Goal: Task Accomplishment & Management: Use online tool/utility

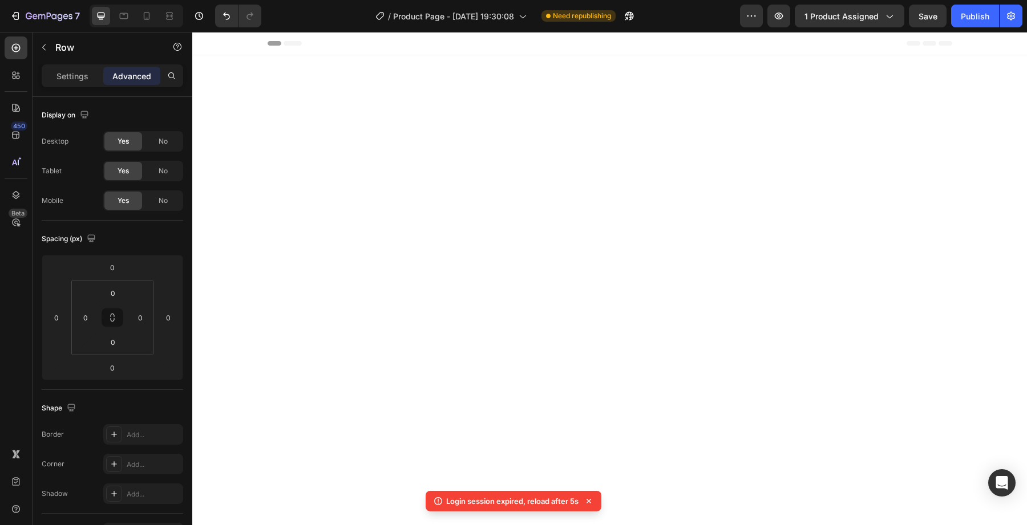
scroll to position [1800, 0]
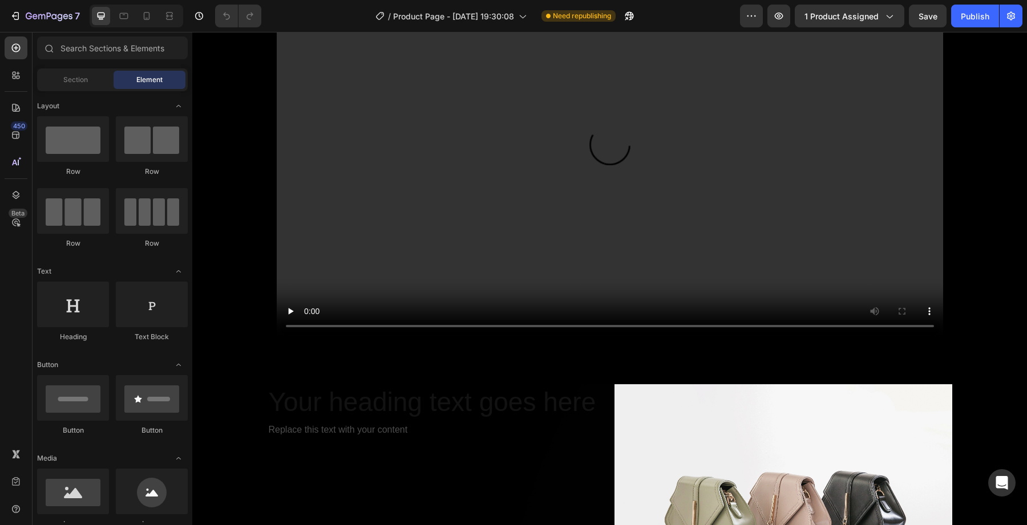
scroll to position [1939, 0]
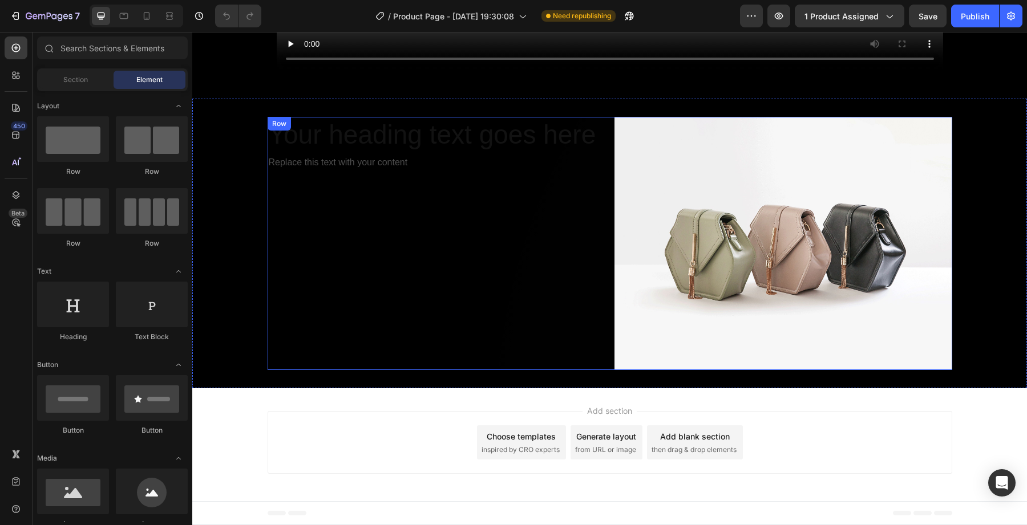
click at [375, 167] on div "Replace this text with your content" at bounding box center [437, 162] width 338 height 19
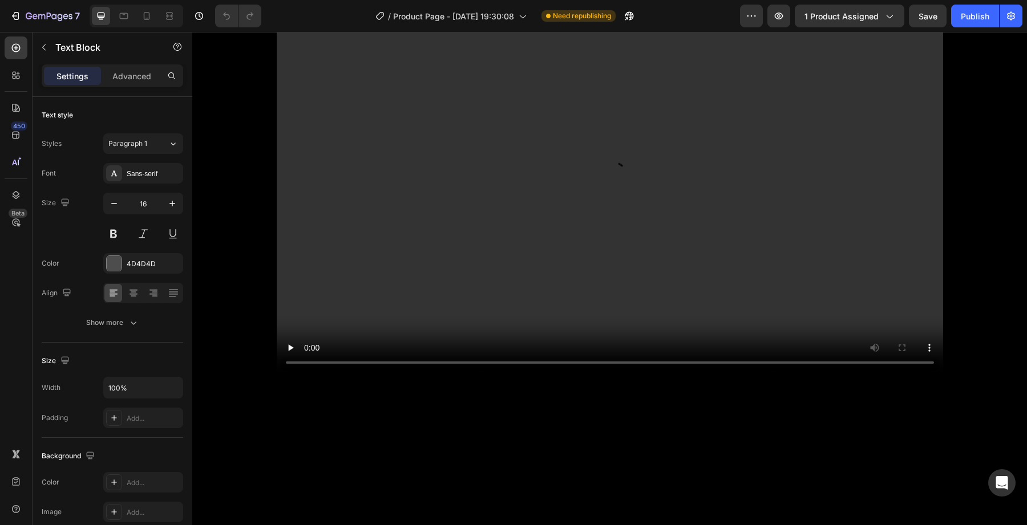
scroll to position [1744, 0]
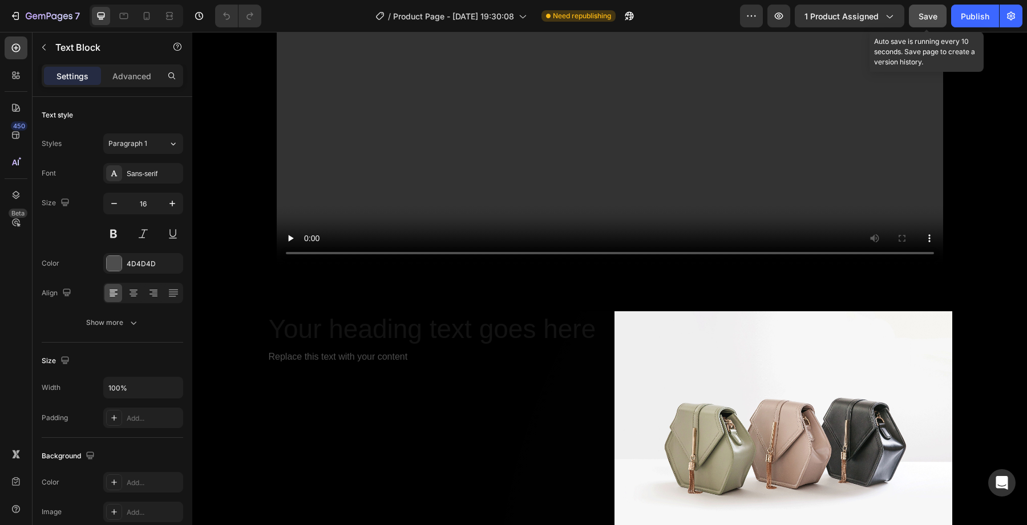
click at [917, 22] on button "Save" at bounding box center [928, 16] width 38 height 23
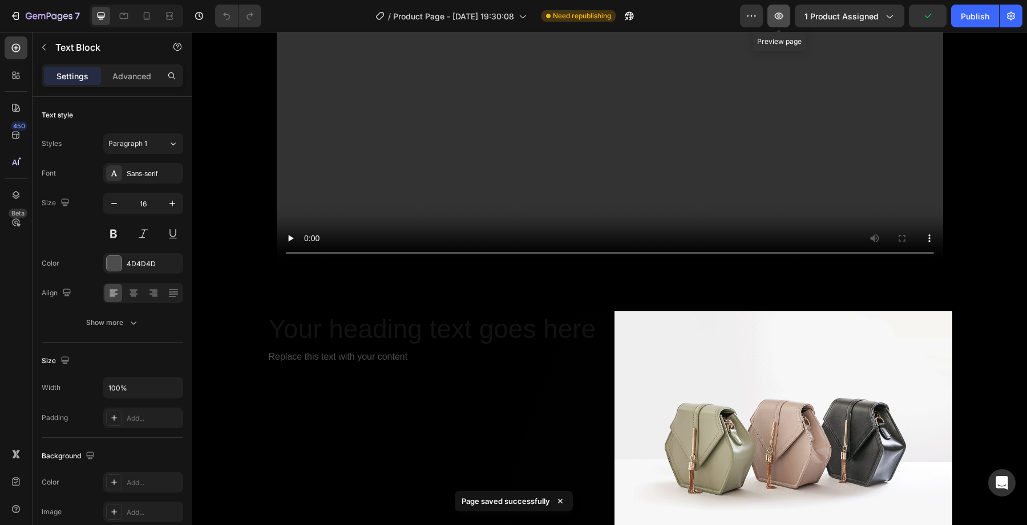
click at [781, 23] on button "button" at bounding box center [778, 16] width 23 height 23
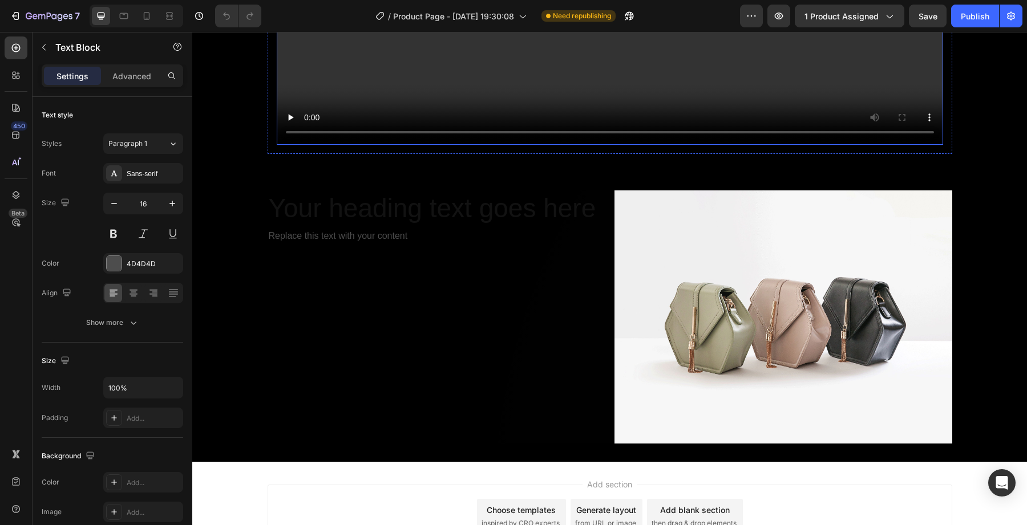
scroll to position [1939, 0]
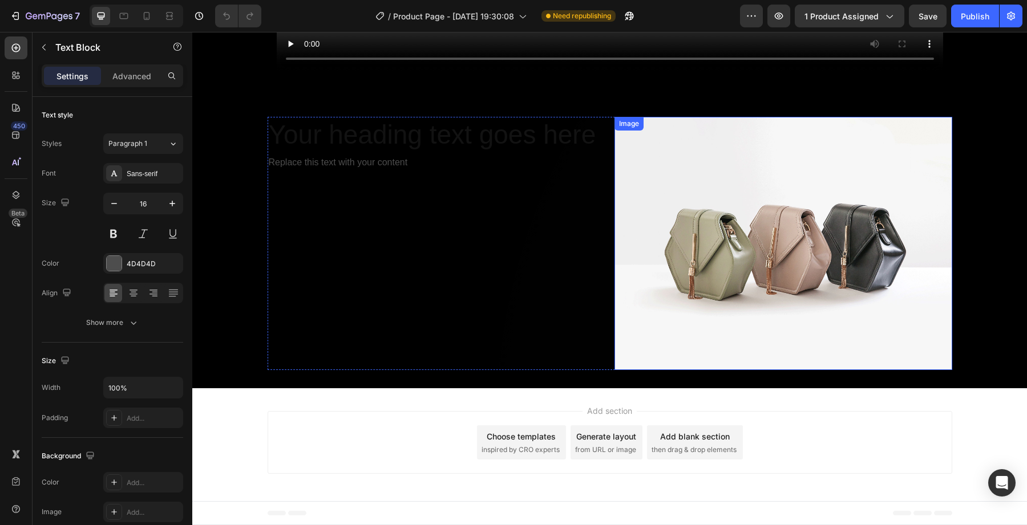
click at [723, 242] on img at bounding box center [783, 243] width 338 height 253
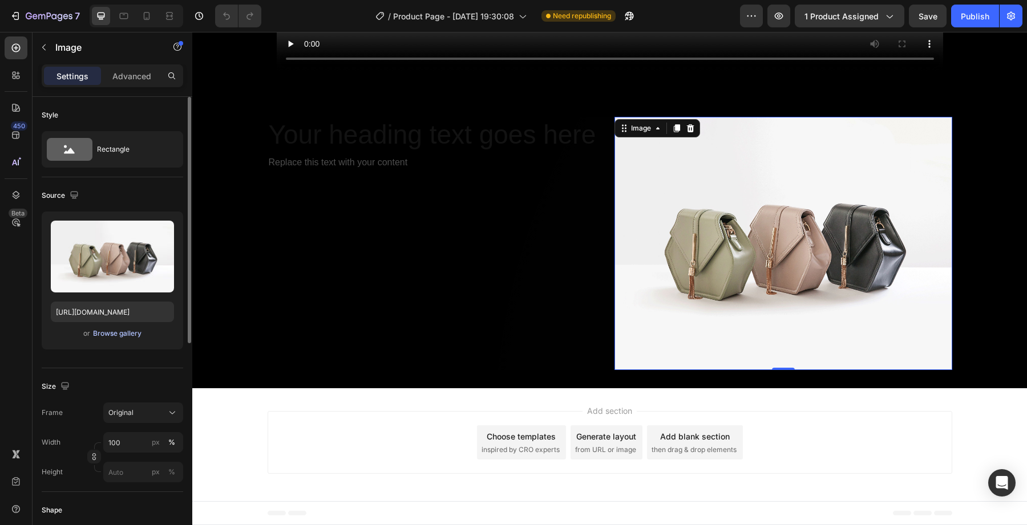
click at [124, 331] on div "Browse gallery" at bounding box center [117, 334] width 48 height 10
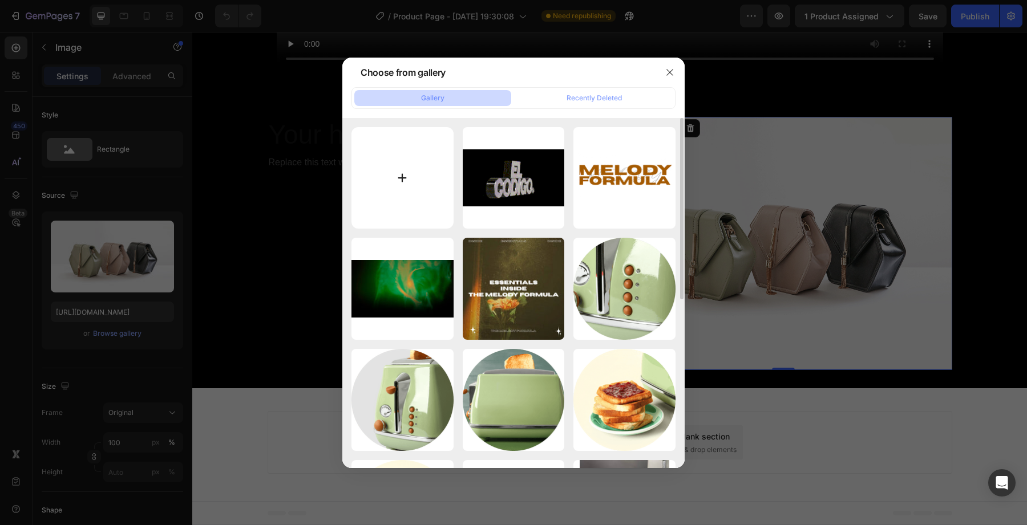
click at [410, 181] on input "file" at bounding box center [402, 178] width 102 height 102
type input "C:\fakepath\4bf26311e215a3efce8e53761dcd51292d465c1b936a66a25d7abbd442e84634 - …"
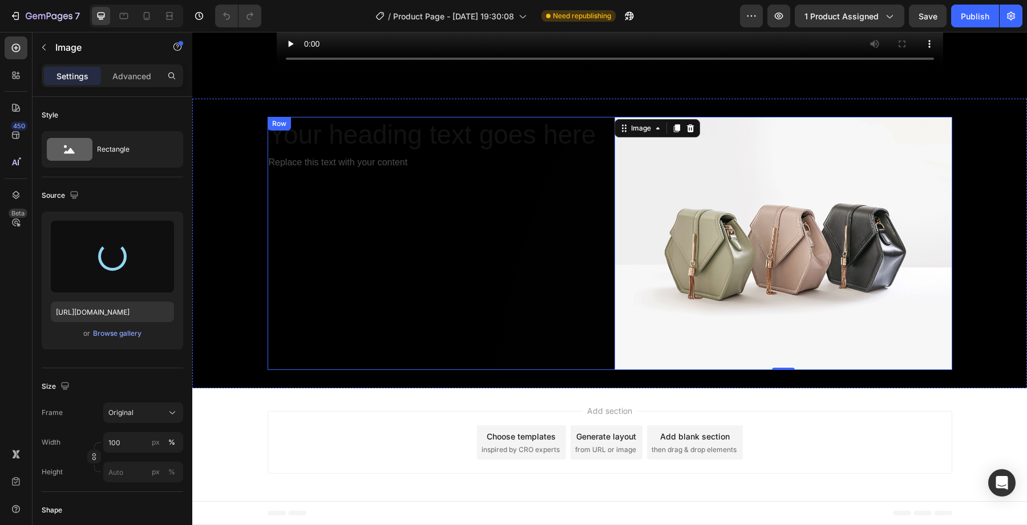
type input "https://cdn.shopify.com/s/files/1/0707/3228/4092/files/gempages_576749552749511…"
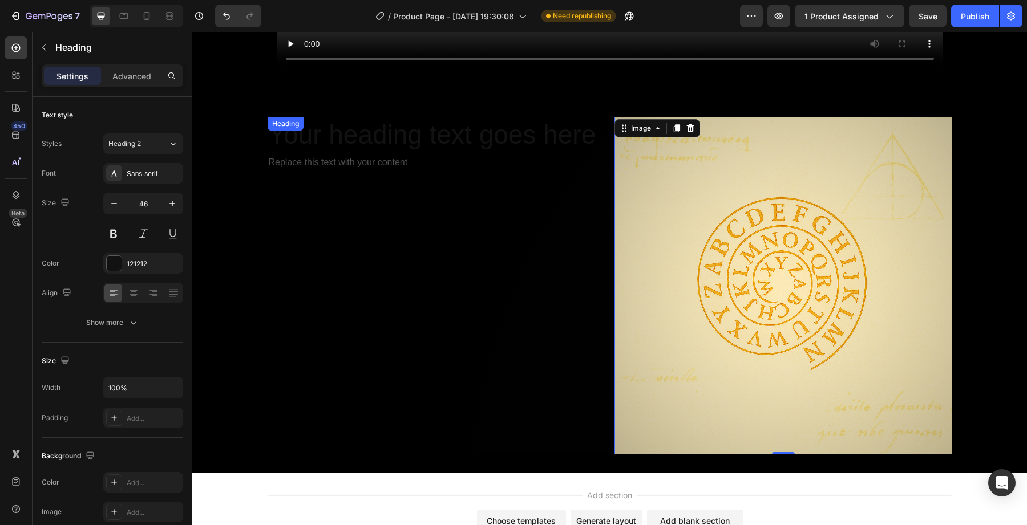
click at [383, 132] on h2 "Your heading text goes here" at bounding box center [437, 135] width 338 height 37
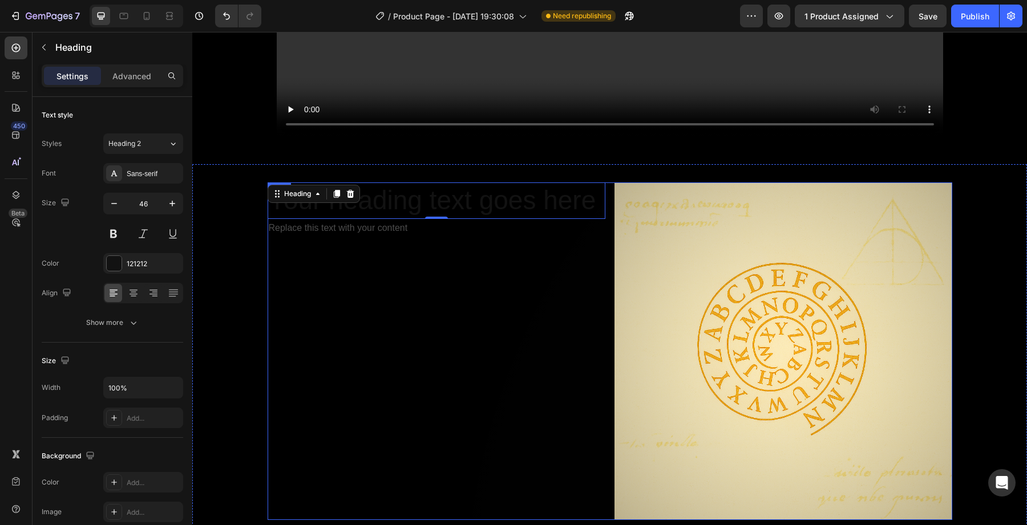
scroll to position [1895, 0]
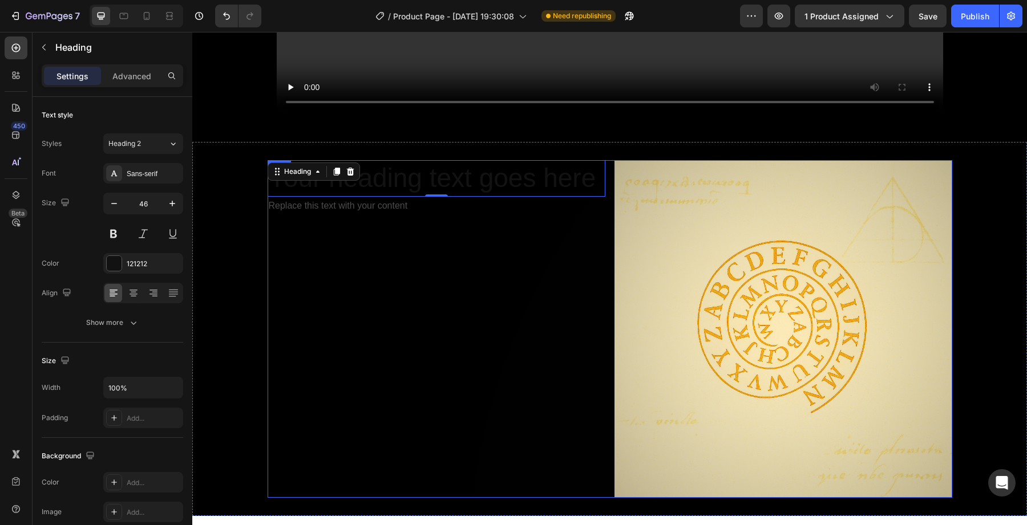
click at [509, 239] on div "Your heading text goes here Heading 0 Replace this text with your content Text …" at bounding box center [437, 329] width 338 height 338
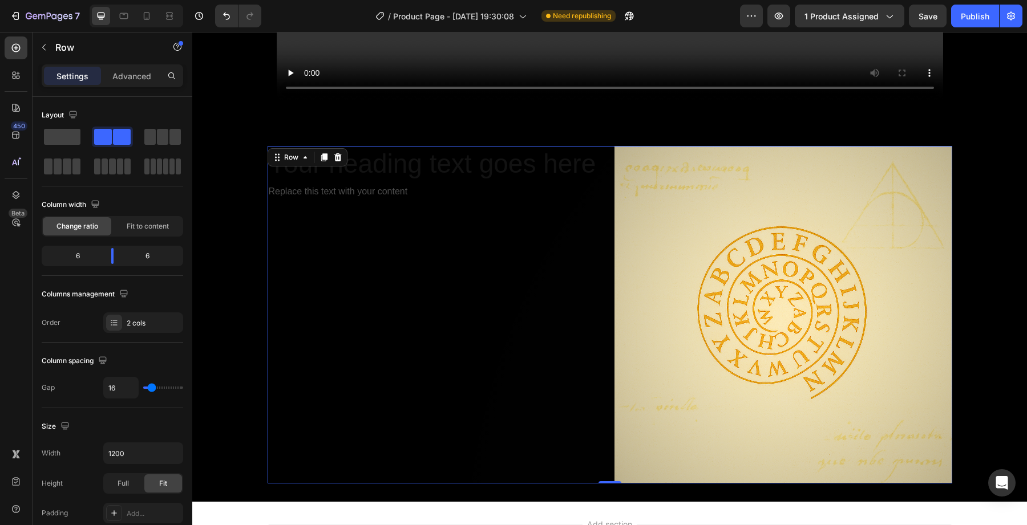
scroll to position [1874, 0]
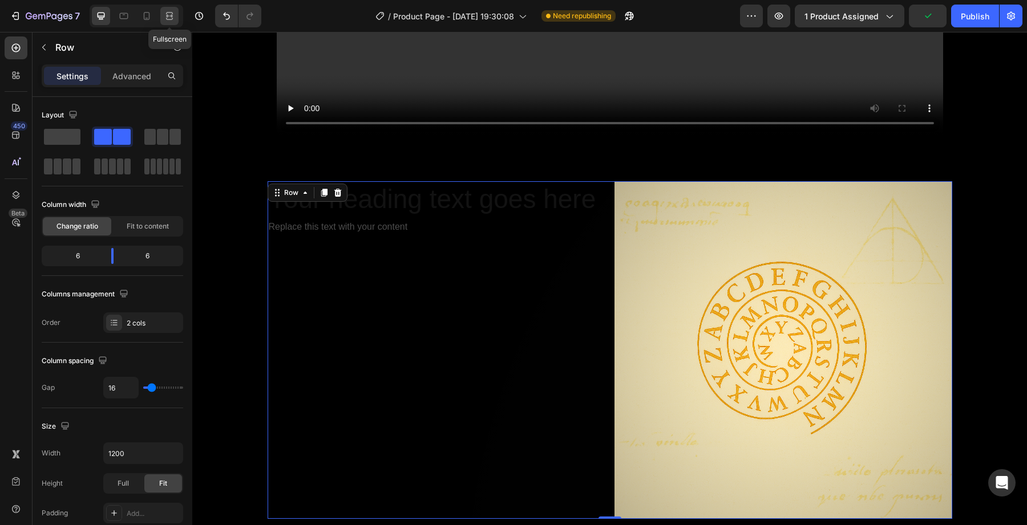
click at [172, 11] on icon at bounding box center [169, 15] width 11 height 11
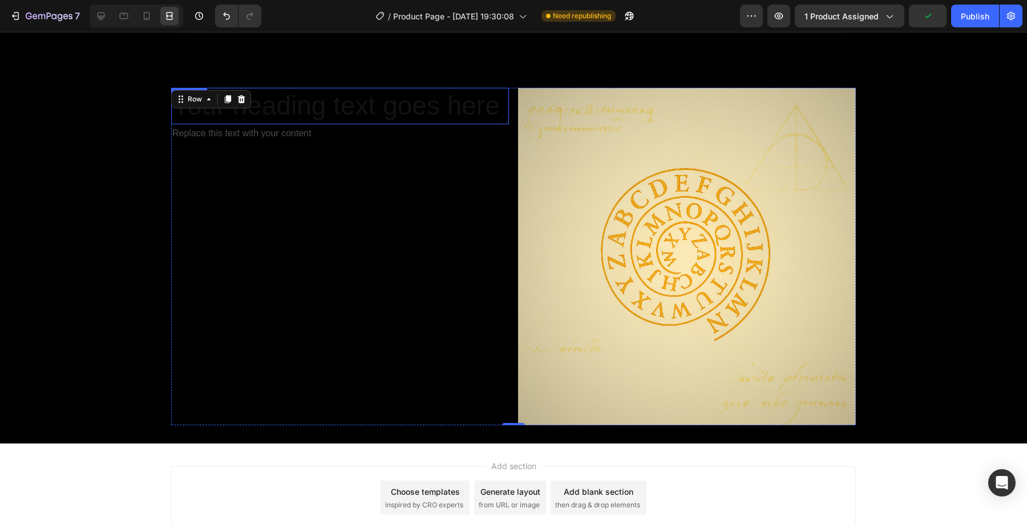
scroll to position [1783, 0]
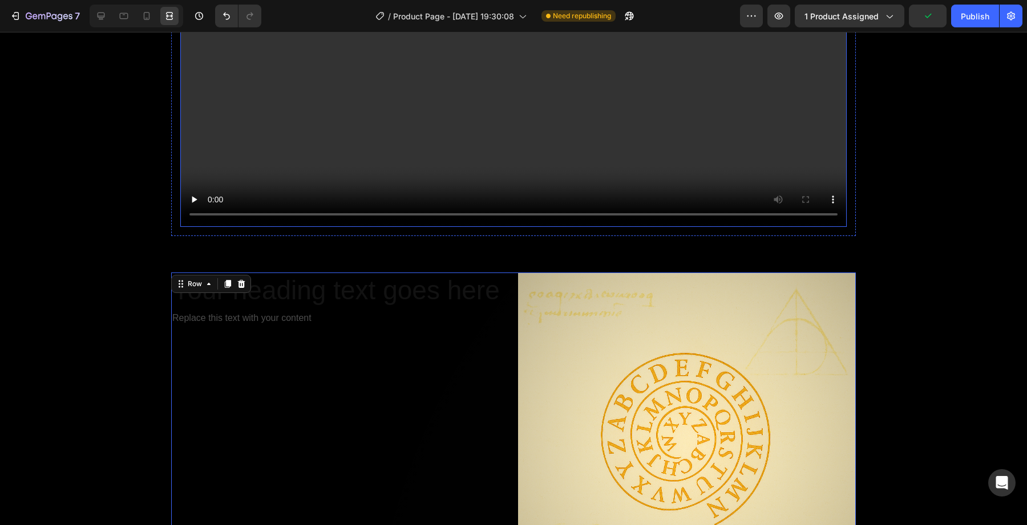
click at [401, 166] on video at bounding box center [513, 39] width 666 height 375
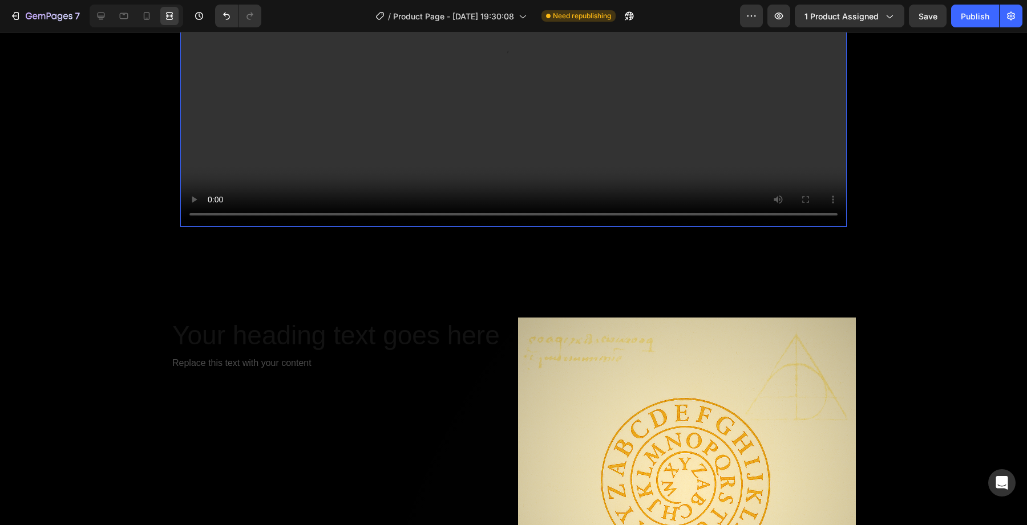
drag, startPoint x: 513, startPoint y: 227, endPoint x: 515, endPoint y: 271, distance: 44.5
click at [515, 271] on div "Video 79" at bounding box center [513, 62] width 666 height 420
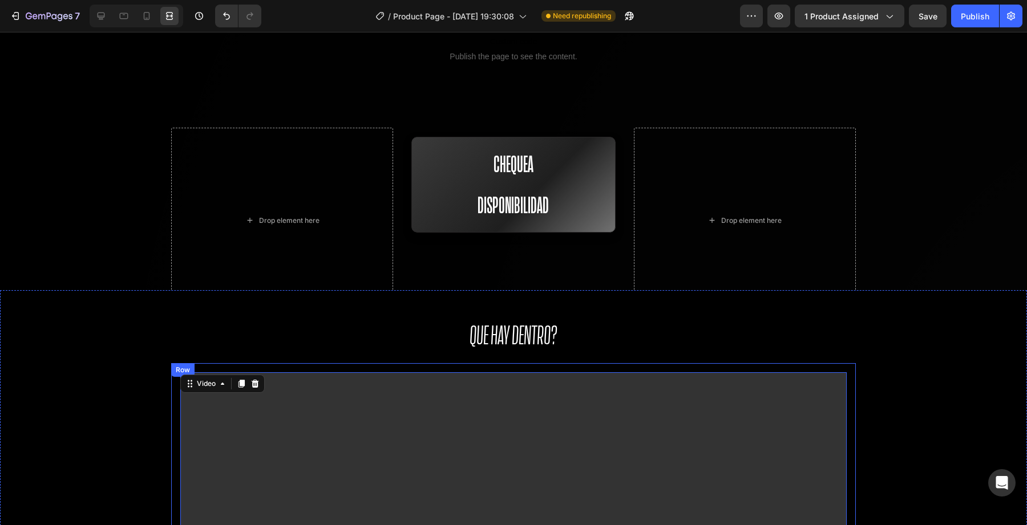
scroll to position [1179, 0]
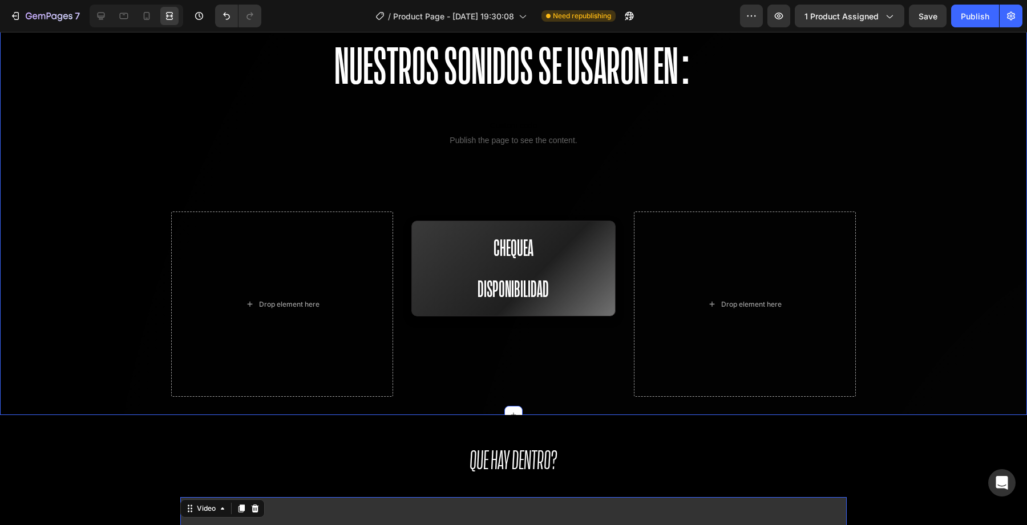
click at [443, 148] on p "Custom code Publish the page to see the content." at bounding box center [513, 133] width 1027 height 46
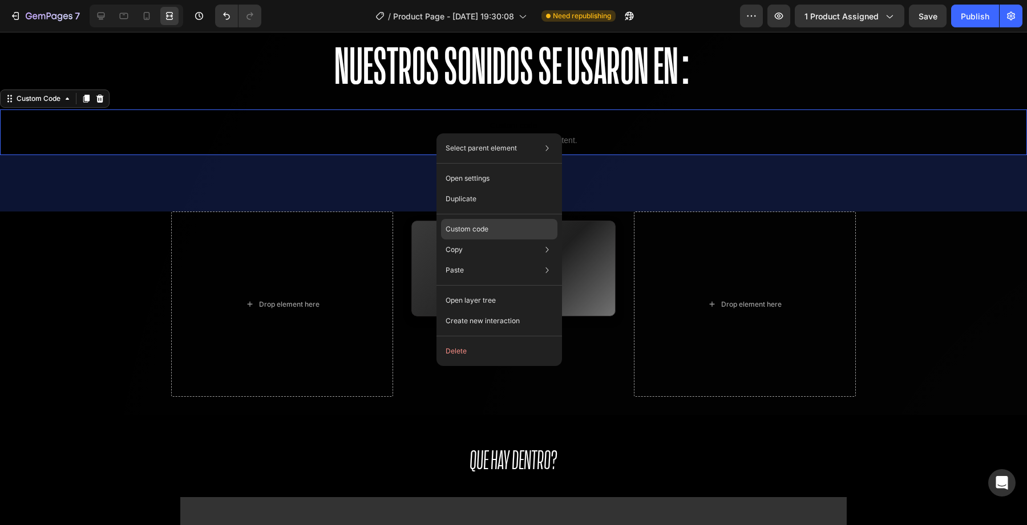
click at [465, 232] on p "Custom code" at bounding box center [467, 229] width 43 height 10
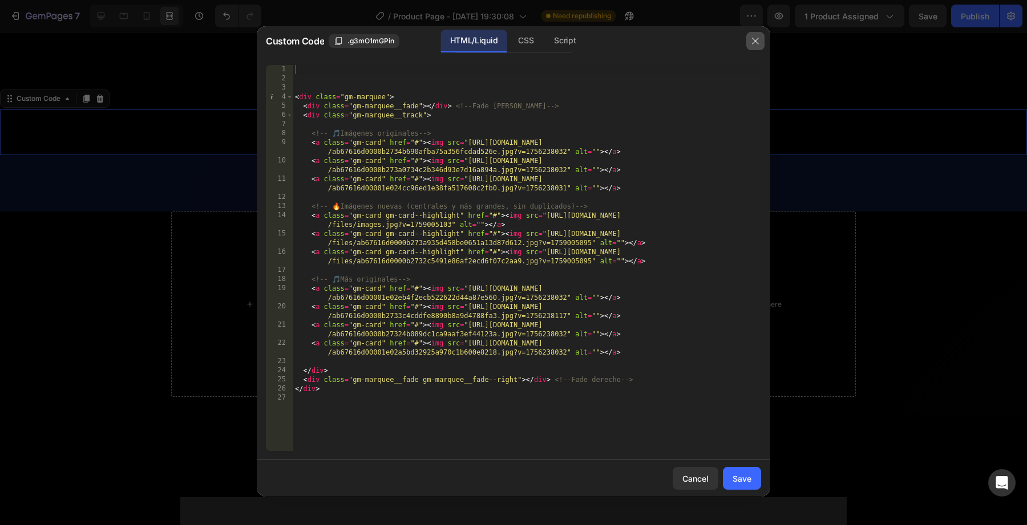
click at [761, 40] on button "button" at bounding box center [755, 41] width 18 height 18
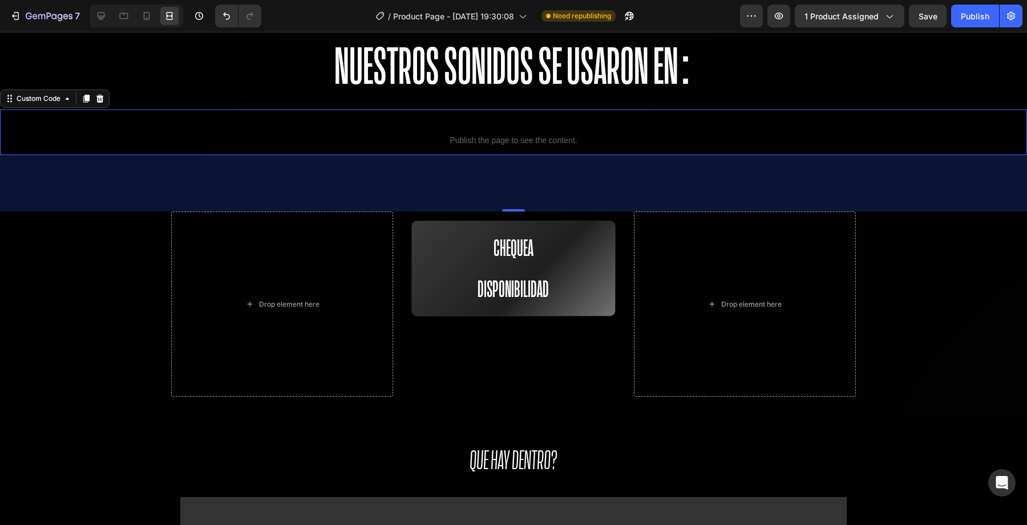
click at [559, 134] on p "Custom code Publish the page to see the content." at bounding box center [513, 133] width 1027 height 46
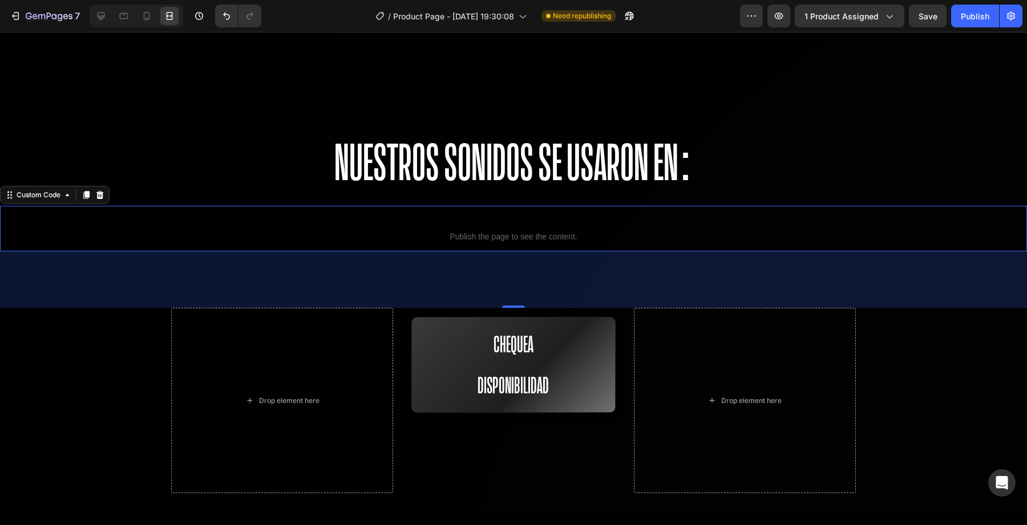
scroll to position [1052, 0]
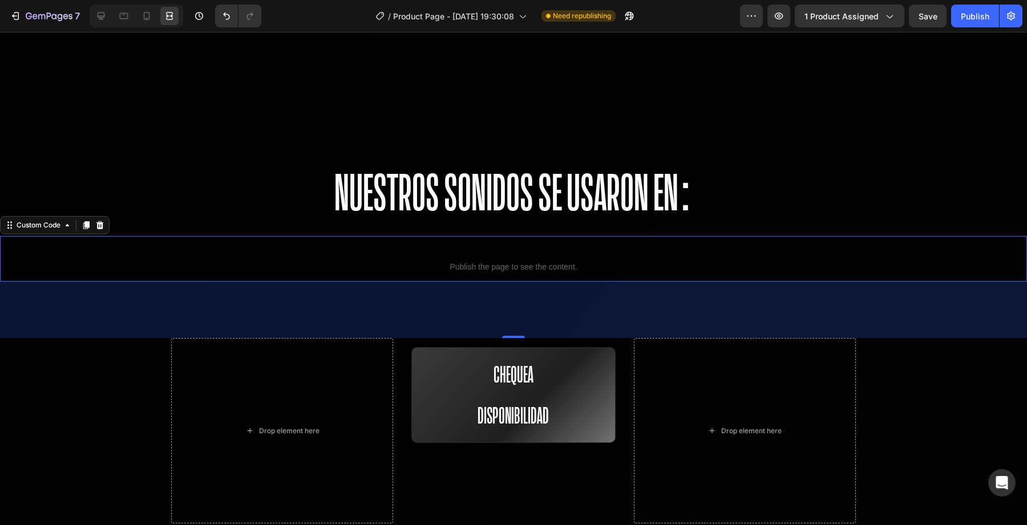
click at [538, 294] on div "99" at bounding box center [513, 310] width 1027 height 56
click at [103, 16] on icon at bounding box center [101, 16] width 7 height 7
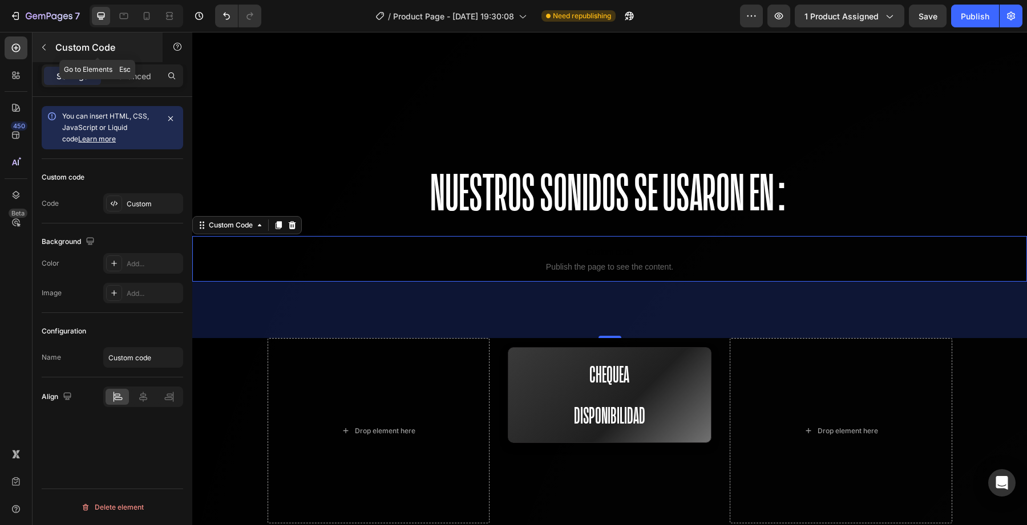
click at [35, 46] on button "button" at bounding box center [44, 47] width 18 height 18
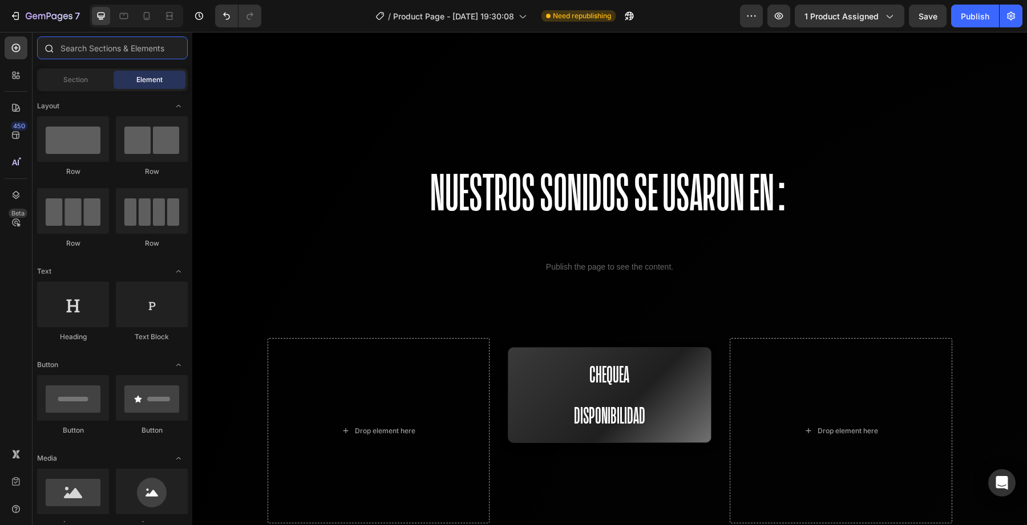
click at [81, 55] on input "text" at bounding box center [112, 48] width 151 height 23
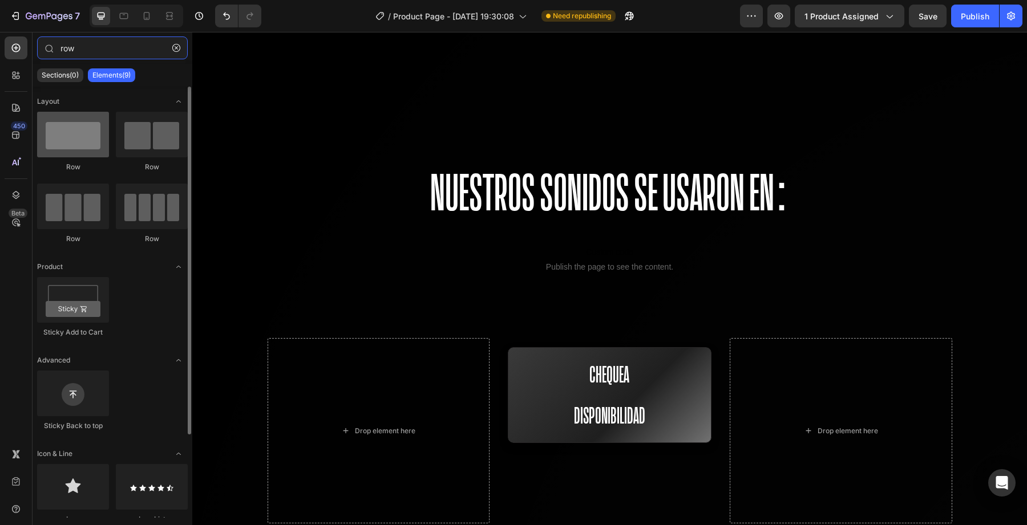
type input "row"
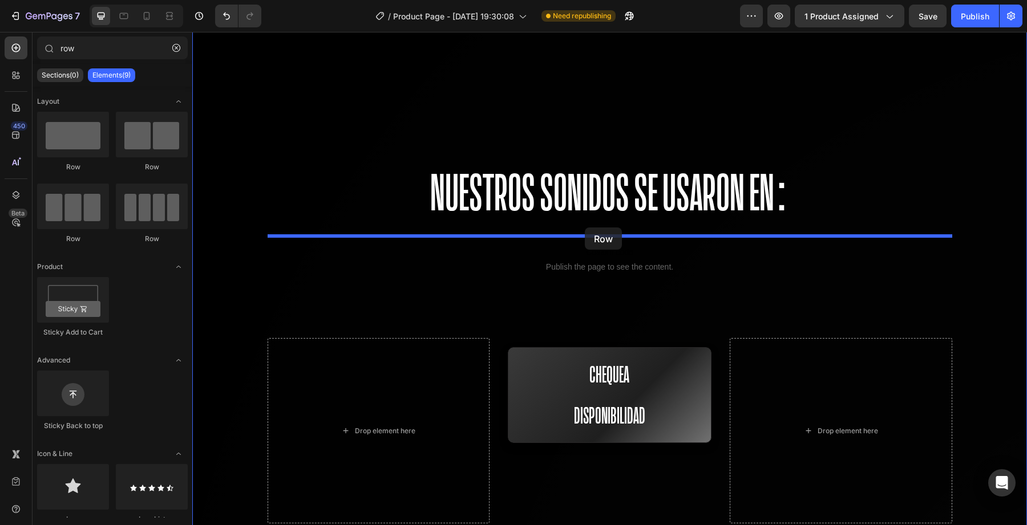
drag, startPoint x: 284, startPoint y: 163, endPoint x: 585, endPoint y: 228, distance: 307.5
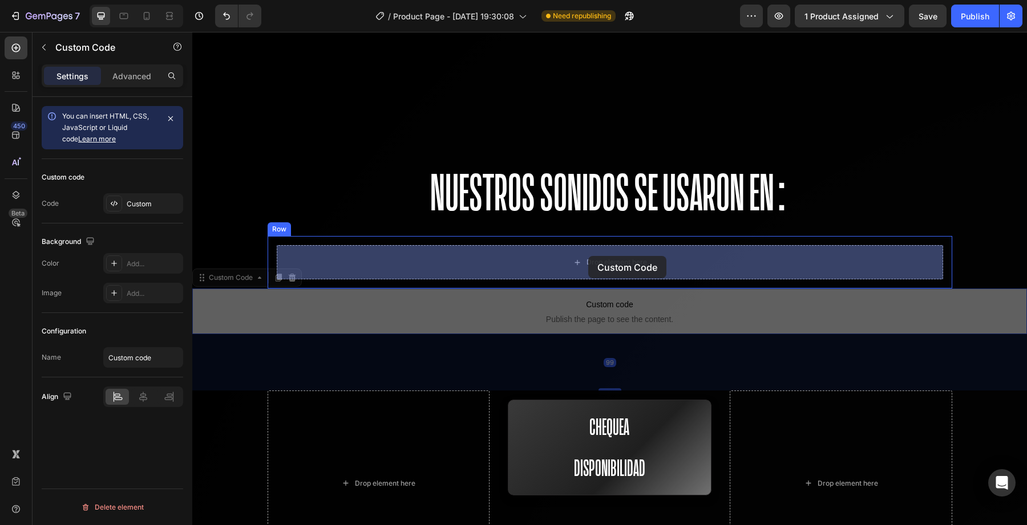
drag, startPoint x: 591, startPoint y: 317, endPoint x: 588, endPoint y: 256, distance: 61.1
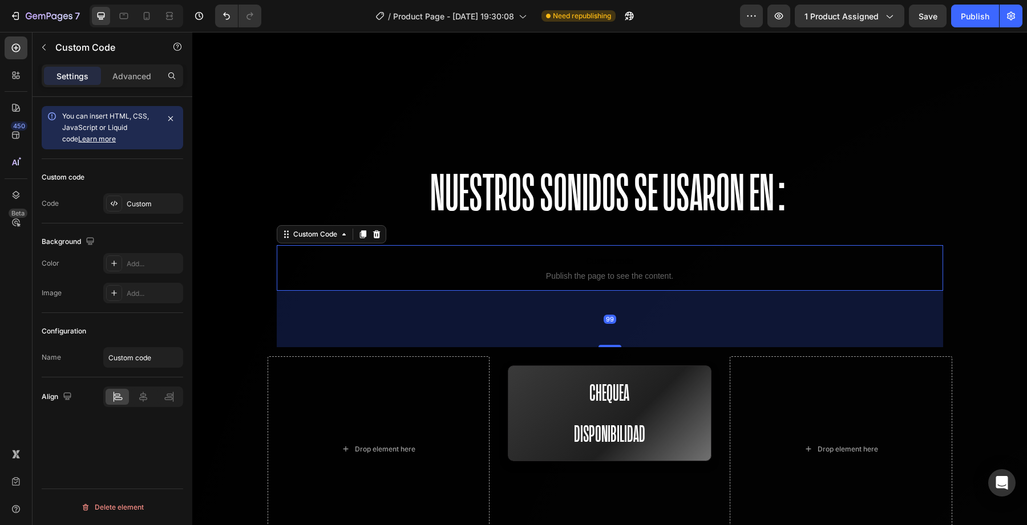
click at [561, 326] on div "99" at bounding box center [610, 319] width 666 height 56
click at [780, 24] on button "button" at bounding box center [778, 16] width 23 height 23
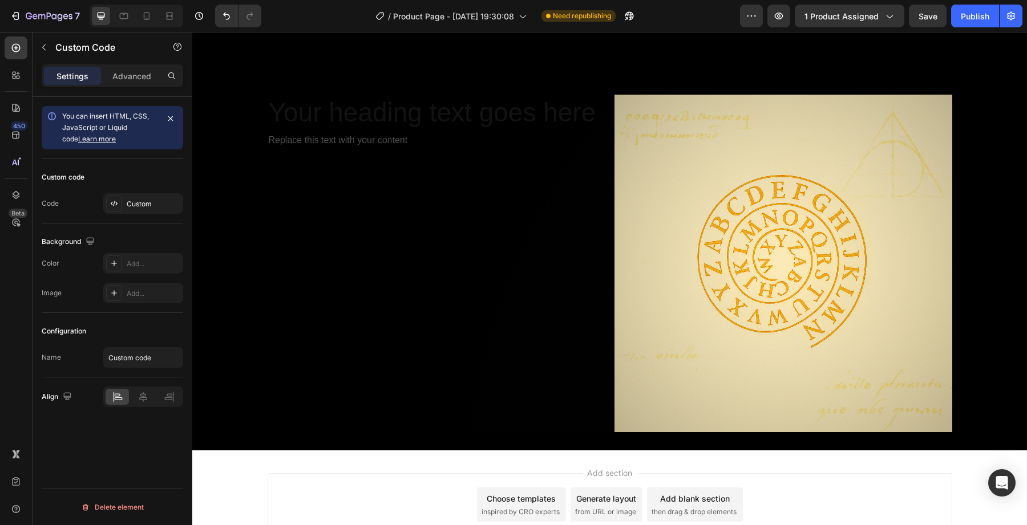
scroll to position [2036, 0]
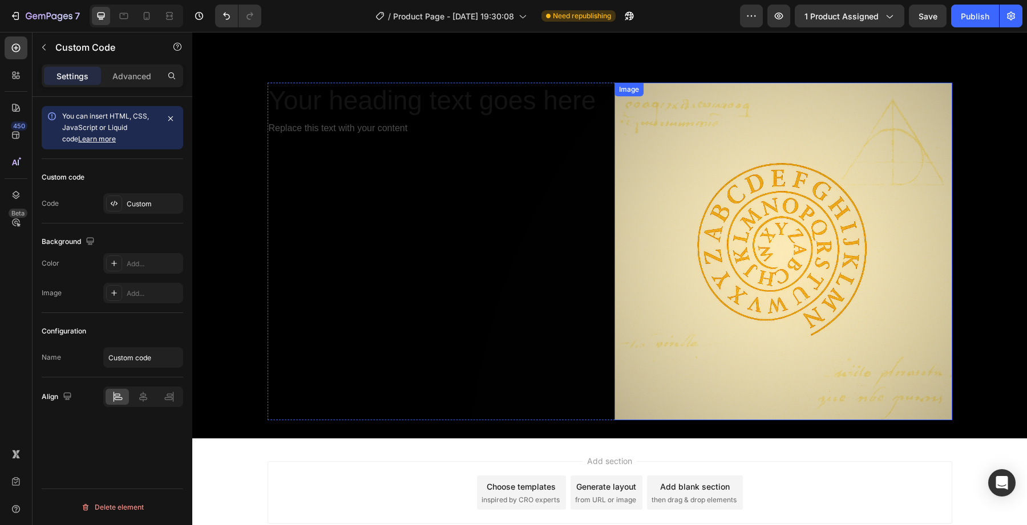
click at [702, 265] on img at bounding box center [783, 252] width 338 height 338
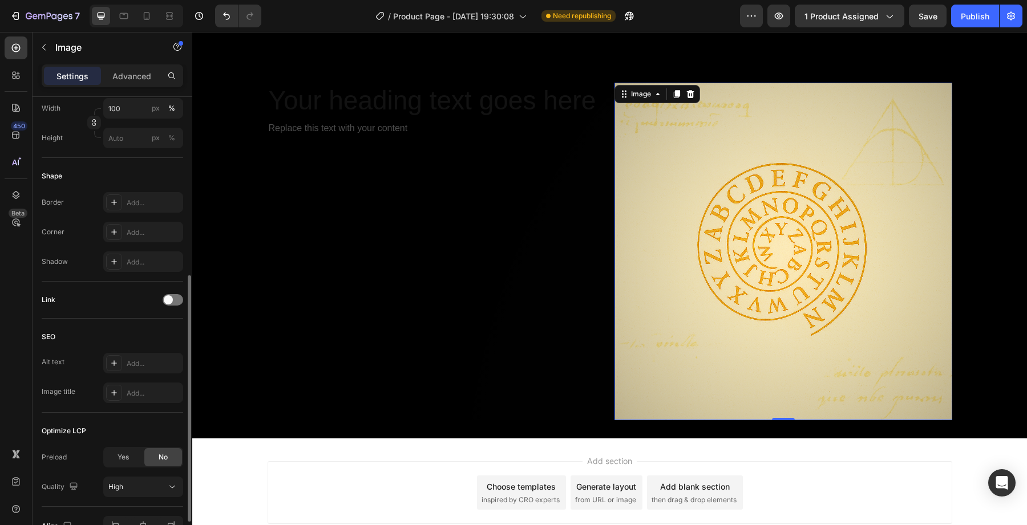
scroll to position [401, 0]
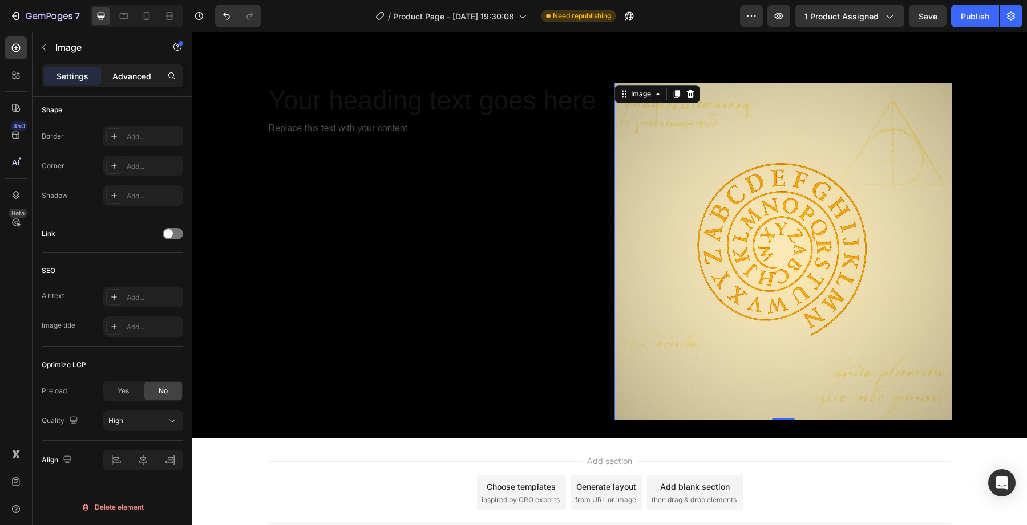
click at [127, 79] on p "Advanced" at bounding box center [131, 76] width 39 height 12
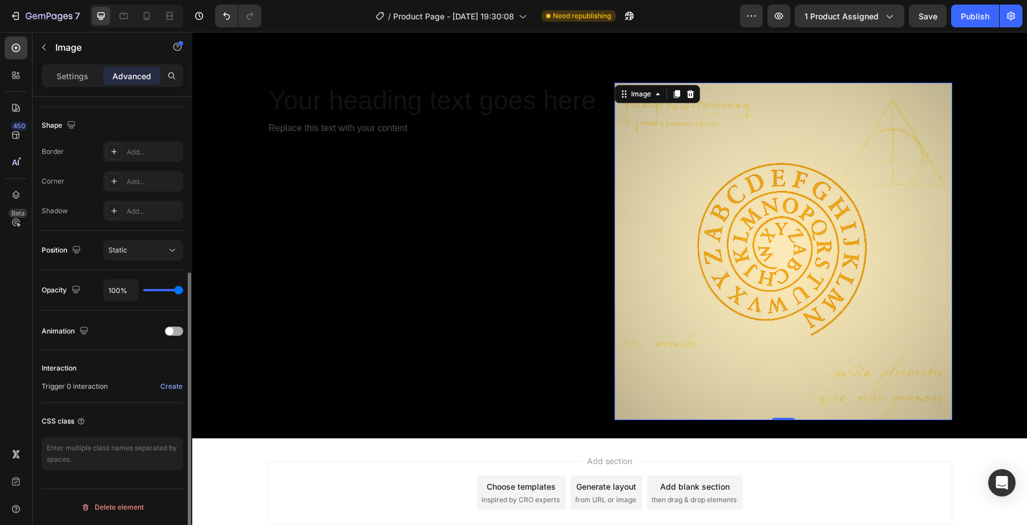
click at [172, 329] on span at bounding box center [169, 331] width 8 height 8
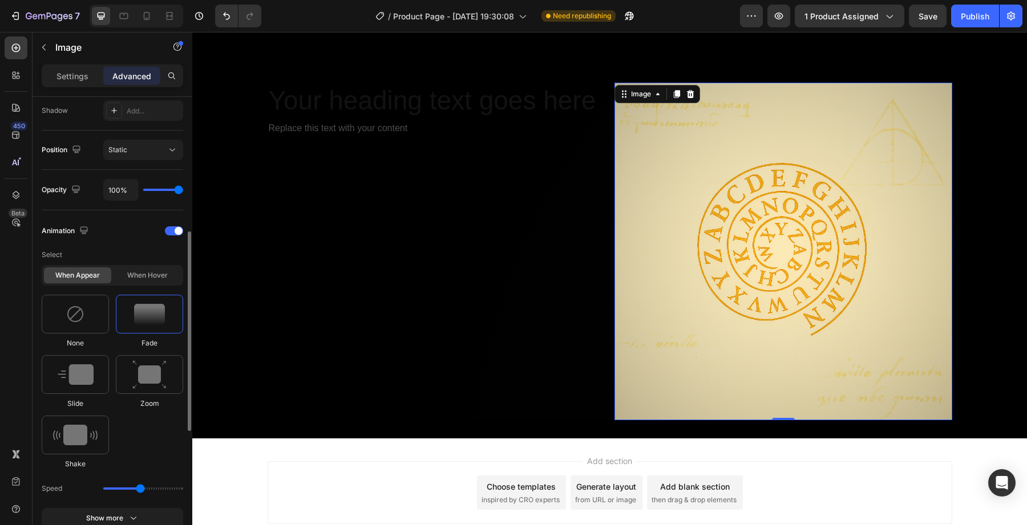
scroll to position [488, 0]
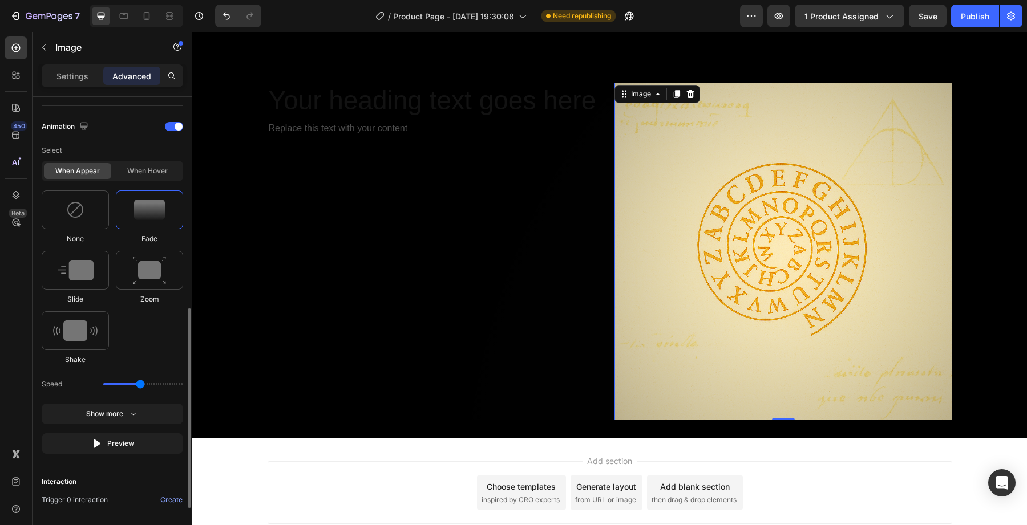
click at [128, 386] on div "Speed" at bounding box center [112, 384] width 141 height 21
click at [132, 381] on div "Speed" at bounding box center [112, 384] width 141 height 21
drag, startPoint x: 138, startPoint y: 382, endPoint x: 127, endPoint y: 382, distance: 11.4
type input "1.3"
click at [127, 383] on input "range" at bounding box center [143, 384] width 80 height 2
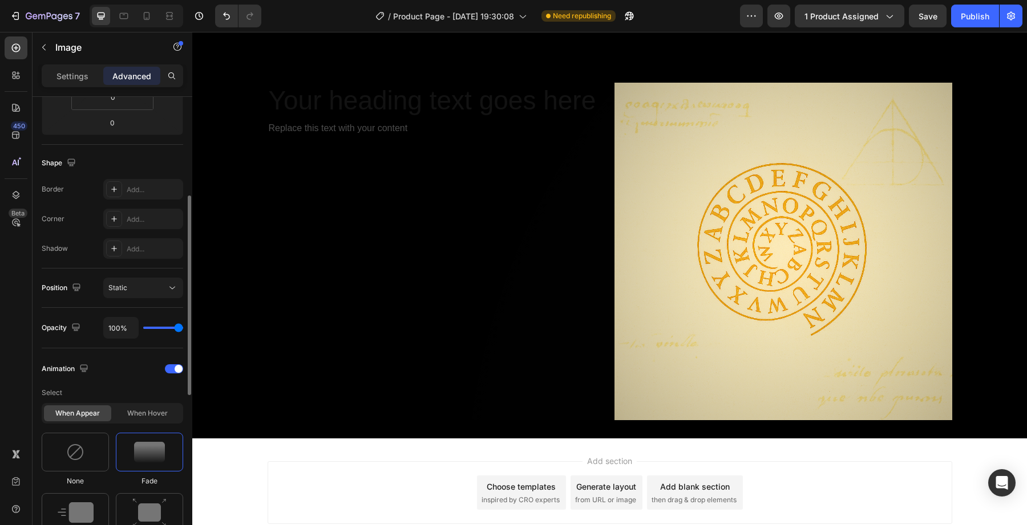
scroll to position [225, 0]
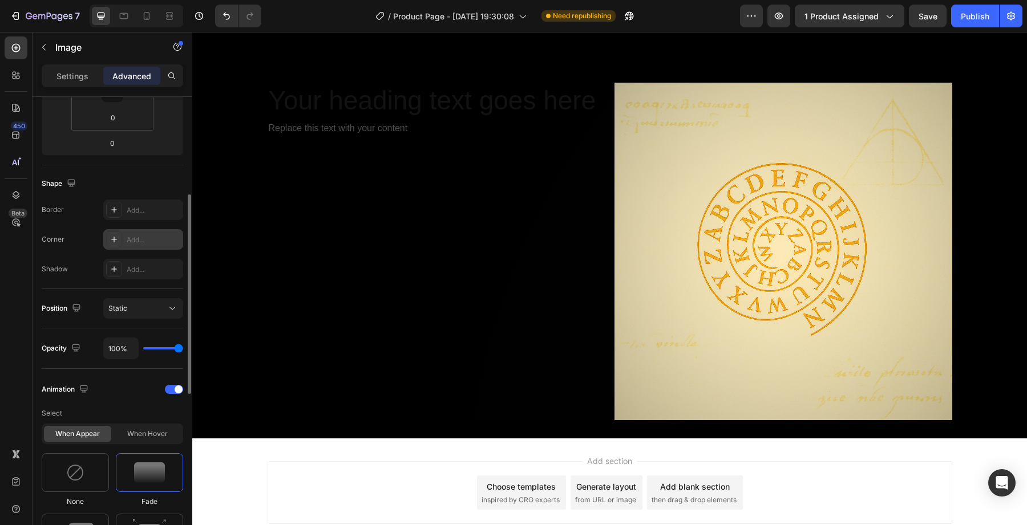
click at [139, 242] on div "Add..." at bounding box center [154, 240] width 54 height 10
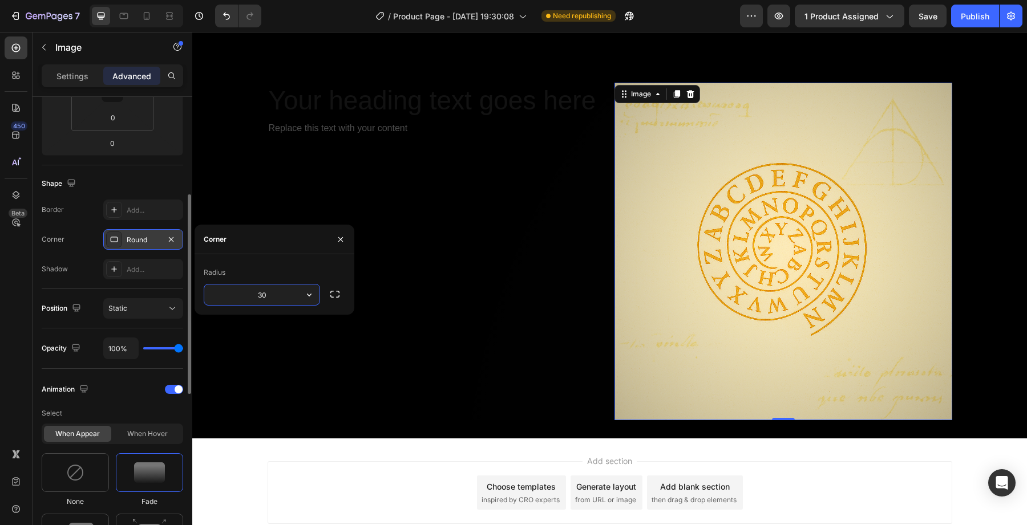
type input "30"
click at [345, 233] on button "button" at bounding box center [340, 240] width 18 height 18
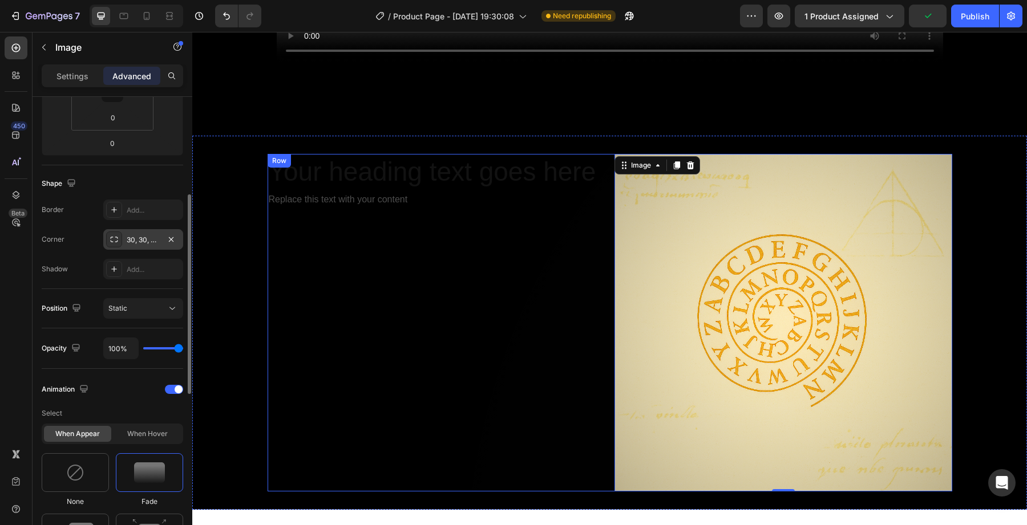
scroll to position [1951, 0]
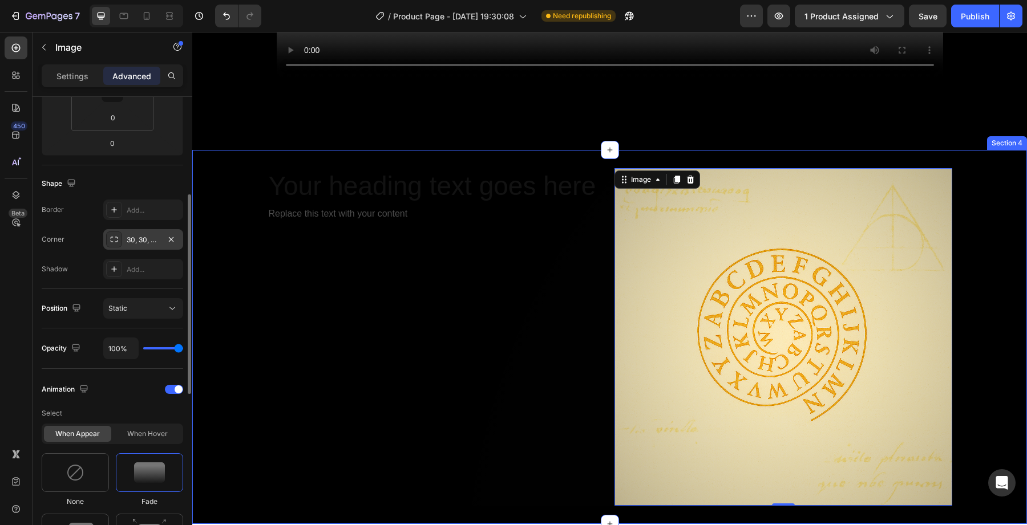
click at [217, 215] on div "Your heading text goes here Heading Replace this text with your content Text Bl…" at bounding box center [609, 337] width 835 height 338
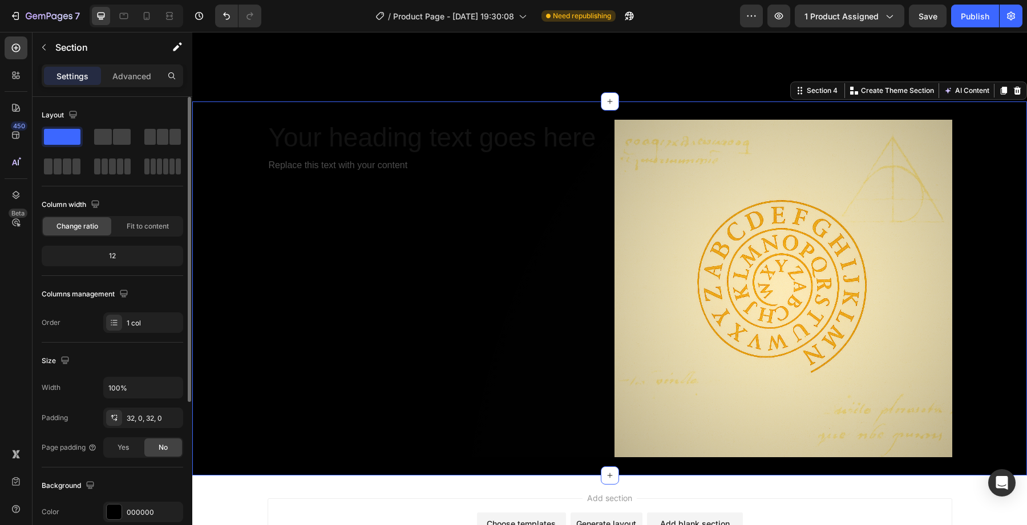
scroll to position [2003, 0]
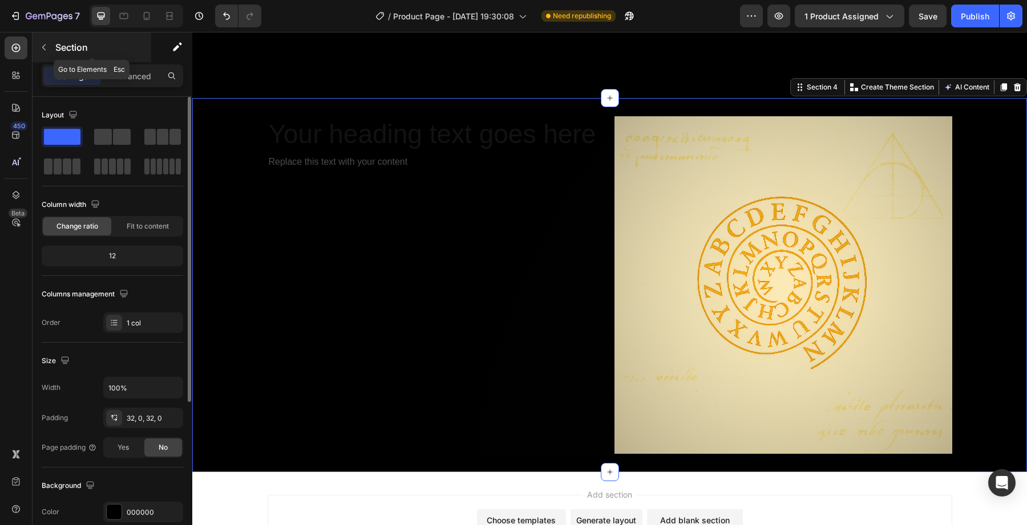
click at [63, 53] on p "Section" at bounding box center [102, 48] width 94 height 14
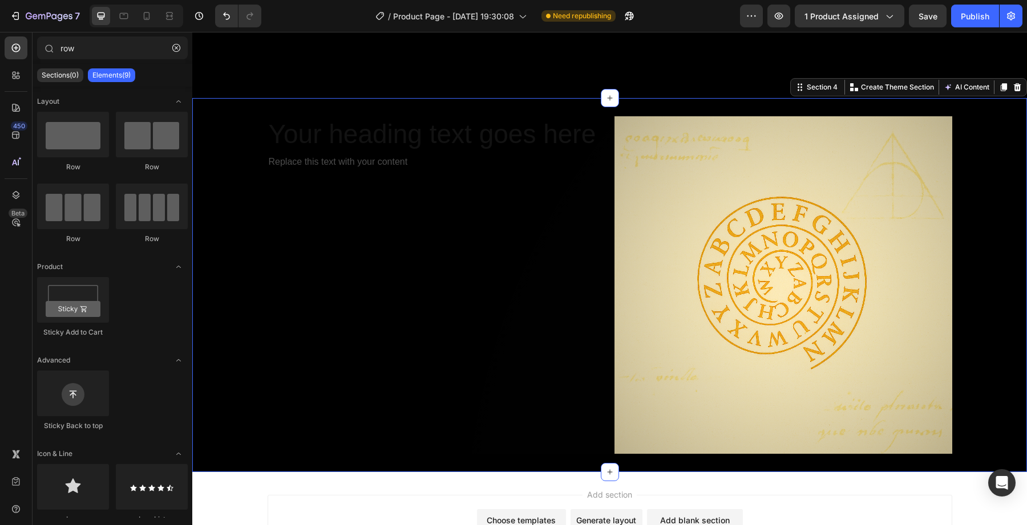
click at [236, 180] on div "Your heading text goes here Heading Replace this text with your content Text Bl…" at bounding box center [609, 285] width 835 height 338
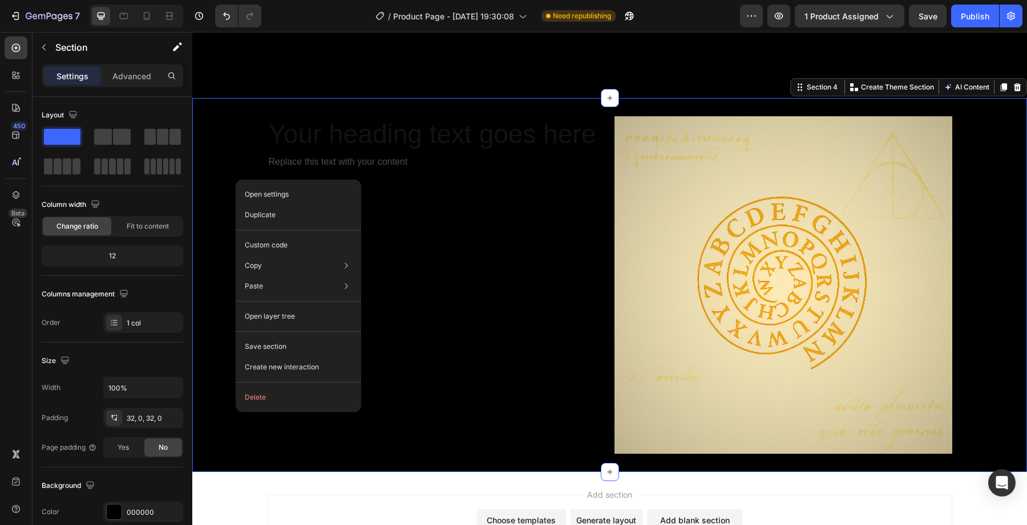
click at [229, 224] on div "Your heading text goes here Heading Replace this text with your content Text Bl…" at bounding box center [609, 285] width 835 height 338
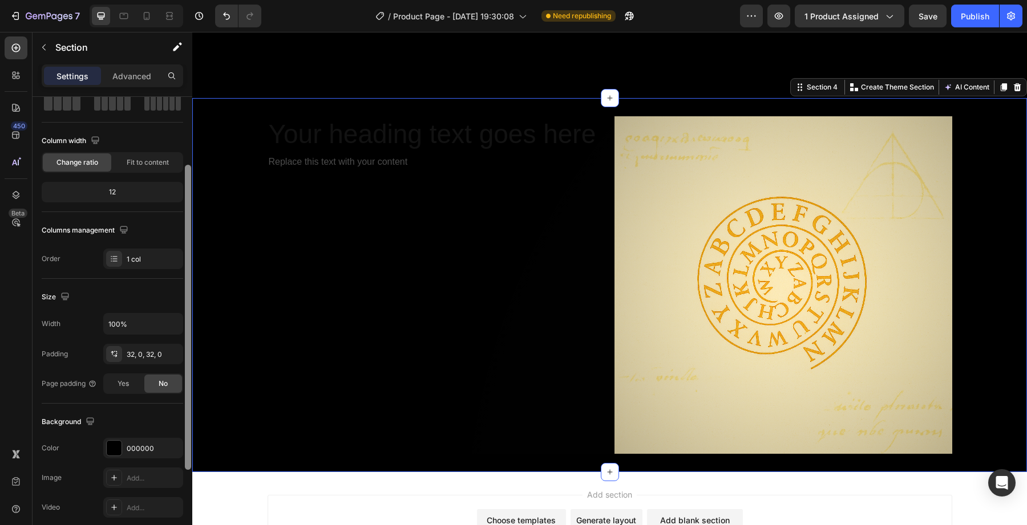
scroll to position [119, 0]
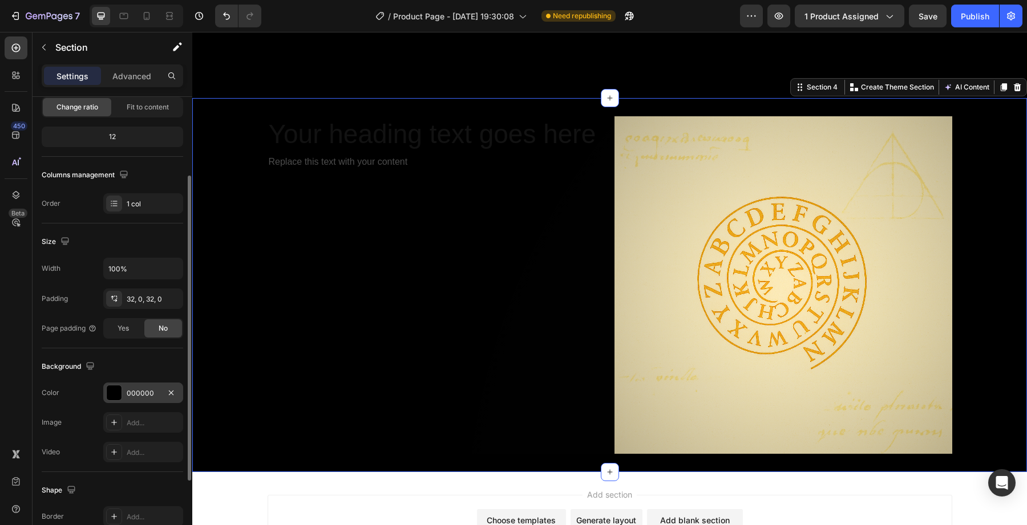
click at [131, 398] on div "000000" at bounding box center [143, 394] width 33 height 10
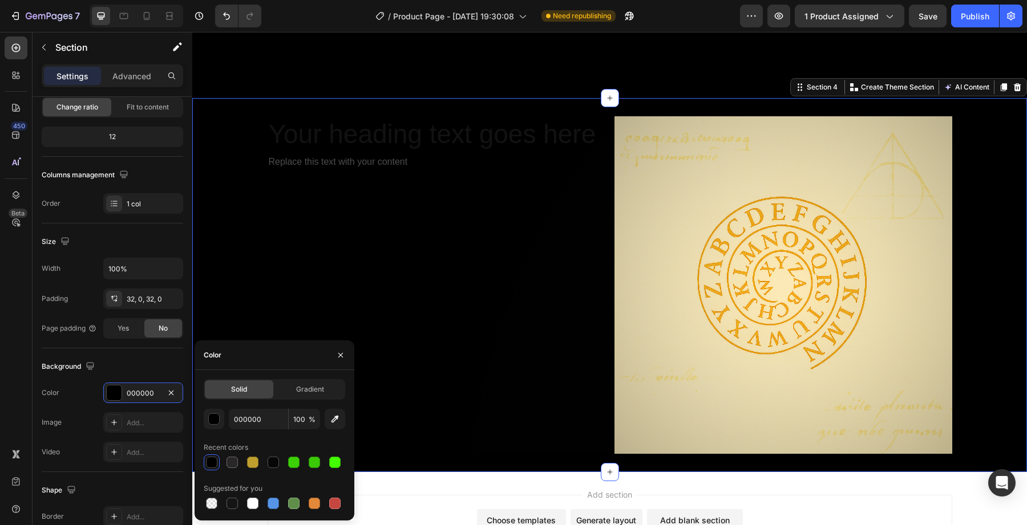
click at [270, 390] on div "Solid" at bounding box center [239, 390] width 68 height 18
click at [275, 390] on div "Solid Gradient" at bounding box center [274, 389] width 141 height 21
click at [283, 389] on div "Gradient" at bounding box center [310, 390] width 68 height 18
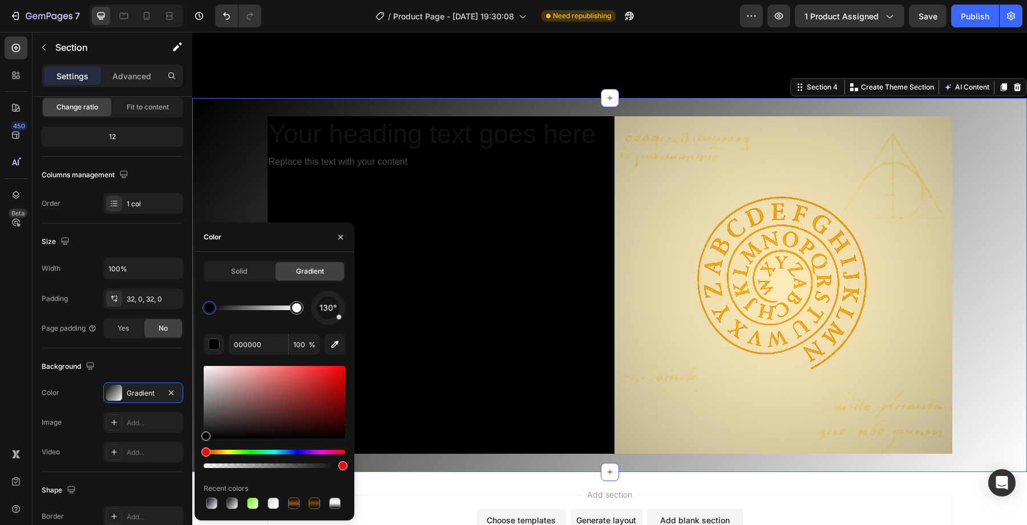
click at [330, 298] on div "130°" at bounding box center [328, 308] width 23 height 23
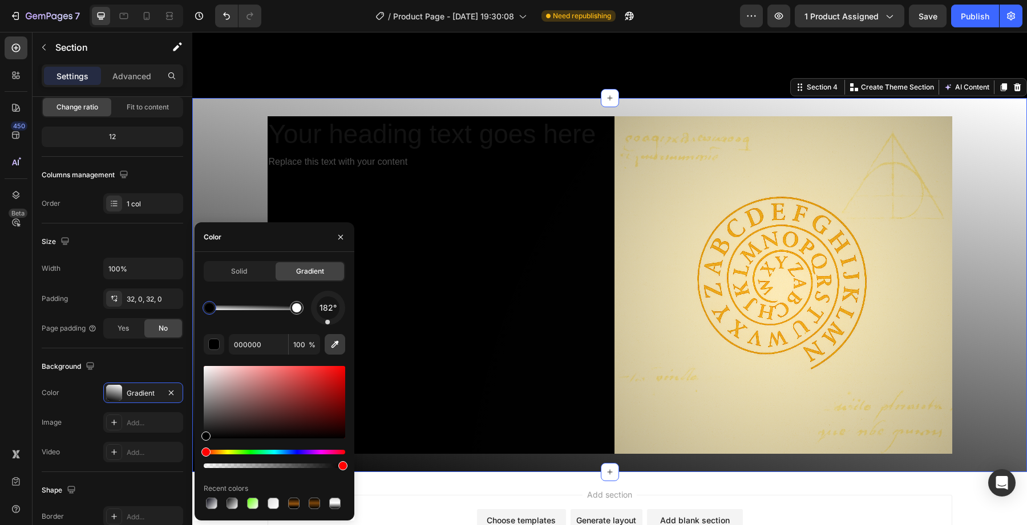
drag, startPoint x: 327, startPoint y: 296, endPoint x: 327, endPoint y: 348, distance: 51.9
click at [327, 348] on div "182° 000000 100 % Recent colors" at bounding box center [274, 401] width 141 height 221
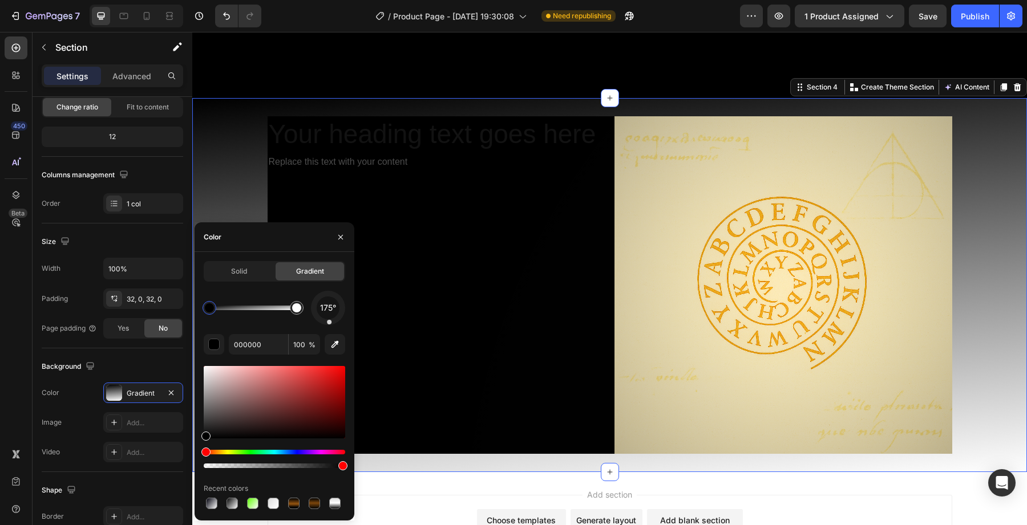
click at [328, 322] on div at bounding box center [329, 322] width 5 height 5
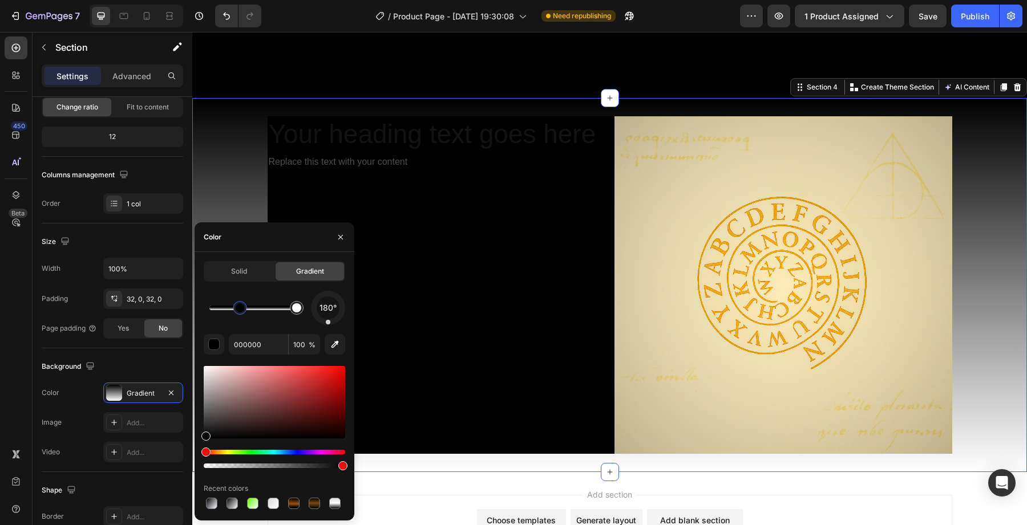
drag, startPoint x: 207, startPoint y: 311, endPoint x: 240, endPoint y: 310, distance: 33.1
click at [240, 310] on div at bounding box center [240, 308] width 9 height 9
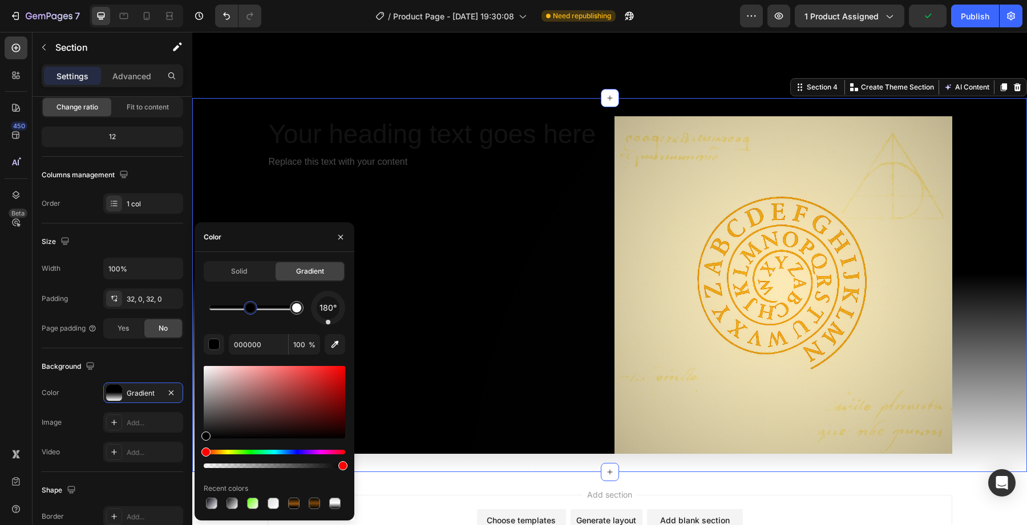
click at [253, 311] on div at bounding box center [250, 308] width 9 height 9
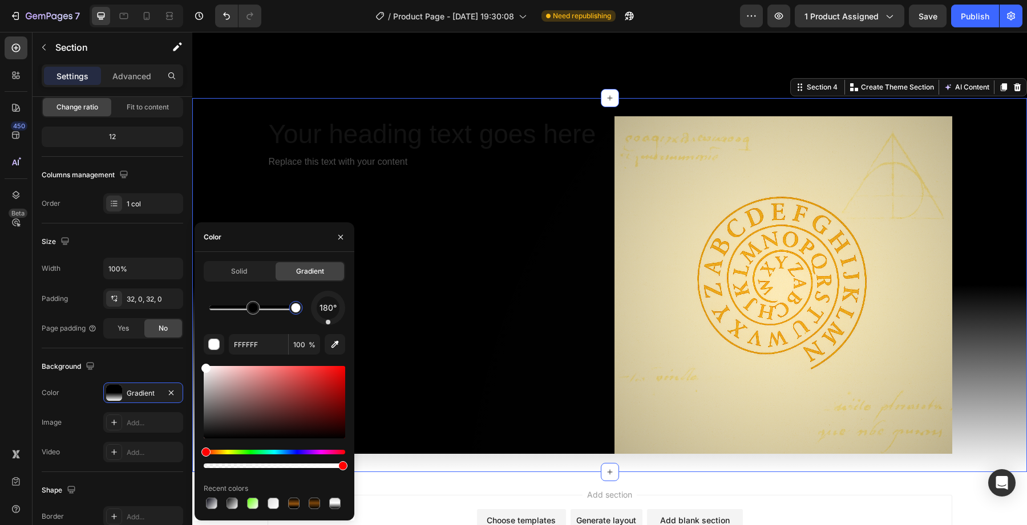
drag, startPoint x: 290, startPoint y: 310, endPoint x: 305, endPoint y: 308, distance: 15.7
click at [305, 308] on div at bounding box center [295, 308] width 21 height 21
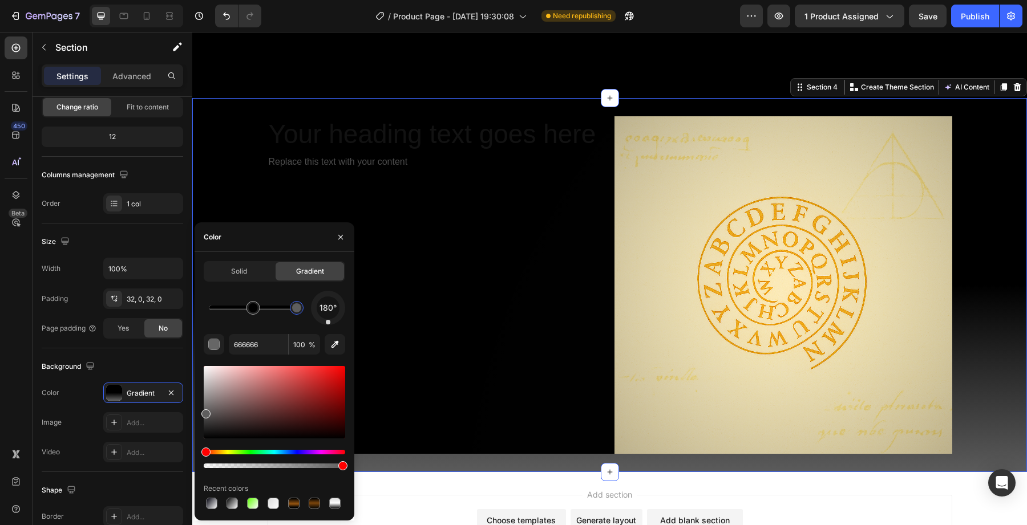
type input "545454"
drag, startPoint x: 205, startPoint y: 409, endPoint x: 205, endPoint y: 418, distance: 8.6
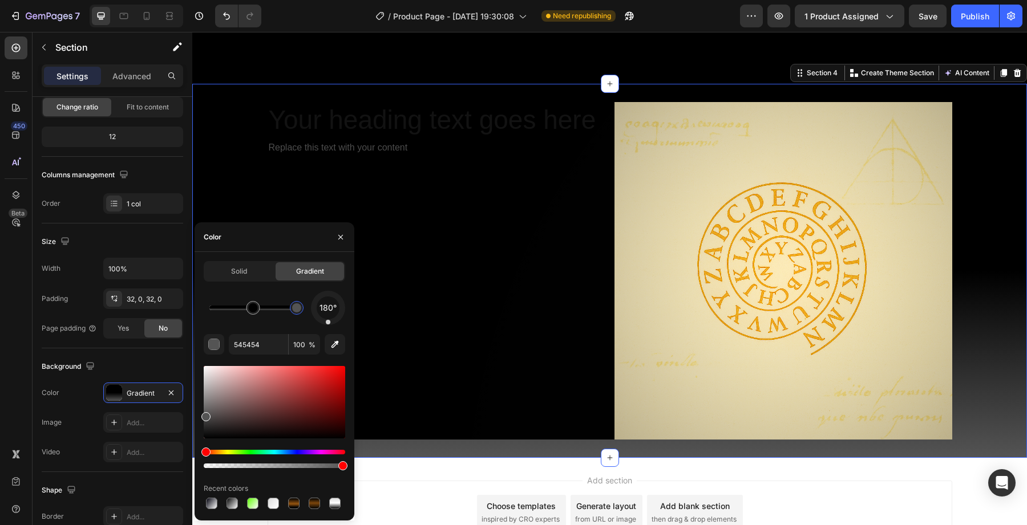
scroll to position [2019, 0]
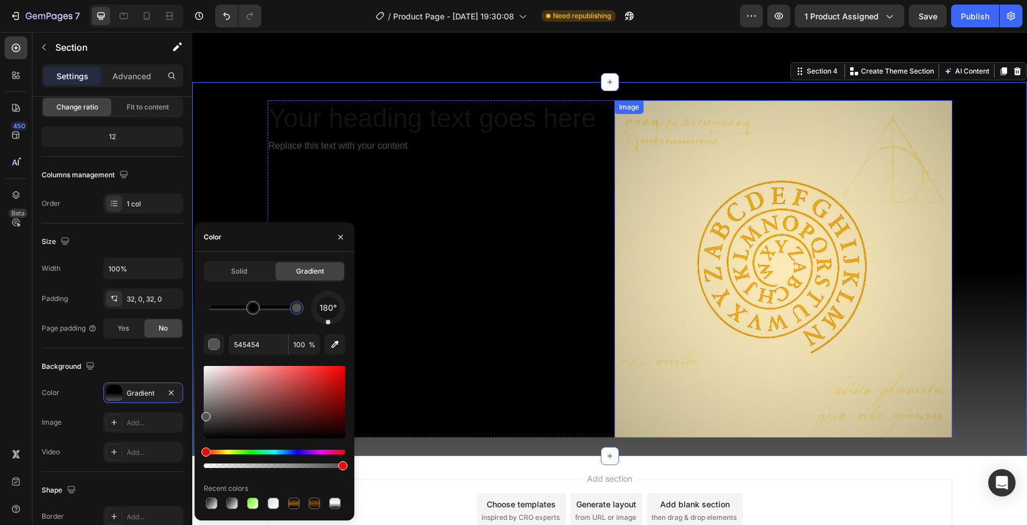
click at [652, 165] on img at bounding box center [783, 269] width 338 height 338
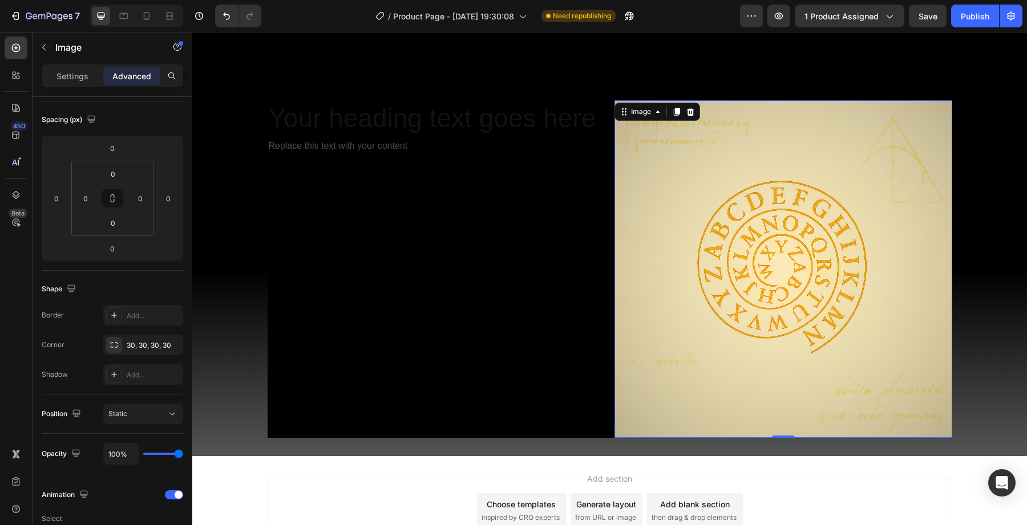
scroll to position [0, 0]
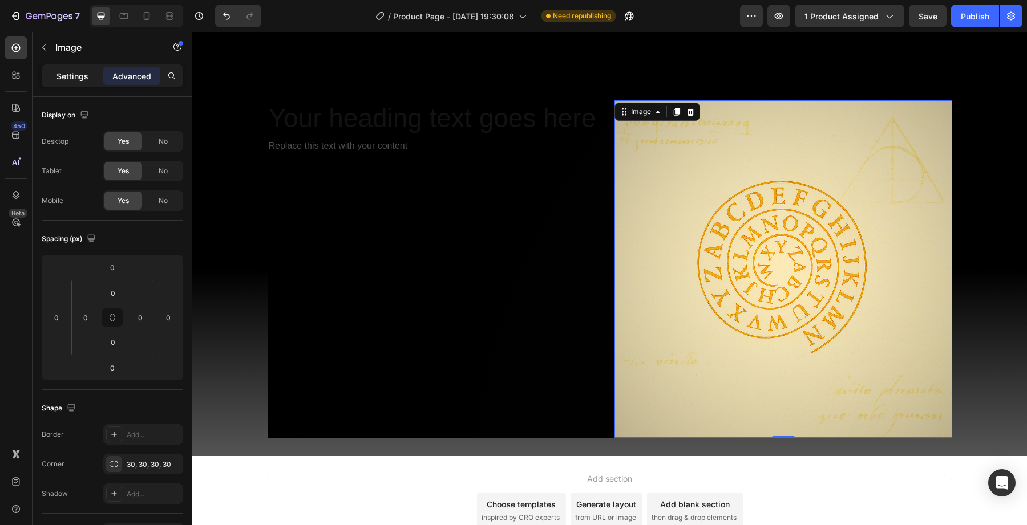
click at [67, 82] on div "Settings" at bounding box center [72, 76] width 57 height 18
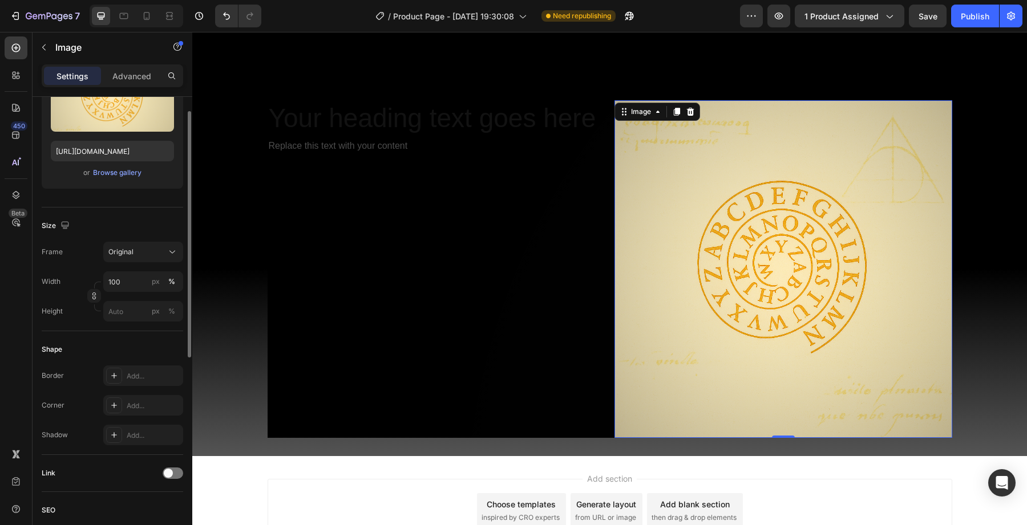
scroll to position [176, 0]
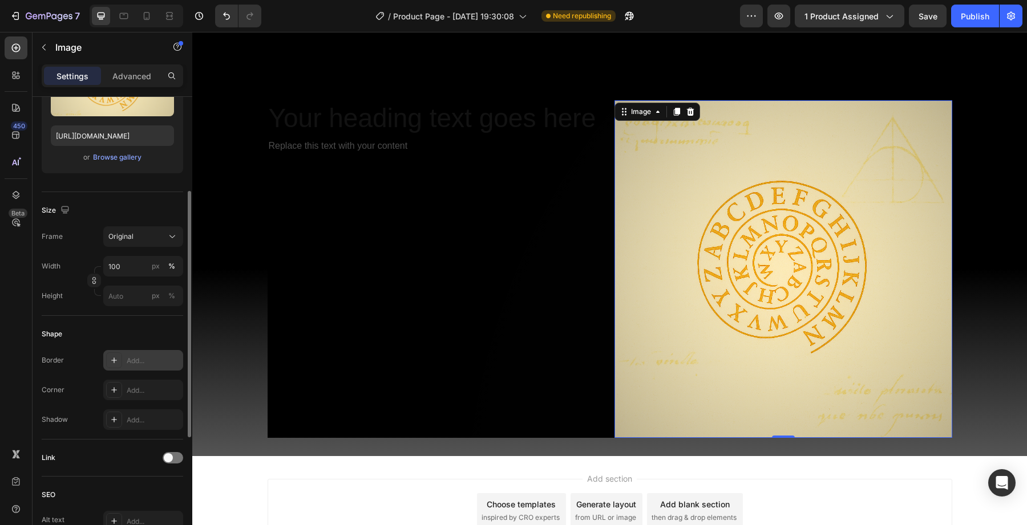
click at [145, 360] on div "Add..." at bounding box center [154, 361] width 54 height 10
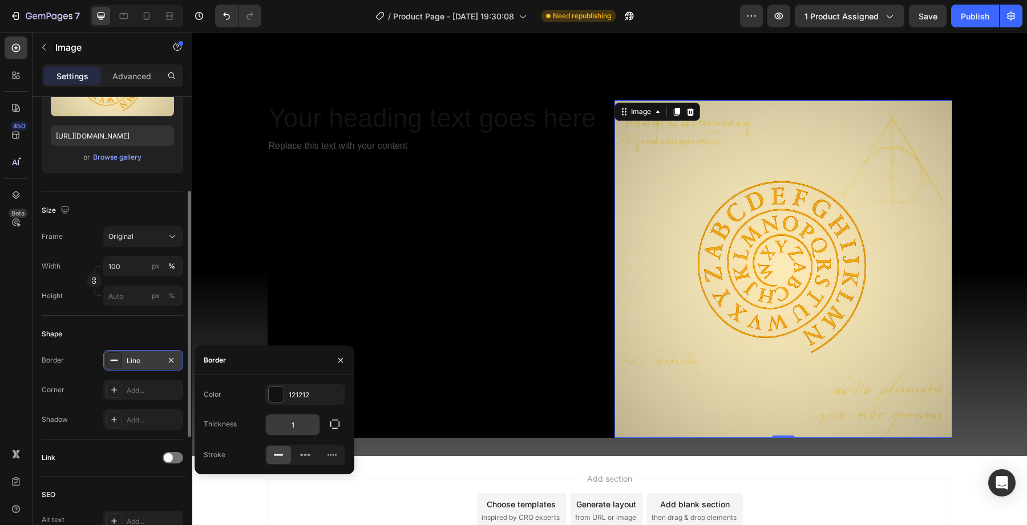
click at [289, 419] on input "1" at bounding box center [293, 425] width 54 height 21
click at [308, 427] on input "1" at bounding box center [293, 425] width 54 height 21
click at [345, 362] on button "button" at bounding box center [340, 360] width 18 height 18
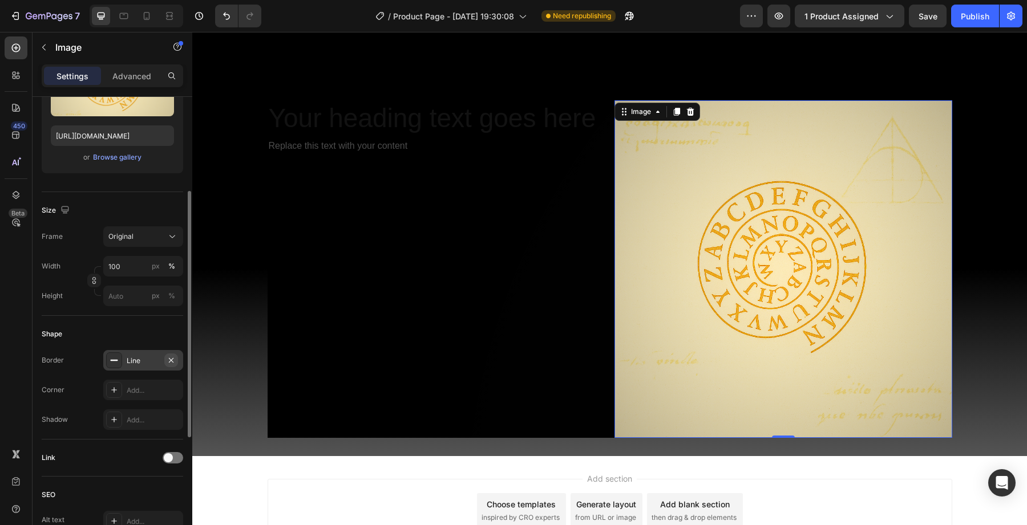
click at [177, 360] on button "button" at bounding box center [171, 361] width 14 height 14
click at [158, 387] on div "Add..." at bounding box center [154, 391] width 54 height 10
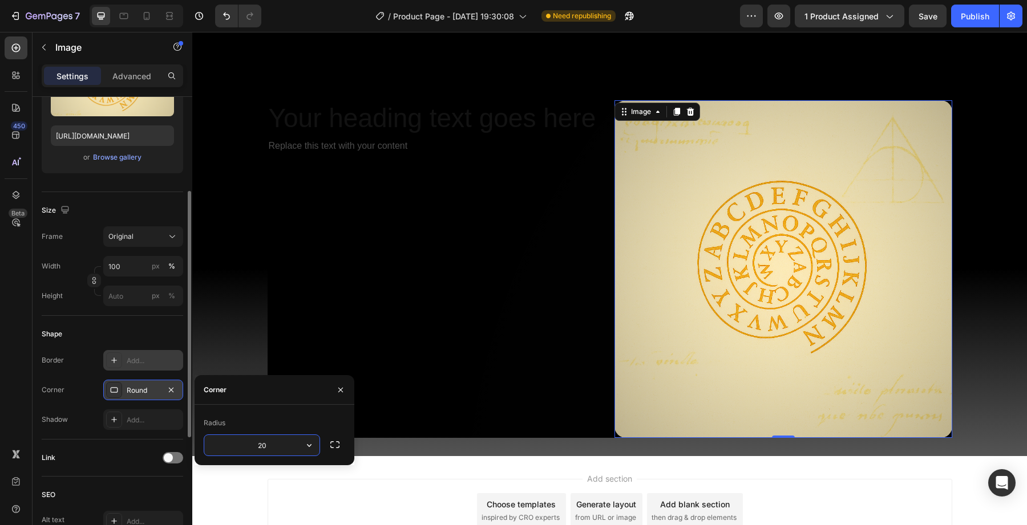
type input "20"
click at [731, 374] on img at bounding box center [783, 269] width 338 height 338
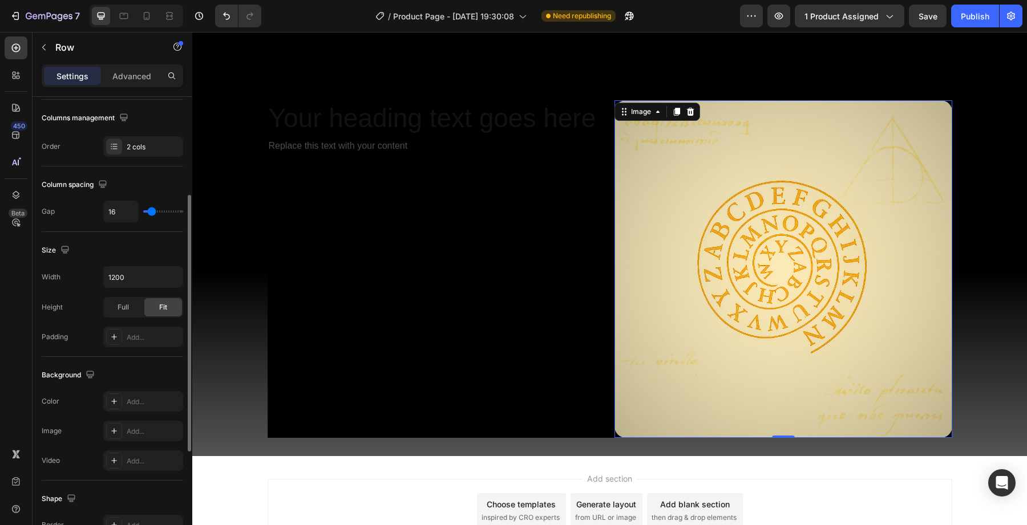
click at [536, 272] on div "Your heading text goes here Heading Replace this text with your content Text Bl…" at bounding box center [437, 269] width 338 height 338
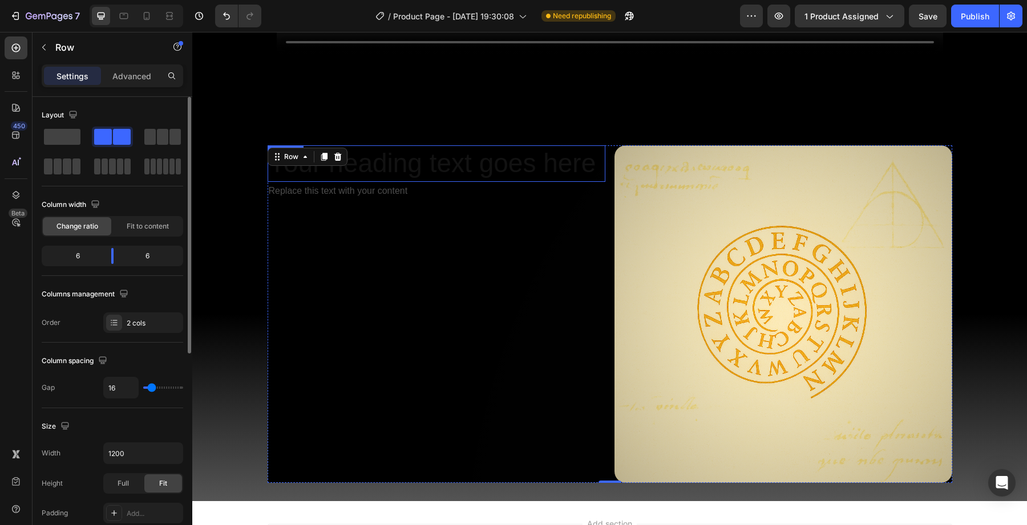
scroll to position [1968, 0]
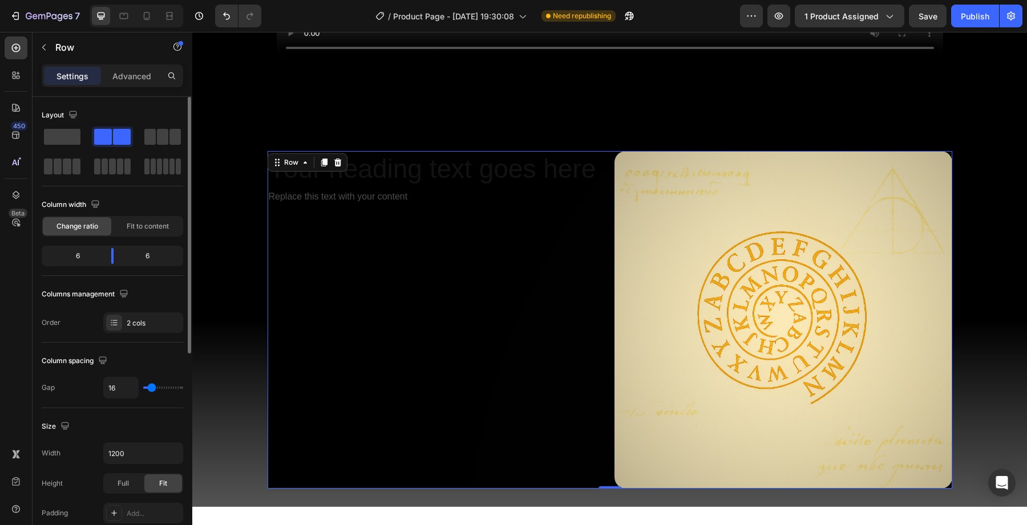
click at [524, 329] on div "Your heading text goes here Heading Replace this text with your content Text Bl…" at bounding box center [437, 320] width 338 height 338
click at [460, 338] on div "Your heading text goes here Heading Replace this text with your content Text Bl…" at bounding box center [437, 320] width 338 height 338
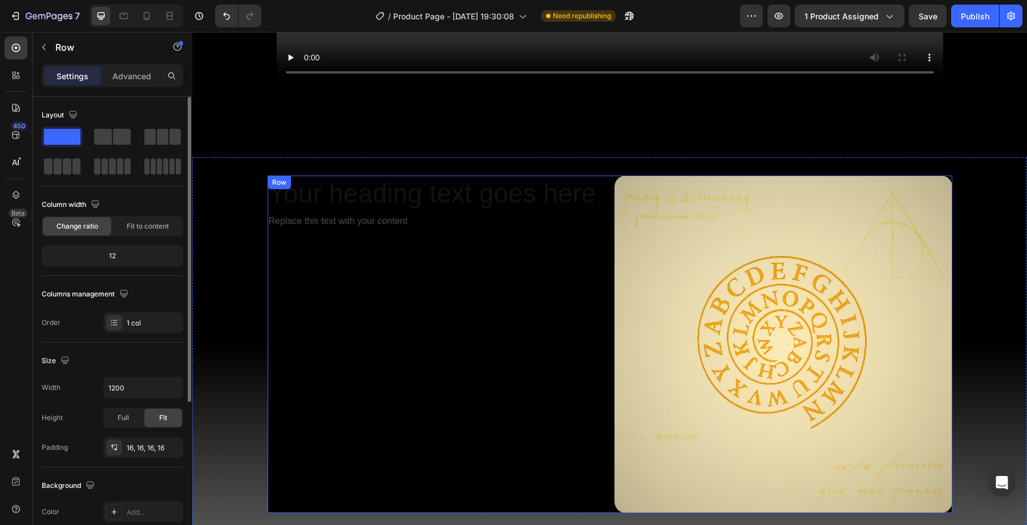
scroll to position [1932, 0]
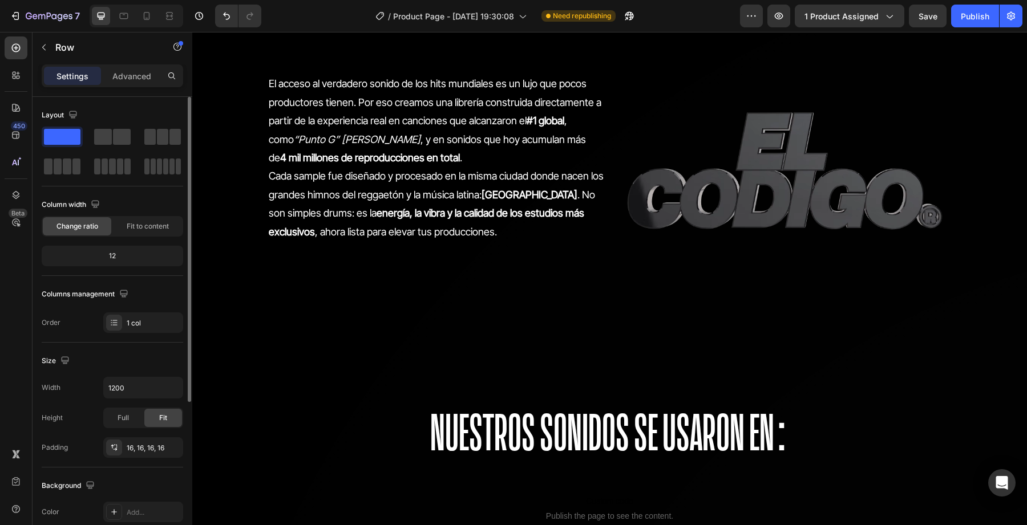
scroll to position [798, 0]
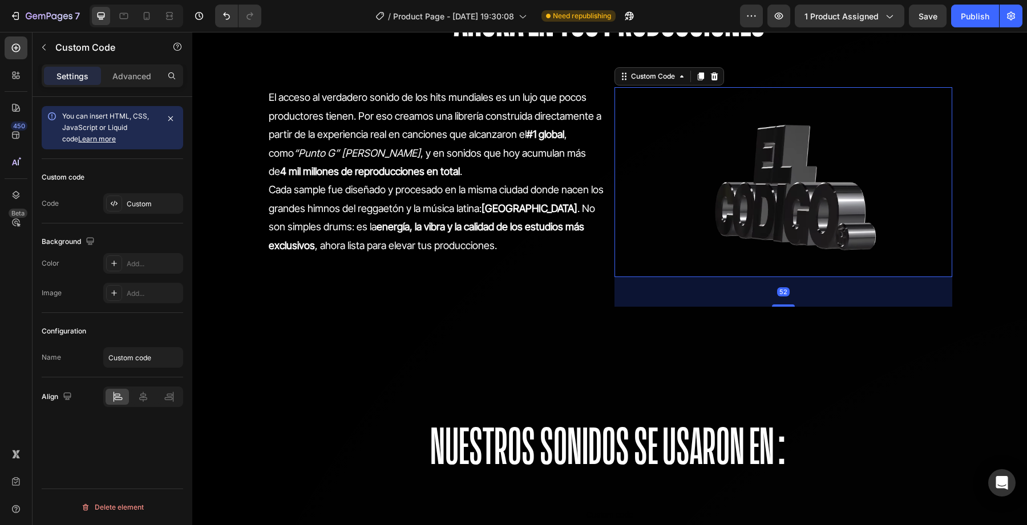
click at [739, 160] on video at bounding box center [783, 182] width 338 height 190
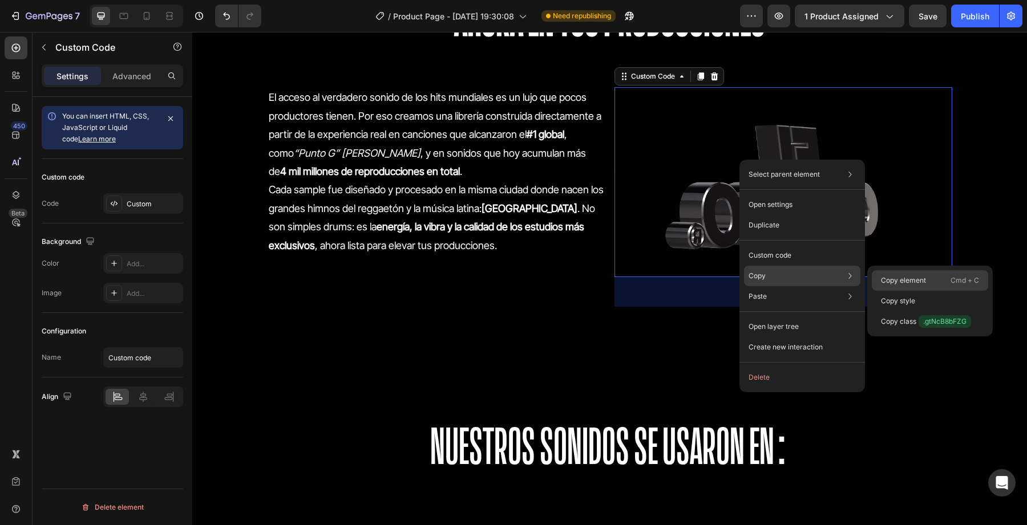
click at [885, 278] on p "Copy element" at bounding box center [903, 281] width 45 height 10
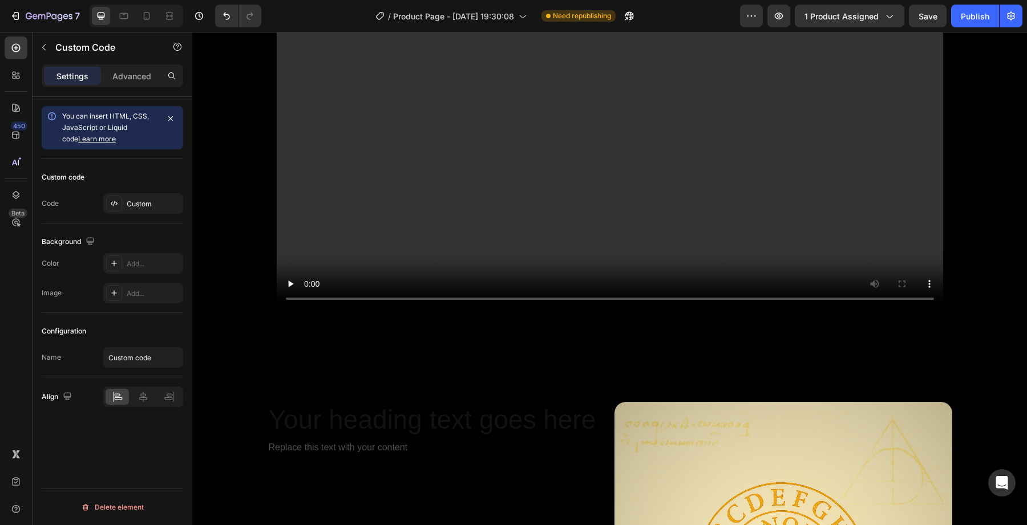
scroll to position [1750, 0]
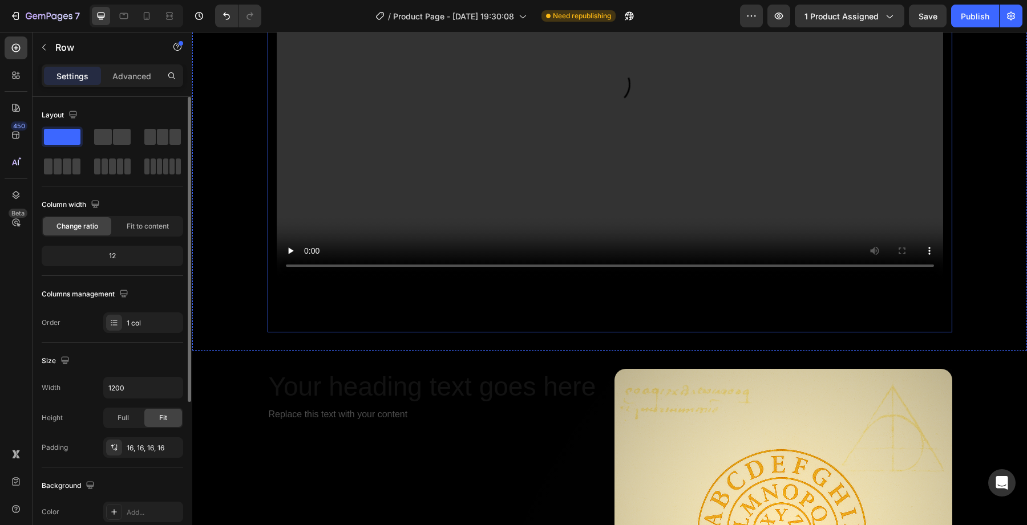
click at [640, 286] on div "Video" at bounding box center [610, 114] width 666 height 420
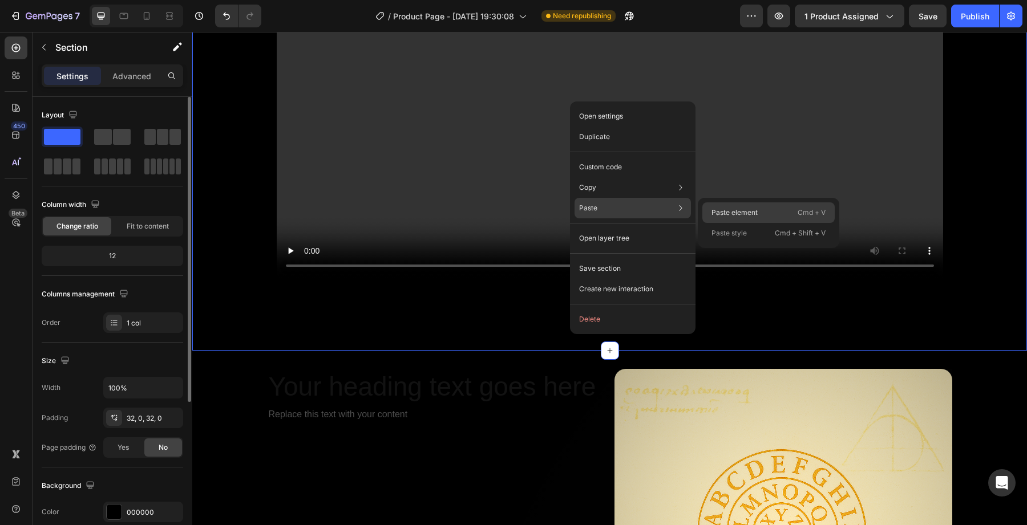
click at [709, 207] on div "Paste element Cmd + V" at bounding box center [768, 213] width 132 height 21
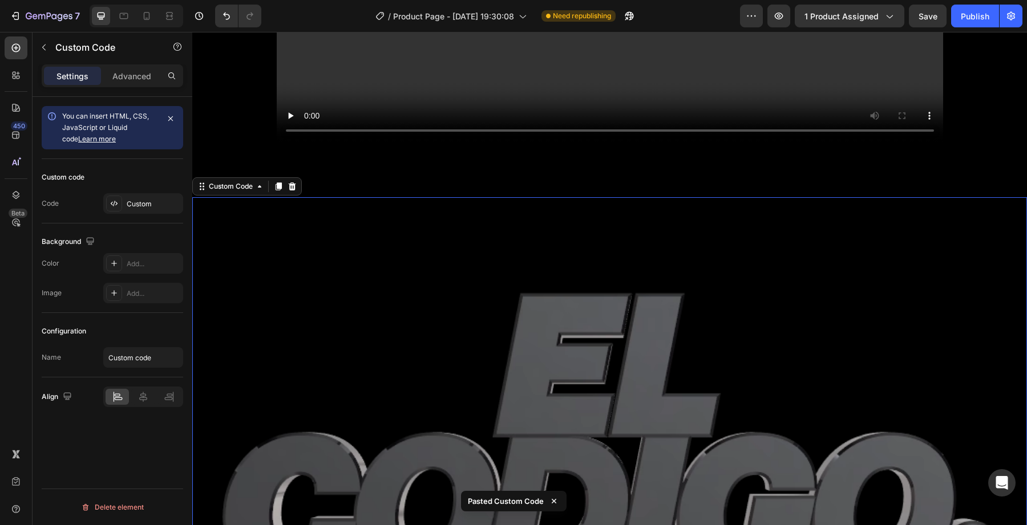
scroll to position [1946, 0]
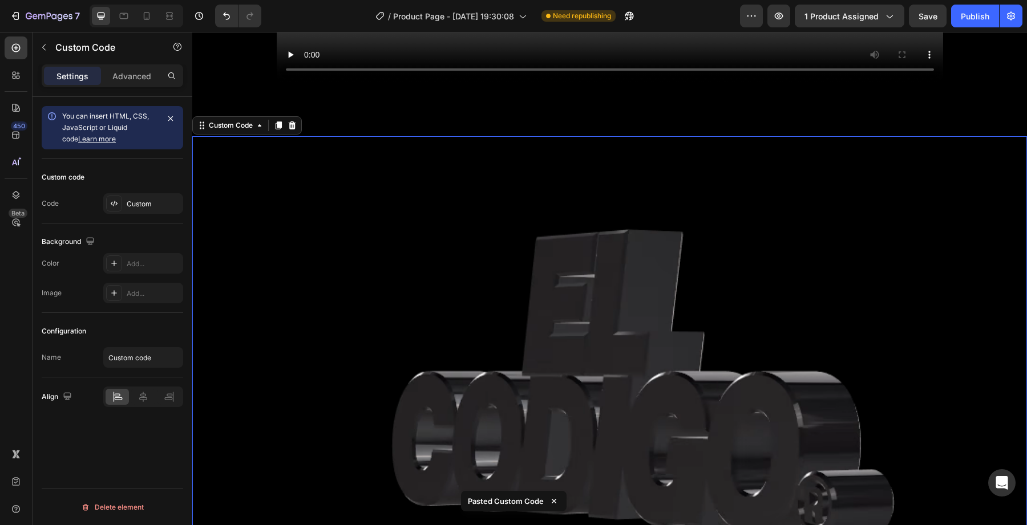
click at [575, 330] on video at bounding box center [609, 371] width 835 height 470
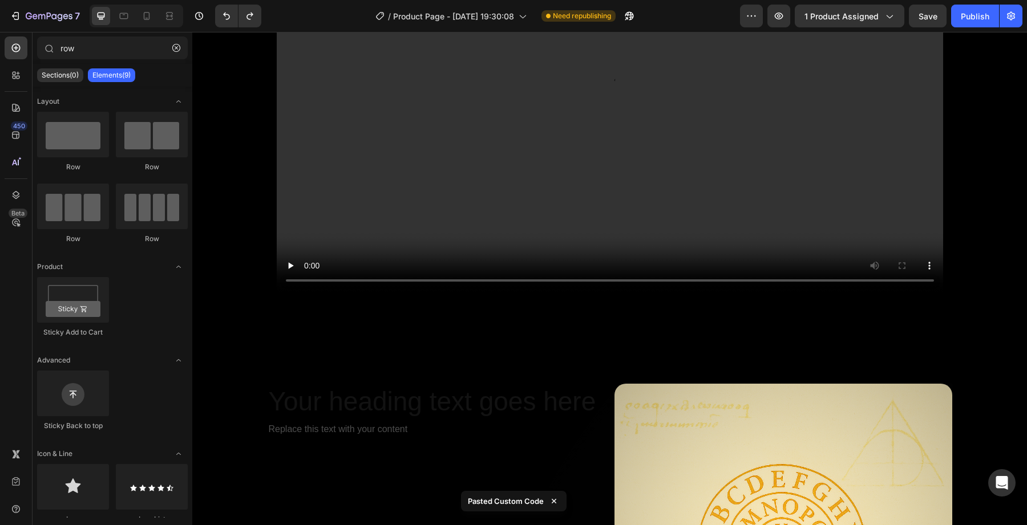
scroll to position [1732, 0]
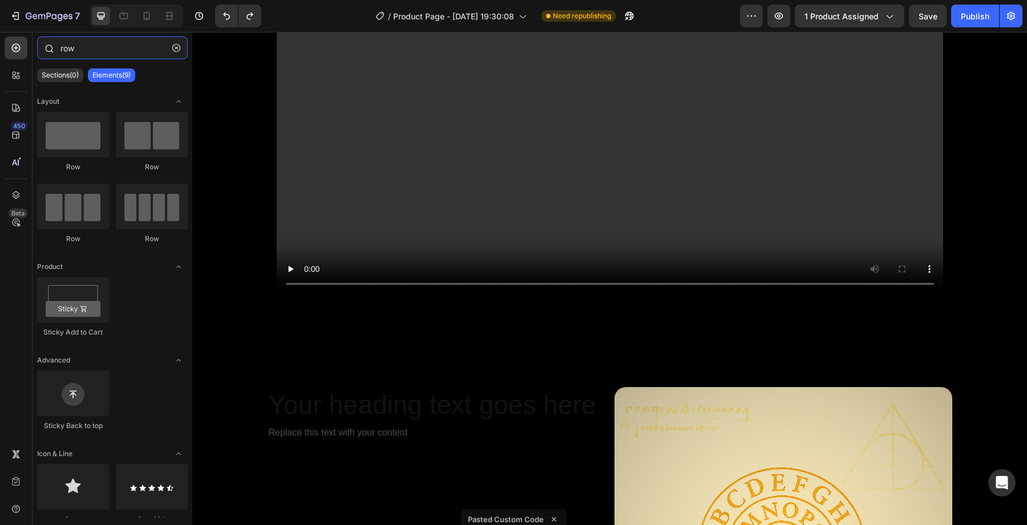
click at [79, 49] on input "row" at bounding box center [112, 48] width 151 height 23
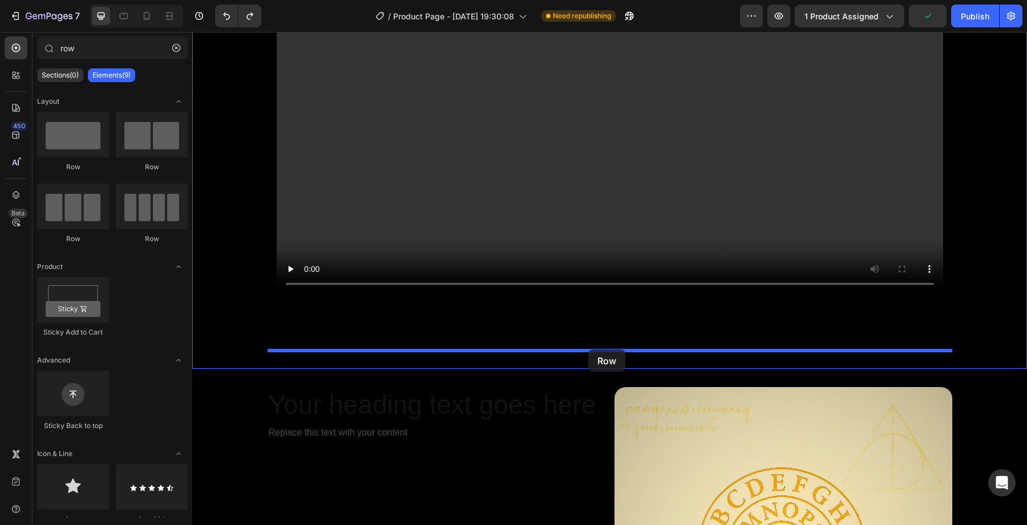
drag, startPoint x: 262, startPoint y: 245, endPoint x: 588, endPoint y: 351, distance: 342.6
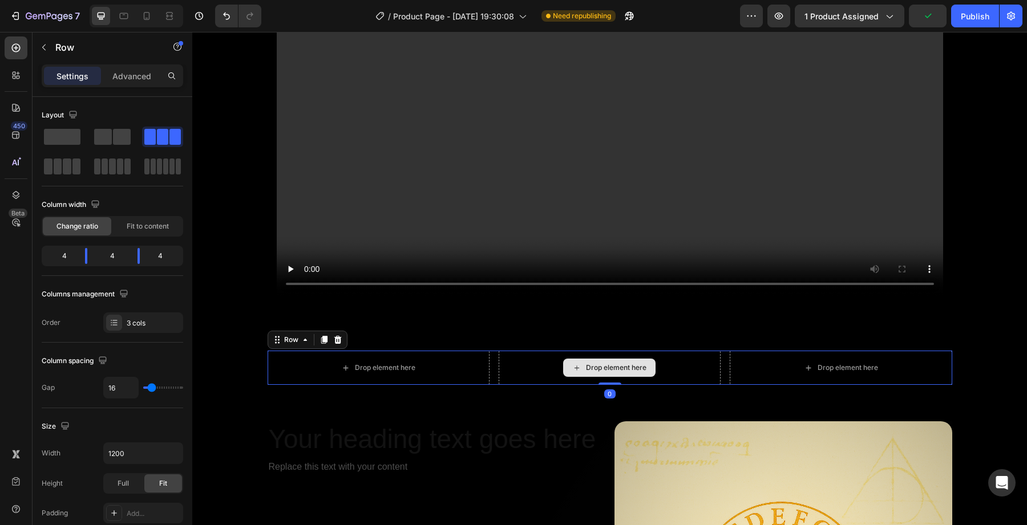
click at [552, 371] on div "Drop element here" at bounding box center [610, 368] width 222 height 34
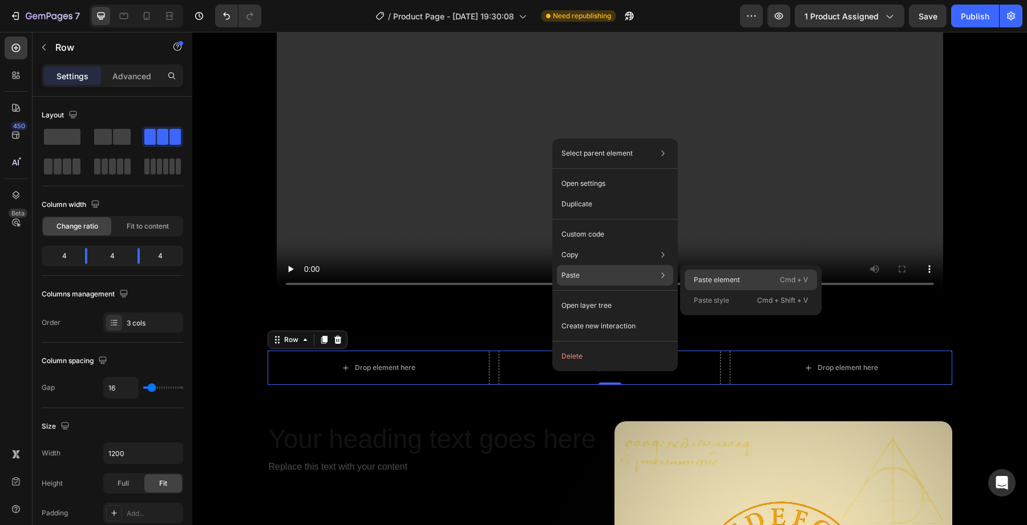
click at [735, 274] on div "Paste element Cmd + V" at bounding box center [751, 280] width 132 height 21
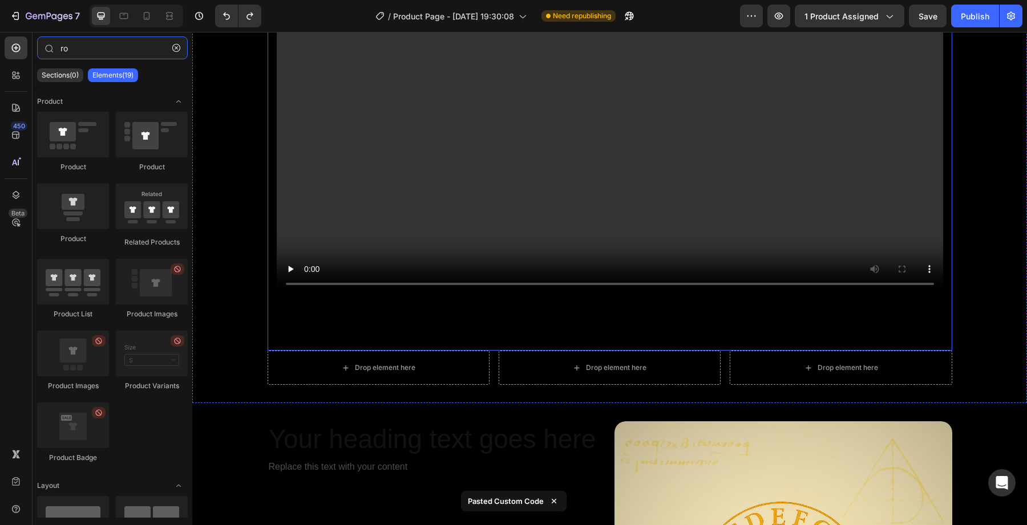
type input "ro"
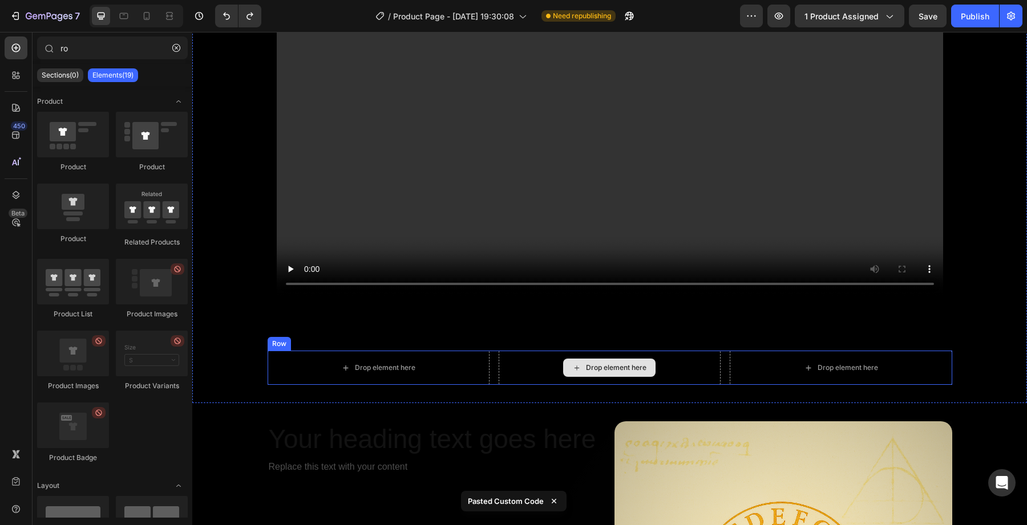
click at [599, 372] on div "Drop element here" at bounding box center [616, 367] width 60 height 9
click at [552, 365] on div "Drop element here" at bounding box center [610, 368] width 222 height 34
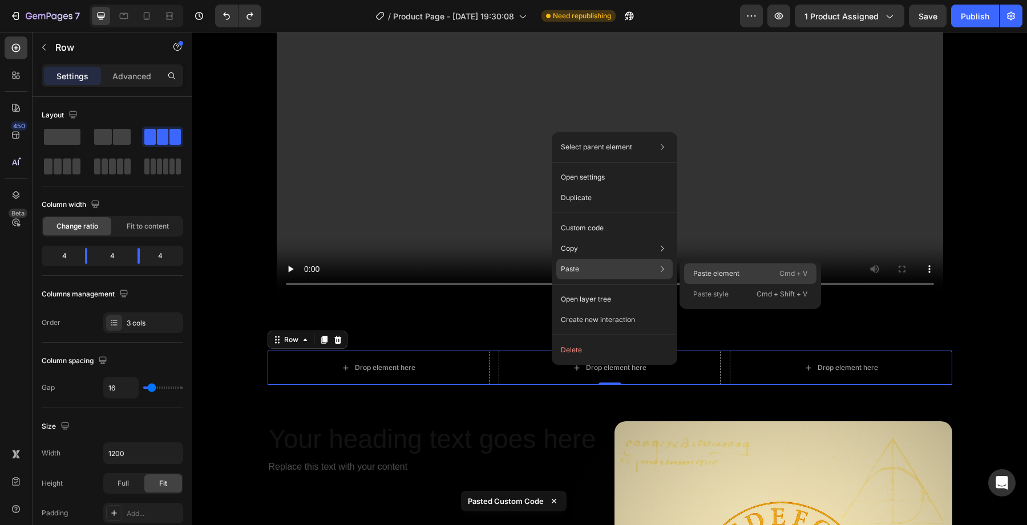
click at [702, 269] on p "Paste element" at bounding box center [716, 274] width 46 height 10
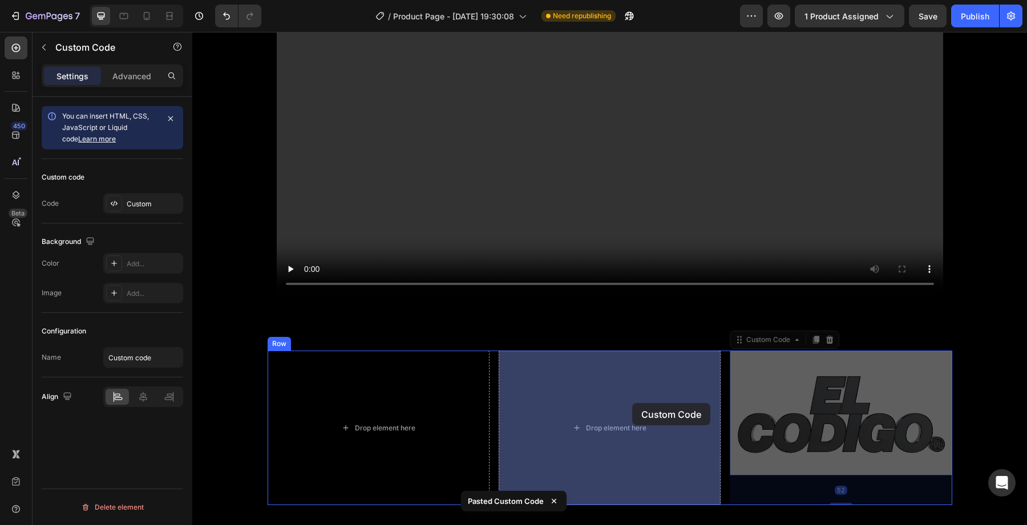
drag, startPoint x: 753, startPoint y: 375, endPoint x: 654, endPoint y: 397, distance: 101.6
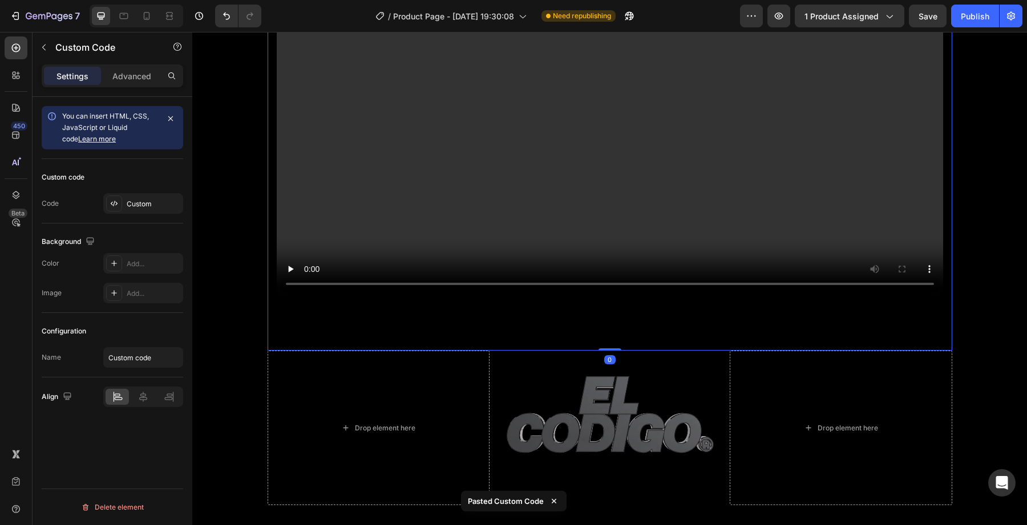
click at [628, 305] on div "Video" at bounding box center [610, 132] width 666 height 420
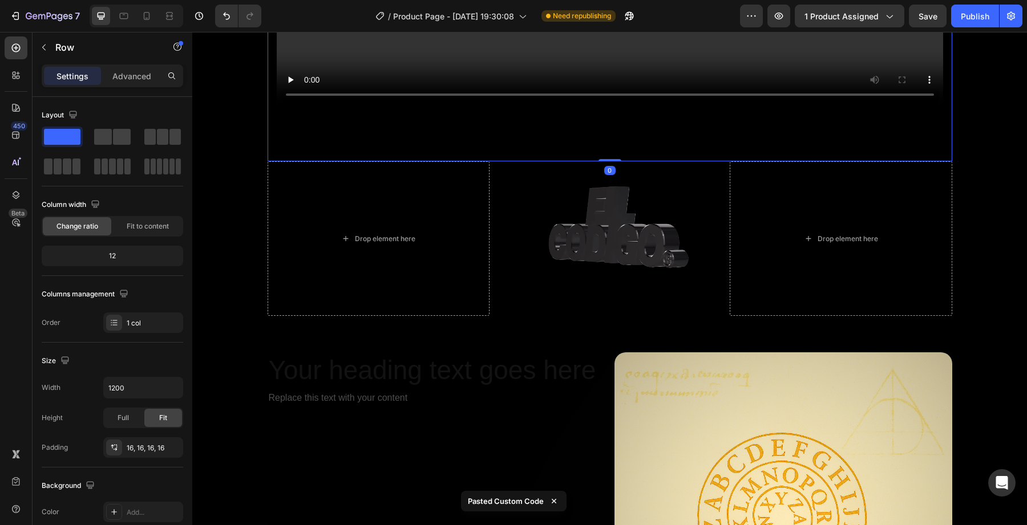
scroll to position [1922, 0]
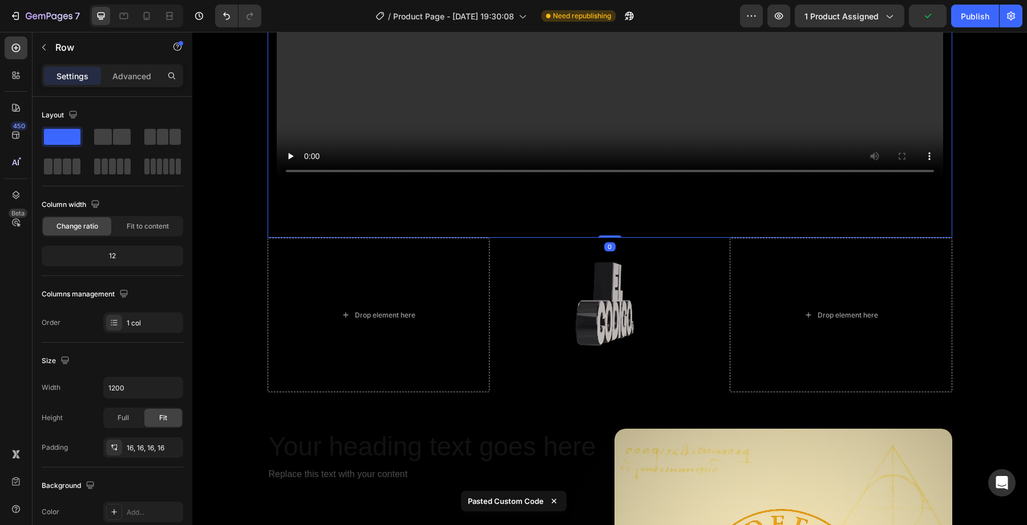
scroll to position [1841, 0]
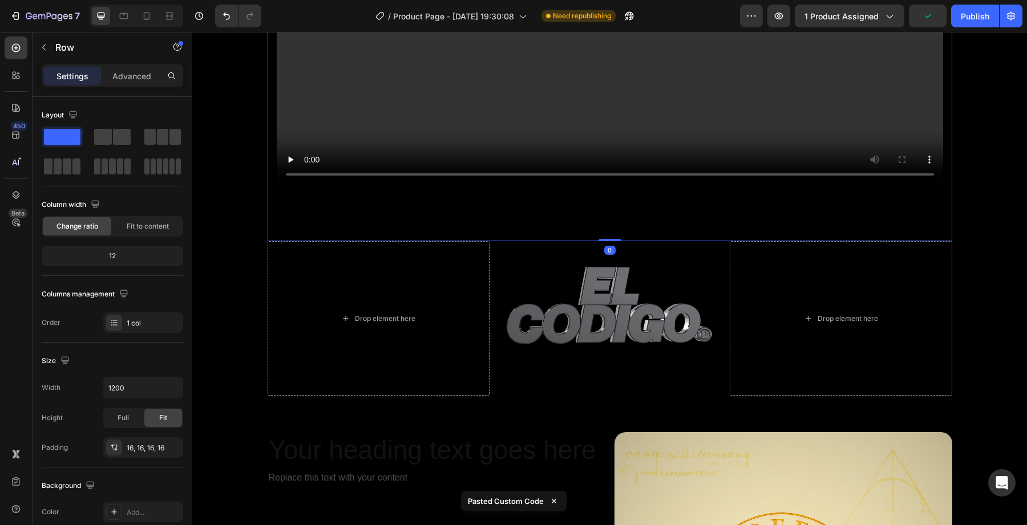
click at [589, 217] on div "Video" at bounding box center [610, 22] width 666 height 420
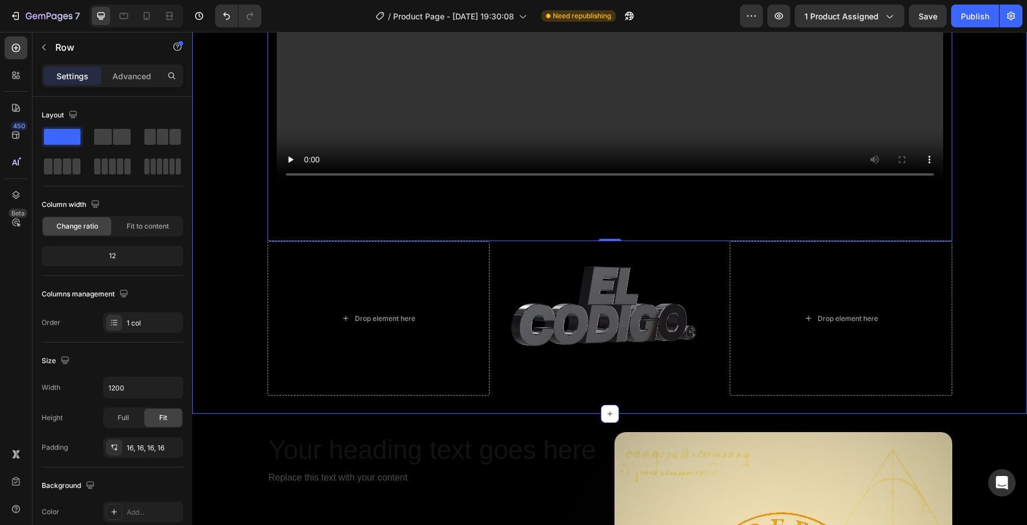
click at [242, 332] on div "Que hay dentro? Heading Row Video Row 0 Drop element here Custom Code Drop elem…" at bounding box center [609, 72] width 835 height 648
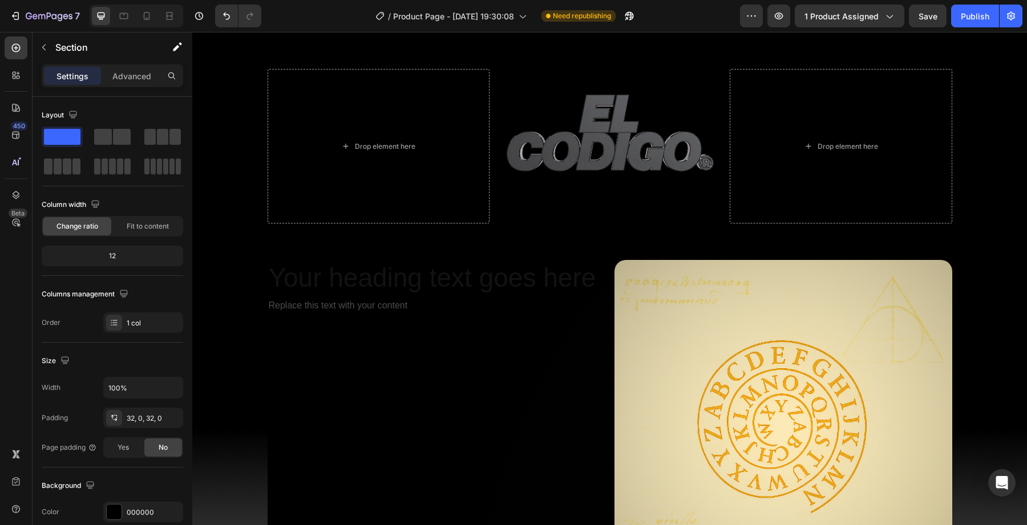
scroll to position [2023, 0]
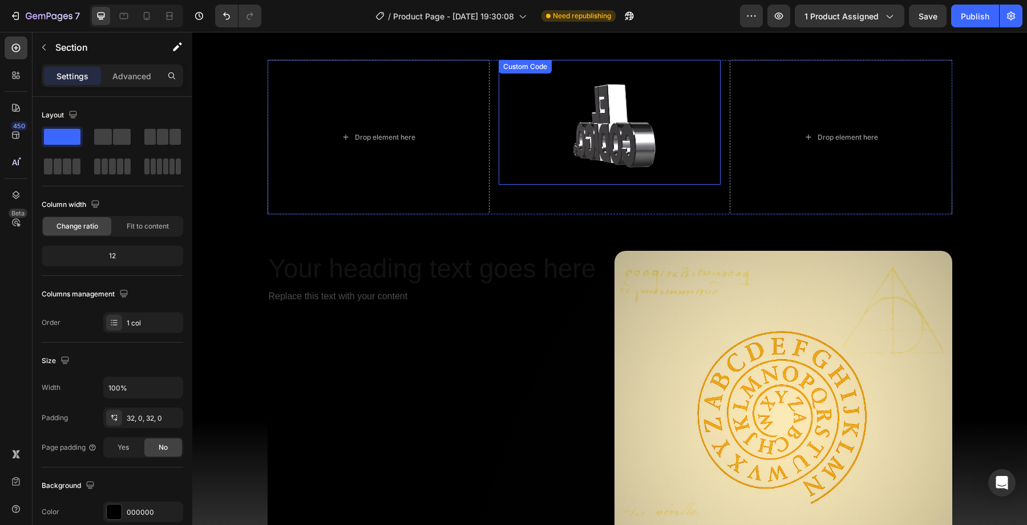
click at [560, 125] on video at bounding box center [610, 122] width 222 height 125
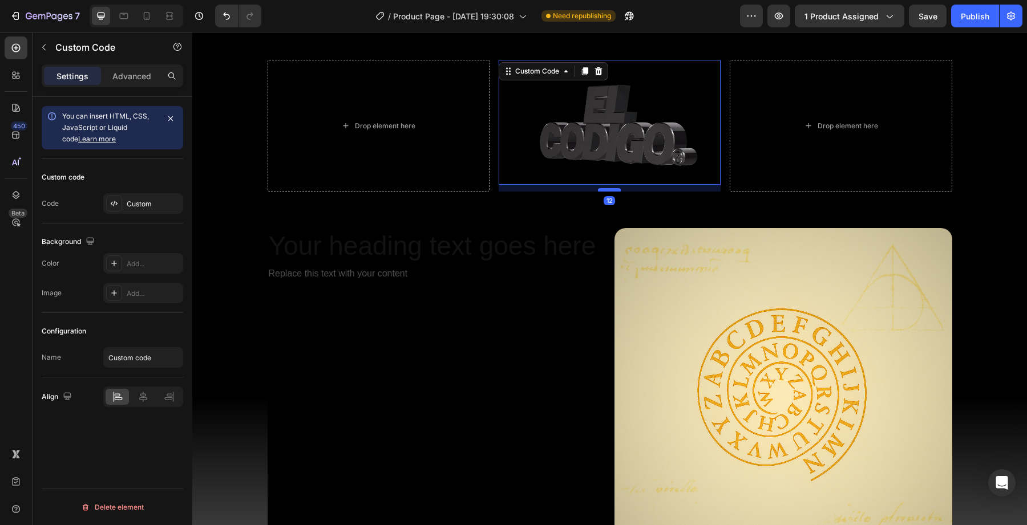
drag, startPoint x: 612, startPoint y: 213, endPoint x: 612, endPoint y: 190, distance: 22.8
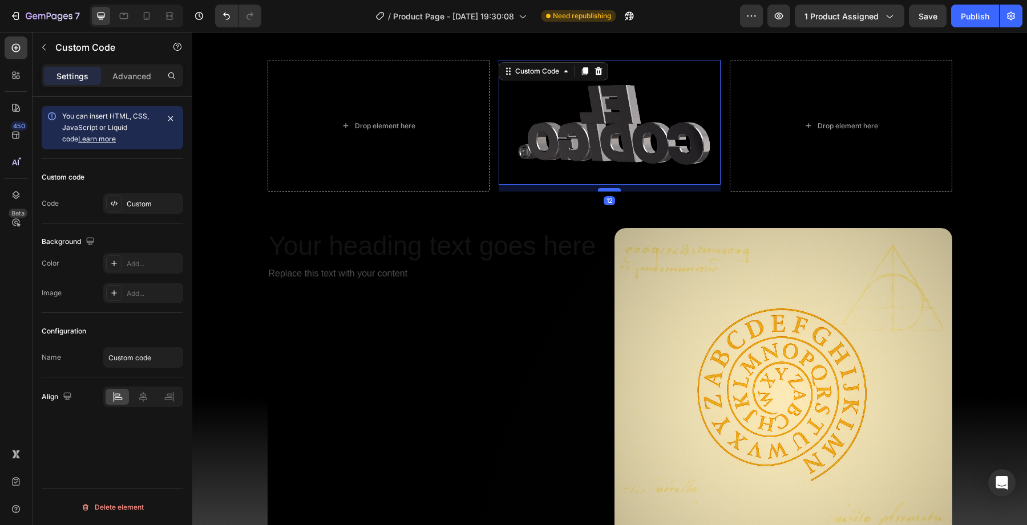
click at [612, 190] on div at bounding box center [609, 189] width 23 height 3
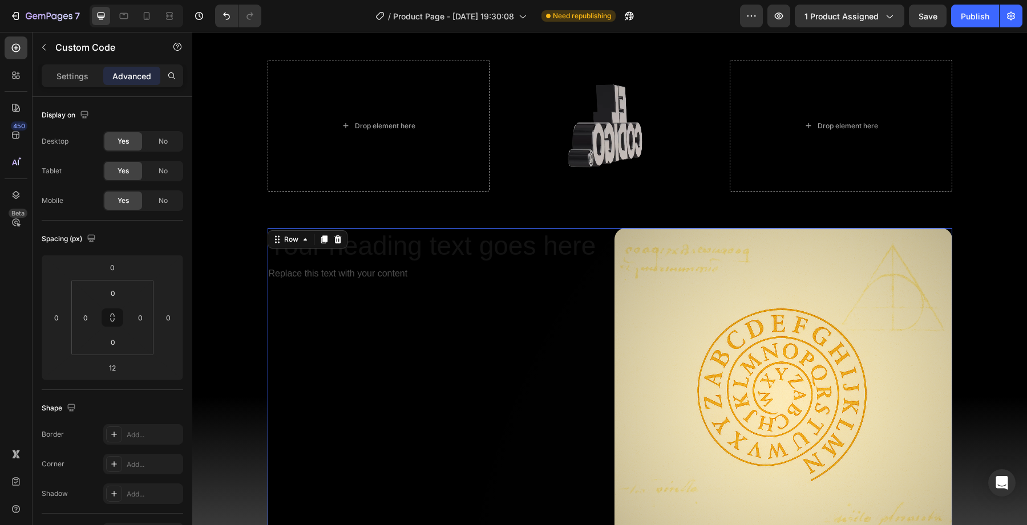
click at [529, 360] on div "Your heading text goes here Heading Replace this text with your content Text Bl…" at bounding box center [437, 397] width 338 height 338
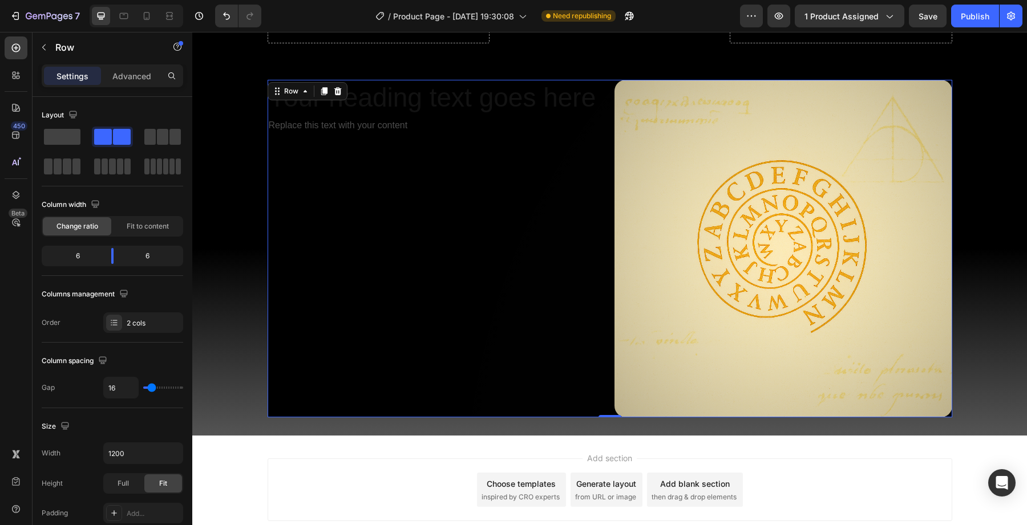
scroll to position [2172, 0]
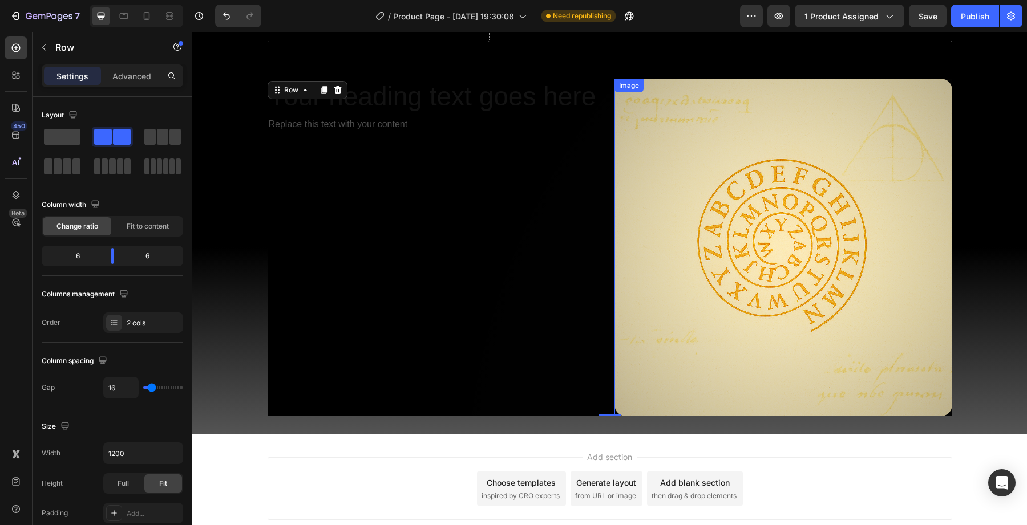
click at [674, 289] on img at bounding box center [783, 248] width 338 height 338
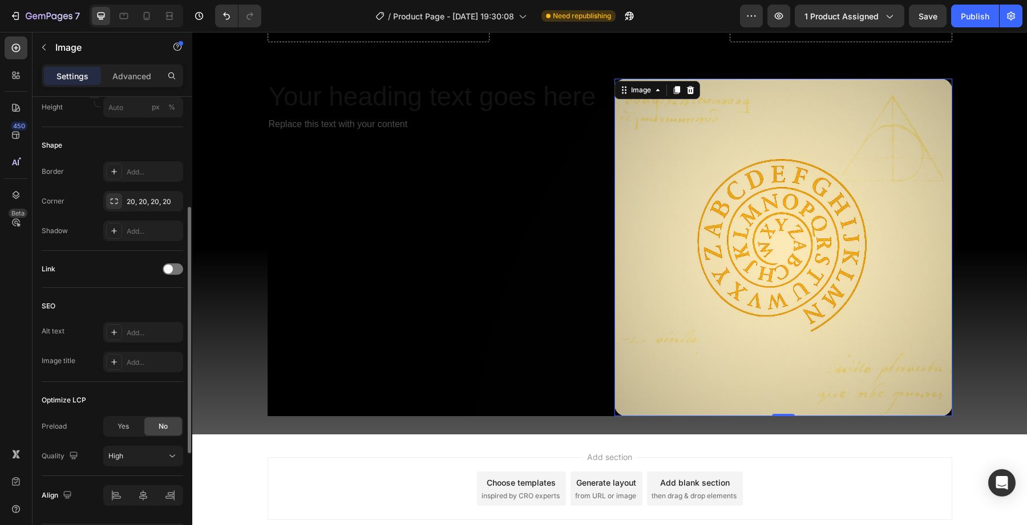
scroll to position [384, 0]
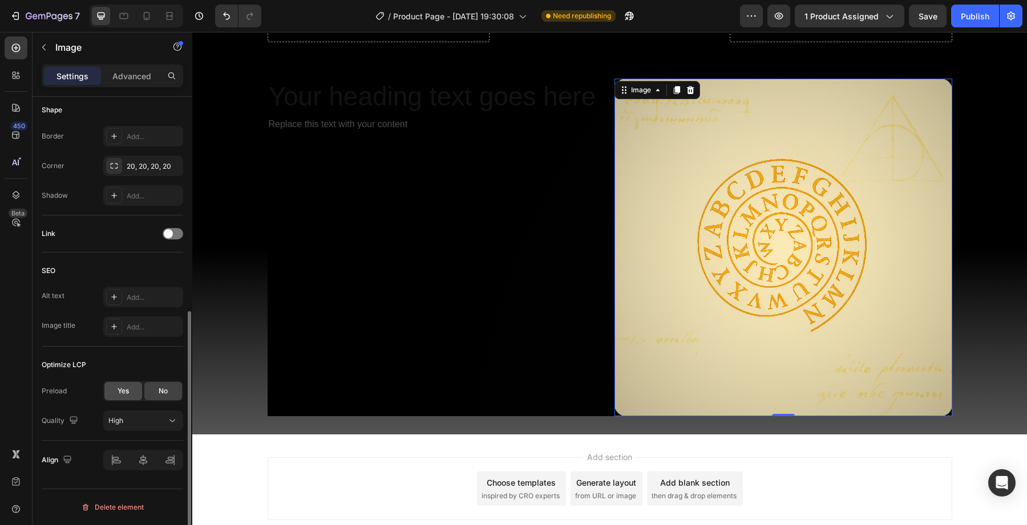
click at [127, 389] on span "Yes" at bounding box center [123, 391] width 11 height 10
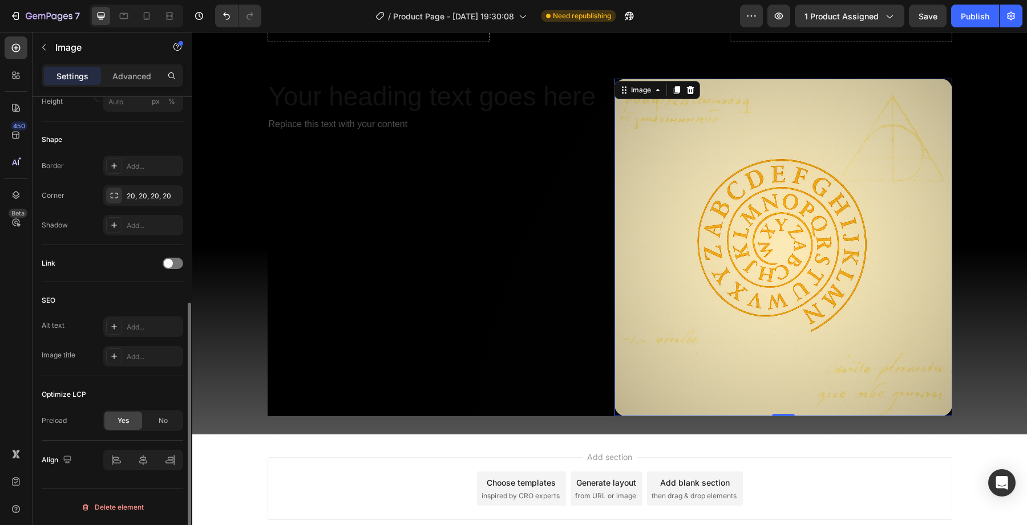
scroll to position [371, 0]
click at [165, 412] on div "No" at bounding box center [163, 421] width 38 height 18
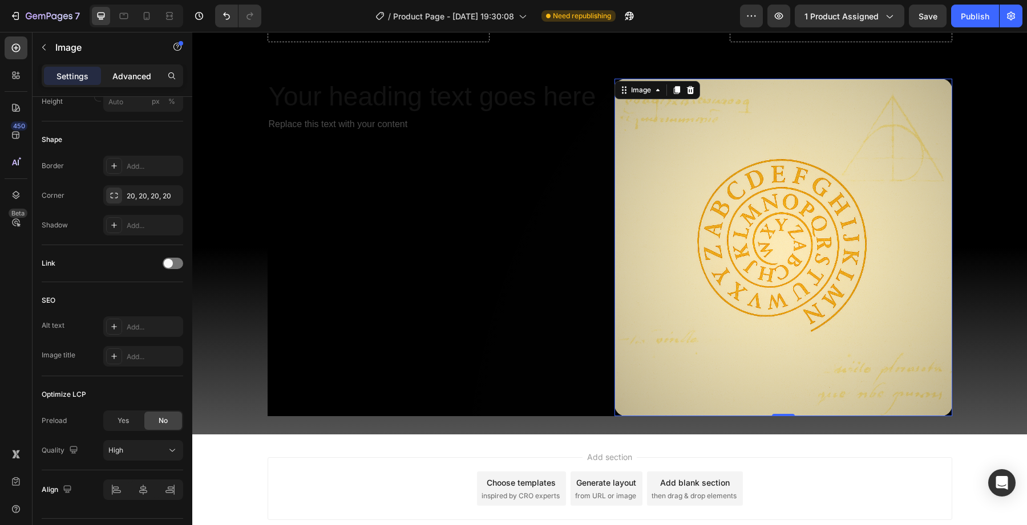
click at [130, 74] on p "Advanced" at bounding box center [131, 76] width 39 height 12
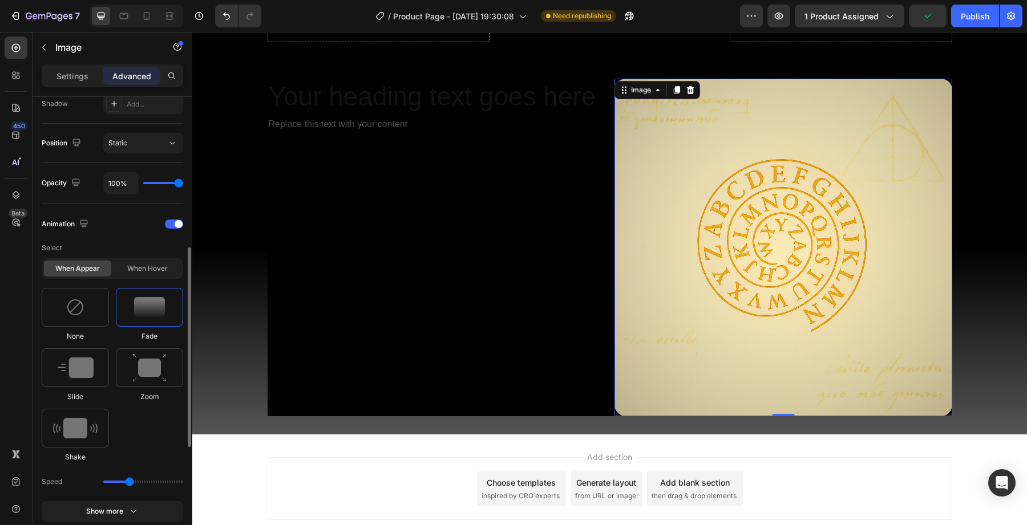
scroll to position [434, 0]
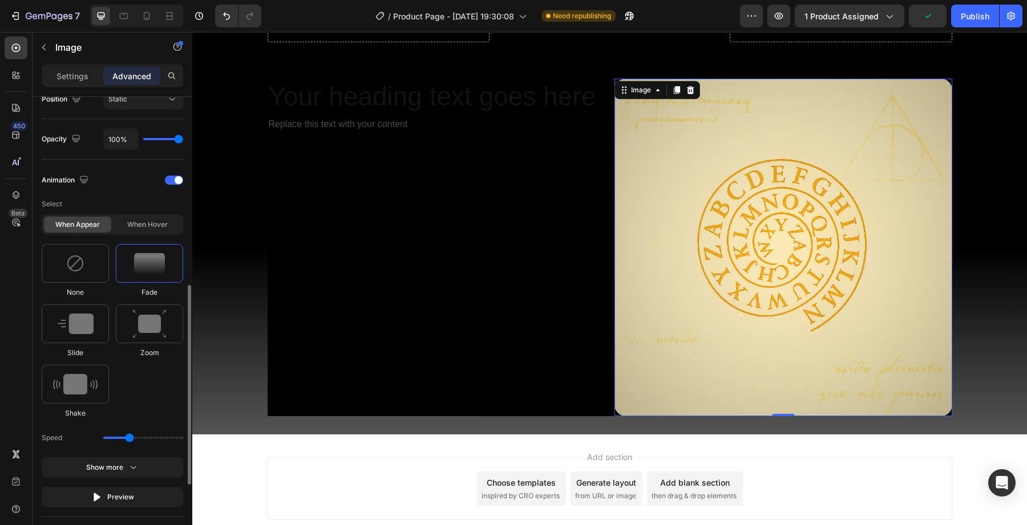
click at [135, 261] on img at bounding box center [149, 263] width 31 height 21
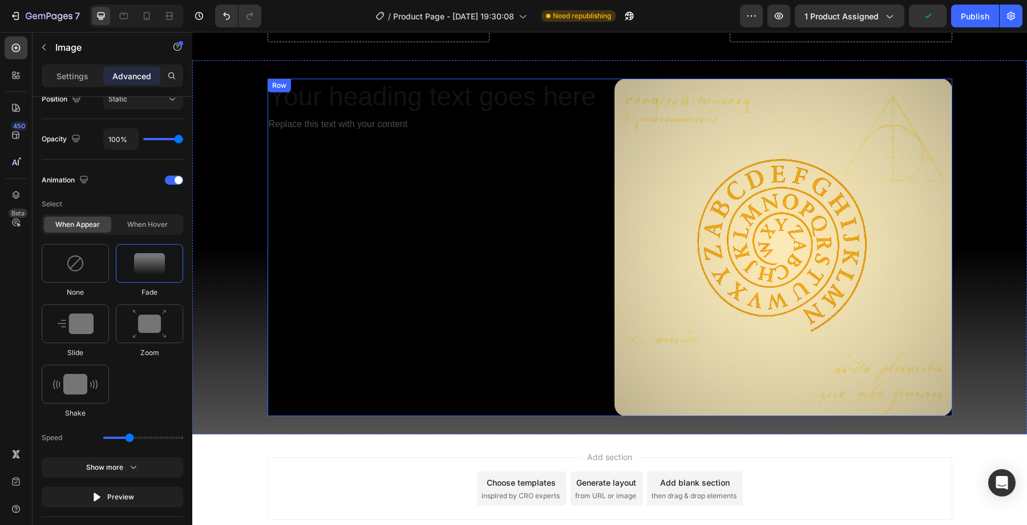
click at [378, 308] on div "Your heading text goes here Heading Replace this text with your content Text Bl…" at bounding box center [437, 248] width 338 height 338
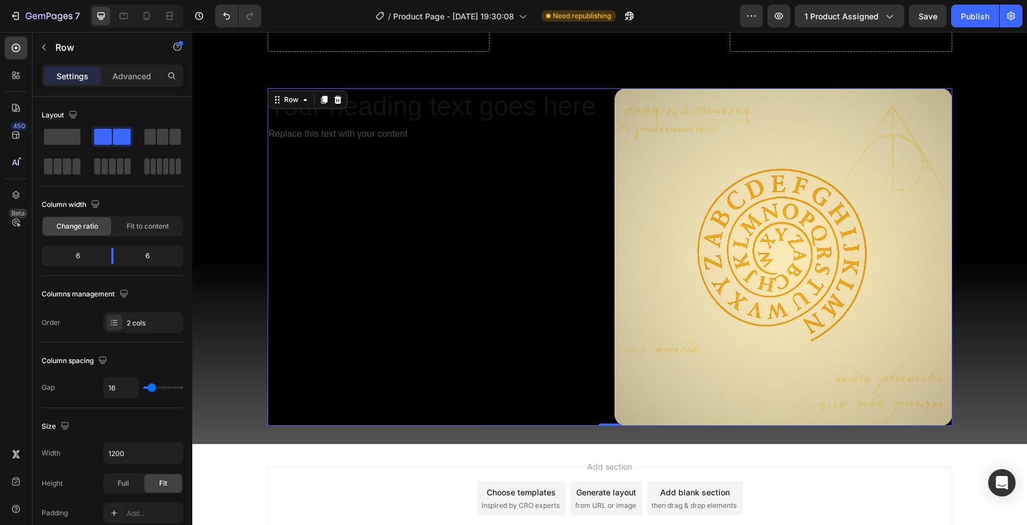
scroll to position [2182, 0]
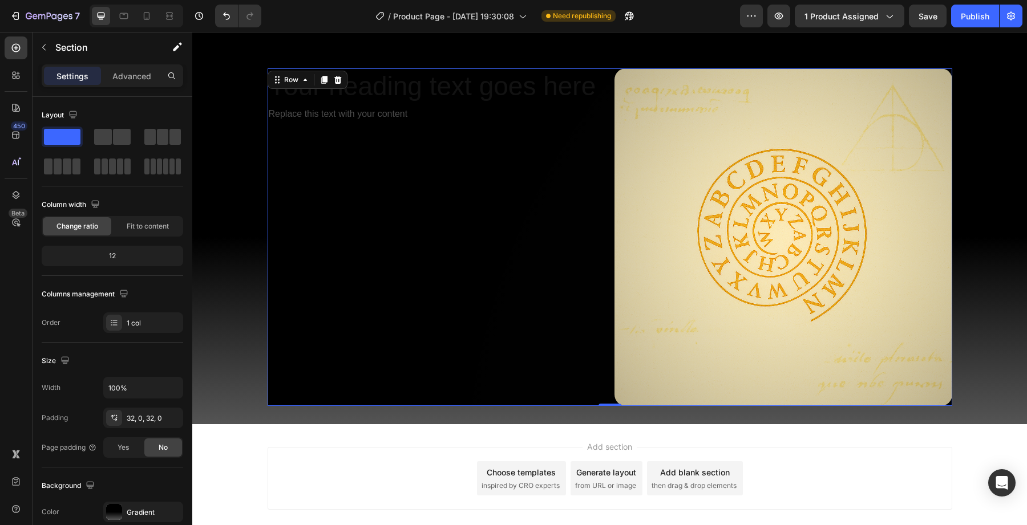
click at [257, 339] on div "Your heading text goes here Heading Replace this text with your content Text Bl…" at bounding box center [609, 237] width 835 height 338
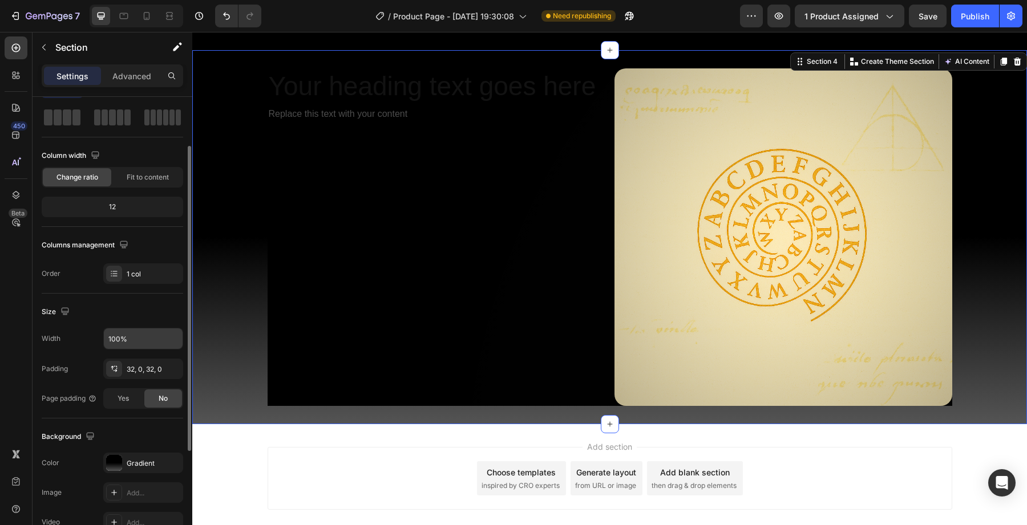
scroll to position [68, 0]
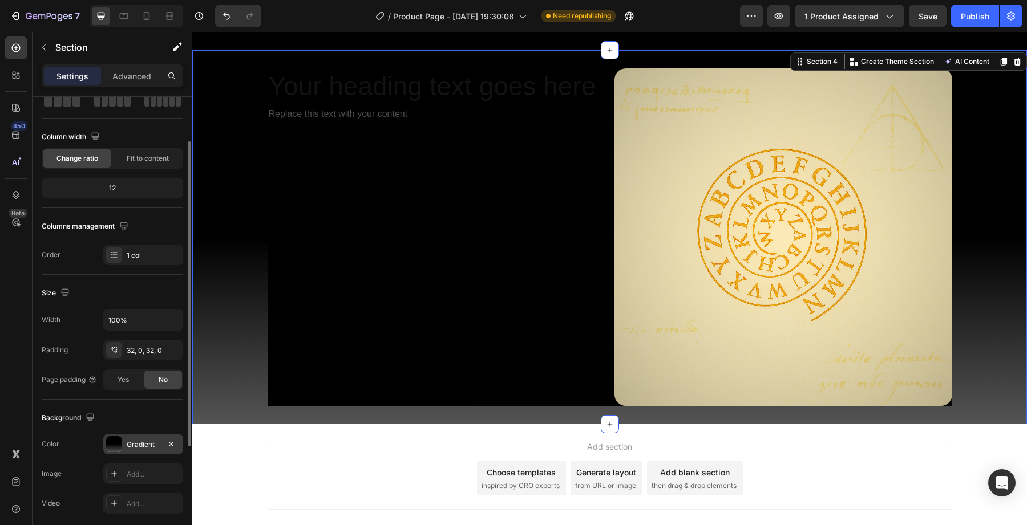
click at [119, 446] on div at bounding box center [114, 444] width 16 height 16
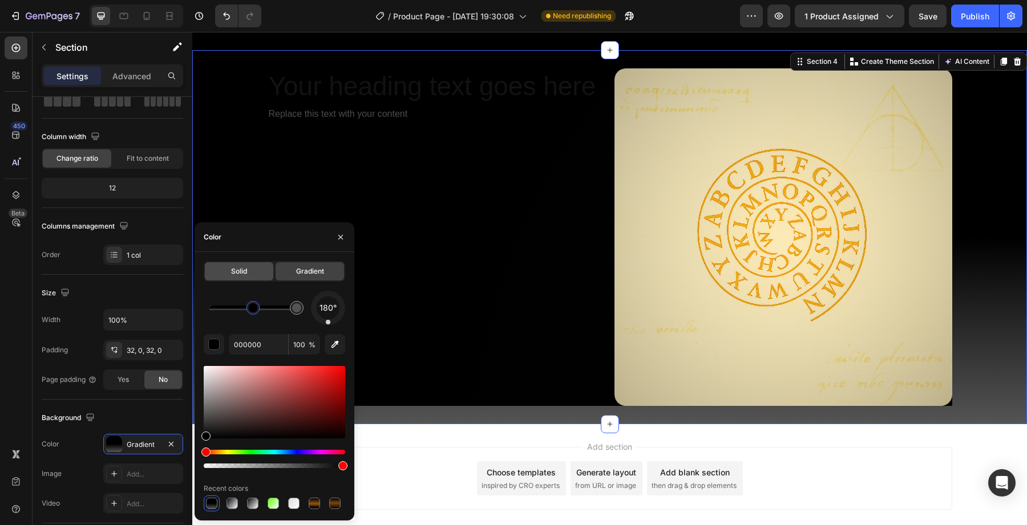
click at [242, 280] on div "Solid" at bounding box center [239, 271] width 68 height 18
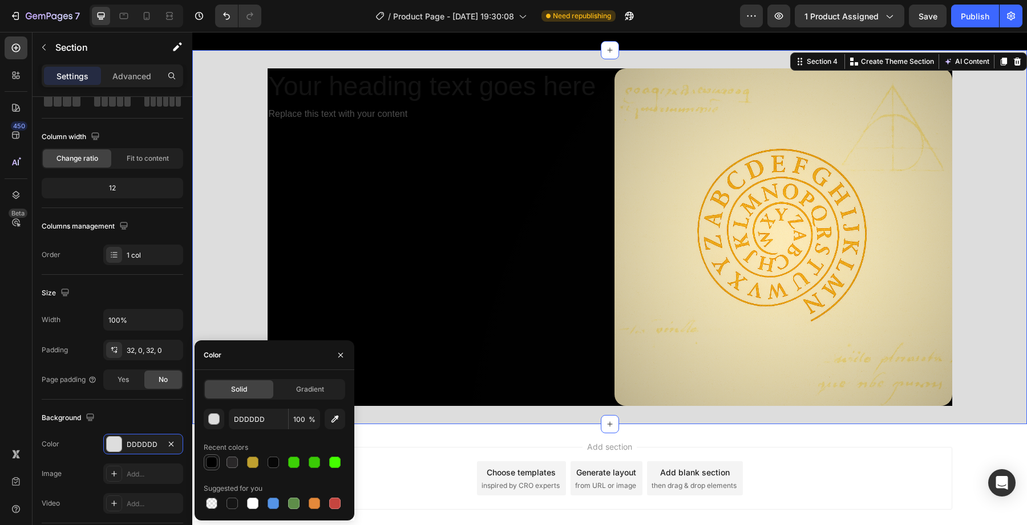
click at [209, 461] on div at bounding box center [211, 462] width 11 height 11
type input "000000"
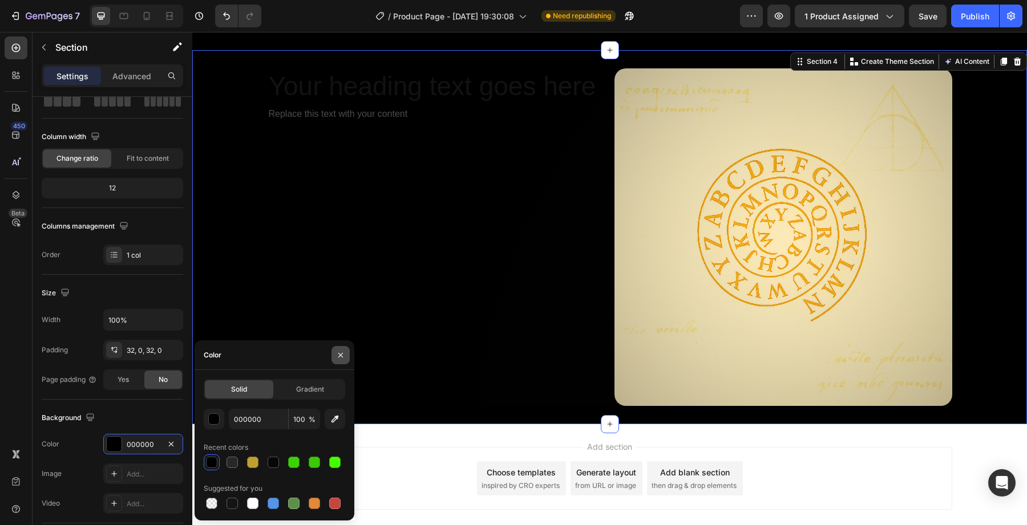
click at [336, 354] on icon "button" at bounding box center [340, 355] width 9 height 9
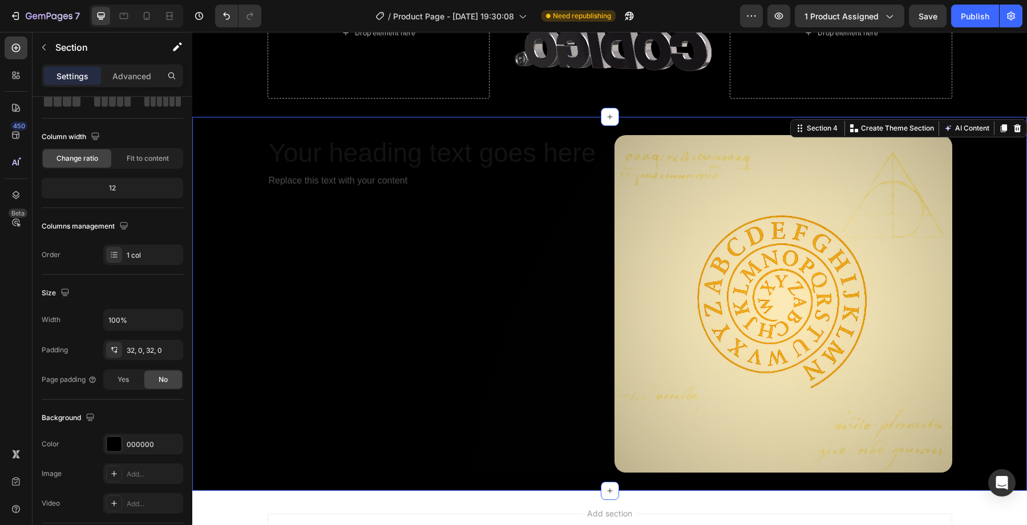
scroll to position [2114, 0]
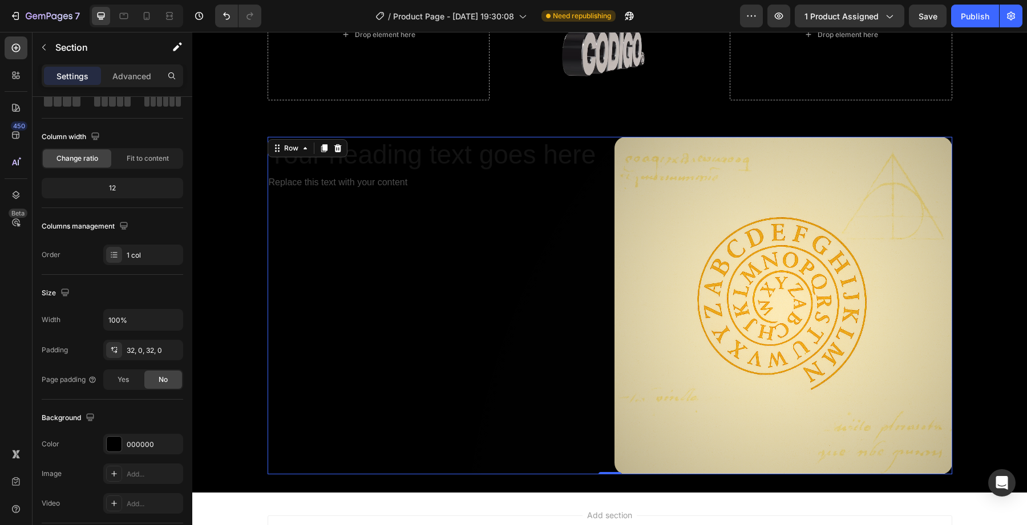
click at [373, 349] on div "Your heading text goes here Heading Replace this text with your content Text Bl…" at bounding box center [437, 306] width 338 height 338
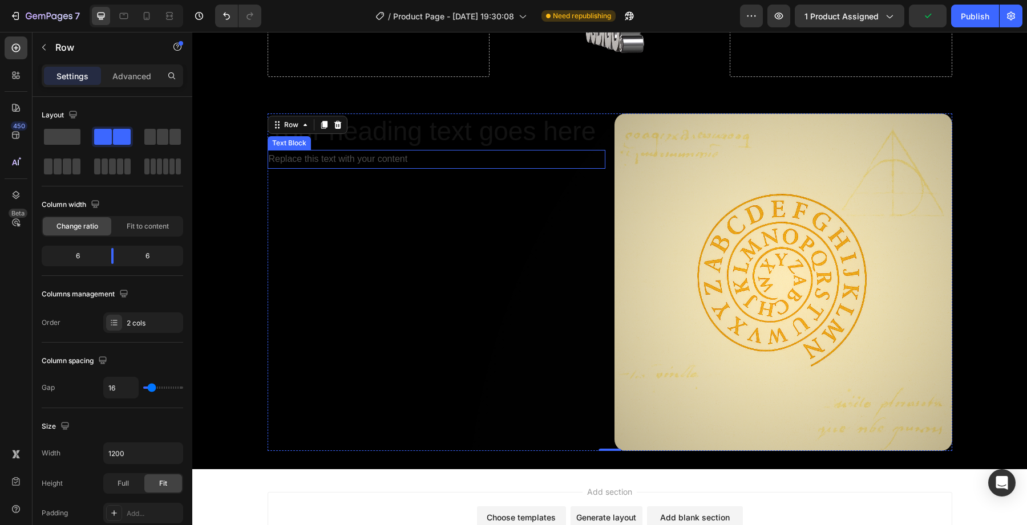
scroll to position [2149, 0]
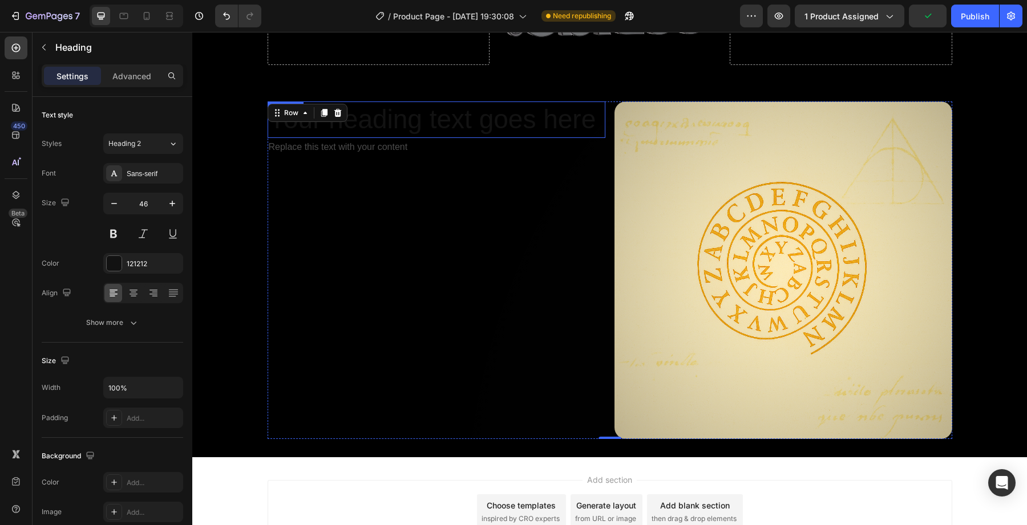
click at [420, 119] on h2 "Your heading text goes here" at bounding box center [437, 120] width 338 height 37
click at [404, 128] on h2 "Your heading text goes here" at bounding box center [437, 120] width 338 height 37
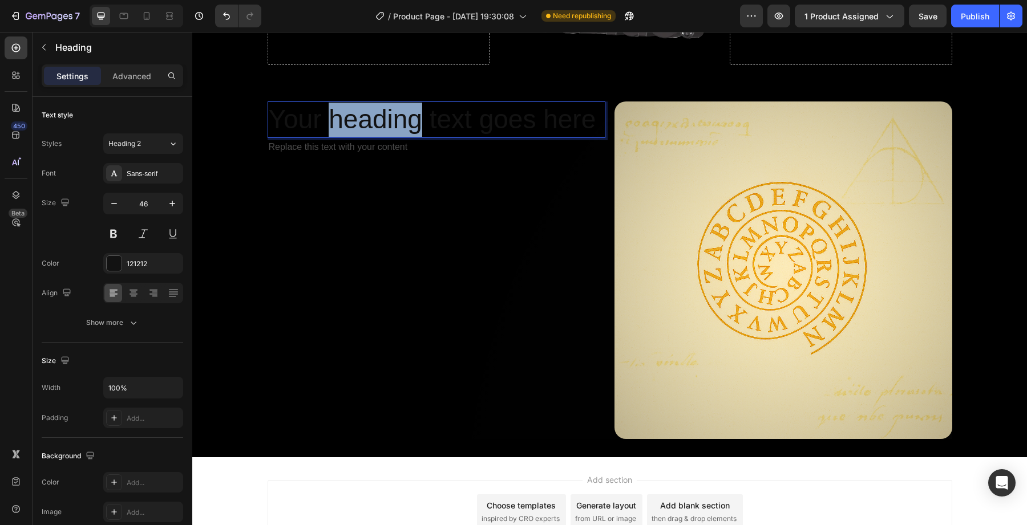
click at [404, 128] on p "Your heading text goes here" at bounding box center [436, 120] width 335 height 34
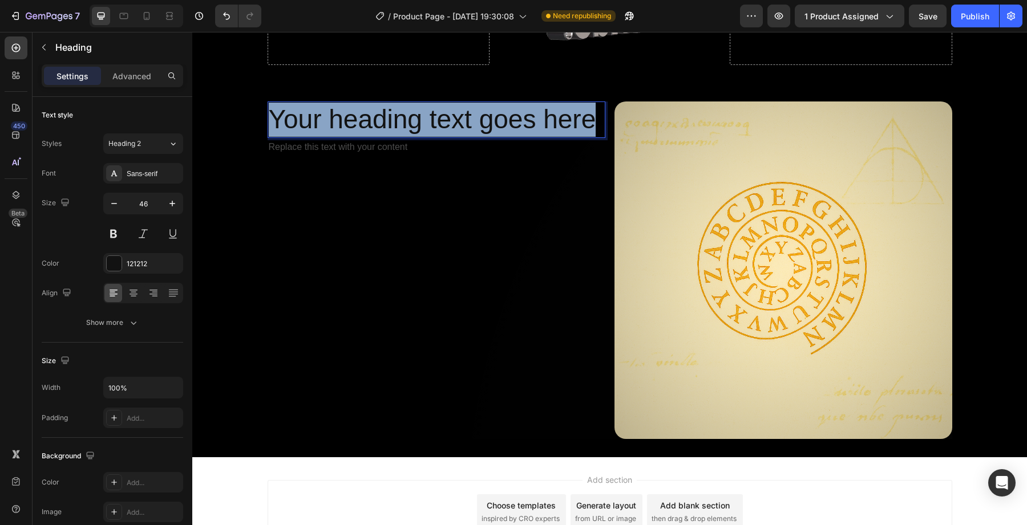
click at [404, 128] on p "Your heading text goes here" at bounding box center [436, 120] width 335 height 34
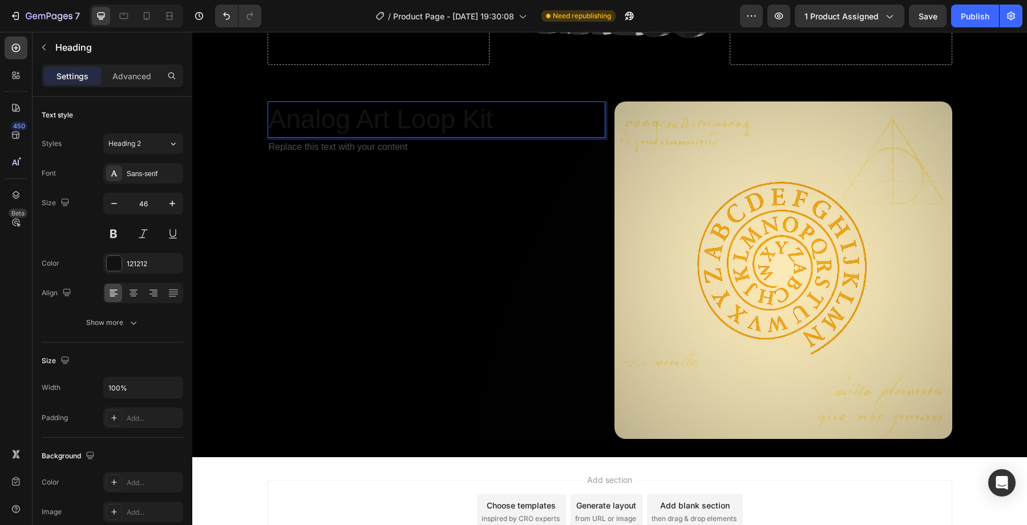
click at [404, 128] on p "Analog Art Loop Kit" at bounding box center [436, 120] width 335 height 34
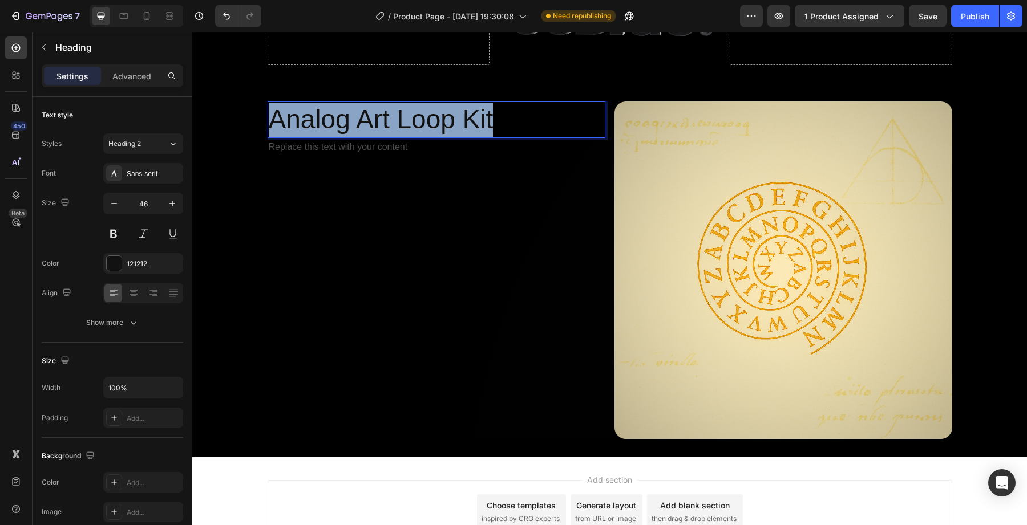
click at [404, 128] on p "Analog Art Loop Kit" at bounding box center [436, 120] width 335 height 34
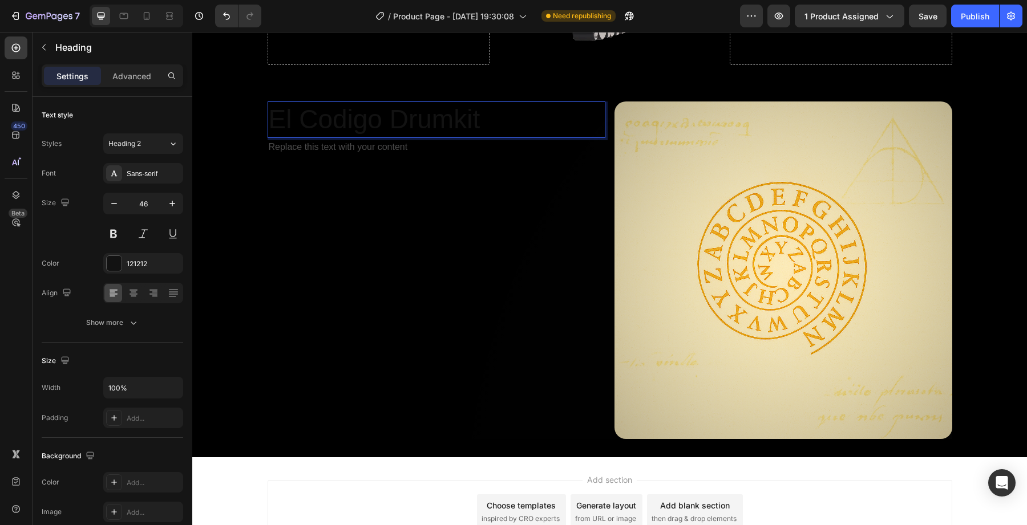
click at [327, 120] on p "El Codigo Drumkit" at bounding box center [436, 120] width 335 height 34
click at [312, 124] on p "El Código Drumkit" at bounding box center [436, 120] width 335 height 34
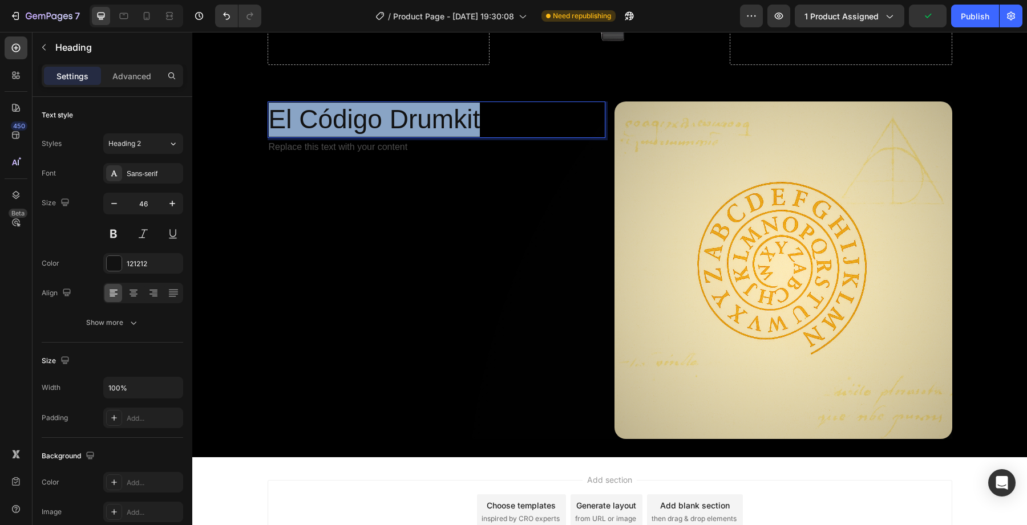
click at [312, 124] on p "El Código Drumkit" at bounding box center [436, 120] width 335 height 34
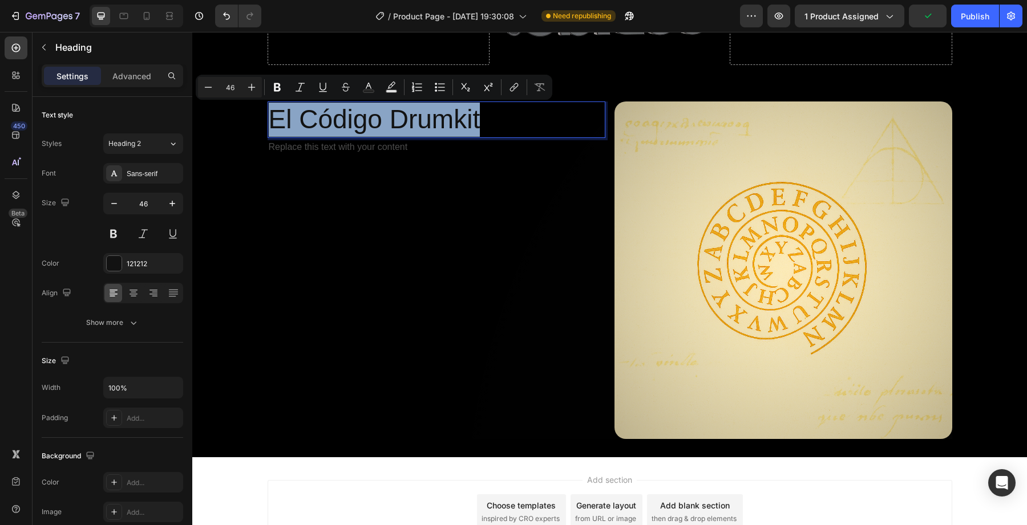
click at [333, 120] on p "El Código Drumkit" at bounding box center [436, 120] width 335 height 34
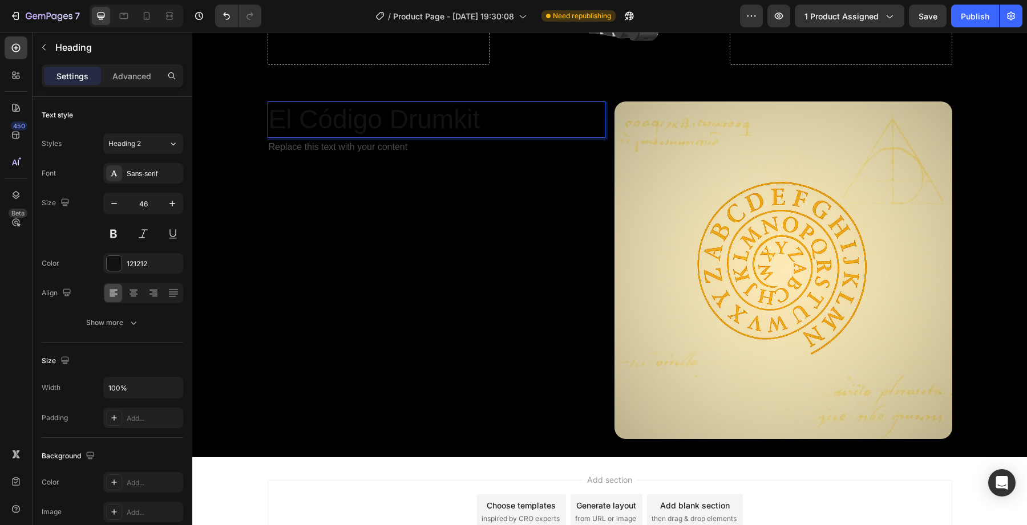
click at [331, 120] on p "El Código Drumkit" at bounding box center [436, 120] width 335 height 34
click at [491, 124] on p "El Codigo Drumkit" at bounding box center [436, 120] width 335 height 34
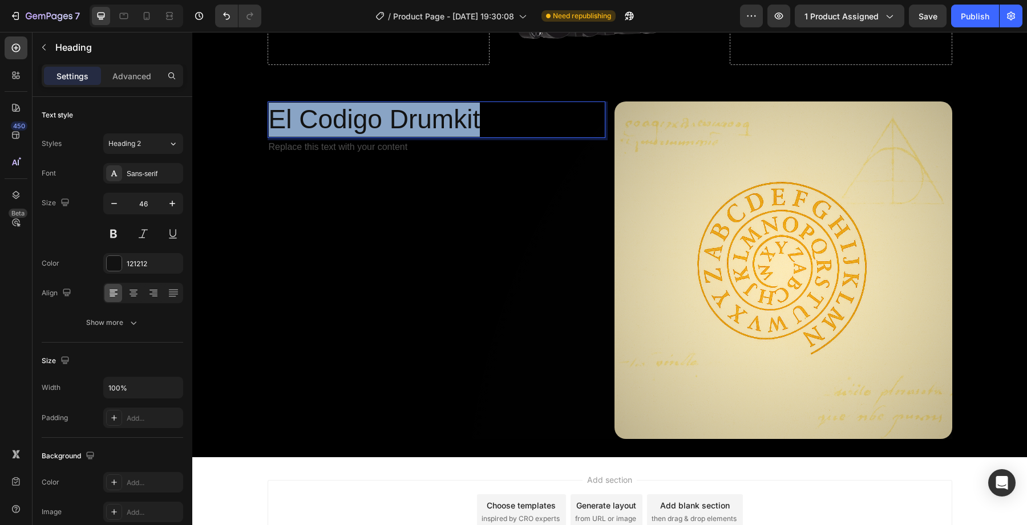
click at [491, 124] on p "El Codigo Drumkit" at bounding box center [436, 120] width 335 height 34
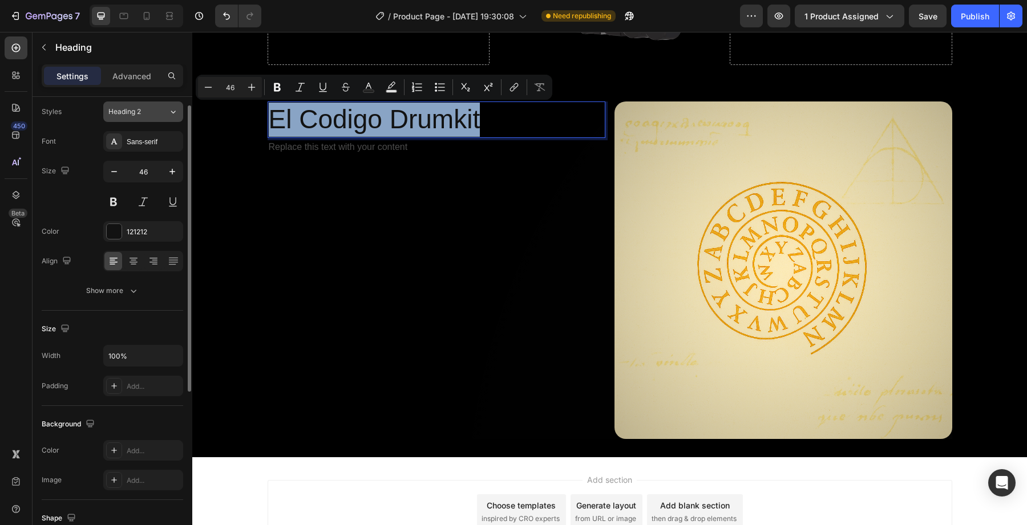
scroll to position [31, 0]
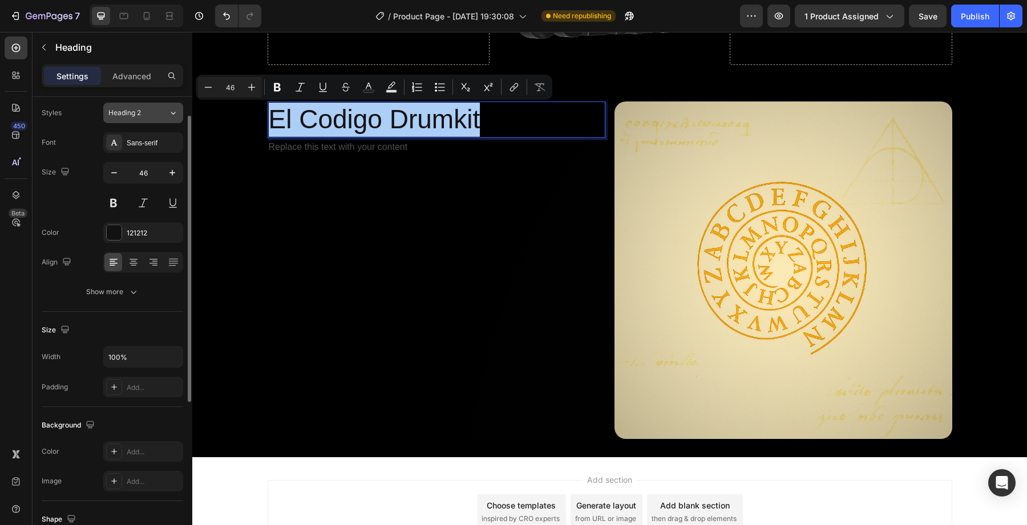
click at [134, 143] on div "Sans-serif" at bounding box center [154, 143] width 54 height 10
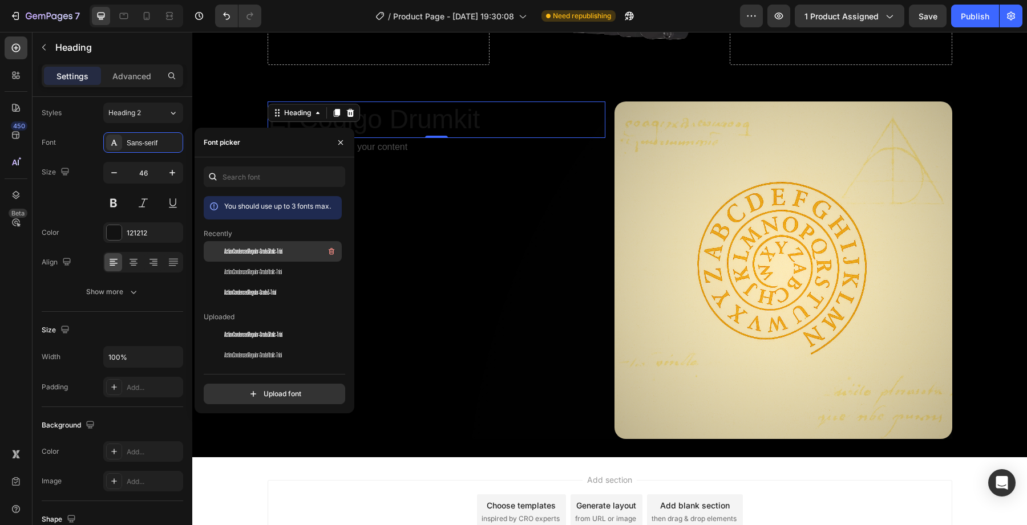
click at [246, 252] on span "ActionCondensedRegular-Grade3Italic-Trial" at bounding box center [253, 251] width 58 height 10
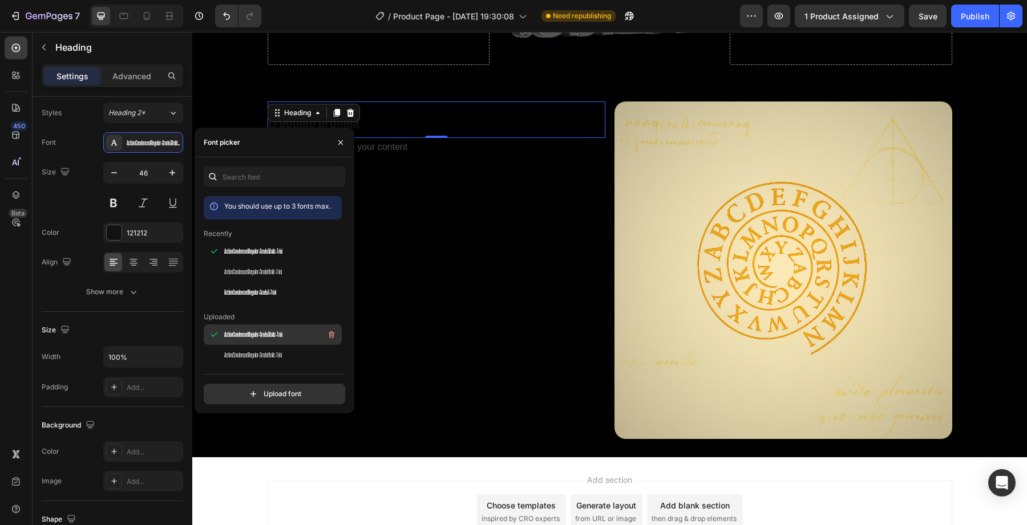
click at [249, 338] on span "ActionCondensedRegular-Grade3Italic-Trial" at bounding box center [253, 335] width 58 height 10
click at [279, 141] on div "Font picker" at bounding box center [275, 143] width 160 height 30
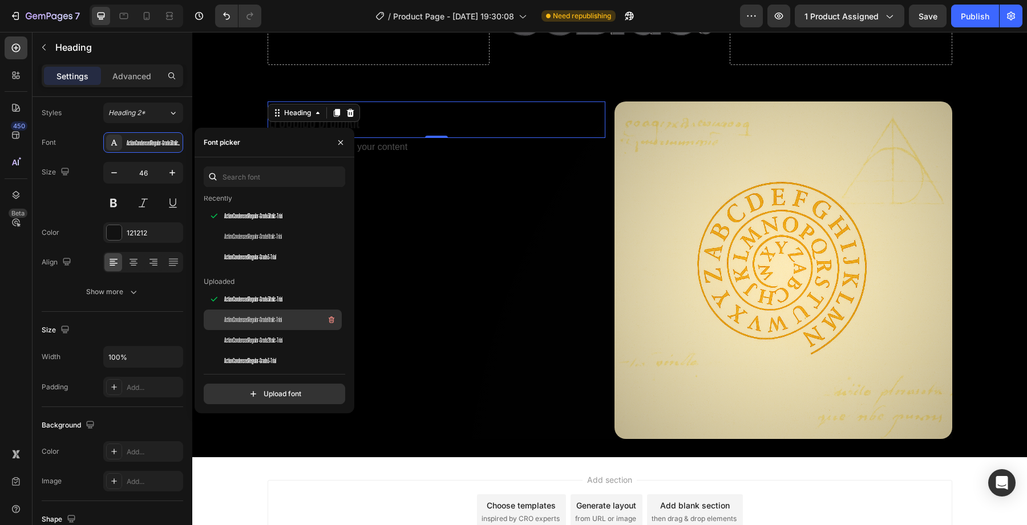
scroll to position [37, 0]
click at [272, 354] on div "ActionCondensedRegular-Grade3-Trial" at bounding box center [281, 360] width 115 height 14
click at [83, 189] on div "Size 46" at bounding box center [112, 187] width 141 height 51
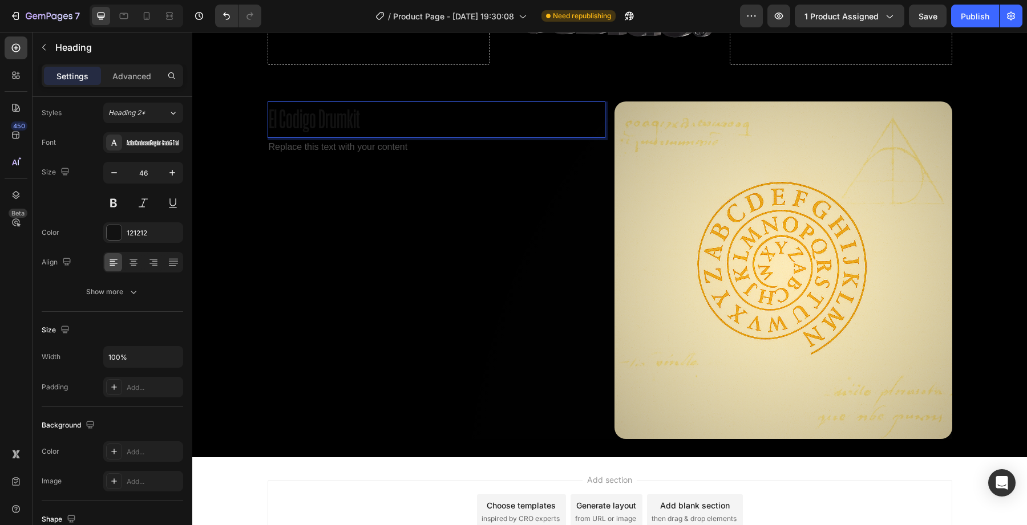
click at [391, 124] on p "El Codigo Drumkit" at bounding box center [436, 120] width 335 height 34
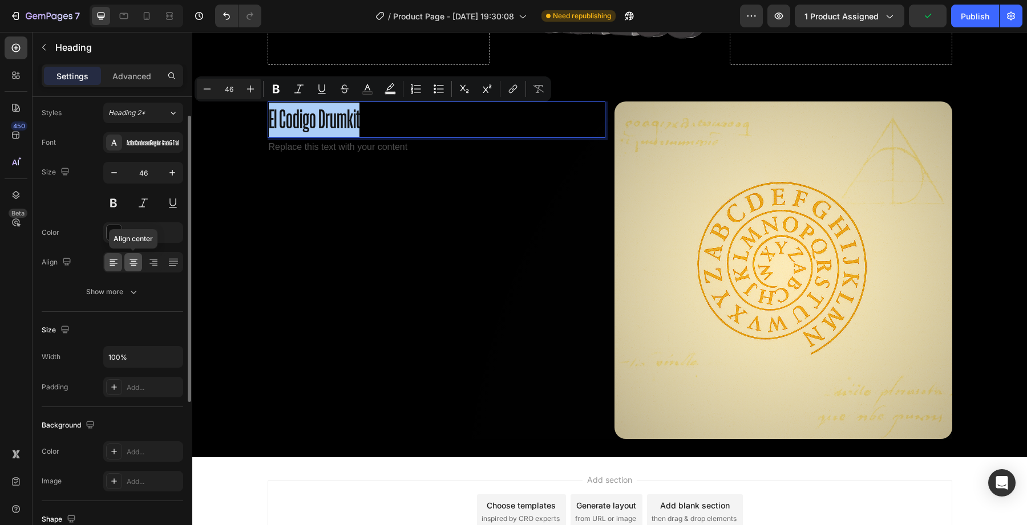
click at [134, 270] on div at bounding box center [133, 262] width 18 height 18
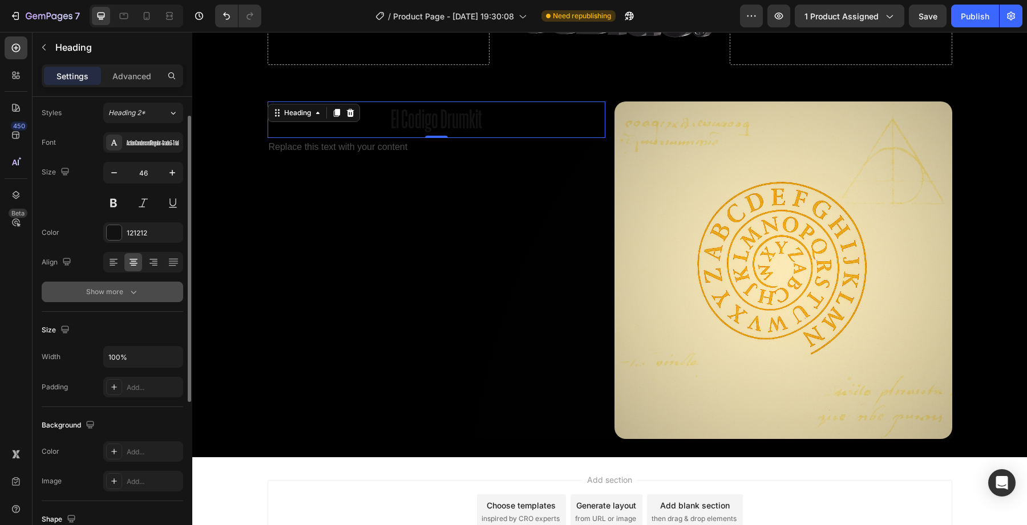
click at [135, 288] on icon "button" at bounding box center [133, 291] width 11 height 11
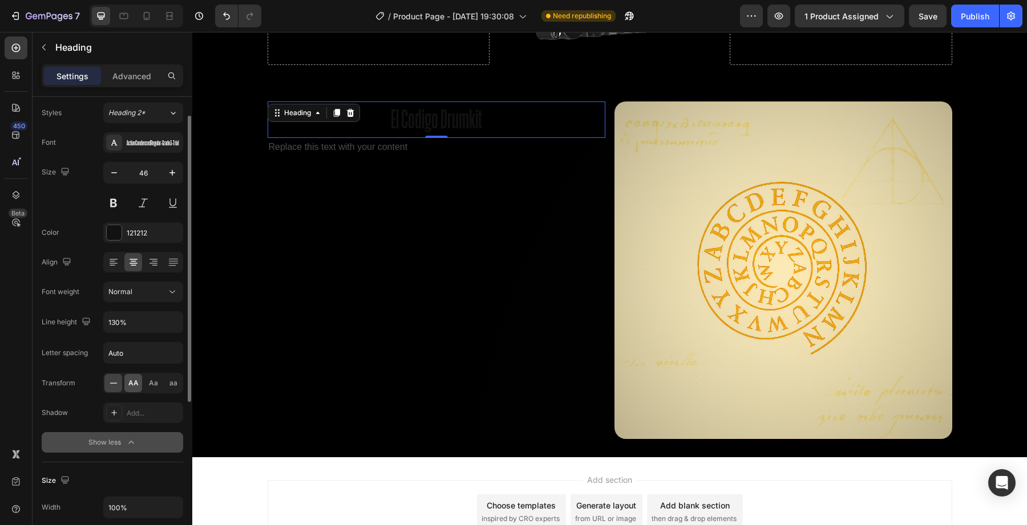
click at [135, 387] on span "AA" at bounding box center [133, 383] width 10 height 10
click at [138, 154] on div "Font ActionCondensedRegular-Grade3-Trial Size 46 Color 121212 Align Font weight…" at bounding box center [112, 292] width 141 height 321
click at [141, 148] on div "ActionCondensedRegular-Grade3-Trial" at bounding box center [143, 142] width 80 height 21
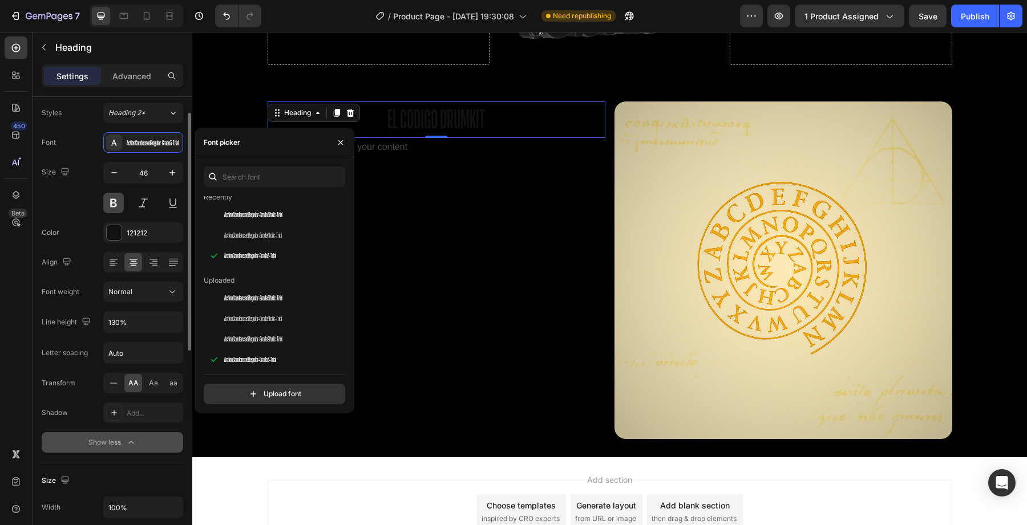
click at [111, 201] on button at bounding box center [113, 203] width 21 height 21
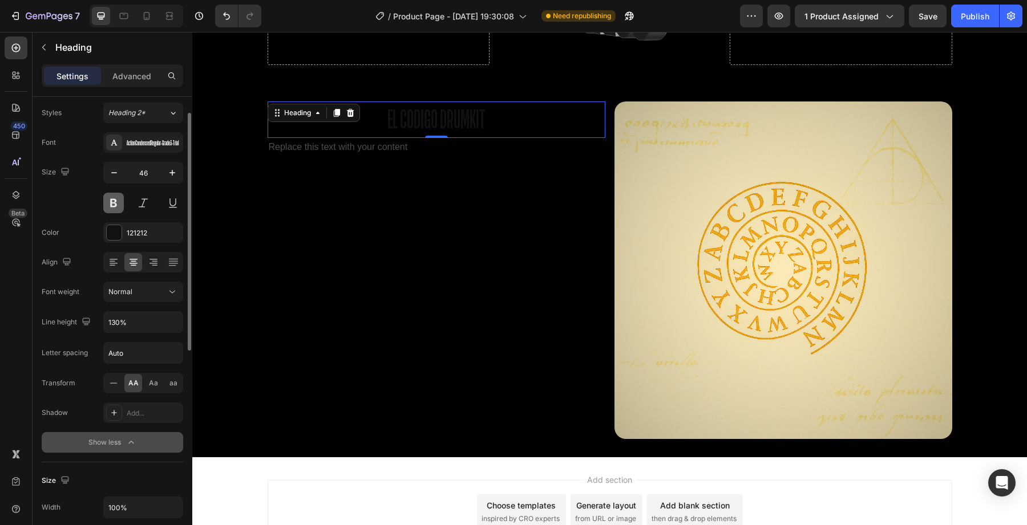
click at [116, 199] on button at bounding box center [113, 203] width 21 height 21
click at [120, 237] on div at bounding box center [114, 232] width 15 height 15
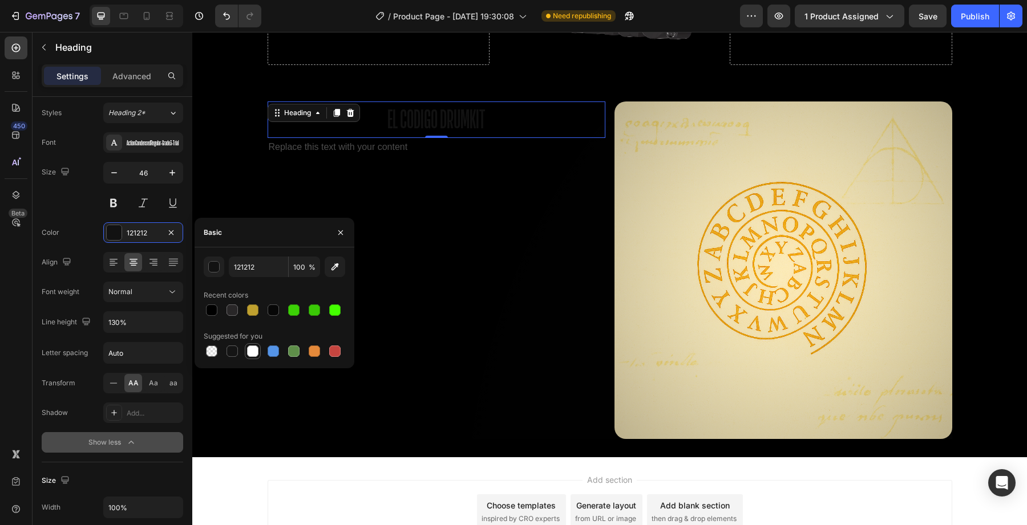
click at [249, 351] on div at bounding box center [252, 351] width 11 height 11
type input "FFFFFF"
click at [343, 229] on icon "button" at bounding box center [340, 232] width 9 height 9
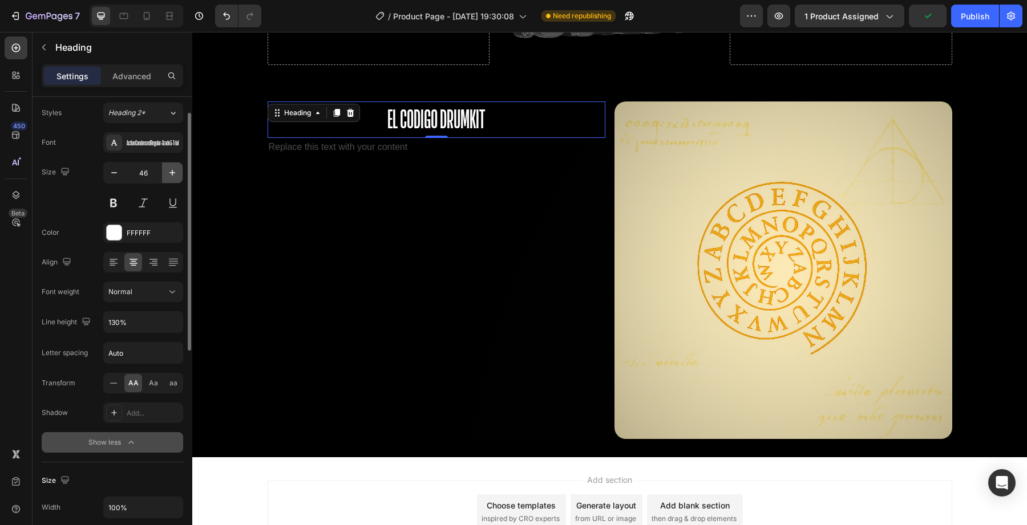
click at [167, 177] on icon "button" at bounding box center [172, 172] width 11 height 11
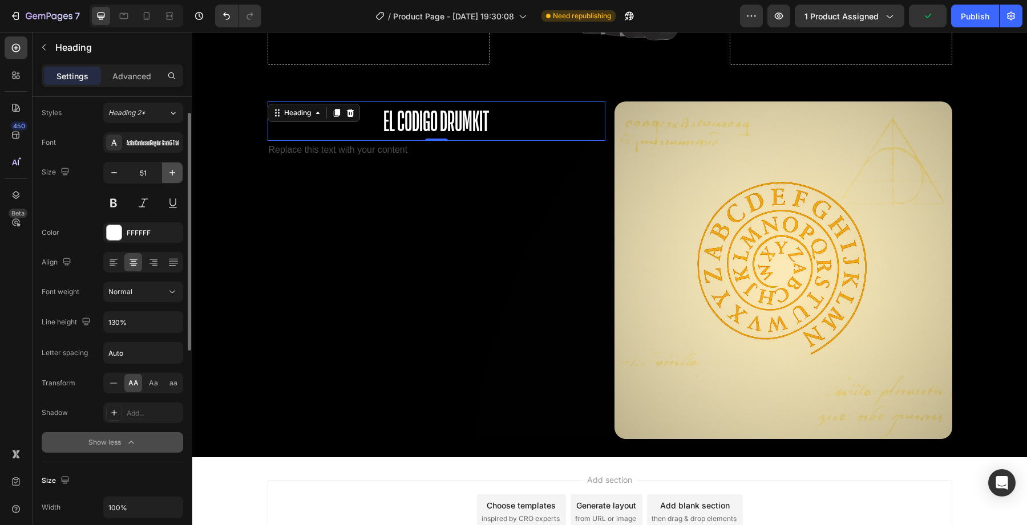
click at [167, 177] on icon "button" at bounding box center [172, 172] width 11 height 11
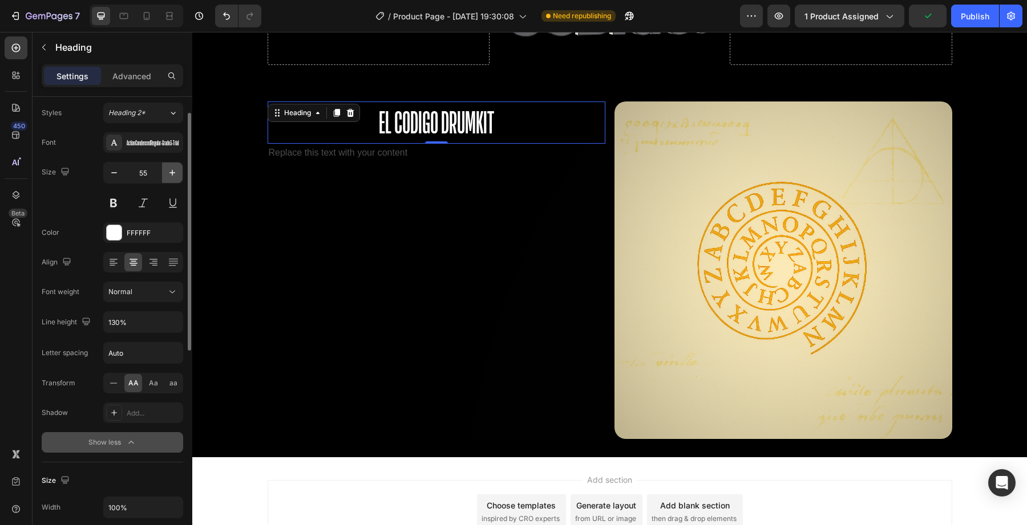
click at [167, 177] on icon "button" at bounding box center [172, 172] width 11 height 11
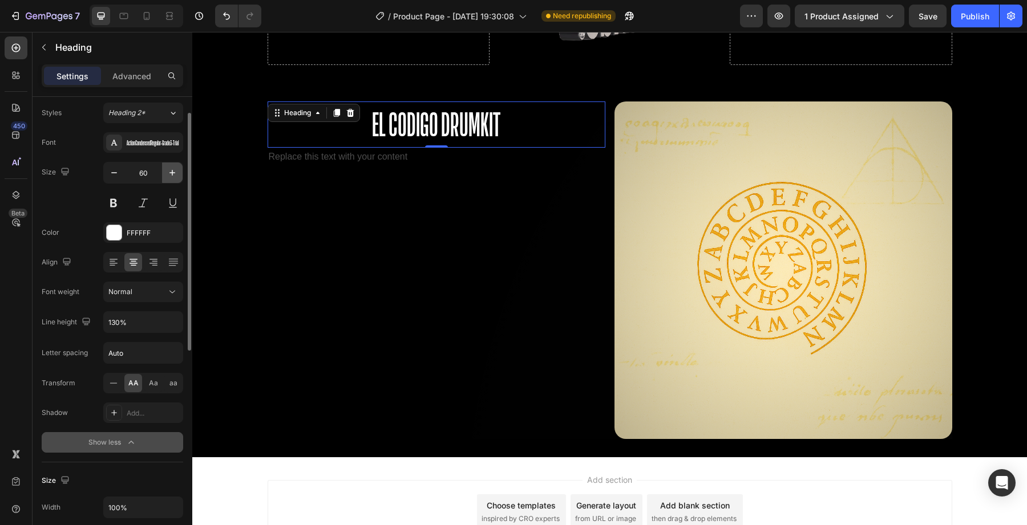
type input "61"
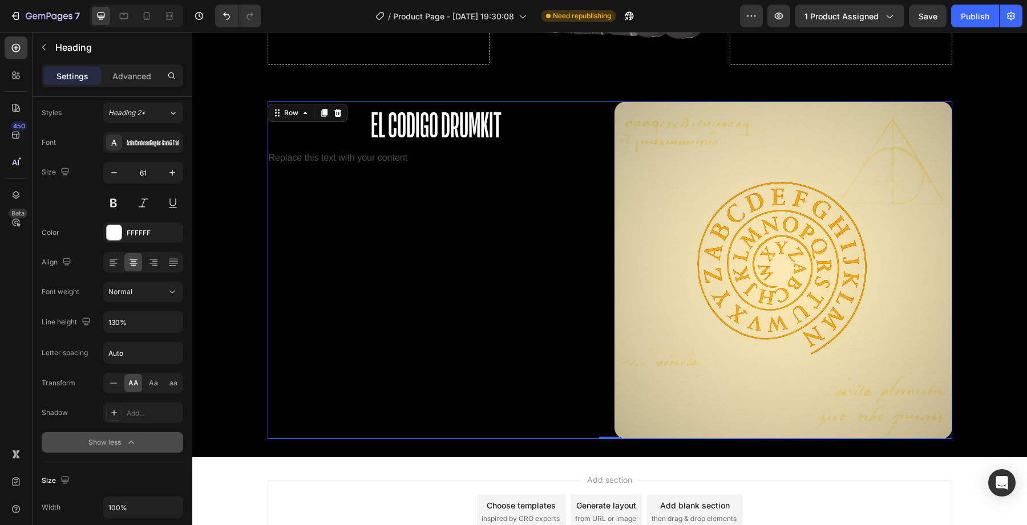
click at [404, 214] on div "El Codigo Drumkit Heading Replace this text with your content Text Block" at bounding box center [437, 271] width 338 height 338
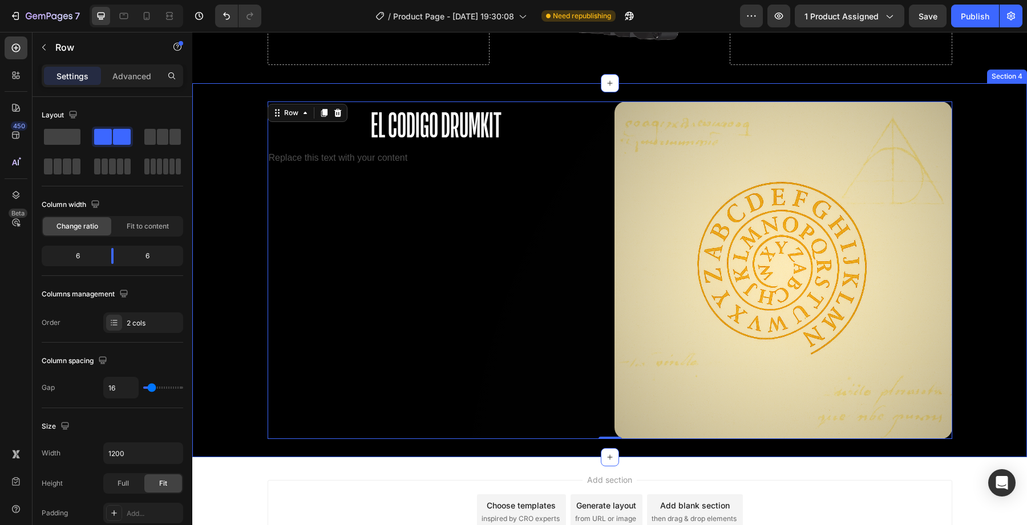
drag, startPoint x: 305, startPoint y: 170, endPoint x: 419, endPoint y: 106, distance: 131.3
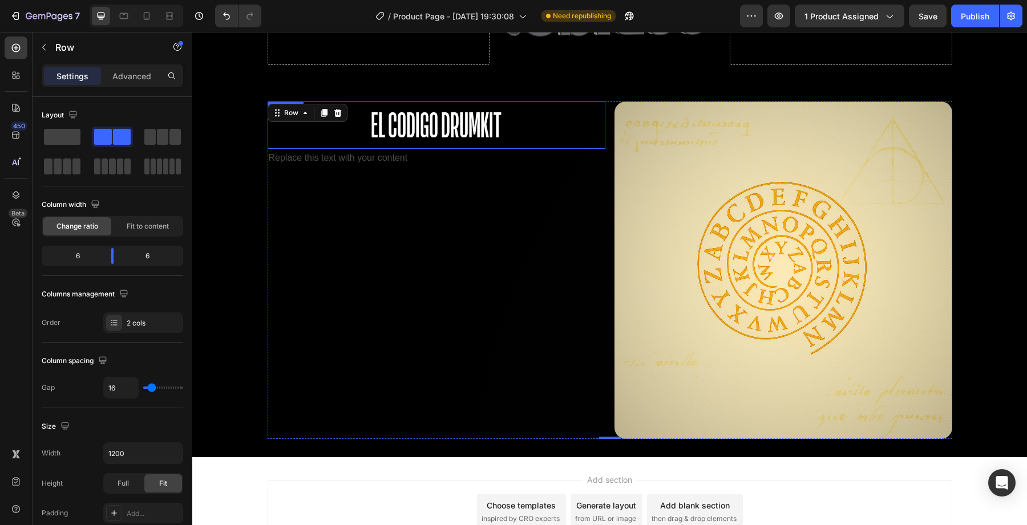
click at [405, 164] on div "Replace this text with your content" at bounding box center [437, 158] width 338 height 19
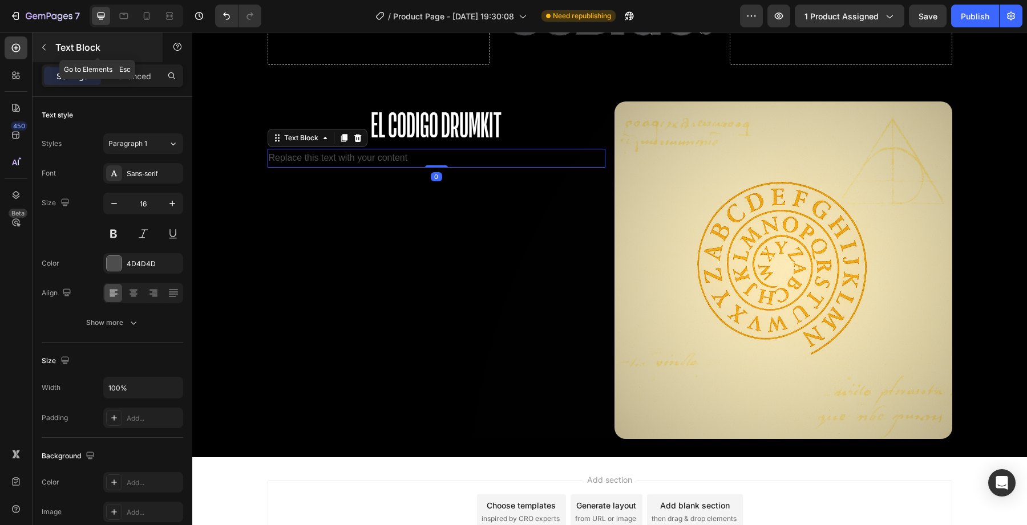
click at [47, 45] on icon "button" at bounding box center [43, 47] width 9 height 9
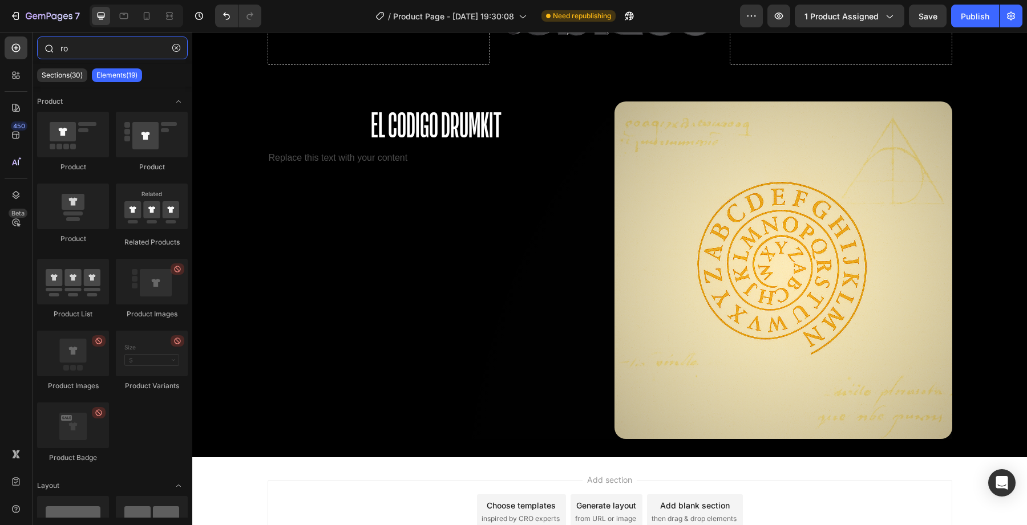
click at [104, 55] on input "ro" at bounding box center [112, 48] width 151 height 23
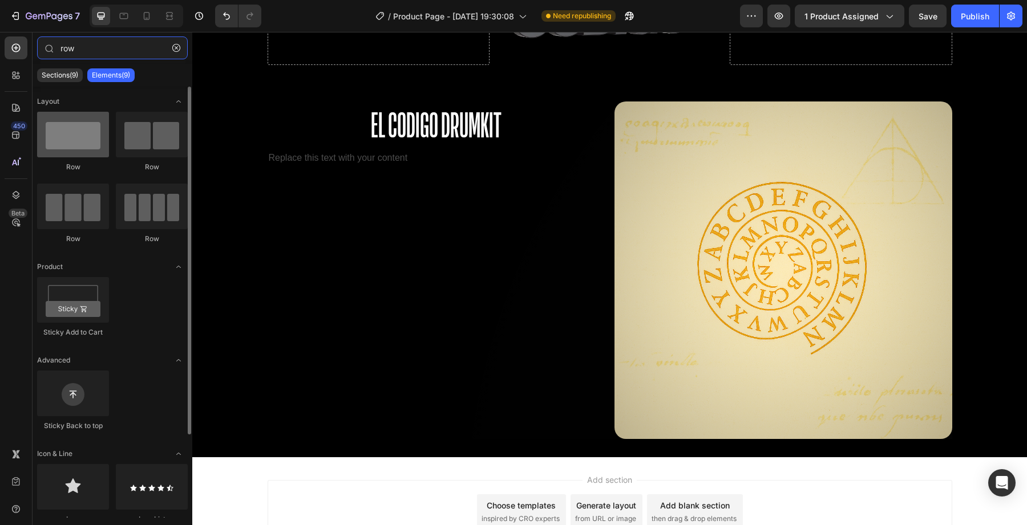
type input "row"
click at [72, 131] on div at bounding box center [73, 135] width 72 height 46
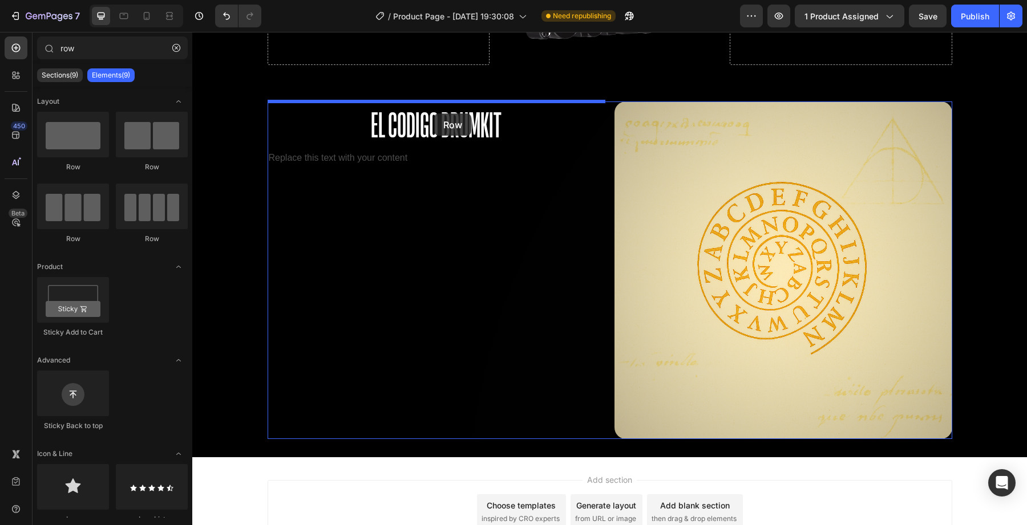
drag, startPoint x: 344, startPoint y: 171, endPoint x: 434, endPoint y: 114, distance: 107.0
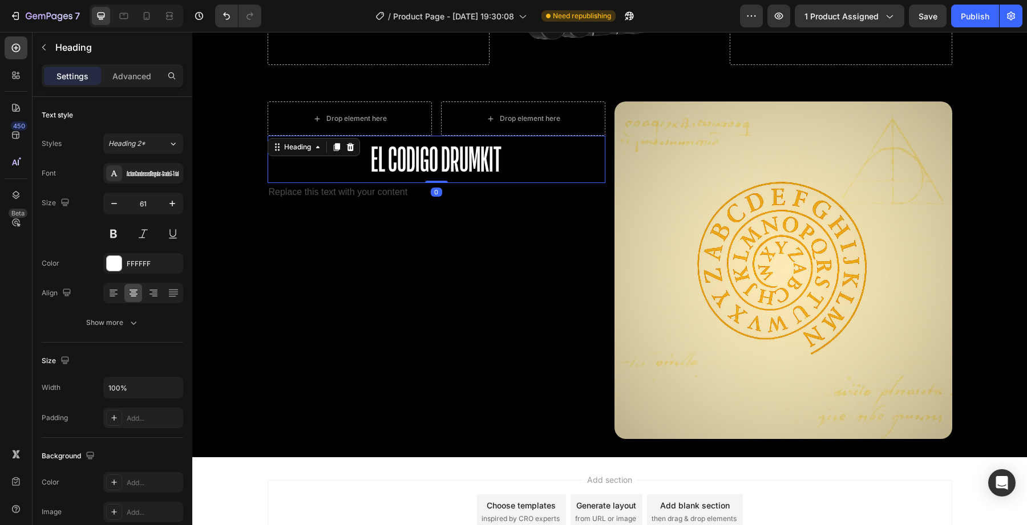
click at [433, 157] on p "El Codigo Drumkit" at bounding box center [436, 159] width 335 height 45
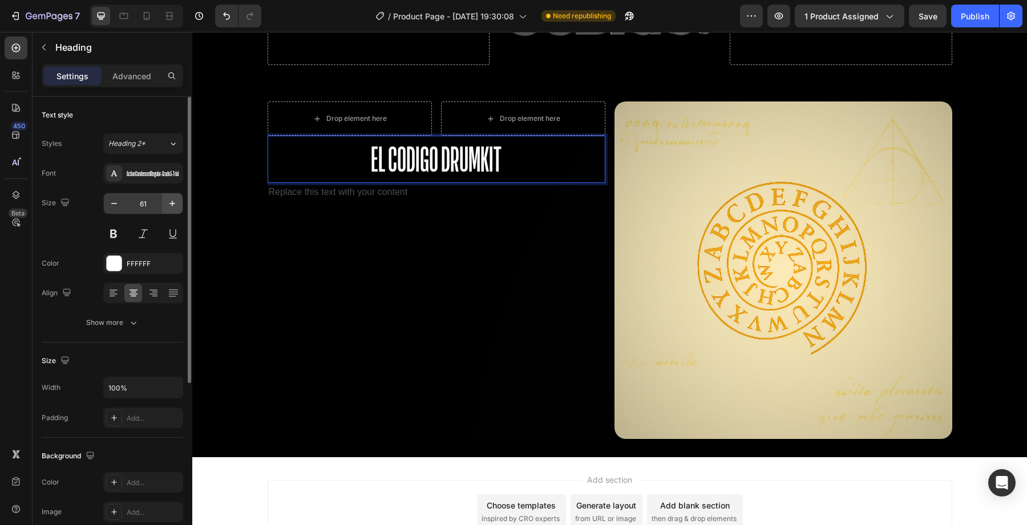
click at [169, 201] on icon "button" at bounding box center [172, 203] width 11 height 11
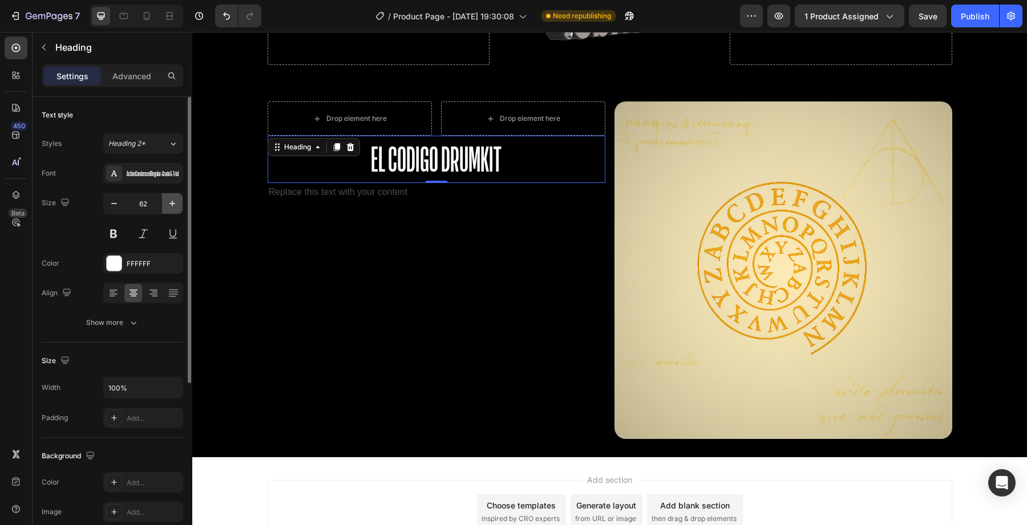
click at [169, 201] on icon "button" at bounding box center [172, 203] width 11 height 11
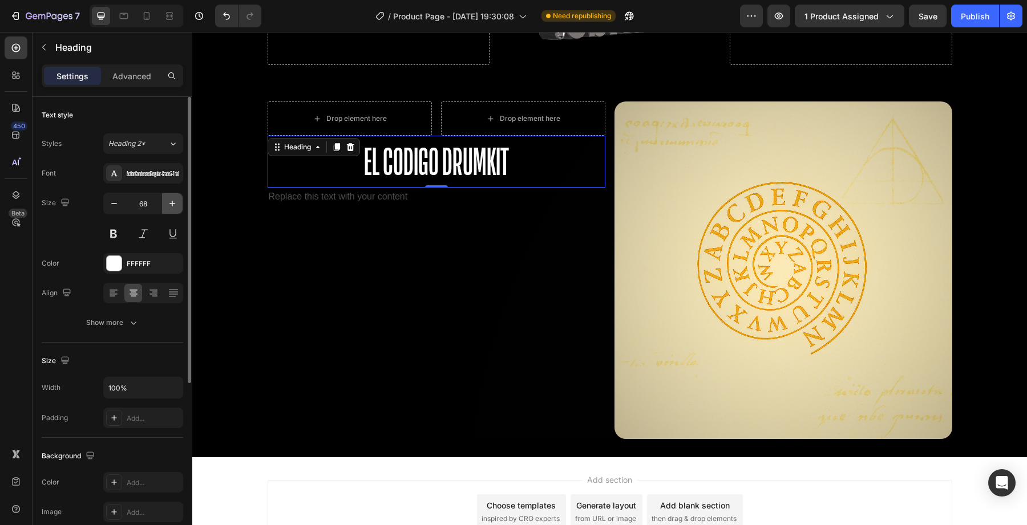
click at [169, 201] on icon "button" at bounding box center [172, 203] width 11 height 11
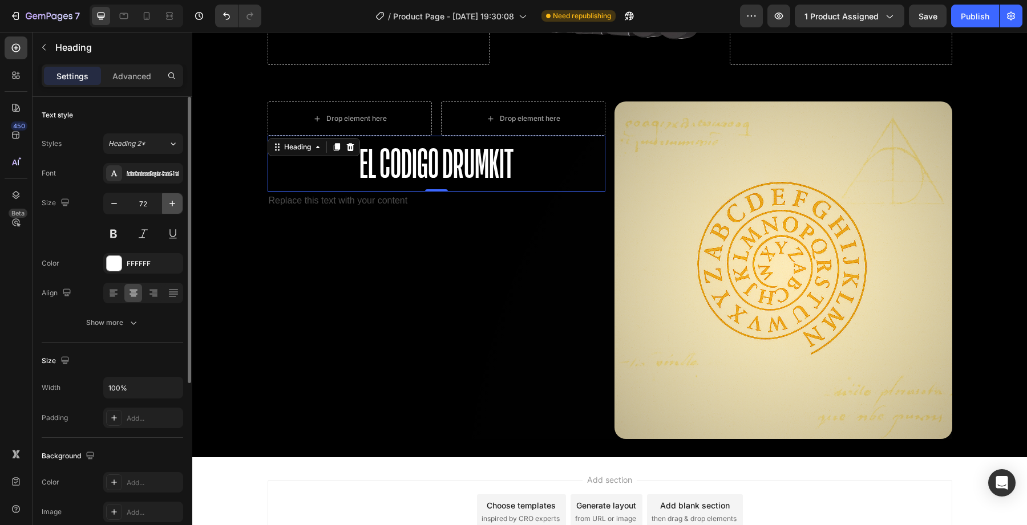
type input "73"
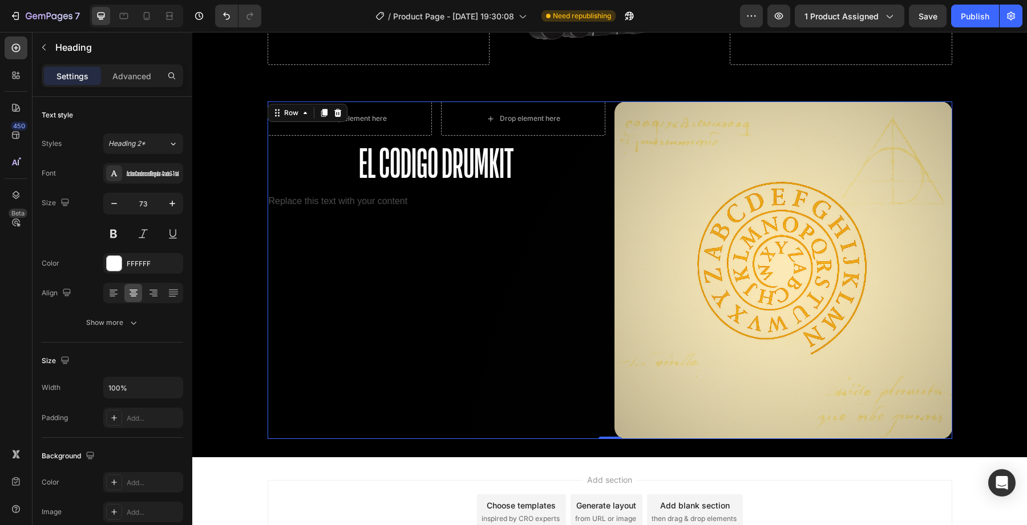
click at [432, 216] on div "Drop element here Drop element here Row El Codigo Drumkit Heading Replace this …" at bounding box center [437, 271] width 338 height 338
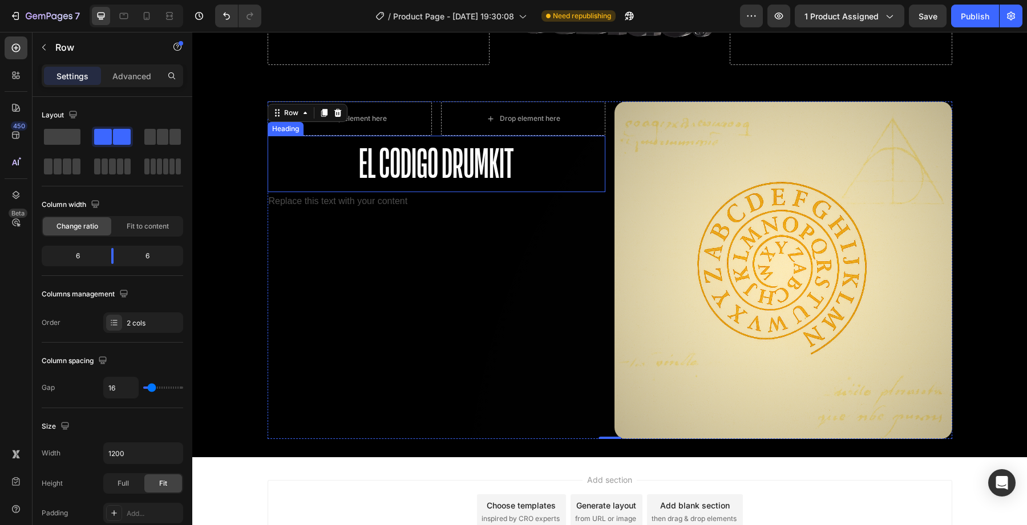
click at [301, 151] on div "El Codigo Drumkit Heading" at bounding box center [437, 164] width 338 height 56
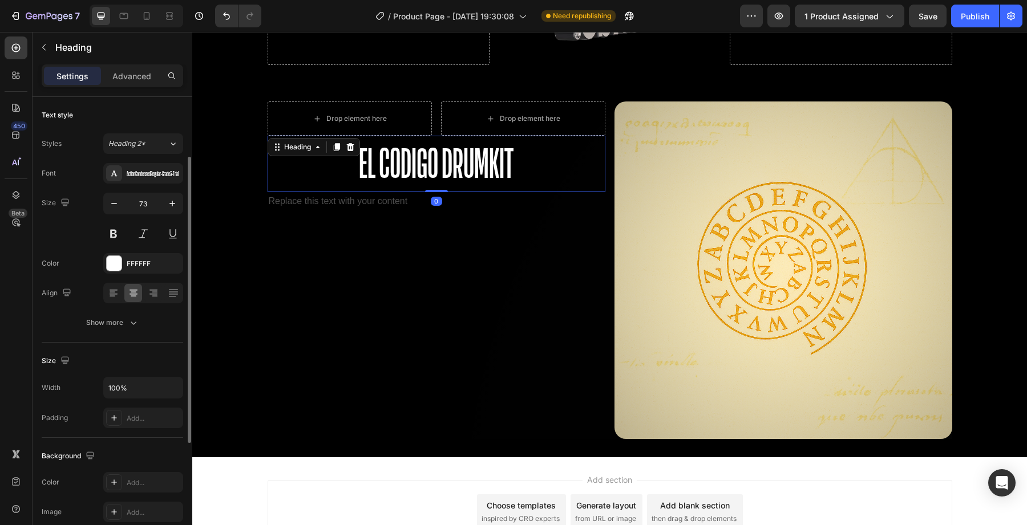
scroll to position [280, 0]
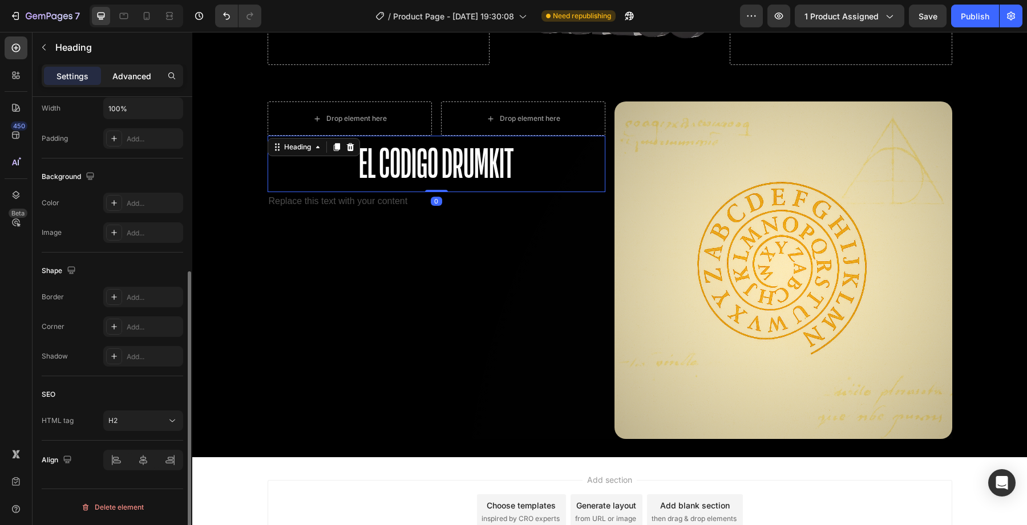
click at [136, 67] on div "Advanced" at bounding box center [131, 76] width 57 height 18
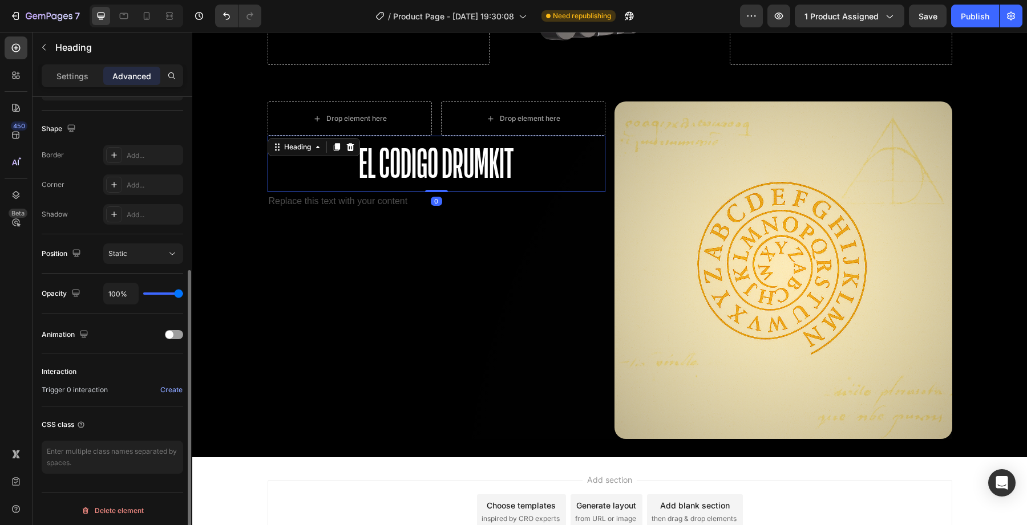
scroll to position [283, 0]
click at [177, 335] on div at bounding box center [174, 331] width 18 height 9
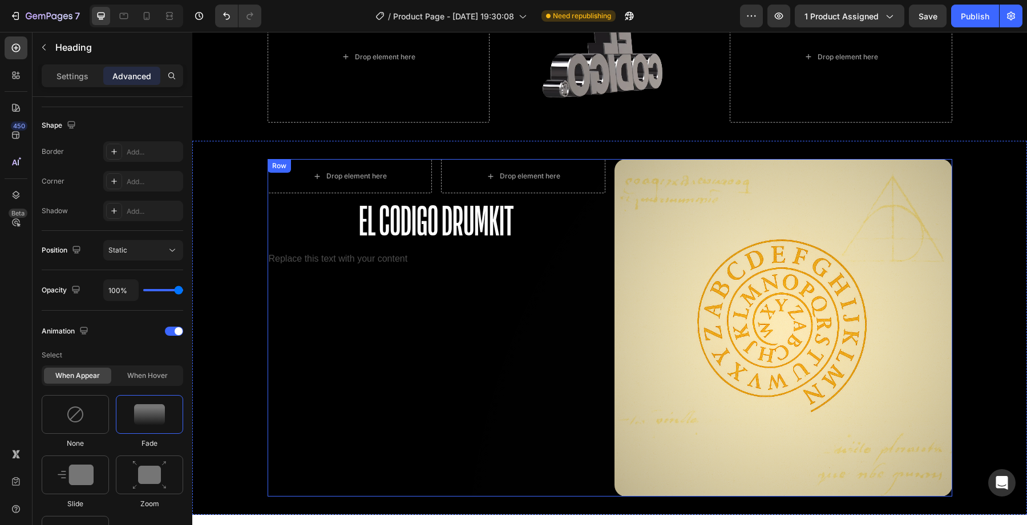
scroll to position [2067, 0]
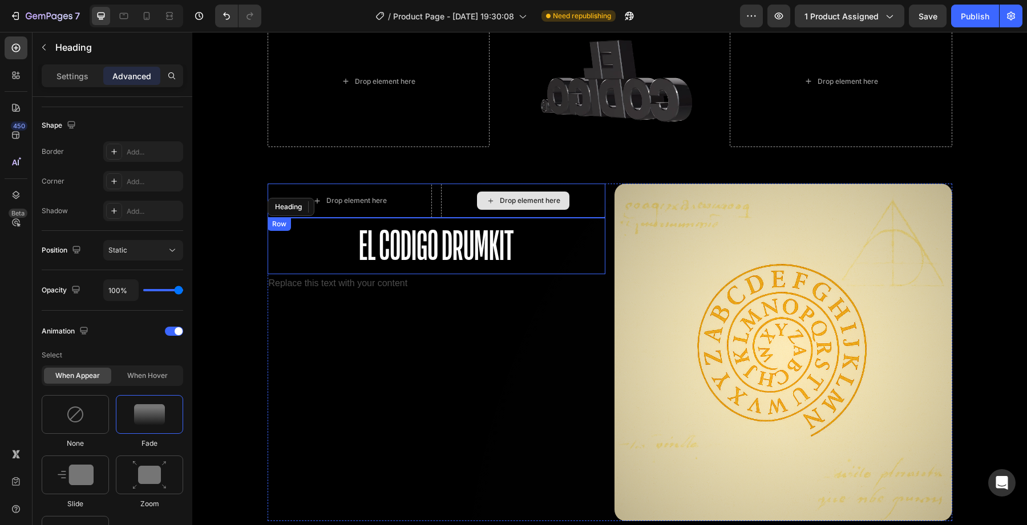
click at [484, 204] on div "Drop element here" at bounding box center [523, 201] width 92 height 18
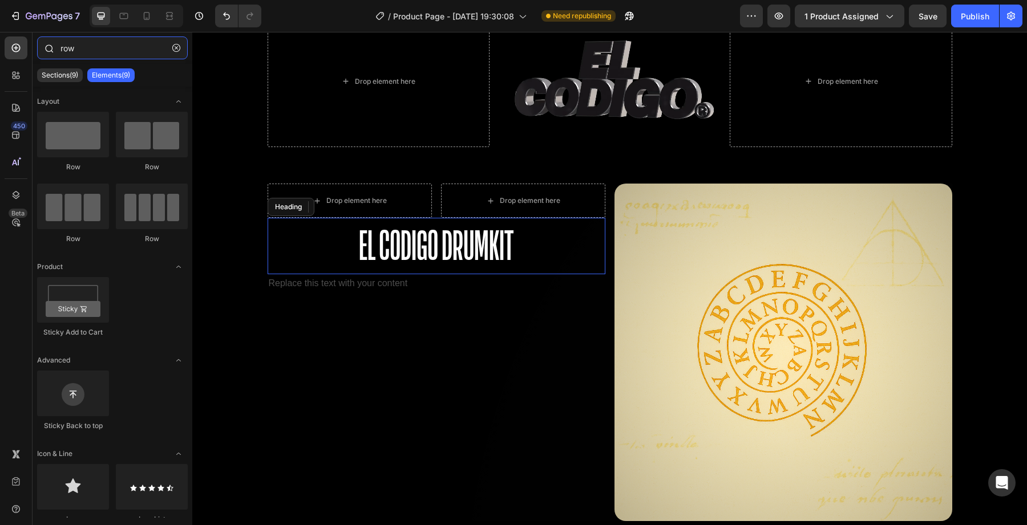
click at [81, 50] on input "row" at bounding box center [112, 48] width 151 height 23
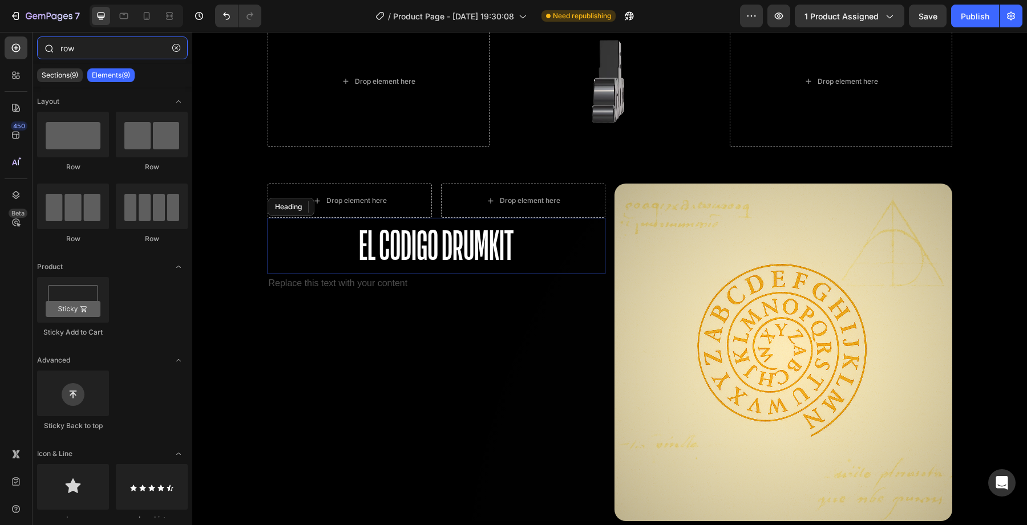
click at [81, 50] on input "row" at bounding box center [112, 48] width 151 height 23
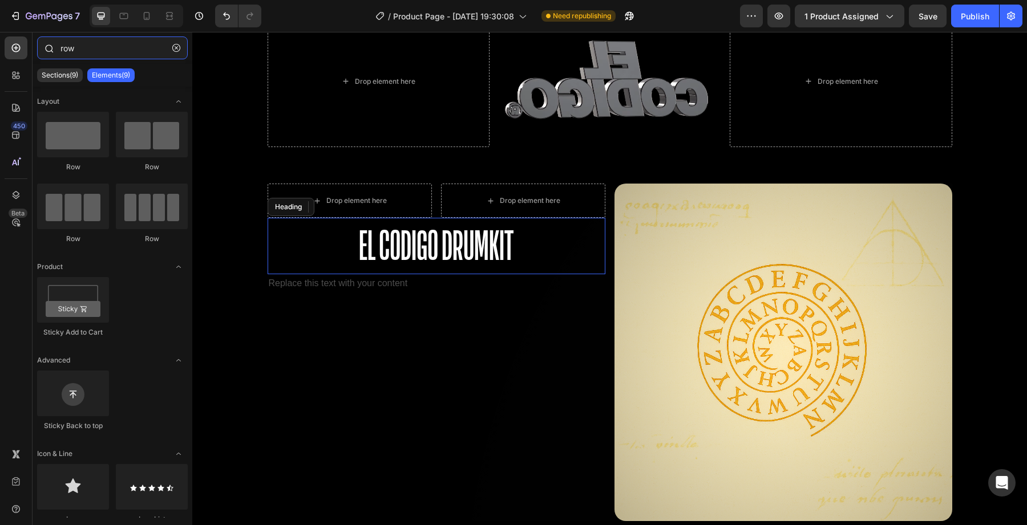
click at [81, 50] on input "row" at bounding box center [112, 48] width 151 height 23
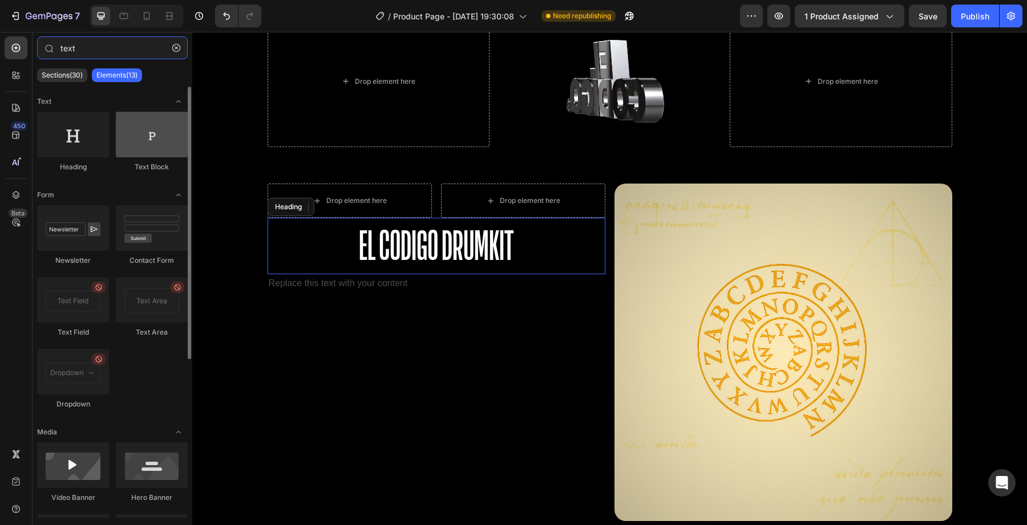
type input "text"
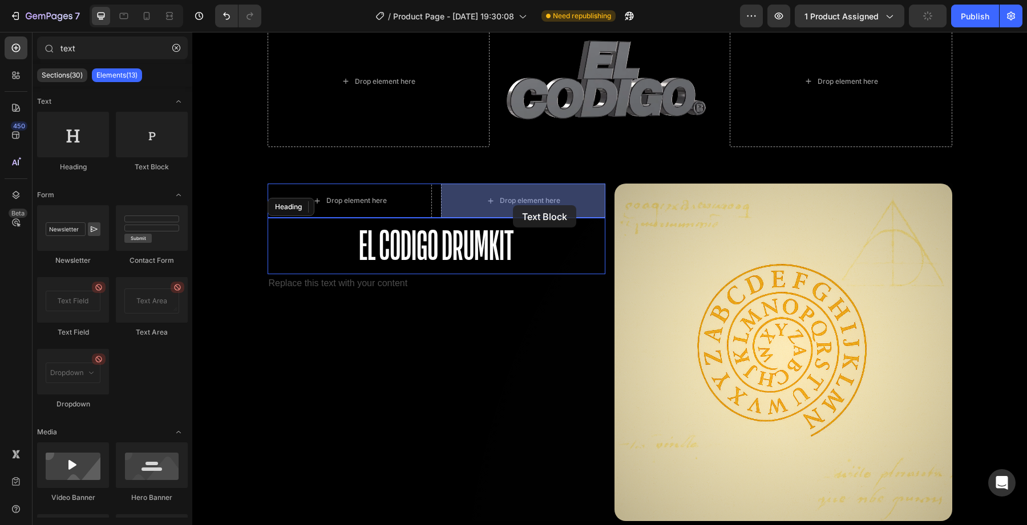
drag, startPoint x: 342, startPoint y: 165, endPoint x: 513, endPoint y: 205, distance: 175.2
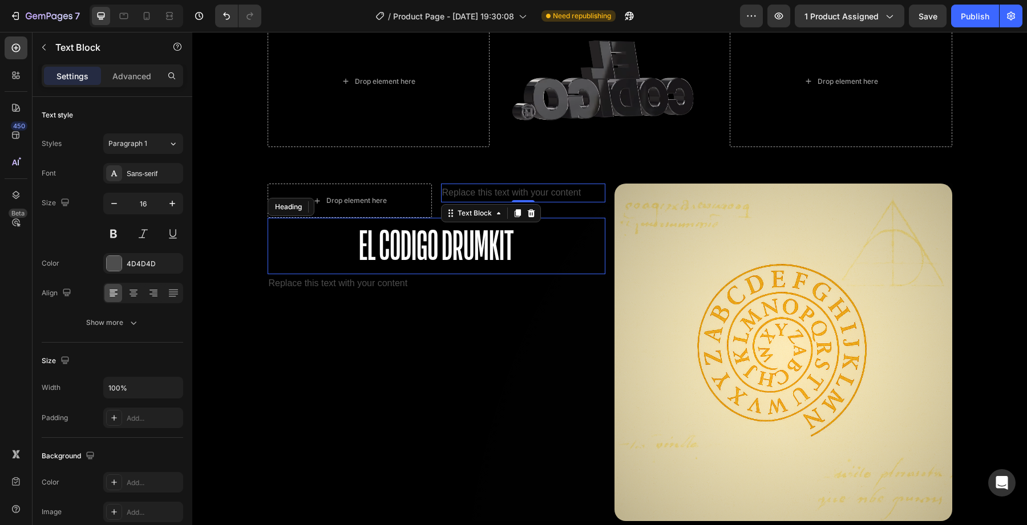
click at [476, 195] on div "Replace this text with your content" at bounding box center [523, 193] width 164 height 19
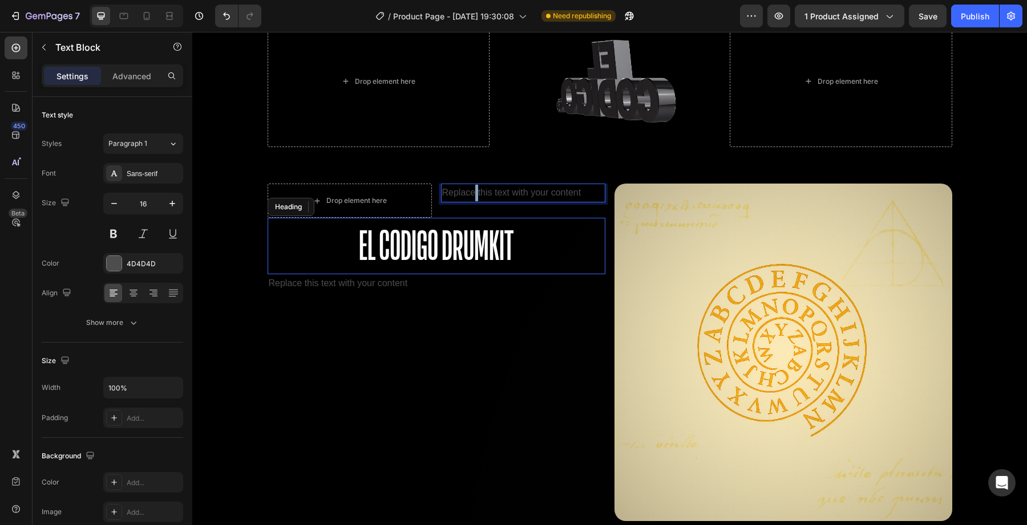
click at [476, 195] on p "Replace this text with your content" at bounding box center [523, 193] width 162 height 17
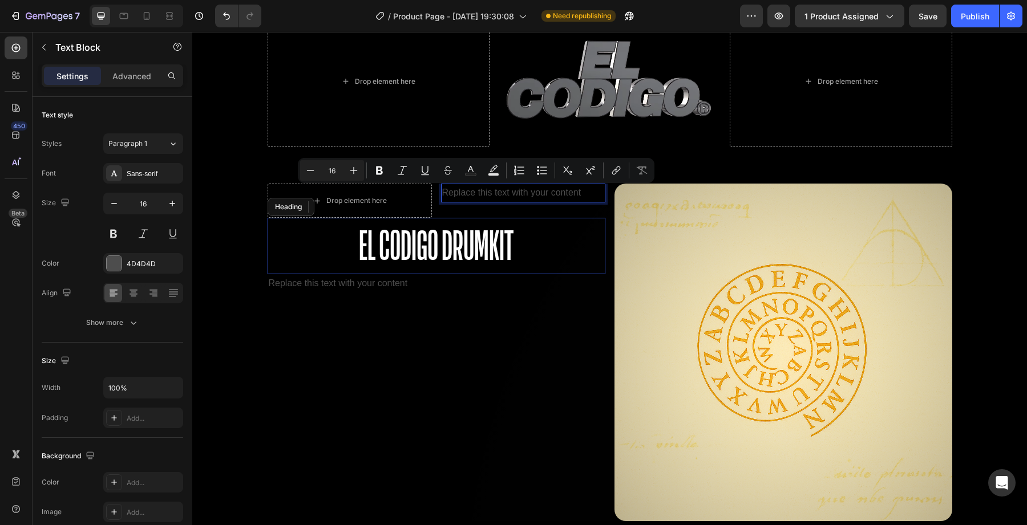
click at [503, 193] on p "Replace this text with your content" at bounding box center [523, 193] width 162 height 17
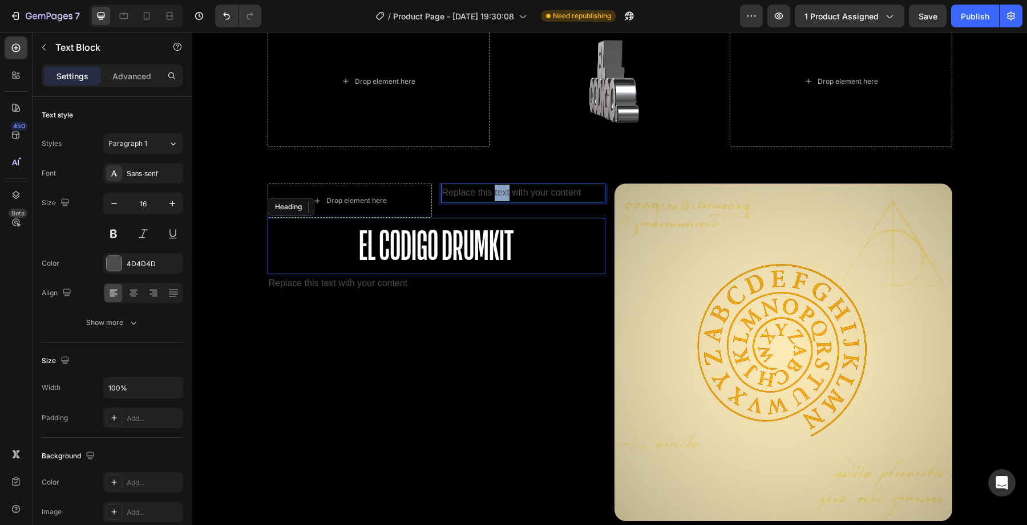
click at [503, 193] on p "Replace this text with your content" at bounding box center [523, 193] width 162 height 17
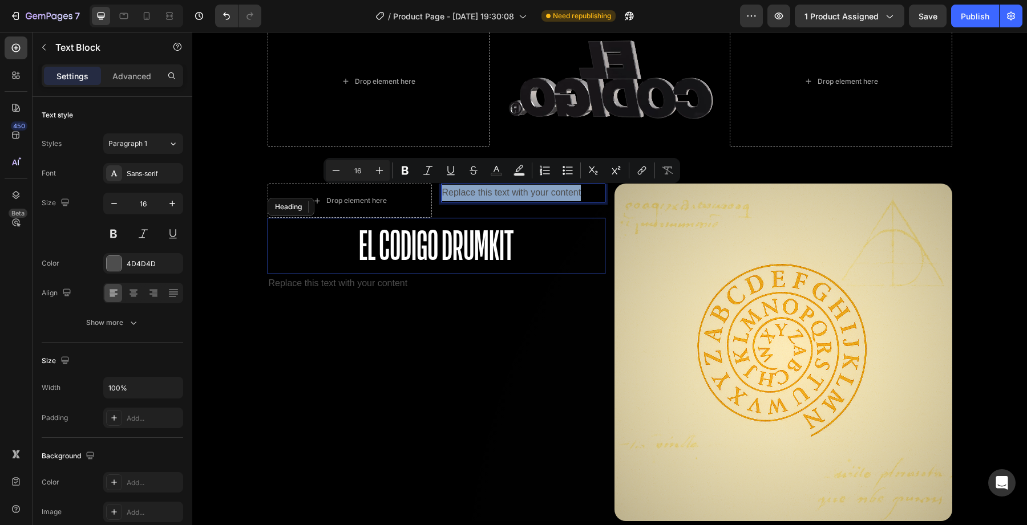
click at [503, 193] on p "Replace this text with your content" at bounding box center [523, 193] width 162 height 17
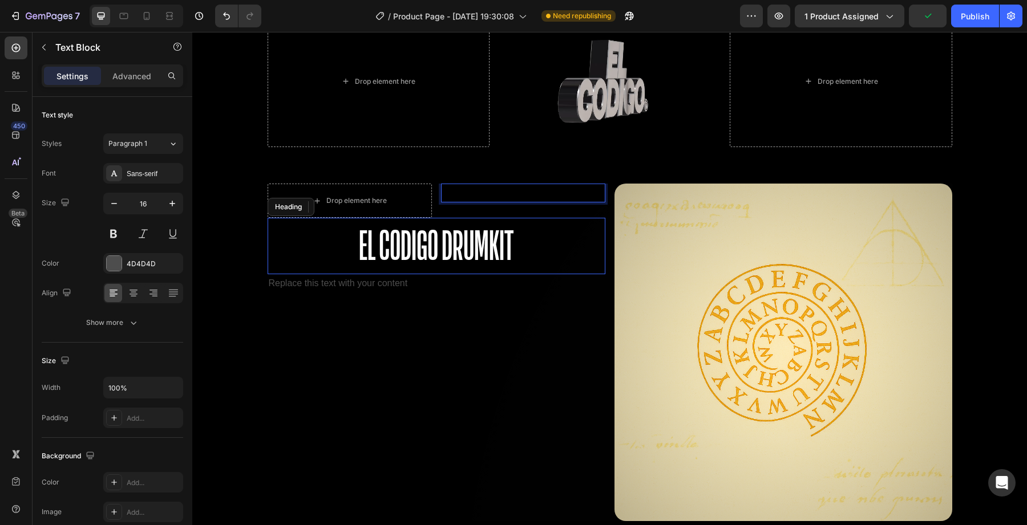
click at [488, 191] on div "Rich Text Editor. Editing area: main" at bounding box center [523, 193] width 164 height 19
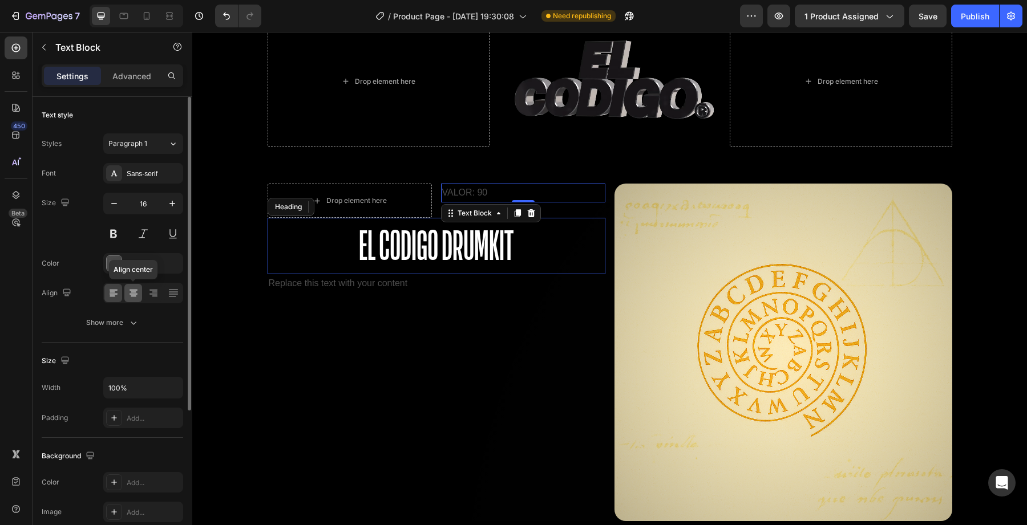
click at [134, 301] on div at bounding box center [133, 293] width 18 height 18
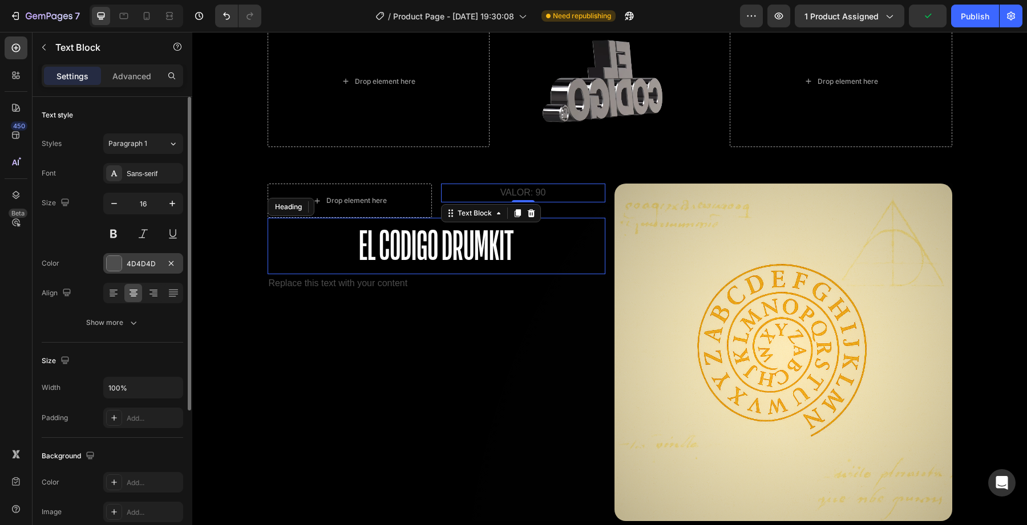
click at [128, 270] on div "4D4D4D" at bounding box center [143, 263] width 80 height 21
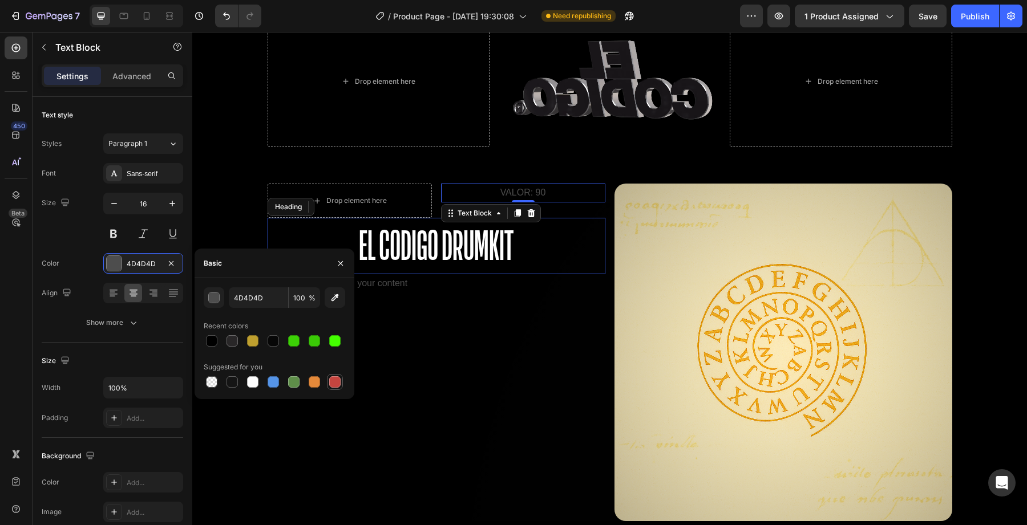
click at [331, 382] on div at bounding box center [334, 382] width 11 height 11
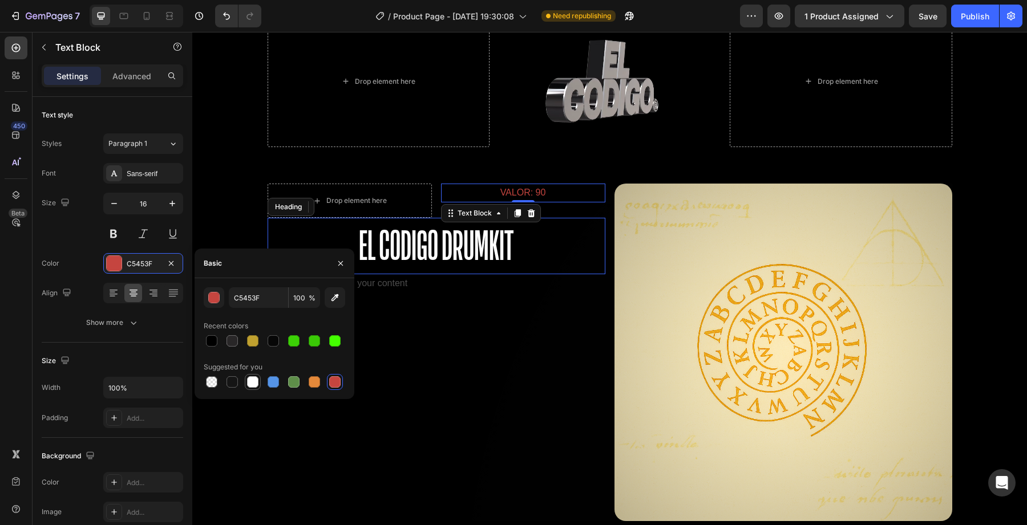
click at [247, 382] on div at bounding box center [252, 382] width 11 height 11
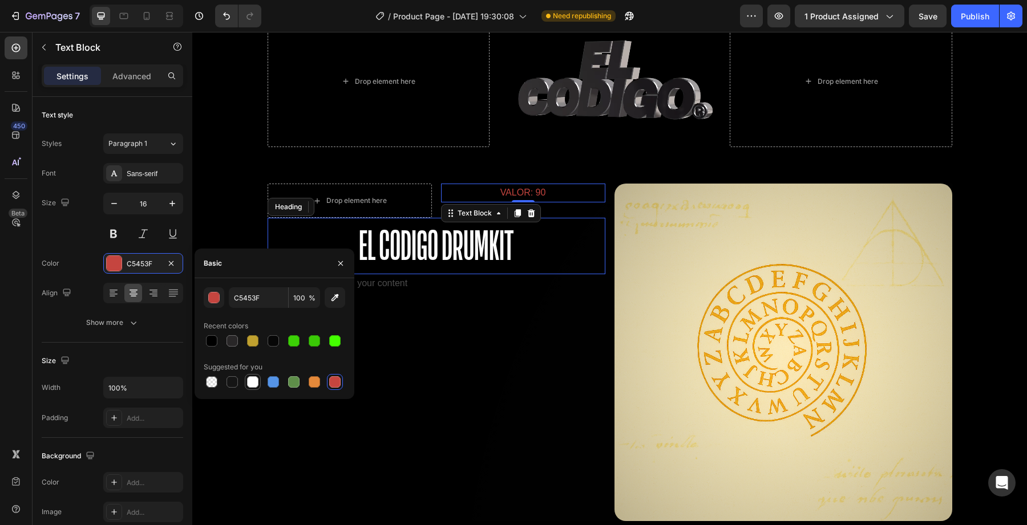
type input "FFFFFF"
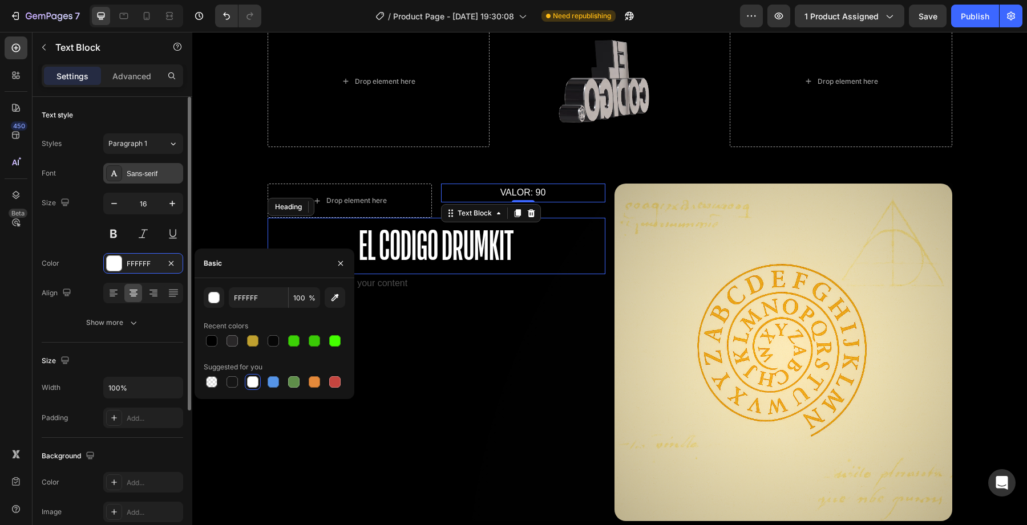
click at [150, 176] on div "Sans-serif" at bounding box center [154, 174] width 54 height 10
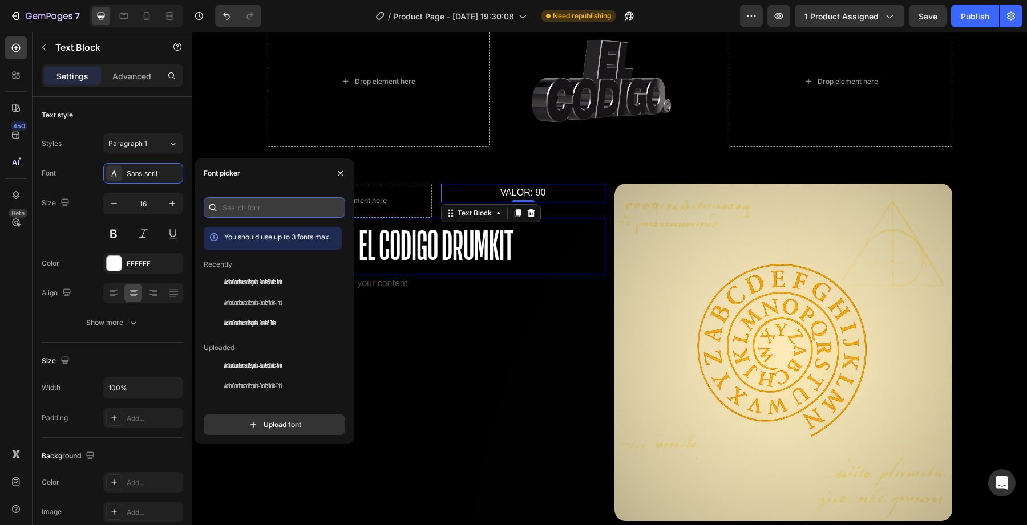
click at [248, 212] on input "text" at bounding box center [274, 207] width 141 height 21
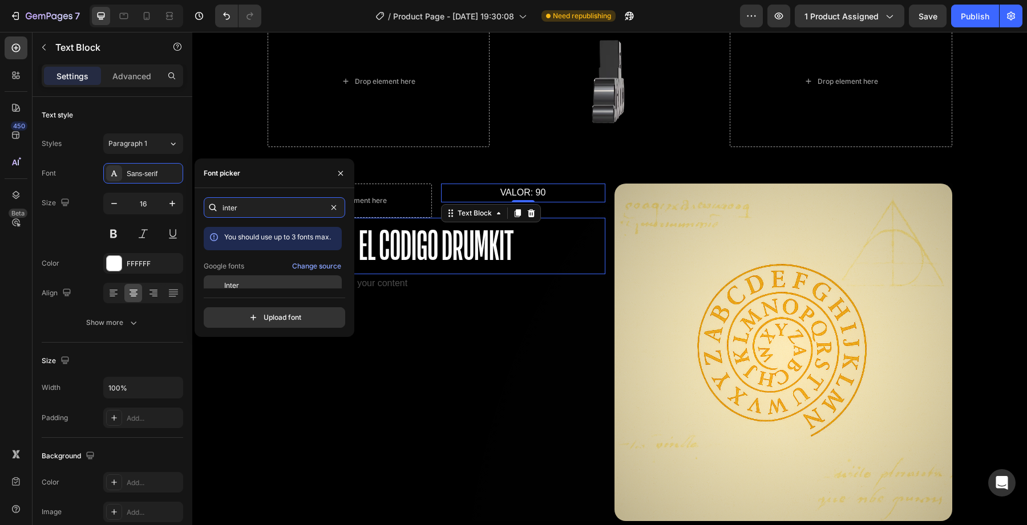
type input "inter"
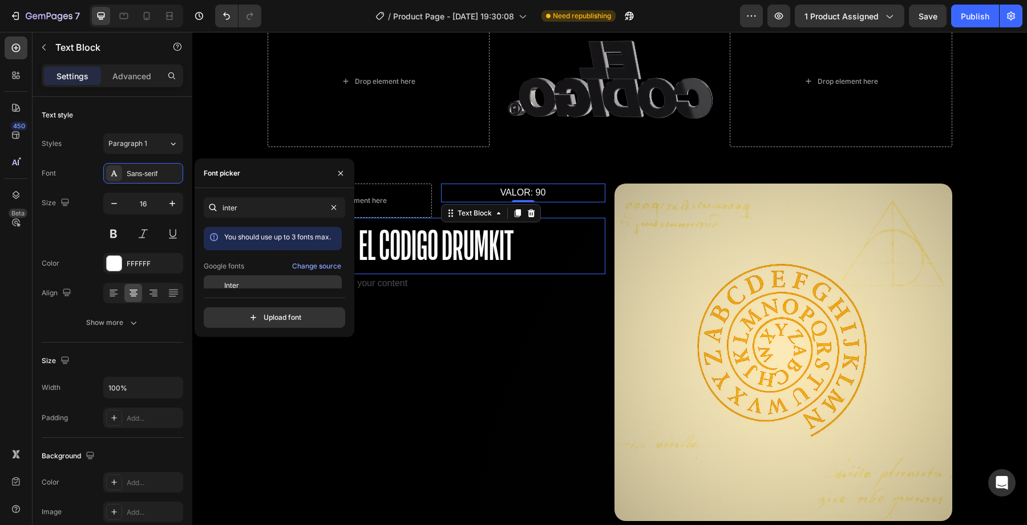
click at [252, 286] on div "Inter" at bounding box center [281, 286] width 115 height 10
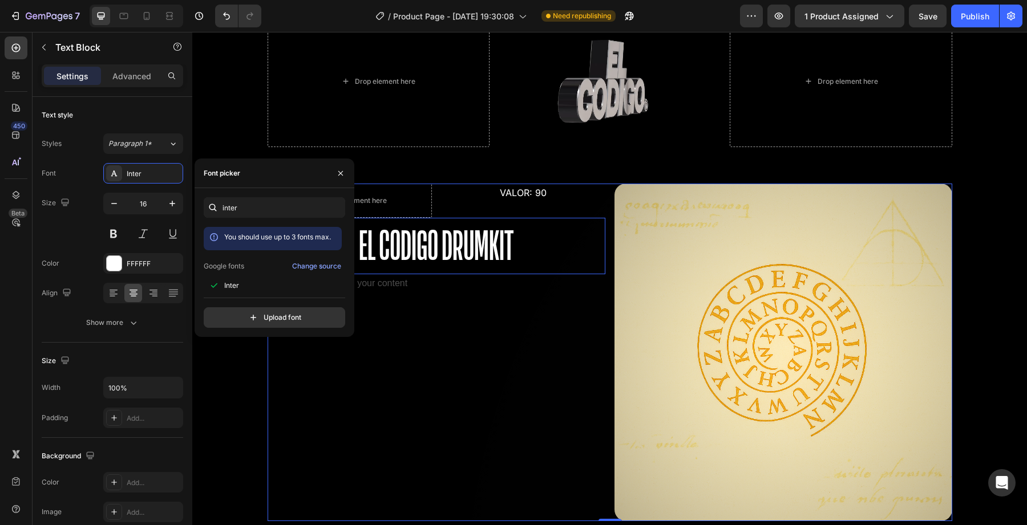
click at [444, 296] on div "Drop element here VALOR: 90 Text Block Row El Codigo Drumkit Heading Replace th…" at bounding box center [437, 353] width 338 height 338
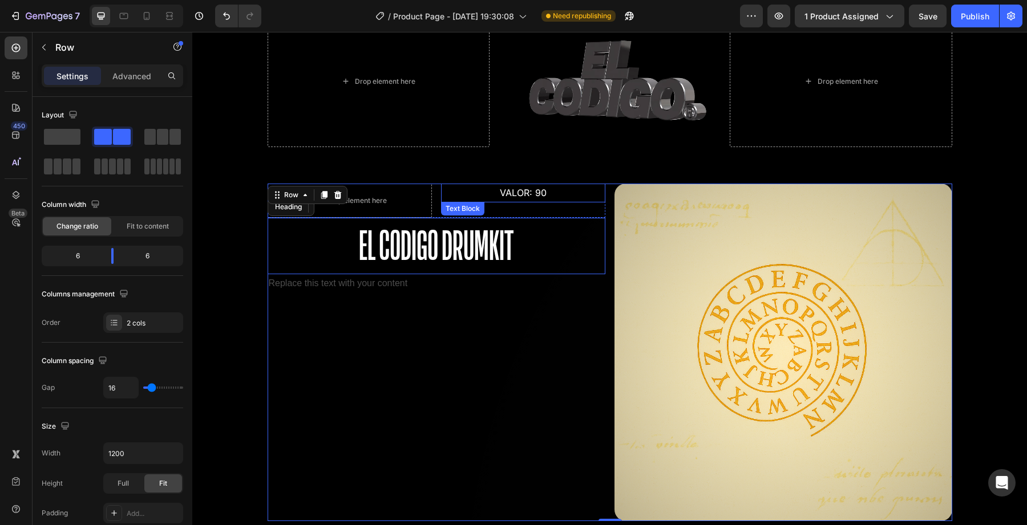
click at [478, 192] on p "VALOR: 90" at bounding box center [523, 193] width 162 height 17
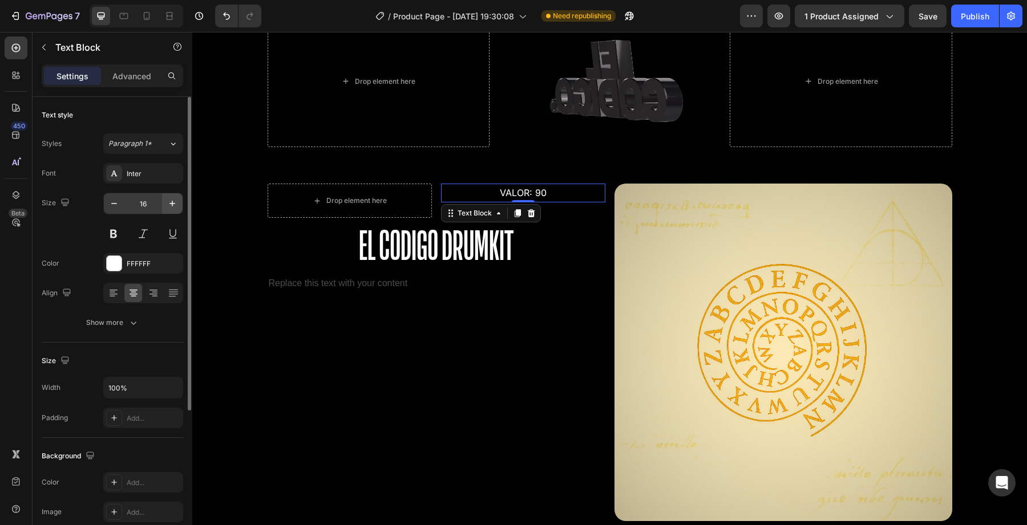
click at [168, 207] on icon "button" at bounding box center [172, 203] width 11 height 11
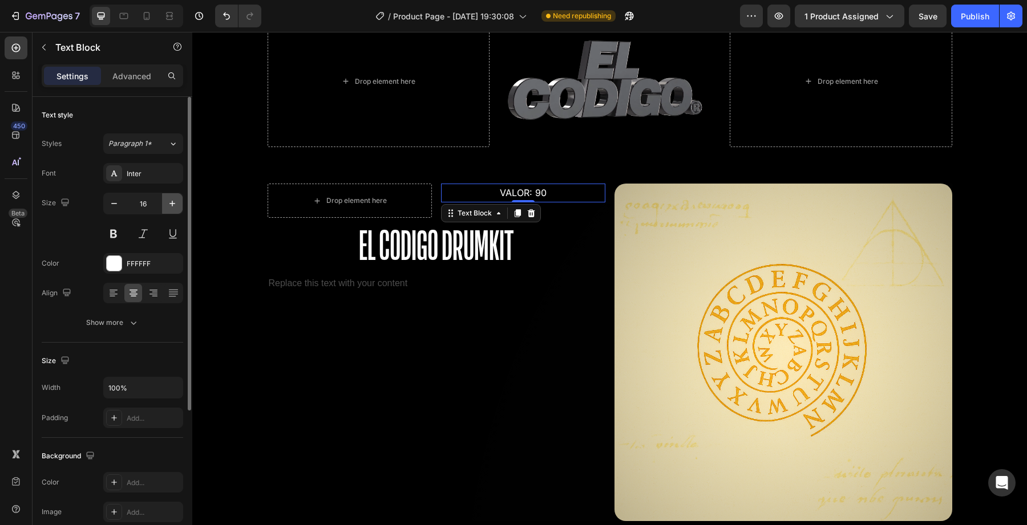
type input "17"
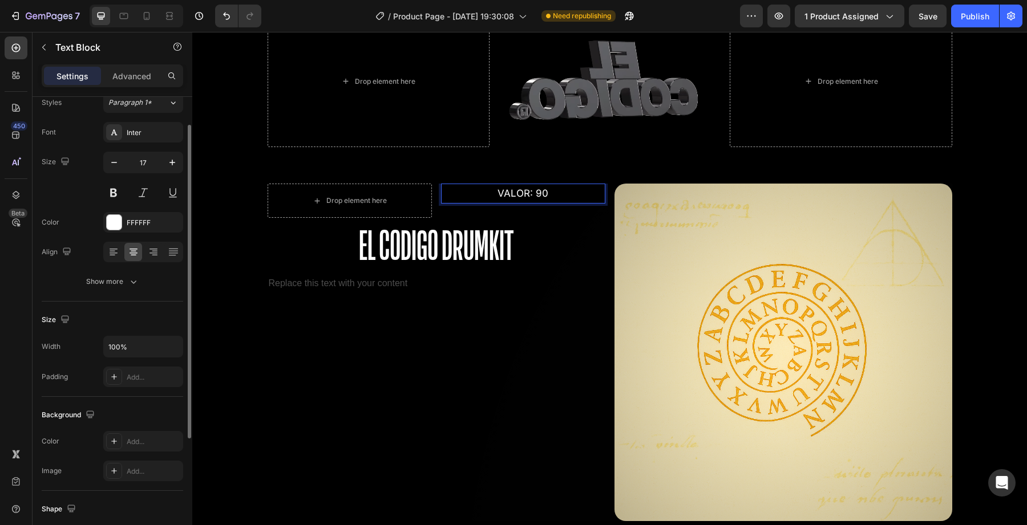
scroll to position [40, 0]
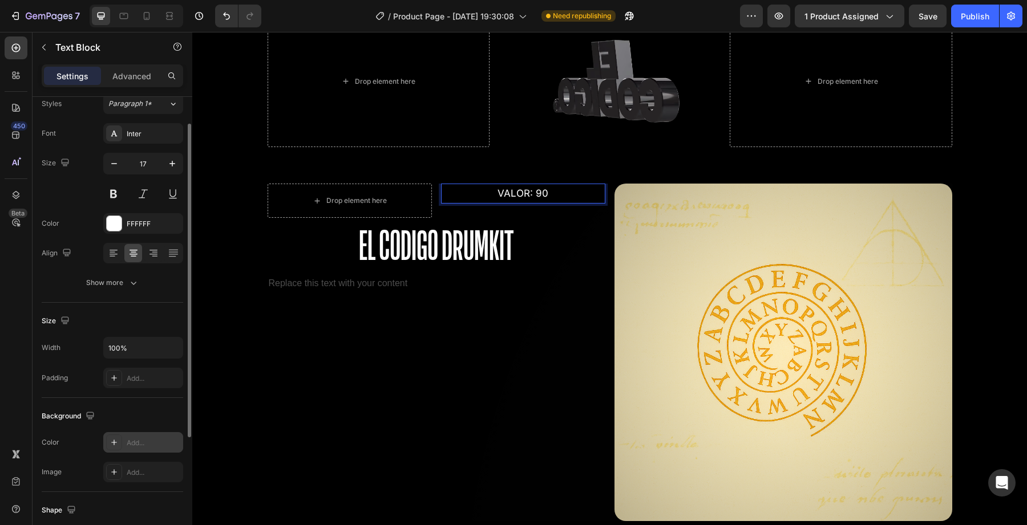
click at [126, 440] on div "Add..." at bounding box center [143, 442] width 80 height 21
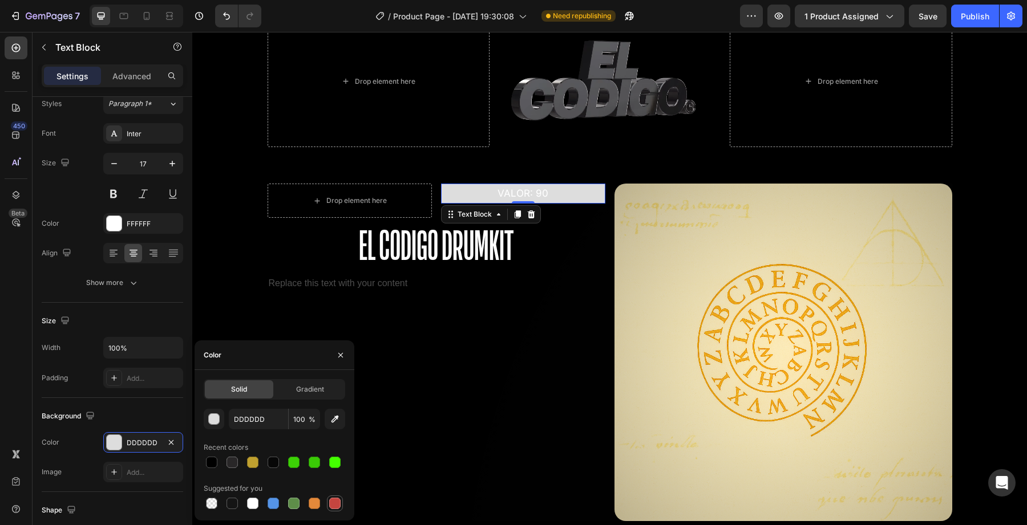
click at [339, 502] on div at bounding box center [334, 503] width 11 height 11
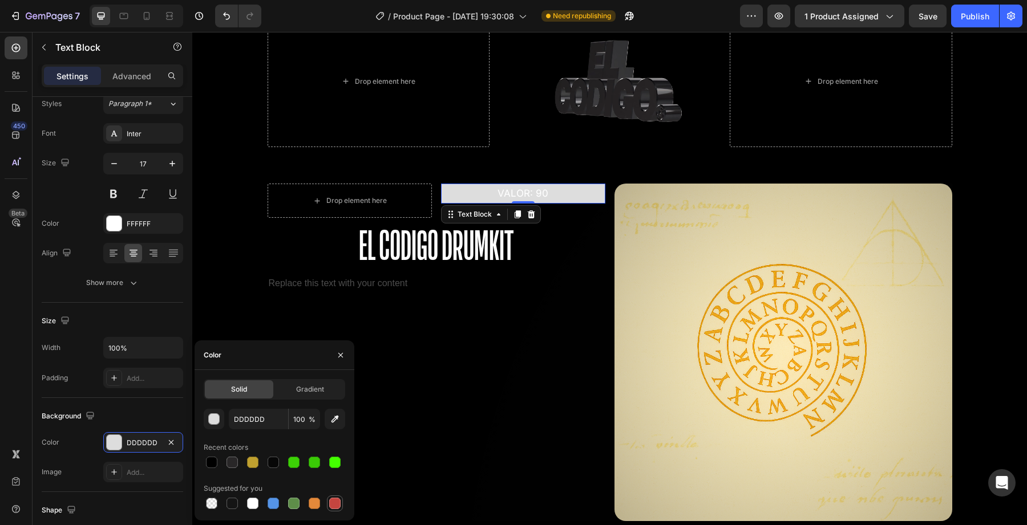
type input "C5453F"
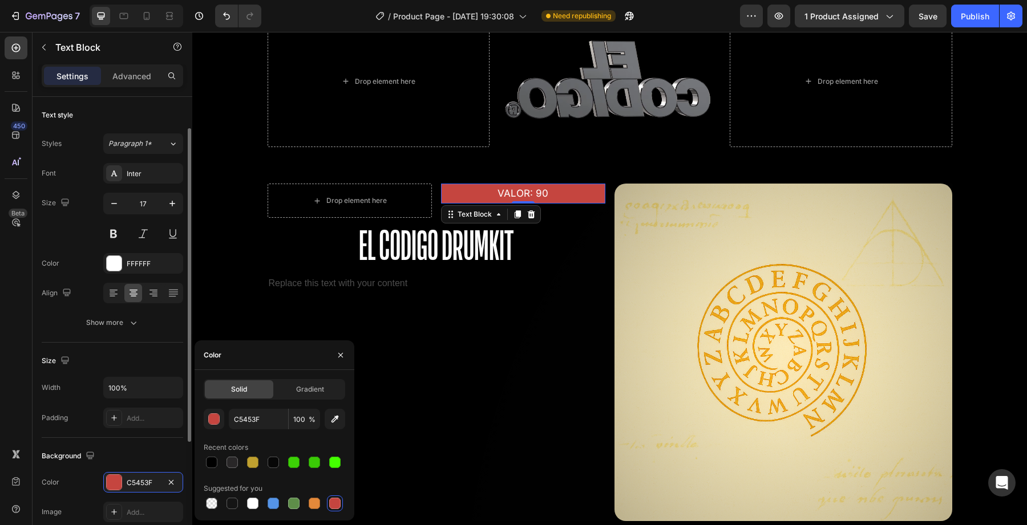
scroll to position [215, 0]
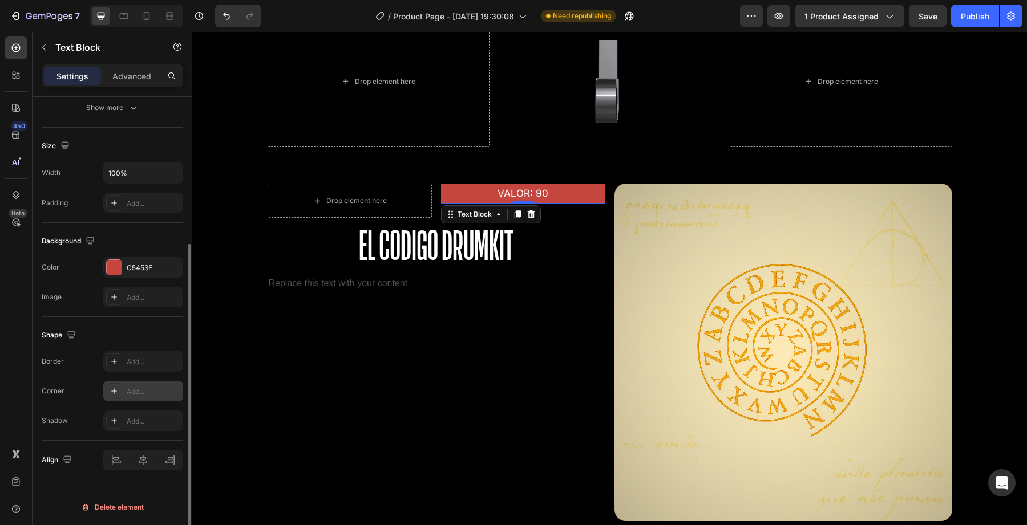
click at [168, 396] on div "Add..." at bounding box center [154, 392] width 54 height 10
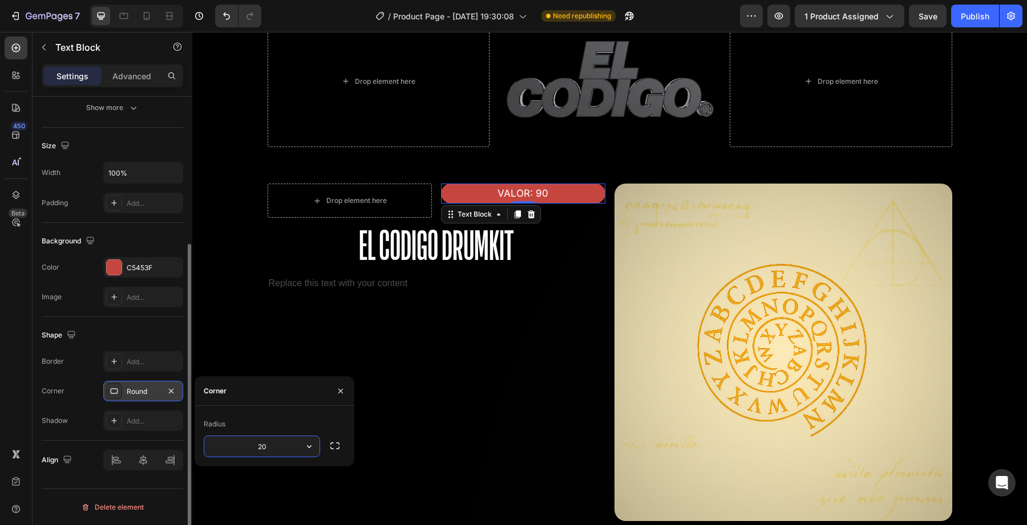
type input "2"
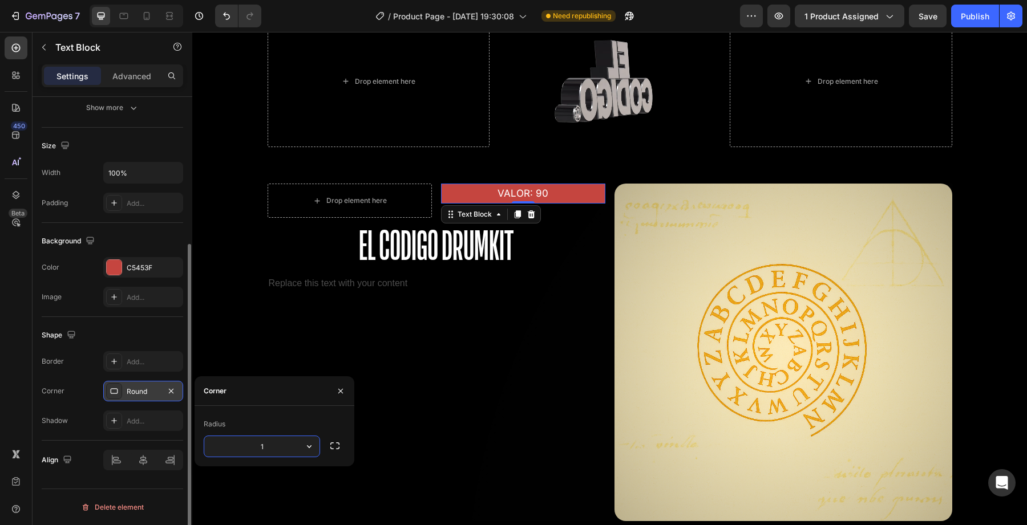
type input "10"
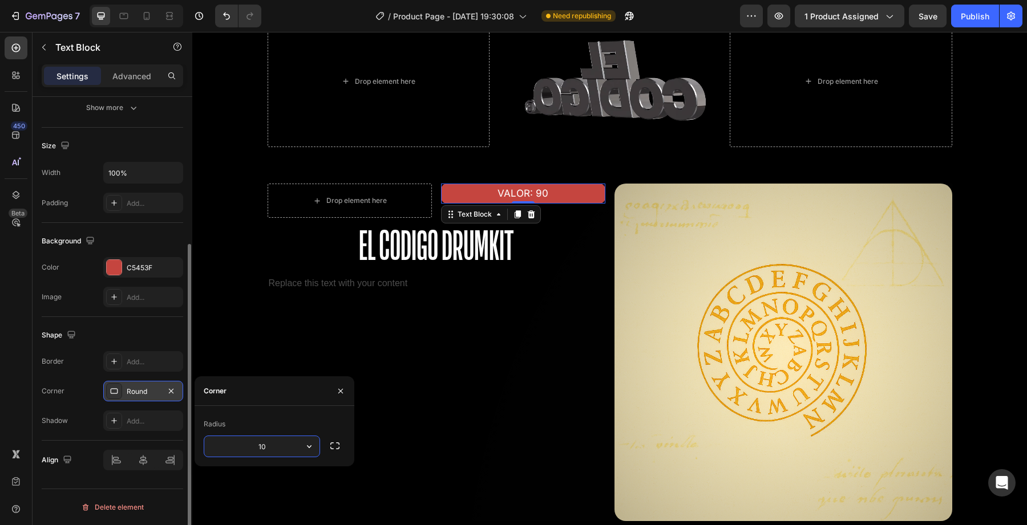
click at [140, 346] on div "Shape Border Add... Corner Round Shadow Add..." at bounding box center [112, 379] width 141 height 124
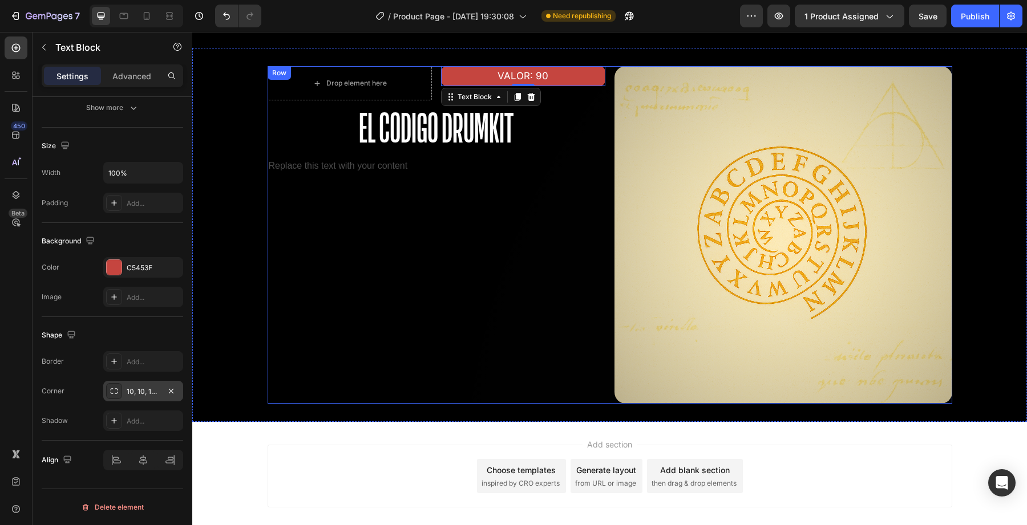
scroll to position [2165, 0]
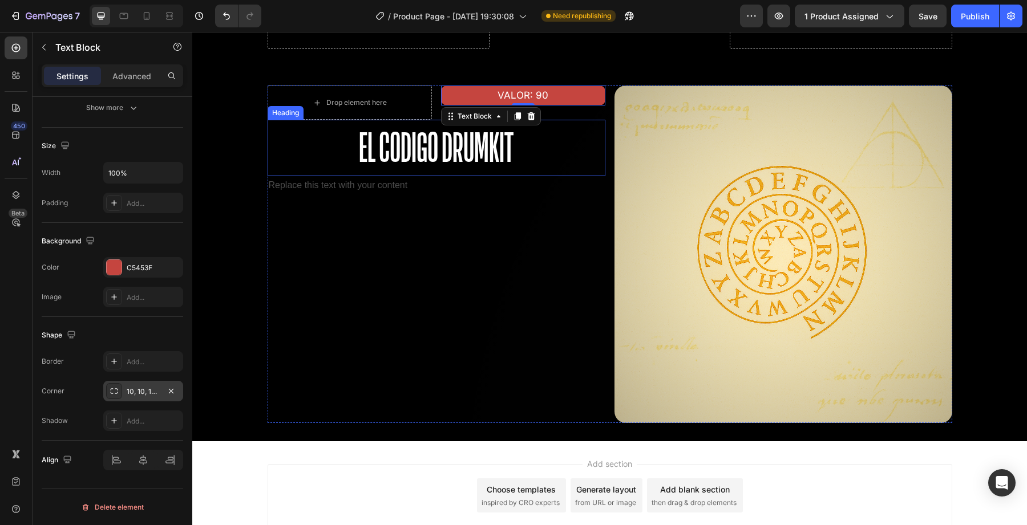
click at [455, 159] on p "El Codigo Drumkit" at bounding box center [436, 148] width 335 height 54
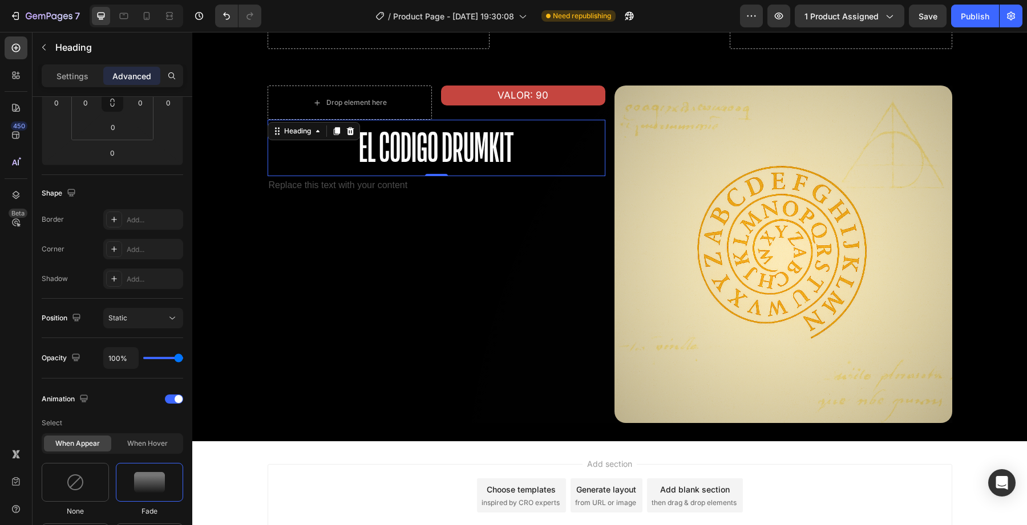
scroll to position [0, 0]
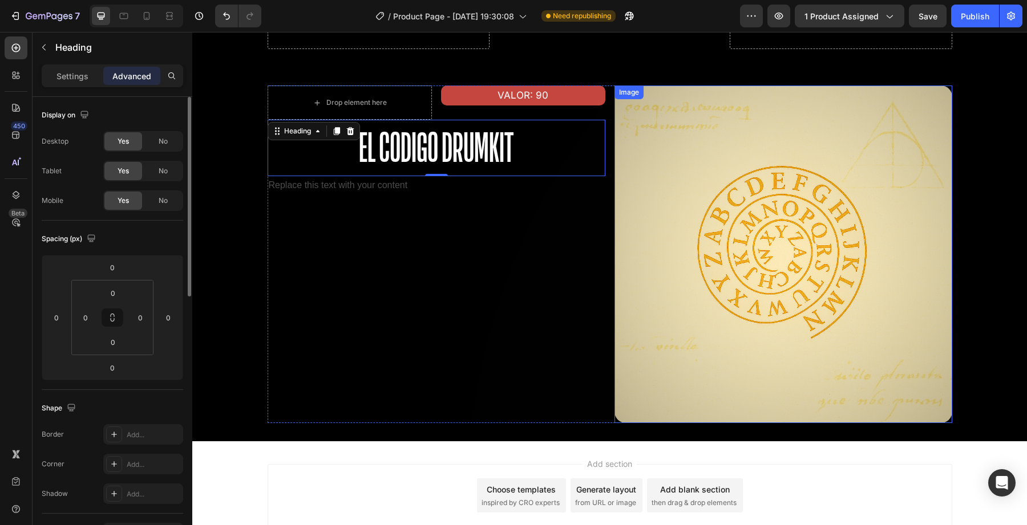
click at [681, 195] on img at bounding box center [783, 255] width 338 height 338
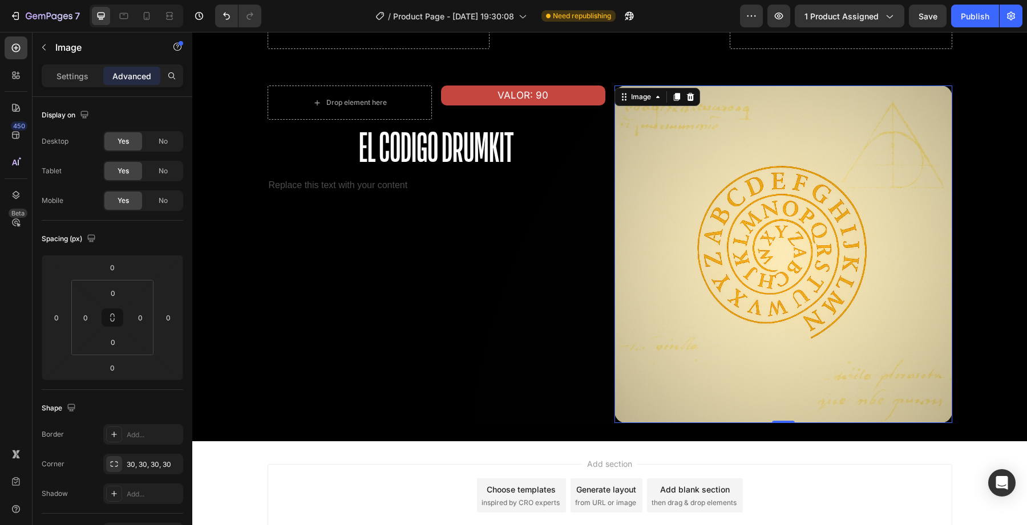
click at [626, 195] on img at bounding box center [783, 255] width 338 height 338
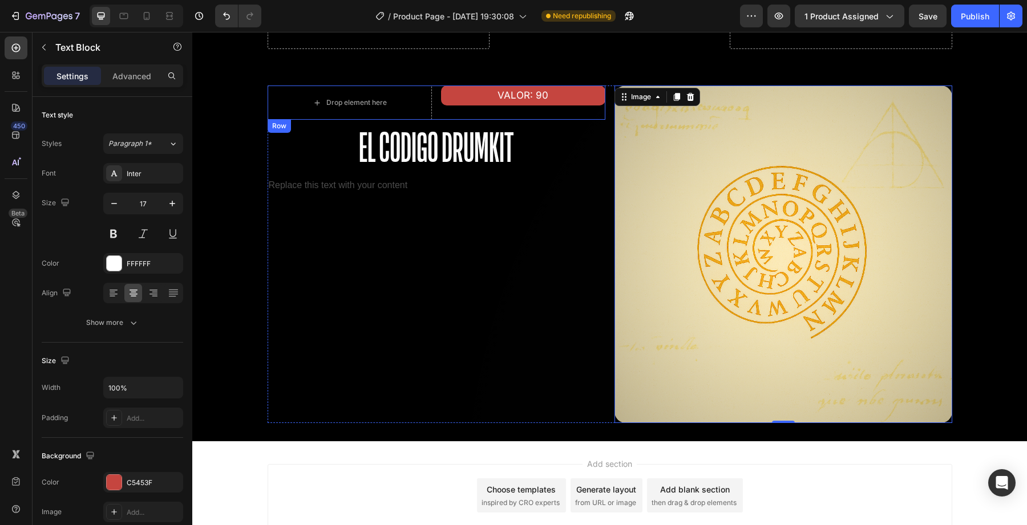
click at [475, 102] on p "VALOR: 90" at bounding box center [523, 96] width 162 height 18
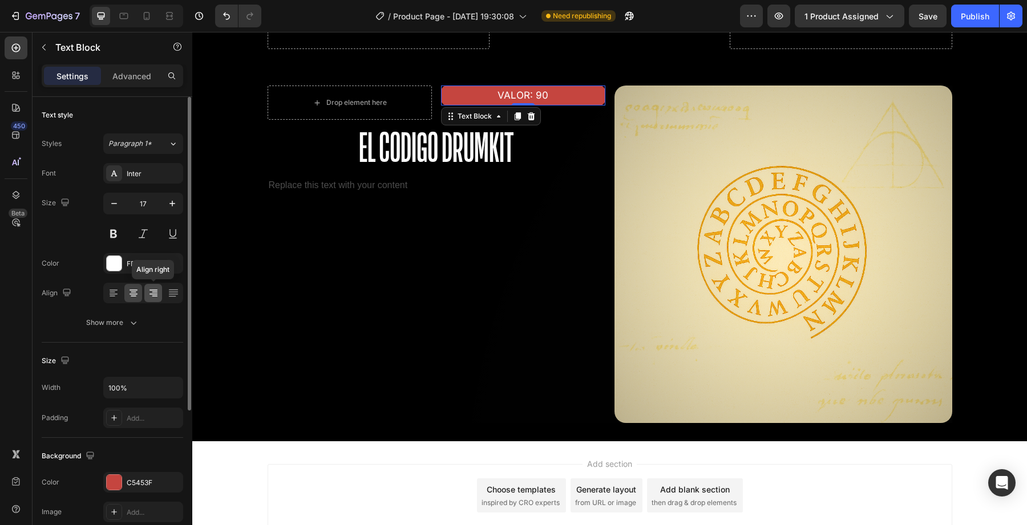
click at [146, 291] on div at bounding box center [153, 293] width 18 height 18
click at [135, 291] on icon at bounding box center [133, 293] width 11 height 11
click at [141, 79] on p "Advanced" at bounding box center [131, 76] width 39 height 12
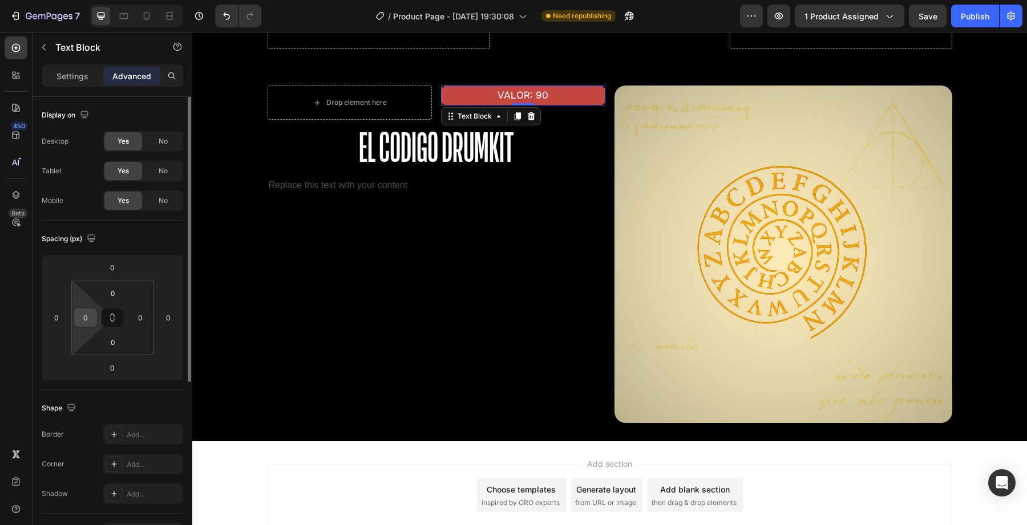
click at [82, 324] on input "0" at bounding box center [85, 317] width 17 height 17
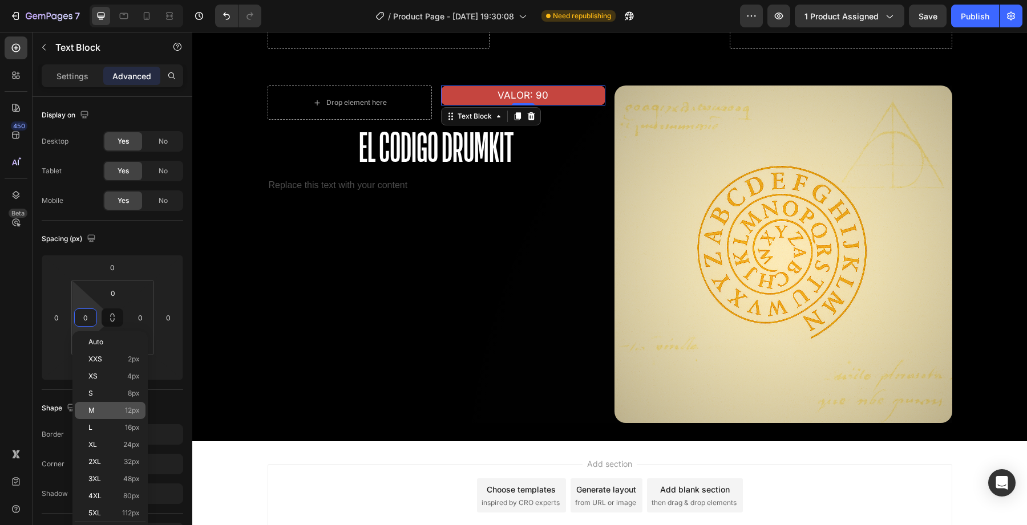
click at [106, 407] on p "M 12px" at bounding box center [113, 411] width 51 height 8
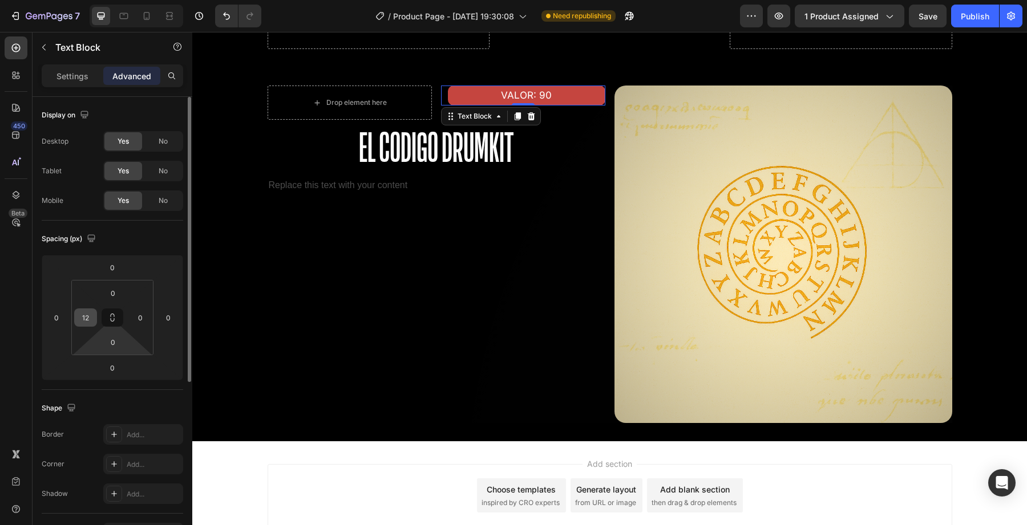
click at [78, 312] on input "12" at bounding box center [85, 317] width 17 height 17
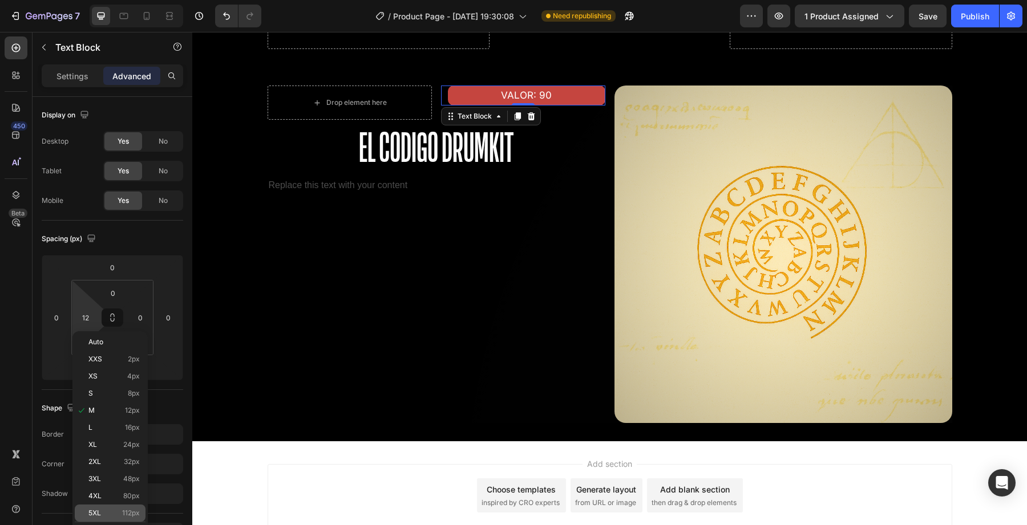
click at [109, 517] on p "5XL 112px" at bounding box center [113, 513] width 51 height 8
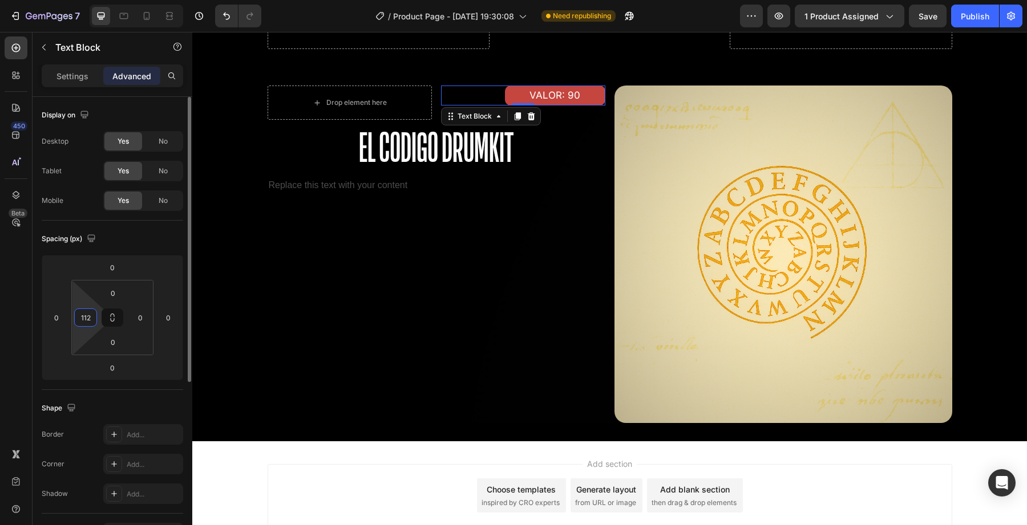
click at [78, 312] on input "112" at bounding box center [85, 317] width 17 height 17
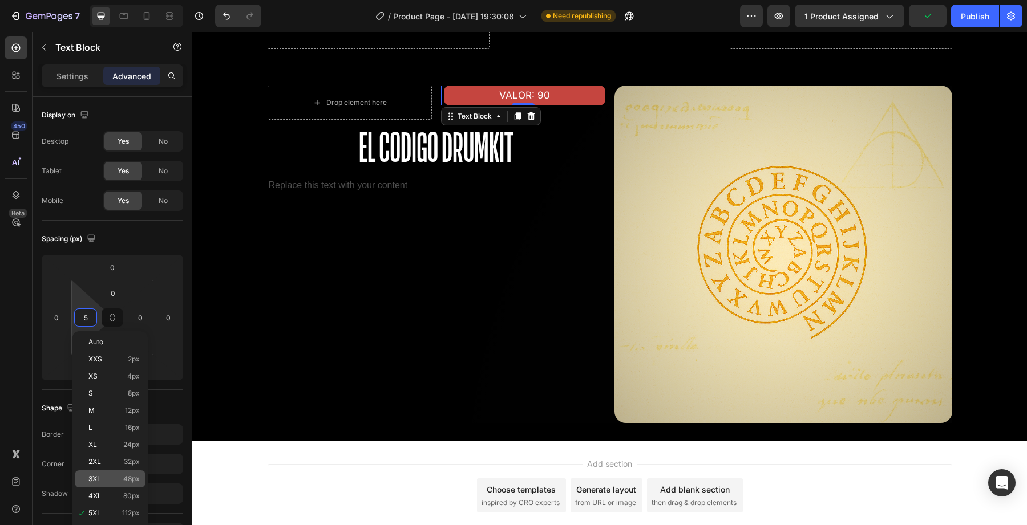
click at [117, 482] on p "3XL 48px" at bounding box center [113, 479] width 51 height 8
type input "48"
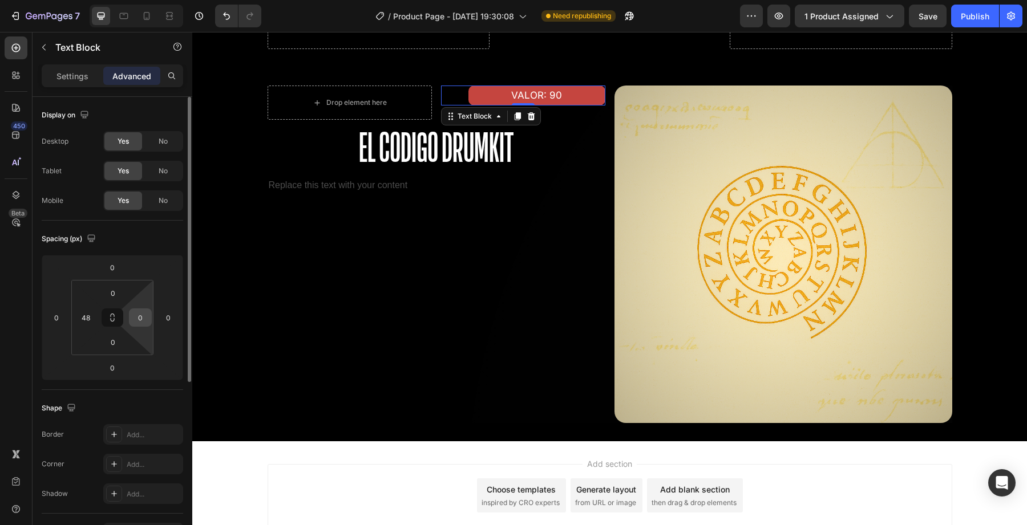
click at [143, 321] on input "0" at bounding box center [140, 317] width 17 height 17
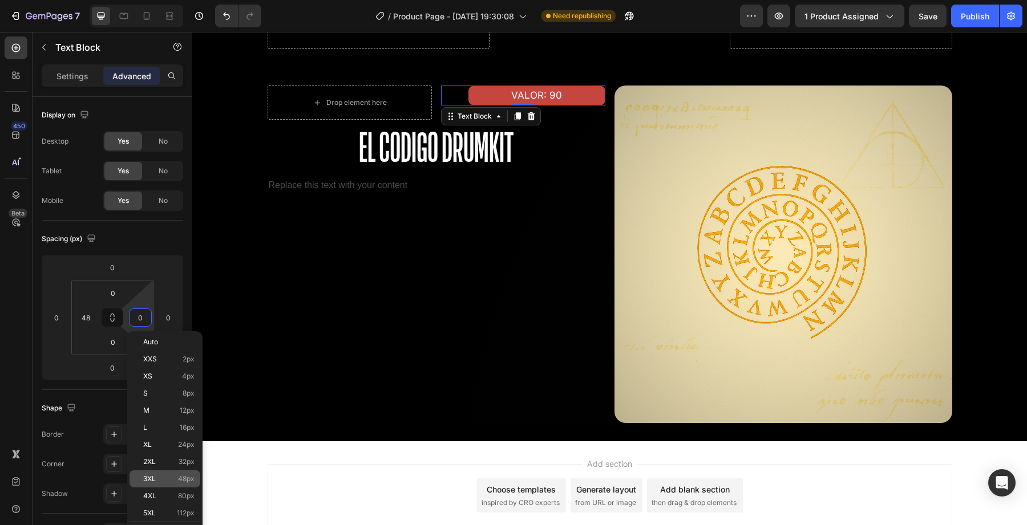
click at [167, 479] on p "3XL 48px" at bounding box center [168, 479] width 51 height 8
type input "48"
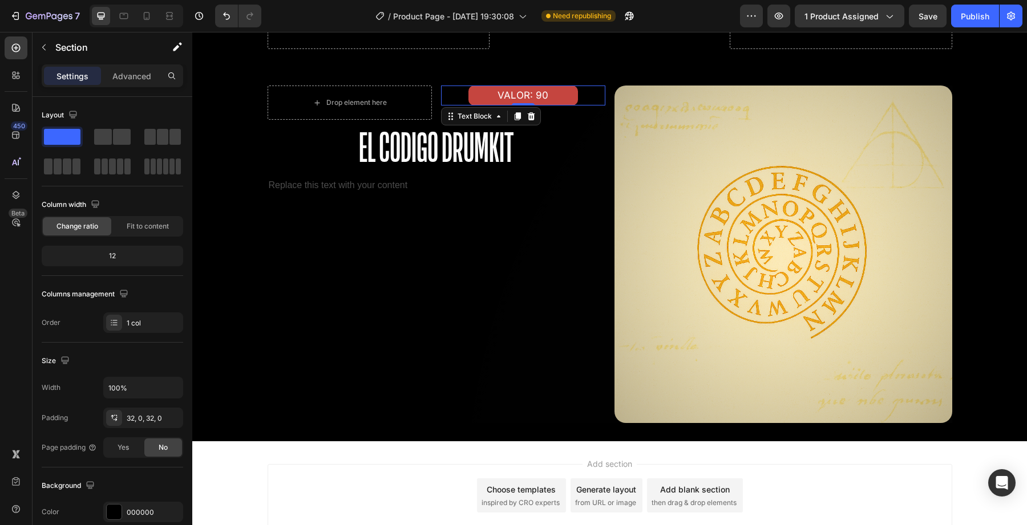
click at [512, 96] on p "VALOR: 90" at bounding box center [523, 96] width 107 height 18
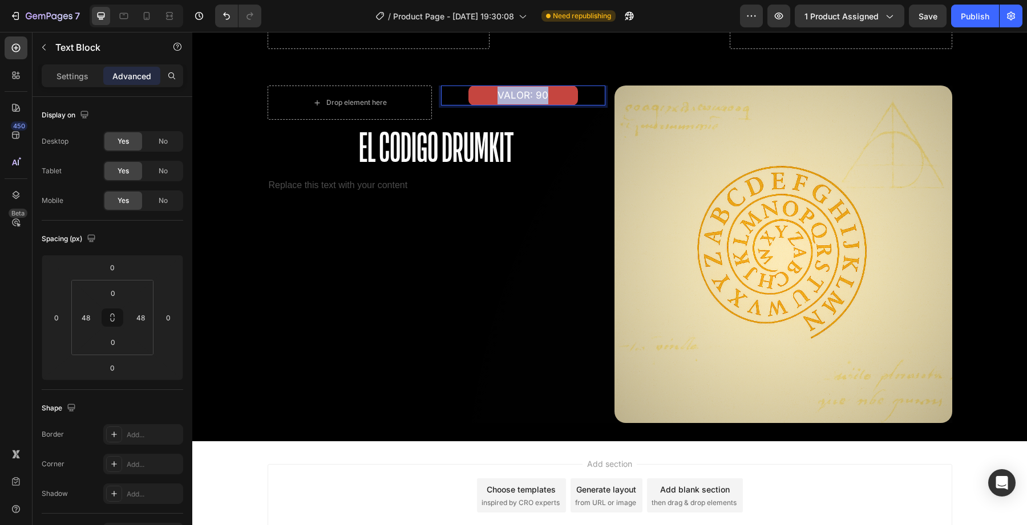
click at [512, 96] on p "VALOR: 90" at bounding box center [523, 96] width 107 height 18
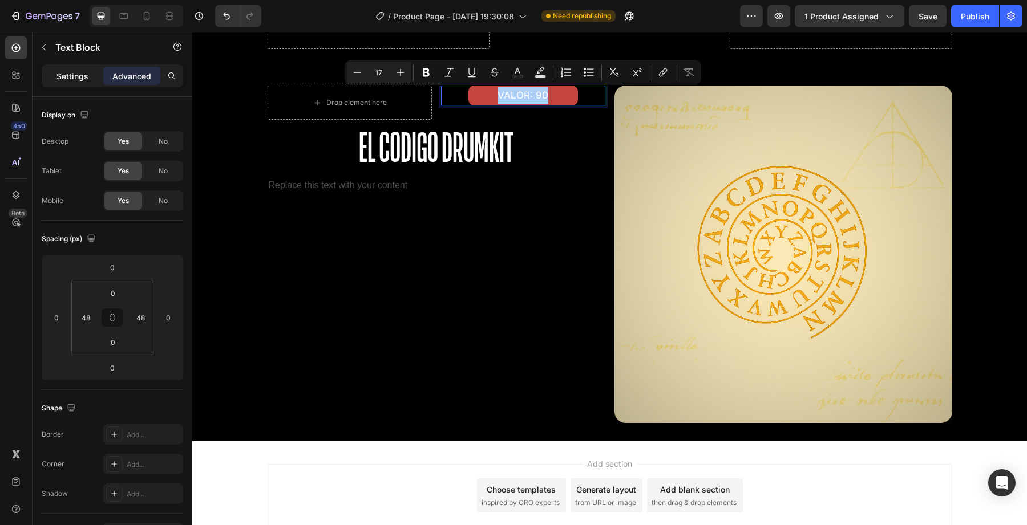
click at [79, 83] on div "Settings" at bounding box center [72, 76] width 57 height 18
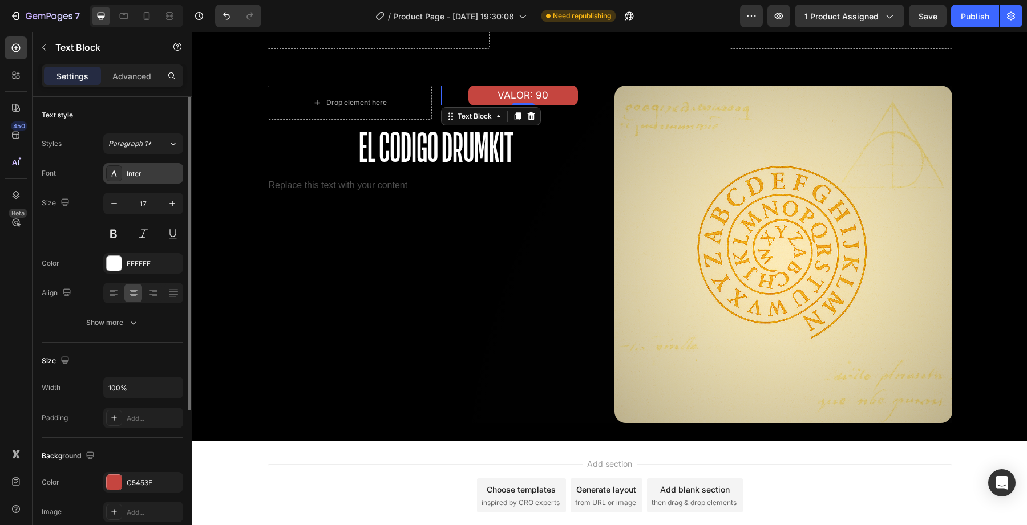
click at [156, 183] on div "Inter" at bounding box center [143, 173] width 80 height 21
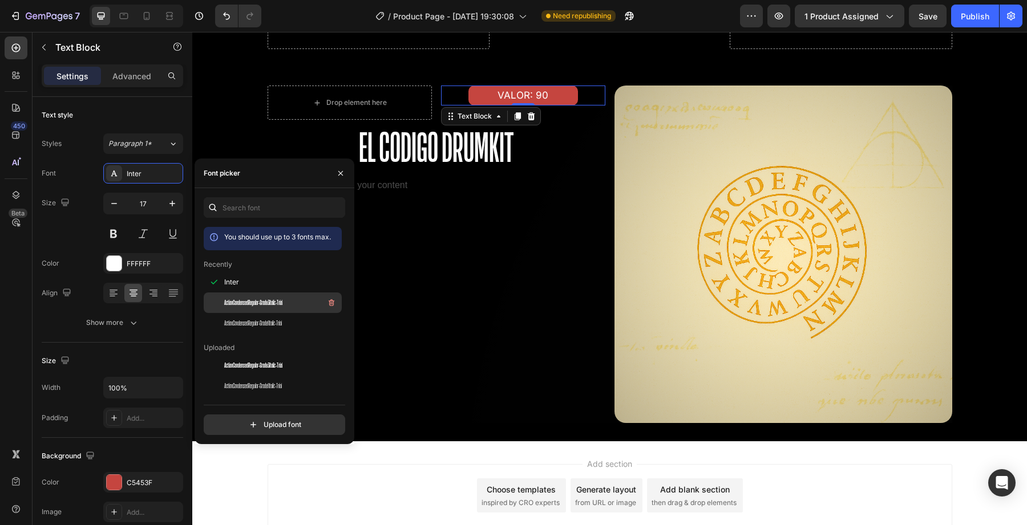
click at [256, 301] on span "ActionCondensedRegular-Grade3Italic-Trial" at bounding box center [253, 303] width 58 height 10
click at [264, 383] on span "ActionCondensedRegular-Grade1Italic-Trial" at bounding box center [253, 386] width 58 height 10
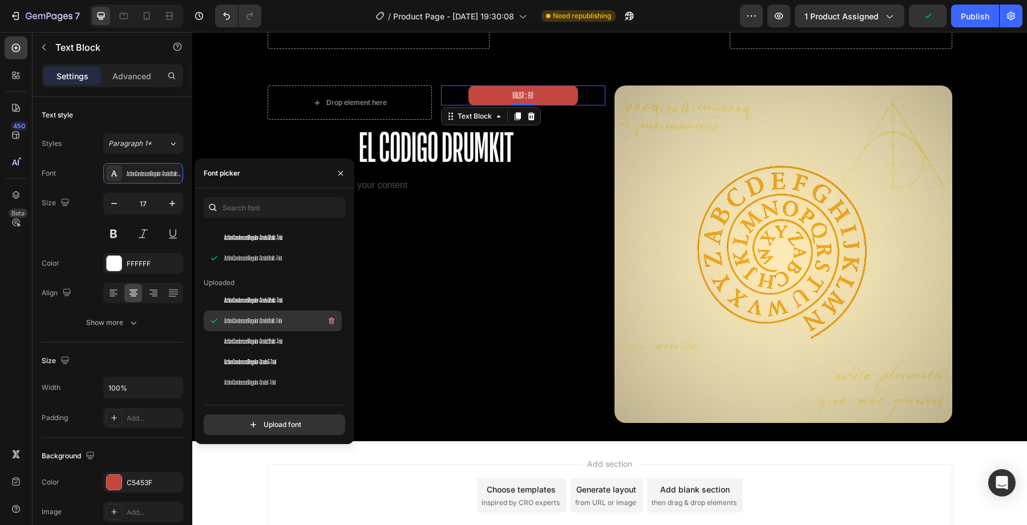
scroll to position [66, 0]
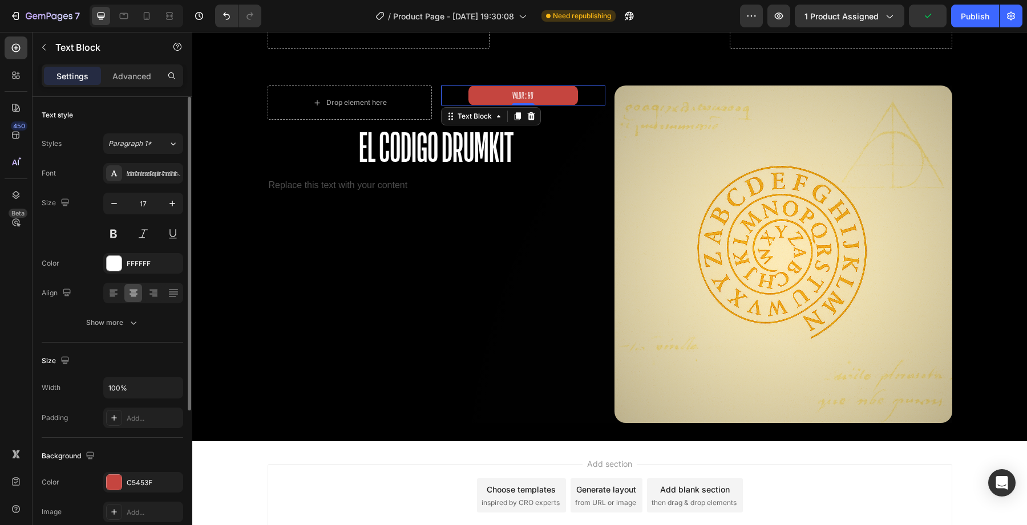
click at [181, 213] on div at bounding box center [172, 203] width 21 height 21
click at [179, 211] on button "button" at bounding box center [172, 203] width 21 height 21
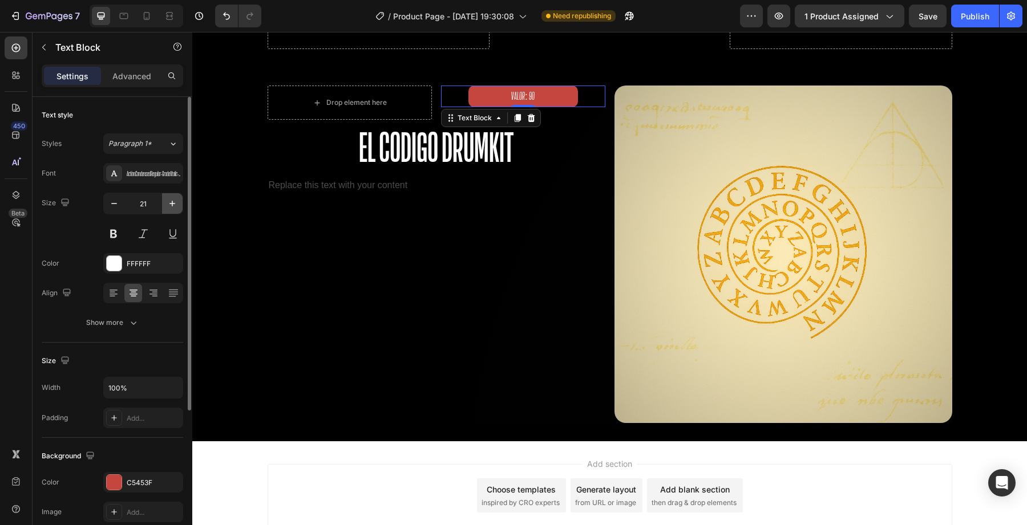
click at [179, 211] on button "button" at bounding box center [172, 203] width 21 height 21
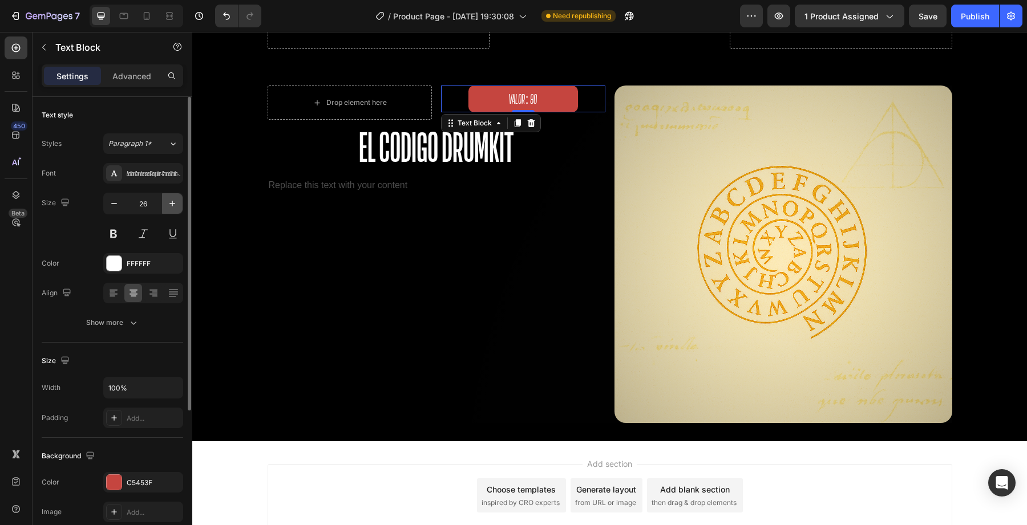
click at [179, 211] on button "button" at bounding box center [172, 203] width 21 height 21
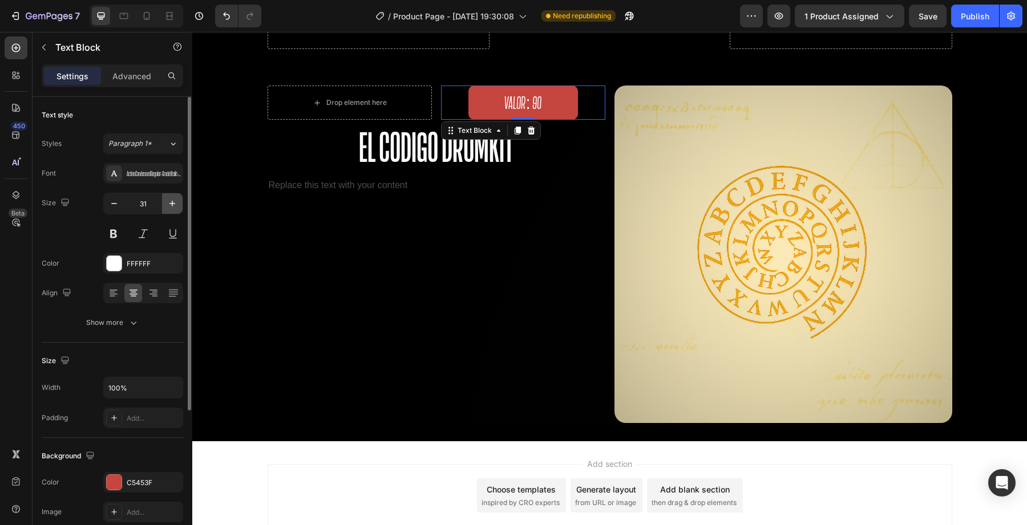
click at [179, 211] on button "button" at bounding box center [172, 203] width 21 height 21
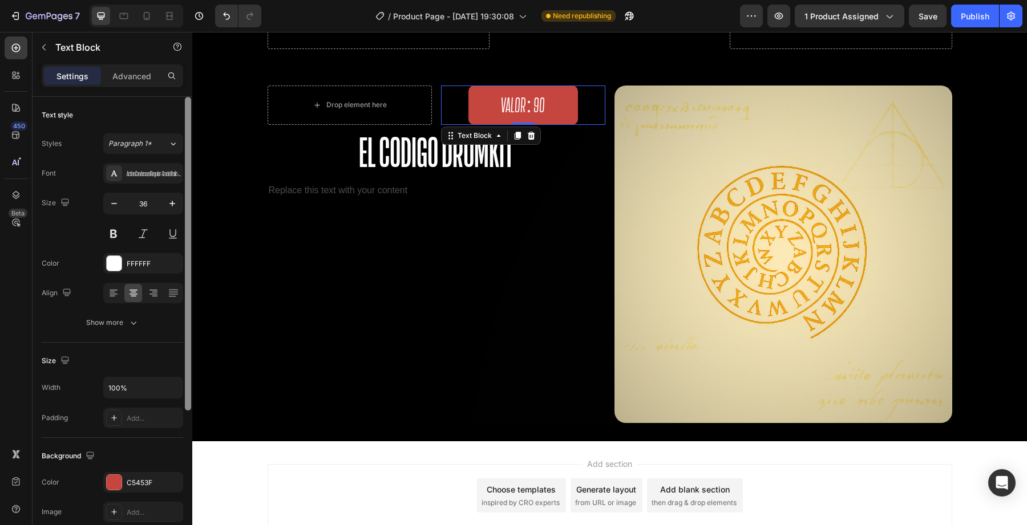
drag, startPoint x: 187, startPoint y: 219, endPoint x: 180, endPoint y: 219, distance: 6.3
click at [182, 219] on div "Text style Styles Paragraph 1* Font ActionCondensedRegular-Grade1Italic-Trial S…" at bounding box center [113, 327] width 160 height 461
click at [146, 206] on input "36" at bounding box center [143, 203] width 38 height 21
click at [81, 217] on div "Size 36" at bounding box center [112, 218] width 141 height 51
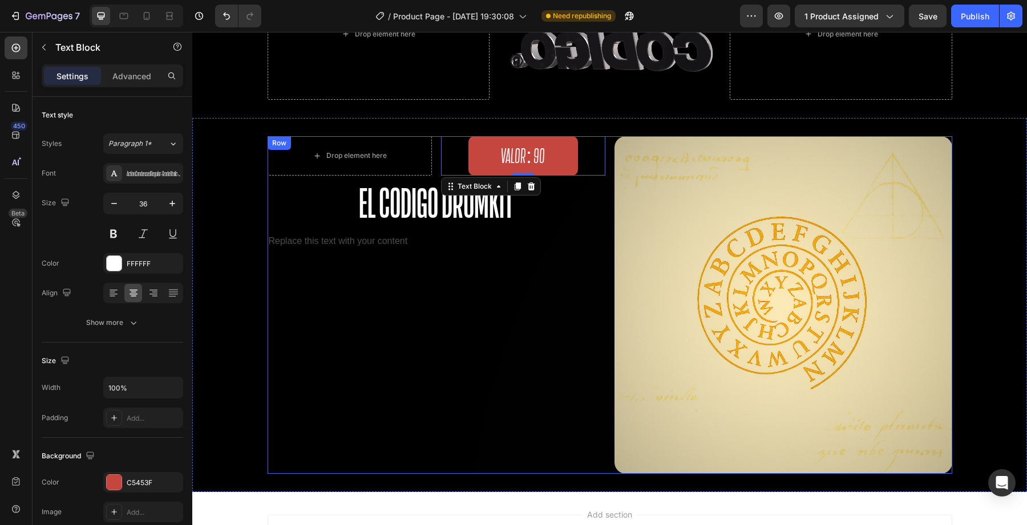
scroll to position [2109, 0]
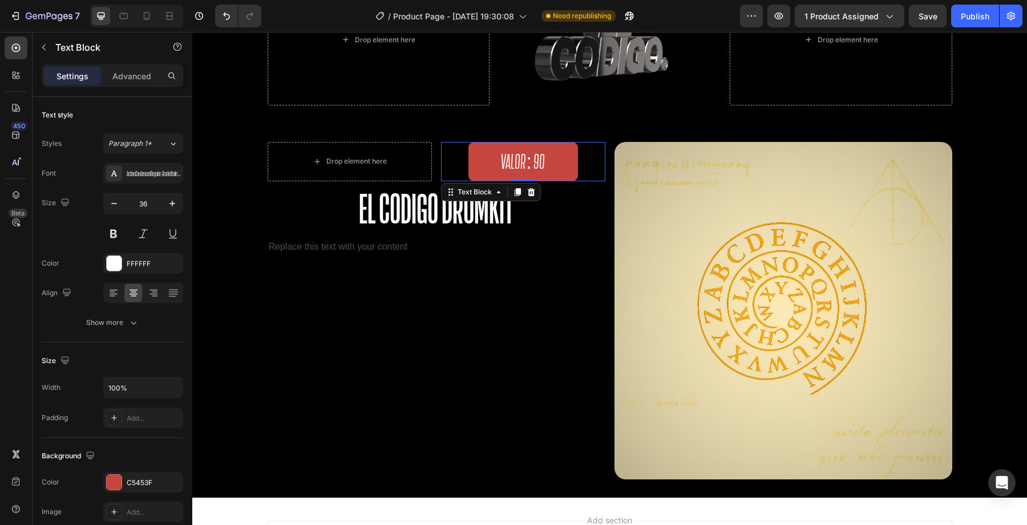
click at [464, 168] on div "VALOR: 90 Text Block 0" at bounding box center [523, 161] width 164 height 39
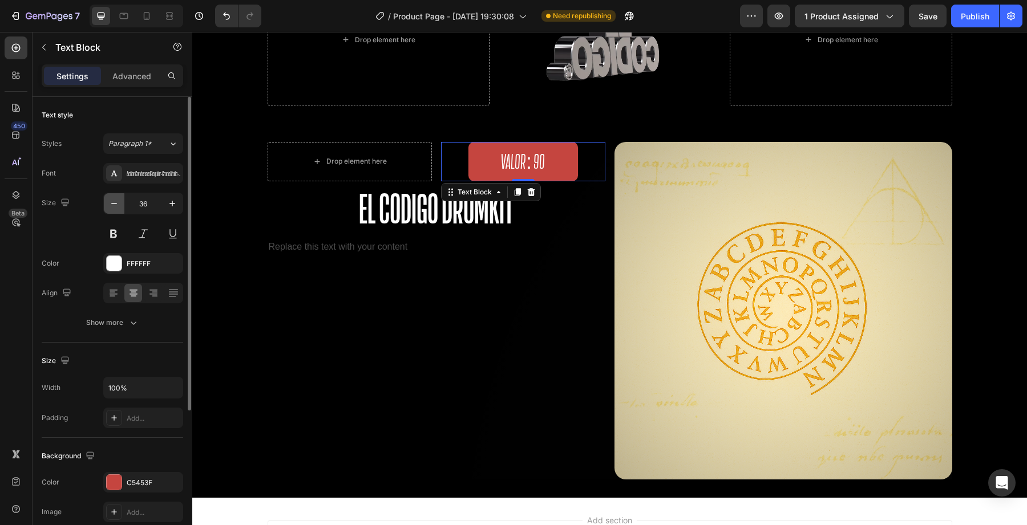
click at [106, 211] on button "button" at bounding box center [114, 203] width 21 height 21
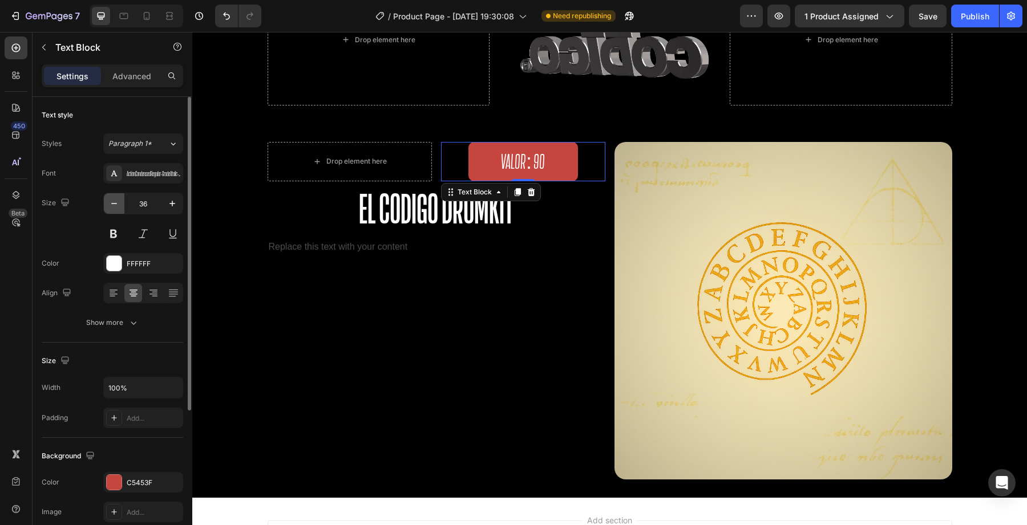
click at [106, 211] on button "button" at bounding box center [114, 203] width 21 height 21
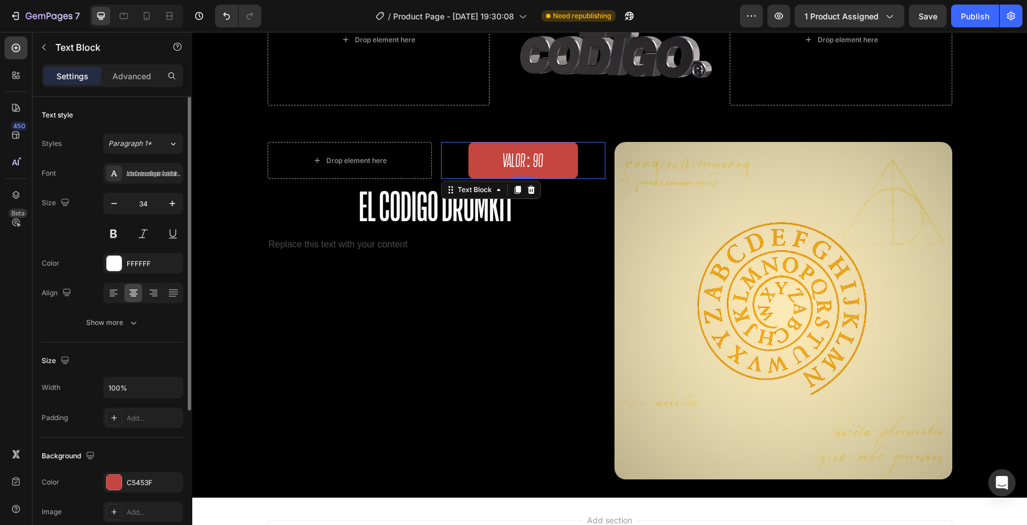
click at [145, 208] on input "34" at bounding box center [143, 203] width 38 height 21
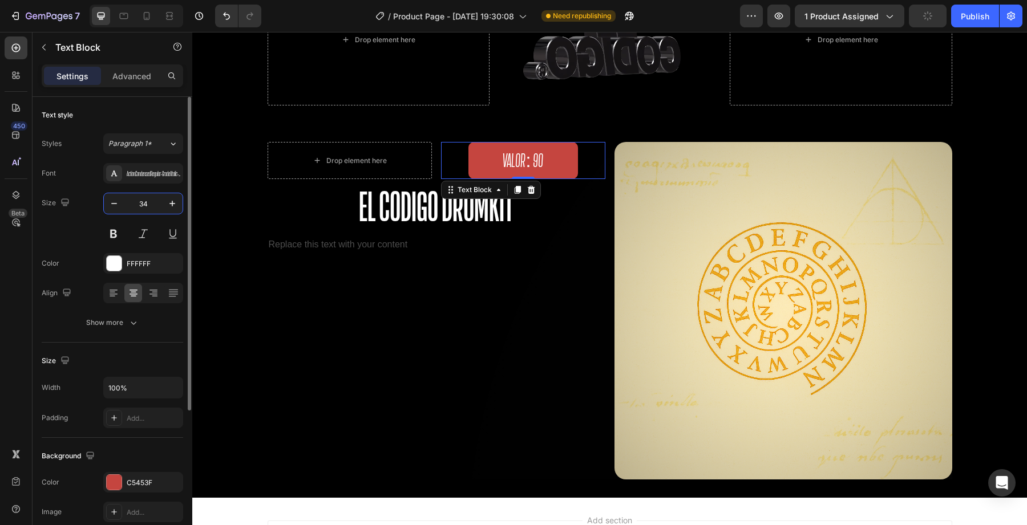
click at [145, 208] on input "34" at bounding box center [143, 203] width 38 height 21
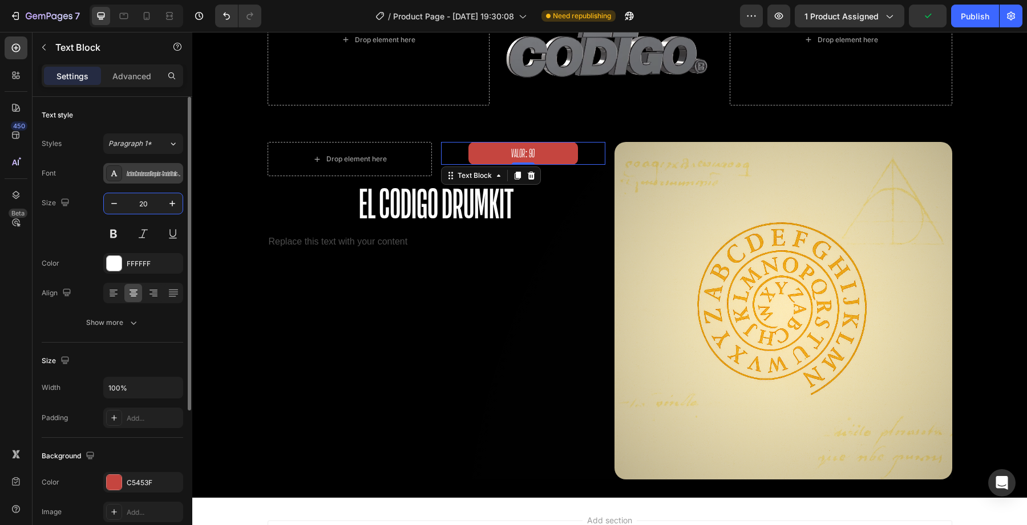
type input "20"
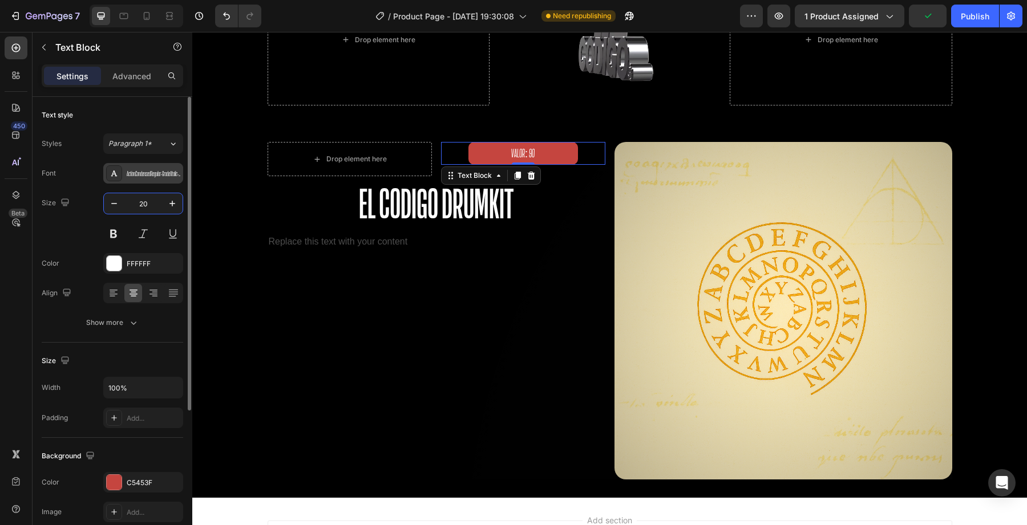
click at [130, 171] on div "ActionCondensedRegular-Grade1Italic-Trial" at bounding box center [154, 174] width 54 height 10
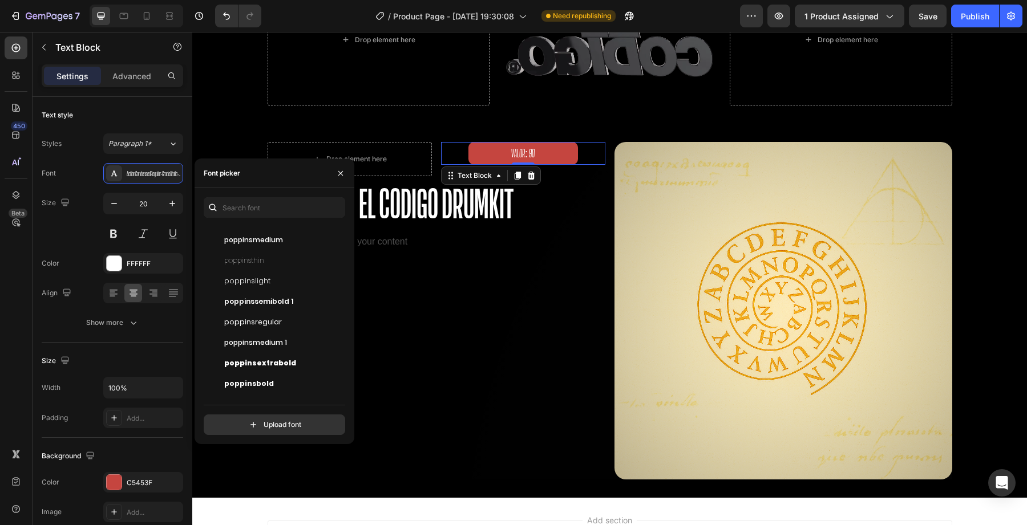
scroll to position [253, 0]
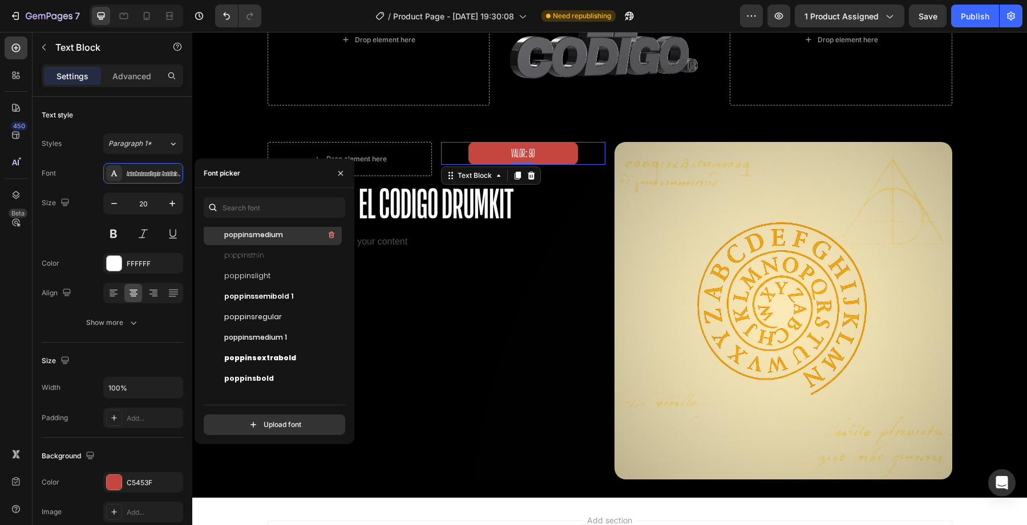
click at [260, 241] on div "poppinsmedium" at bounding box center [281, 235] width 115 height 14
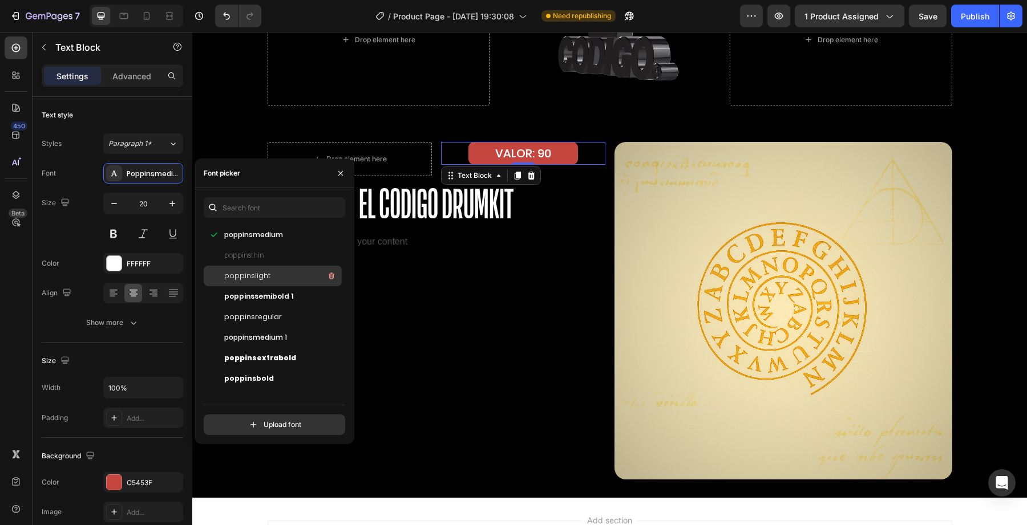
click at [265, 284] on div "poppinslight" at bounding box center [273, 276] width 138 height 21
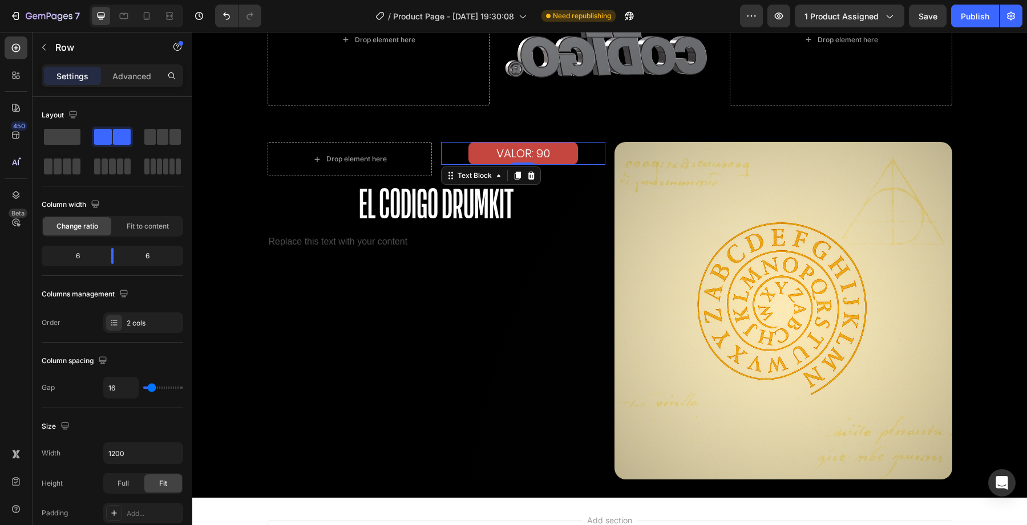
click at [460, 312] on div "Drop element here VALOR: 90 Text Block 0 Row El Codigo Drumkit Heading Replace …" at bounding box center [437, 311] width 338 height 338
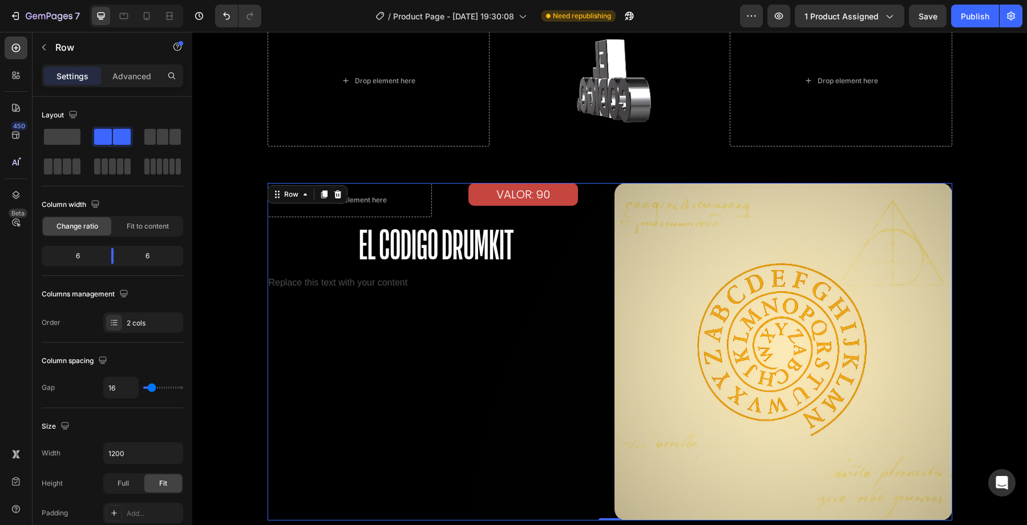
scroll to position [2057, 0]
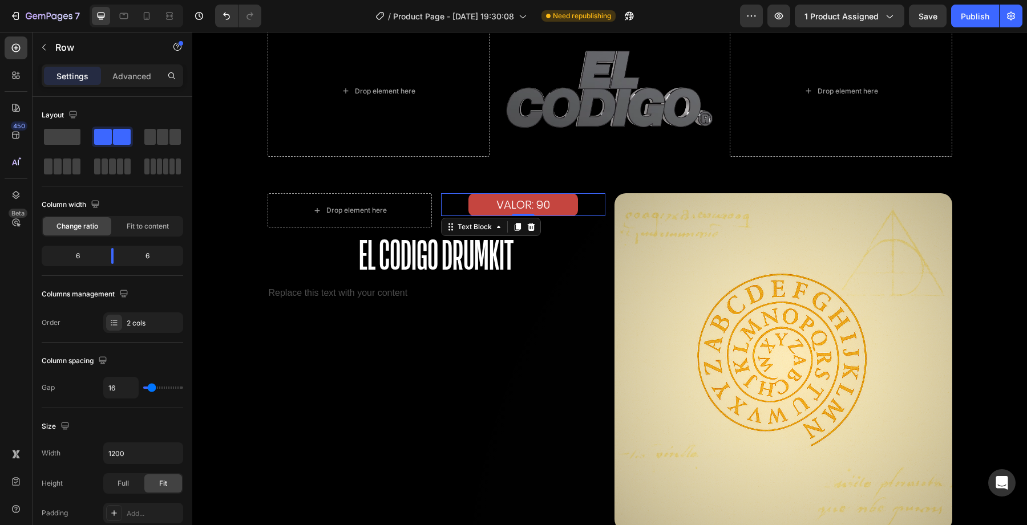
click at [534, 203] on p "VALOR: 90" at bounding box center [523, 205] width 107 height 21
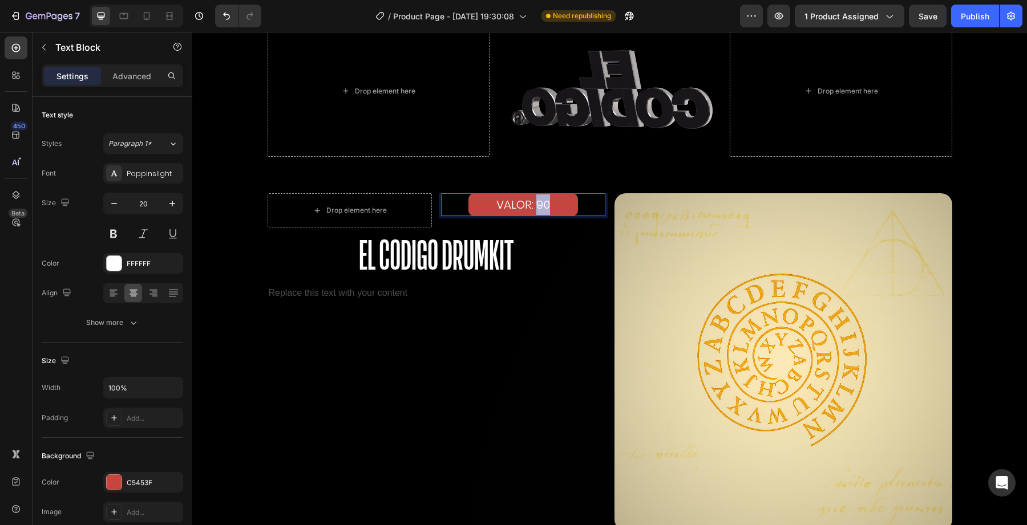
click at [538, 204] on p "VALOR: 90" at bounding box center [523, 205] width 107 height 21
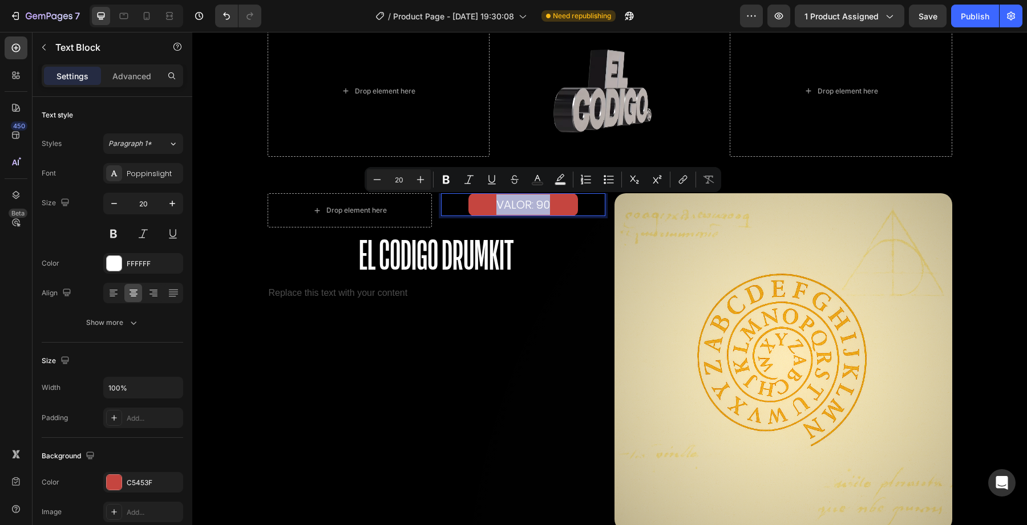
click at [538, 204] on p "VALOR: 90" at bounding box center [523, 205] width 107 height 21
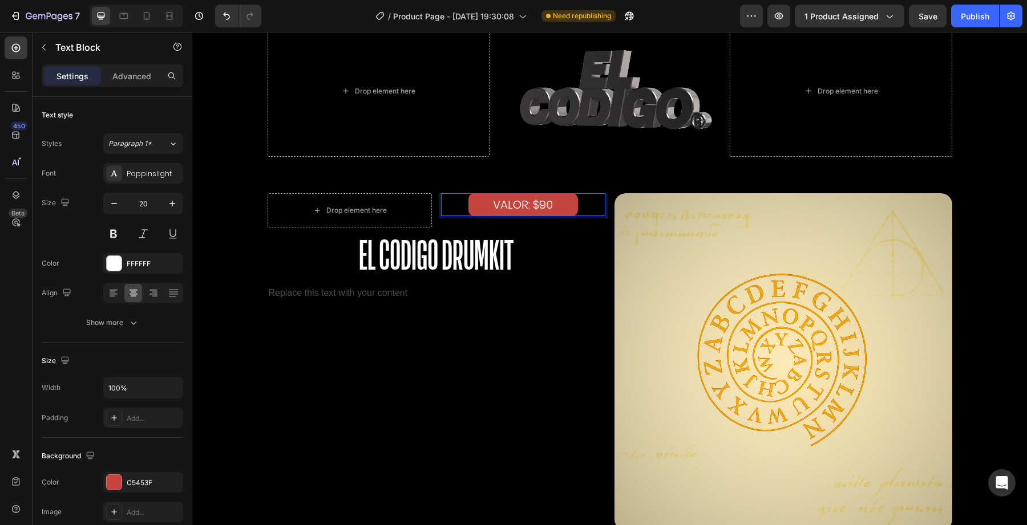
click at [543, 208] on p "VALOR: $90" at bounding box center [523, 205] width 107 height 21
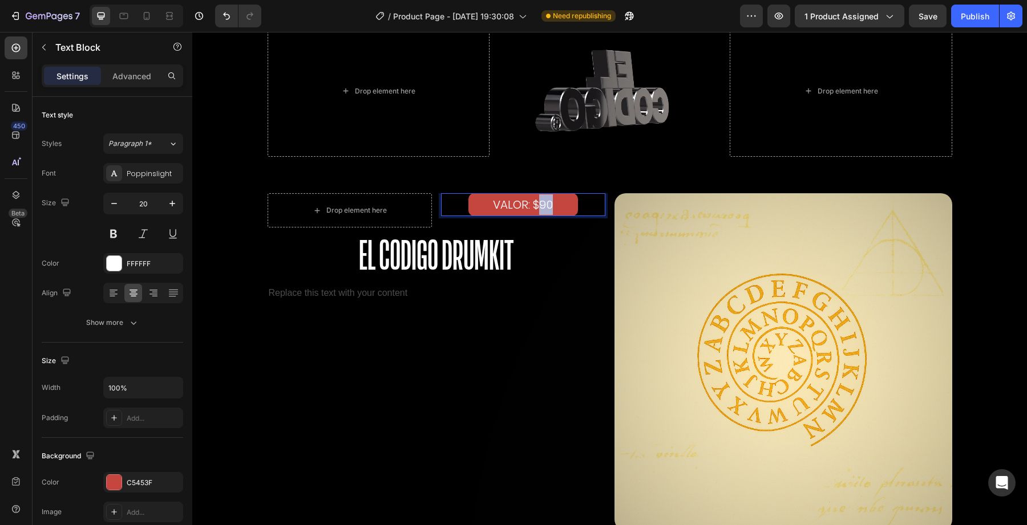
click at [543, 208] on p "VALOR: $90" at bounding box center [523, 205] width 107 height 21
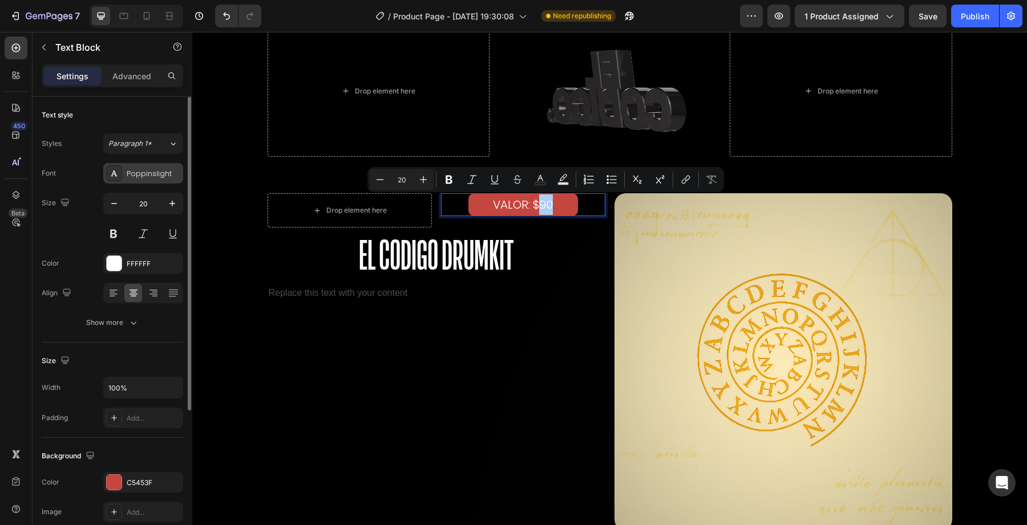
click at [168, 180] on div "Poppinslight" at bounding box center [143, 173] width 80 height 21
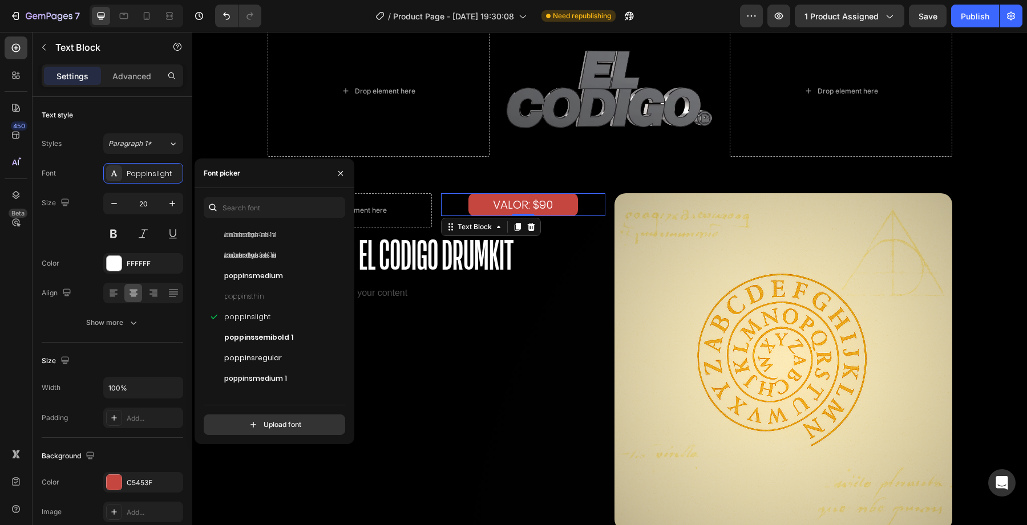
scroll to position [216, 0]
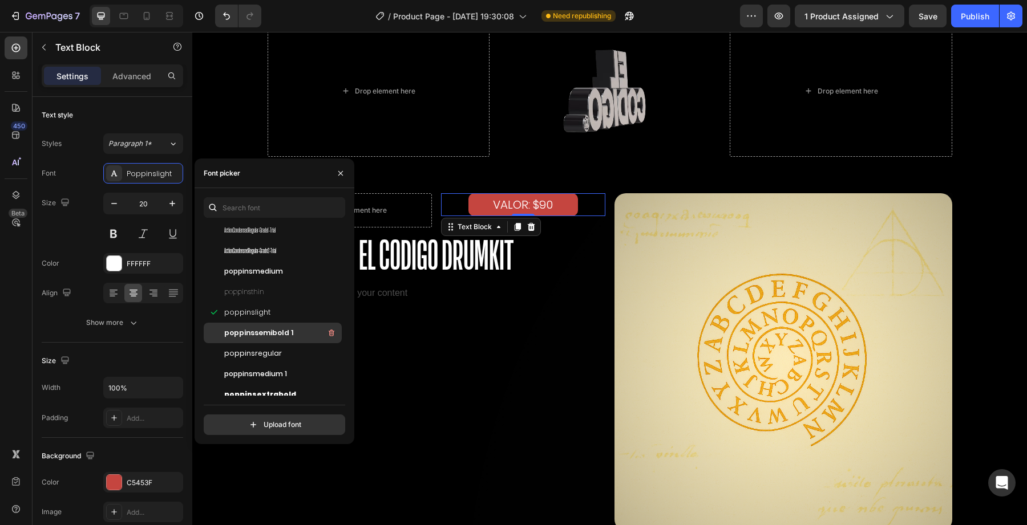
click at [282, 335] on span "poppinssemibold 1" at bounding box center [258, 333] width 69 height 10
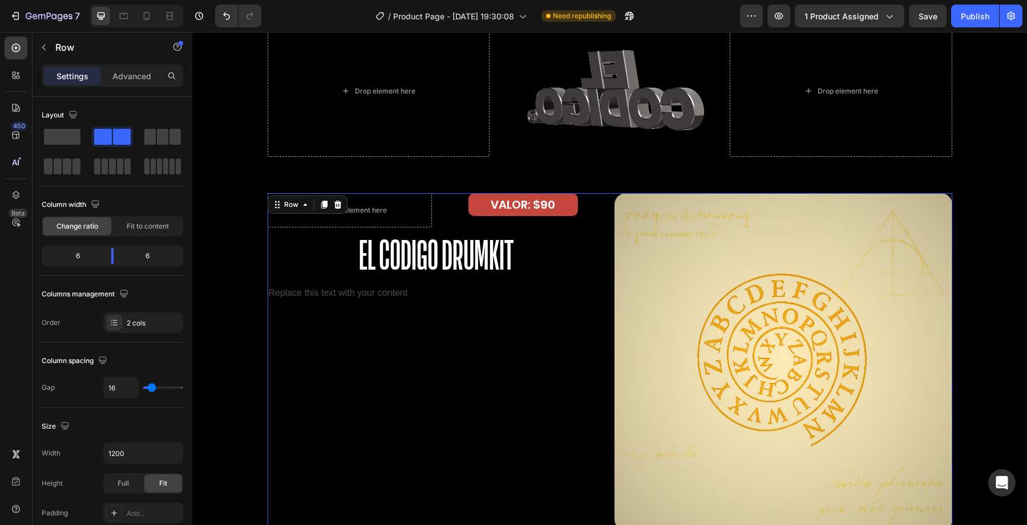
click at [435, 358] on div "Drop element here VALOR: $90 Text Block Row El Codigo Drumkit Heading Replace t…" at bounding box center [437, 362] width 338 height 338
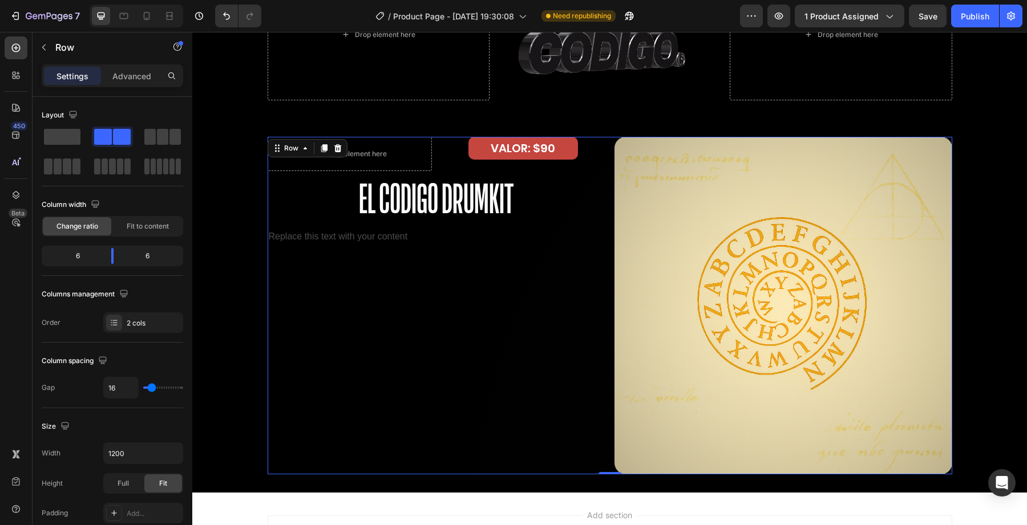
click at [435, 358] on div "Drop element here VALOR: $90 Text Block Row El Codigo Drumkit Heading Replace t…" at bounding box center [437, 306] width 338 height 338
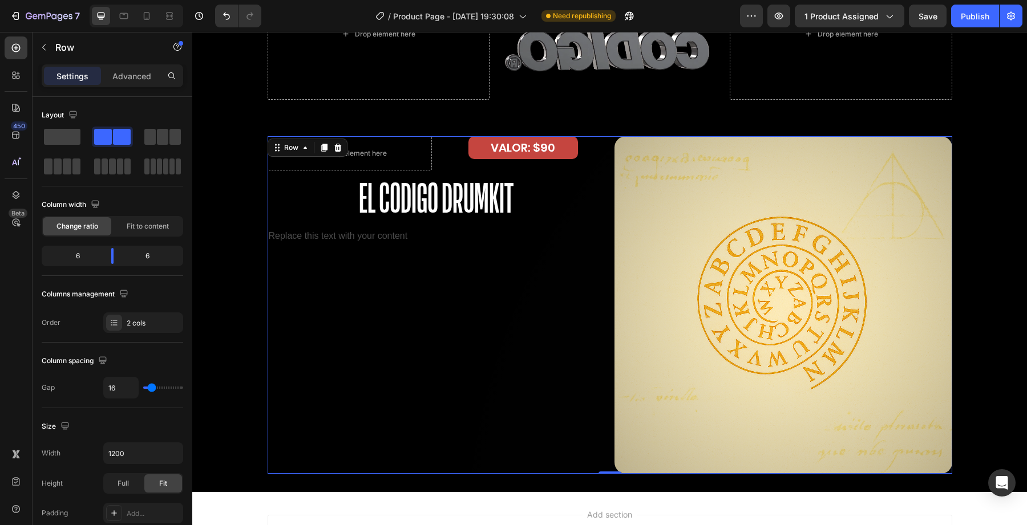
click at [334, 304] on div "Drop element here VALOR: $90 Text Block Row El Codigo Drumkit Heading Replace t…" at bounding box center [437, 305] width 338 height 338
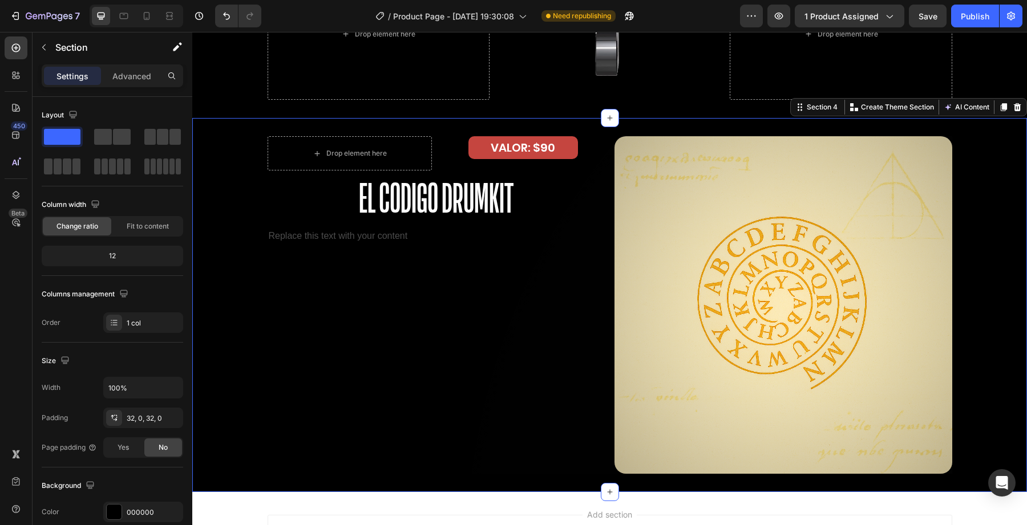
click at [245, 328] on div "Drop element here VALOR: $90 Text Block Row El Codigo Drumkit Heading Replace t…" at bounding box center [609, 305] width 835 height 338
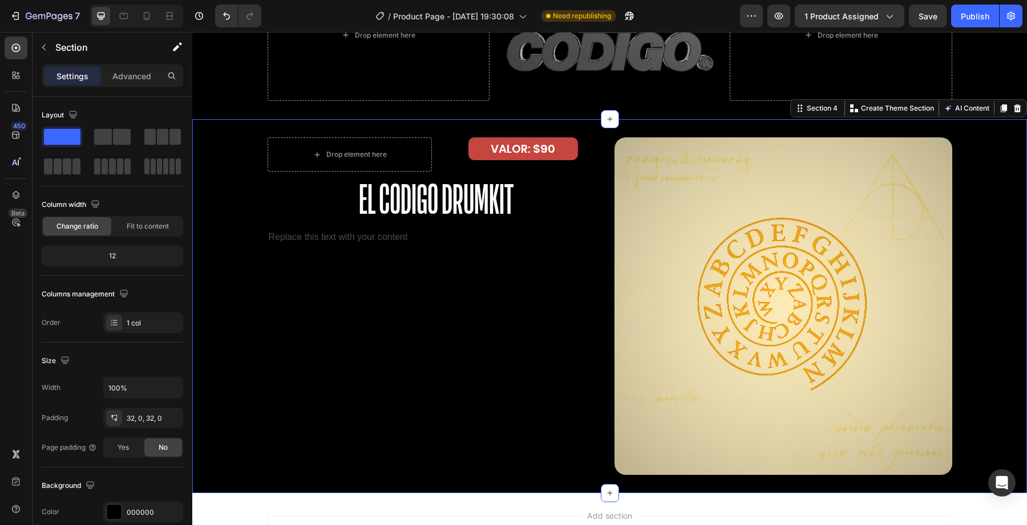
scroll to position [2120, 0]
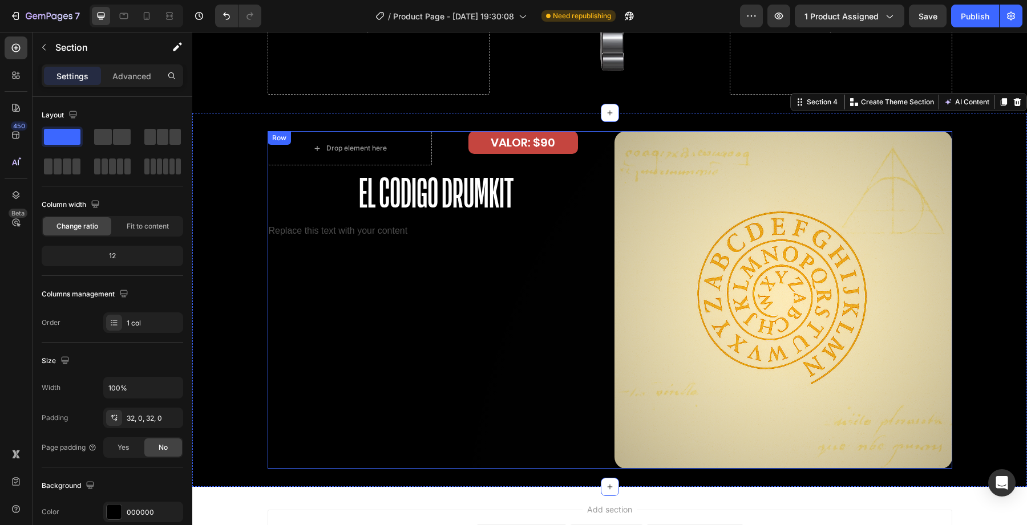
click at [671, 286] on img at bounding box center [783, 300] width 338 height 338
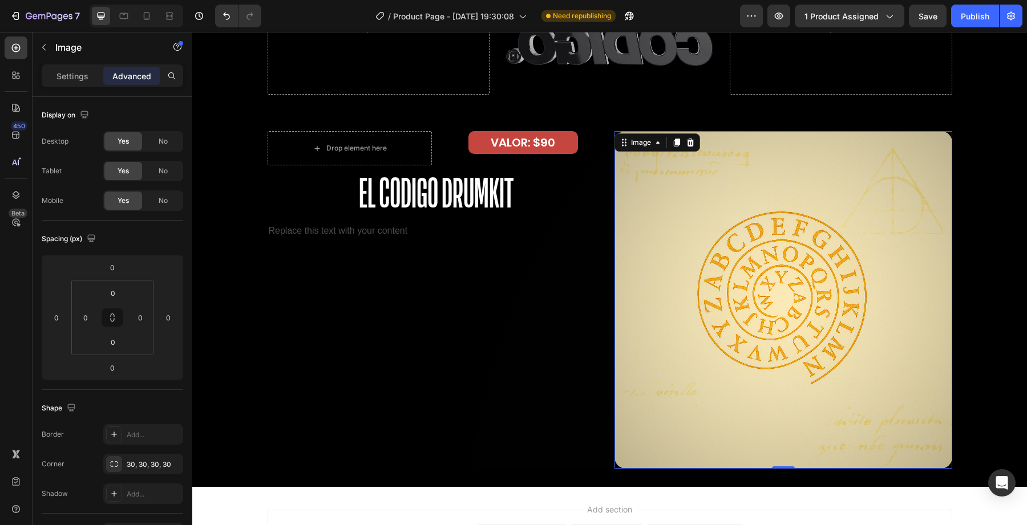
click at [671, 286] on img at bounding box center [783, 300] width 338 height 338
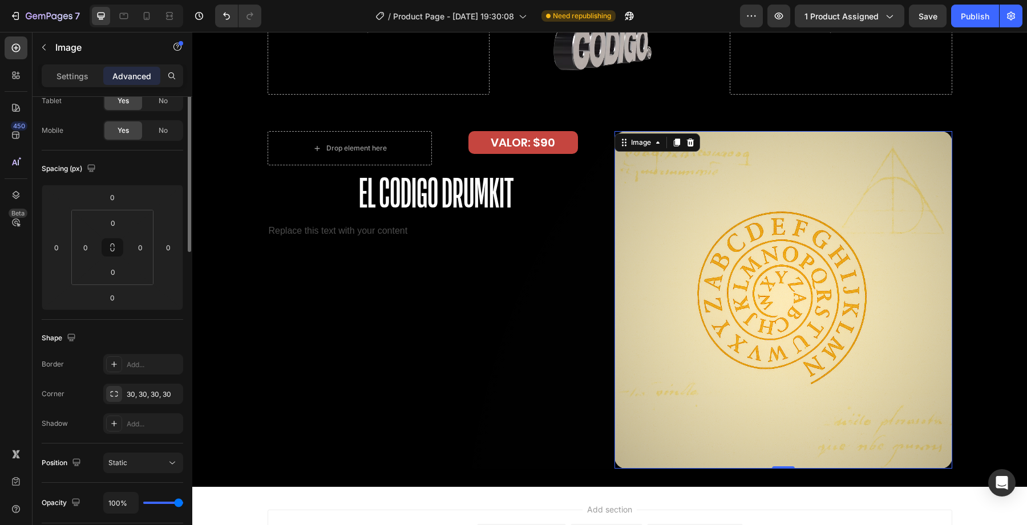
scroll to position [76, 0]
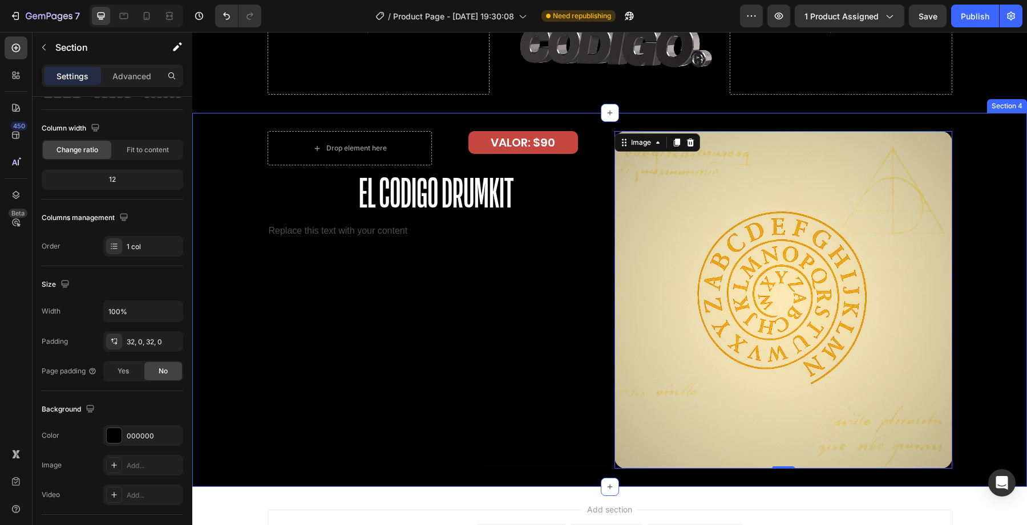
click at [245, 348] on div "Drop element here VALOR: $90 Text Block Row El Codigo Drumkit Heading Replace t…" at bounding box center [609, 300] width 835 height 338
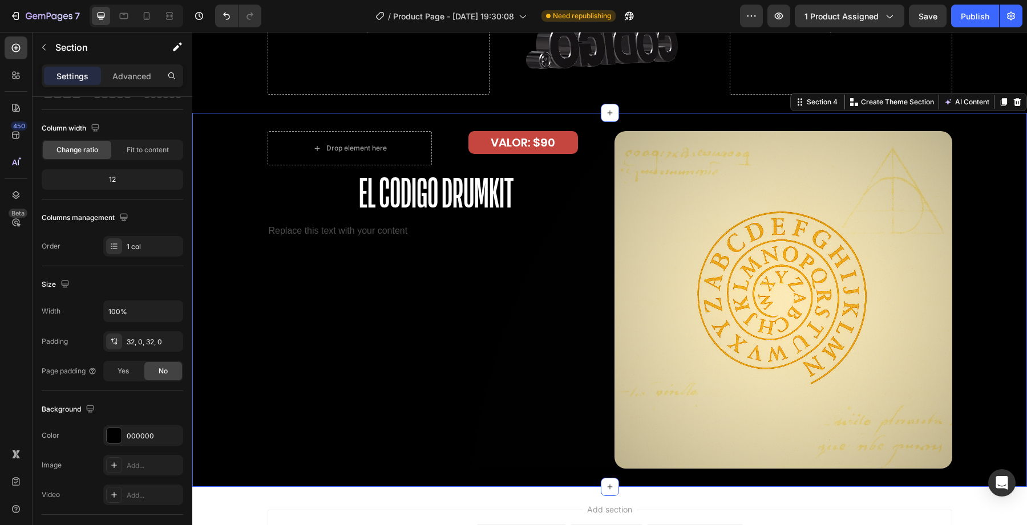
scroll to position [0, 0]
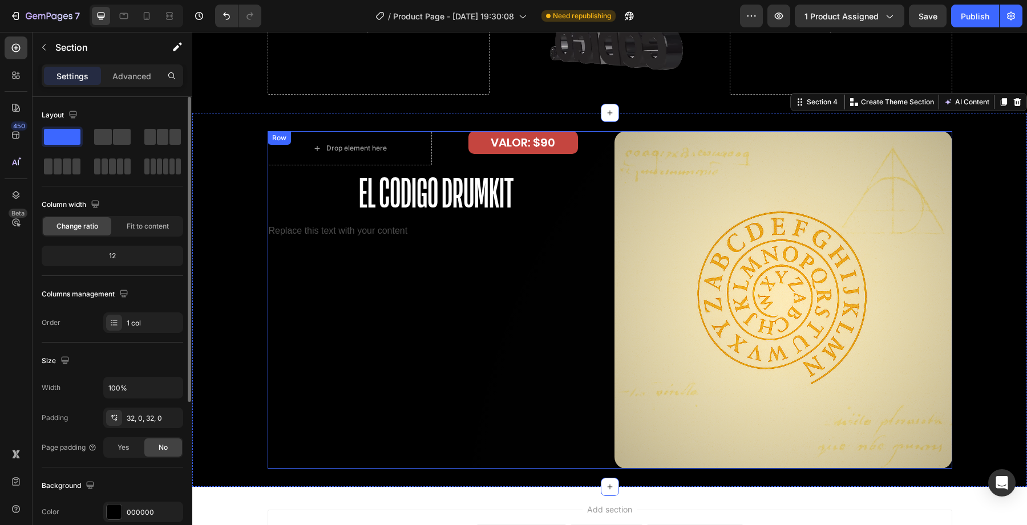
click at [304, 344] on div "Drop element here VALOR: $90 Text Block Row El Codigo Drumkit Heading Replace t…" at bounding box center [437, 300] width 338 height 338
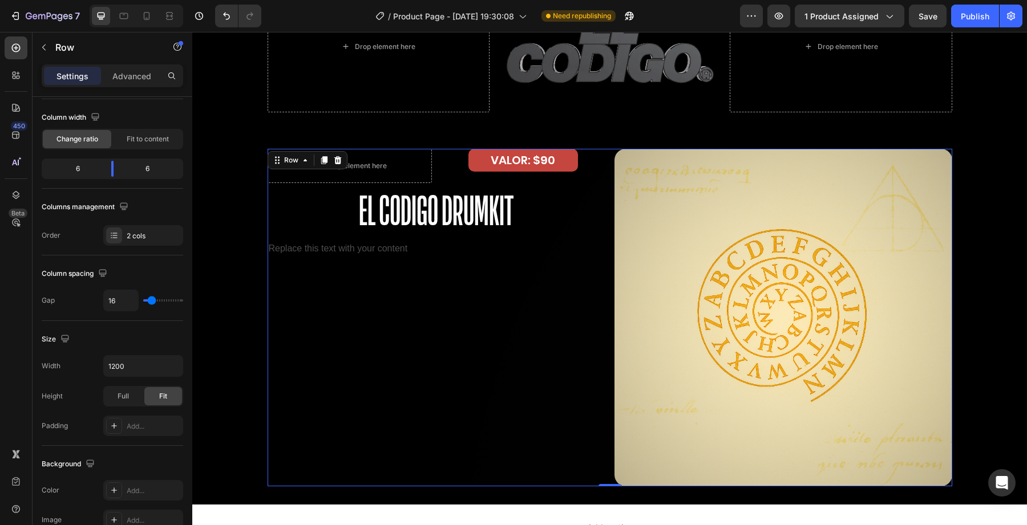
scroll to position [2112, 0]
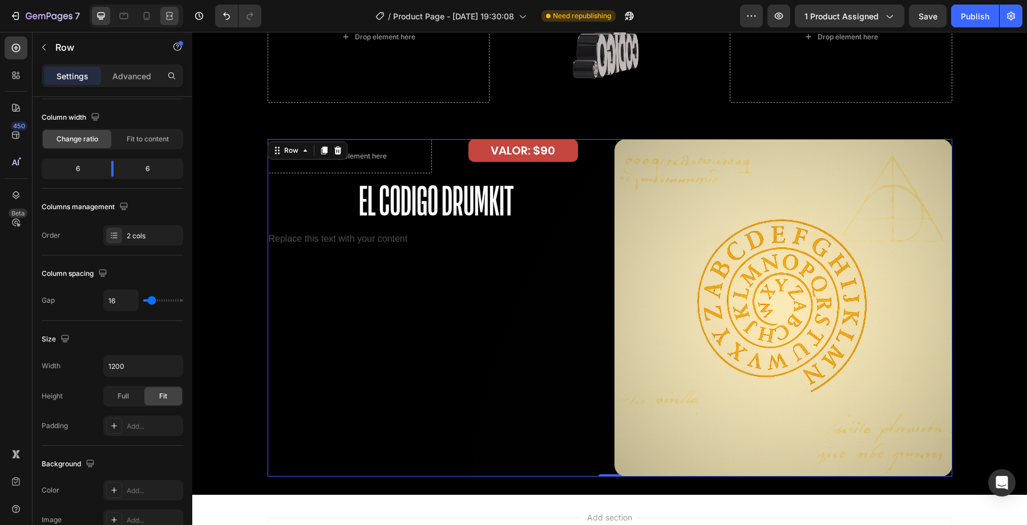
click at [163, 15] on div at bounding box center [169, 16] width 18 height 18
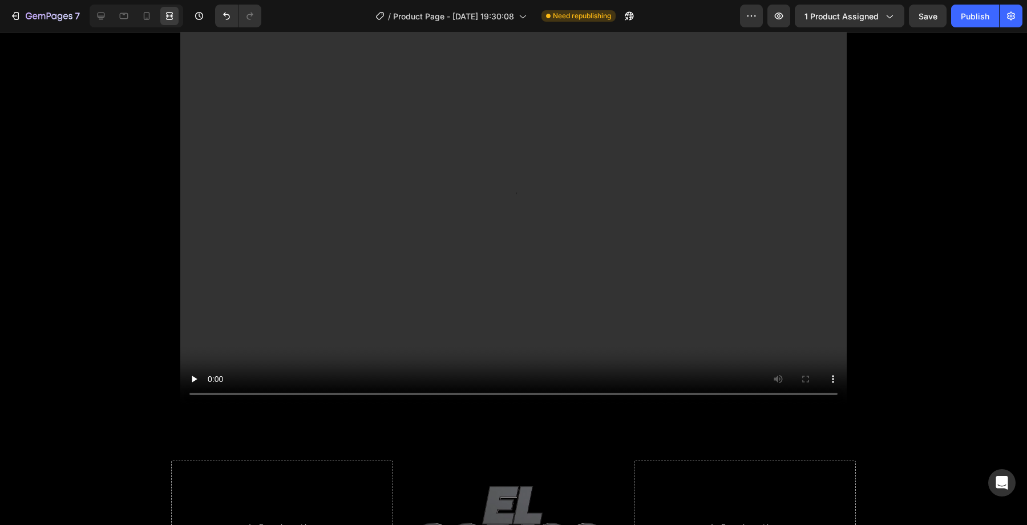
scroll to position [1561, 0]
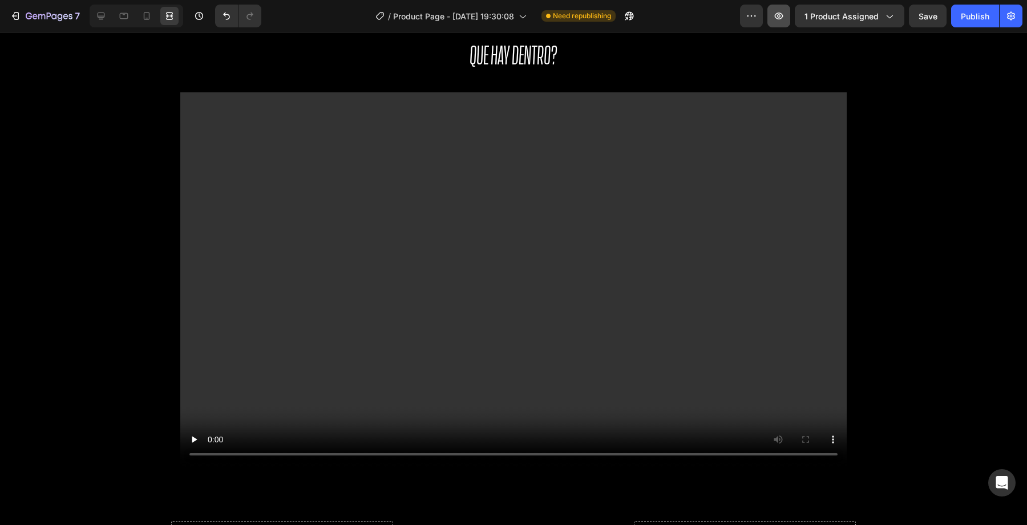
click at [786, 25] on button "button" at bounding box center [778, 16] width 23 height 23
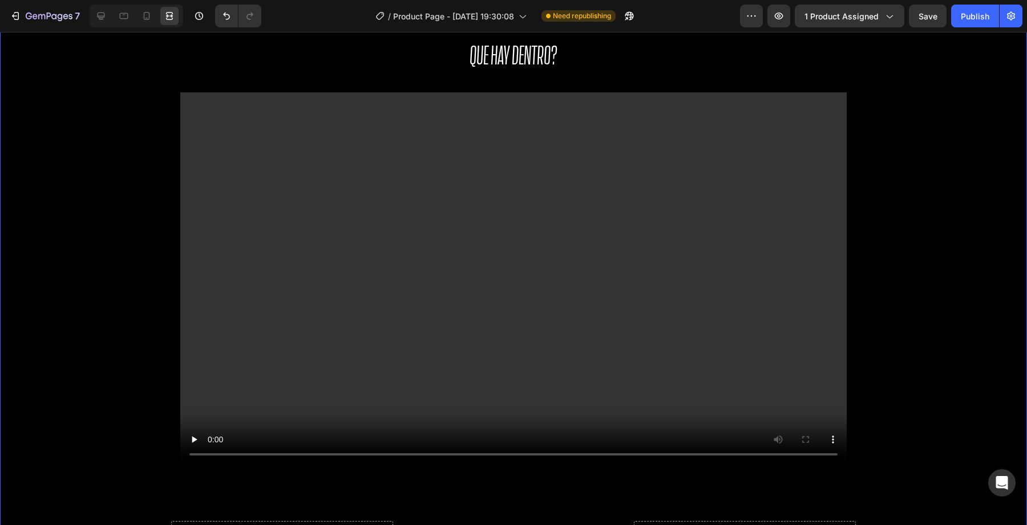
click at [157, 177] on div "Que hay dentro? Heading Row Video Row Drop element here Custom Code Drop elemen…" at bounding box center [513, 341] width 1027 height 625
click at [161, 177] on div "Que hay dentro? Heading Row Video Row Drop element here Custom Code Drop elemen…" at bounding box center [513, 341] width 1027 height 625
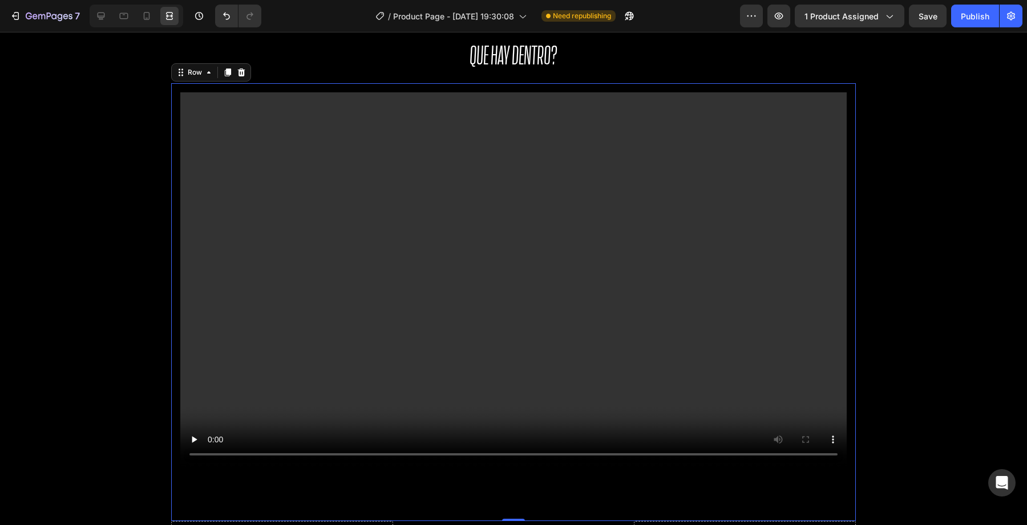
click at [175, 177] on div "Video Row 0" at bounding box center [513, 302] width 685 height 438
click at [172, 133] on div "Video Row 0" at bounding box center [513, 302] width 685 height 438
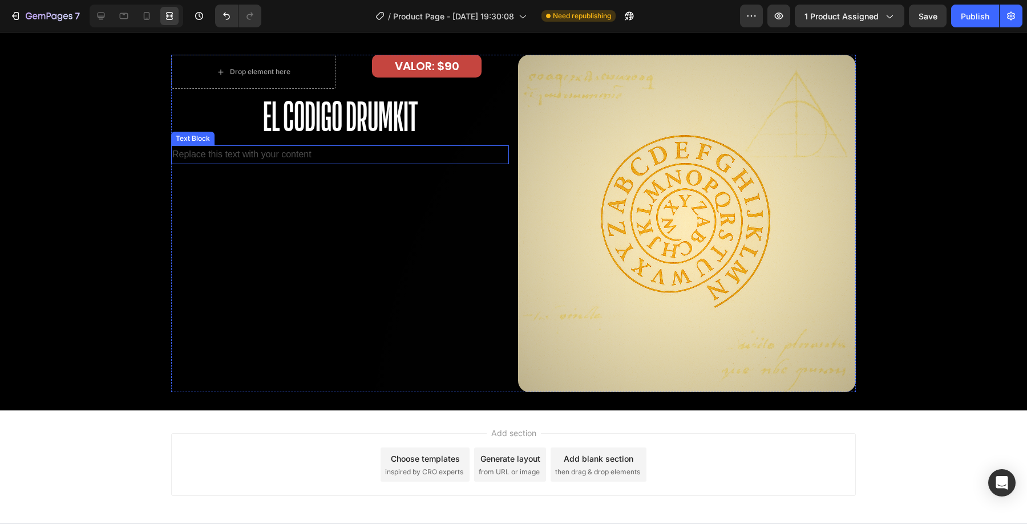
scroll to position [2107, 0]
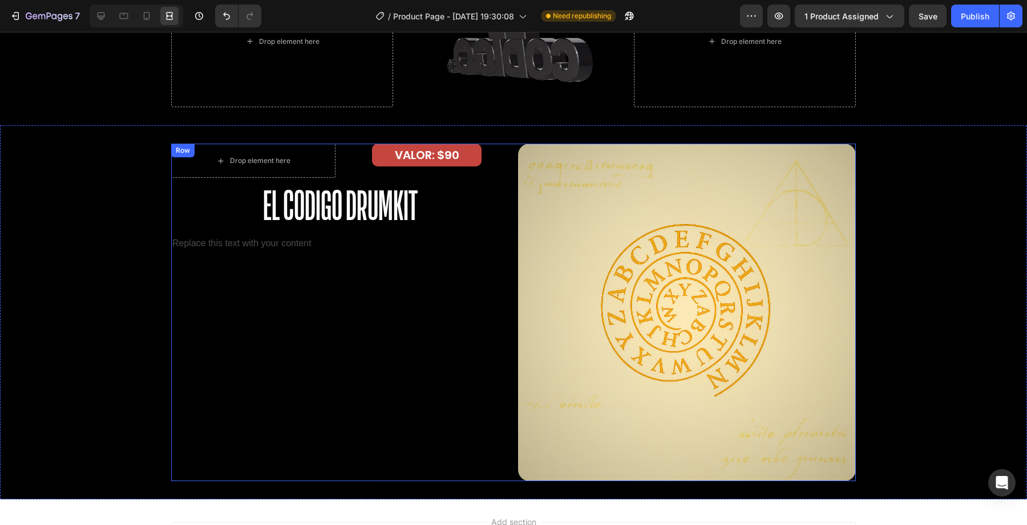
click at [335, 328] on div "Drop element here VALOR: $90 Text Block Row El Codigo Drumkit Heading Replace t…" at bounding box center [340, 313] width 338 height 338
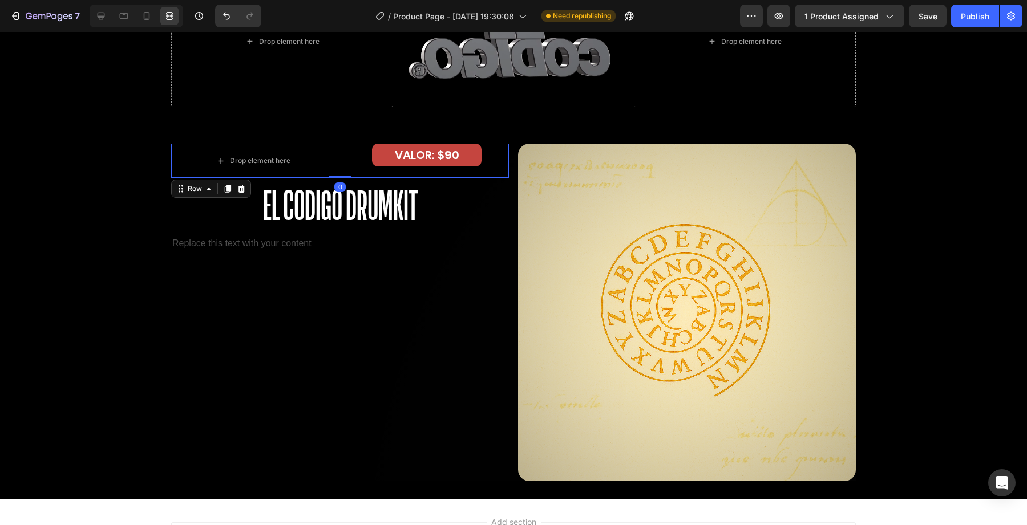
click at [499, 172] on div "VALOR: $90 Text Block" at bounding box center [427, 161] width 164 height 34
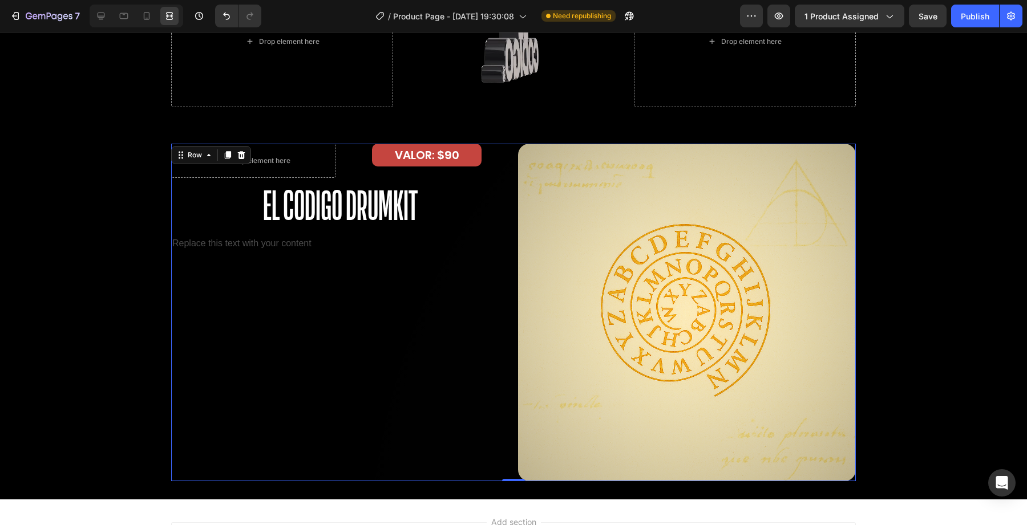
click at [513, 163] on div "Drop element here VALOR: $90 Text Block Row El Codigo Drumkit Heading Replace t…" at bounding box center [513, 313] width 685 height 338
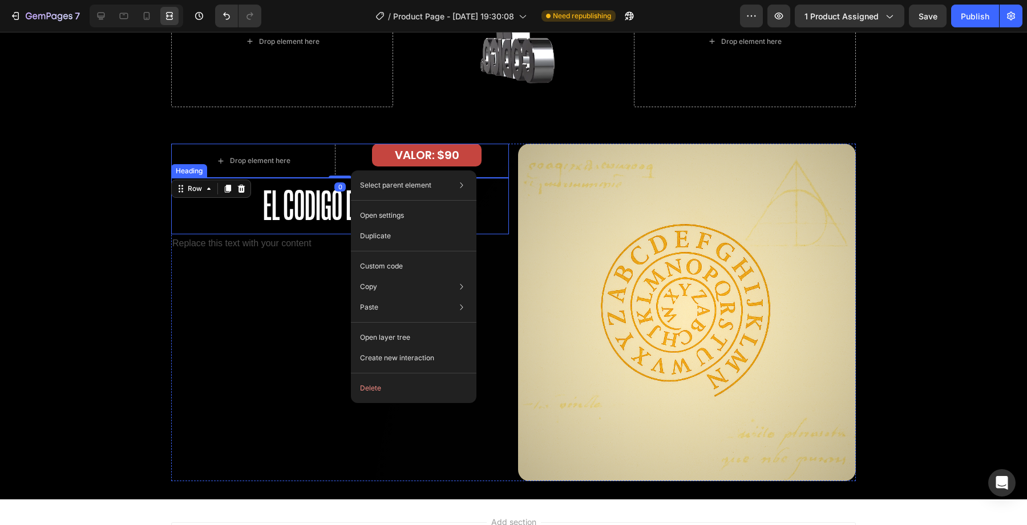
click at [311, 221] on h2 "El Codigo Drumkit" at bounding box center [340, 206] width 338 height 56
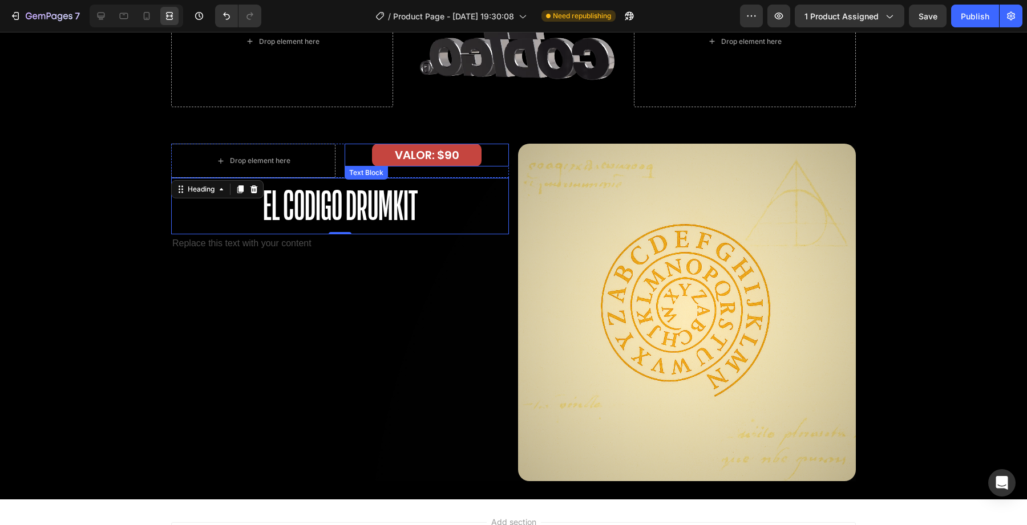
click at [508, 163] on div "VALOR: $90 Text Block" at bounding box center [427, 155] width 164 height 23
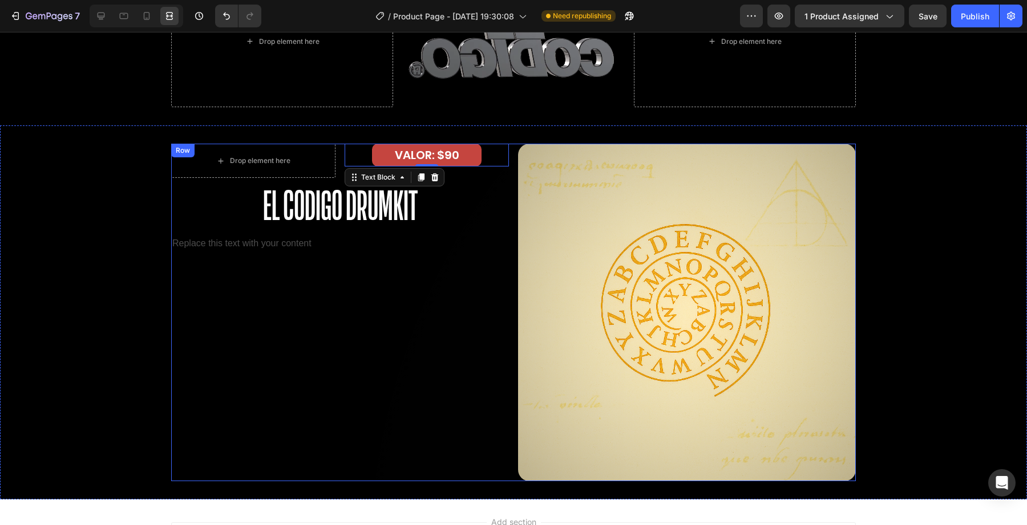
click at [508, 191] on h2 "El Codigo Drumkit" at bounding box center [340, 206] width 338 height 56
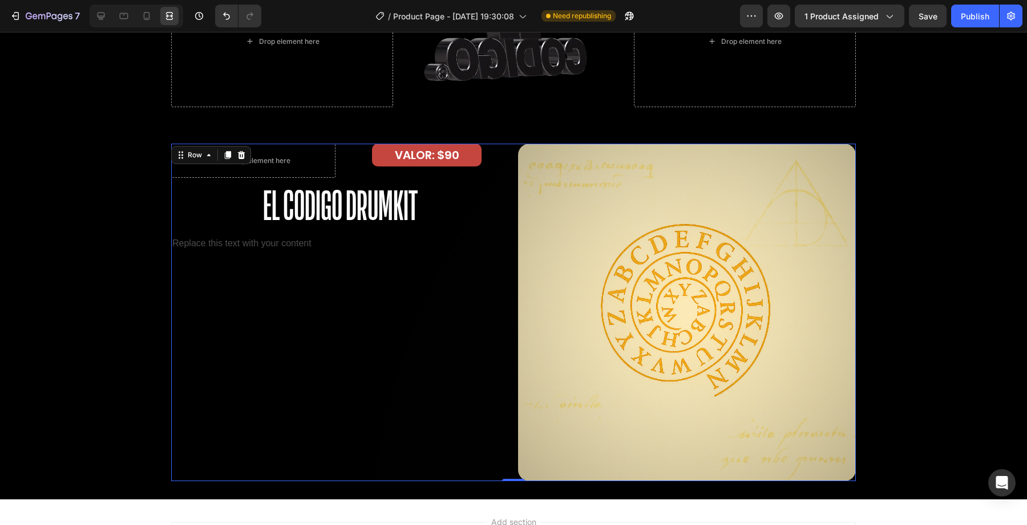
click at [512, 193] on div "Drop element here VALOR: $90 Text Block Row El Codigo Drumkit Heading Replace t…" at bounding box center [513, 313] width 685 height 338
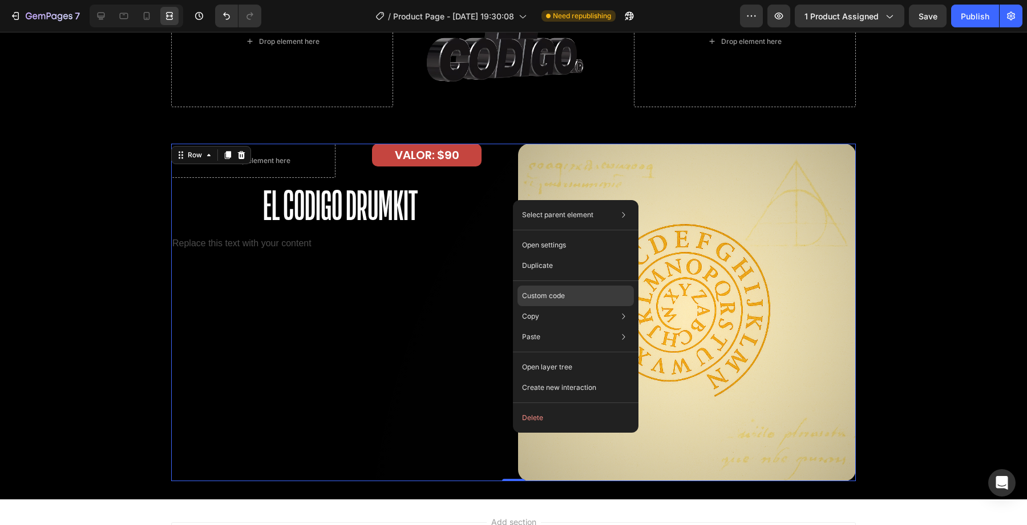
click at [546, 289] on div "Custom code" at bounding box center [575, 296] width 116 height 21
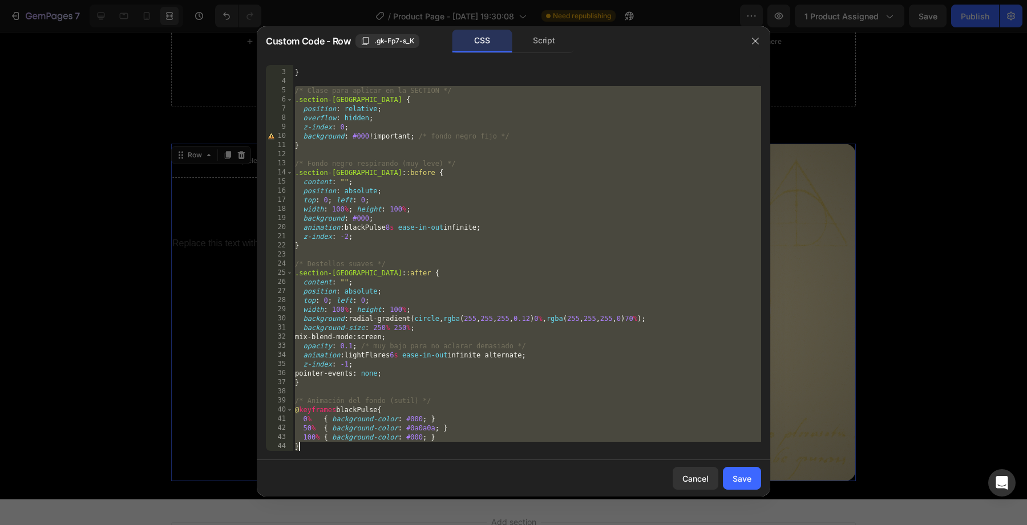
scroll to position [88, 0]
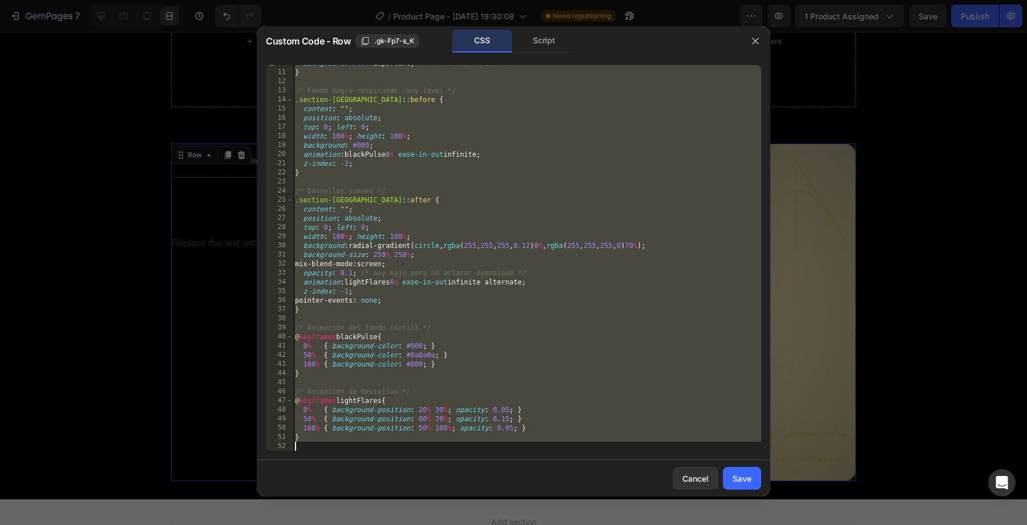
drag, startPoint x: 297, startPoint y: 102, endPoint x: 418, endPoint y: 532, distance: 447.0
click at [418, 0] on html "7 Version history / Product Page - Sep 25, 19:30:08 Need republishing Preview 1…" at bounding box center [513, 0] width 1027 height 0
type textarea "}"
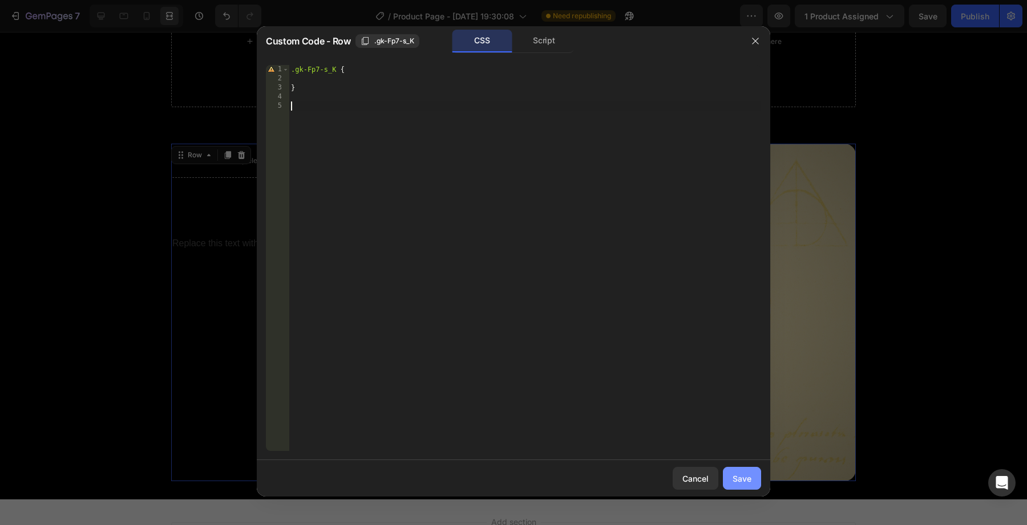
click at [748, 480] on div "Save" at bounding box center [742, 479] width 19 height 12
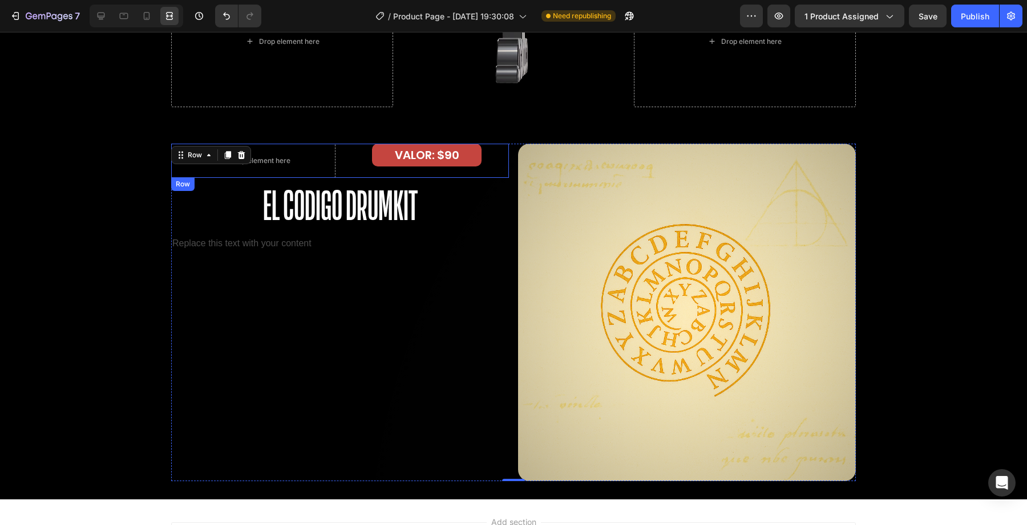
click at [507, 101] on div "Custom Code" at bounding box center [513, 41] width 222 height 132
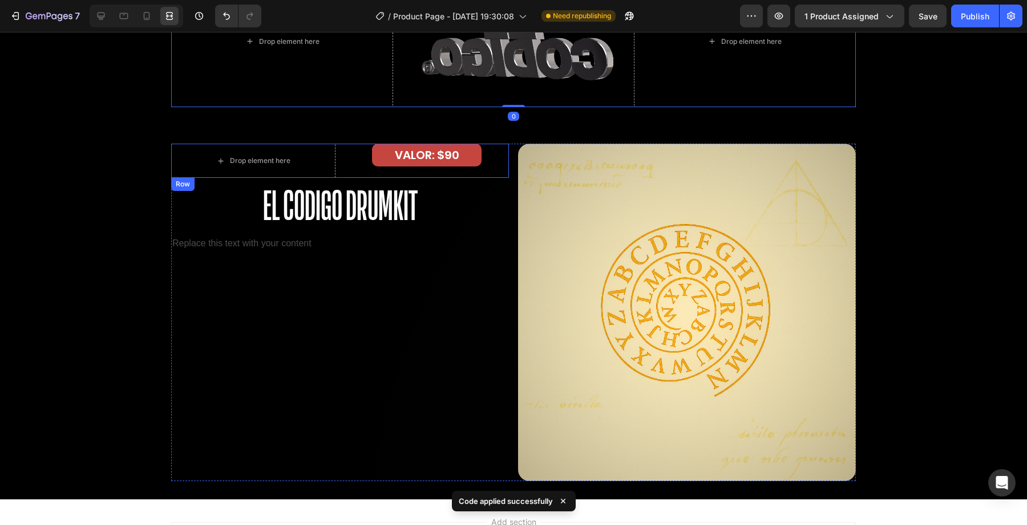
click at [504, 173] on div "VALOR: $90 Text Block" at bounding box center [427, 161] width 164 height 34
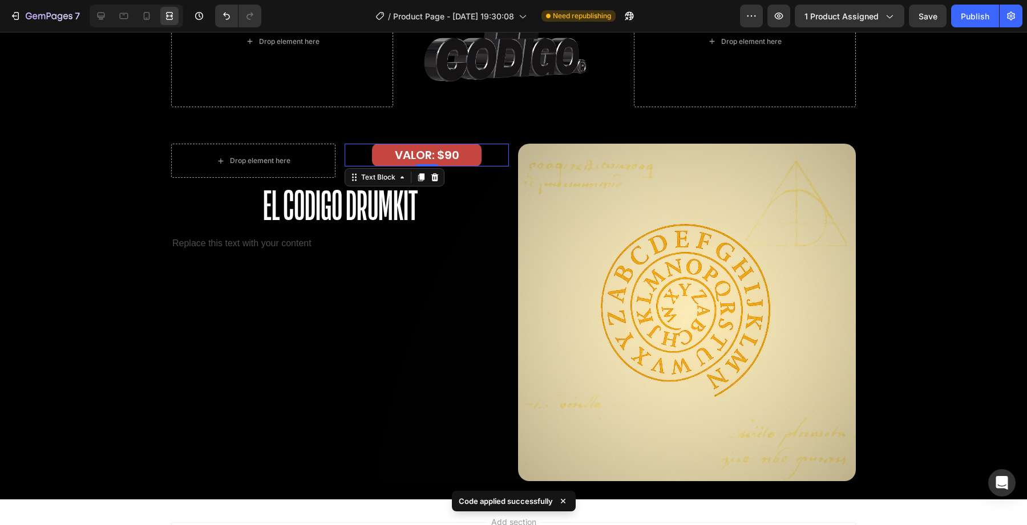
click at [508, 159] on div "VALOR: $90 Text Block 0" at bounding box center [427, 155] width 164 height 23
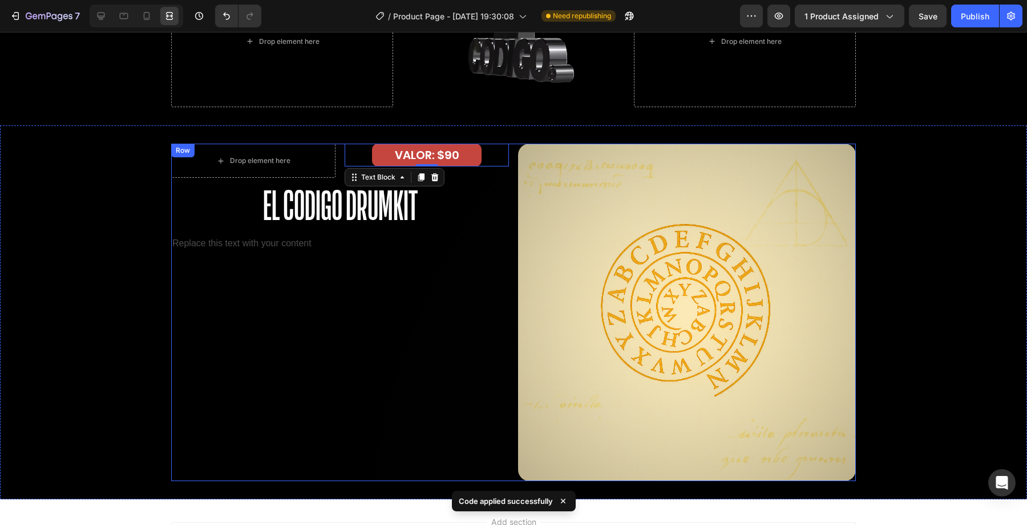
click at [513, 160] on div "Drop element here VALOR: $90 Text Block 0 Row El Codigo Drumkit Heading Replace…" at bounding box center [513, 313] width 685 height 338
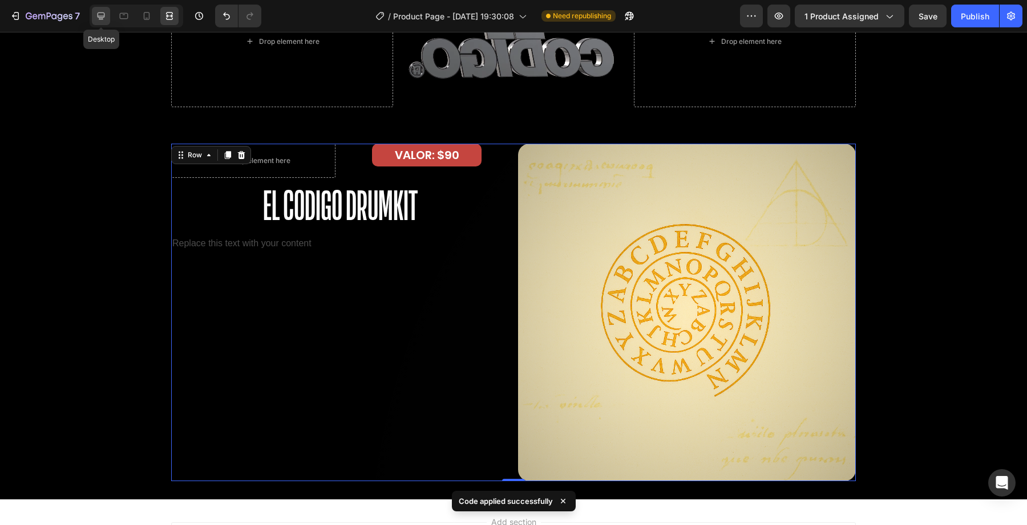
click at [104, 14] on icon at bounding box center [101, 16] width 7 height 7
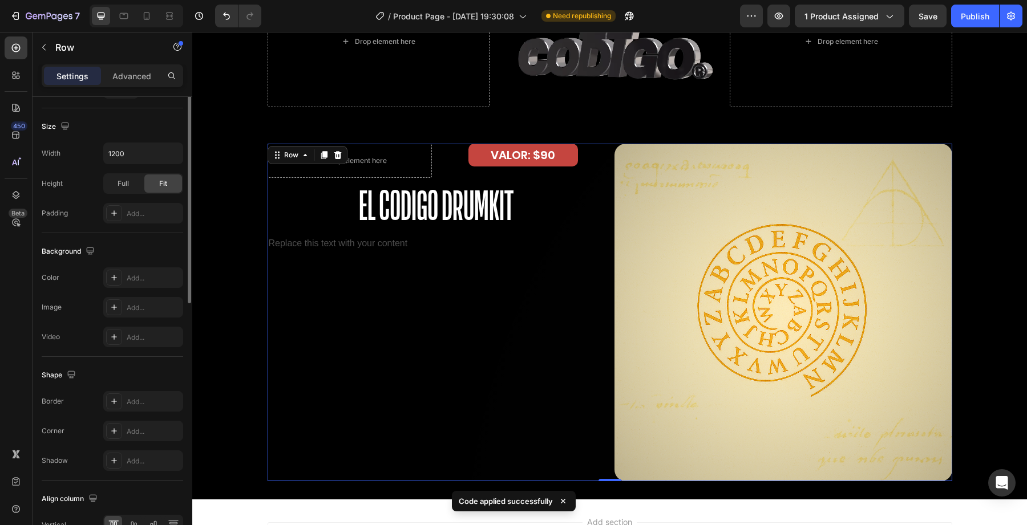
scroll to position [365, 0]
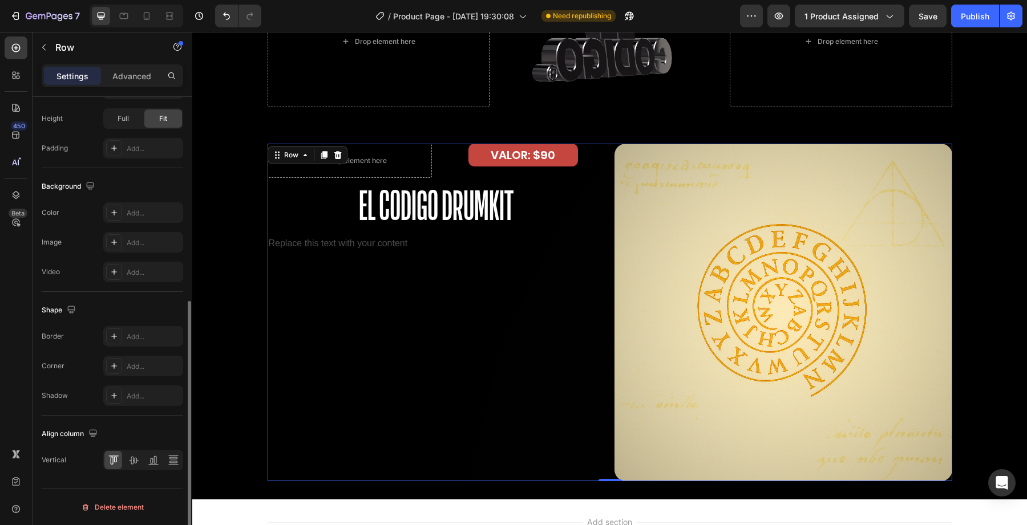
click at [136, 86] on div "Settings Advanced" at bounding box center [112, 75] width 141 height 23
click at [136, 80] on p "Advanced" at bounding box center [131, 76] width 39 height 12
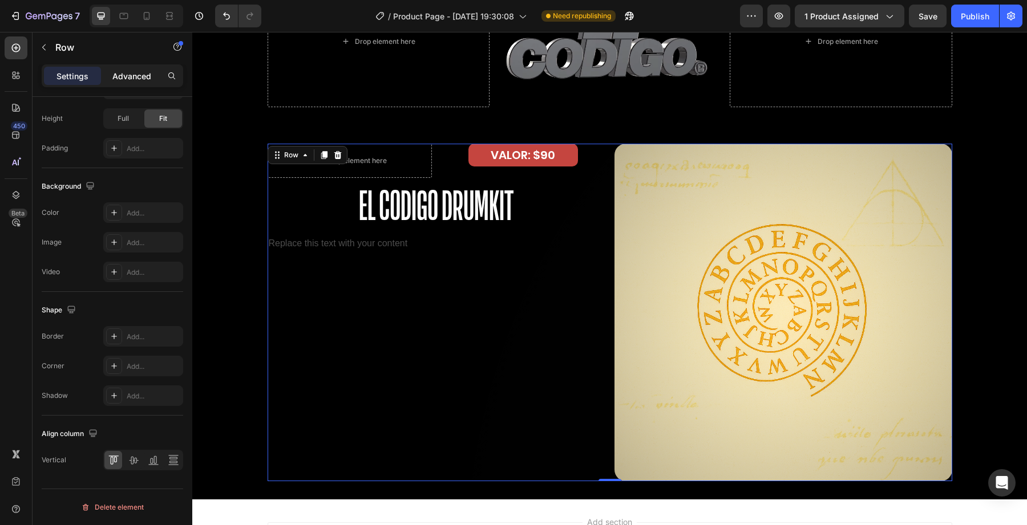
scroll to position [283, 0]
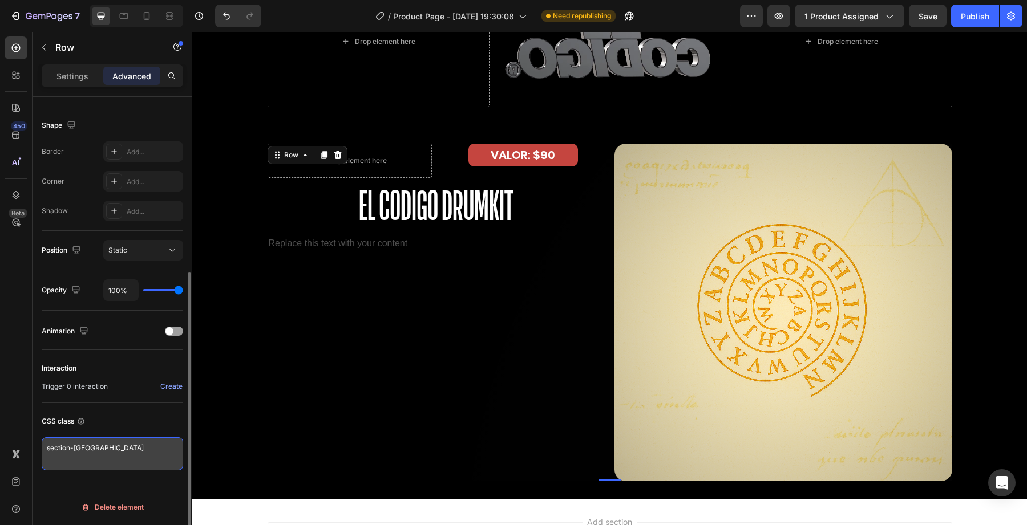
click at [81, 447] on textarea "section-miami" at bounding box center [112, 454] width 141 height 33
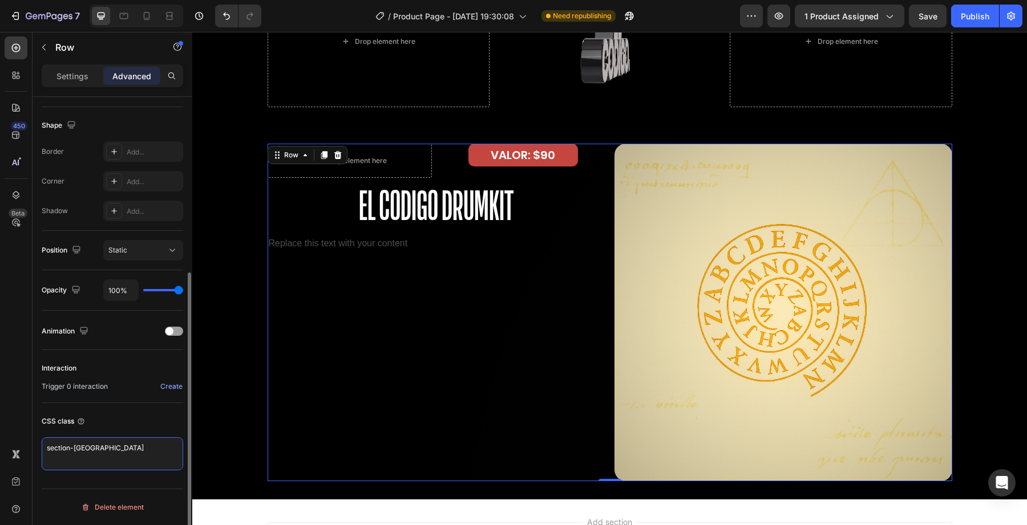
click at [81, 447] on textarea "section-miami" at bounding box center [112, 454] width 141 height 33
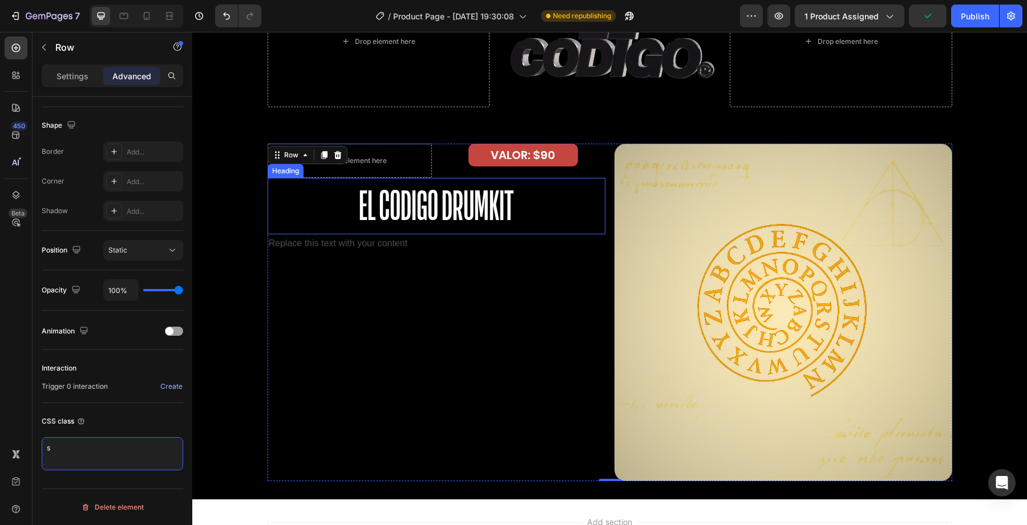
type textarea "s"
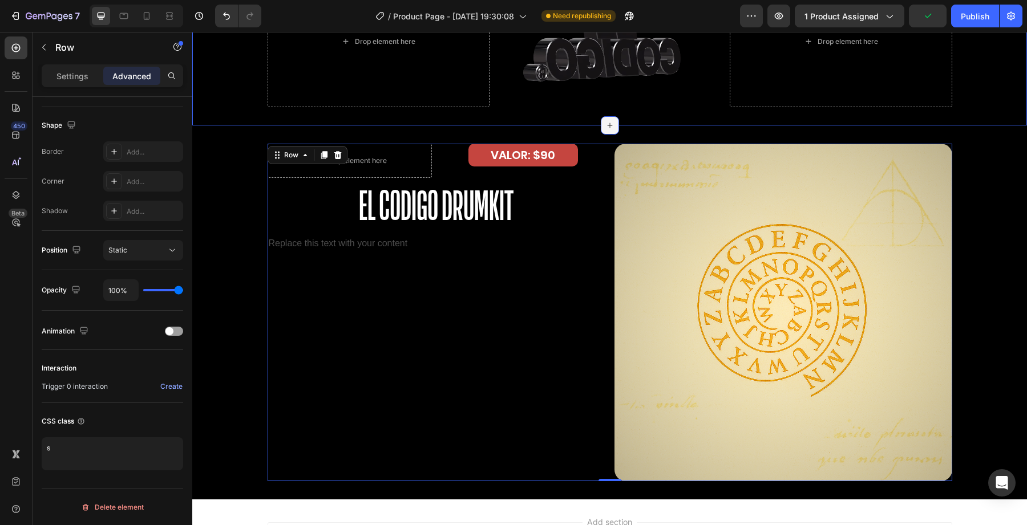
click at [607, 118] on div at bounding box center [610, 125] width 18 height 18
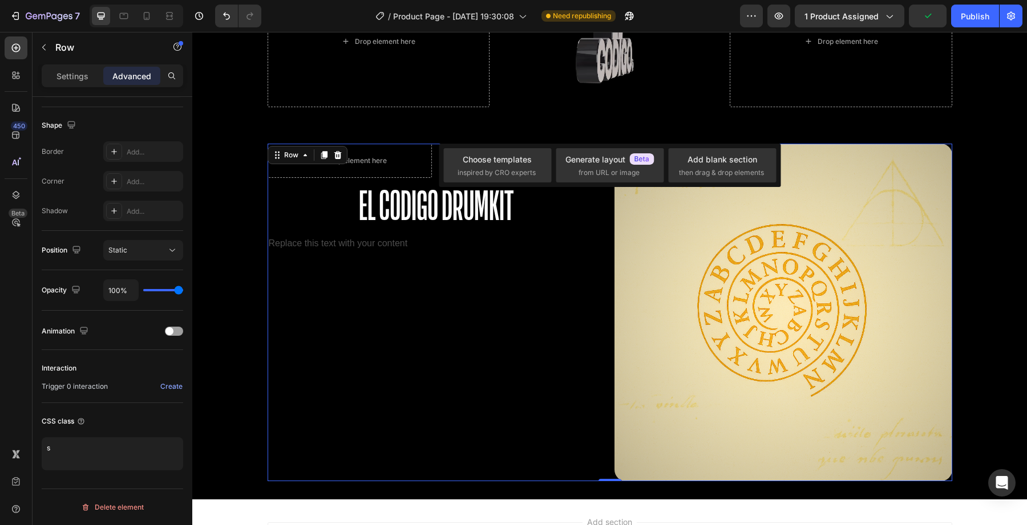
click at [272, 299] on div "Drop element here VALOR: $90 Text Block Row El Codigo Drumkit Heading Replace t…" at bounding box center [437, 313] width 338 height 338
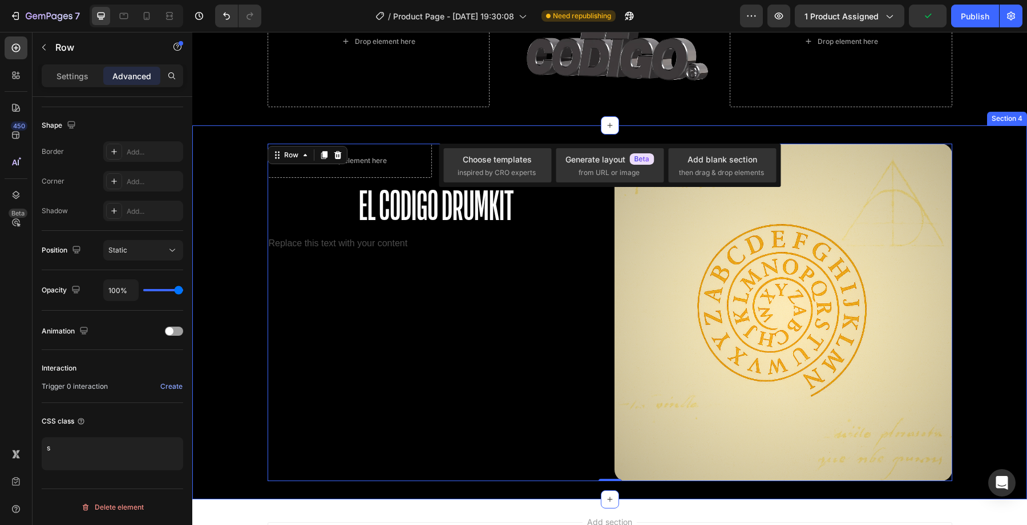
click at [220, 316] on div "Drop element here VALOR: $90 Text Block Row El Codigo Drumkit Heading Replace t…" at bounding box center [609, 313] width 835 height 338
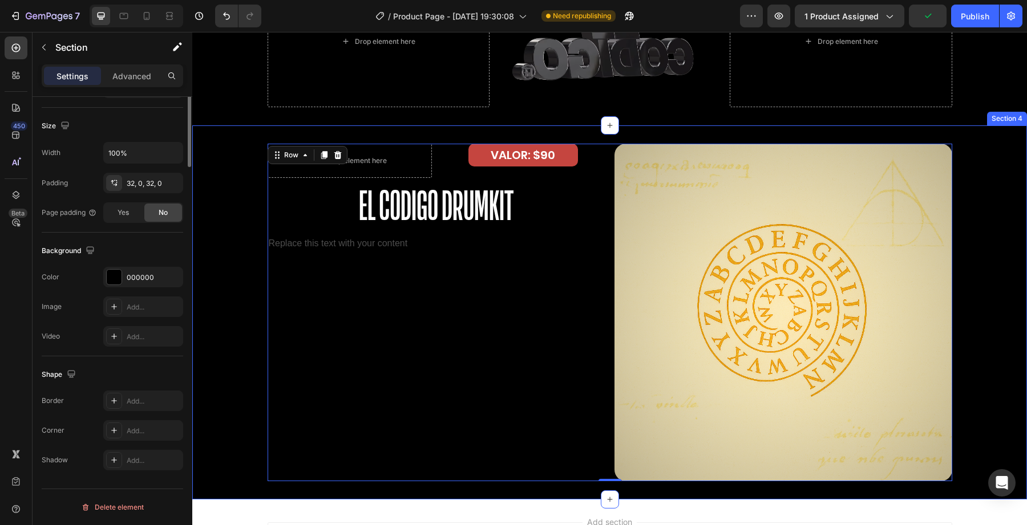
scroll to position [0, 0]
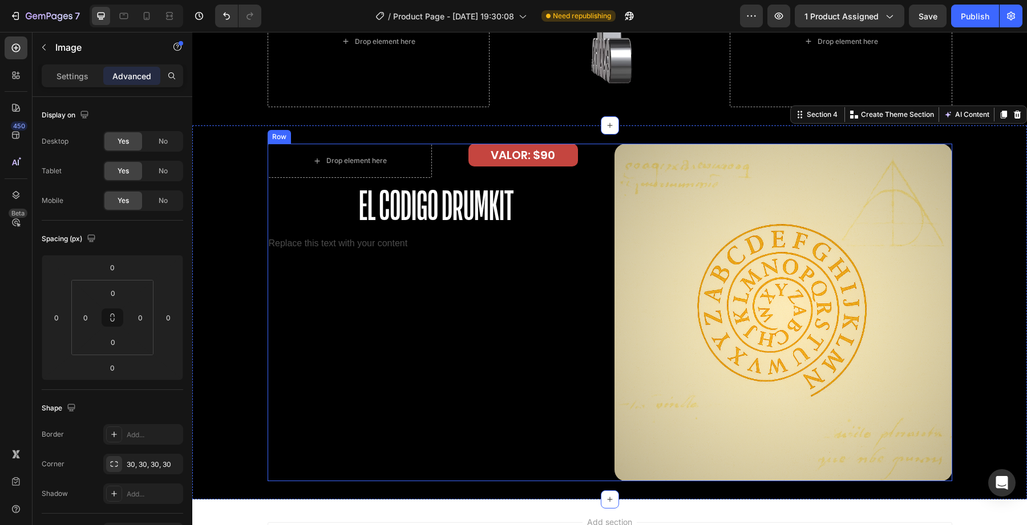
click at [661, 266] on img at bounding box center [783, 313] width 338 height 338
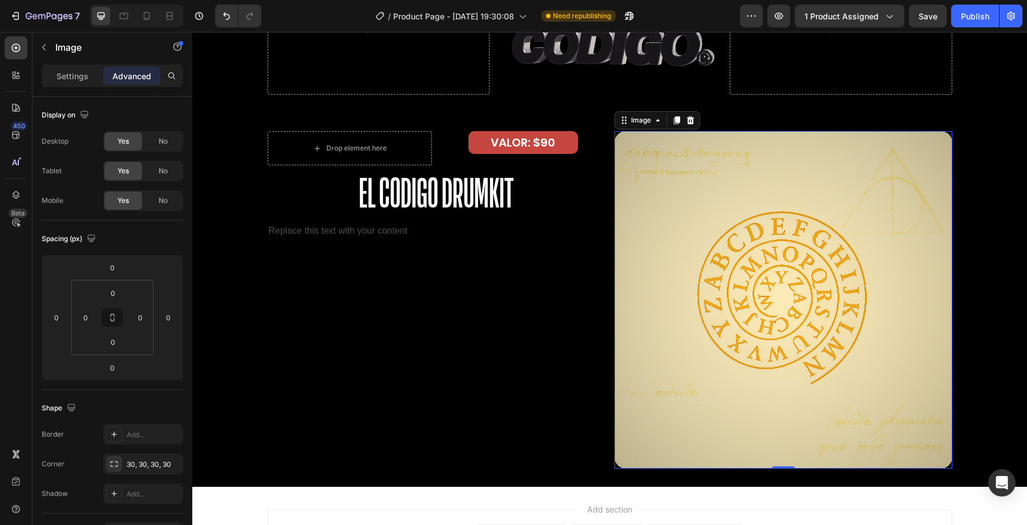
scroll to position [2121, 0]
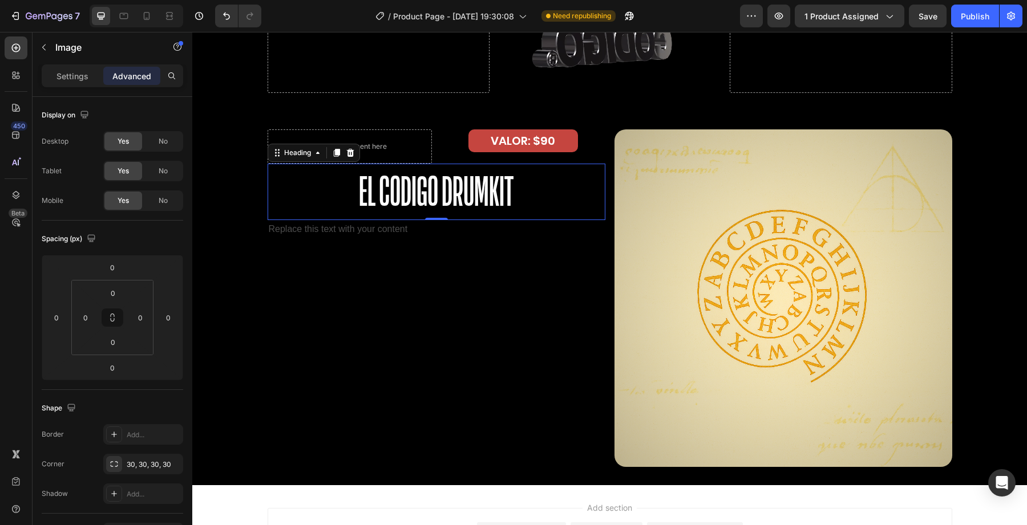
click at [443, 183] on h2 "El Codigo Drumkit" at bounding box center [437, 192] width 338 height 56
click at [73, 68] on div "Settings" at bounding box center [72, 76] width 57 height 18
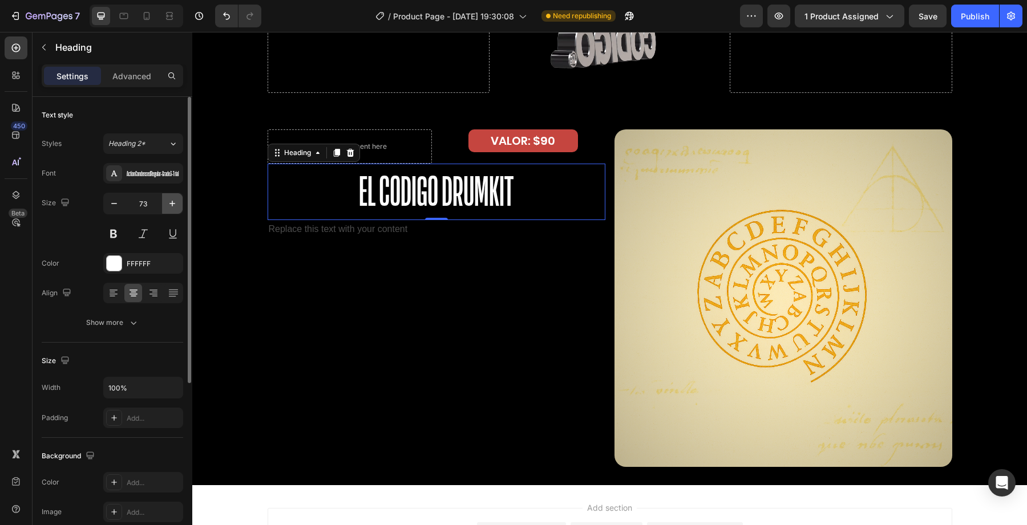
click at [174, 204] on icon "button" at bounding box center [172, 203] width 11 height 11
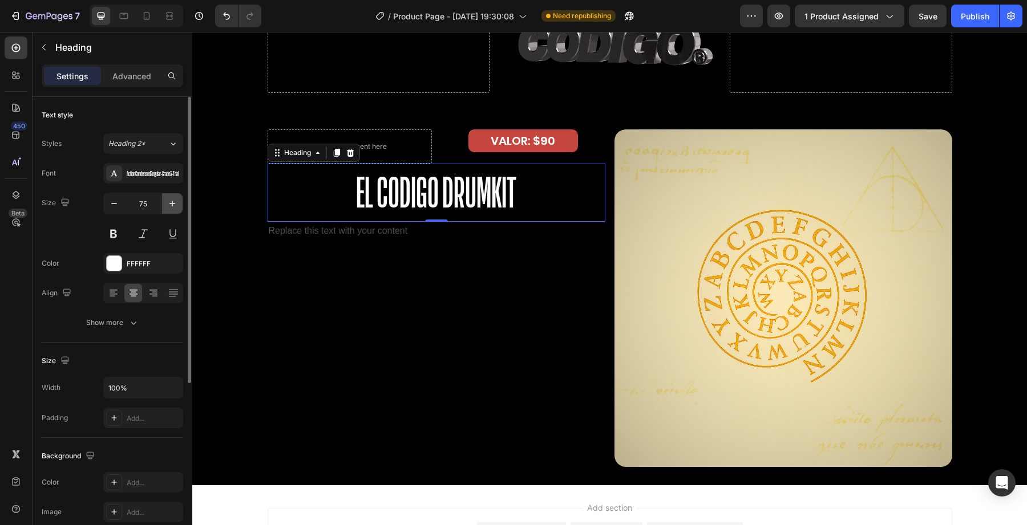
click at [174, 204] on icon "button" at bounding box center [172, 203] width 11 height 11
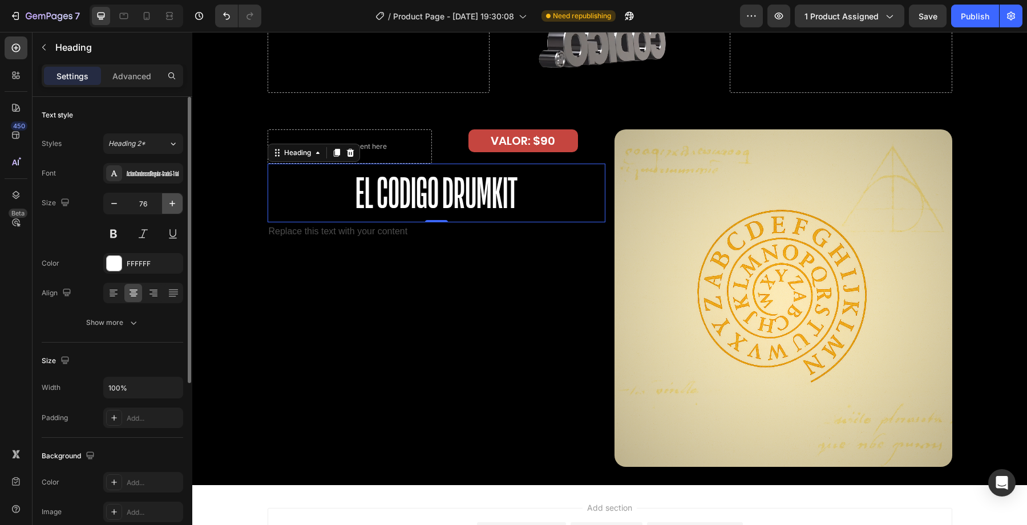
click at [174, 204] on icon "button" at bounding box center [172, 203] width 11 height 11
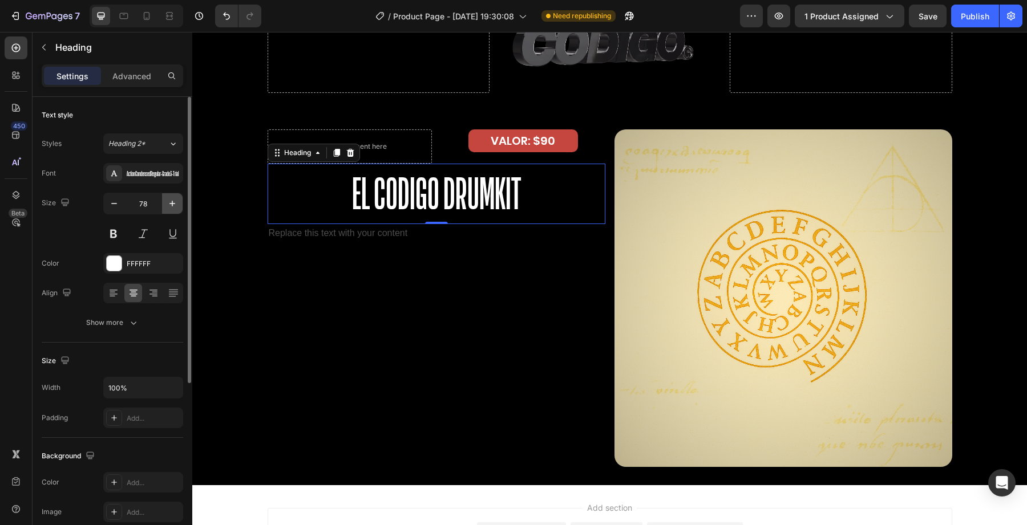
click at [174, 204] on icon "button" at bounding box center [172, 203] width 11 height 11
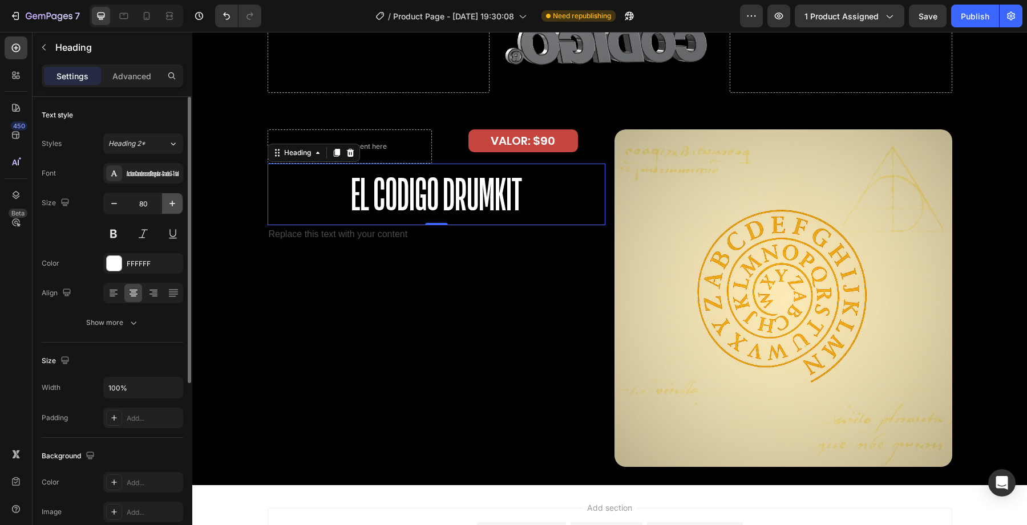
click at [174, 204] on icon "button" at bounding box center [172, 203] width 11 height 11
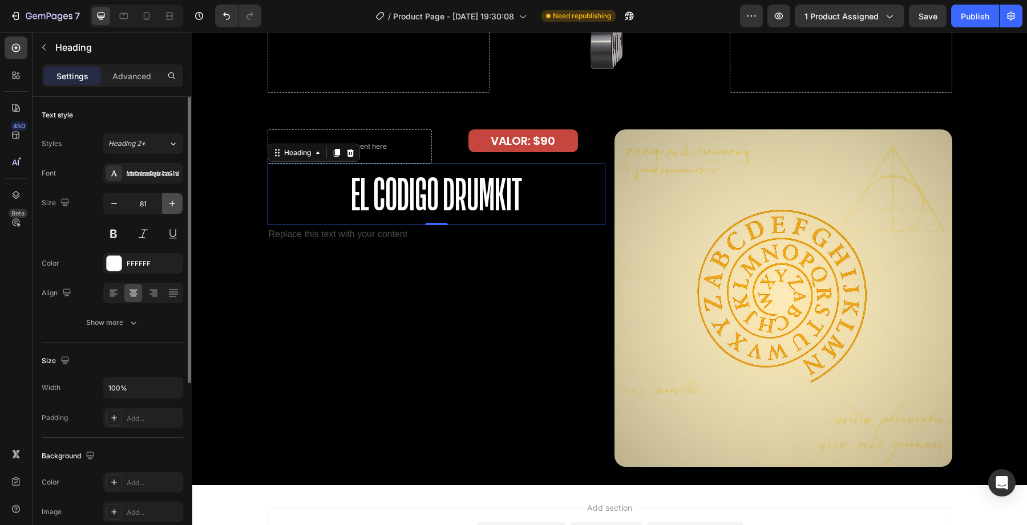
click at [174, 204] on icon "button" at bounding box center [172, 203] width 11 height 11
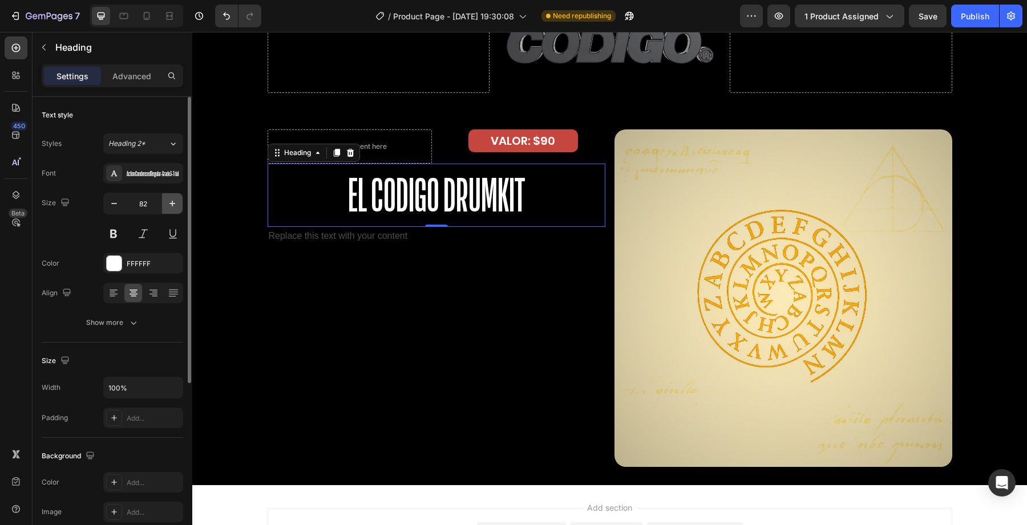
click at [174, 204] on icon "button" at bounding box center [172, 203] width 11 height 11
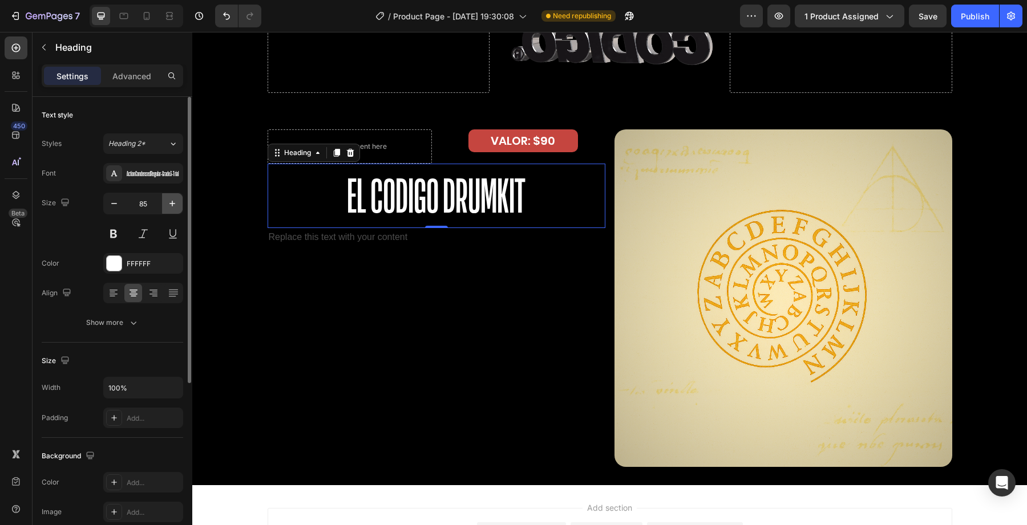
click at [174, 204] on icon "button" at bounding box center [172, 203] width 11 height 11
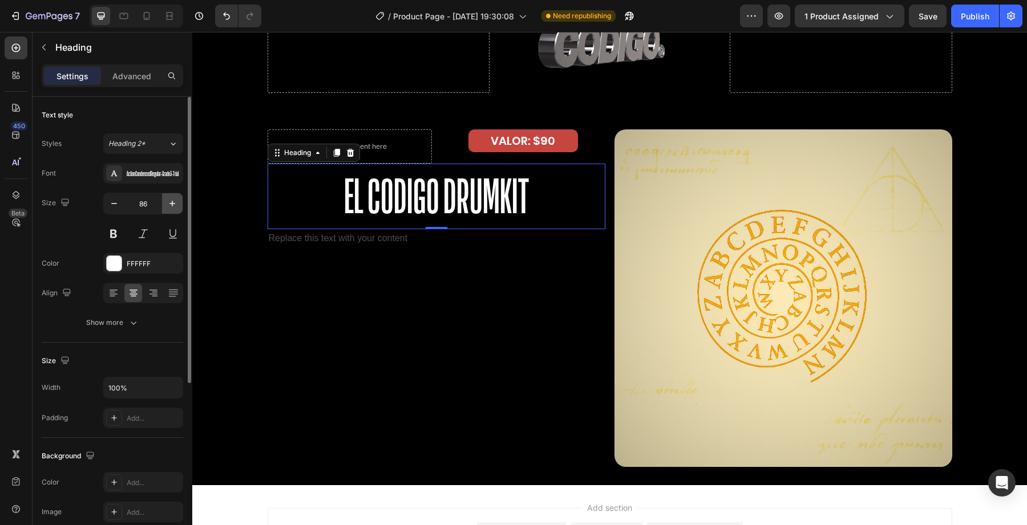
click at [174, 204] on icon "button" at bounding box center [172, 203] width 11 height 11
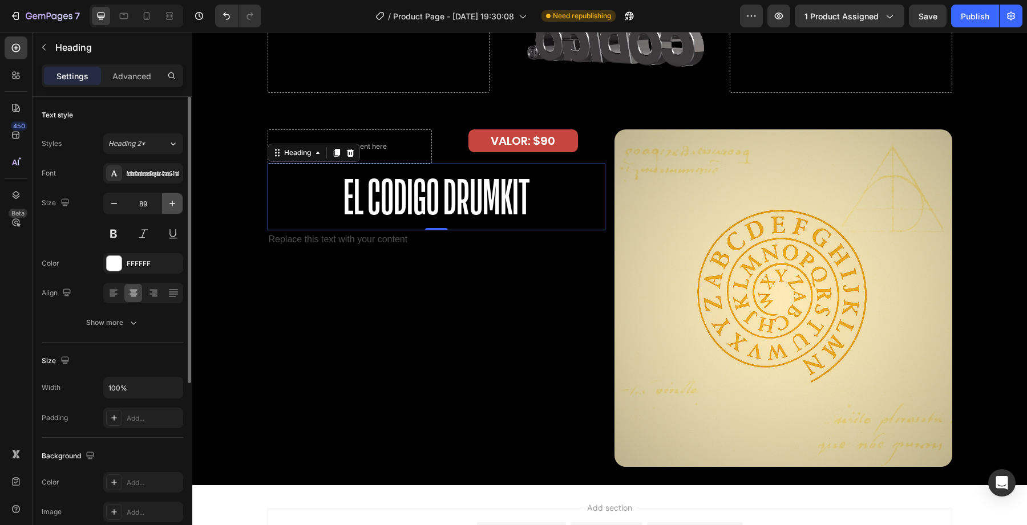
click at [174, 204] on icon "button" at bounding box center [172, 203] width 11 height 11
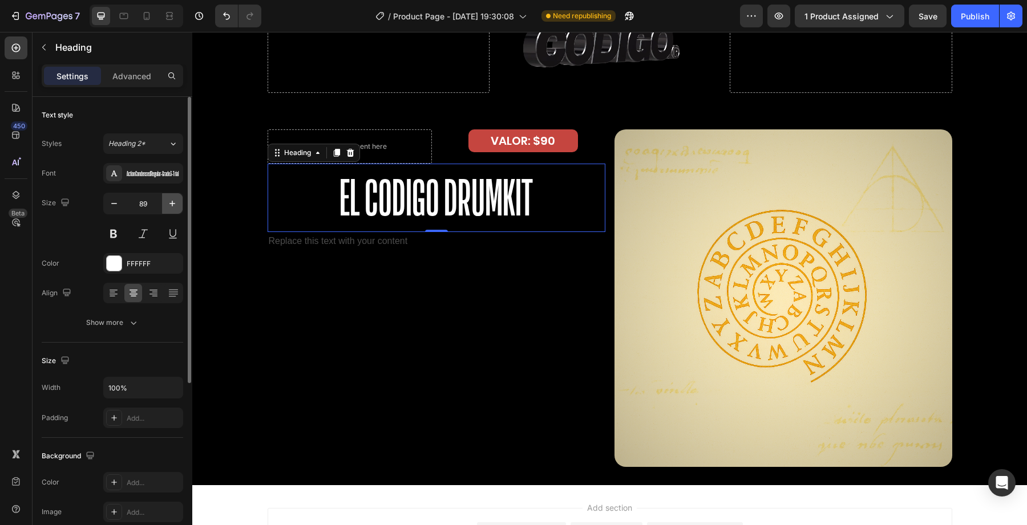
click at [174, 204] on icon "button" at bounding box center [172, 203] width 11 height 11
type input "91"
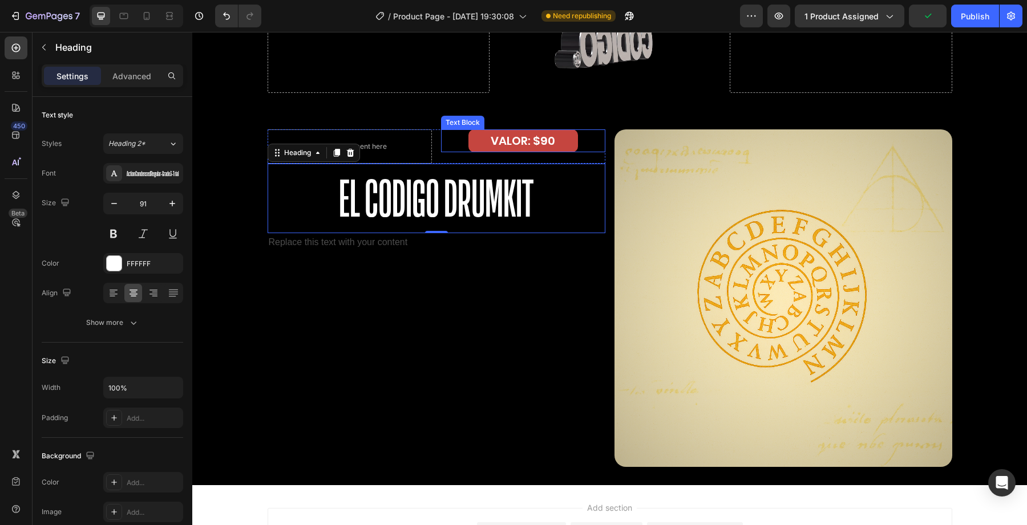
click at [492, 148] on p "VALOR: $90" at bounding box center [523, 141] width 107 height 21
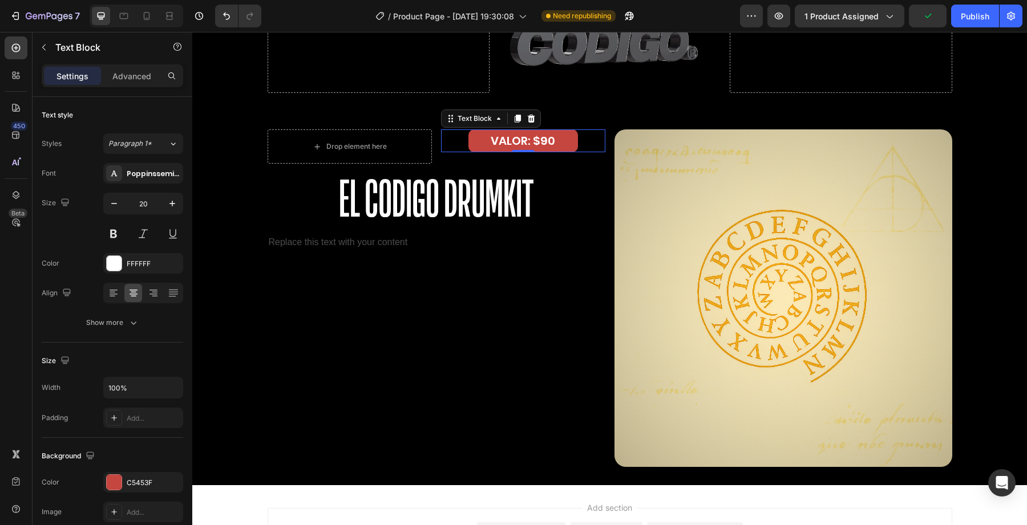
click at [480, 147] on p "VALOR: $90" at bounding box center [523, 141] width 107 height 21
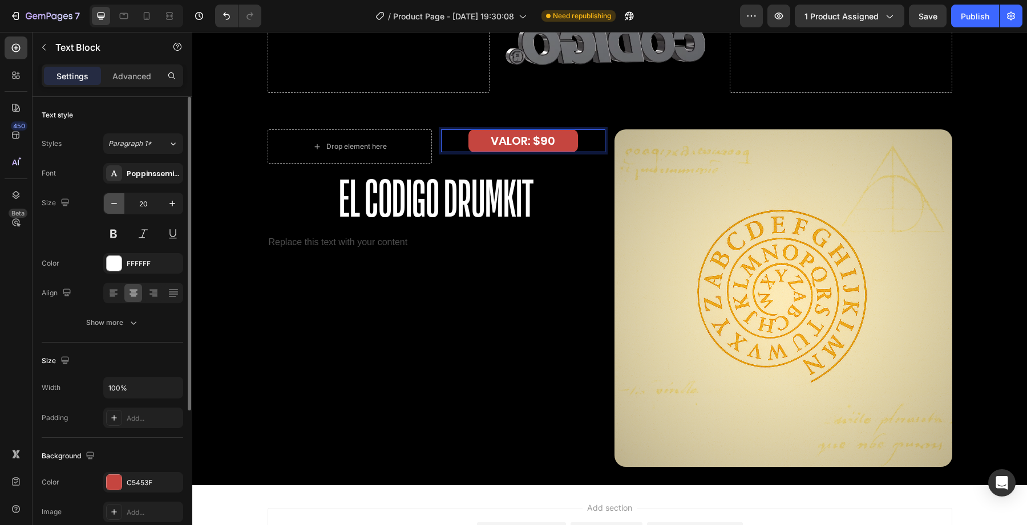
click at [115, 205] on icon "button" at bounding box center [113, 203] width 11 height 11
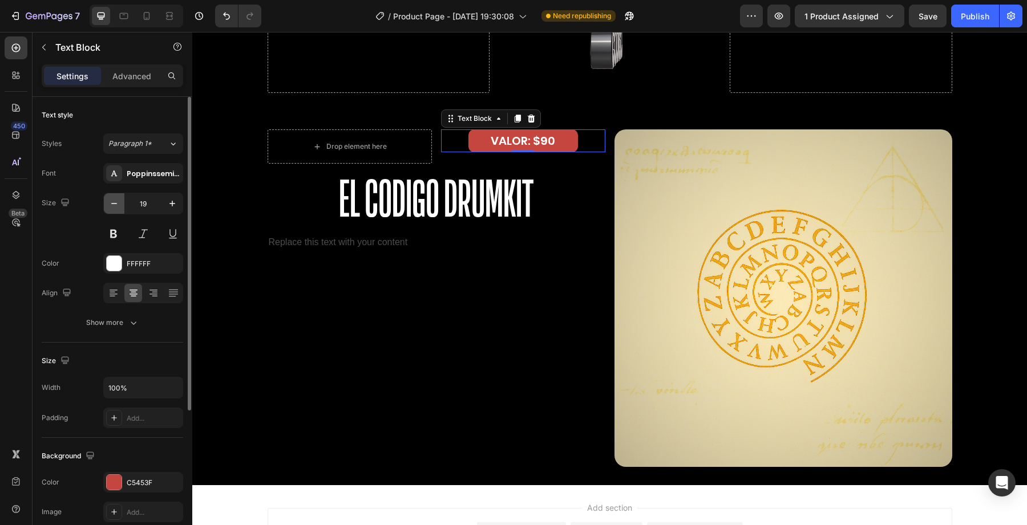
click at [115, 205] on icon "button" at bounding box center [113, 203] width 11 height 11
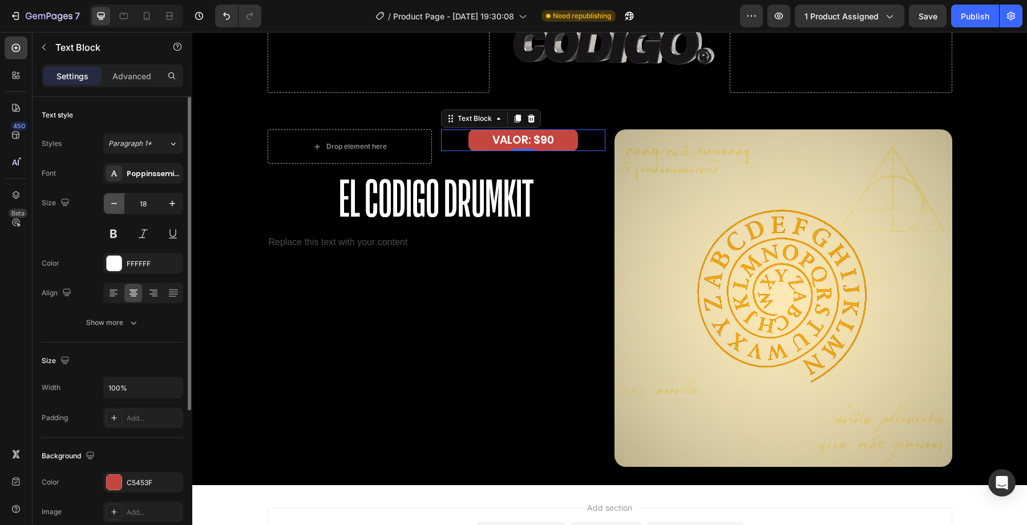
click at [115, 205] on icon "button" at bounding box center [113, 203] width 11 height 11
type input "17"
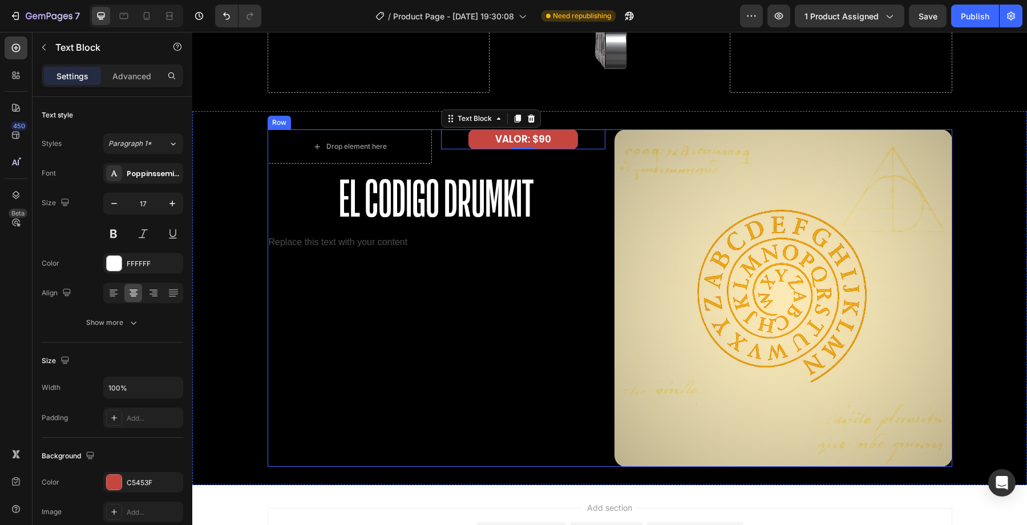
click at [476, 287] on div "Drop element here VALOR: $90 Text Block 0 Row El Codigo Drumkit Heading Replace…" at bounding box center [437, 299] width 338 height 338
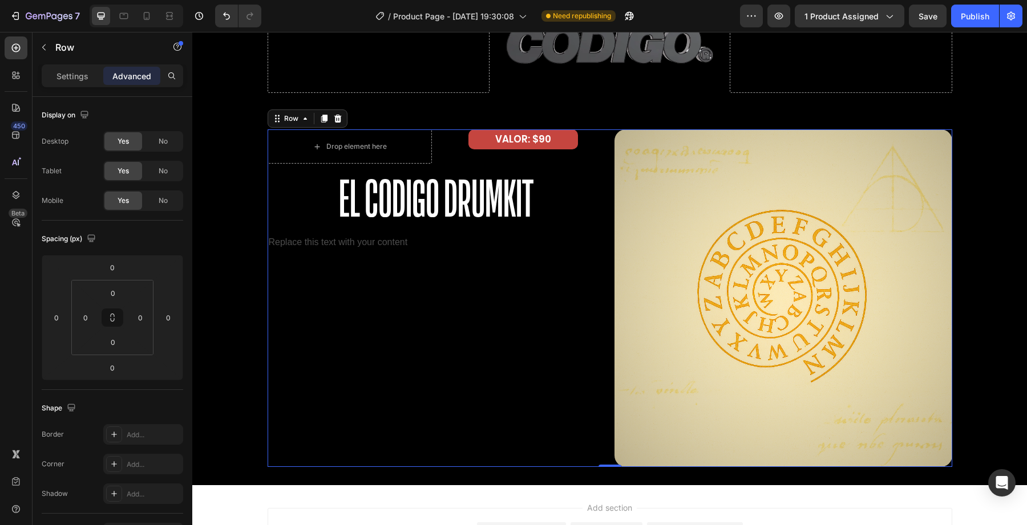
scroll to position [2172, 0]
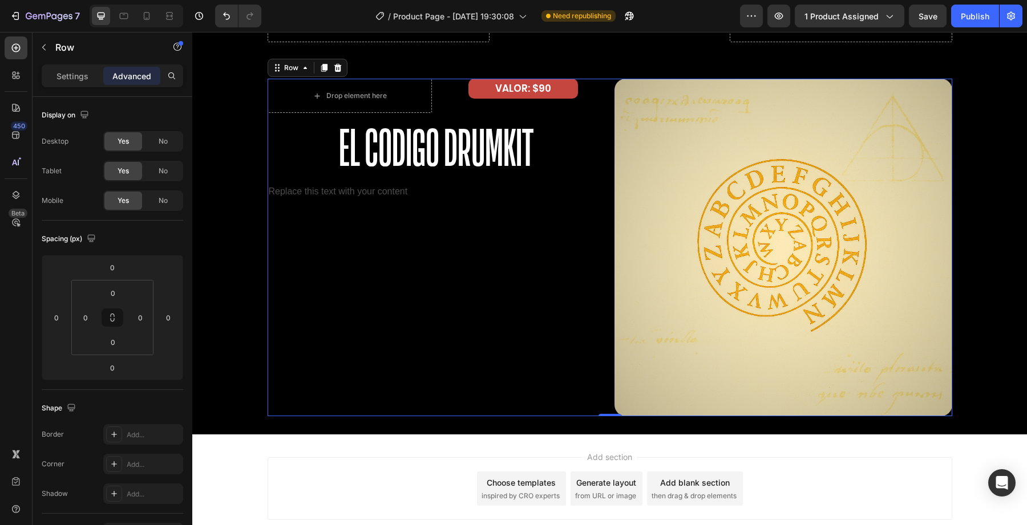
click at [476, 287] on div "Drop element here VALOR: $90 Text Block Row El Codigo Drumkit Heading Replace t…" at bounding box center [437, 248] width 338 height 338
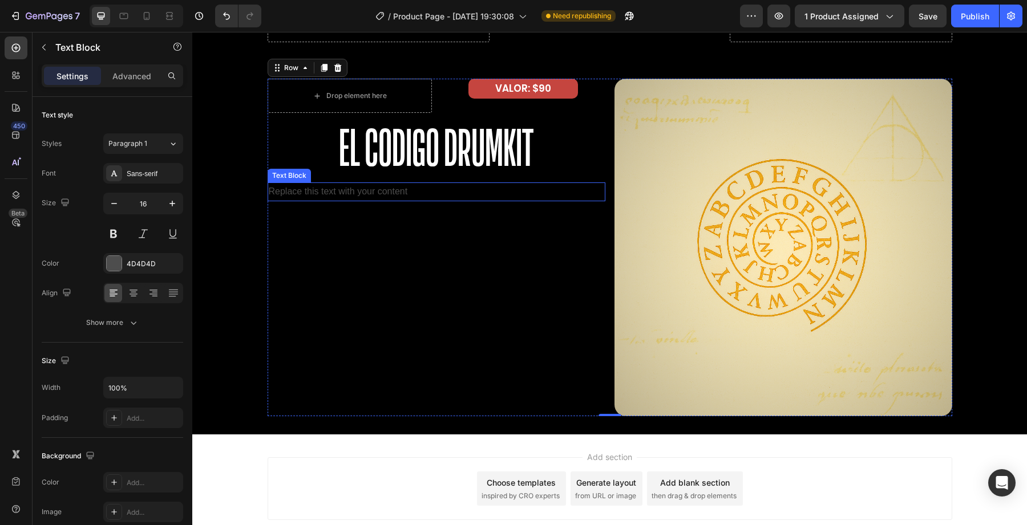
click at [394, 191] on div "Replace this text with your content" at bounding box center [437, 192] width 338 height 19
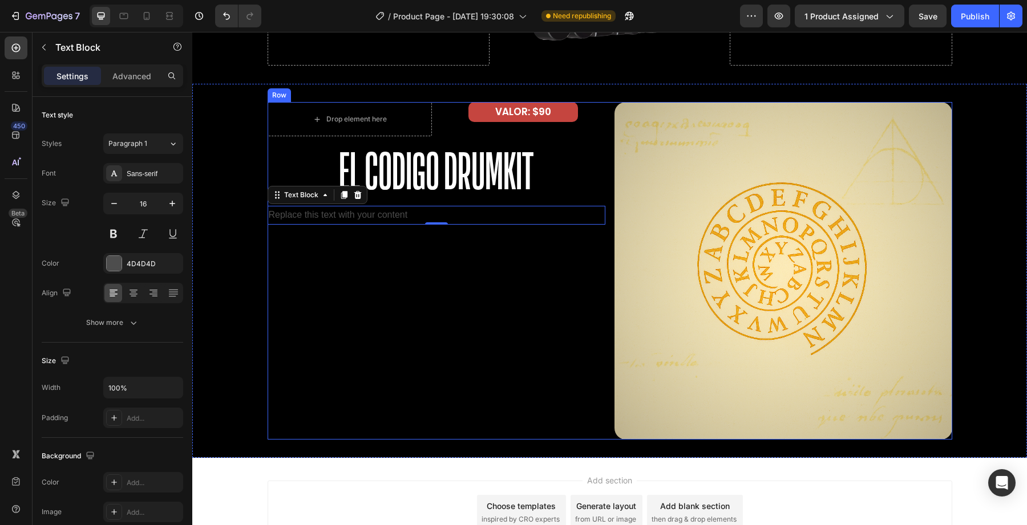
scroll to position [2166, 0]
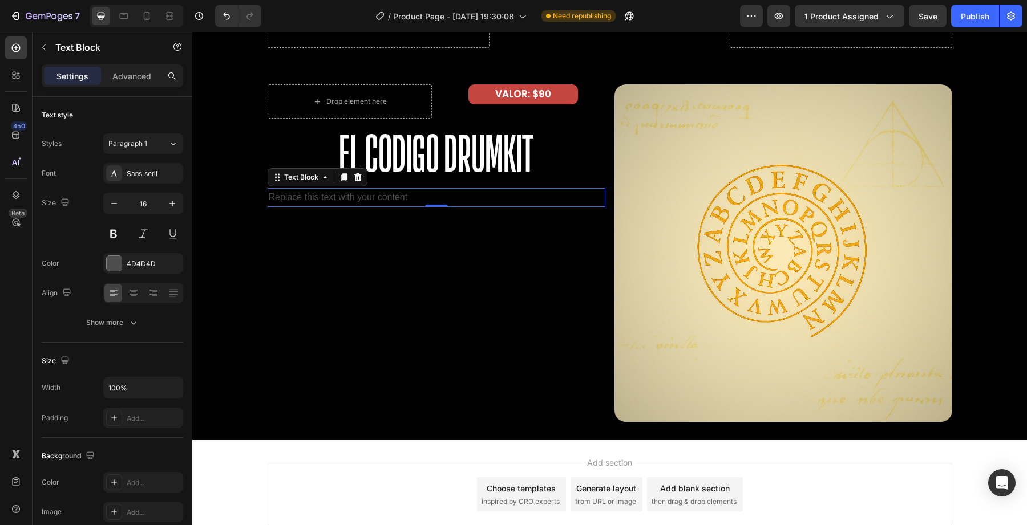
click at [495, 164] on h2 "El Codigo Drumkit" at bounding box center [437, 154] width 338 height 70
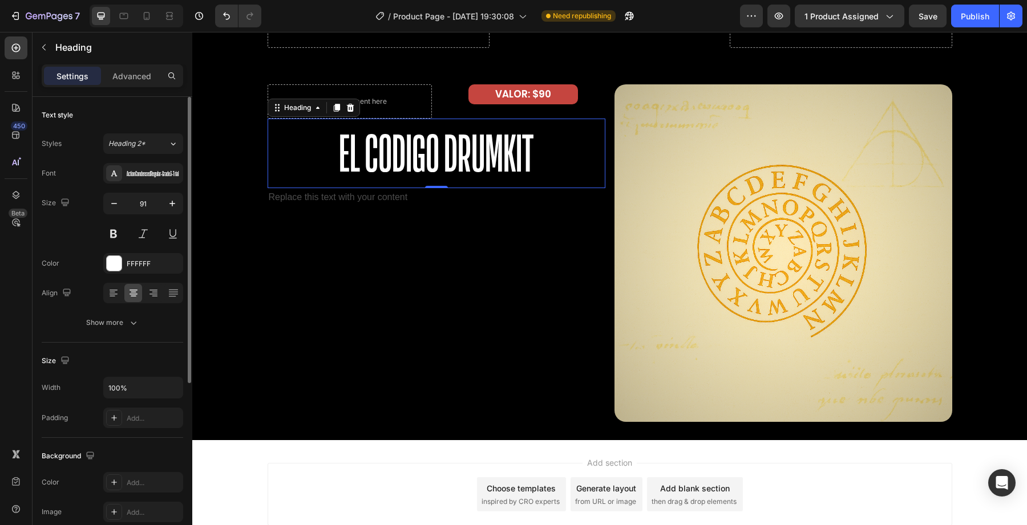
scroll to position [280, 0]
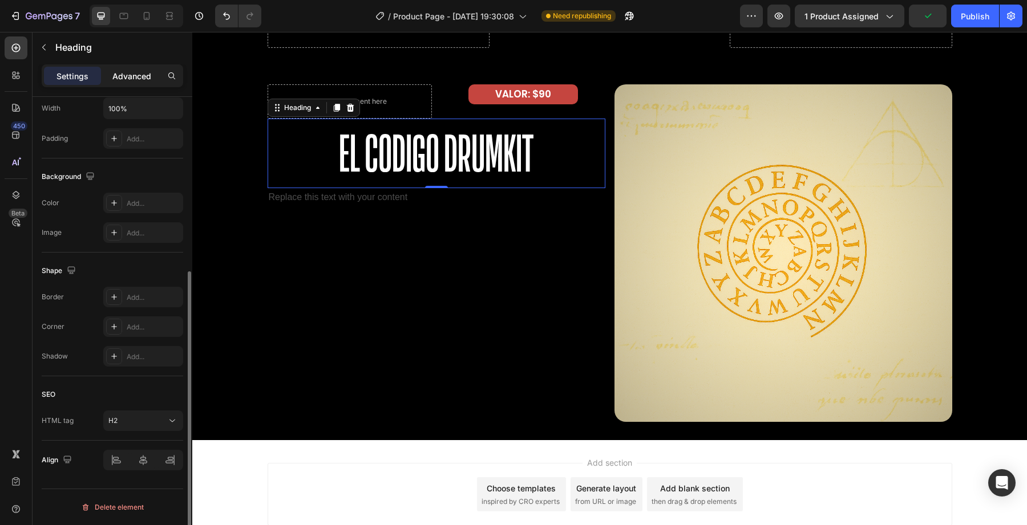
click at [141, 73] on p "Advanced" at bounding box center [131, 76] width 39 height 12
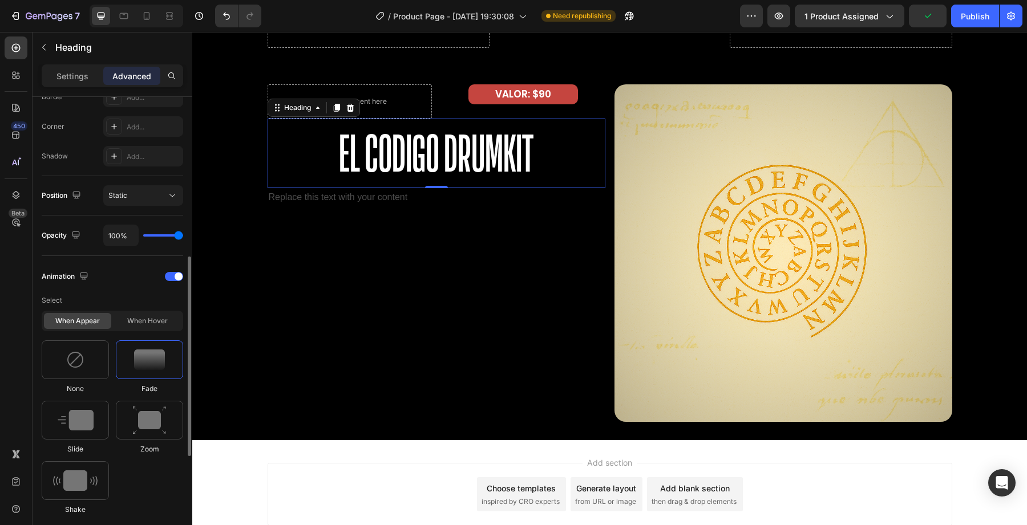
scroll to position [347, 0]
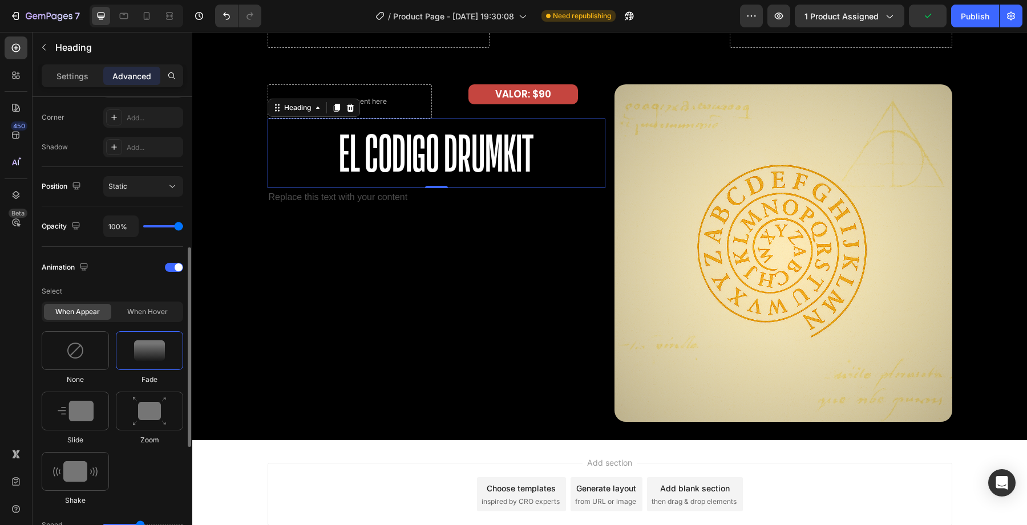
click at [149, 362] on div at bounding box center [149, 350] width 67 height 39
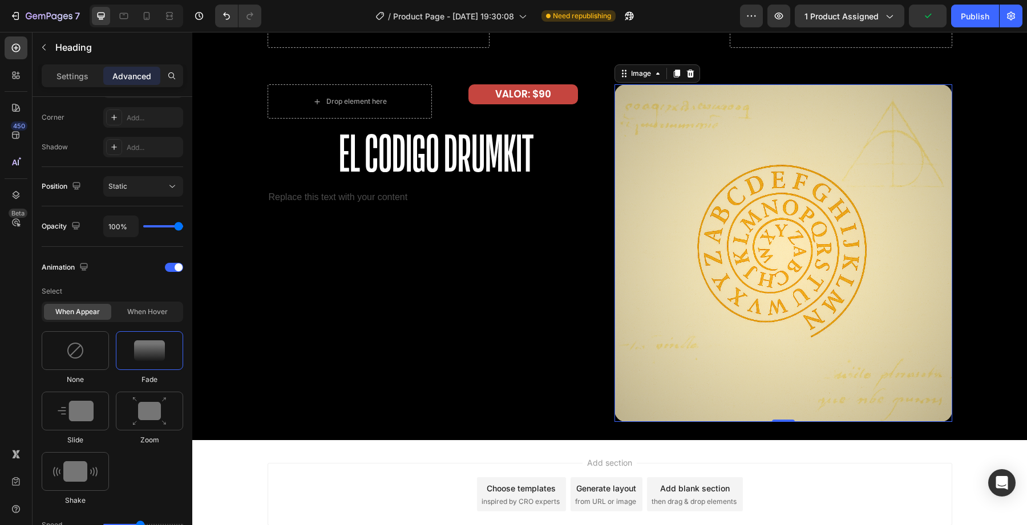
click at [709, 313] on img at bounding box center [783, 253] width 338 height 338
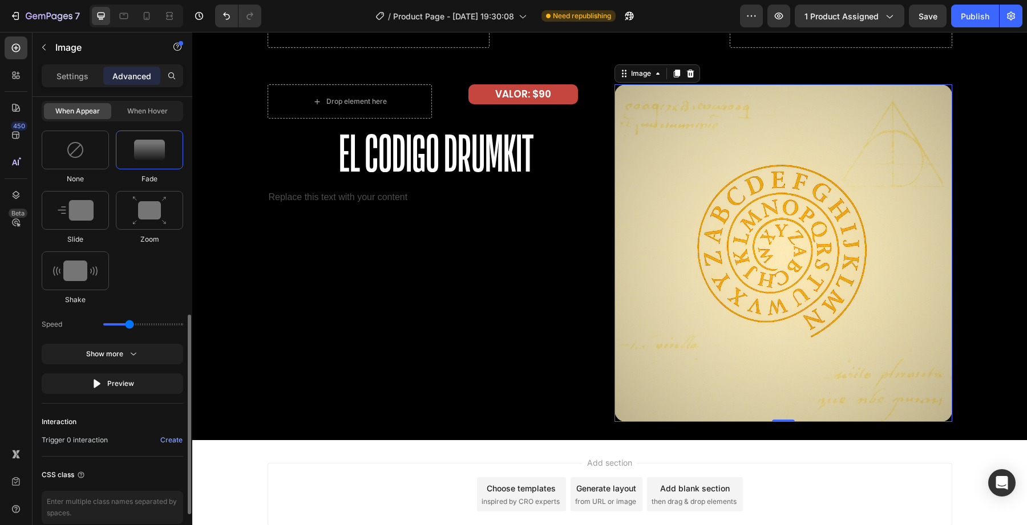
scroll to position [534, 0]
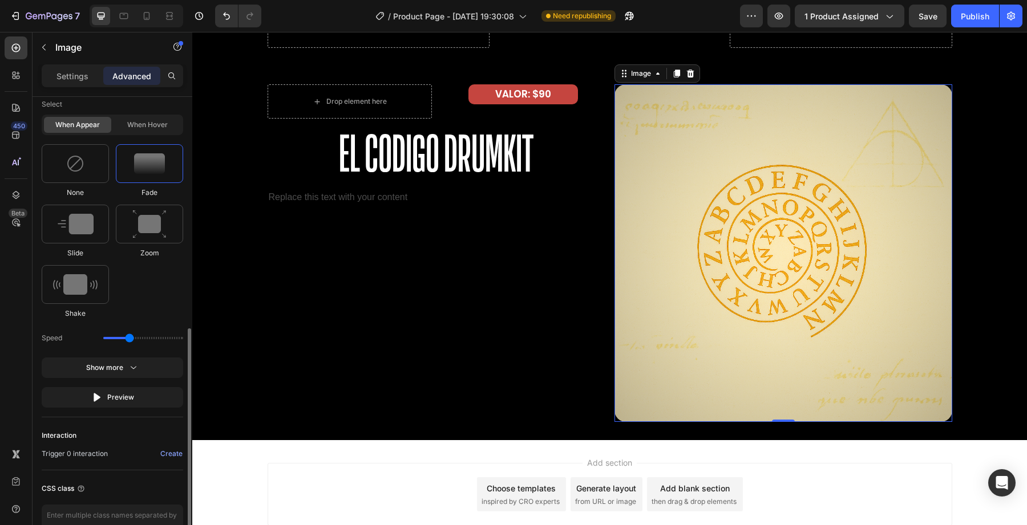
click at [154, 174] on div at bounding box center [149, 163] width 67 height 39
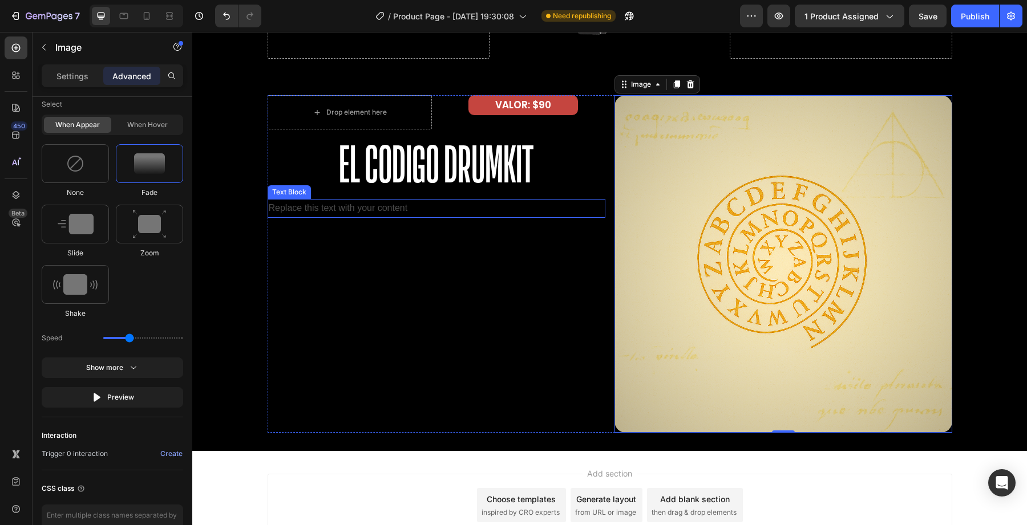
scroll to position [2154, 0]
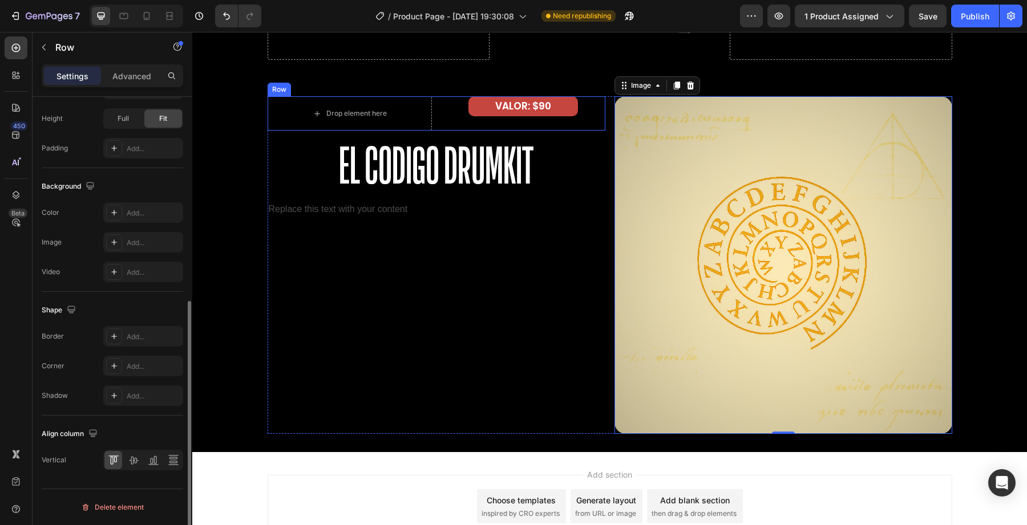
click at [478, 118] on div "VALOR: $90 Text Block" at bounding box center [523, 113] width 164 height 34
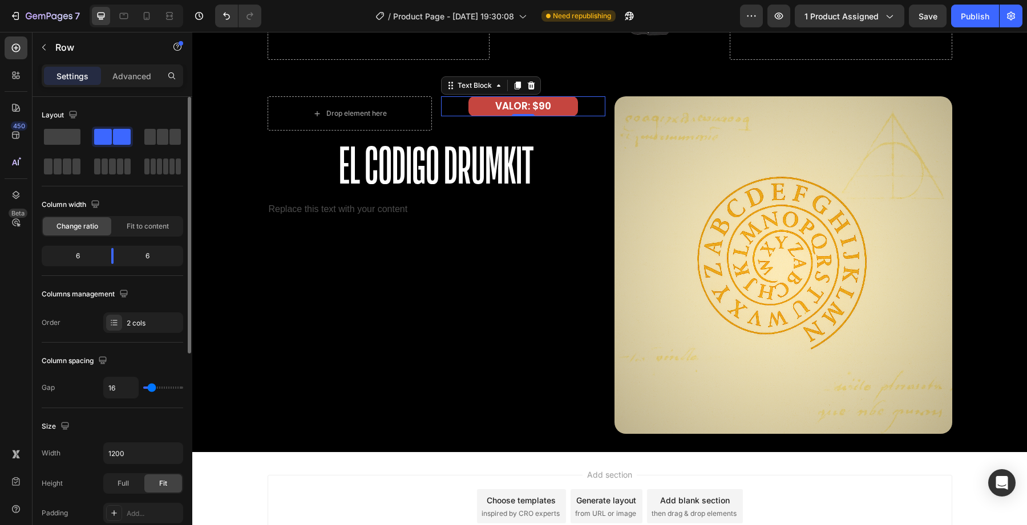
click at [483, 111] on p "VALOR: $90" at bounding box center [523, 107] width 107 height 18
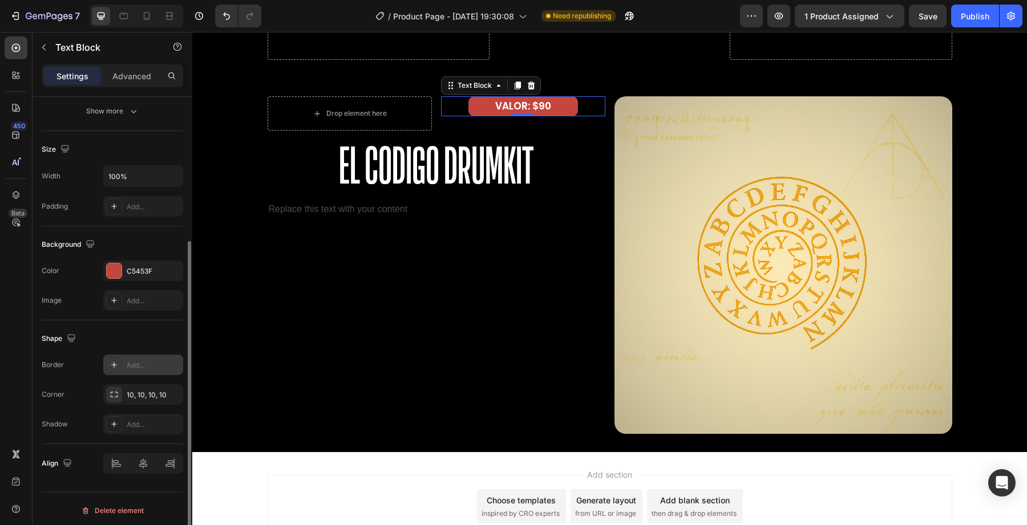
scroll to position [215, 0]
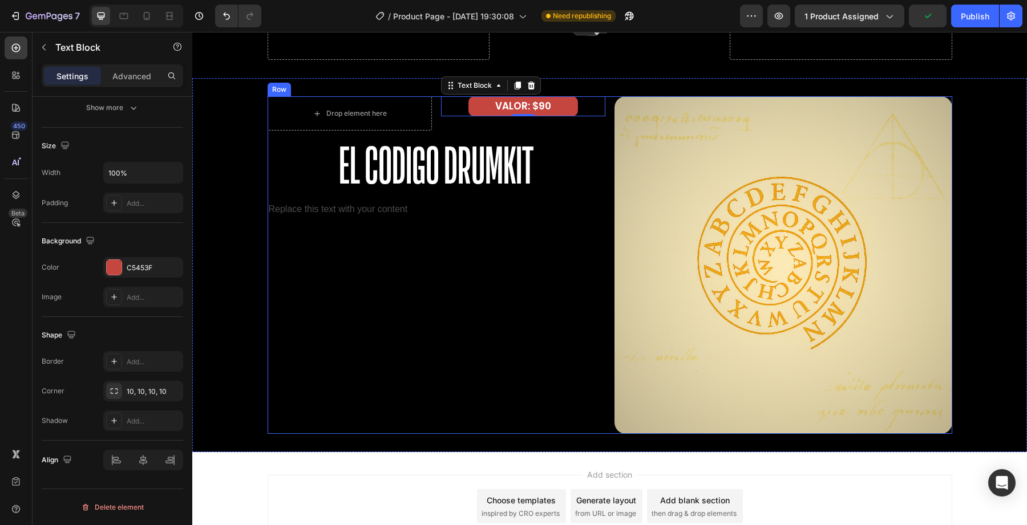
click at [375, 240] on div "Drop element here VALOR: $90 Text Block 0 Row El Codigo Drumkit Heading Replace…" at bounding box center [437, 265] width 338 height 338
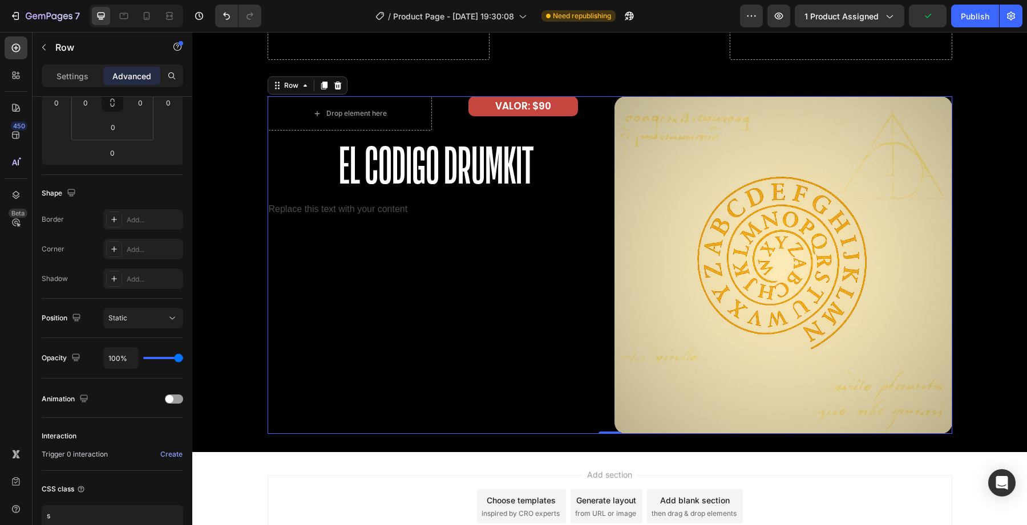
scroll to position [0, 0]
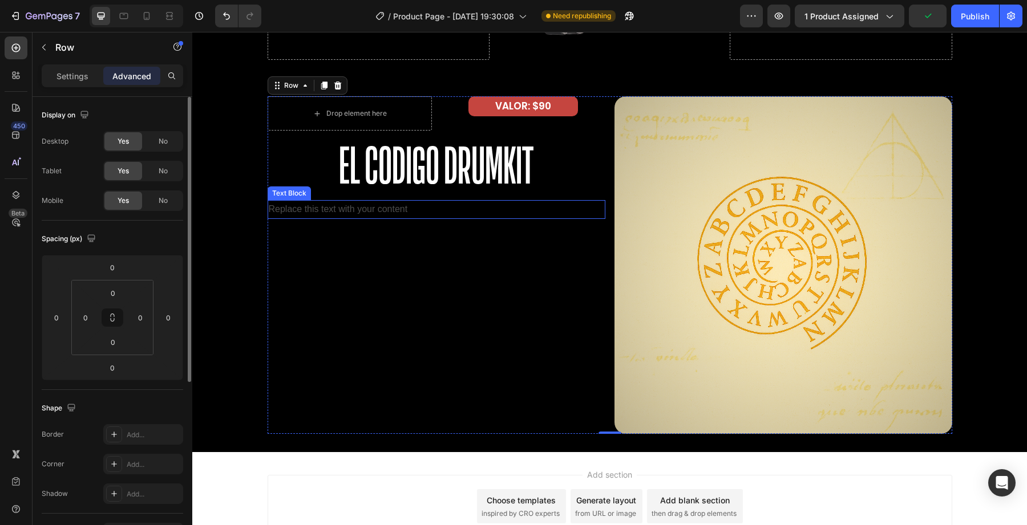
click at [367, 201] on div "Replace this text with your content" at bounding box center [437, 209] width 338 height 19
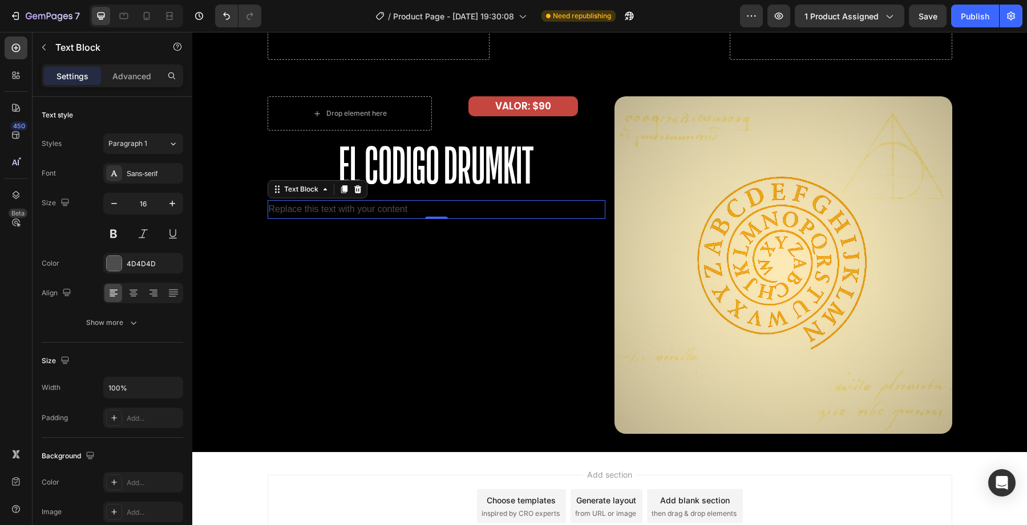
click at [297, 209] on div "Replace this text with your content" at bounding box center [437, 209] width 338 height 19
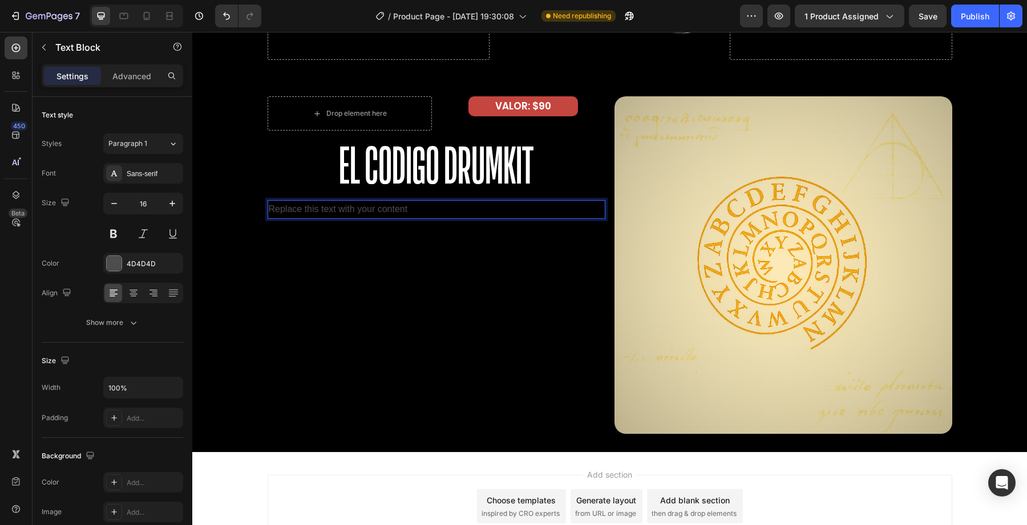
click at [297, 209] on p "Replace this text with your content" at bounding box center [436, 209] width 335 height 17
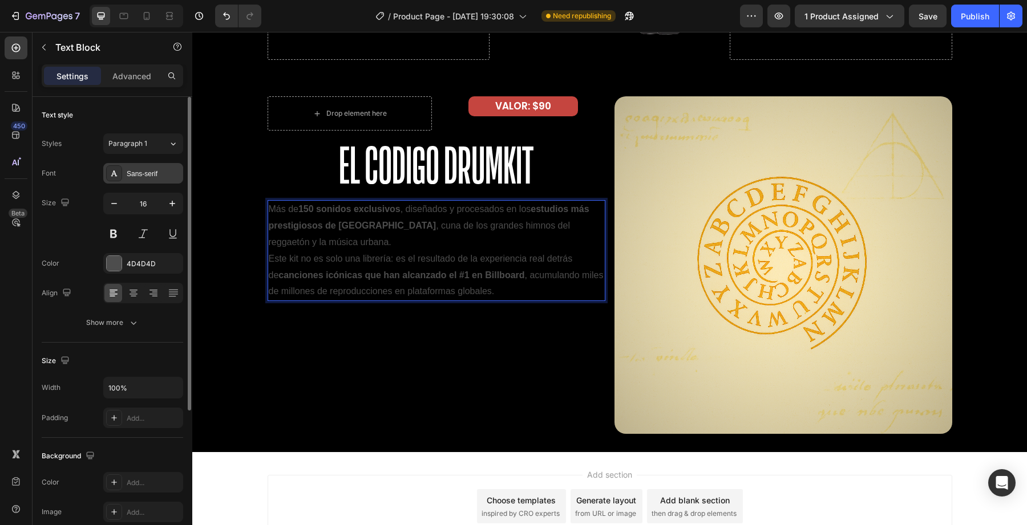
click at [133, 167] on div "Sans-serif" at bounding box center [143, 173] width 80 height 21
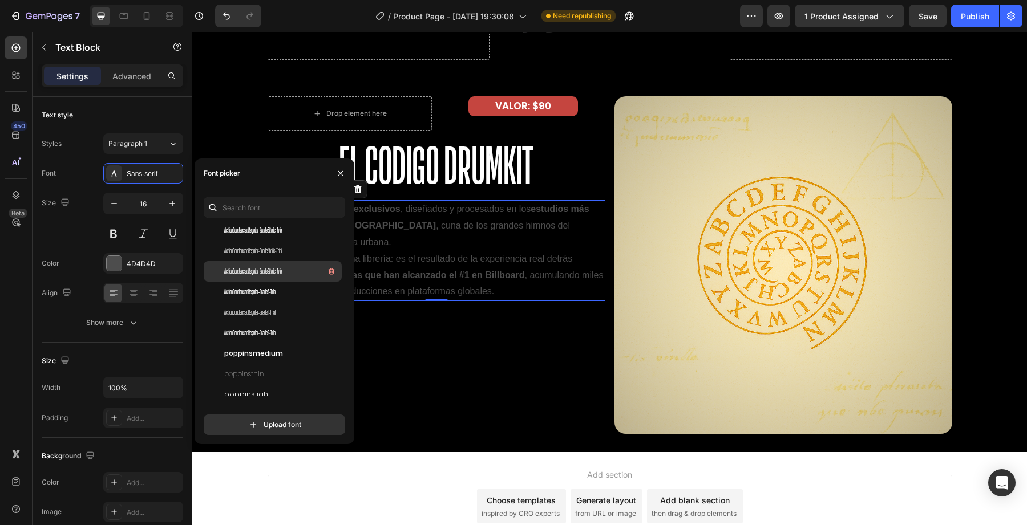
scroll to position [140, 0]
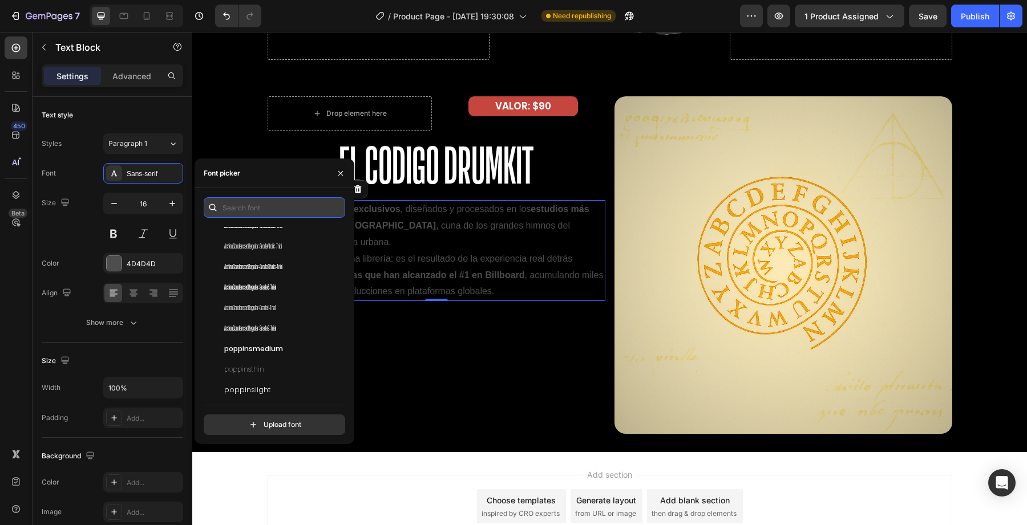
click at [261, 207] on input "text" at bounding box center [274, 207] width 141 height 21
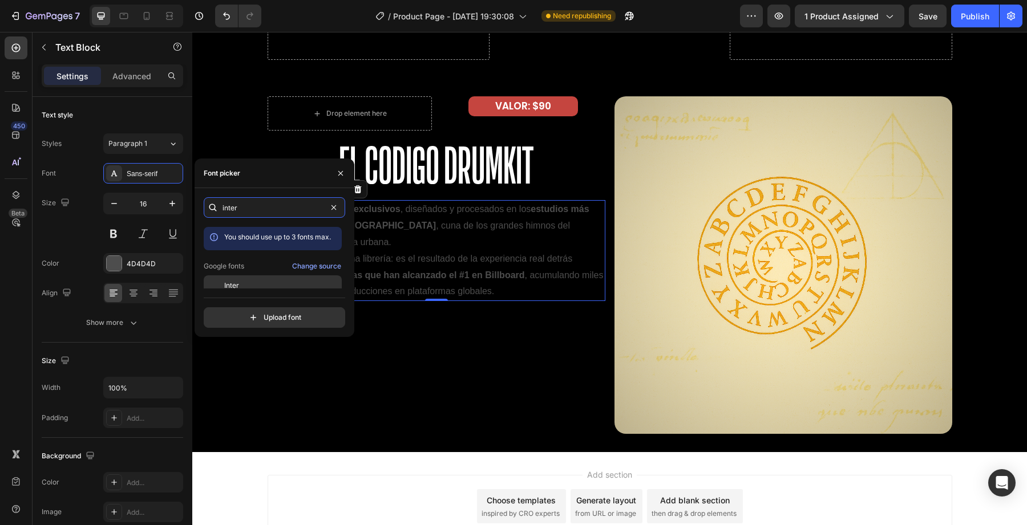
type input "inter"
click at [259, 285] on div "Inter" at bounding box center [281, 286] width 115 height 10
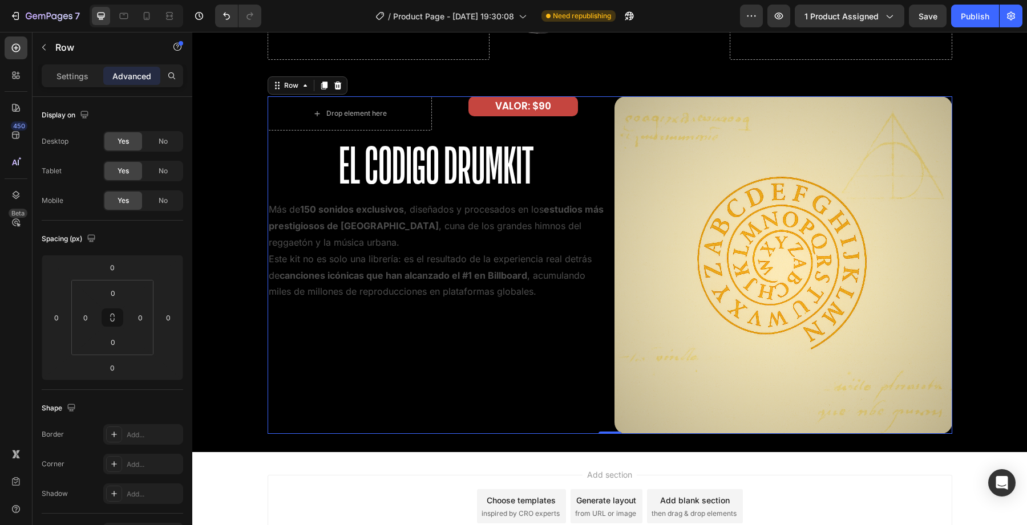
click at [405, 319] on div "Drop element here VALOR: $90 Text Block Row El Codigo Drumkit Heading Más de 15…" at bounding box center [437, 265] width 338 height 338
click at [349, 274] on strong "canciones icónicas que han alcanzado el #1 en Billboard" at bounding box center [404, 275] width 248 height 11
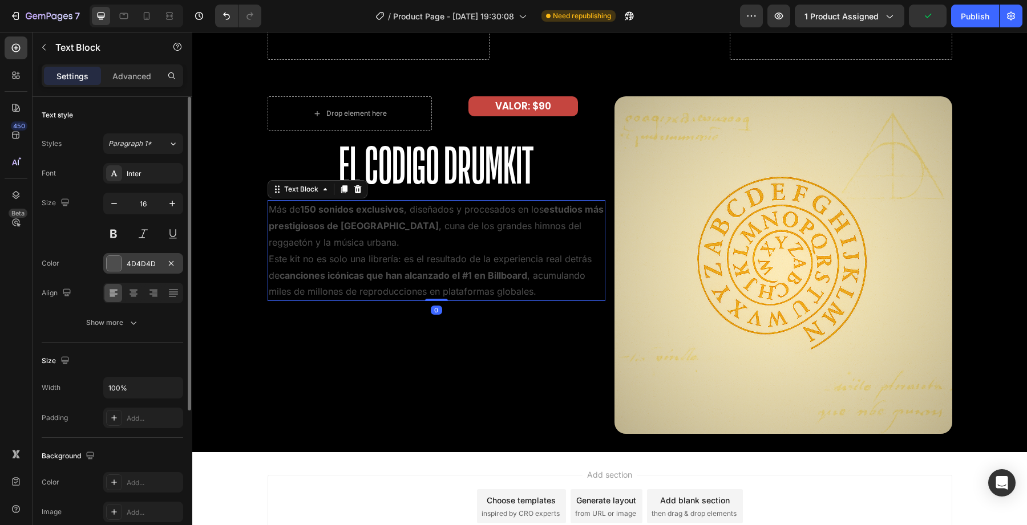
click at [114, 262] on div at bounding box center [114, 263] width 15 height 15
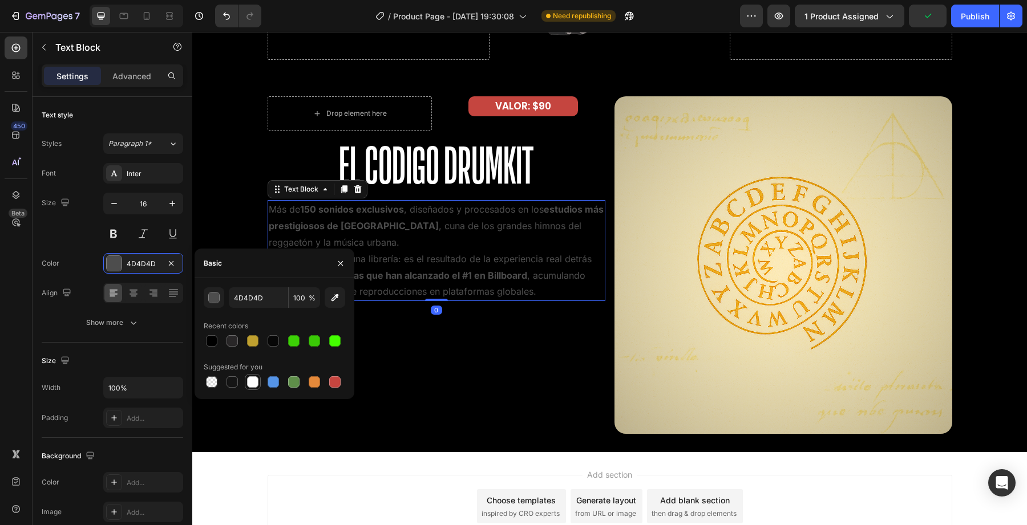
click at [253, 386] on div at bounding box center [252, 382] width 11 height 11
type input "FFFFFF"
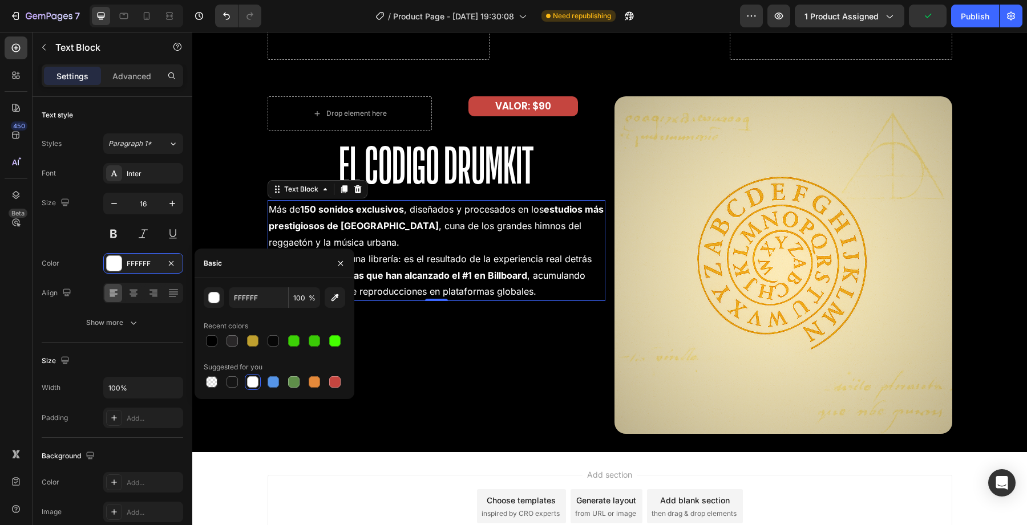
click at [370, 386] on div "Drop element here VALOR: $90 Text Block Row El Codigo Drumkit Heading Más de 15…" at bounding box center [437, 265] width 338 height 338
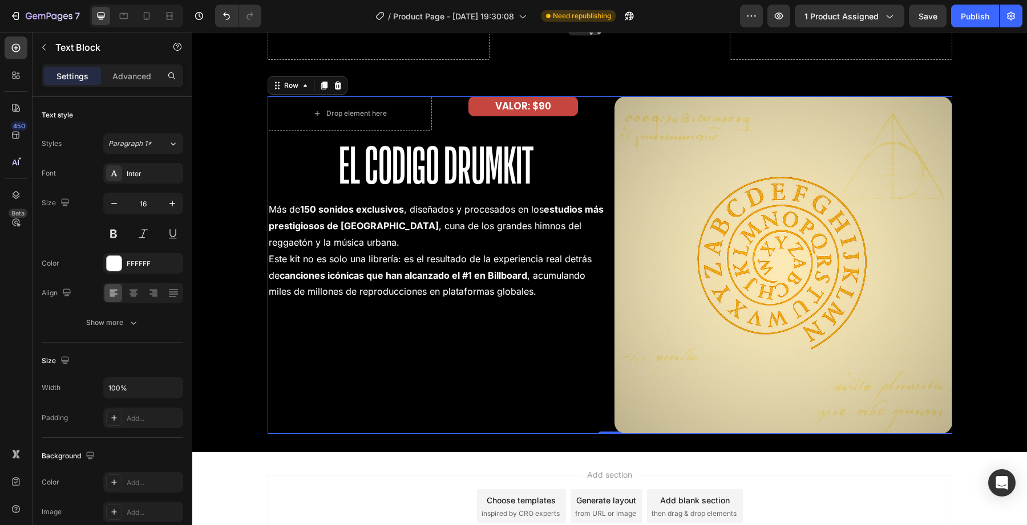
click at [424, 285] on p "Este kit no es solo una librería: es el resultado de la experiencia real detrás…" at bounding box center [436, 275] width 335 height 49
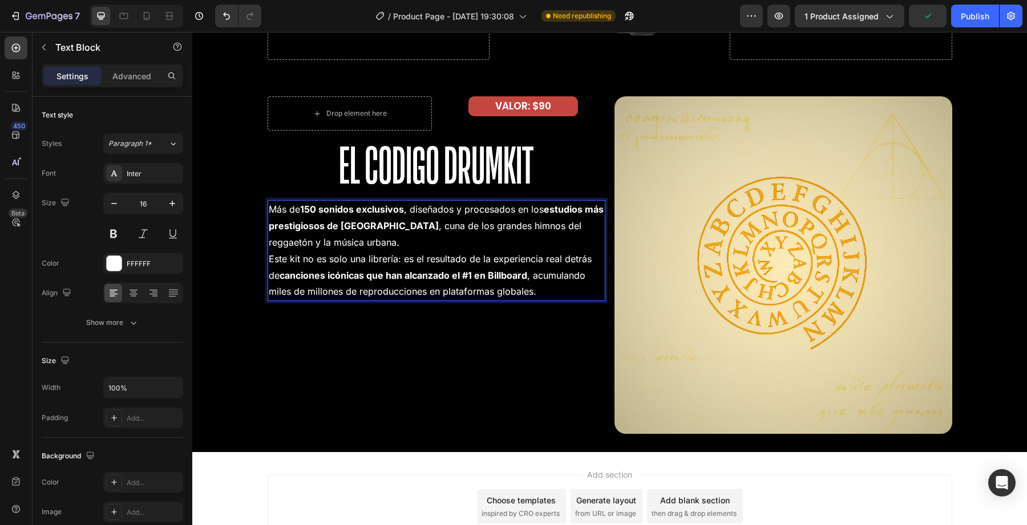
click at [294, 258] on p "Este kit no es solo una librería: es el resultado de la experiencia real detrás…" at bounding box center [436, 275] width 335 height 49
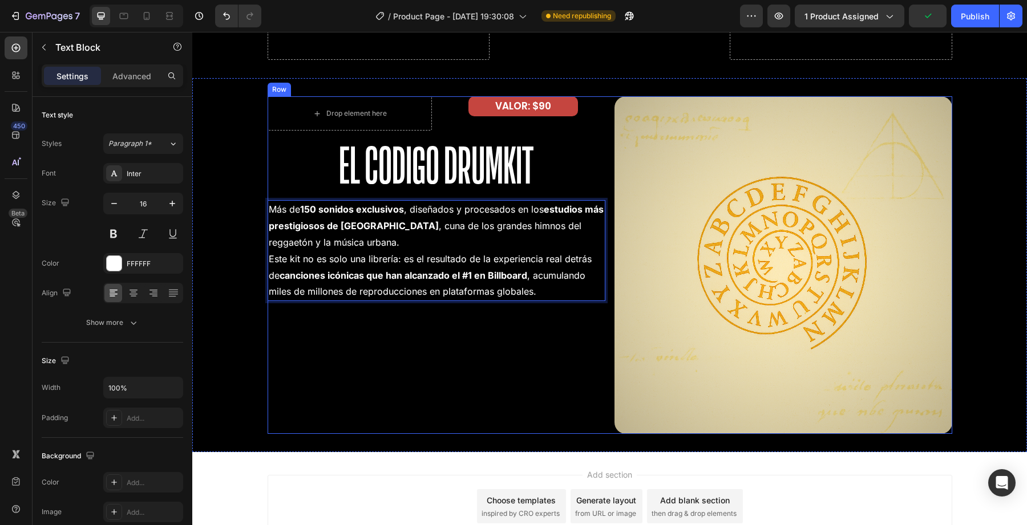
click at [402, 311] on div "Drop element here VALOR: $90 Text Block Row El Codigo Drumkit Heading Más de 15…" at bounding box center [437, 265] width 338 height 338
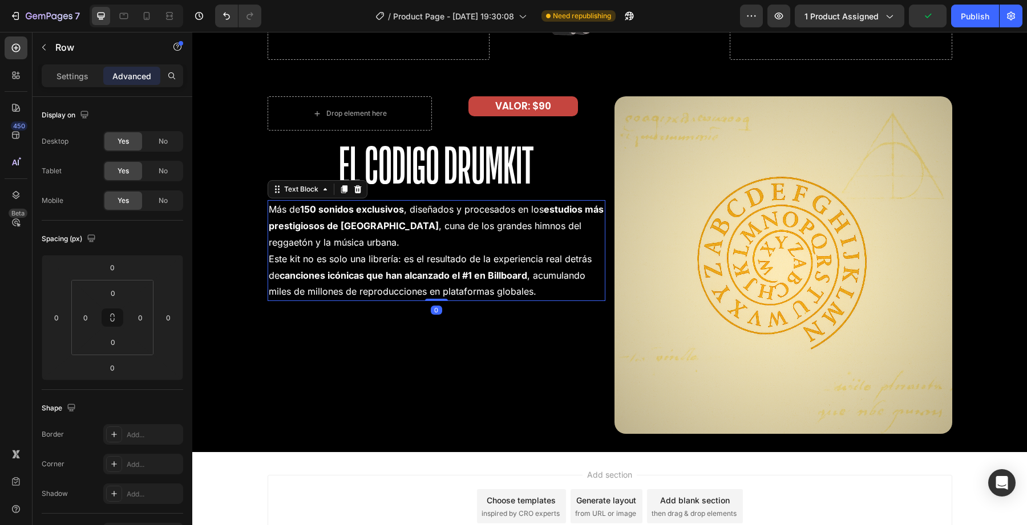
click at [383, 271] on strong "canciones icónicas que han alcanzado el #1 en Billboard" at bounding box center [404, 275] width 248 height 11
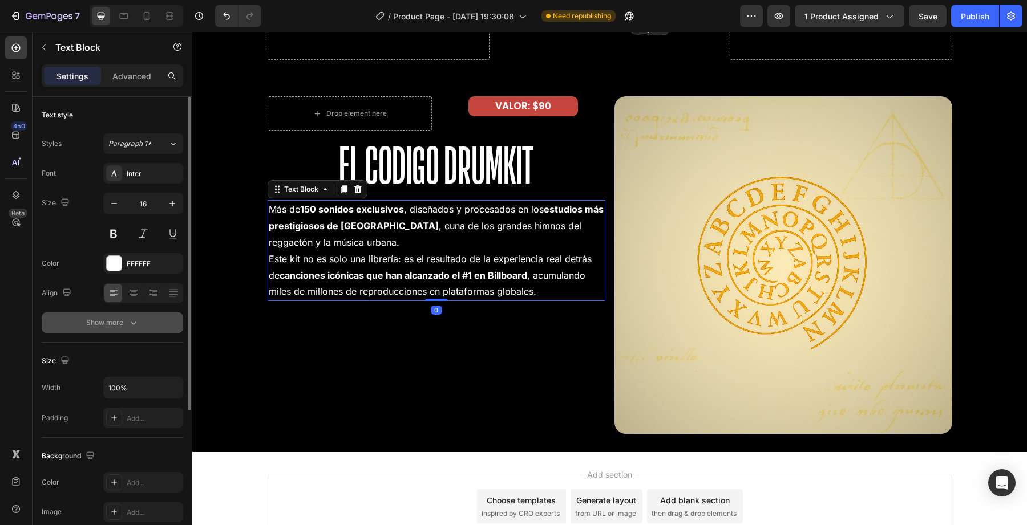
click at [124, 326] on div "Show more" at bounding box center [112, 322] width 53 height 11
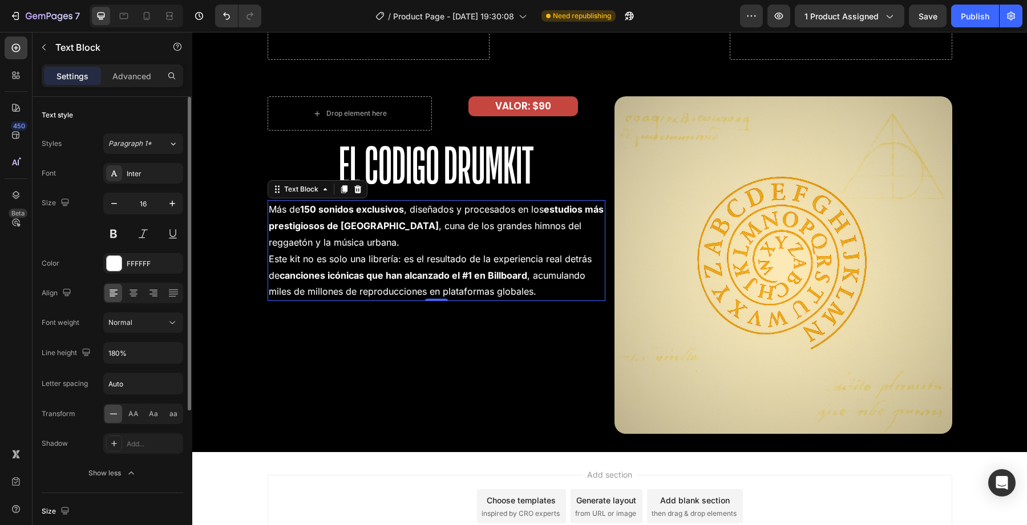
click at [144, 364] on div "Font Inter Size 16 Color FFFFFF Align Font weight Normal Line height 180% Lette…" at bounding box center [112, 323] width 141 height 321
click at [144, 359] on input "180%" at bounding box center [143, 353] width 79 height 21
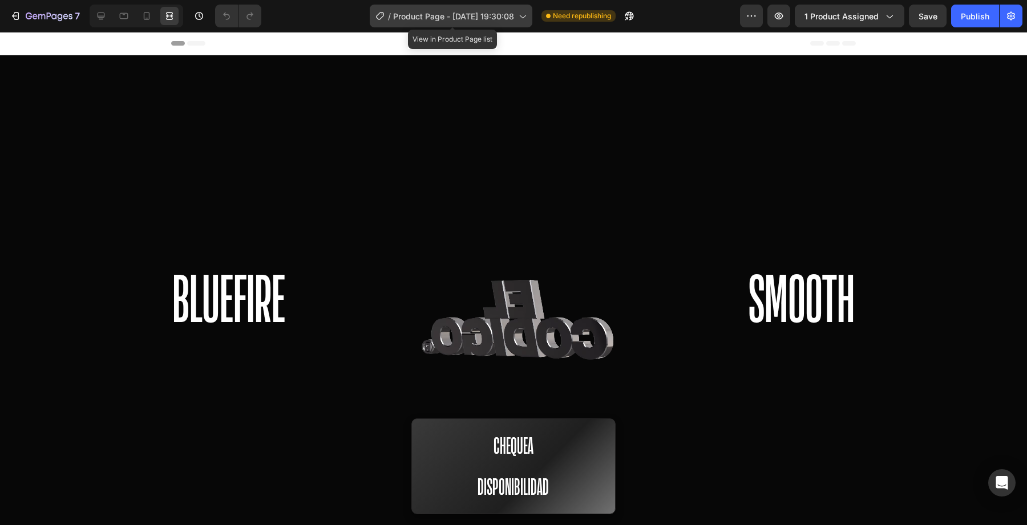
click at [435, 13] on span "Product Page - [DATE] 19:30:08" at bounding box center [453, 16] width 121 height 12
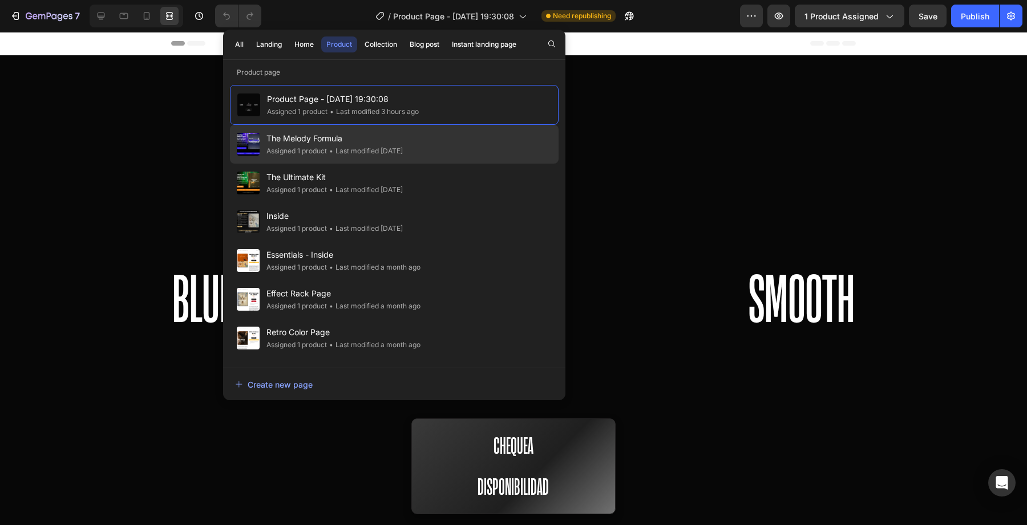
click at [394, 144] on span "The Melody Formula" at bounding box center [334, 139] width 136 height 14
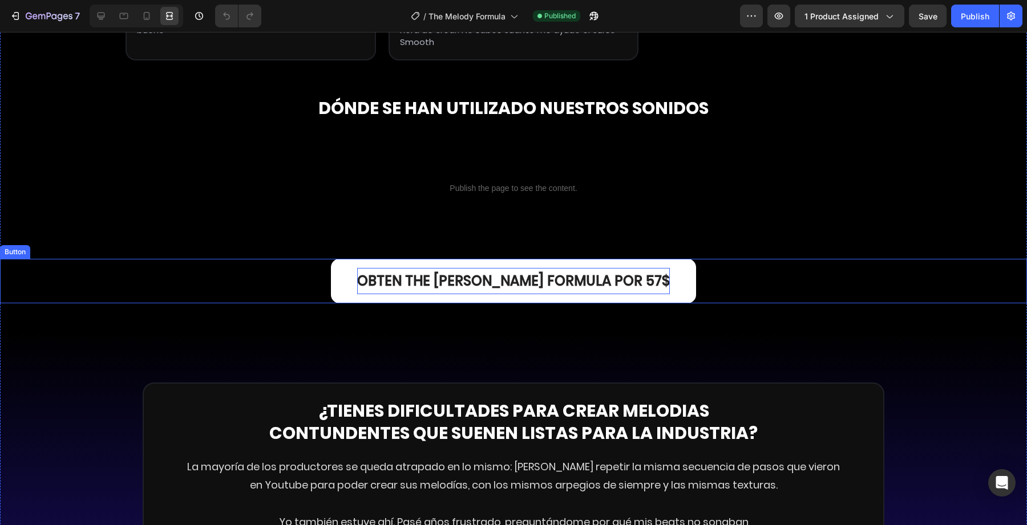
scroll to position [1061, 0]
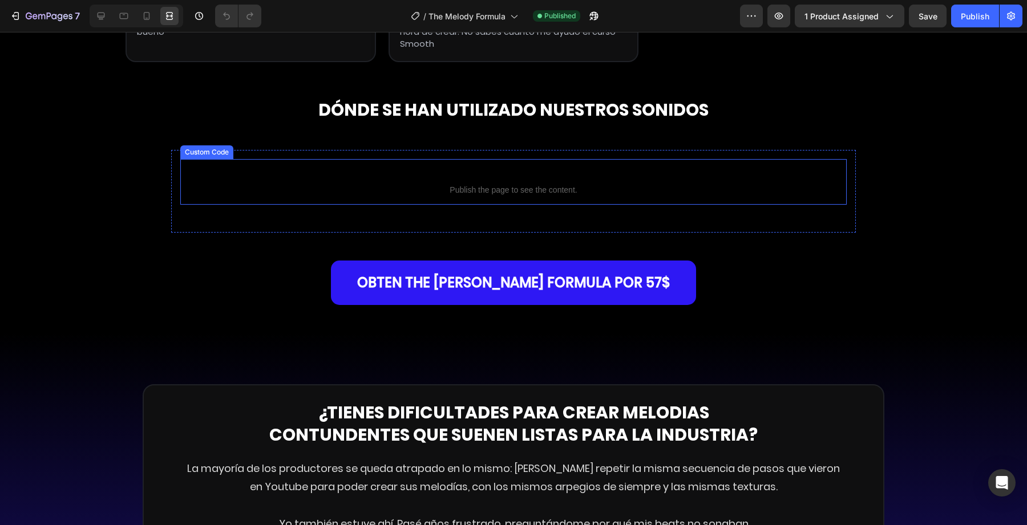
click at [444, 187] on span "Publish the page to see the content." at bounding box center [513, 189] width 666 height 11
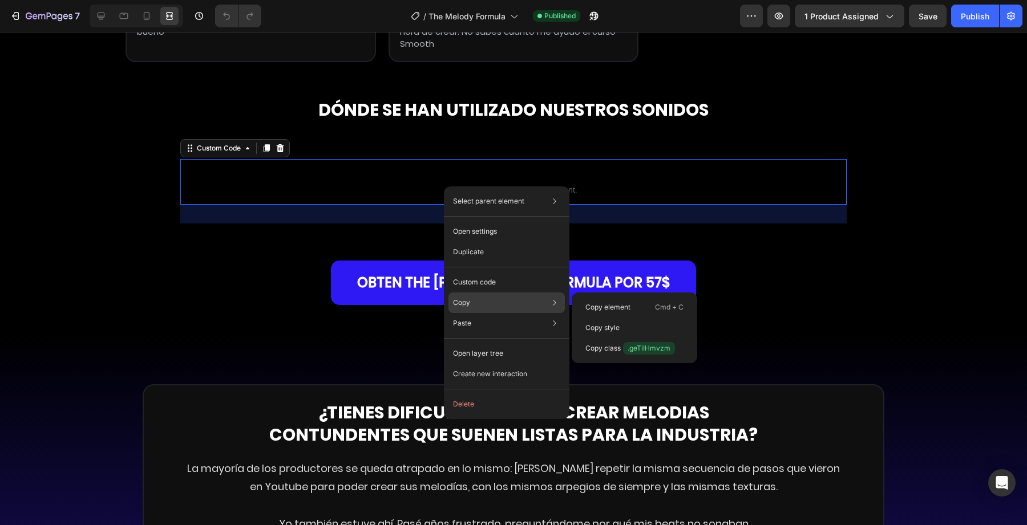
click at [476, 304] on div "Copy Copy element Cmd + C Copy style Copy class .geTiIHmvzm" at bounding box center [506, 303] width 116 height 21
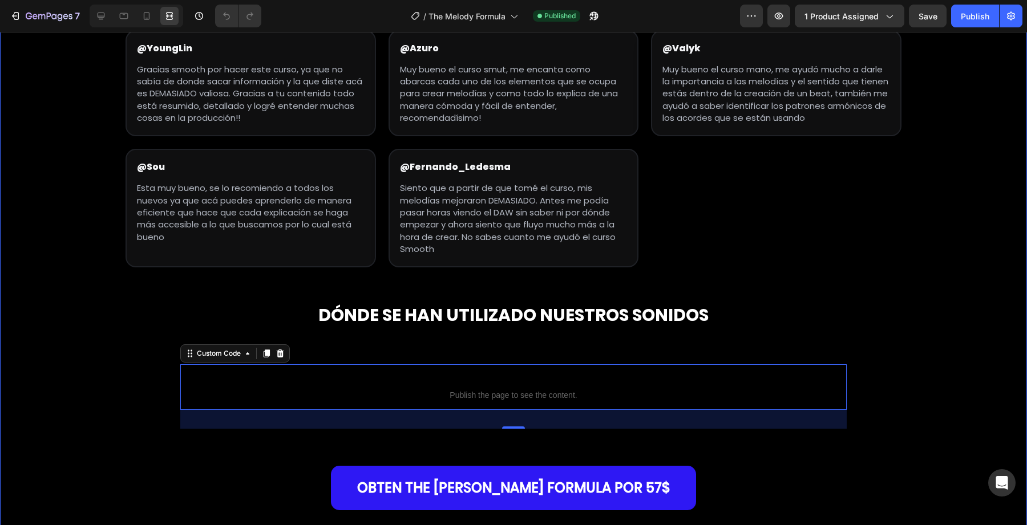
scroll to position [721, 0]
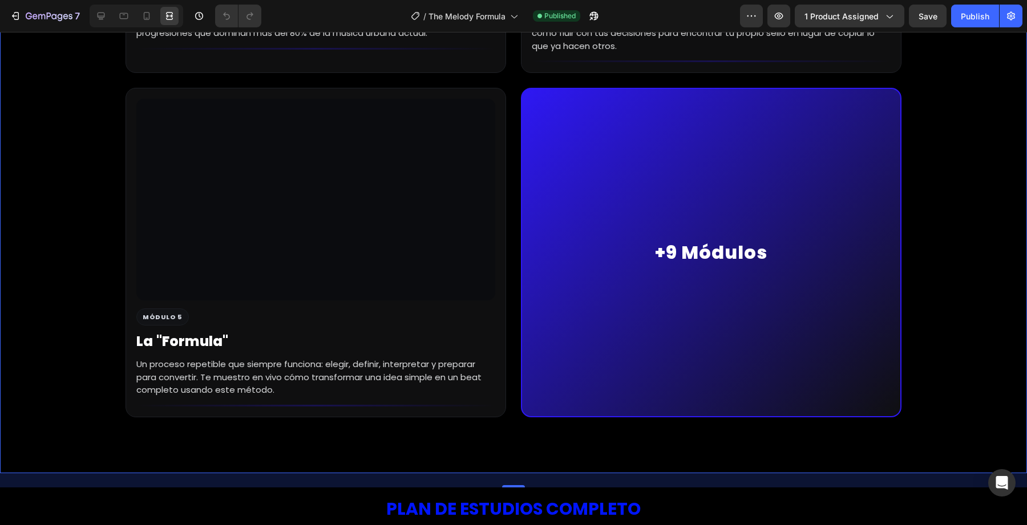
click at [634, 253] on article "+9 Módulos" at bounding box center [711, 253] width 381 height 330
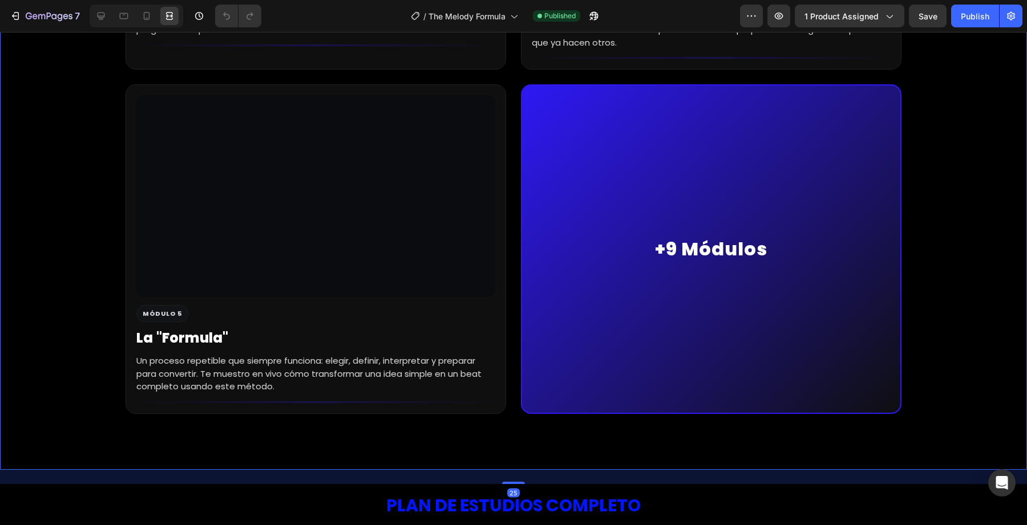
scroll to position [3063, 0]
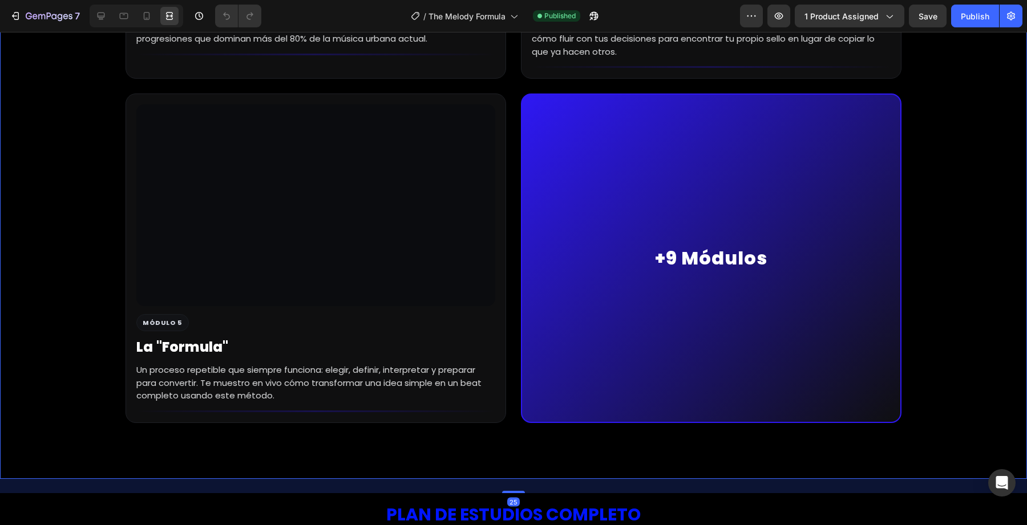
click at [673, 255] on article "+9 Módulos" at bounding box center [711, 259] width 381 height 330
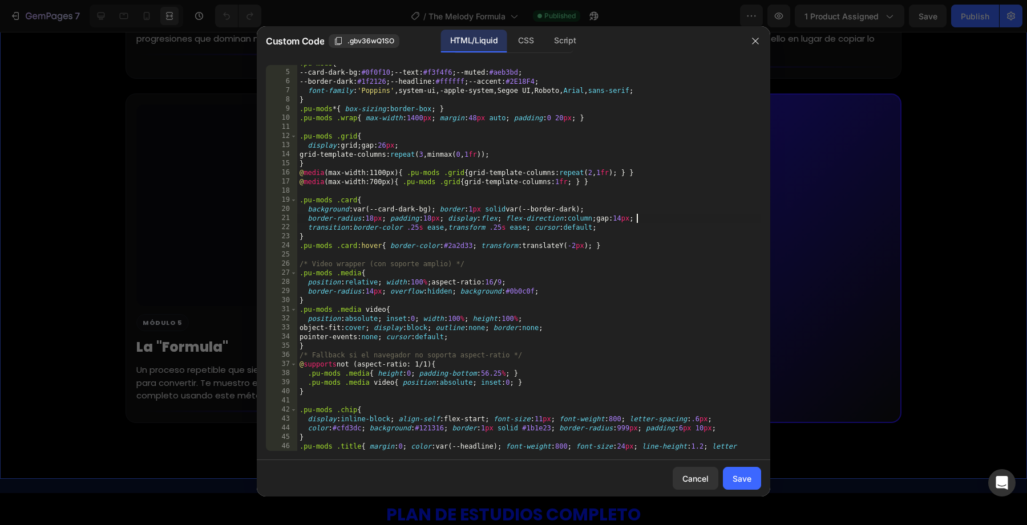
scroll to position [50, 0]
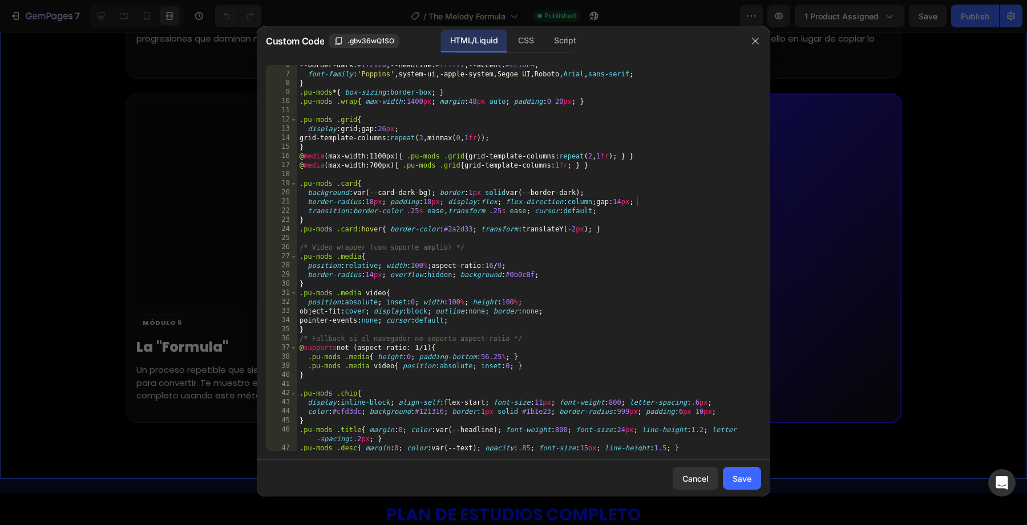
click at [758, 24] on div at bounding box center [513, 262] width 1027 height 525
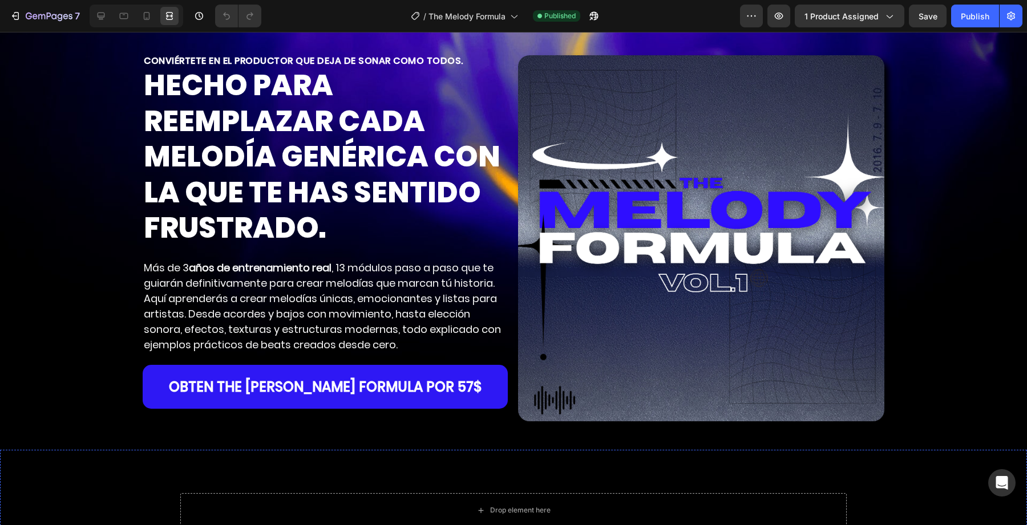
scroll to position [0, 0]
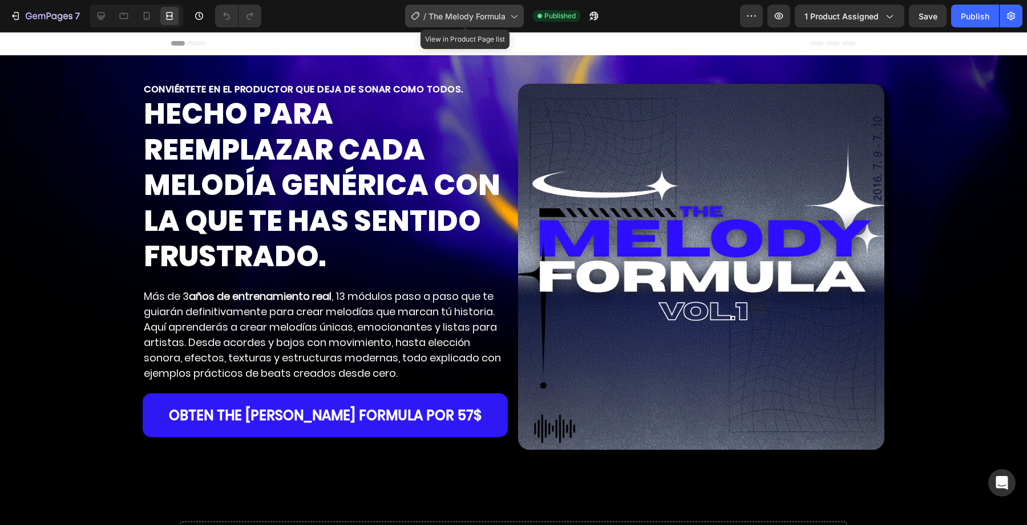
click at [445, 14] on span "The Melody Formula" at bounding box center [466, 16] width 77 height 12
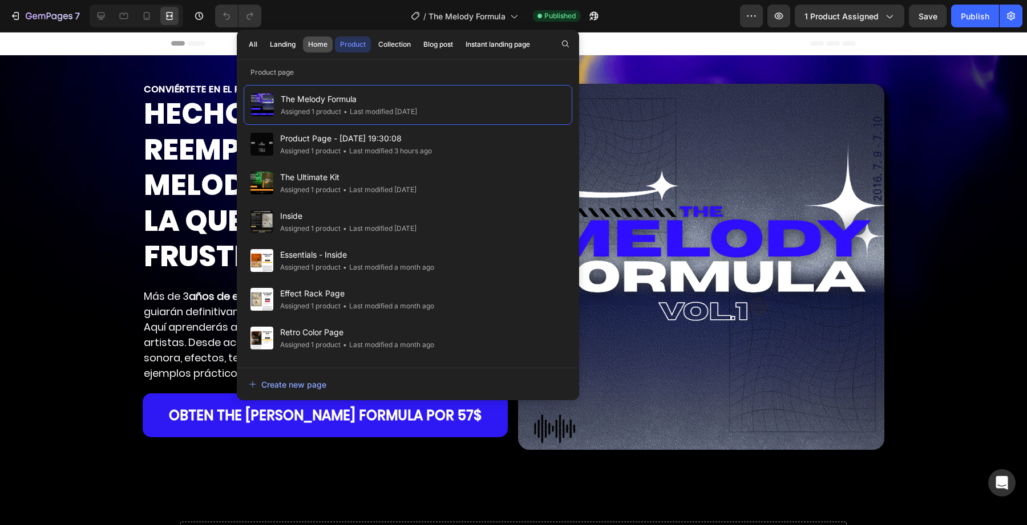
click at [316, 48] on div "Home" at bounding box center [317, 44] width 19 height 10
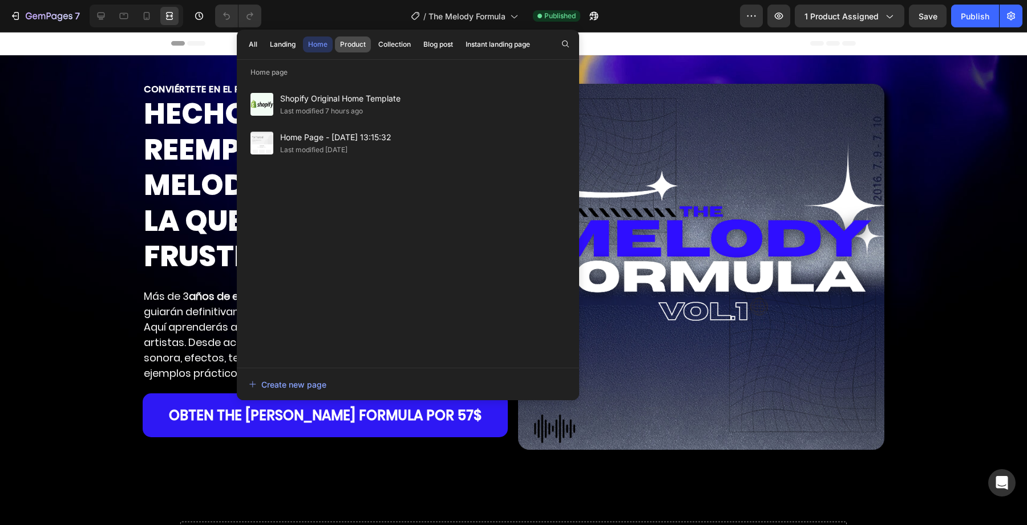
click at [353, 48] on div "Product" at bounding box center [353, 44] width 26 height 10
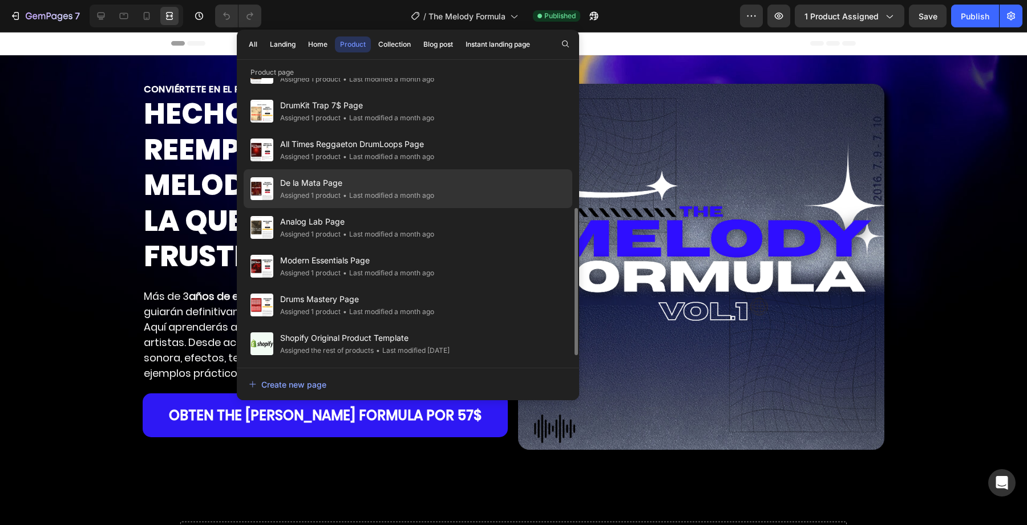
scroll to position [143, 0]
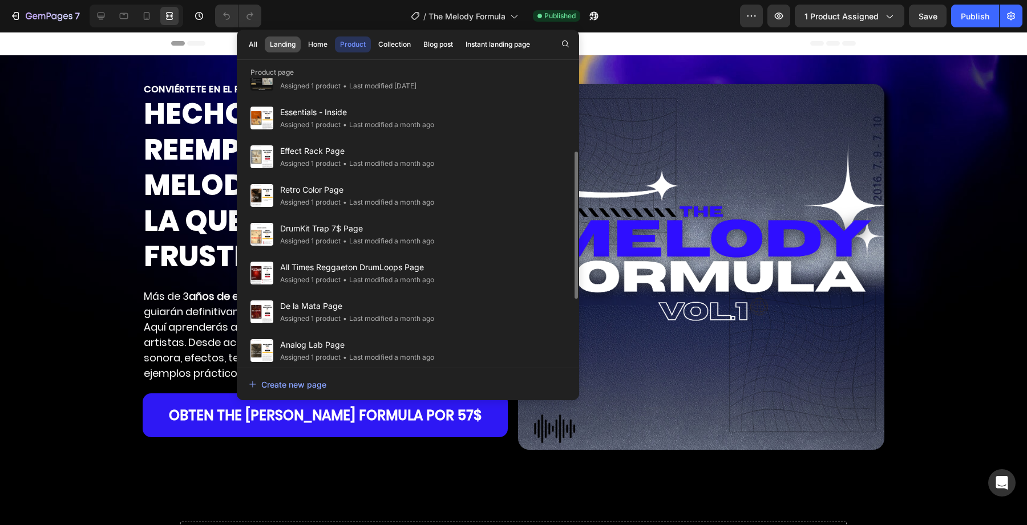
click at [289, 51] on button "Landing" at bounding box center [283, 45] width 36 height 16
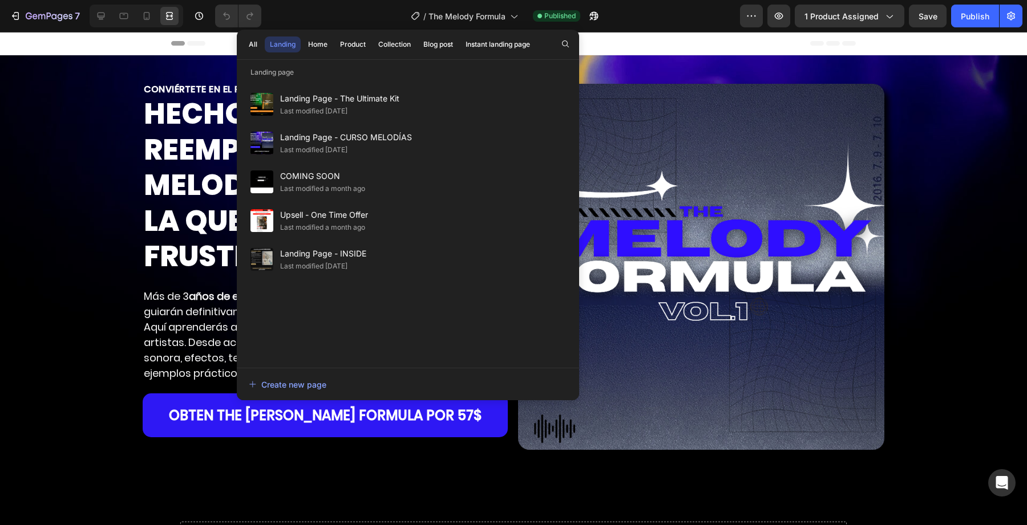
scroll to position [0, 0]
click at [319, 46] on div "Home" at bounding box center [317, 44] width 19 height 10
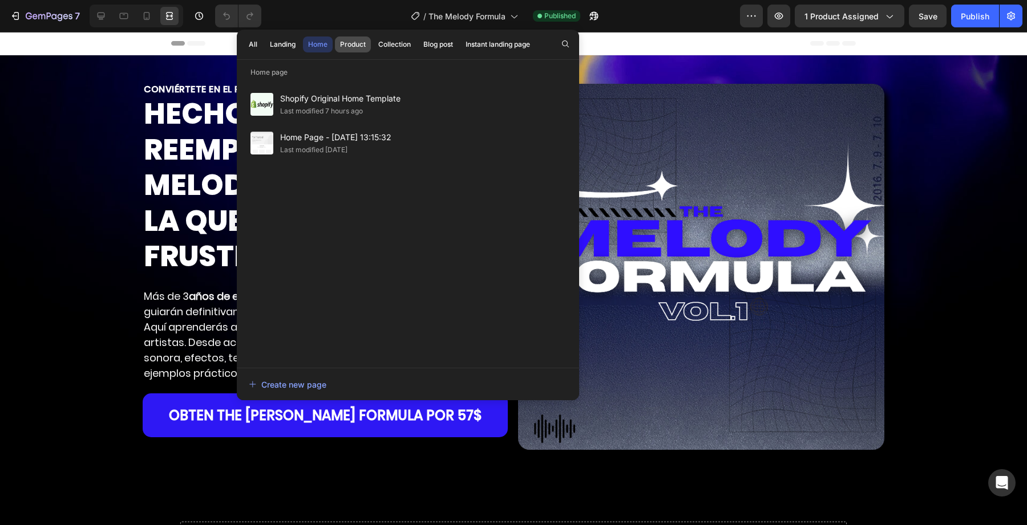
click at [366, 42] on button "Product" at bounding box center [353, 45] width 36 height 16
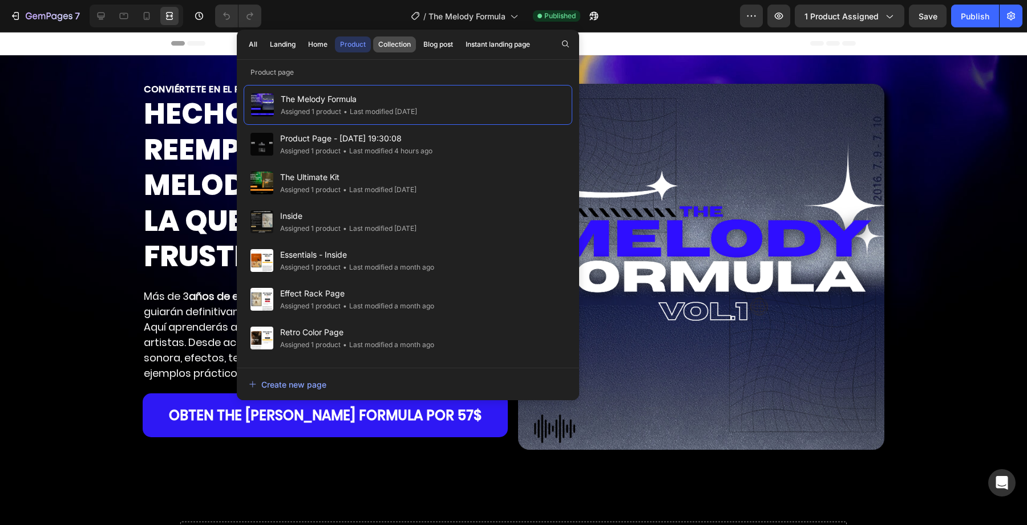
click at [387, 43] on div "Collection" at bounding box center [394, 44] width 33 height 10
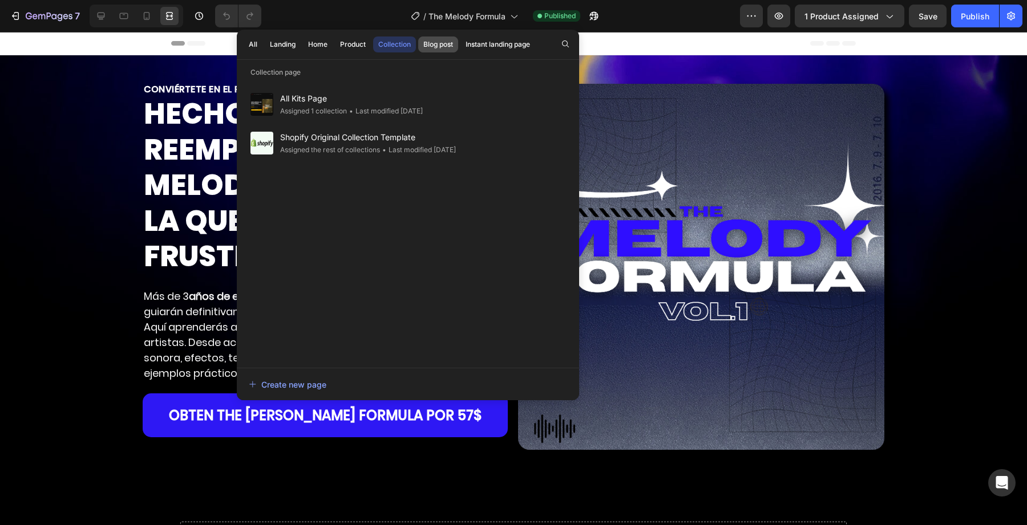
click at [435, 44] on div "Blog post" at bounding box center [438, 44] width 30 height 10
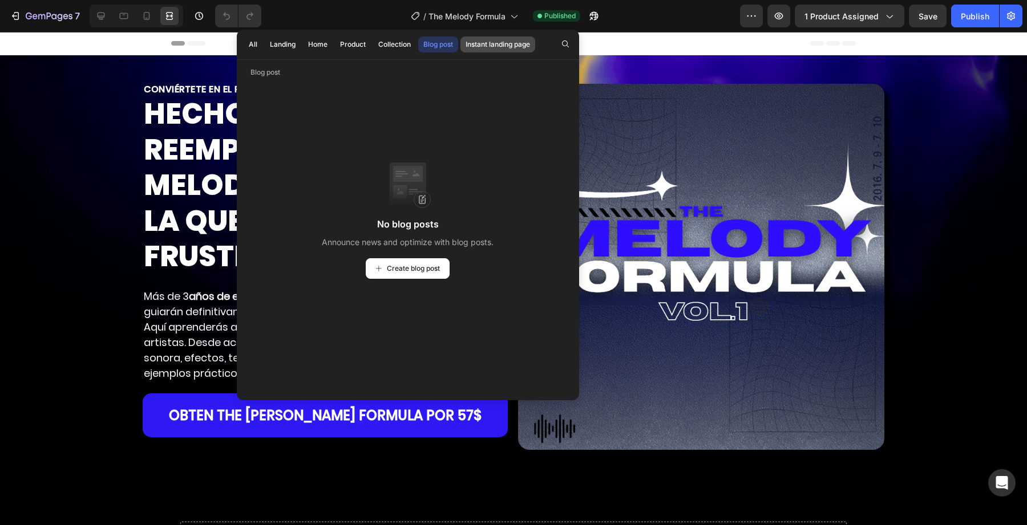
click at [515, 47] on div "Instant landing page" at bounding box center [498, 44] width 64 height 10
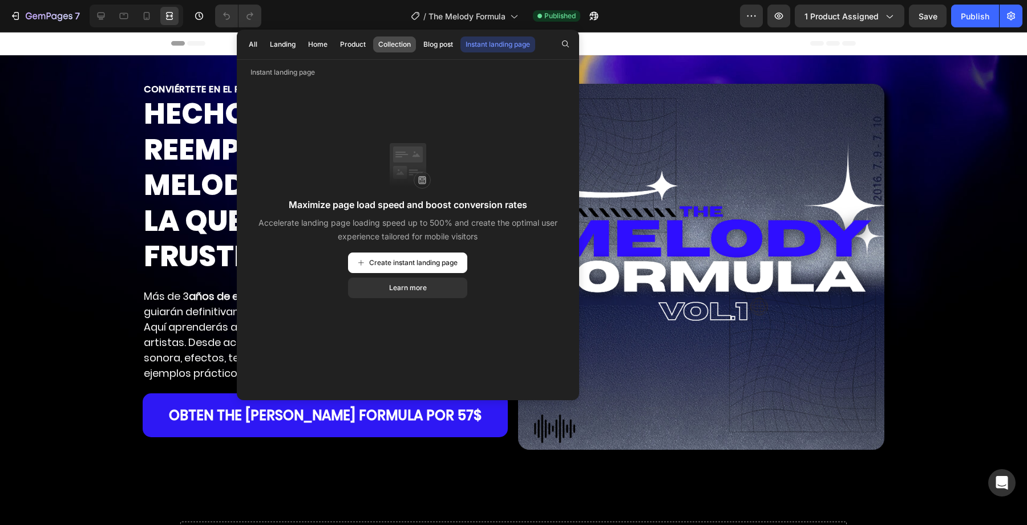
click at [414, 43] on button "Collection" at bounding box center [394, 45] width 43 height 16
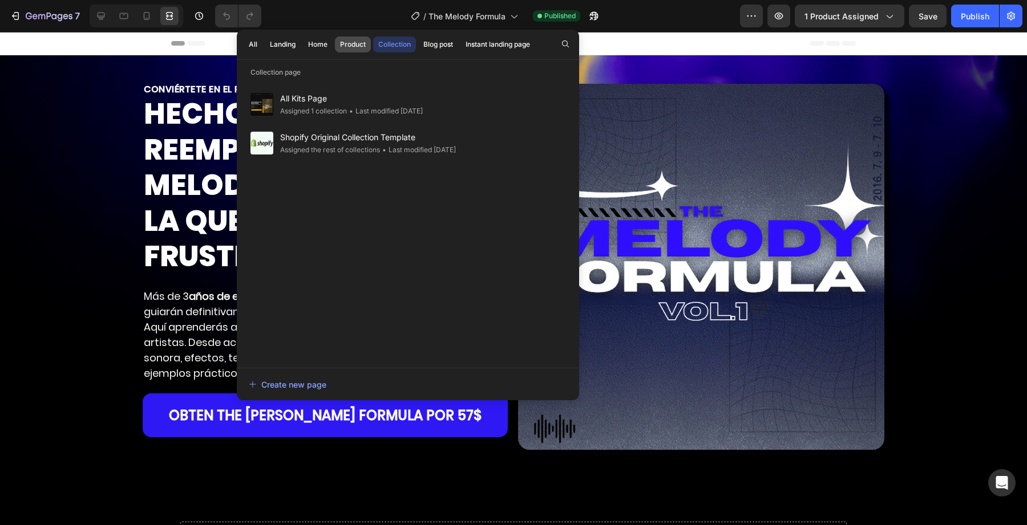
click at [362, 43] on div "Product" at bounding box center [353, 44] width 26 height 10
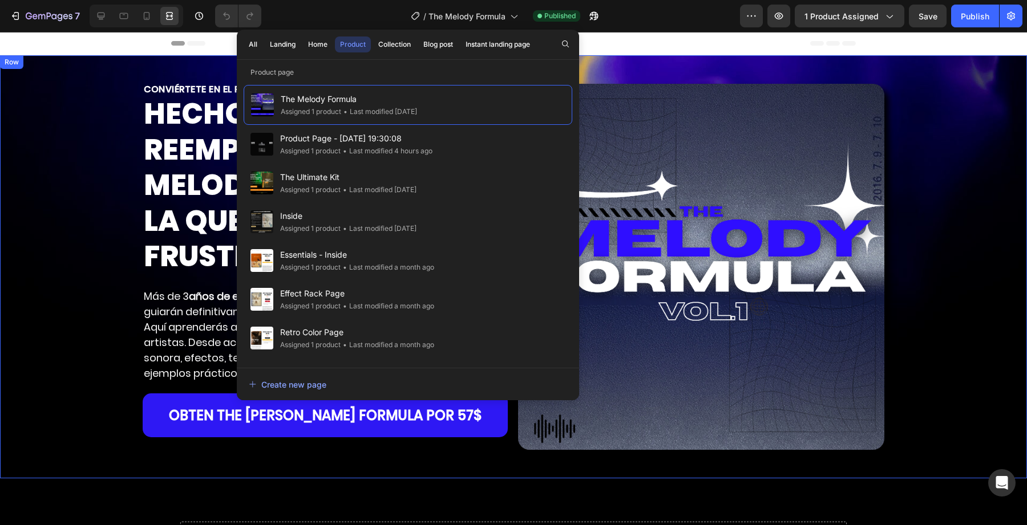
click at [642, 80] on div "Image CONVIÉRTETE EN EL PRODUCTOR QUE DEJA DE SONAR COMO TODOS. Heading HECHO P…" at bounding box center [513, 266] width 1027 height 423
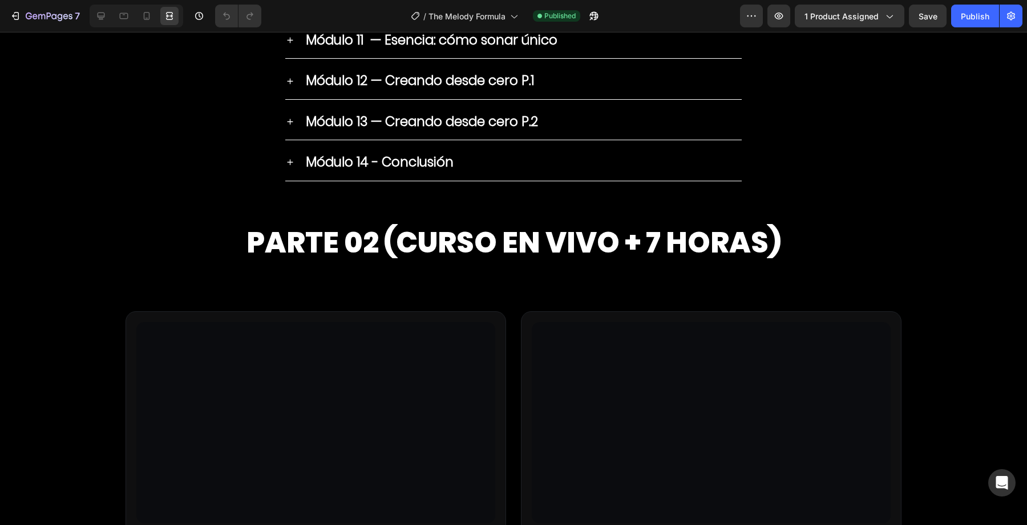
scroll to position [4385, 0]
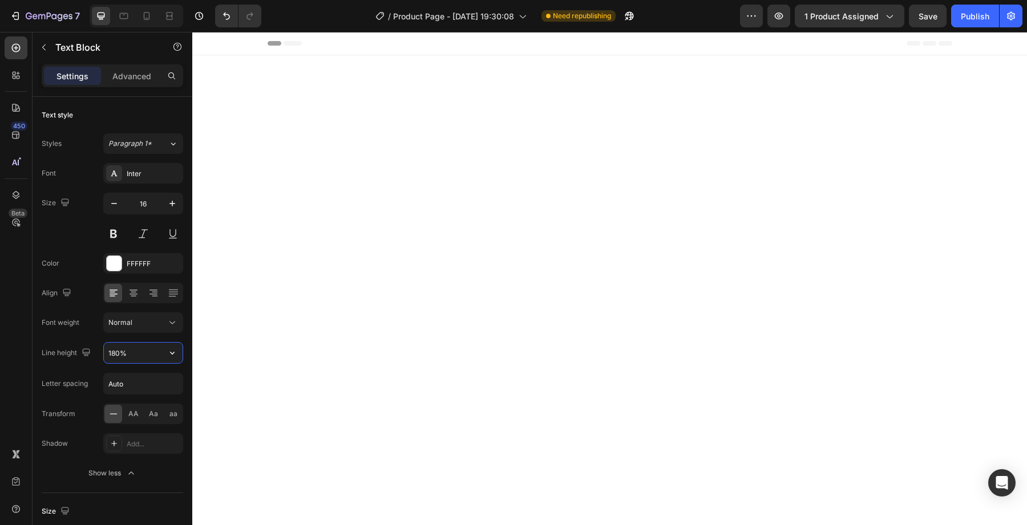
scroll to position [2154, 0]
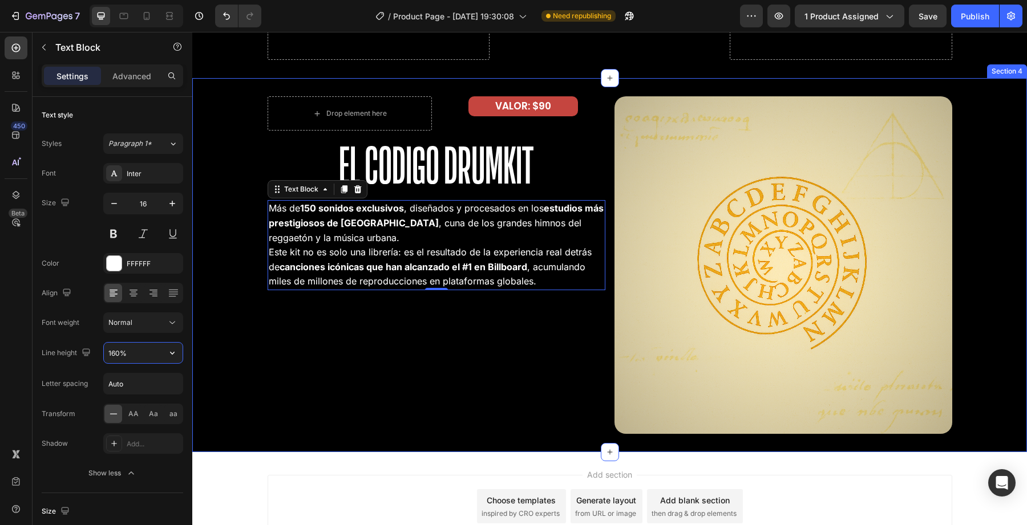
type input "160%"
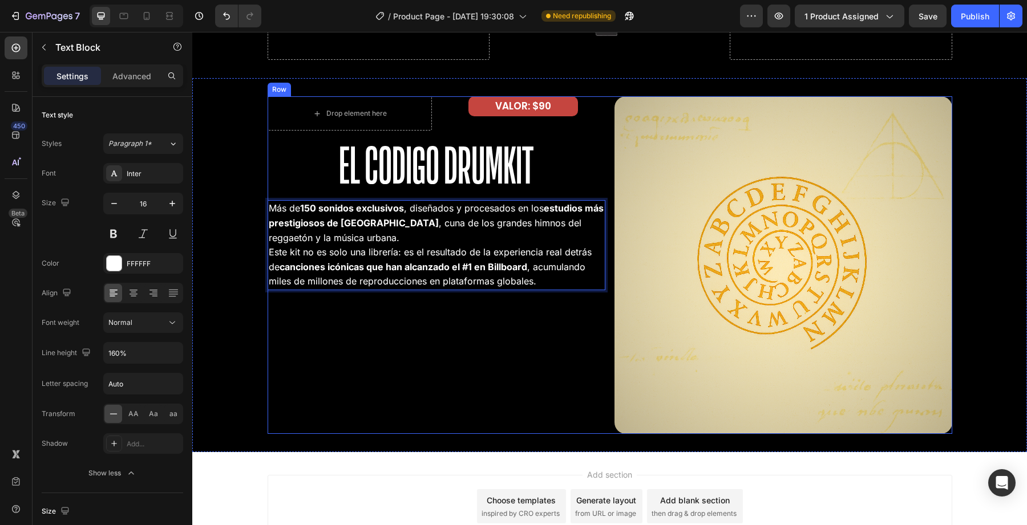
click at [387, 327] on div "Drop element here VALOR: $90 Text Block Row El Codigo Drumkit Heading Más de 15…" at bounding box center [437, 265] width 338 height 338
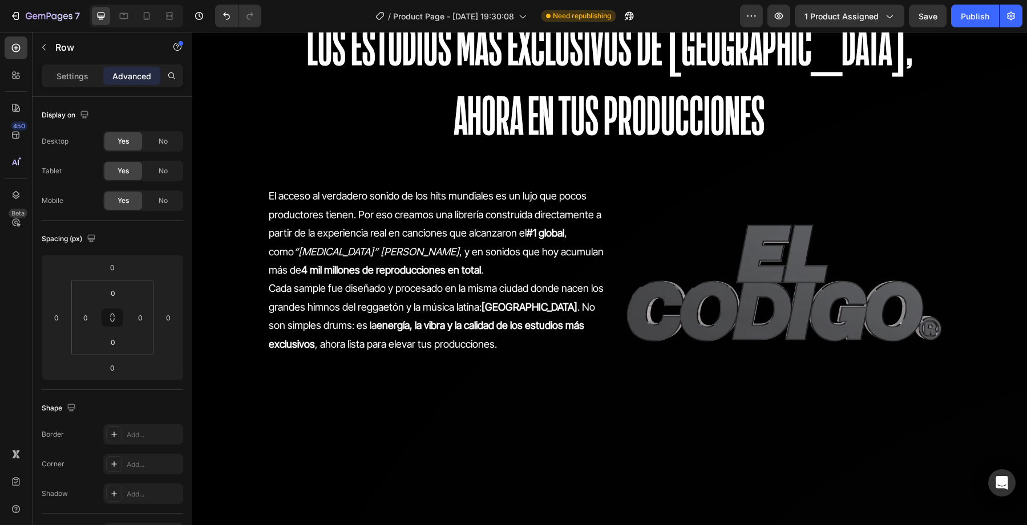
scroll to position [687, 0]
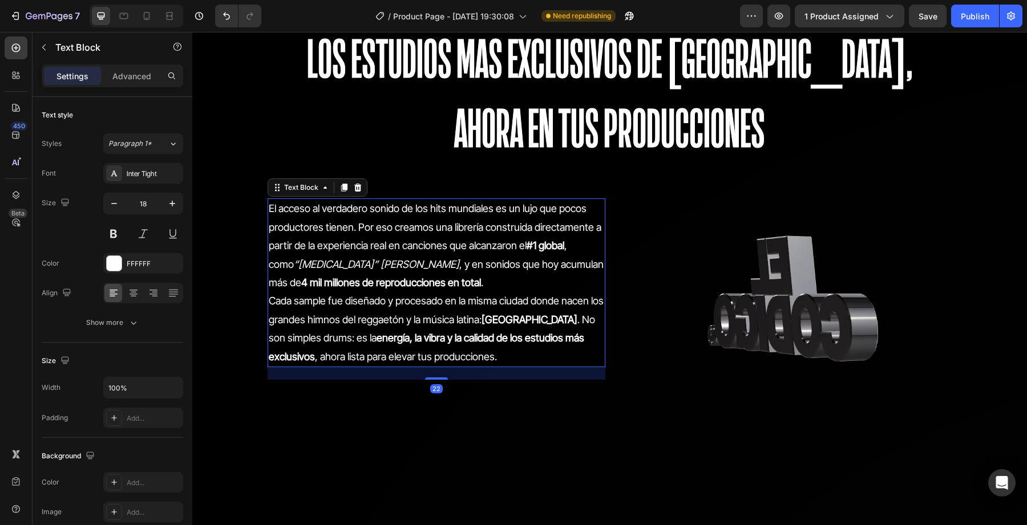
click at [438, 257] on p "El acceso al verdadero sonido de los hits mundiales es un lujo que pocos produc…" at bounding box center [436, 246] width 335 height 92
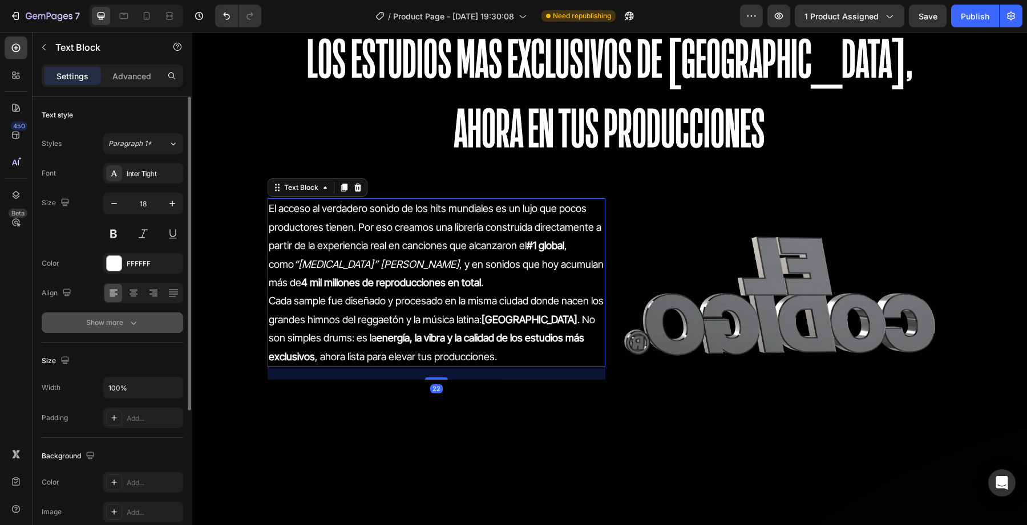
click at [119, 316] on button "Show more" at bounding box center [112, 323] width 141 height 21
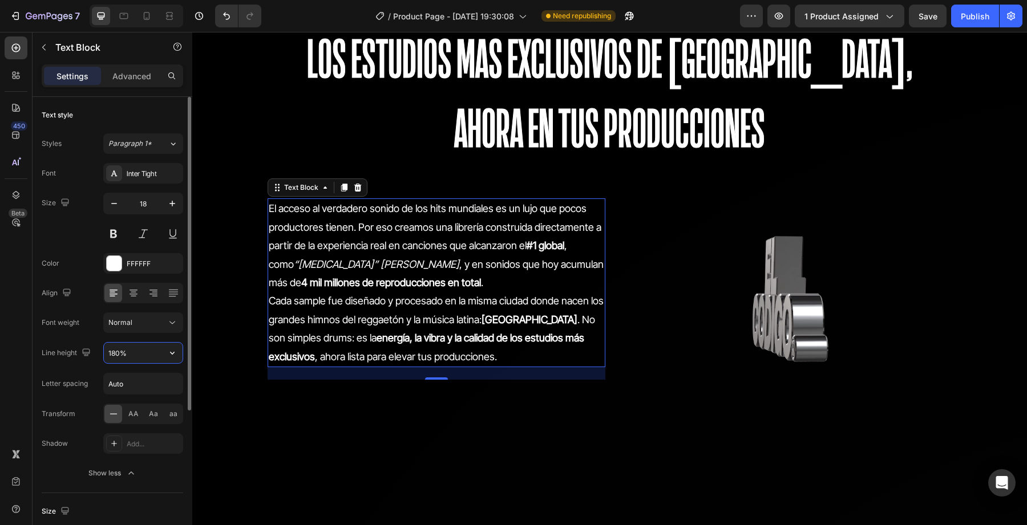
click at [116, 357] on input "180%" at bounding box center [143, 353] width 79 height 21
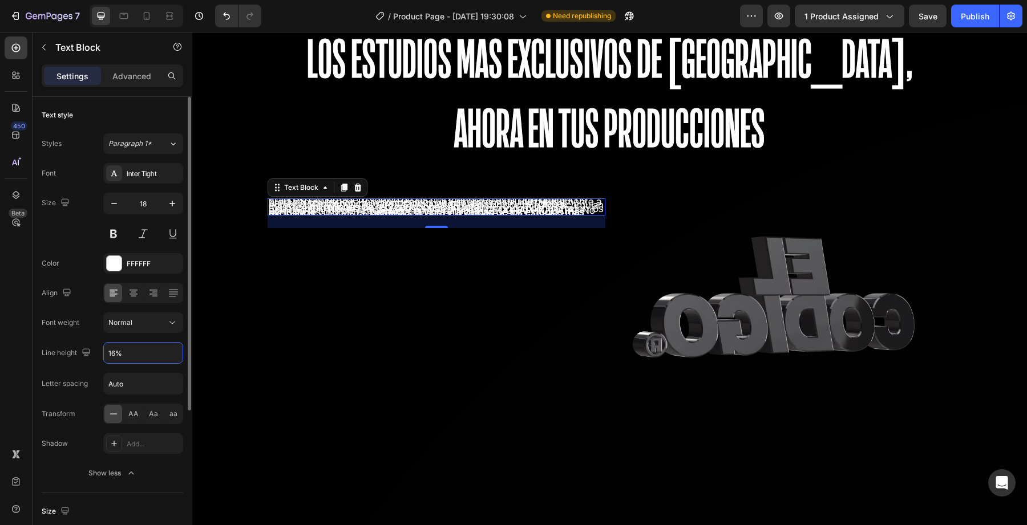
type input "160%"
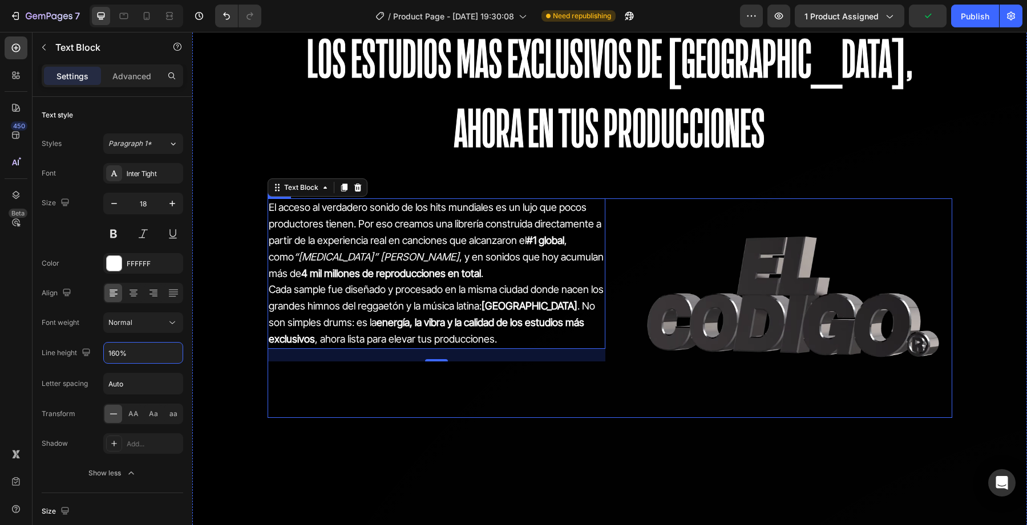
click at [293, 405] on div "El acceso al verdadero sonido de los hits mundiales es un lujo que pocos produc…" at bounding box center [437, 309] width 338 height 220
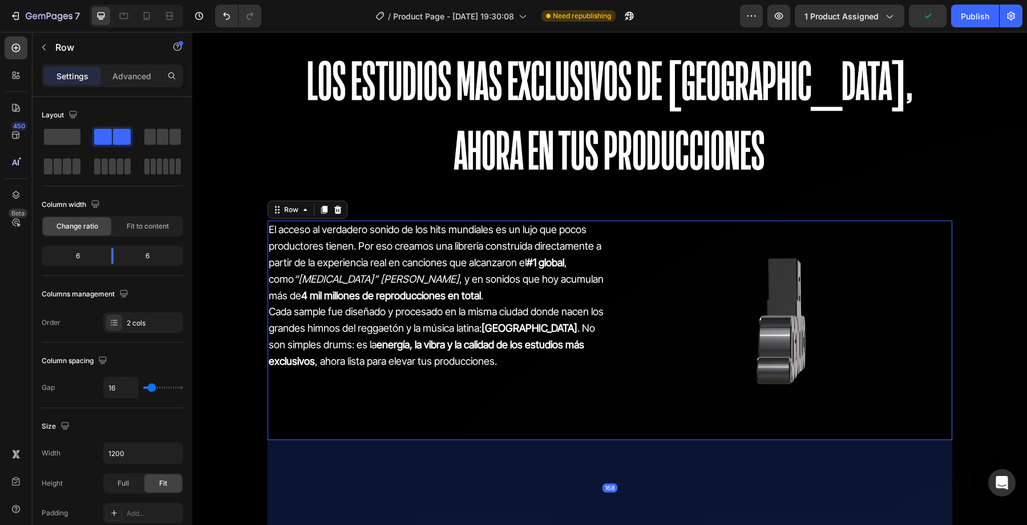
scroll to position [652, 0]
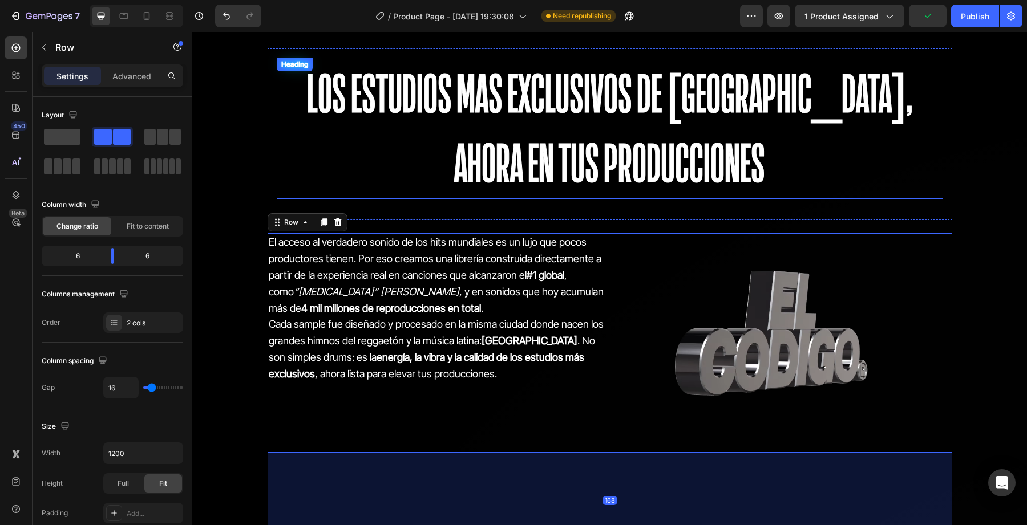
click at [431, 181] on h2 "los estudios mas exclusivos de [GEOGRAPHIC_DATA], ahora en tus producciones" at bounding box center [610, 128] width 666 height 141
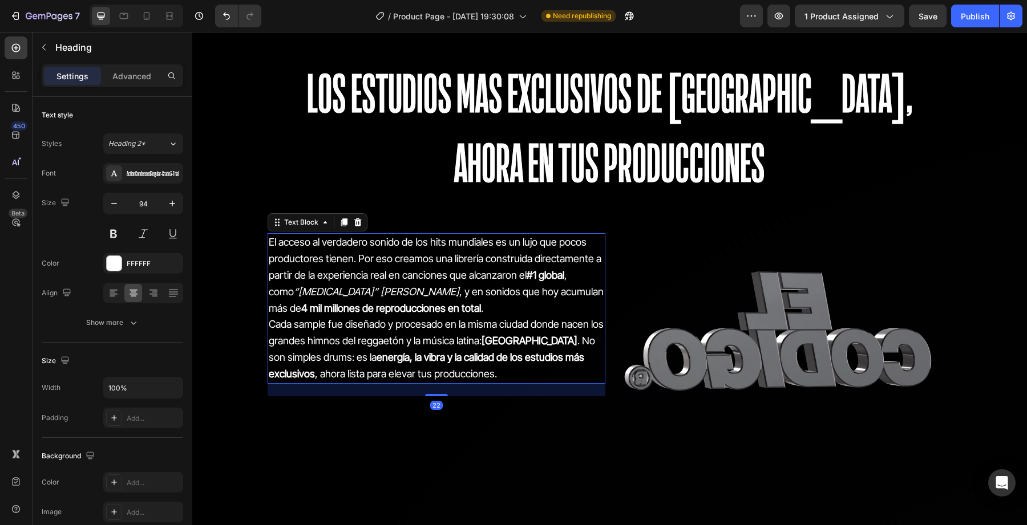
click at [414, 259] on p "El acceso al verdadero sonido de los hits mundiales es un lujo que pocos produc…" at bounding box center [436, 275] width 335 height 82
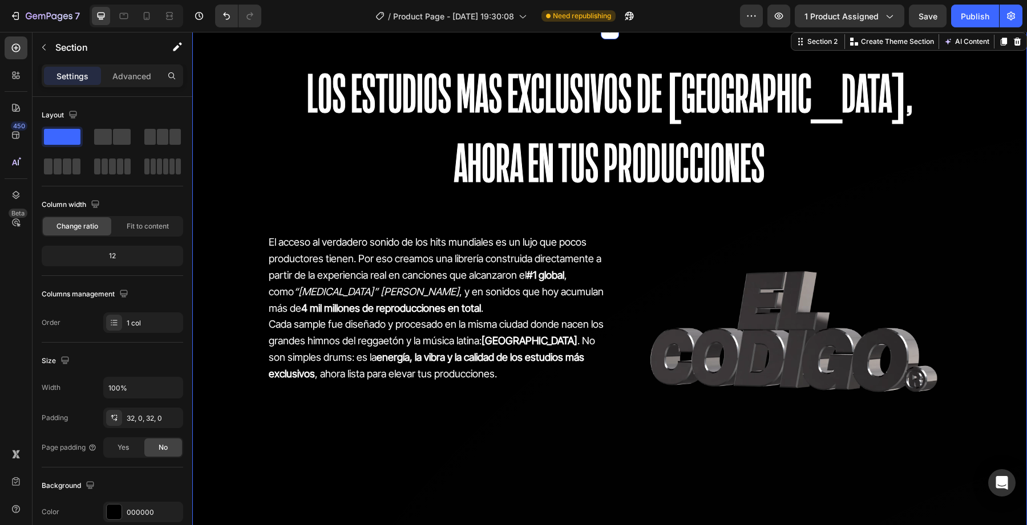
click at [446, 228] on div "los estudios mas exclusivos de Miami, ahora en tus producciones Heading Row El …" at bounding box center [609, 494] width 835 height 893
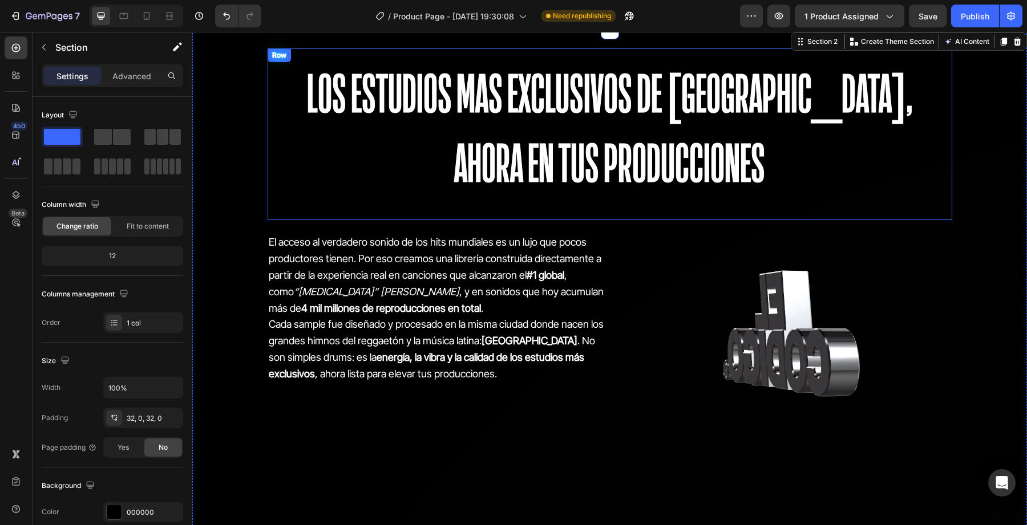
click at [526, 185] on h2 "los estudios mas exclusivos de [GEOGRAPHIC_DATA], ahora en tus producciones" at bounding box center [610, 128] width 666 height 141
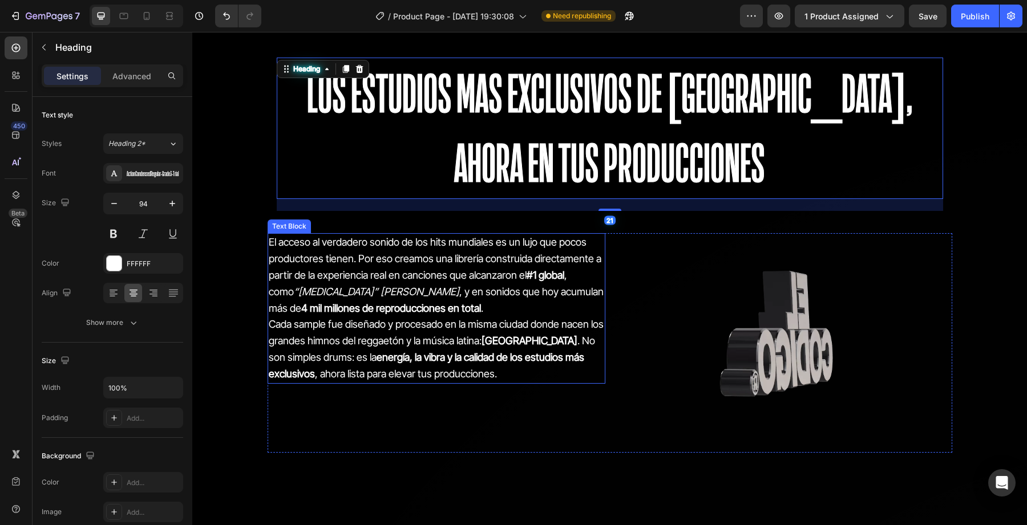
click at [479, 243] on p "El acceso al verdadero sonido de los hits mundiales es un lujo que pocos produc…" at bounding box center [436, 275] width 335 height 82
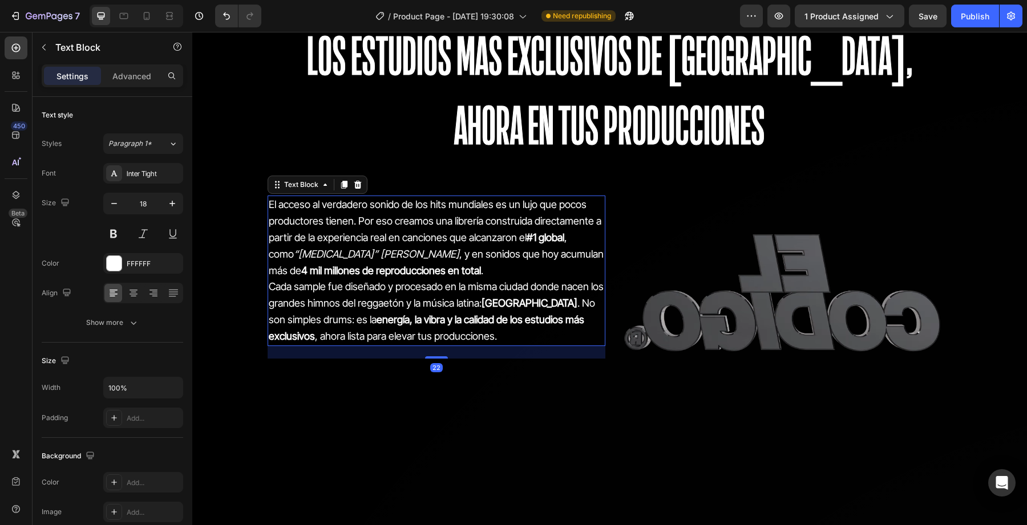
scroll to position [774, 0]
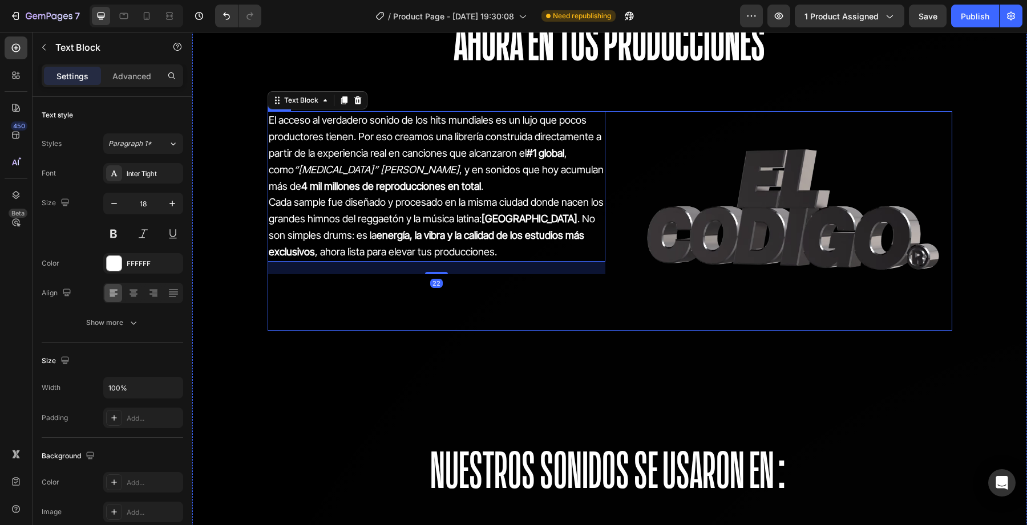
click at [489, 358] on div "los estudios mas exclusivos de Miami, ahora en tus producciones Heading Row El …" at bounding box center [609, 372] width 835 height 893
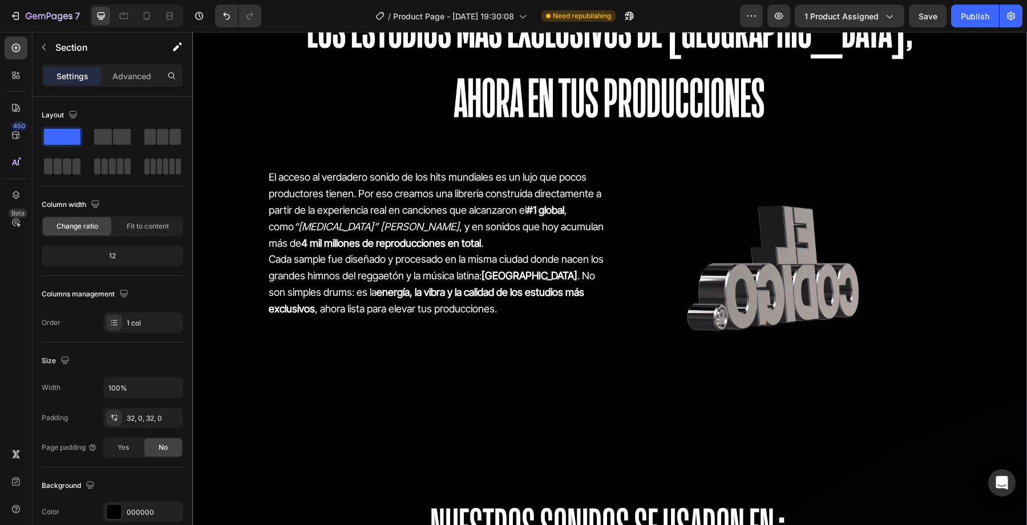
scroll to position [690, 0]
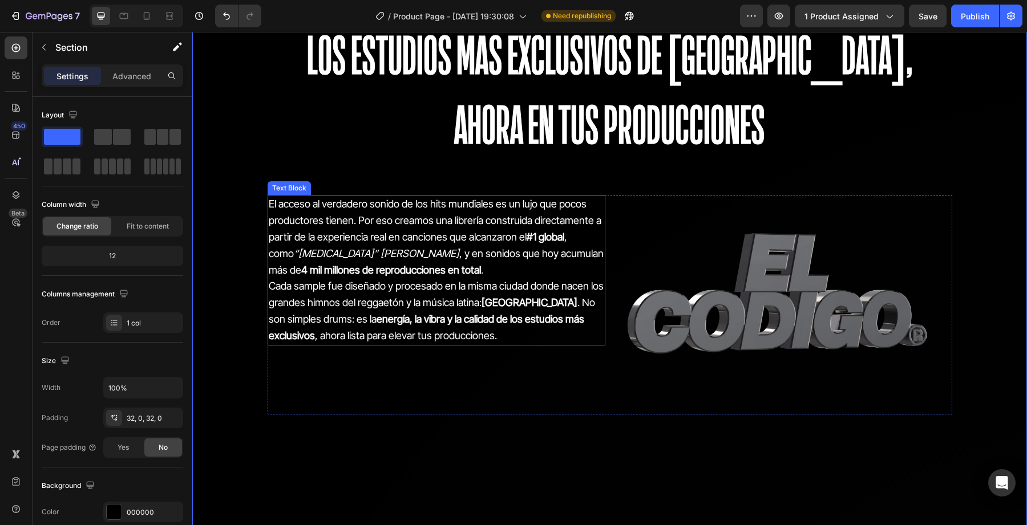
click at [460, 229] on p "El acceso al verdadero sonido de los hits mundiales es un lujo que pocos produc…" at bounding box center [436, 237] width 335 height 82
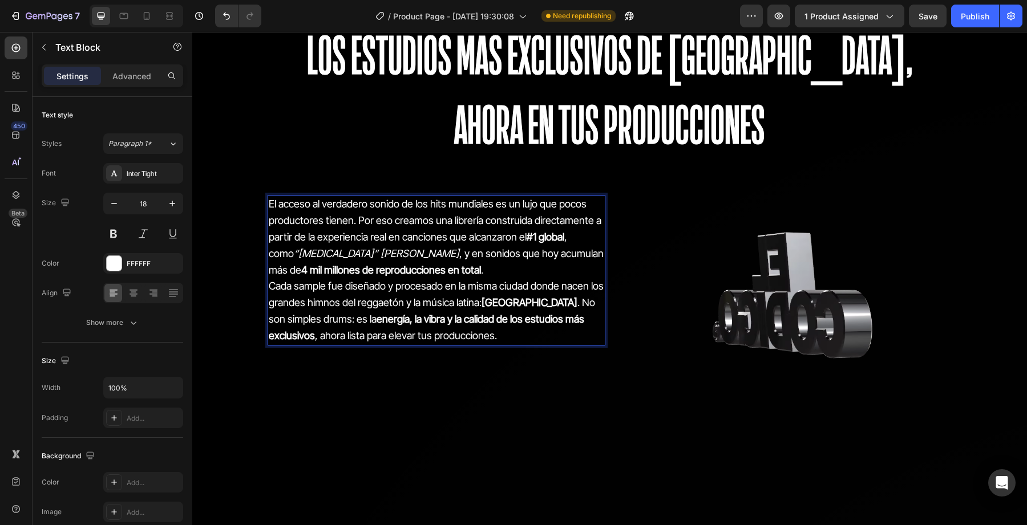
click at [273, 205] on p "El acceso al verdadero sonido de los hits mundiales es un lujo que pocos produc…" at bounding box center [436, 237] width 335 height 82
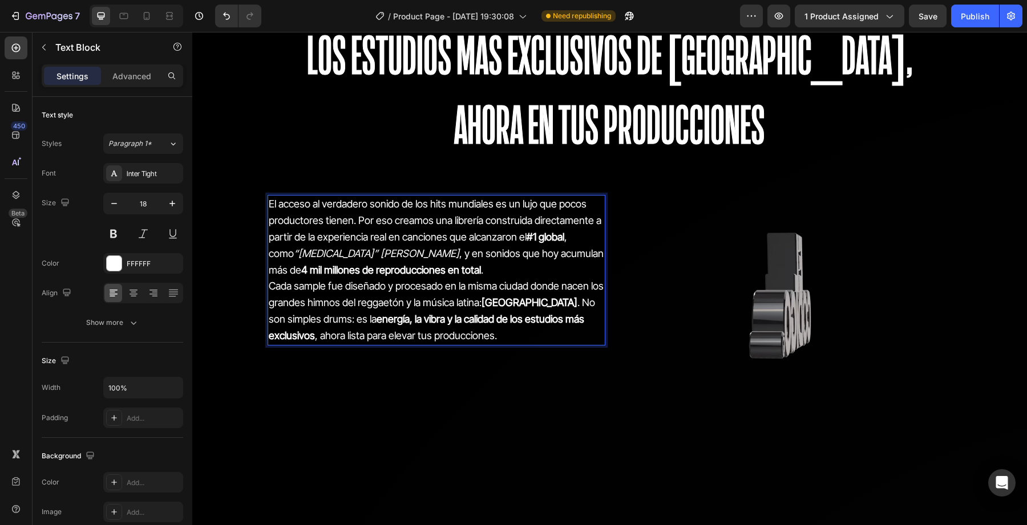
click at [269, 205] on p "El acceso al verdadero sonido de los hits mundiales es un lujo que pocos produc…" at bounding box center [436, 237] width 335 height 82
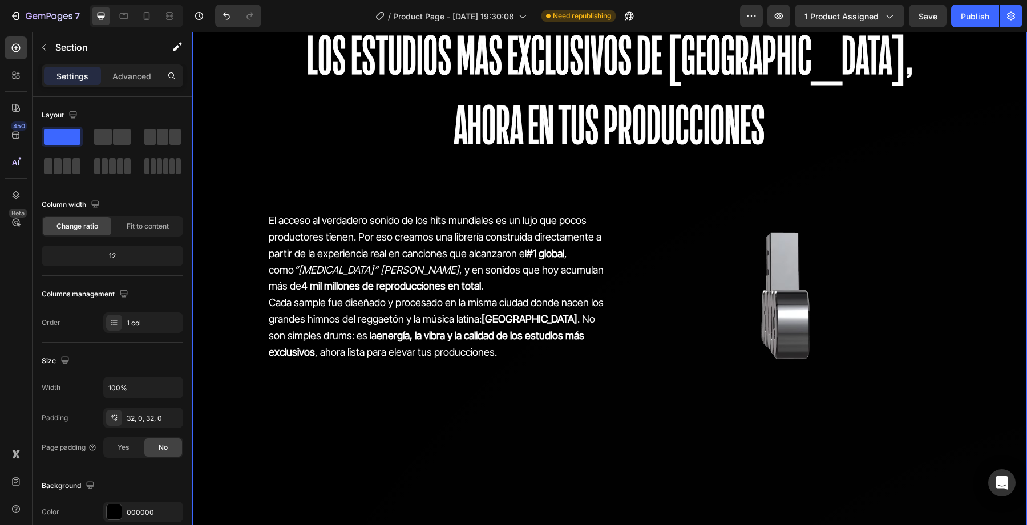
click at [420, 422] on div "los estudios mas exclusivos de Miami, ahora en tus producciones Heading Row El …" at bounding box center [609, 456] width 835 height 893
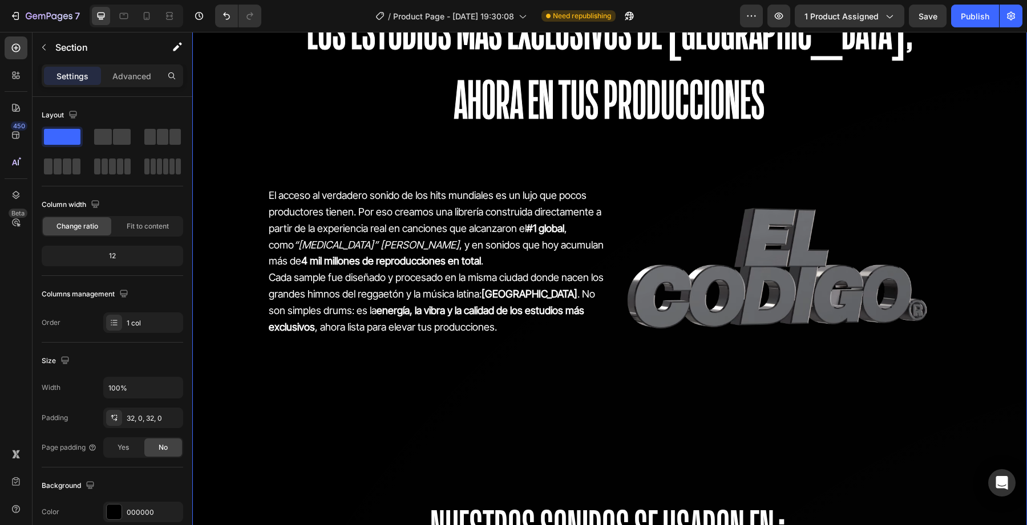
scroll to position [730, 0]
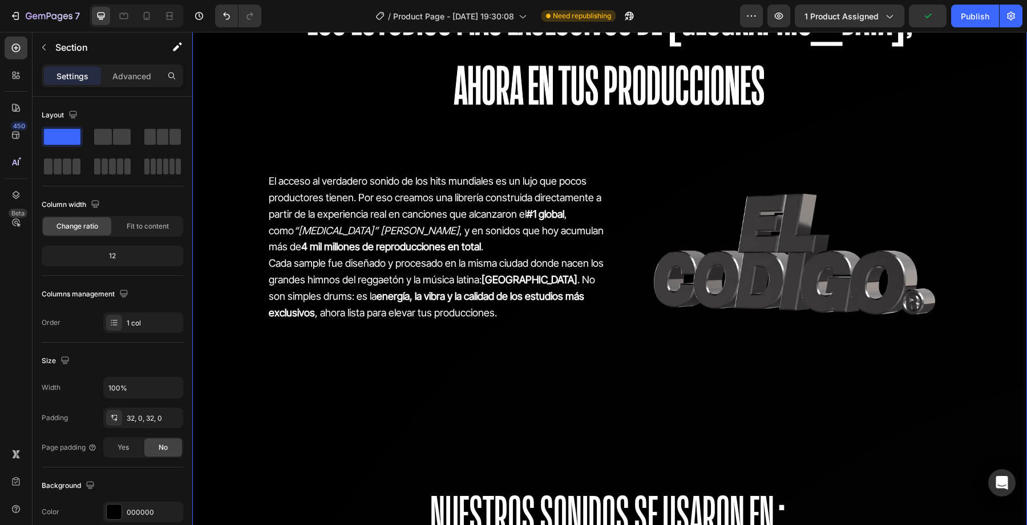
click at [270, 183] on p "El acceso al verdadero sonido de los hits mundiales es un lujo que pocos produc…" at bounding box center [436, 214] width 335 height 82
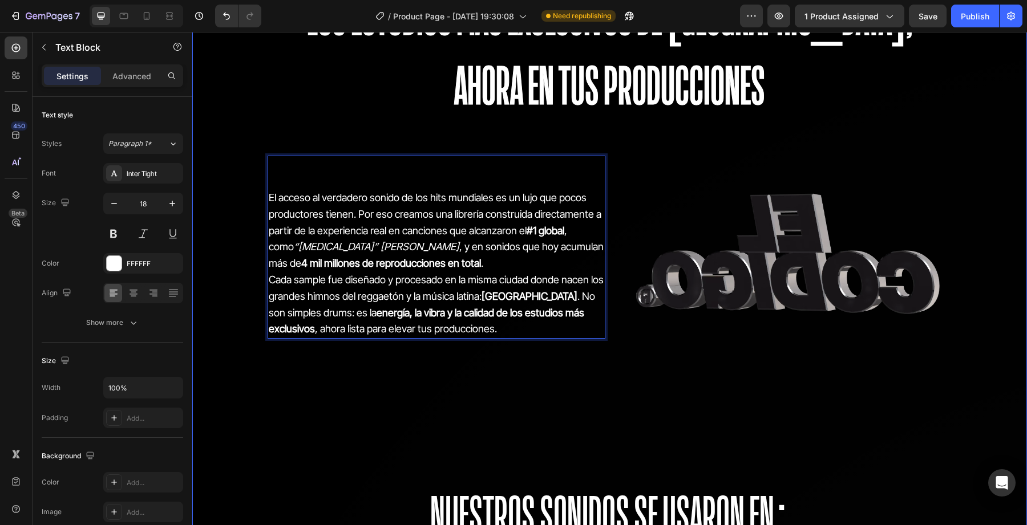
click at [443, 407] on div "los estudios mas exclusivos de Miami, ahora en tus producciones Heading Row El …" at bounding box center [609, 417] width 835 height 893
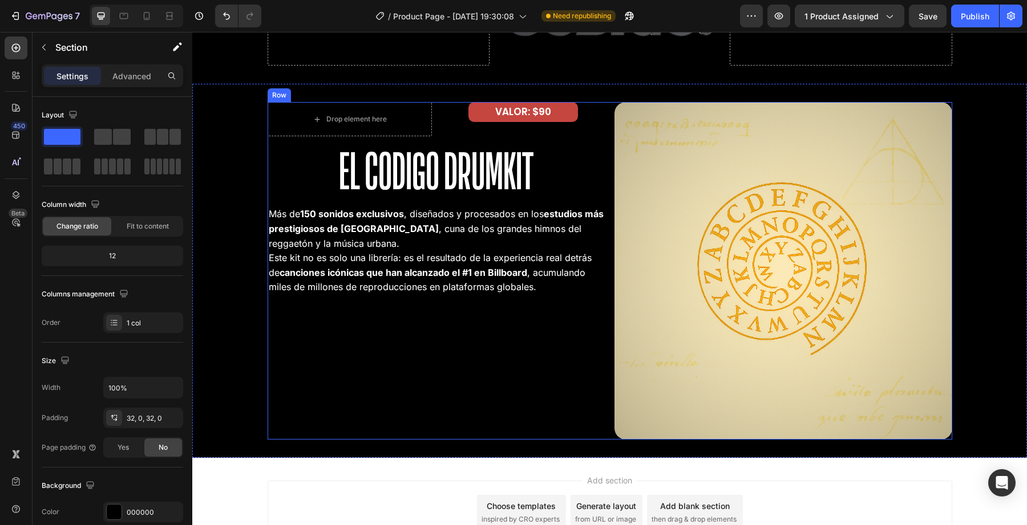
scroll to position [2139, 0]
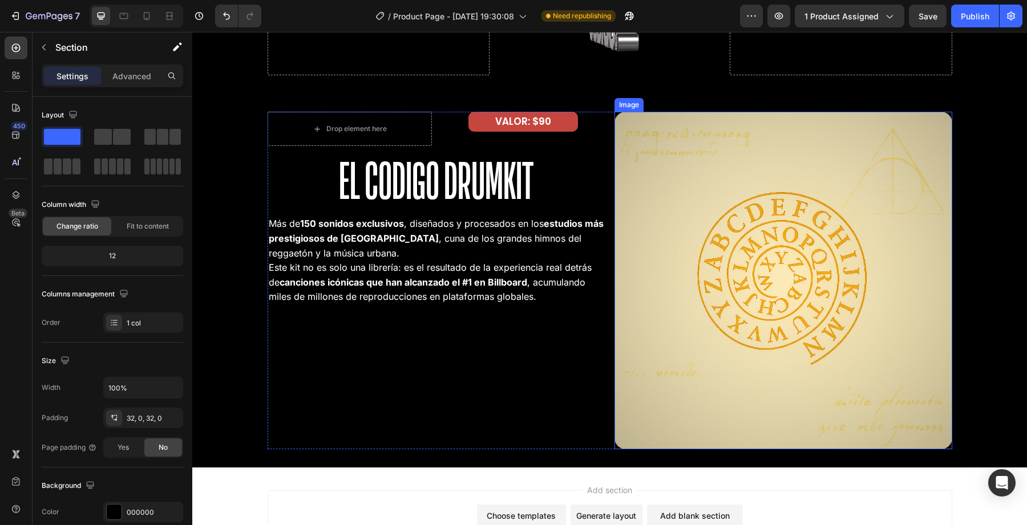
click at [712, 357] on img at bounding box center [783, 281] width 338 height 338
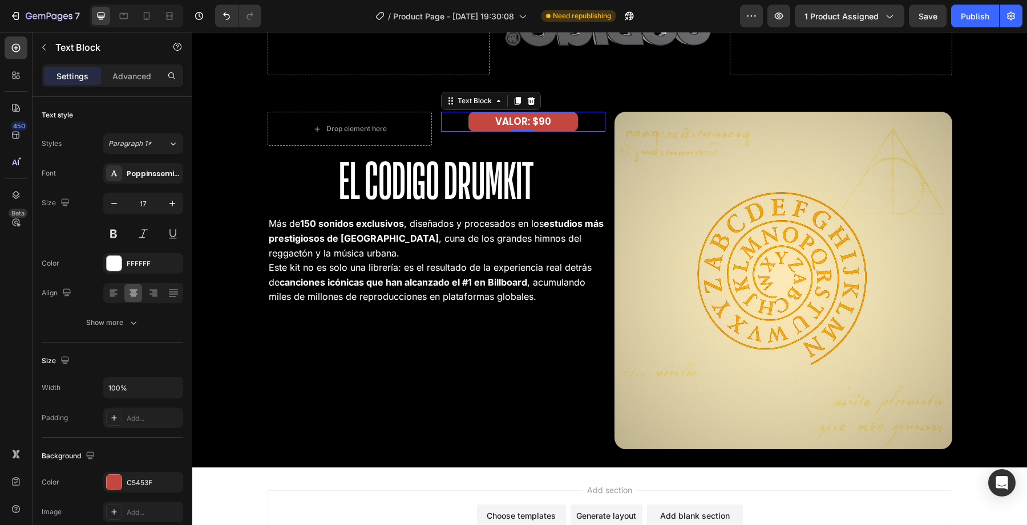
click at [476, 128] on p "VALOR: $90" at bounding box center [523, 122] width 107 height 18
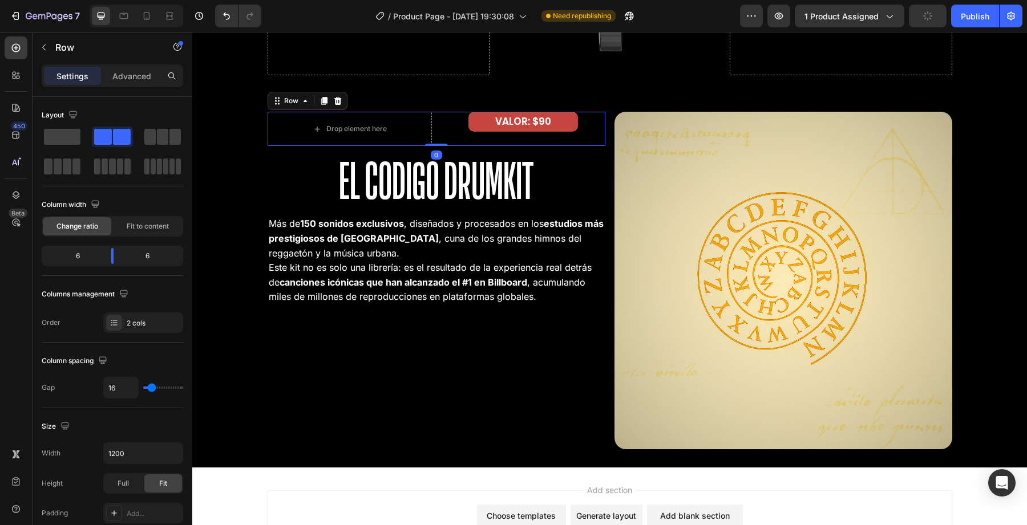
click at [482, 139] on div "VALOR: $90 Text Block" at bounding box center [523, 129] width 164 height 34
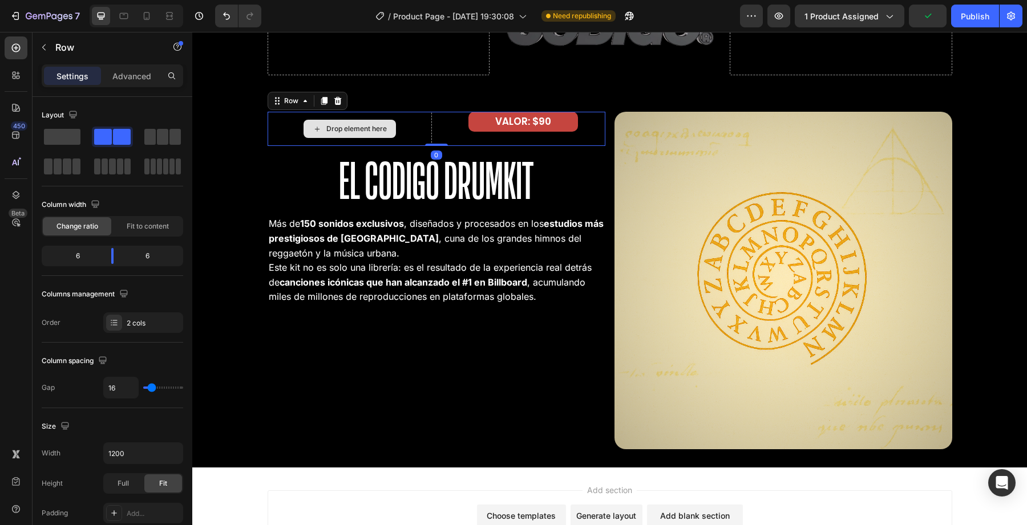
click at [409, 135] on div "Drop element here" at bounding box center [350, 129] width 164 height 34
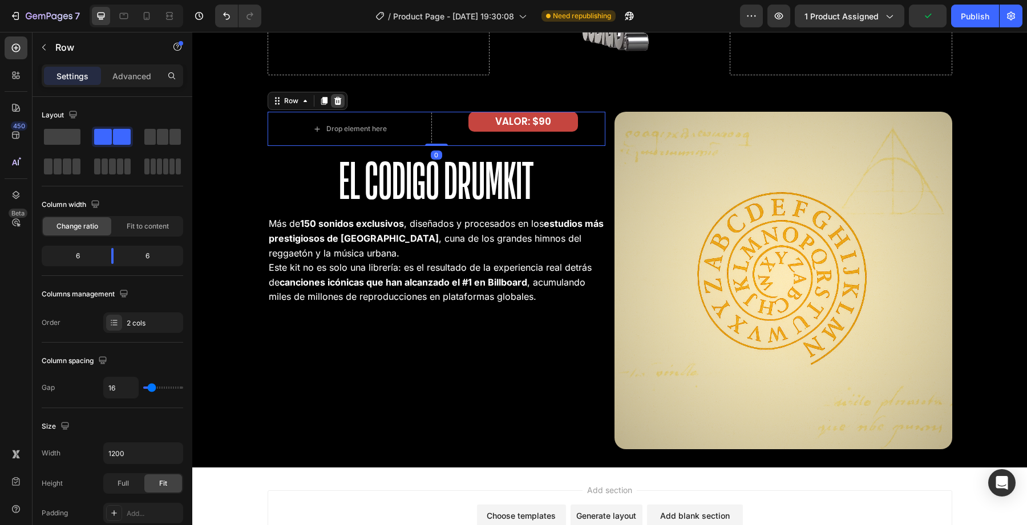
click at [335, 95] on div at bounding box center [338, 101] width 14 height 14
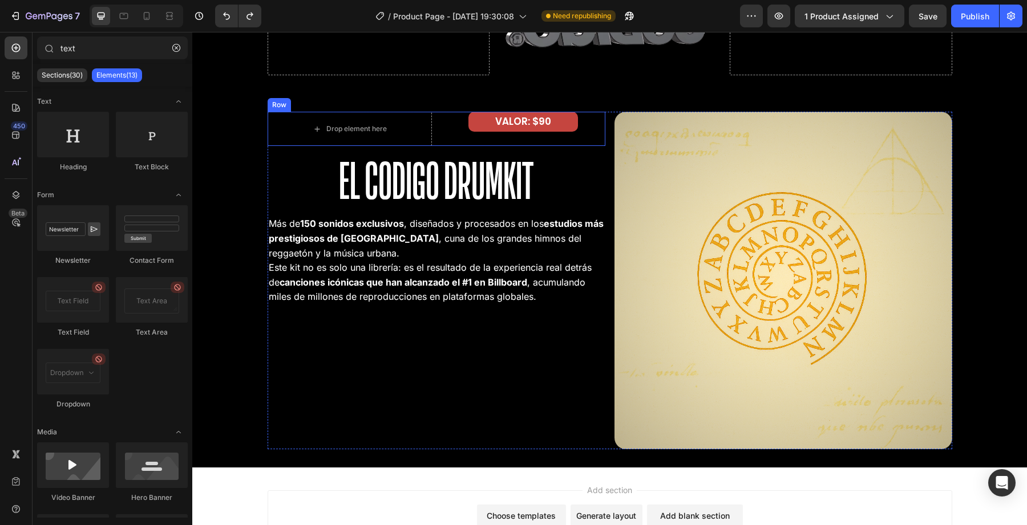
click at [521, 142] on div "VALOR: $90 Text Block" at bounding box center [523, 129] width 164 height 34
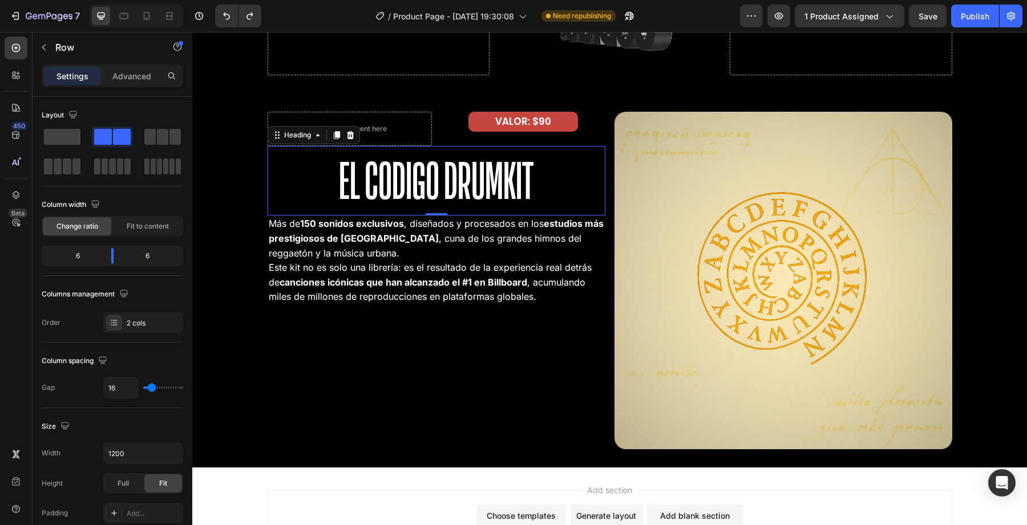
click at [496, 177] on h2 "El Codigo Drumkit" at bounding box center [437, 181] width 338 height 70
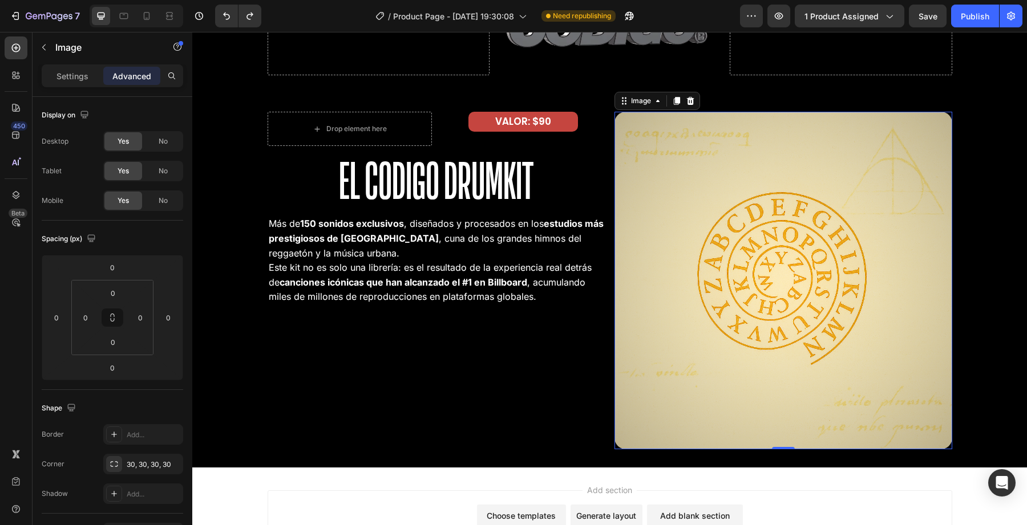
click at [622, 245] on img at bounding box center [783, 281] width 338 height 338
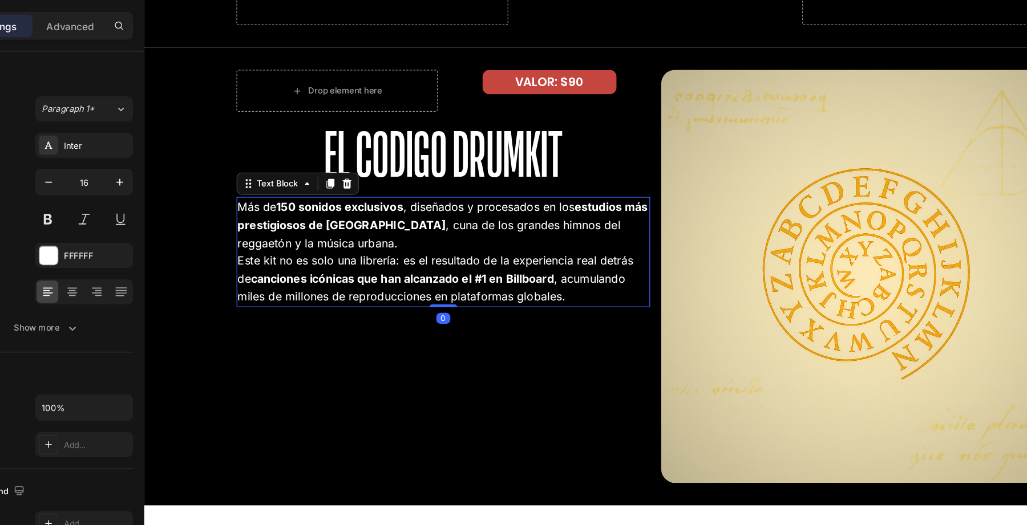
click at [269, 165] on strong "150 sonidos exclusivos" at bounding box center [304, 164] width 104 height 11
click at [271, 165] on strong "150 sonidos exclusivos" at bounding box center [304, 164] width 104 height 11
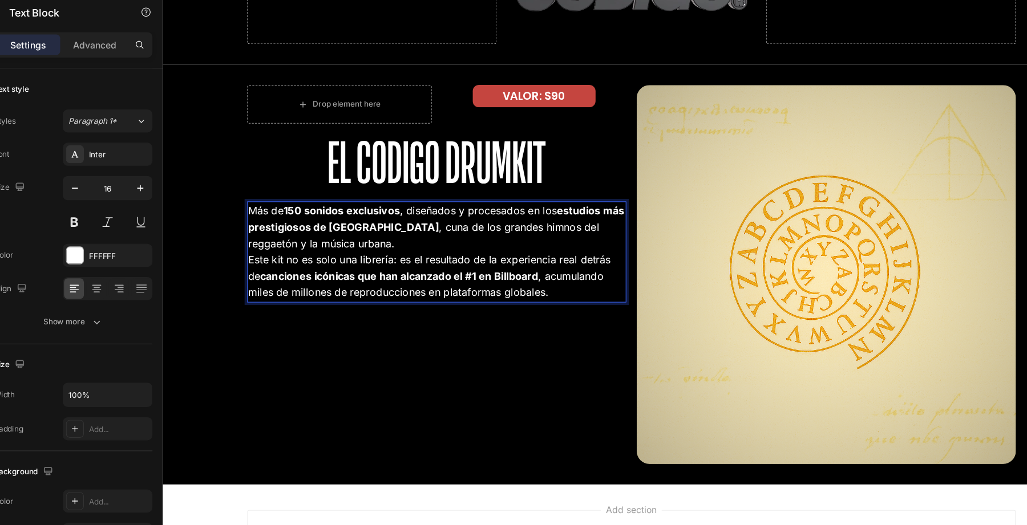
click at [360, 208] on p "Más de 150 sonidos exclusivos , diseñados y procesados en los estudios más pres…" at bounding box center [406, 203] width 335 height 44
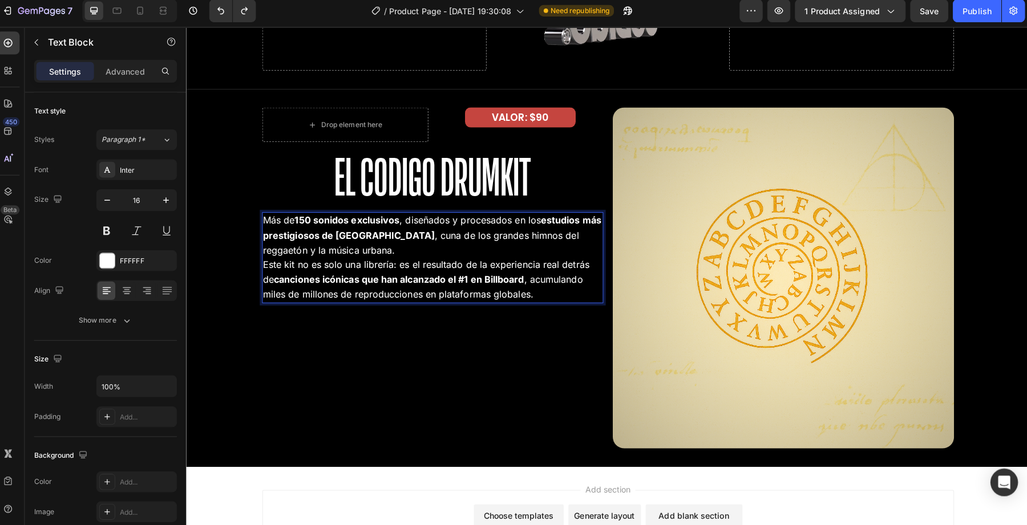
scroll to position [0, 0]
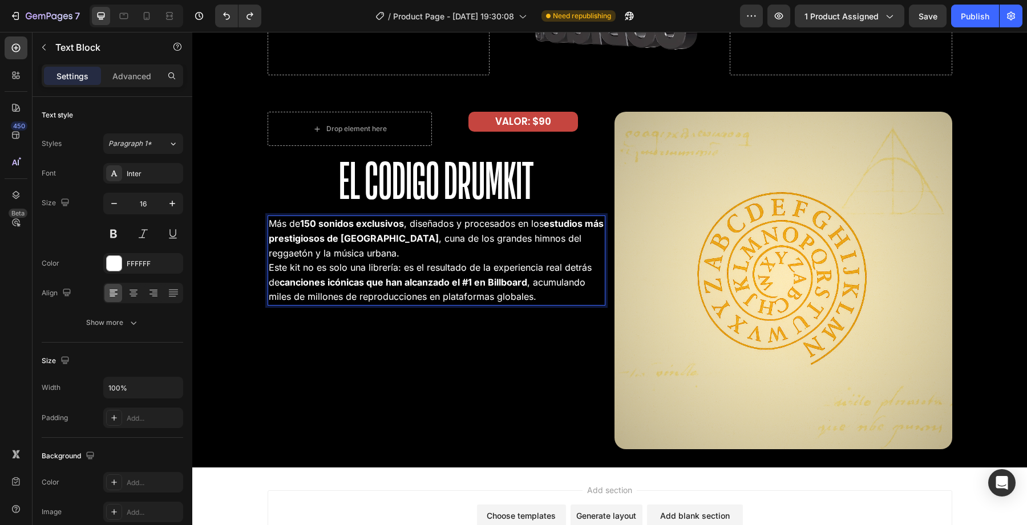
click at [423, 297] on p "Este kit no es solo una librería: es el resultado de la experiencia real detrás…" at bounding box center [436, 283] width 335 height 44
click at [471, 289] on p "Este kit no es solo una librería: es el resultado de la experiencia real detrás…" at bounding box center [436, 283] width 335 height 44
click at [533, 294] on p "Este kit no es solo una librería: es el resultado de la experiencia real detrás…" at bounding box center [436, 283] width 335 height 44
click at [532, 296] on p "Este kit no es solo una librería: es el resultado de la experiencia real detrás…" at bounding box center [436, 283] width 335 height 44
click at [425, 337] on div "Drop element here VALOR: $90 Text Block Row El Codigo Drumkit Heading Más de 15…" at bounding box center [437, 281] width 338 height 338
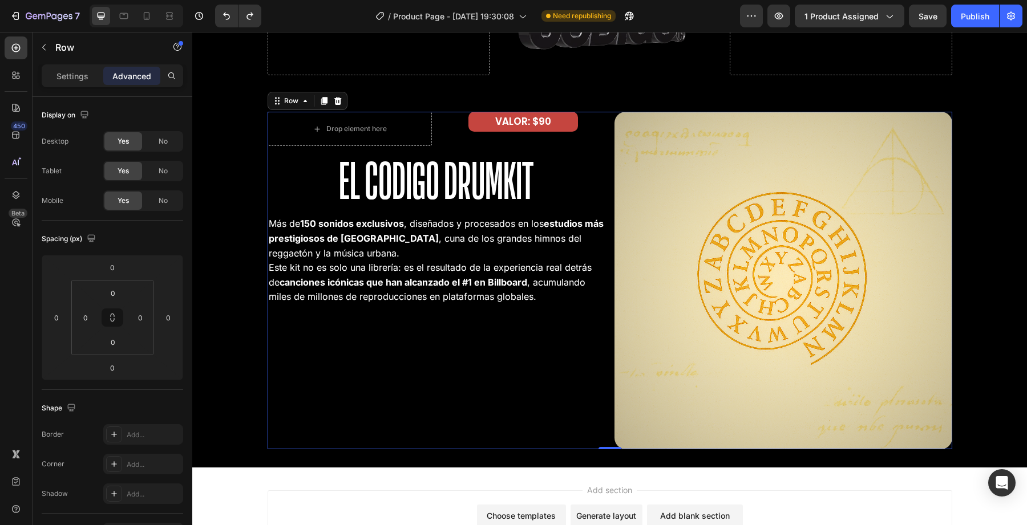
click at [419, 358] on div "Drop element here VALOR: $90 Text Block Row El Codigo Drumkit Heading Más de 15…" at bounding box center [437, 281] width 338 height 338
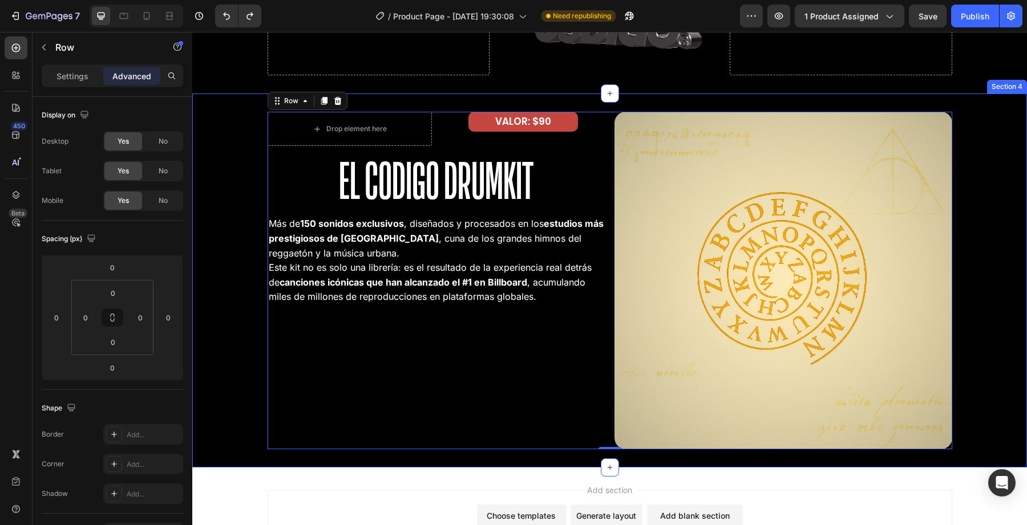
click at [401, 114] on div "Drop element here" at bounding box center [350, 129] width 164 height 34
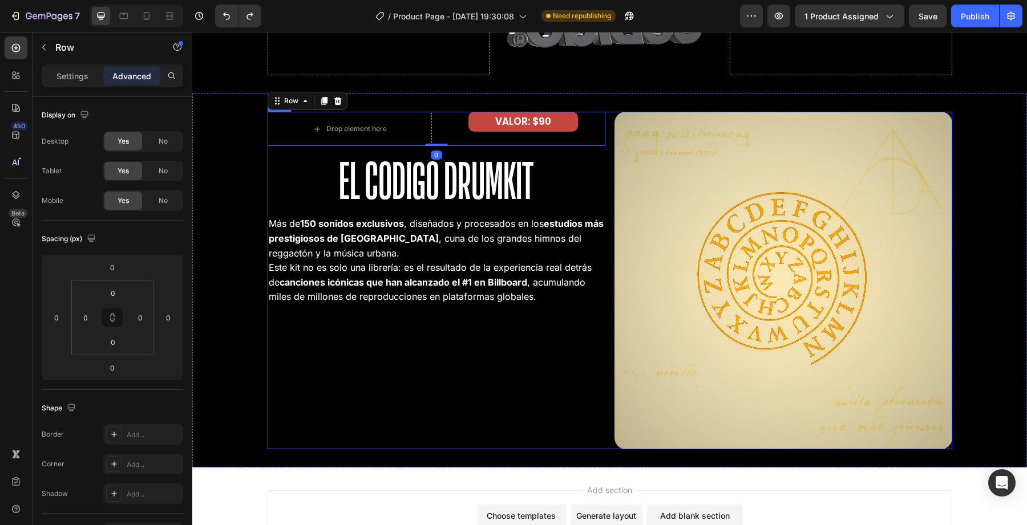
click at [609, 126] on div "Drop element here VALOR: $90 Text Block Row 0 El Codigo Drumkit Heading Más de …" at bounding box center [610, 281] width 685 height 338
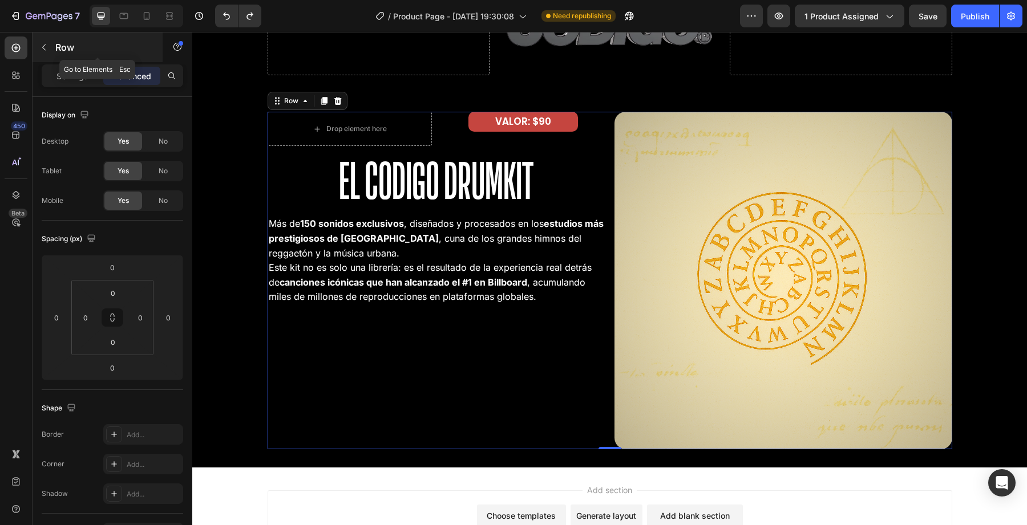
click at [43, 54] on button "button" at bounding box center [44, 47] width 18 height 18
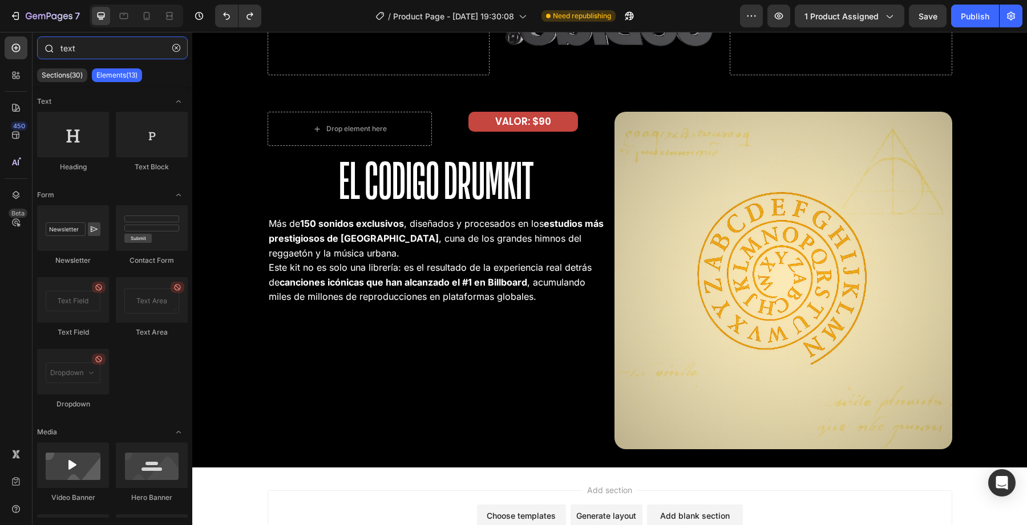
click at [94, 54] on input "text" at bounding box center [112, 48] width 151 height 23
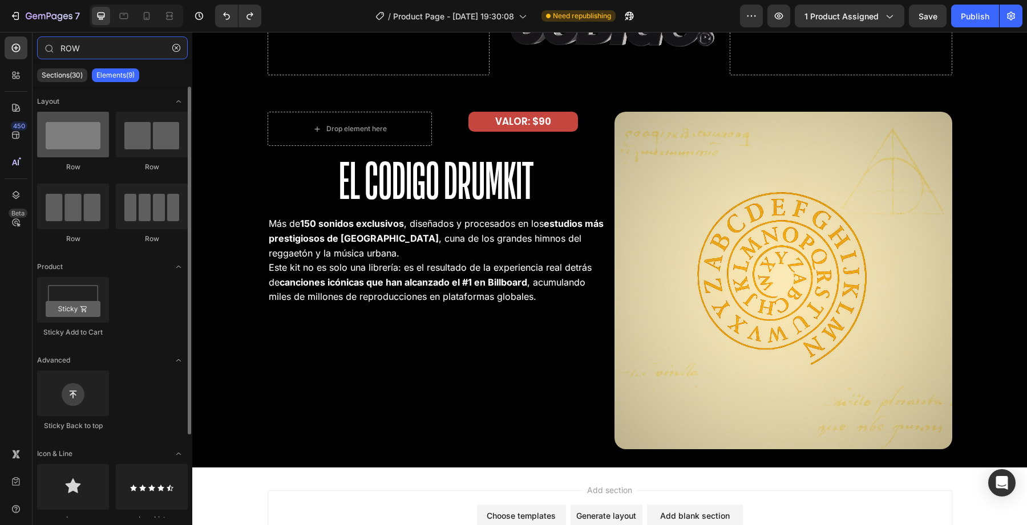
type input "ROW"
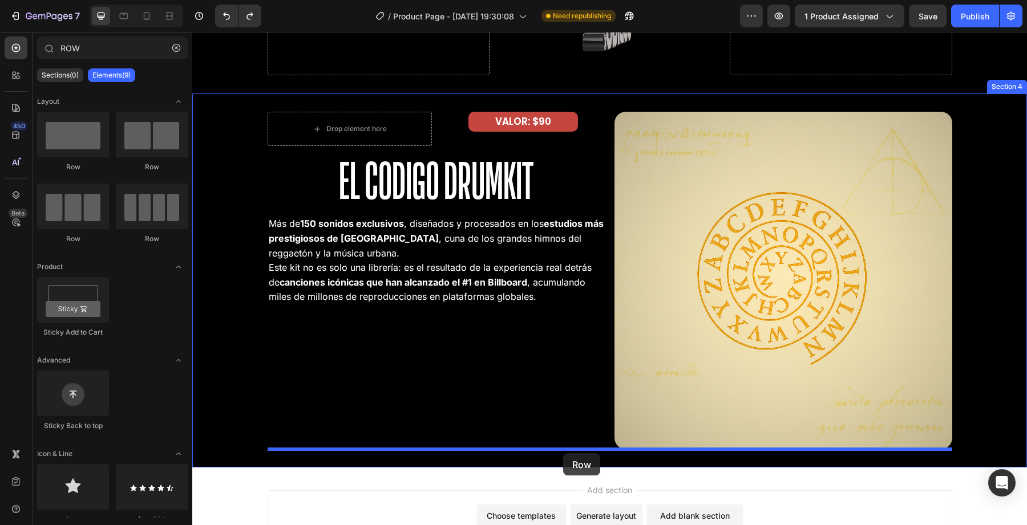
drag, startPoint x: 273, startPoint y: 157, endPoint x: 563, endPoint y: 454, distance: 415.2
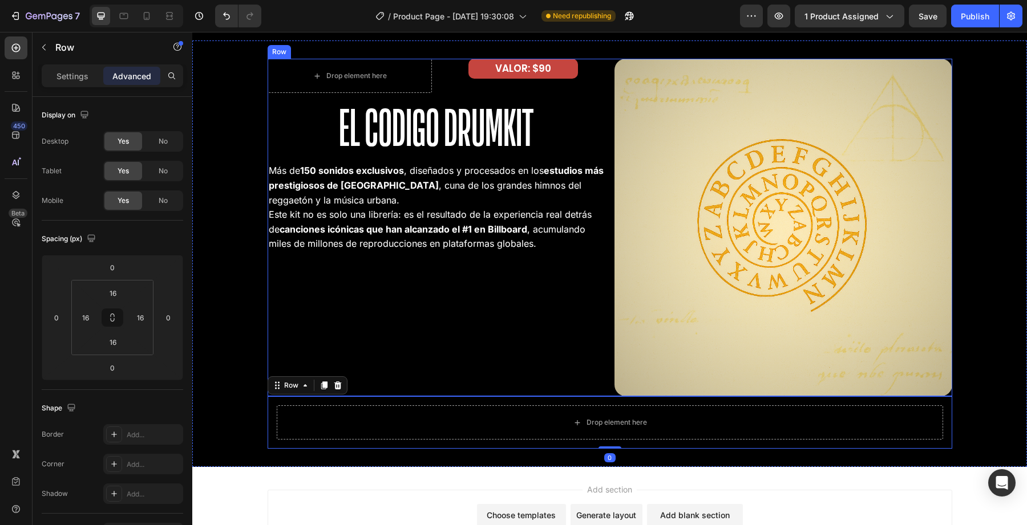
scroll to position [2223, 0]
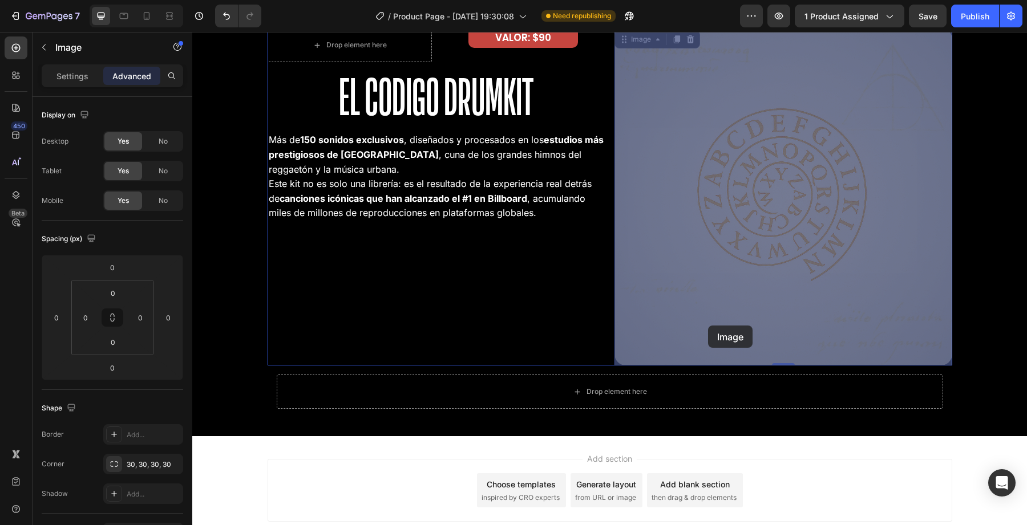
drag, startPoint x: 709, startPoint y: 289, endPoint x: 708, endPoint y: 326, distance: 36.5
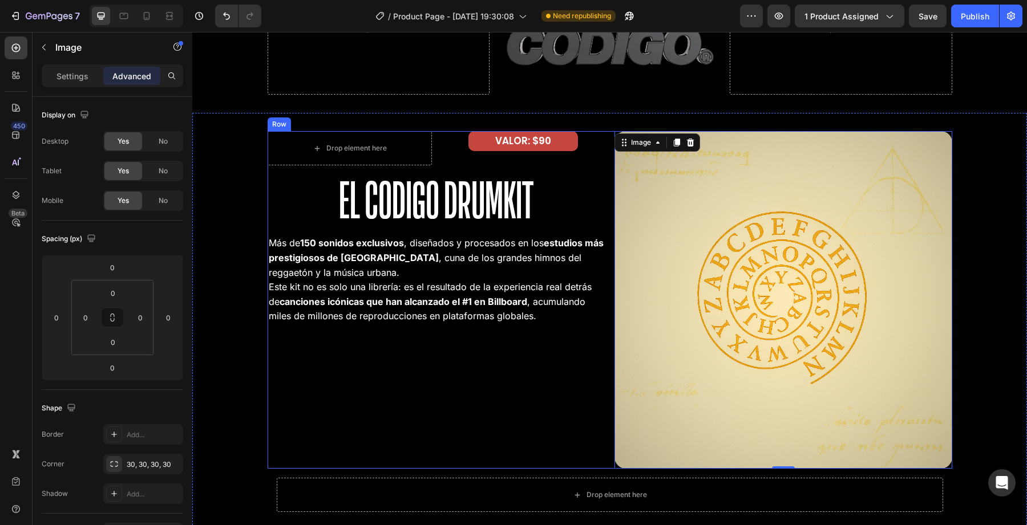
scroll to position [2131, 0]
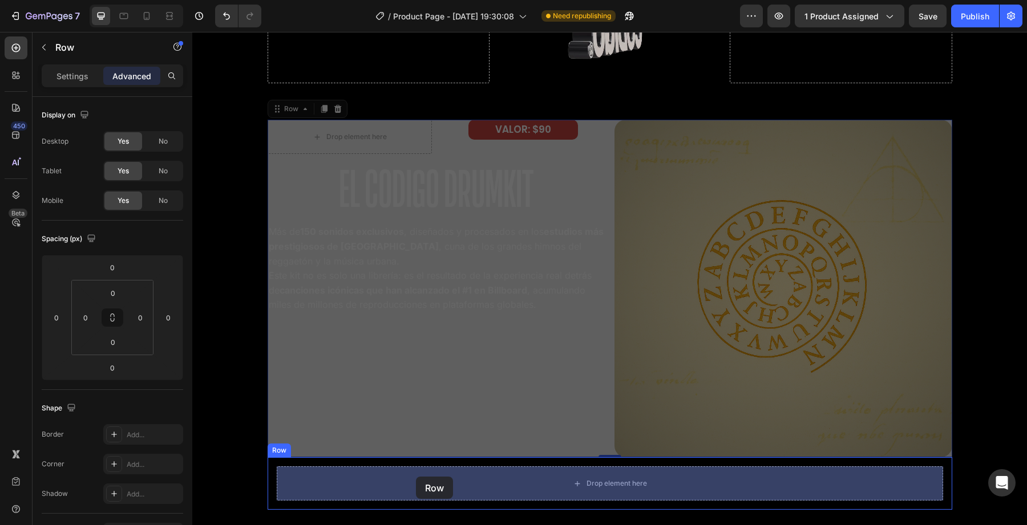
drag, startPoint x: 419, startPoint y: 387, endPoint x: 416, endPoint y: 477, distance: 90.2
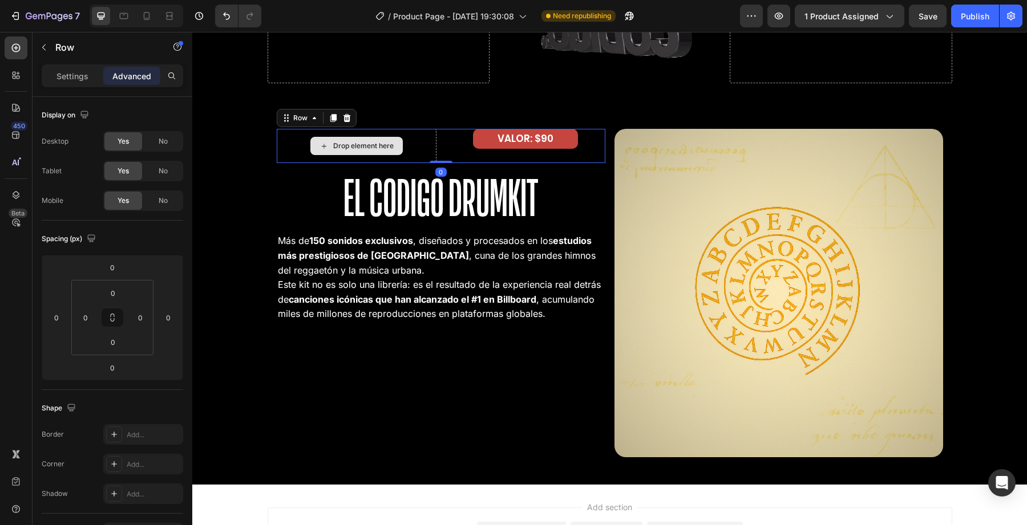
click at [278, 145] on div "Drop element here" at bounding box center [357, 146] width 160 height 34
click at [277, 160] on div "Drop element here" at bounding box center [357, 146] width 160 height 34
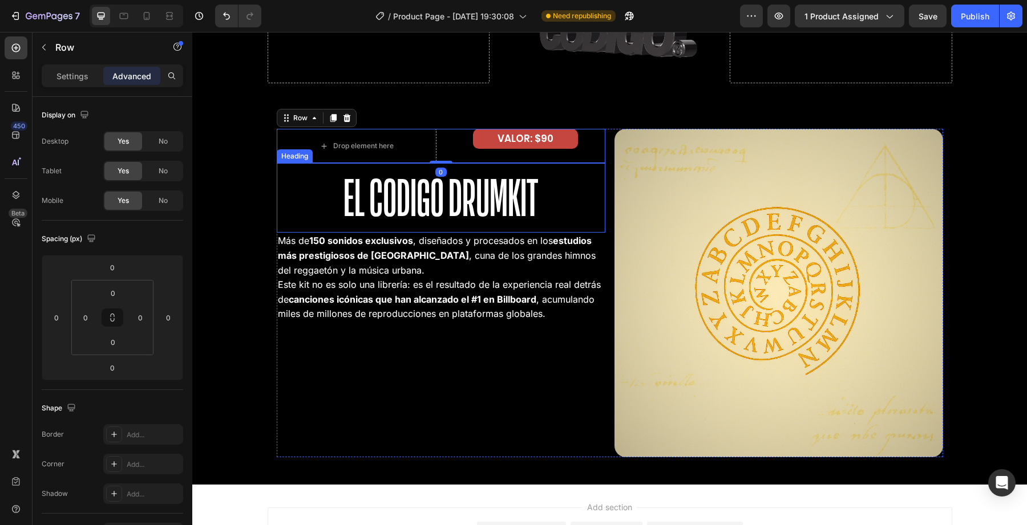
click at [277, 175] on h2 "El Codigo Drumkit" at bounding box center [441, 198] width 329 height 70
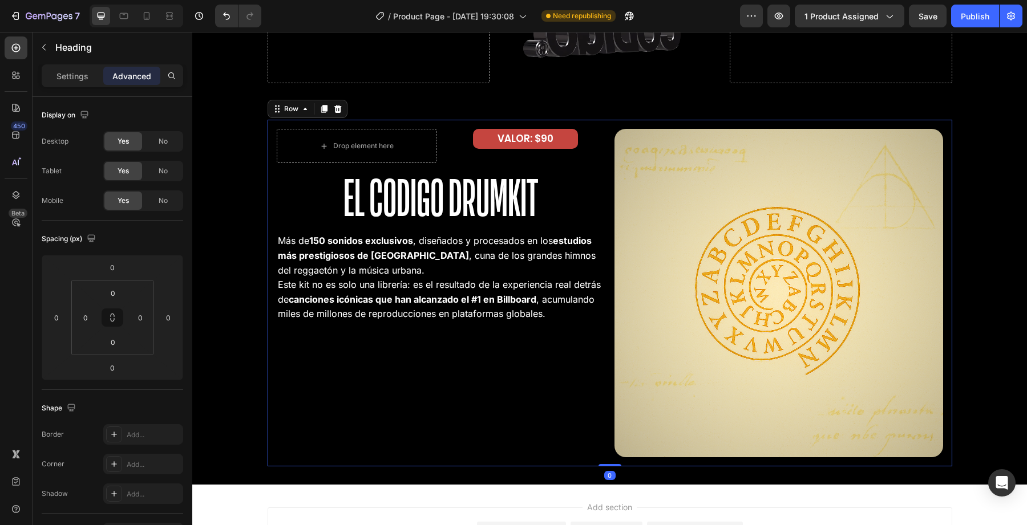
click at [274, 181] on div "Drop element here VALOR: $90 Text Block Row El Codigo Drumkit Heading Más de 15…" at bounding box center [610, 293] width 685 height 347
click at [76, 83] on div "Settings" at bounding box center [72, 76] width 57 height 18
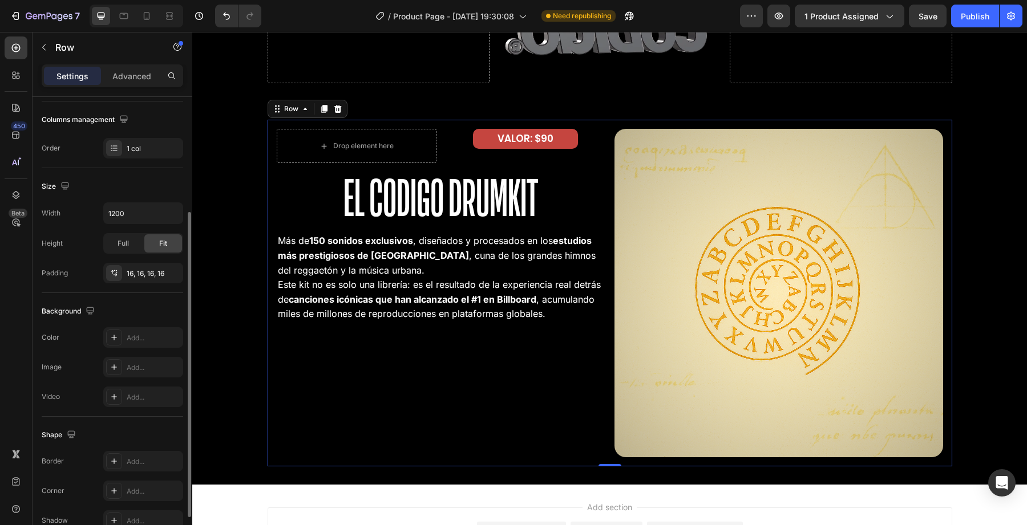
scroll to position [176, 0]
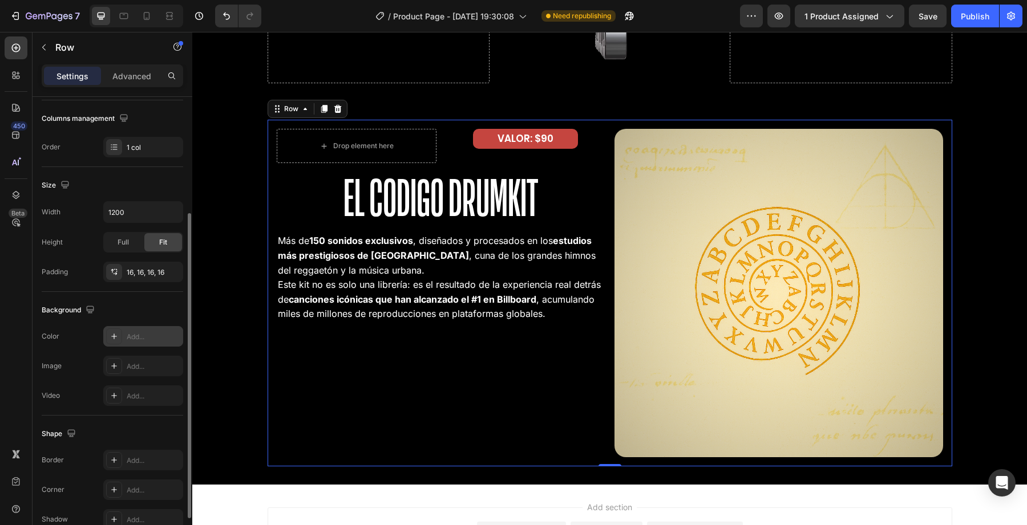
click at [135, 336] on div "Add..." at bounding box center [154, 337] width 54 height 10
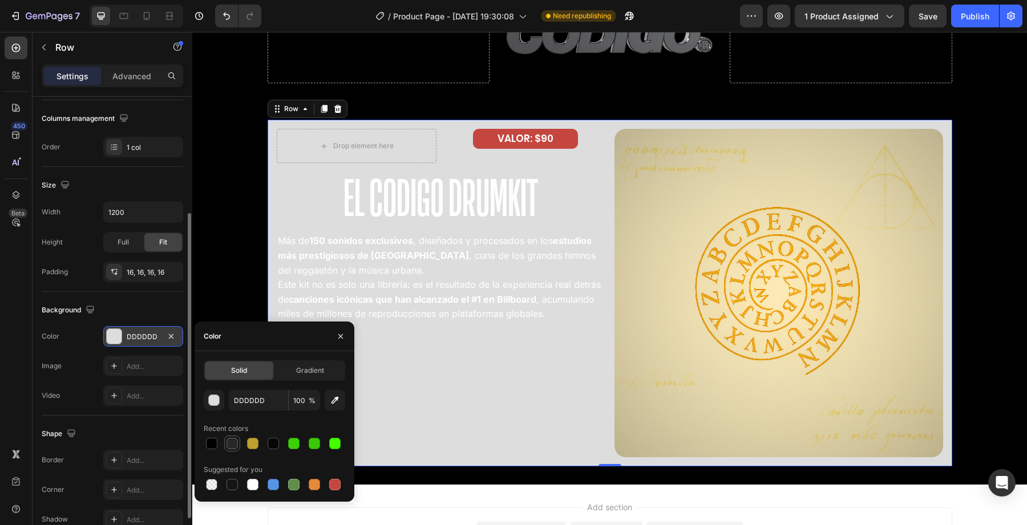
click at [231, 444] on div at bounding box center [232, 443] width 11 height 11
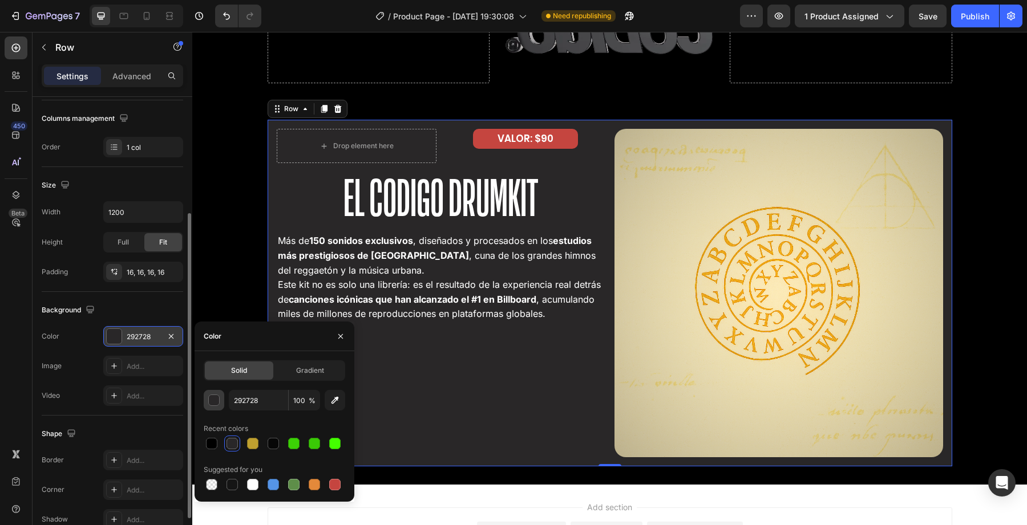
click at [220, 402] on button "button" at bounding box center [214, 400] width 21 height 21
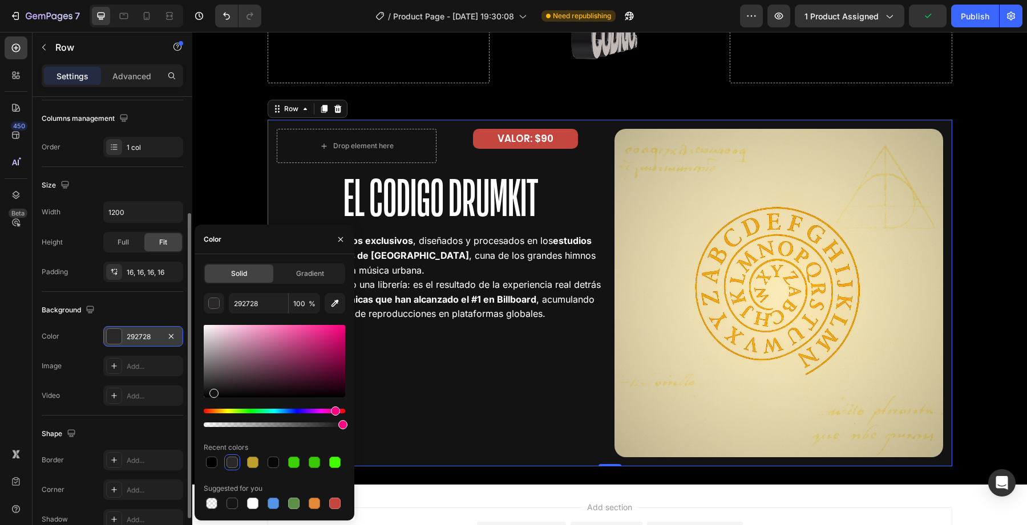
click at [212, 391] on div at bounding box center [213, 393] width 9 height 9
type input "141313"
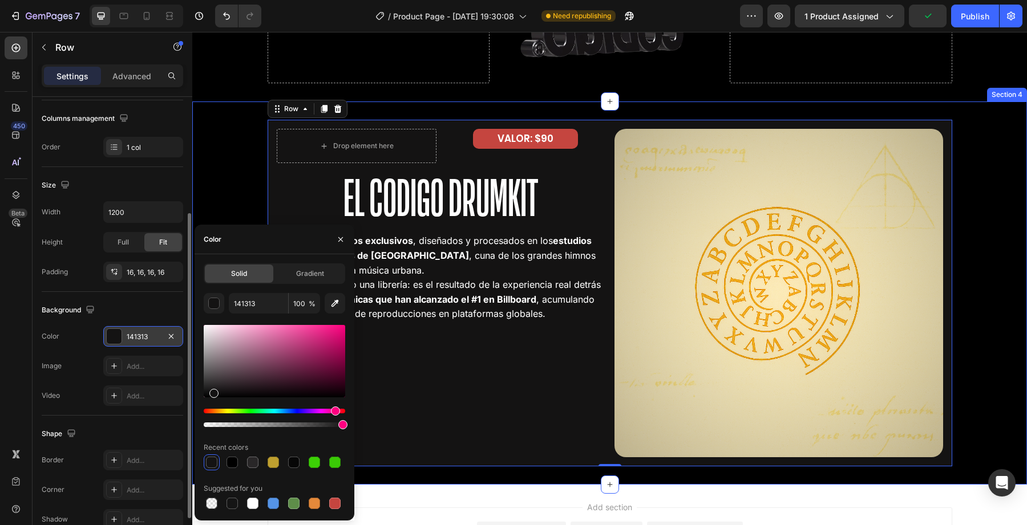
click at [220, 221] on div "Drop element here VALOR: $90 Text Block Row El Codigo Drumkit Heading Más de 15…" at bounding box center [609, 293] width 835 height 347
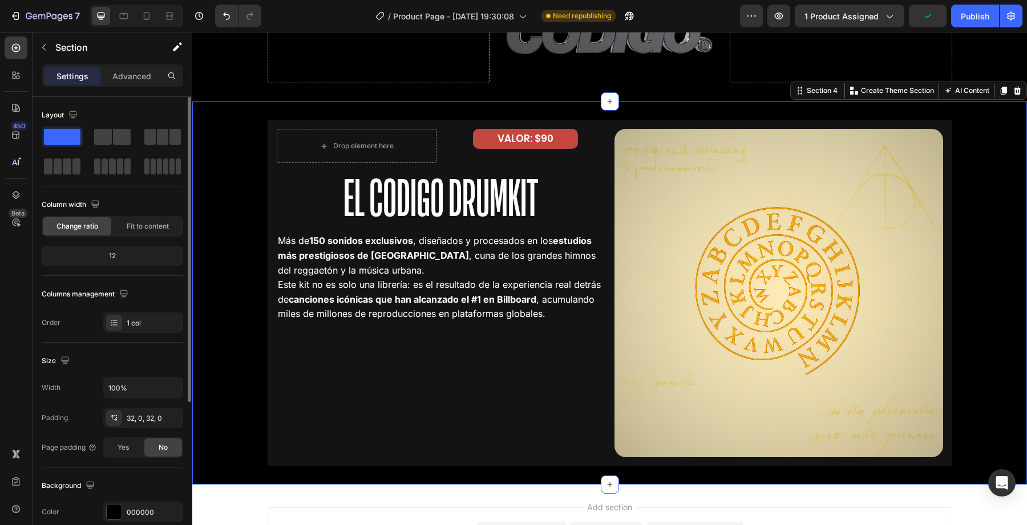
click at [237, 231] on div "Drop element here VALOR: $90 Text Block Row El Codigo Drumkit Heading Más de 15…" at bounding box center [609, 293] width 835 height 347
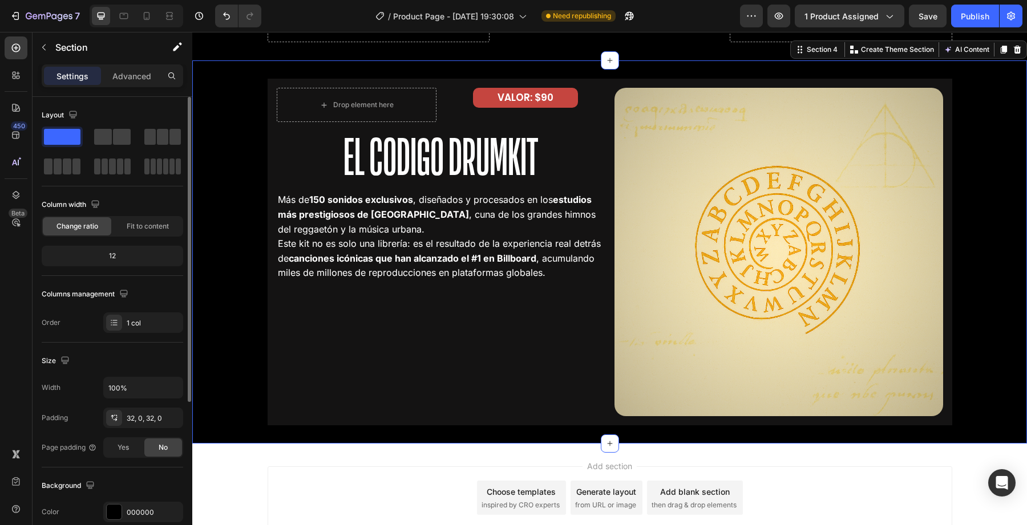
click at [284, 268] on p "Este kit no es solo una librería: es el resultado de la experiencia real detrás…" at bounding box center [441, 259] width 326 height 44
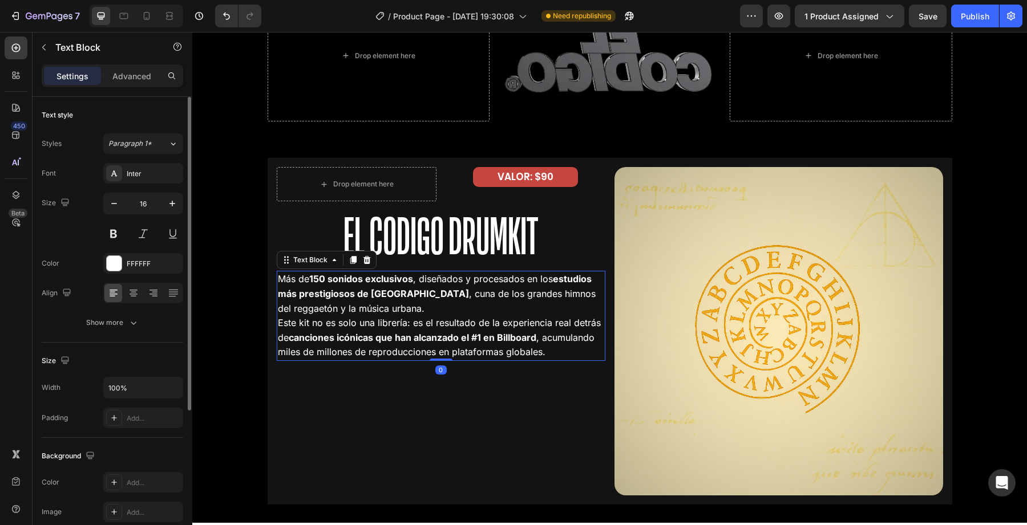
scroll to position [2089, 0]
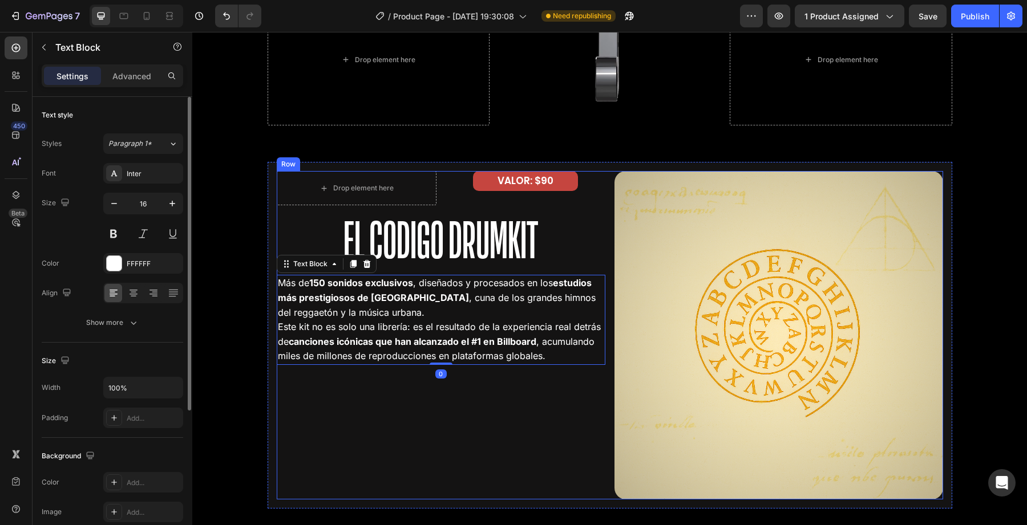
click at [689, 351] on img at bounding box center [778, 335] width 329 height 329
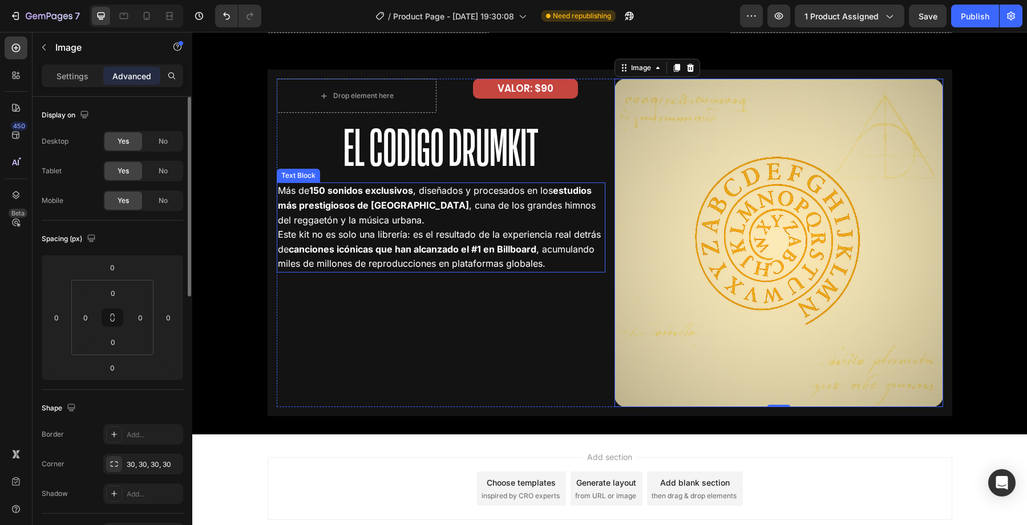
scroll to position [2188, 0]
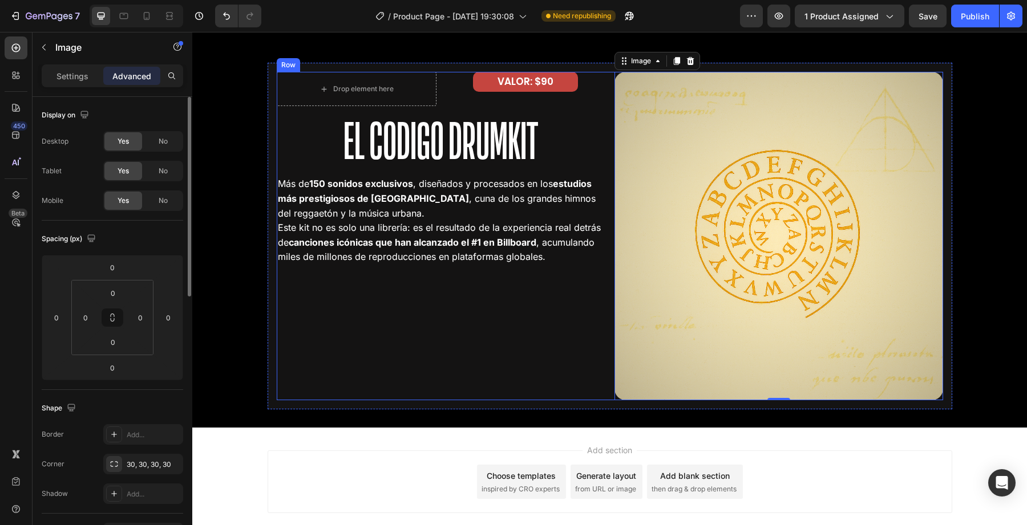
click at [484, 305] on div "Drop element here VALOR: $90 Text Block Row El Codigo Drumkit Heading Más de 15…" at bounding box center [441, 236] width 329 height 329
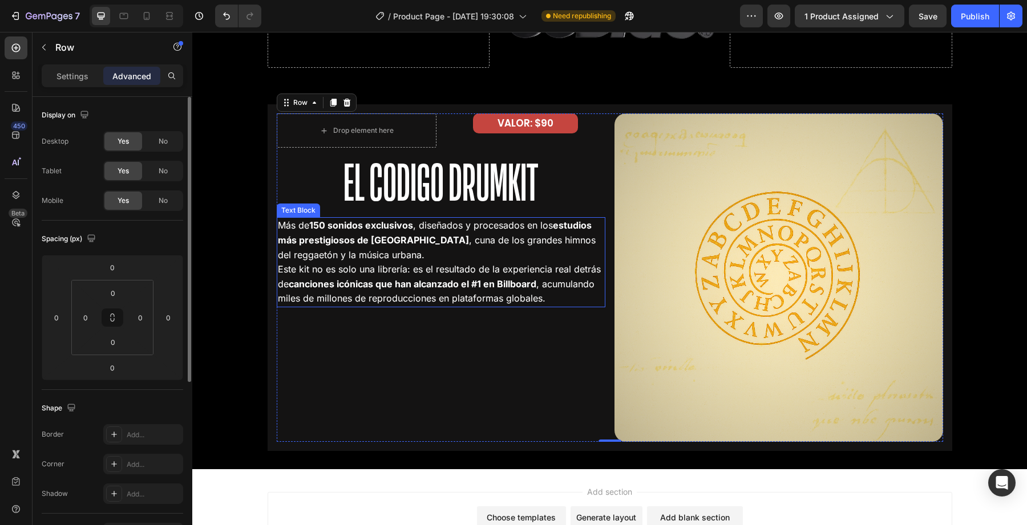
scroll to position [2094, 0]
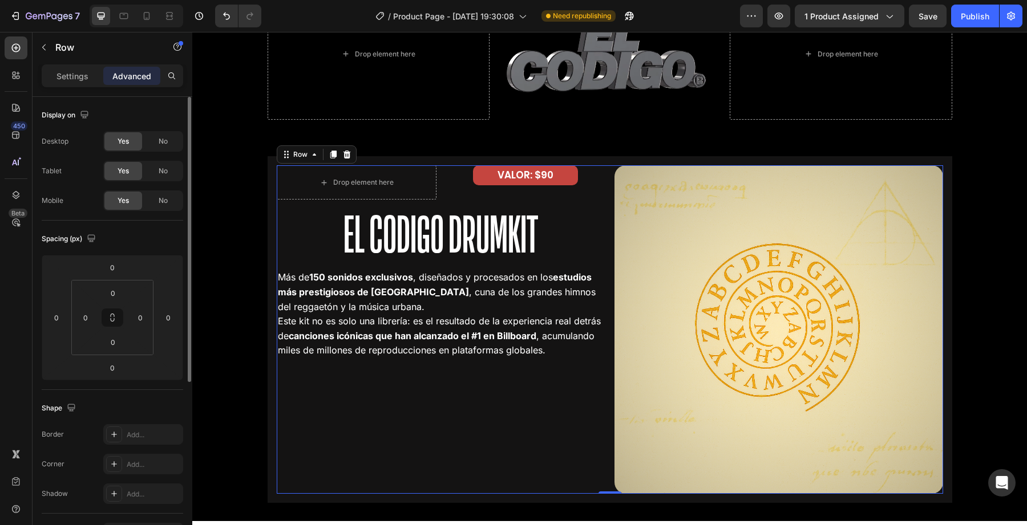
click at [321, 376] on div "Drop element here VALOR: $90 Text Block Row El Codigo Drumkit Heading Más de 15…" at bounding box center [441, 329] width 329 height 329
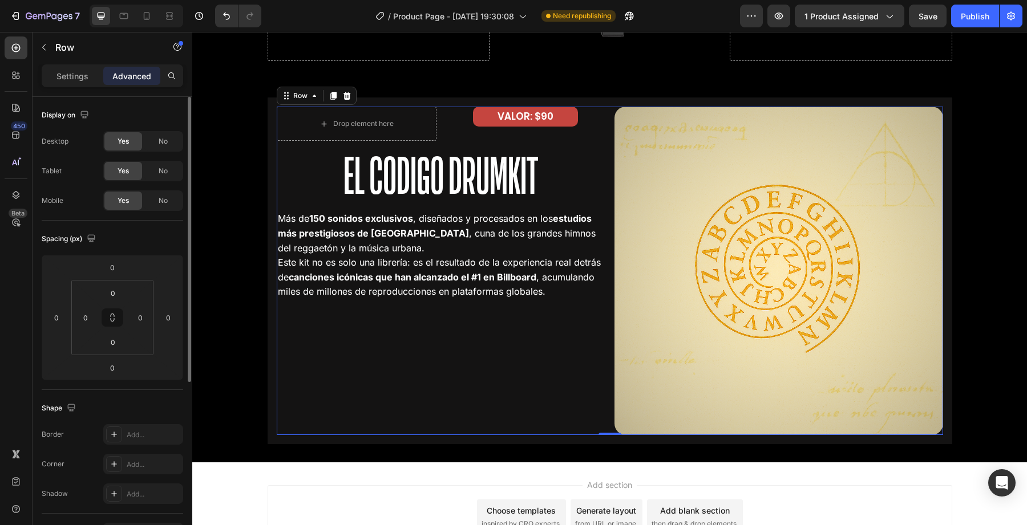
scroll to position [2154, 0]
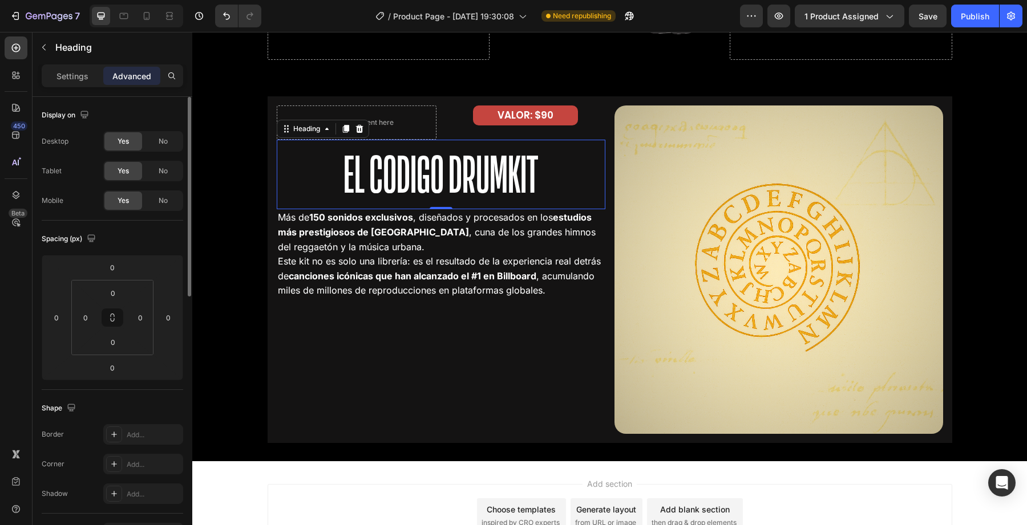
click at [424, 188] on h2 "El Codigo Drumkit" at bounding box center [441, 175] width 329 height 70
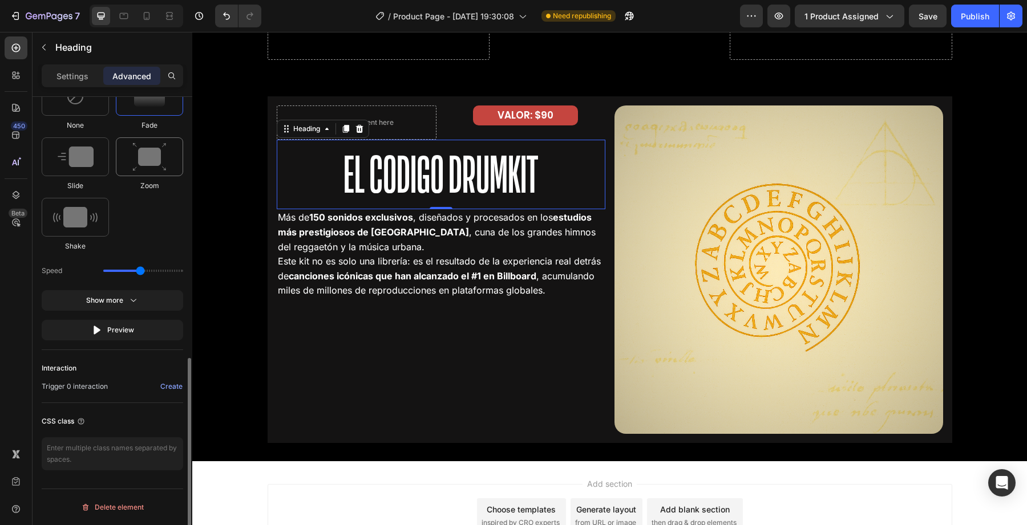
scroll to position [581, 0]
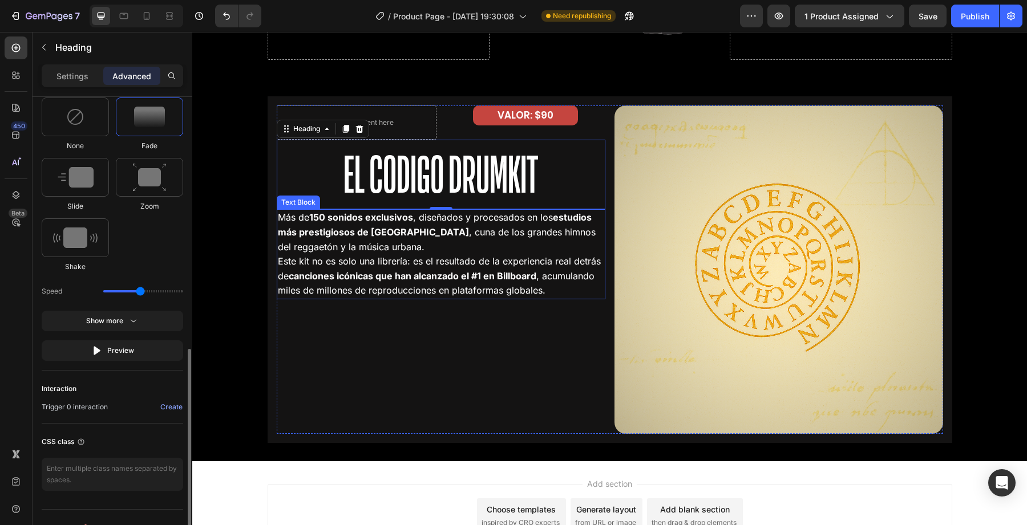
click at [410, 265] on p "Este kit no es solo una librería: es el resultado de la experiencia real detrás…" at bounding box center [441, 276] width 326 height 44
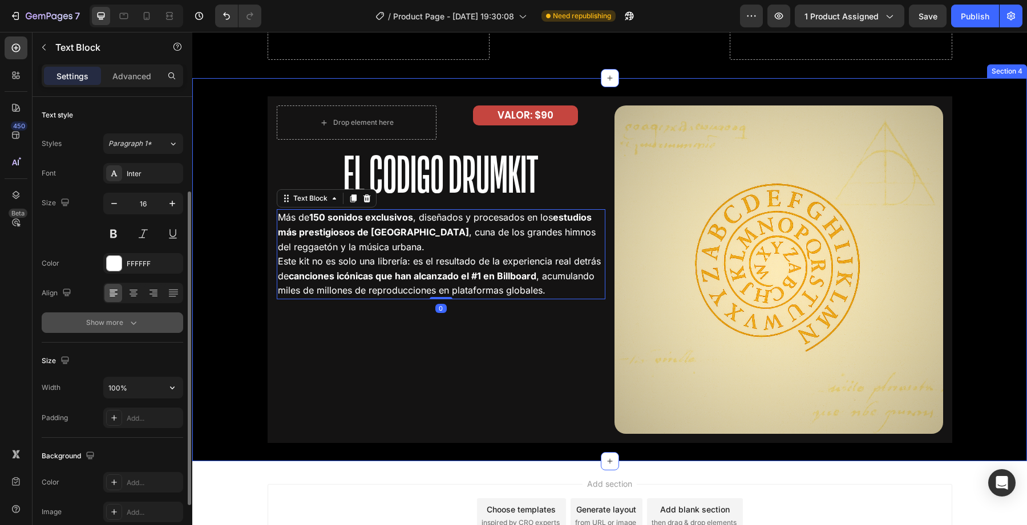
scroll to position [215, 0]
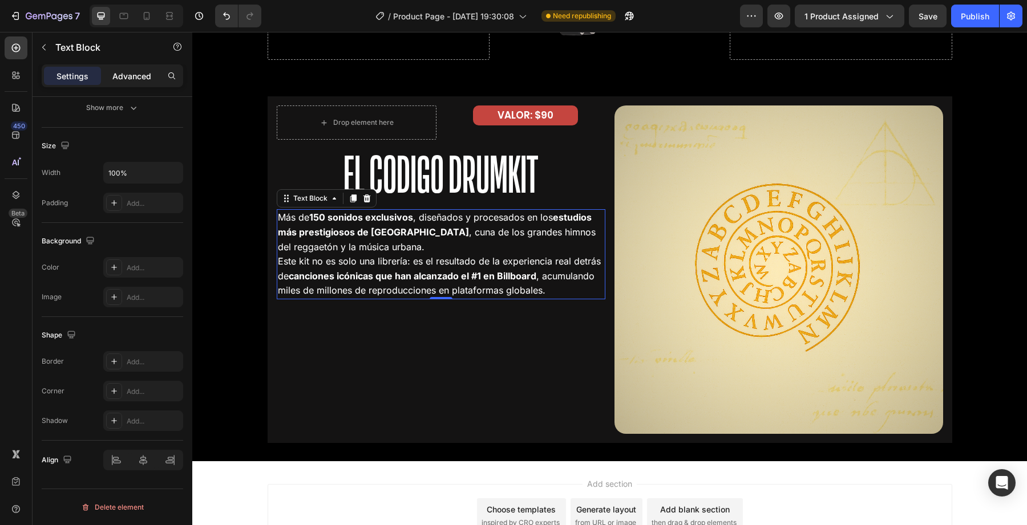
click at [138, 75] on p "Advanced" at bounding box center [131, 76] width 39 height 12
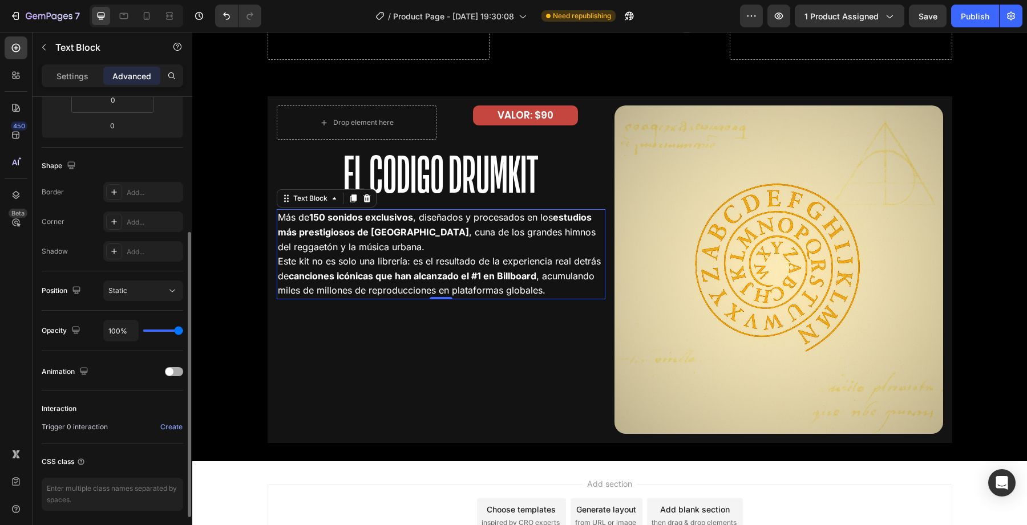
scroll to position [250, 0]
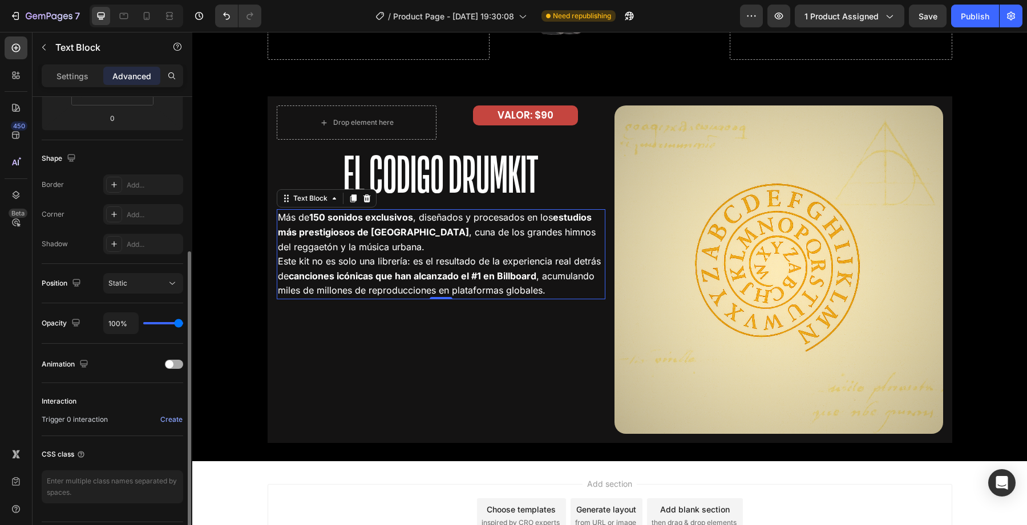
click at [167, 365] on span at bounding box center [169, 365] width 8 height 8
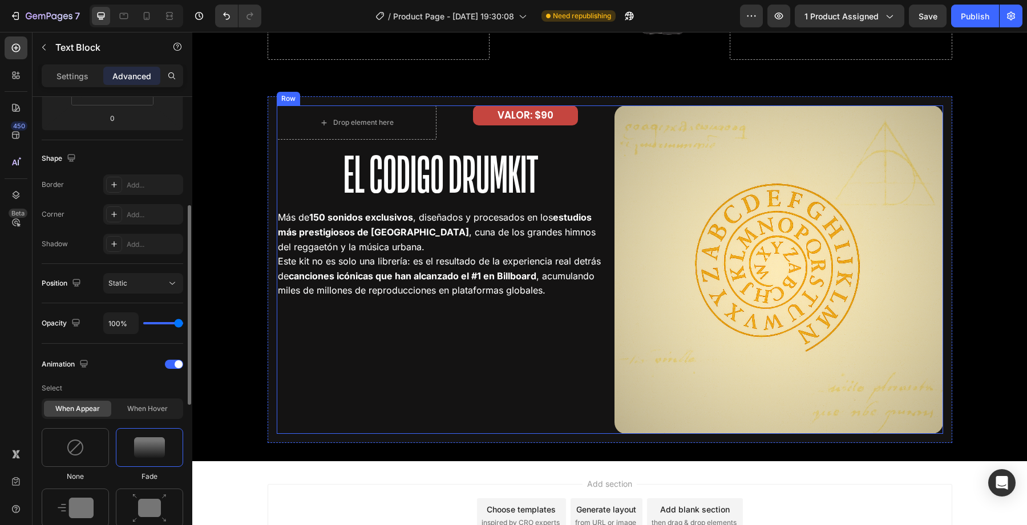
click at [354, 351] on div "Drop element here VALOR: $90 Text Block Row El Codigo Drumkit Heading Más de 15…" at bounding box center [441, 270] width 329 height 329
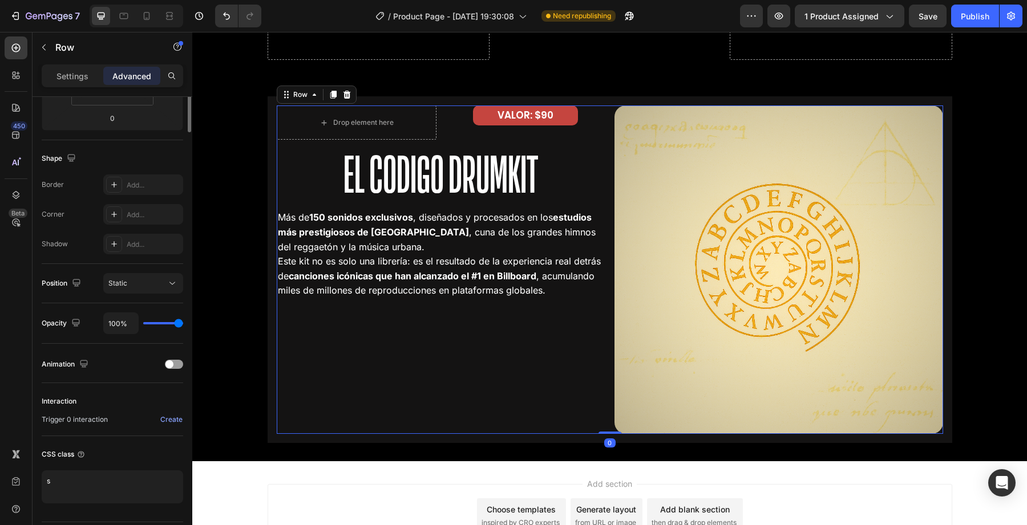
scroll to position [0, 0]
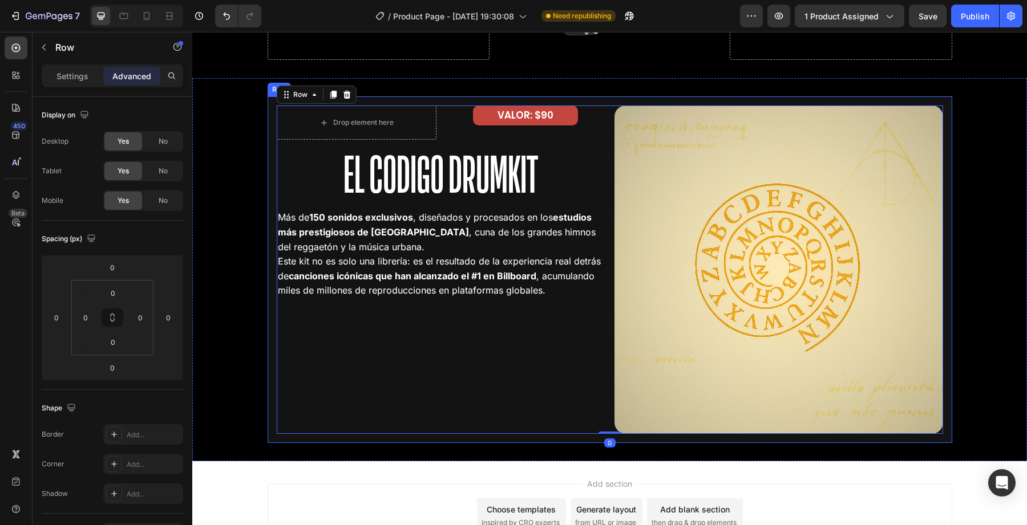
click at [401, 437] on div "Drop element here VALOR: $90 Text Block Row El Codigo Drumkit Heading Más de 15…" at bounding box center [610, 269] width 685 height 347
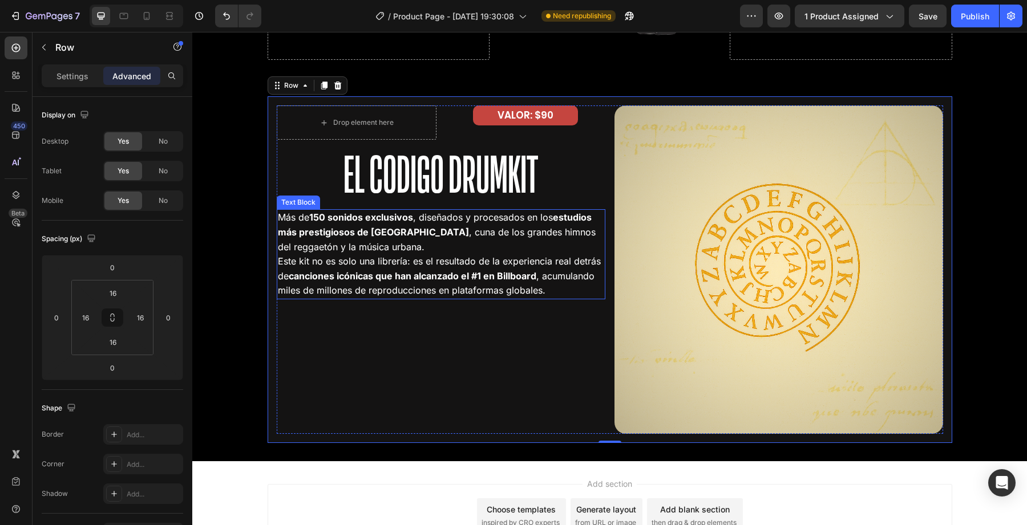
click at [357, 229] on strong "estudios más prestigiosos de [GEOGRAPHIC_DATA]" at bounding box center [435, 225] width 314 height 26
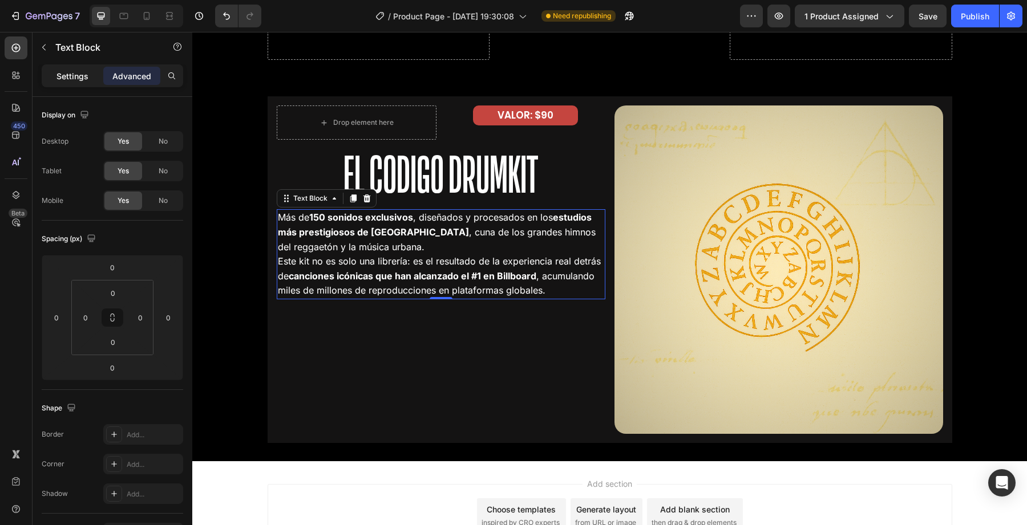
click at [75, 78] on p "Settings" at bounding box center [72, 76] width 32 height 12
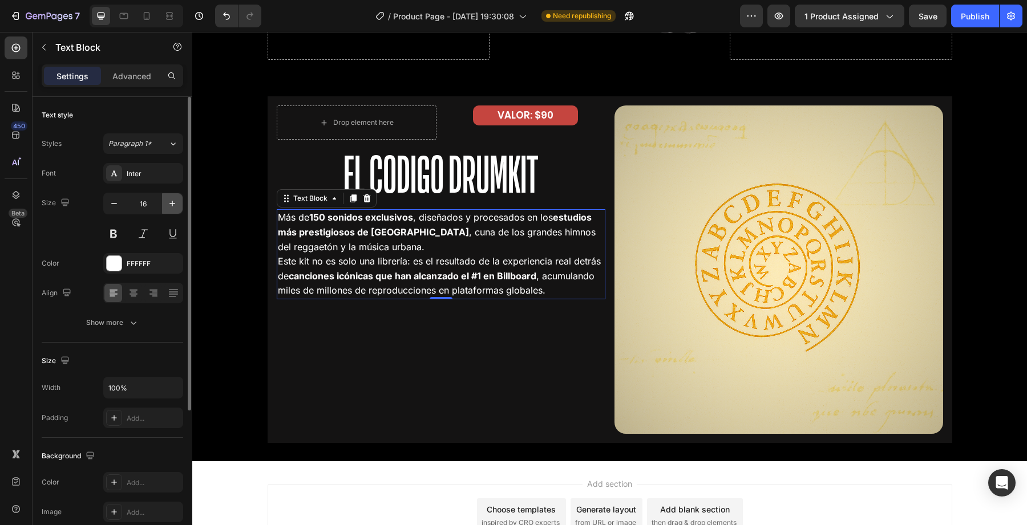
click at [170, 199] on icon "button" at bounding box center [172, 203] width 11 height 11
type input "17"
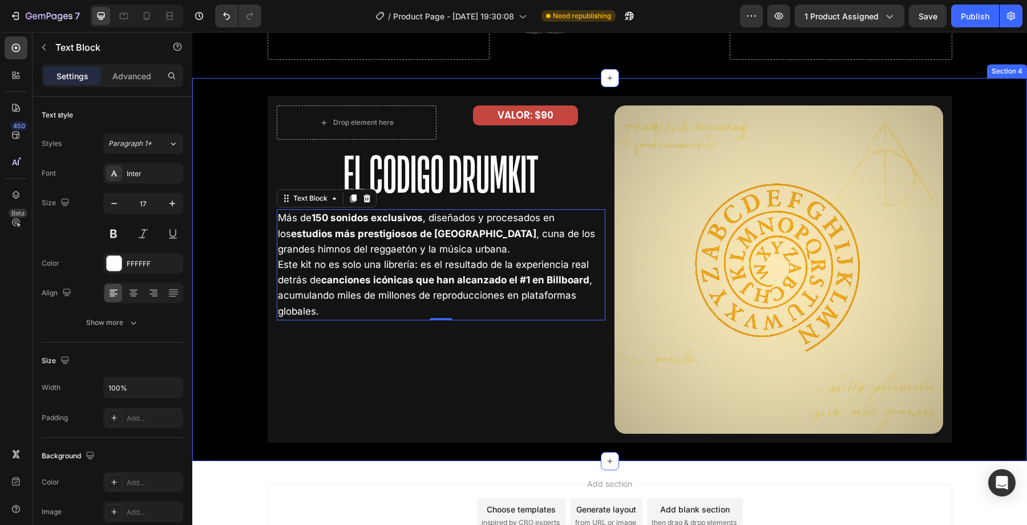
click at [314, 299] on p "Este kit no es solo una librería: es el resultado de la experiencia real detrás…" at bounding box center [441, 288] width 326 height 62
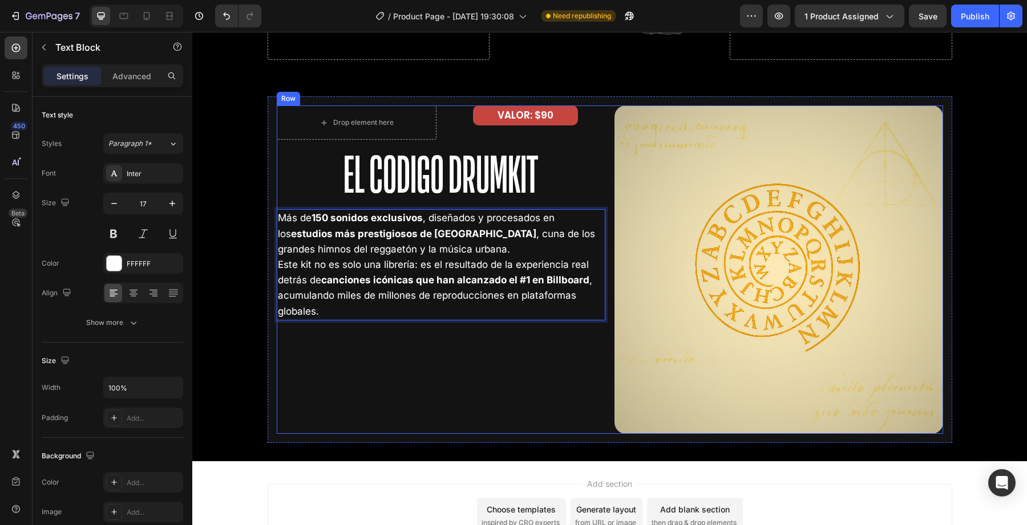
click at [343, 363] on div "Drop element here VALOR: $90 Text Block Row El Codigo Drumkit Heading Más de 15…" at bounding box center [441, 270] width 329 height 329
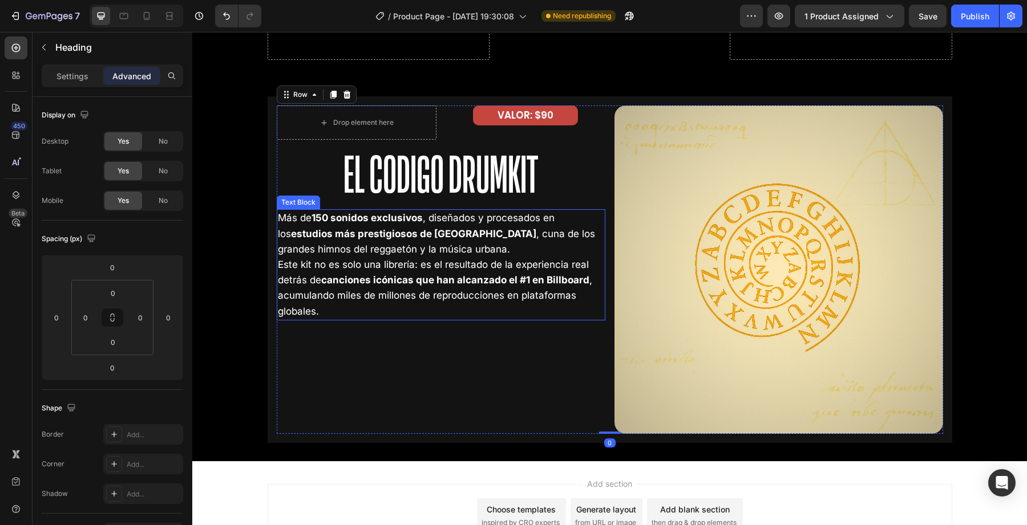
click at [440, 179] on h2 "El Codigo Drumkit" at bounding box center [441, 175] width 329 height 70
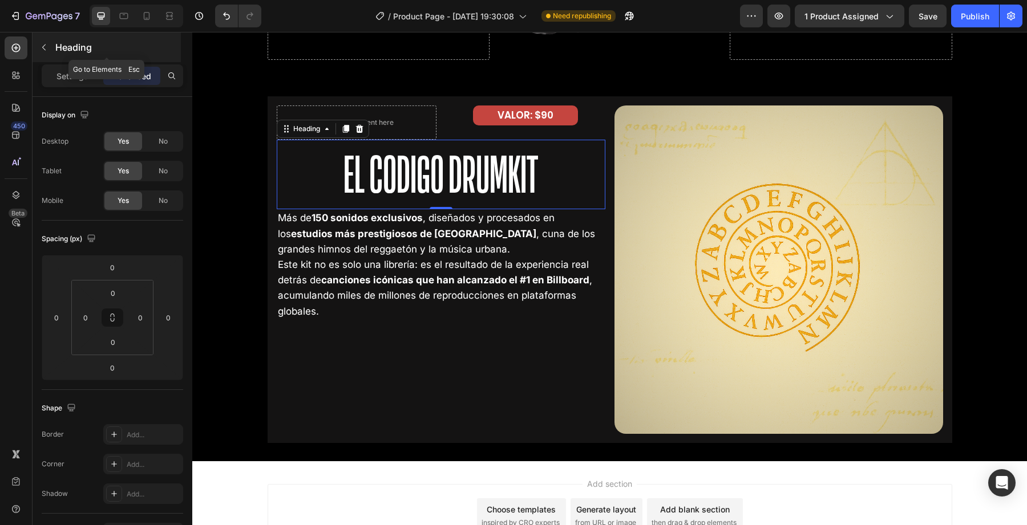
click at [51, 61] on div "Heading" at bounding box center [107, 48] width 148 height 30
click at [329, 199] on h2 "El Codigo Drumkit" at bounding box center [441, 175] width 329 height 70
click at [49, 54] on button "button" at bounding box center [44, 47] width 18 height 18
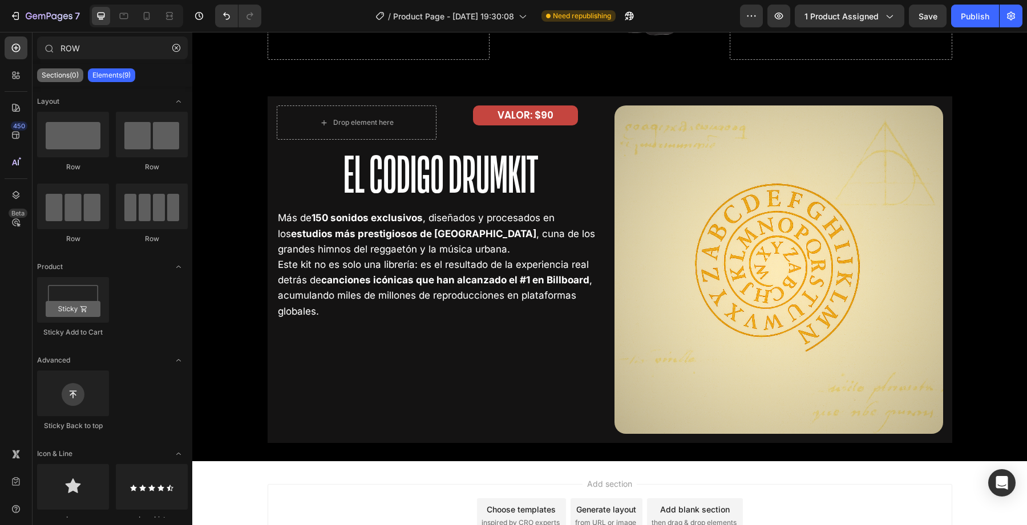
click at [64, 77] on p "Sections(0)" at bounding box center [60, 75] width 37 height 9
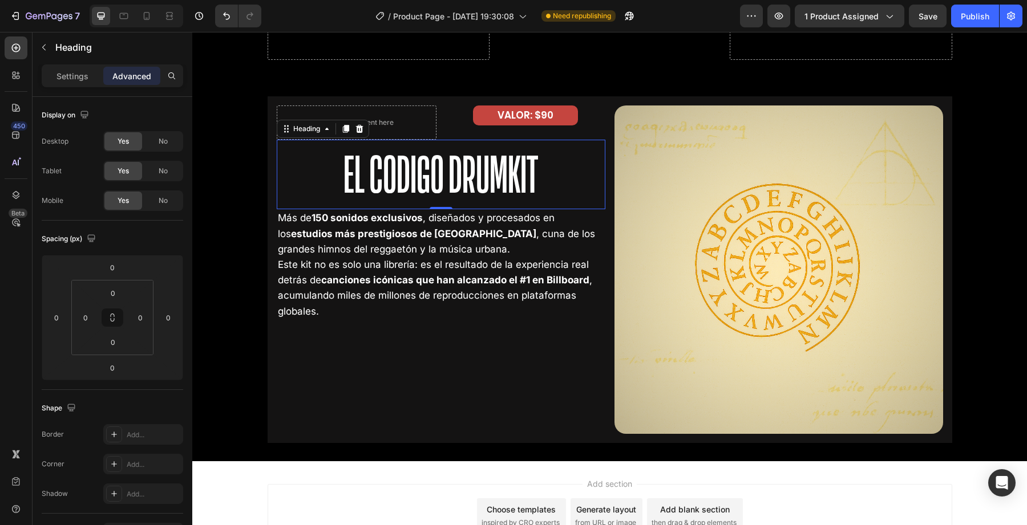
click at [331, 188] on h2 "El Codigo Drumkit" at bounding box center [441, 175] width 329 height 70
click at [62, 82] on p "Settings" at bounding box center [72, 76] width 32 height 12
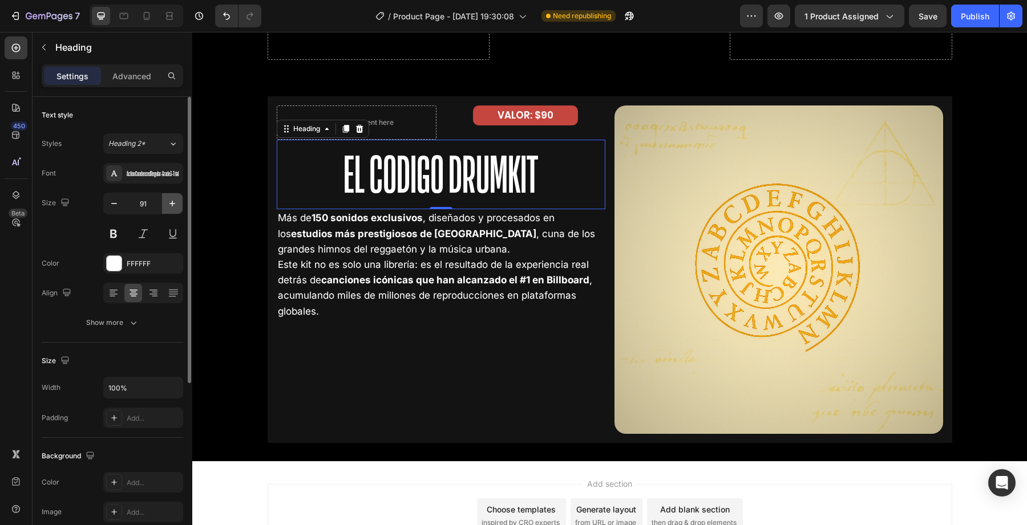
click at [171, 204] on icon "button" at bounding box center [172, 204] width 6 height 6
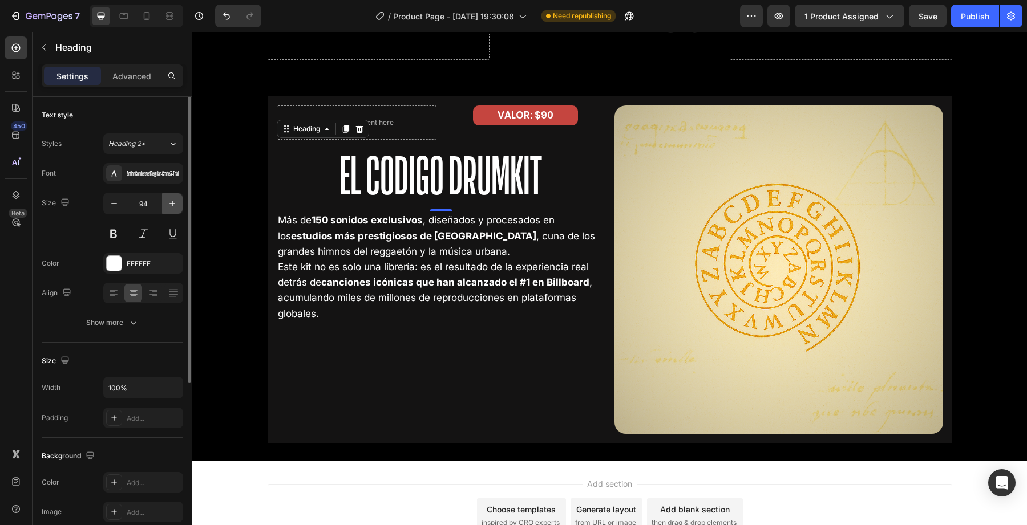
click at [171, 204] on icon "button" at bounding box center [172, 204] width 6 height 6
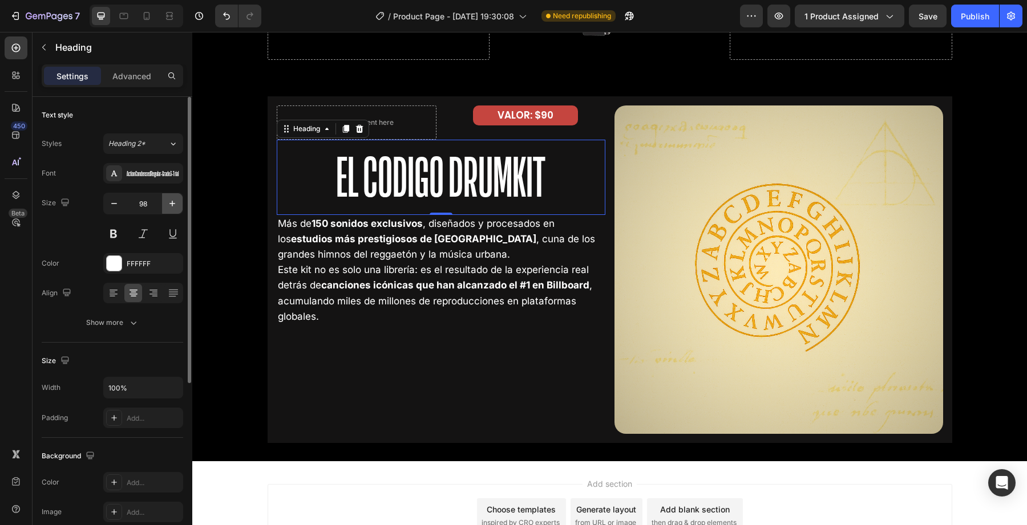
click at [171, 204] on icon "button" at bounding box center [172, 204] width 6 height 6
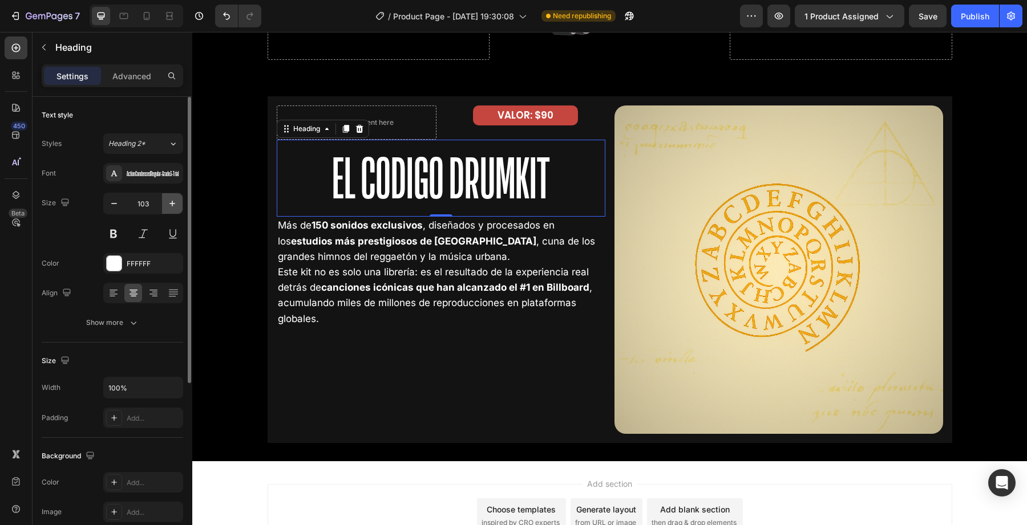
click at [171, 204] on icon "button" at bounding box center [172, 204] width 6 height 6
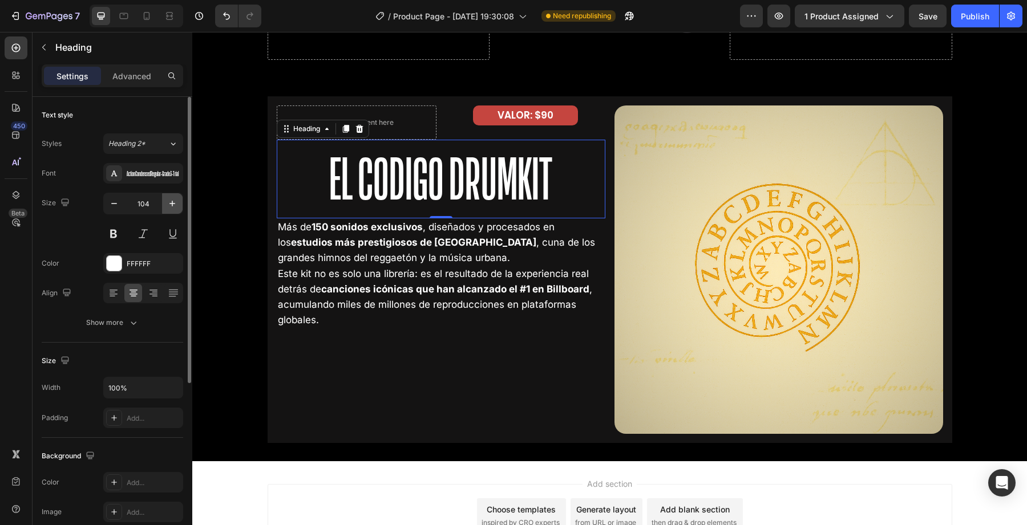
click at [171, 204] on icon "button" at bounding box center [172, 204] width 6 height 6
type input "106"
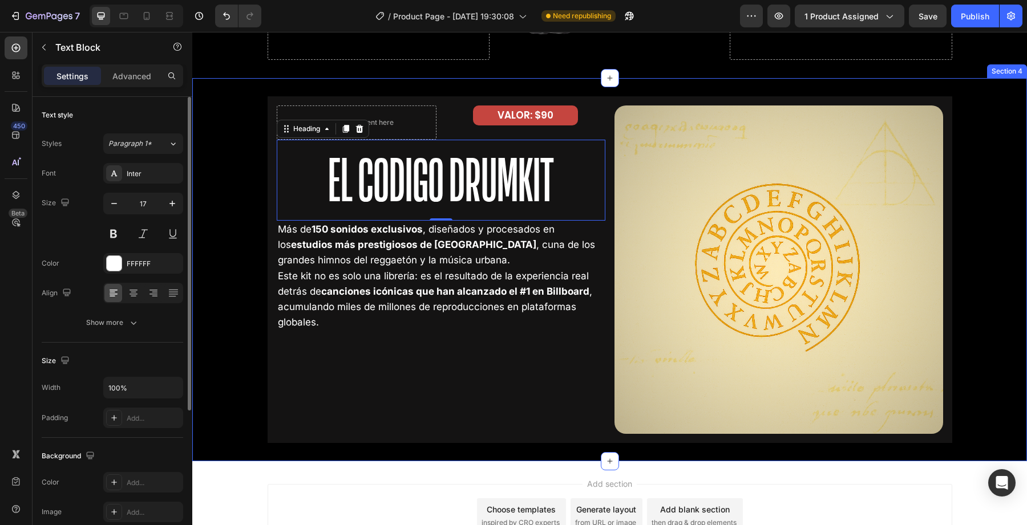
click at [407, 291] on strong "canciones icónicas que han alcanzado el #1 en Billboard" at bounding box center [455, 291] width 268 height 11
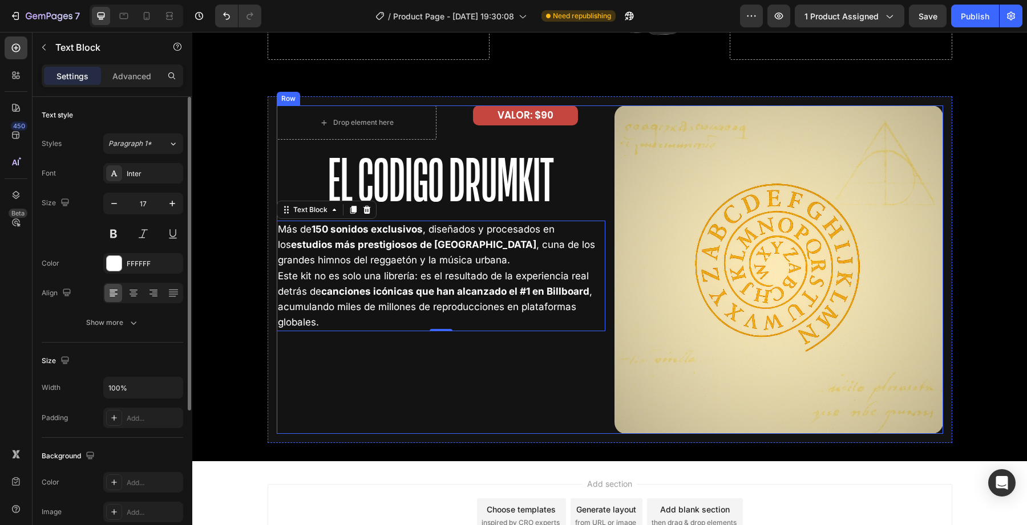
click at [431, 343] on div "Drop element here VALOR: $90 Text Block Row El Codigo Drumkit Heading Más de 15…" at bounding box center [441, 270] width 329 height 329
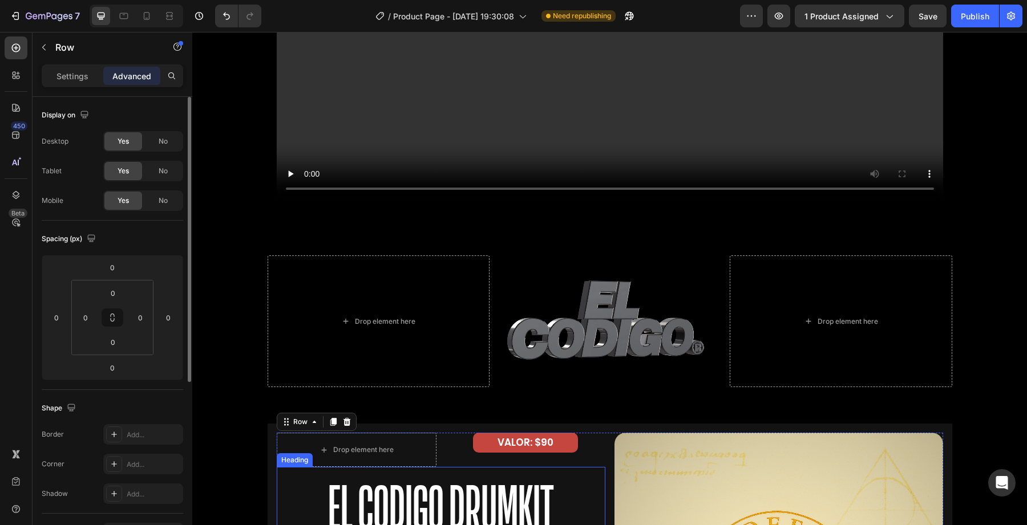
scroll to position [1830, 0]
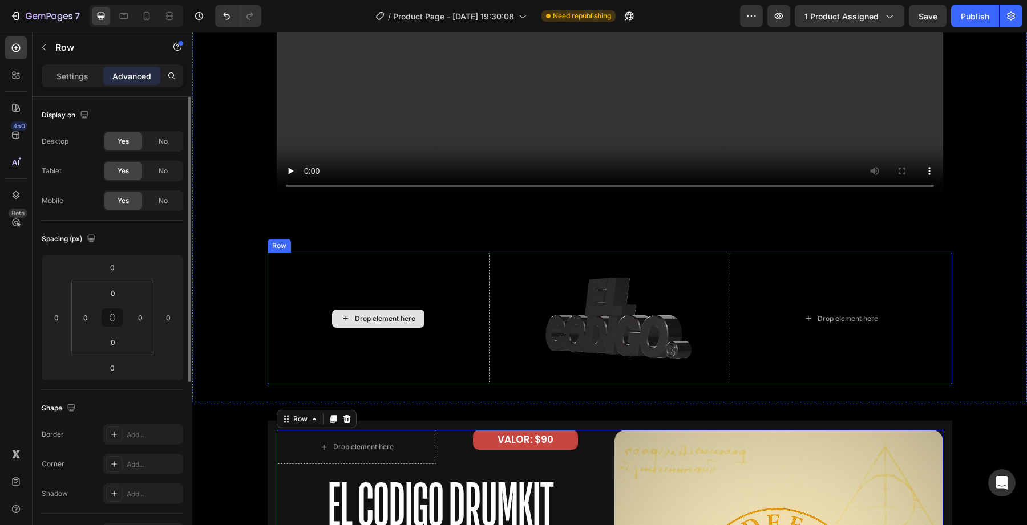
click at [406, 264] on div "Drop element here" at bounding box center [379, 319] width 222 height 132
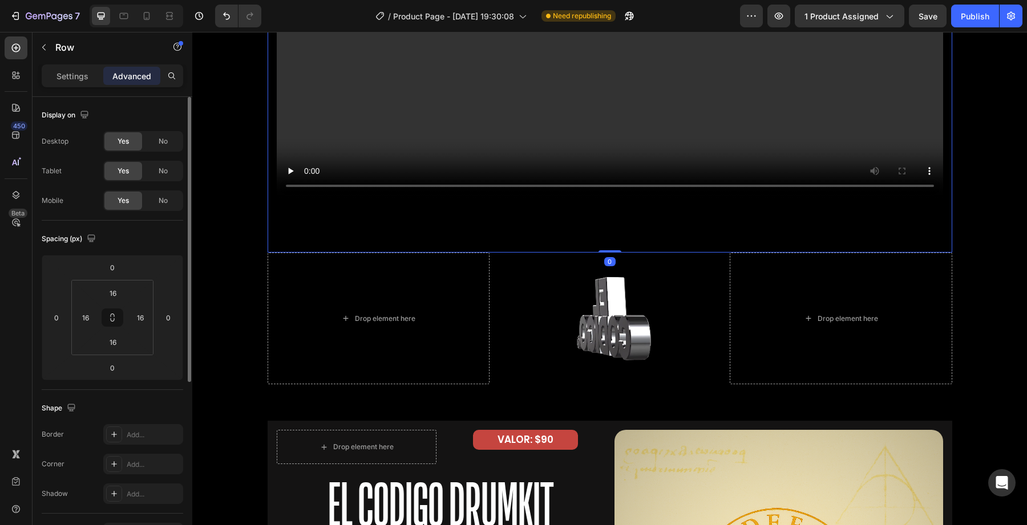
click at [563, 205] on div "Video" at bounding box center [610, 34] width 666 height 420
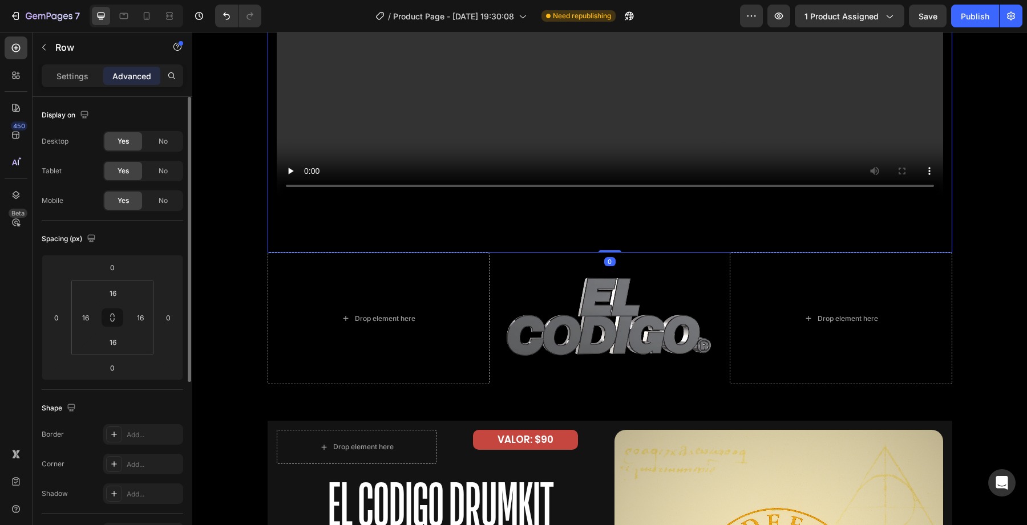
click at [574, 227] on div "Video" at bounding box center [610, 34] width 666 height 420
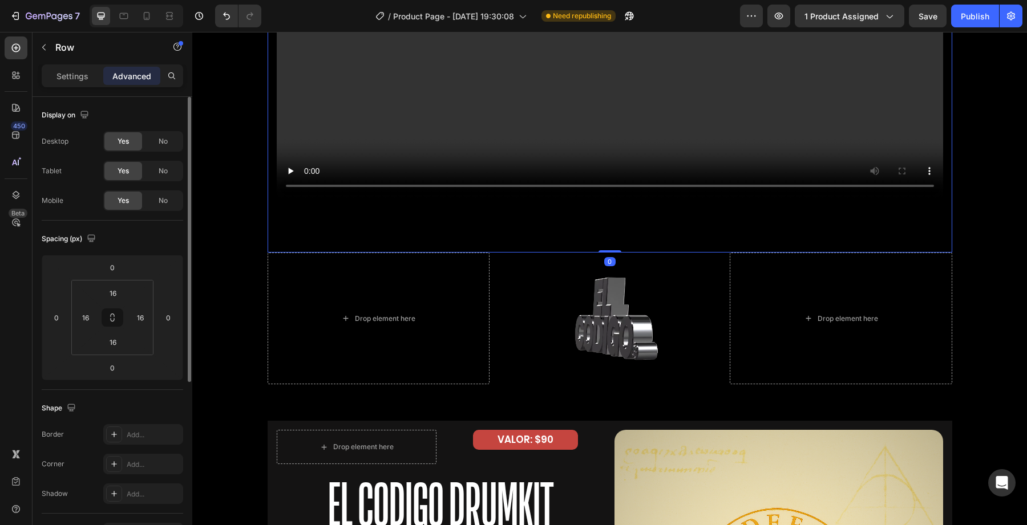
click at [605, 249] on div "Video Row 0" at bounding box center [610, 34] width 685 height 438
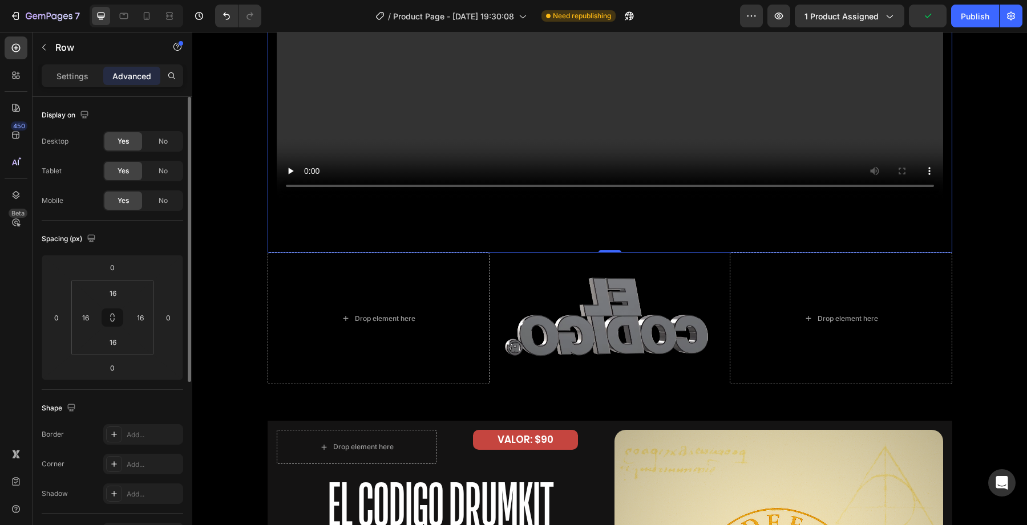
drag, startPoint x: 613, startPoint y: 250, endPoint x: 613, endPoint y: 228, distance: 21.7
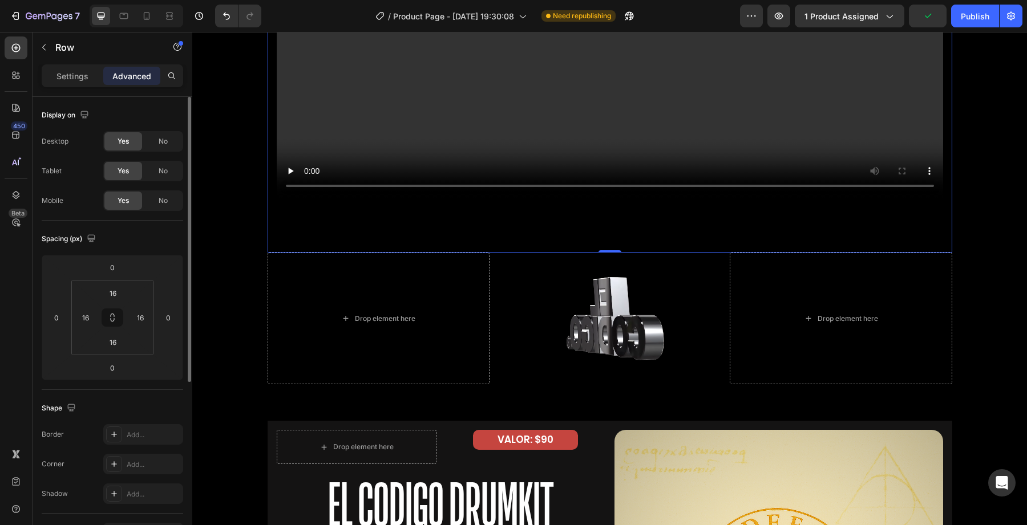
click at [613, 230] on div "Video Row 0" at bounding box center [610, 34] width 685 height 438
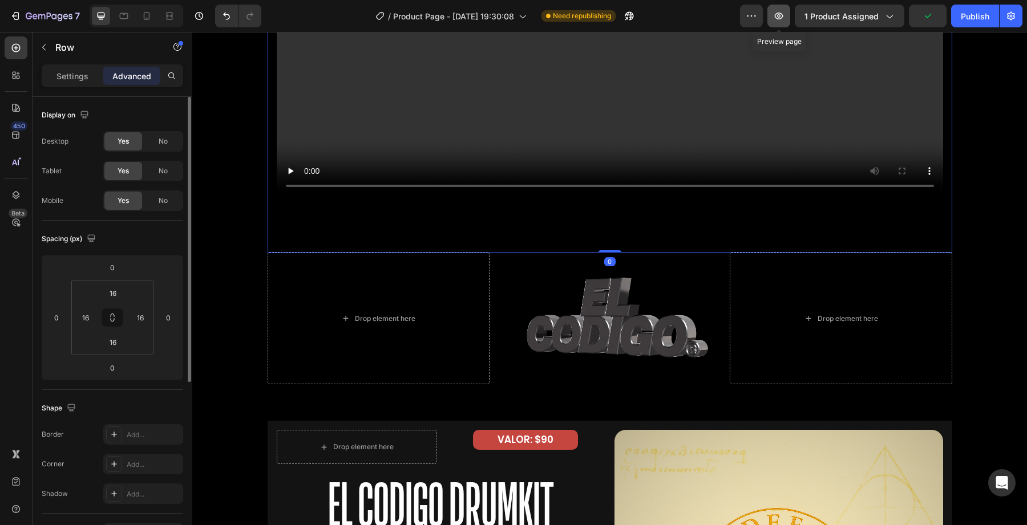
click at [775, 18] on icon "button" at bounding box center [778, 15] width 11 height 11
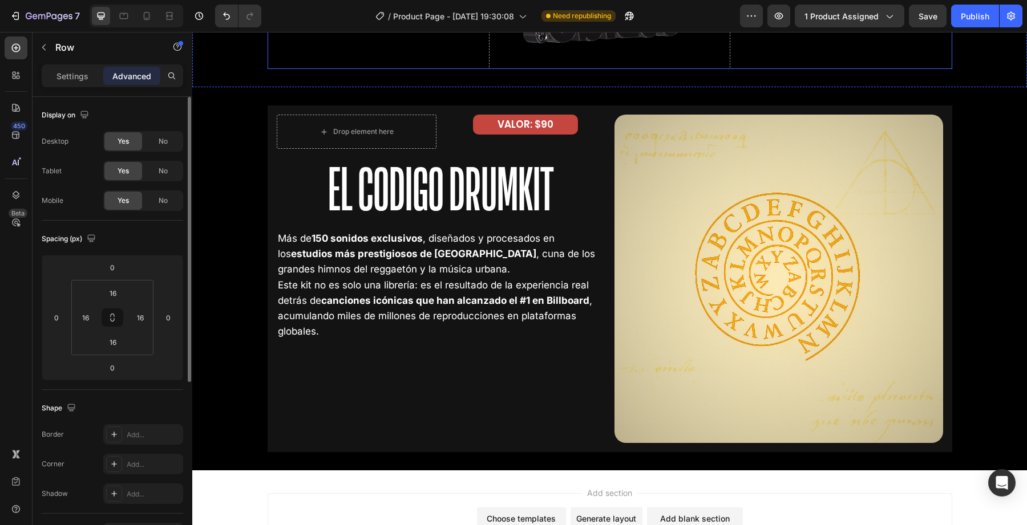
scroll to position [2164, 0]
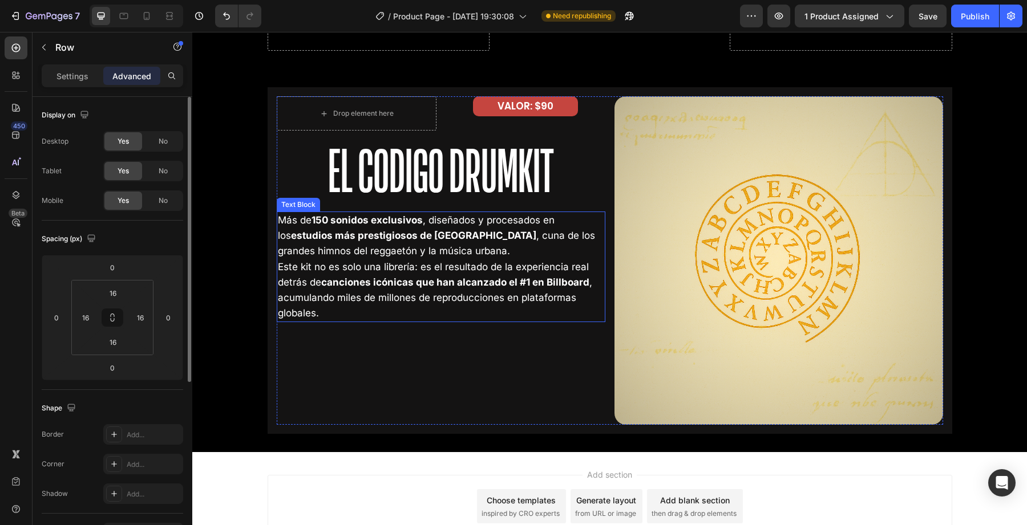
click at [362, 285] on strong "canciones icónicas que han alcanzado el #1 en Billboard" at bounding box center [455, 282] width 268 height 11
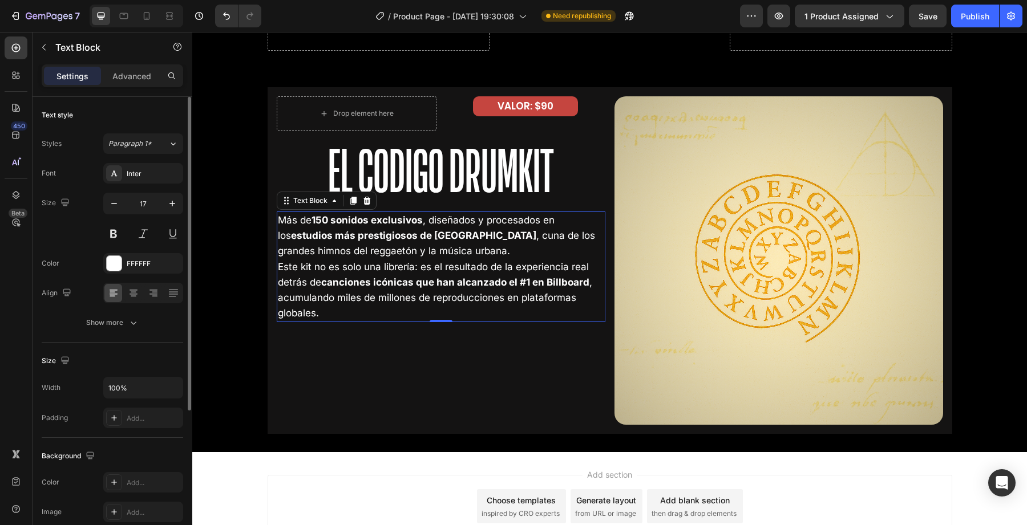
click at [359, 366] on div "Drop element here VALOR: $90 Text Block Row El Codigo Drumkit Heading Más de 15…" at bounding box center [441, 260] width 329 height 329
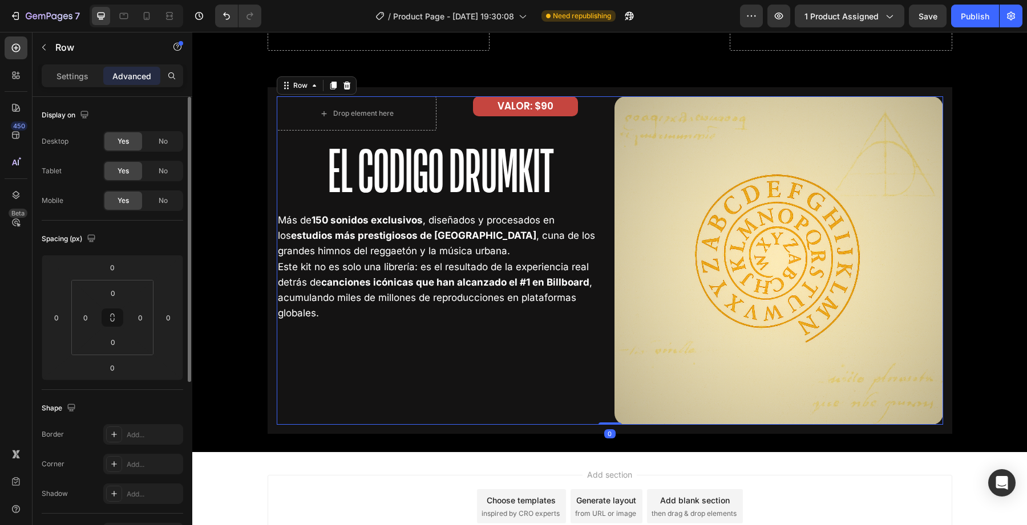
click at [377, 347] on div "Drop element here VALOR: $90 Text Block Row El Codigo Drumkit Heading Más de 15…" at bounding box center [441, 260] width 329 height 329
click at [407, 296] on p "Este kit no es solo una librería: es el resultado de la experiencia real detrás…" at bounding box center [441, 291] width 326 height 62
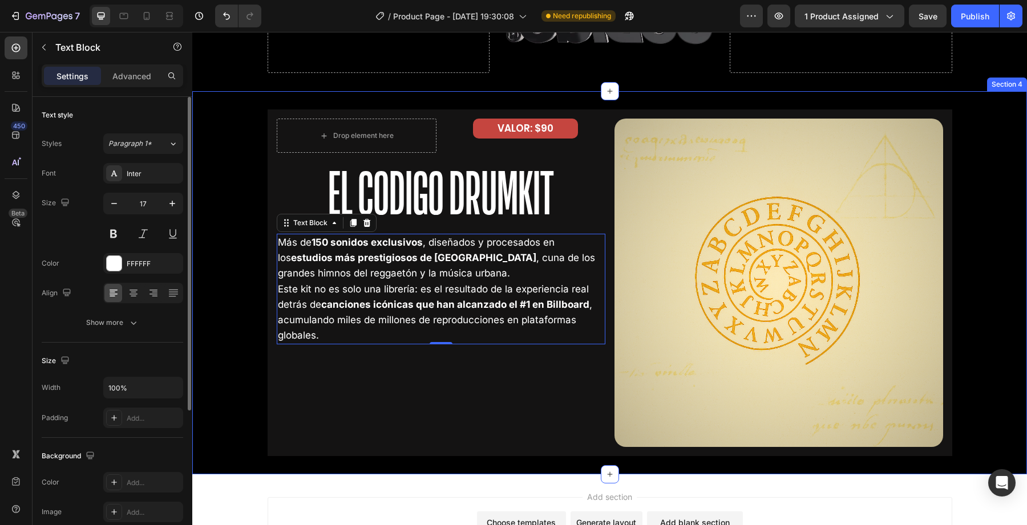
scroll to position [2140, 0]
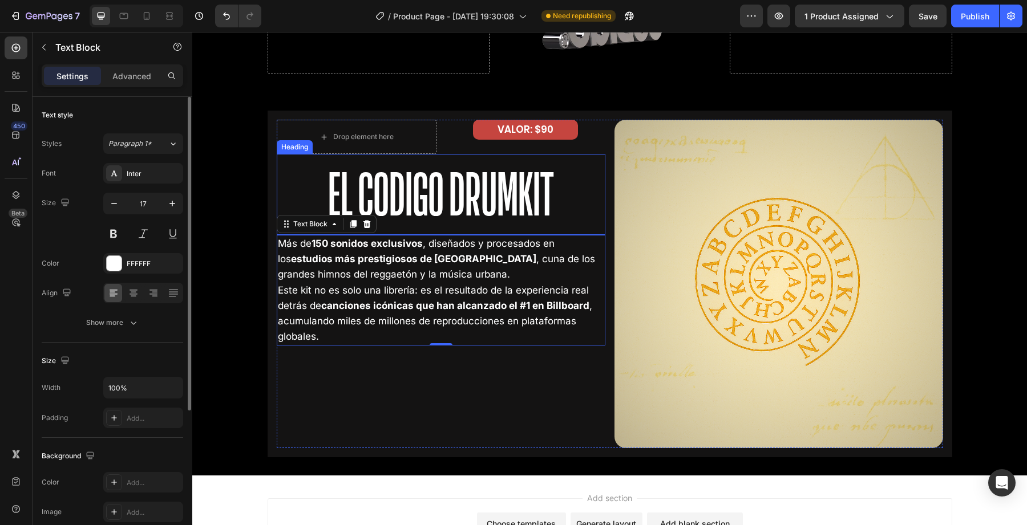
click at [270, 173] on div "Drop element here VALOR: $90 Text Block Row El Codigo Drumkit Heading Más de 15…" at bounding box center [610, 284] width 685 height 347
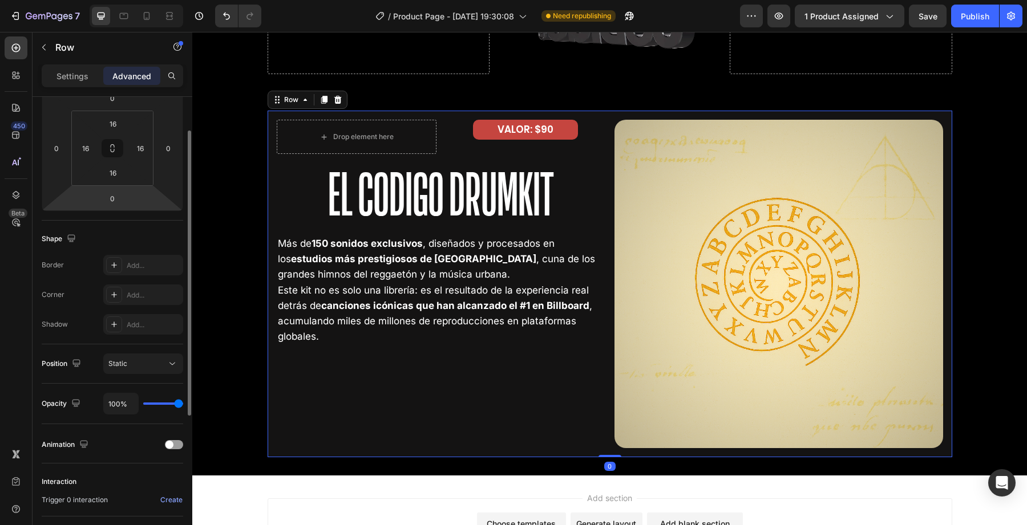
scroll to position [178, 0]
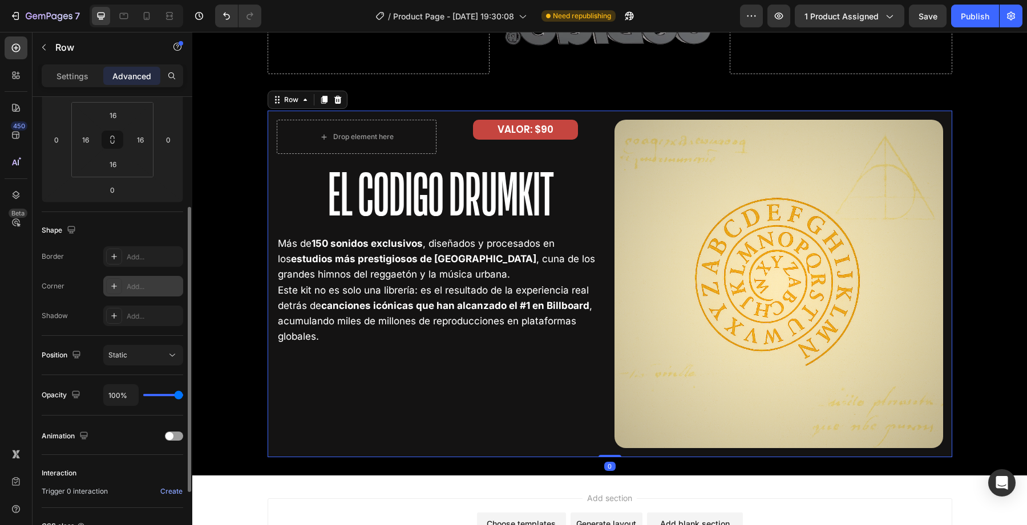
click at [145, 282] on div "Add..." at bounding box center [154, 287] width 54 height 10
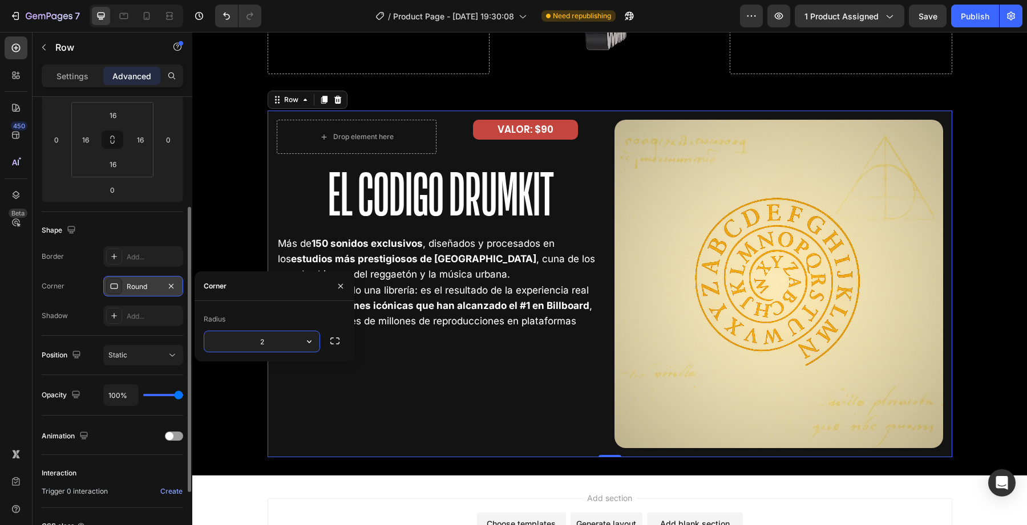
type input "20"
click at [401, 385] on div "Drop element here VALOR: $90 Text Block Row El Codigo Drumkit Heading Más de 15…" at bounding box center [441, 284] width 329 height 329
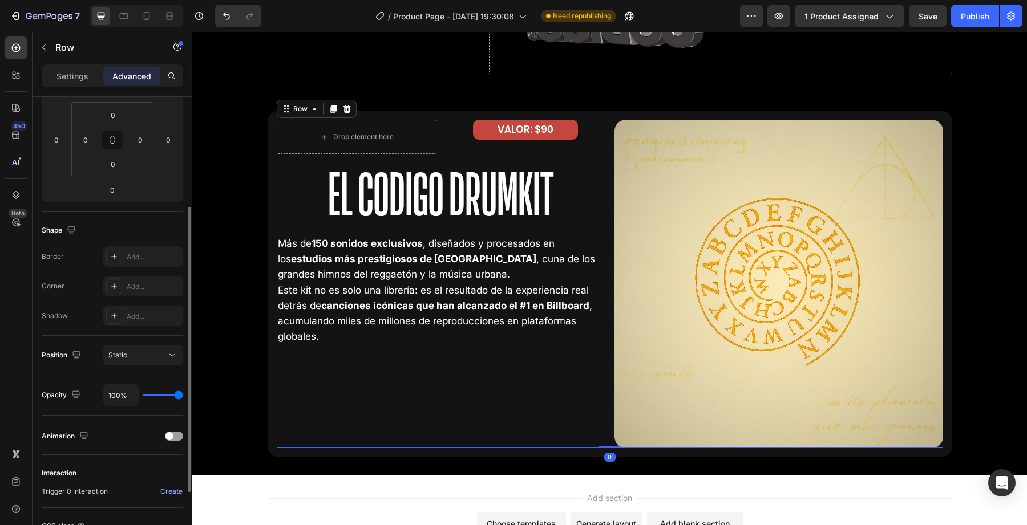
click at [289, 409] on div "Drop element here VALOR: $90 Text Block Row El Codigo Drumkit Heading Más de 15…" at bounding box center [441, 284] width 329 height 329
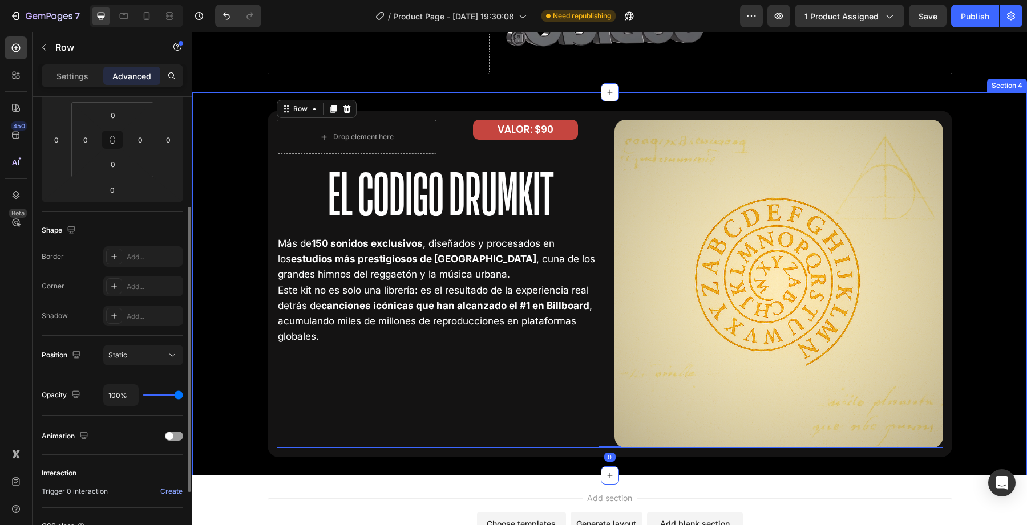
click at [252, 414] on div "Drop element here VALOR: $90 Text Block Row El Codigo Drumkit Heading Más de 15…" at bounding box center [609, 284] width 835 height 347
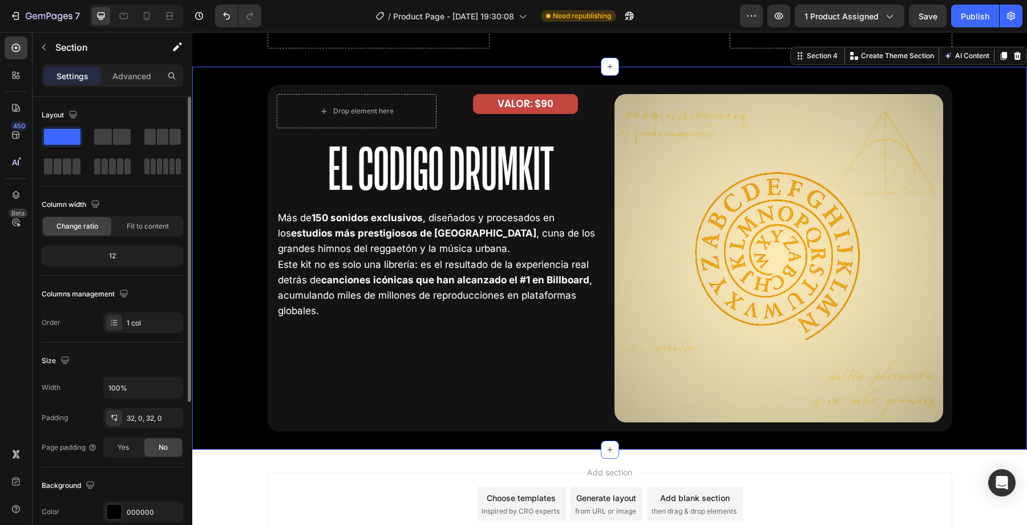
scroll to position [2173, 0]
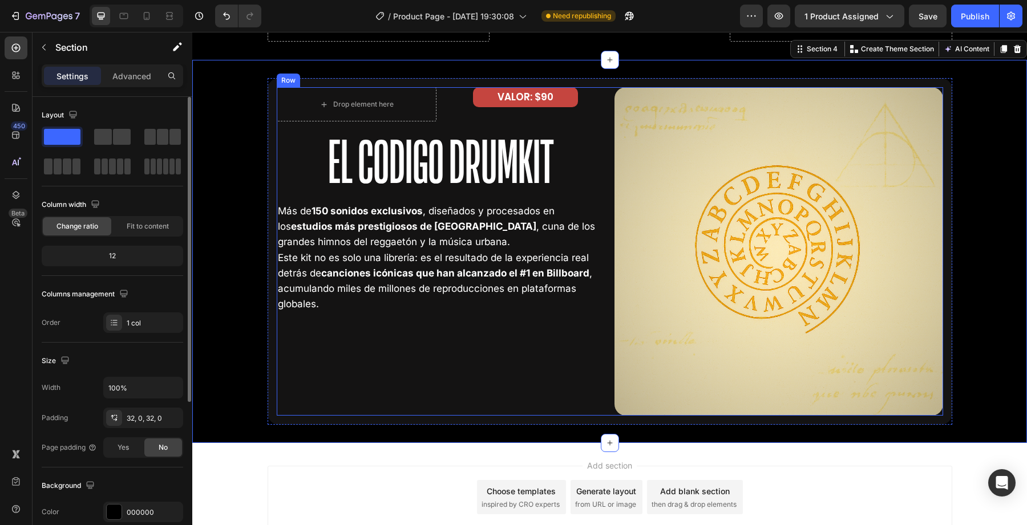
click at [308, 338] on div "Drop element here VALOR: $90 Text Block Row El Codigo Drumkit Heading Más de 15…" at bounding box center [441, 251] width 329 height 329
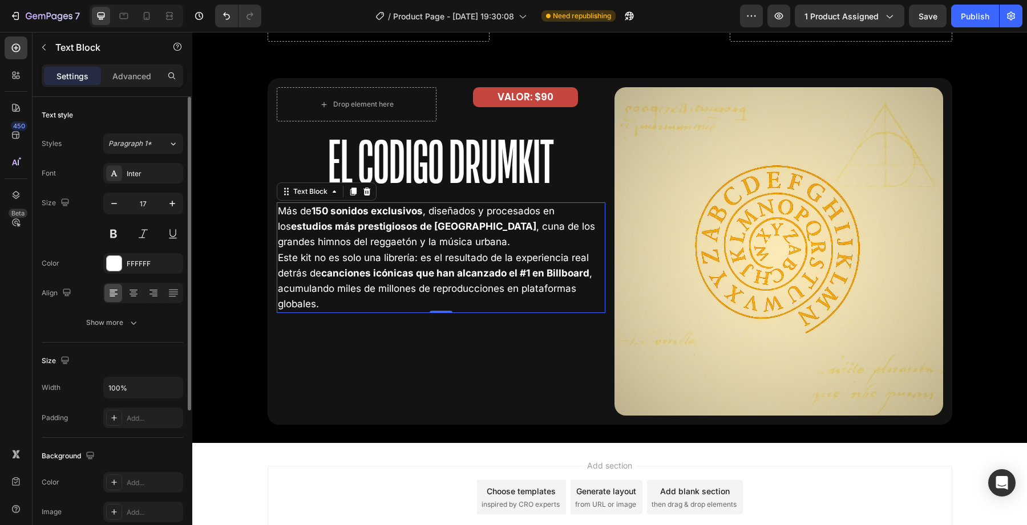
click at [318, 306] on p "Este kit no es solo una librería: es el resultado de la experiencia real detrás…" at bounding box center [441, 281] width 326 height 62
click at [50, 55] on button "button" at bounding box center [44, 47] width 18 height 18
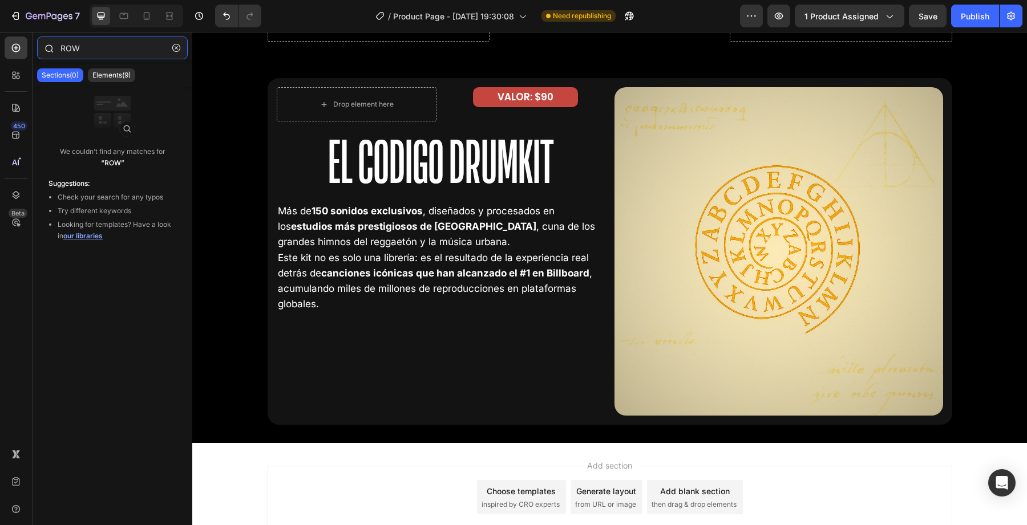
click at [88, 47] on input "ROW" at bounding box center [112, 48] width 151 height 23
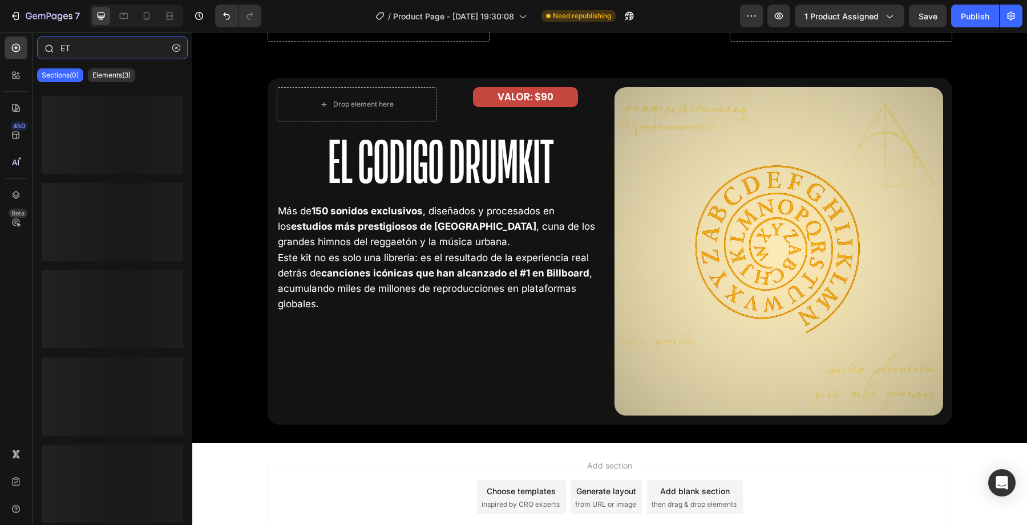
type input "E"
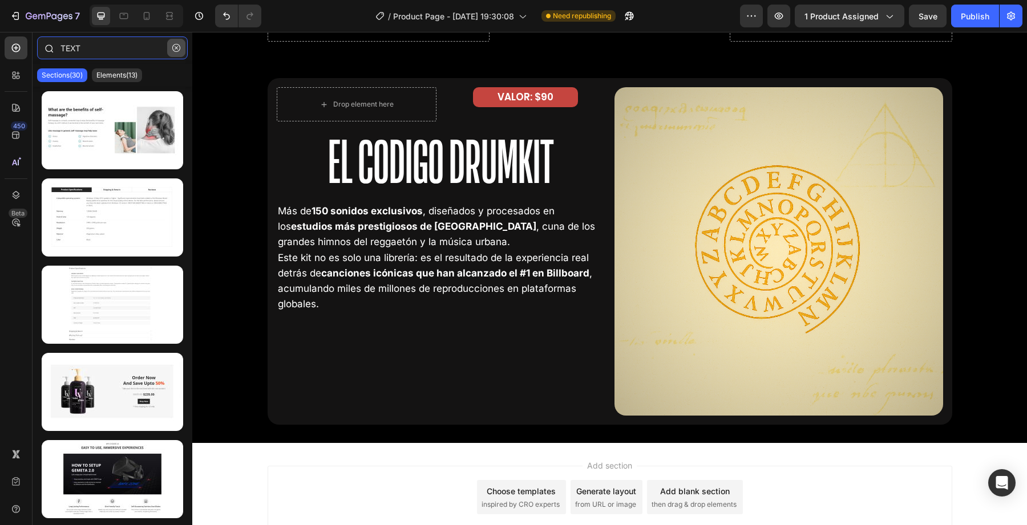
type input "TEXT"
click at [177, 50] on icon "button" at bounding box center [176, 48] width 8 height 8
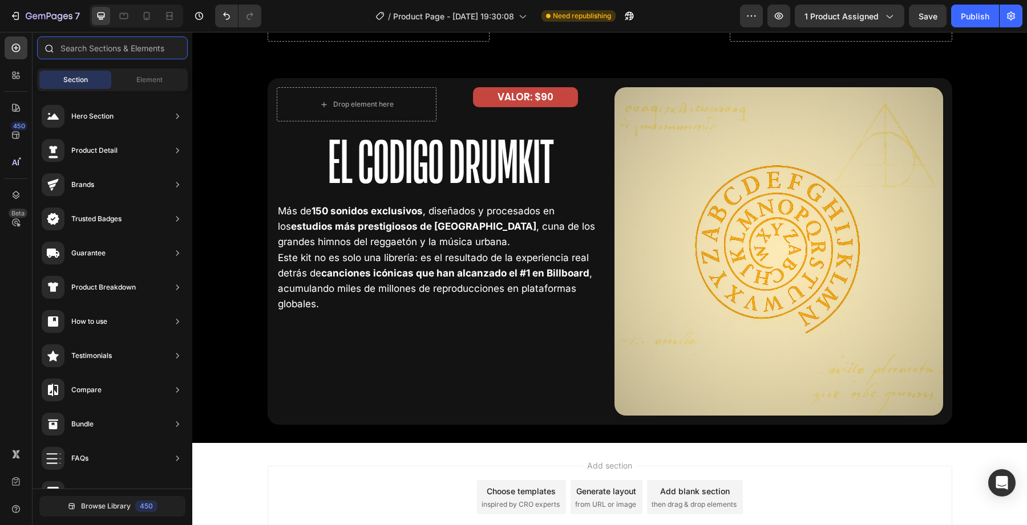
click at [138, 56] on input "text" at bounding box center [112, 48] width 151 height 23
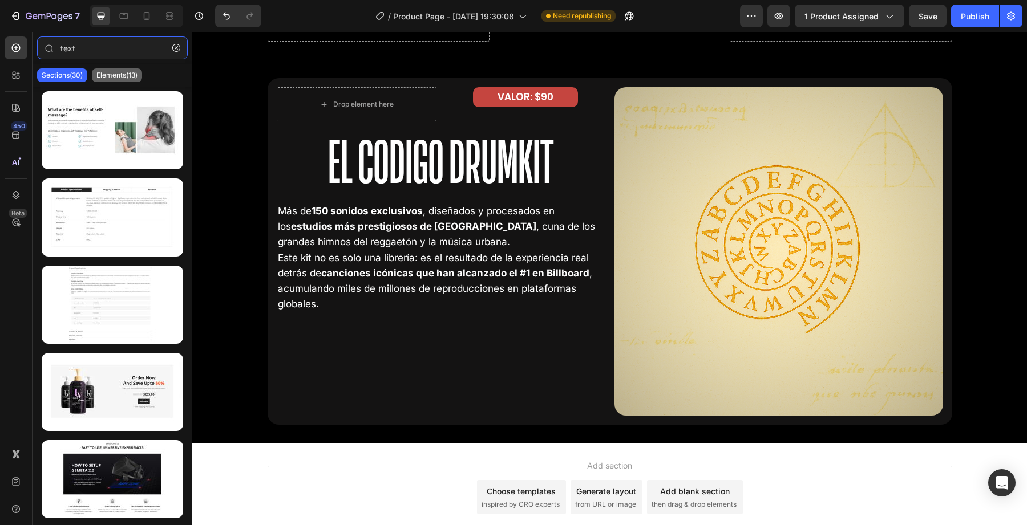
type input "text"
click at [124, 78] on p "Elements(13)" at bounding box center [116, 75] width 41 height 9
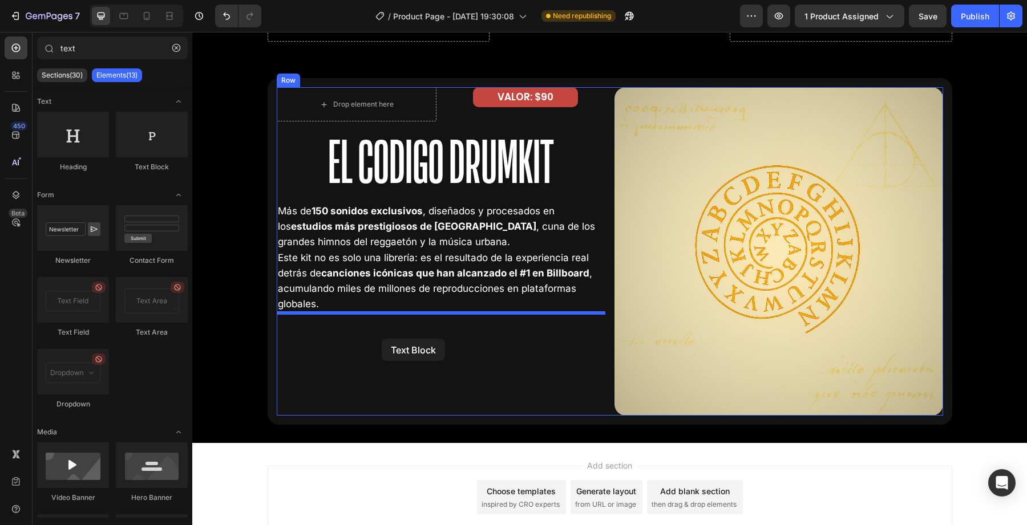
drag, startPoint x: 345, startPoint y: 172, endPoint x: 382, endPoint y: 339, distance: 171.1
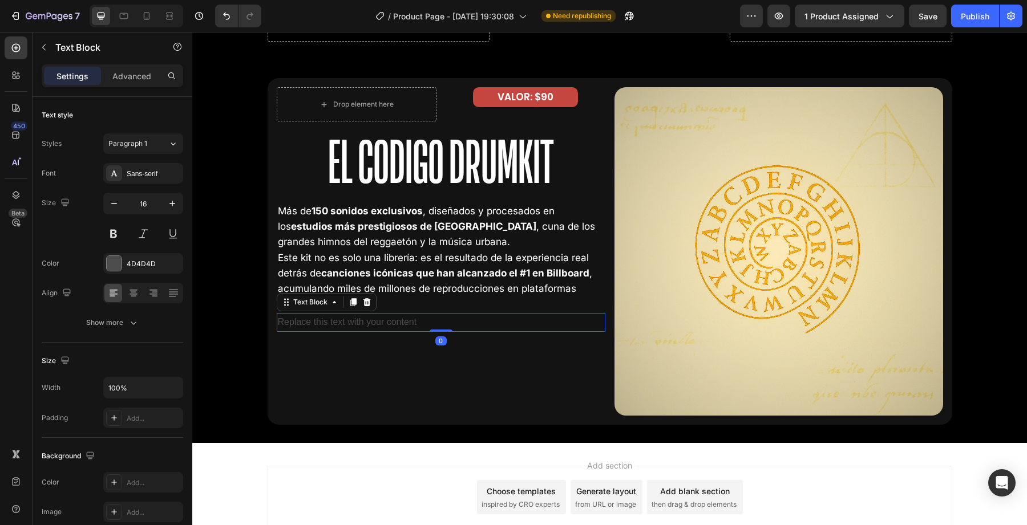
click at [396, 320] on div "Replace this text with your content" at bounding box center [441, 322] width 329 height 19
click at [396, 320] on p "Replace this text with your content" at bounding box center [441, 322] width 326 height 17
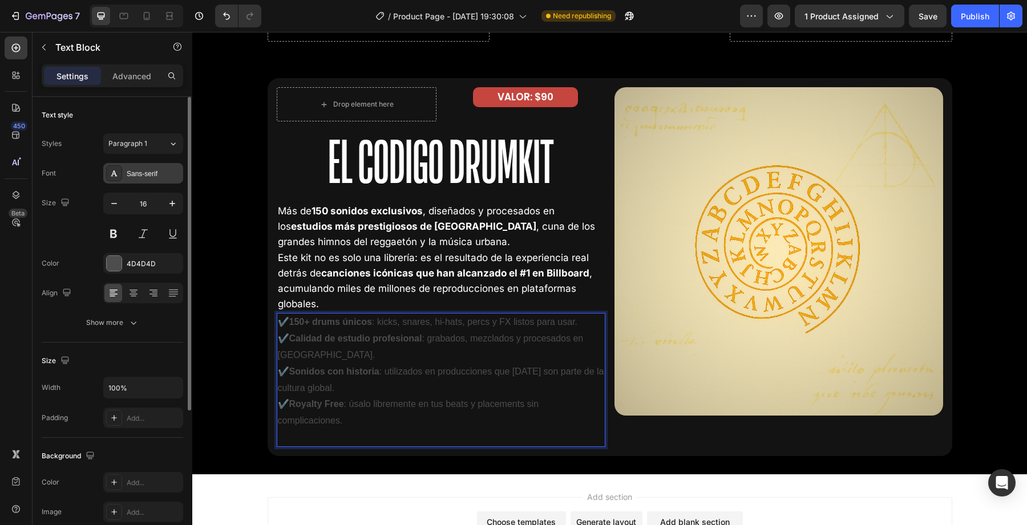
click at [136, 175] on div "Sans-serif" at bounding box center [154, 174] width 54 height 10
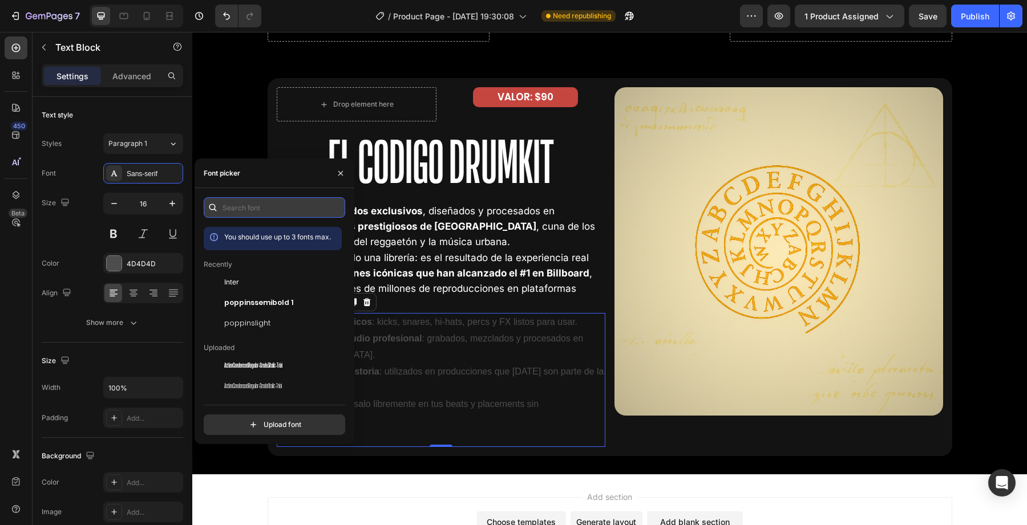
click at [249, 204] on input "text" at bounding box center [274, 207] width 141 height 21
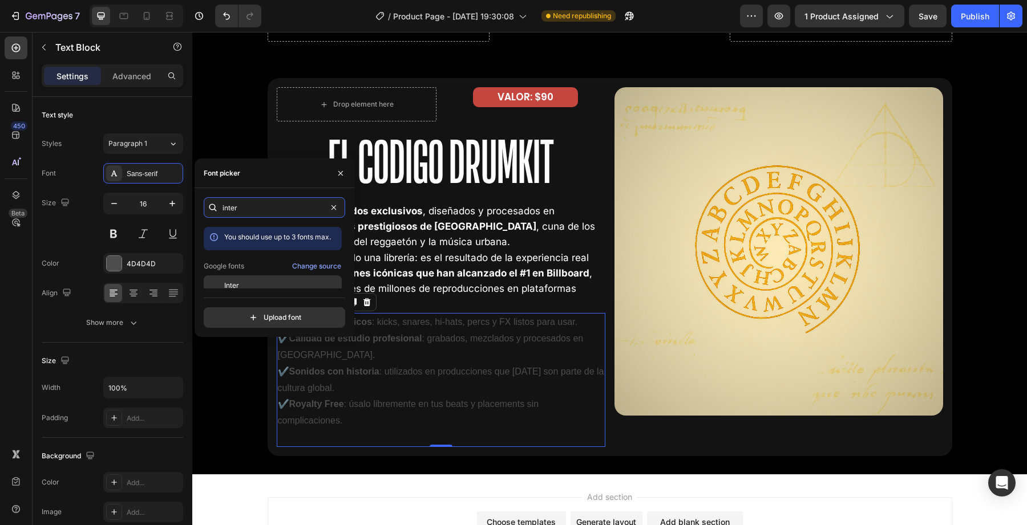
type input "inter"
click at [241, 282] on div "Inter" at bounding box center [281, 286] width 115 height 10
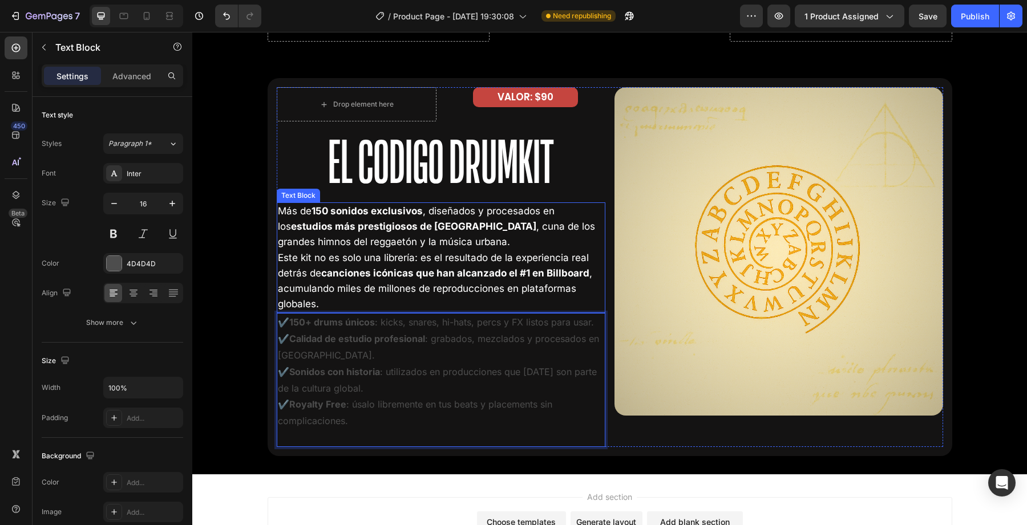
click at [366, 302] on p "Este kit no es solo una librería: es el resultado de la experiencia real detrás…" at bounding box center [441, 281] width 326 height 62
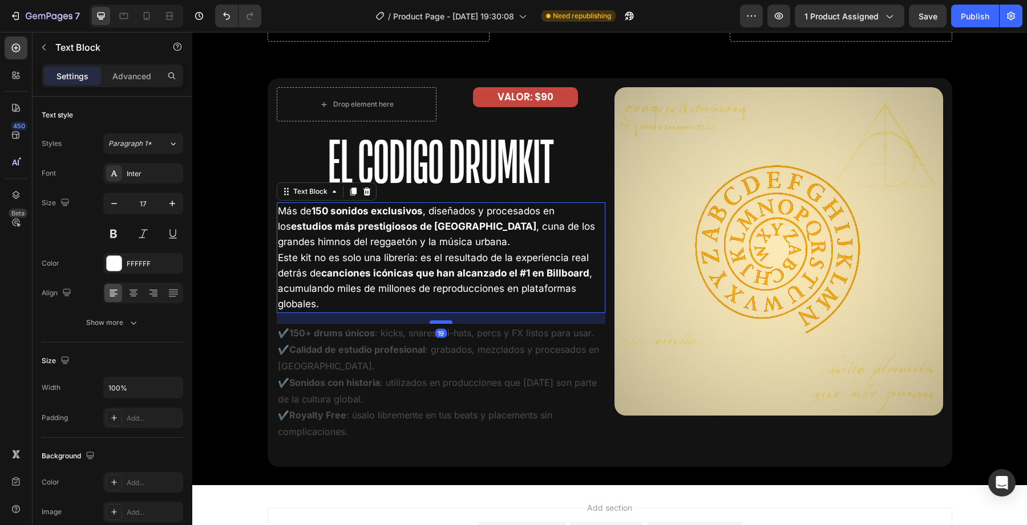
drag, startPoint x: 444, startPoint y: 313, endPoint x: 444, endPoint y: 321, distance: 8.6
click at [444, 322] on div at bounding box center [441, 322] width 23 height 3
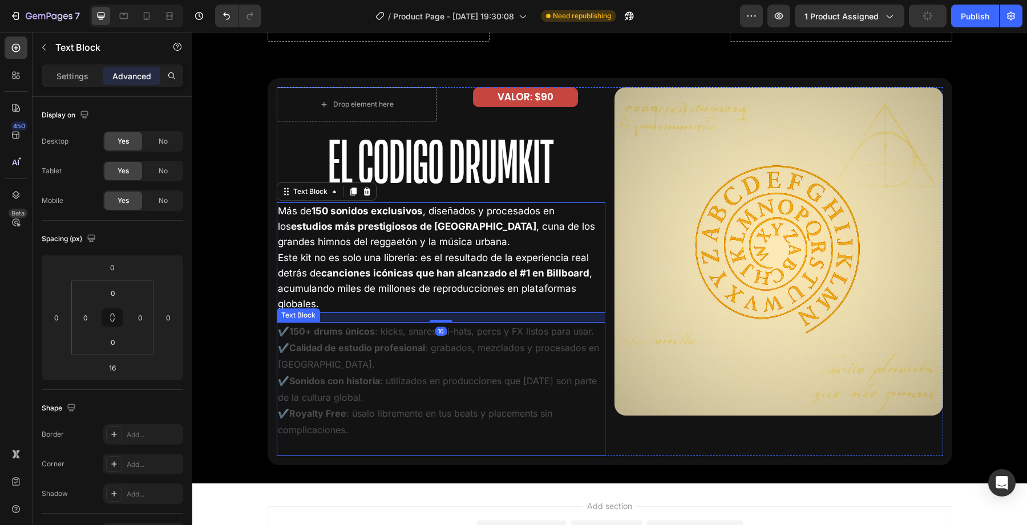
click at [377, 431] on p "✔️ 150+ drums únicos : kicks, snares, hi-hats, percs y FX listos para usar. ✔️ …" at bounding box center [441, 381] width 326 height 115
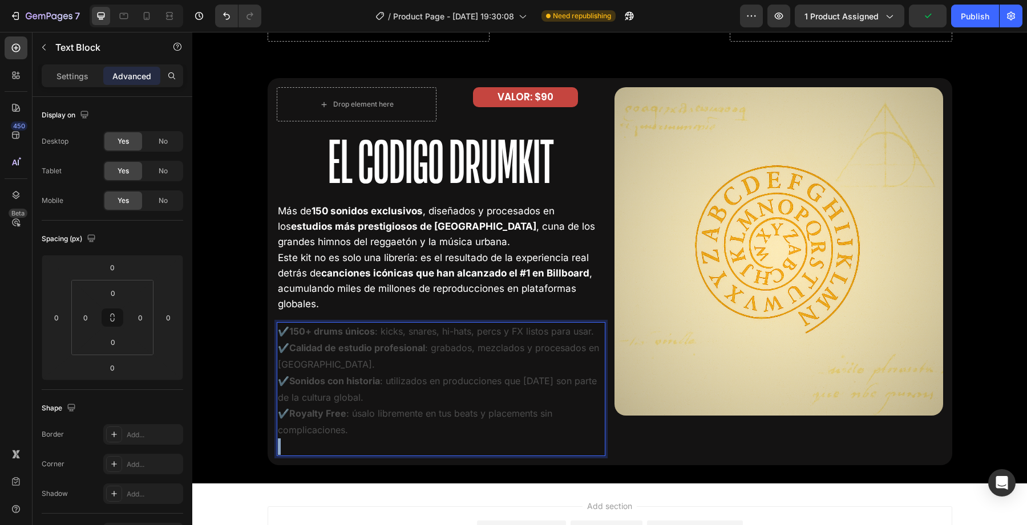
click at [358, 428] on p "✔️ 150+ drums únicos : kicks, snares, hi-hats, percs y FX listos para usar. ✔️ …" at bounding box center [441, 381] width 326 height 115
click at [354, 427] on p "✔️ 150+ drums únicos : kicks, snares, hi-hats, percs y FX listos para usar. ✔️ …" at bounding box center [441, 381] width 326 height 115
click at [355, 436] on p "✔️ 150+ drums únicos : kicks, snares, hi-hats, percs y FX listos para usar. ✔️ …" at bounding box center [441, 381] width 326 height 115
click at [378, 392] on p "✔️ 150+ drums únicos : kicks, snares, hi-hats, percs y FX listos para usar. ✔️ …" at bounding box center [441, 381] width 326 height 115
click at [360, 399] on p "✔️ 150+ drums únicos : kicks, snares, hi-hats, percs y FX listos para usar. ✔️ …" at bounding box center [441, 381] width 326 height 115
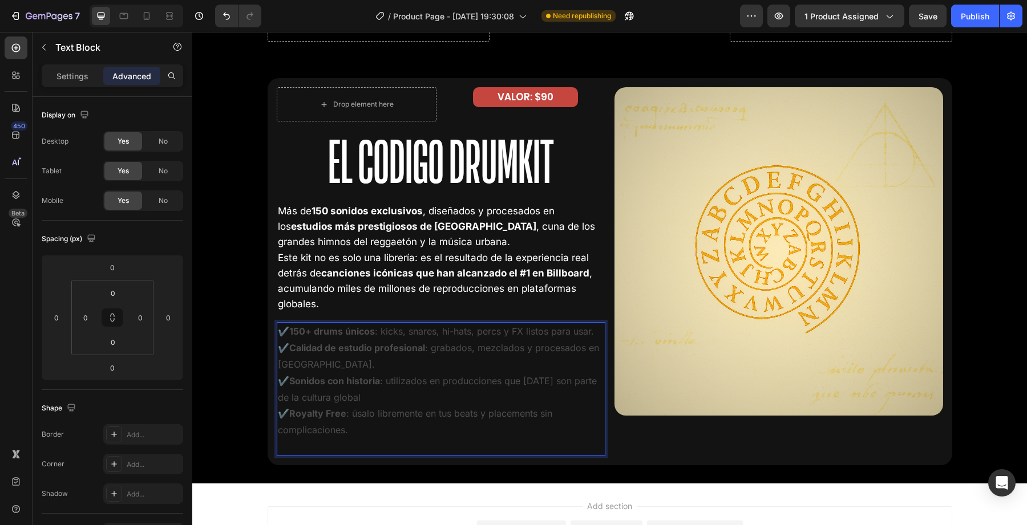
click at [346, 397] on p "✔️ 150+ drums únicos : kicks, snares, hi-hats, percs y FX listos para usar. ✔️ …" at bounding box center [441, 381] width 326 height 115
click at [373, 396] on p "✔️ 150+ drums únicos : kicks, snares, hi-hats, percs y FX listos para usar. ✔️ …" at bounding box center [441, 381] width 326 height 115
click at [362, 399] on p "✔️ 150+ drums únicos : kicks, snares, hi-hats, percs y FX listos para usar. ✔️ …" at bounding box center [441, 381] width 326 height 115
click at [358, 395] on p "✔️ 150+ drums únicos : kicks, snares, hi-hats, percs y FX listos para usar. ✔️ …" at bounding box center [441, 381] width 326 height 115
click at [362, 401] on p "✔️ 150+ drums únicos : kicks, snares, hi-hats, percs y FX listos para usar. ✔️ …" at bounding box center [441, 381] width 326 height 115
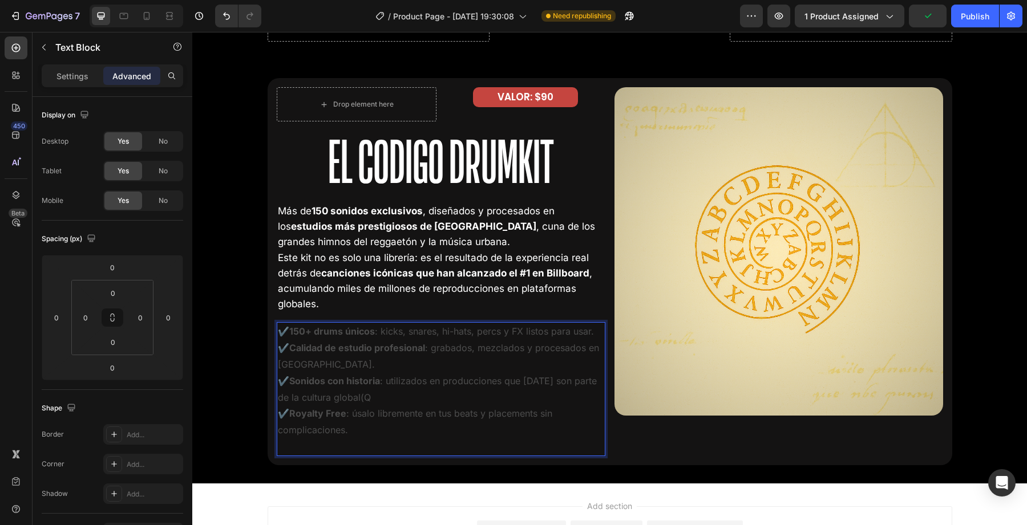
click at [351, 401] on p "✔️ 150+ drums únicos : kicks, snares, hi-hats, percs y FX listos para usar. ✔️ …" at bounding box center [441, 381] width 326 height 115
click at [365, 401] on p "✔️ 150+ drums únicos : kicks, snares, hi-hats, percs y FX listos para usar. ✔️ …" at bounding box center [441, 381] width 326 height 115
click at [379, 399] on p "✔️ 150+ drums únicos : kicks, snares, hi-hats, percs y FX listos para usar. ✔️ …" at bounding box center [441, 381] width 326 height 115
click at [349, 334] on strong "150+ drums únicos" at bounding box center [332, 331] width 86 height 11
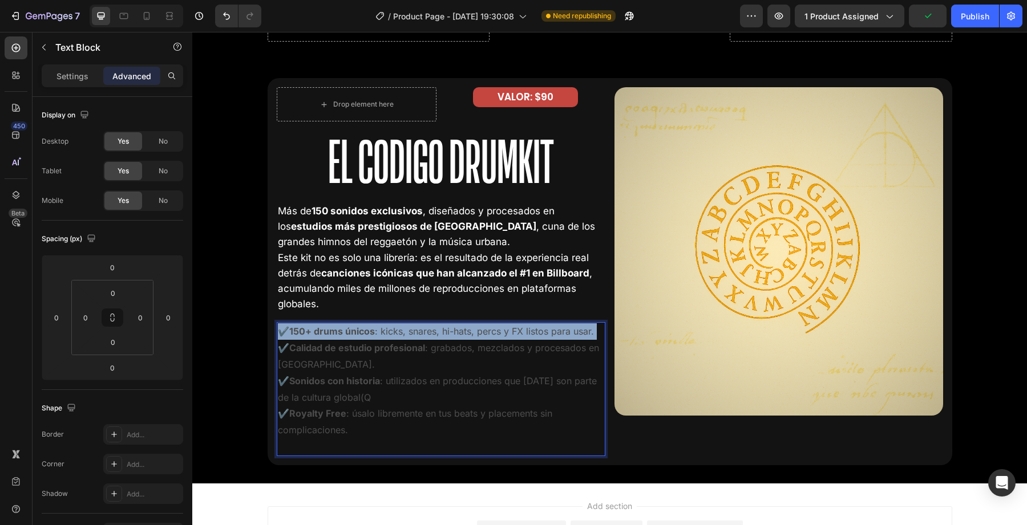
click at [349, 334] on strong "150+ drums únicos" at bounding box center [332, 331] width 86 height 11
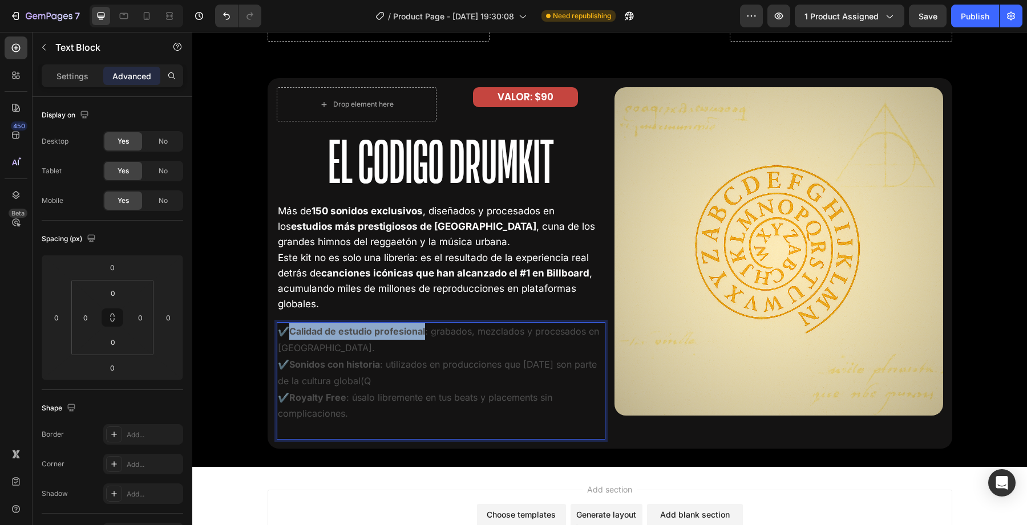
drag, startPoint x: 289, startPoint y: 334, endPoint x: 423, endPoint y: 331, distance: 134.7
click at [423, 331] on p "✔️ Calidad de estudio profesional : grabados, mezclados y procesados en Miami. …" at bounding box center [441, 373] width 326 height 99
click at [420, 364] on p "✔️ Calidad de estudio profesional : grabados, mezclados y procesados en Miami. …" at bounding box center [441, 373] width 326 height 99
click at [286, 333] on p "✔️ Calidad de estudio profesional : grabados, mezclados y procesados en Miami. …" at bounding box center [441, 373] width 326 height 99
click at [280, 333] on p "✔️ Calidad de estudio profesional : grabados, mezclados y procesados en Miami. …" at bounding box center [441, 373] width 326 height 99
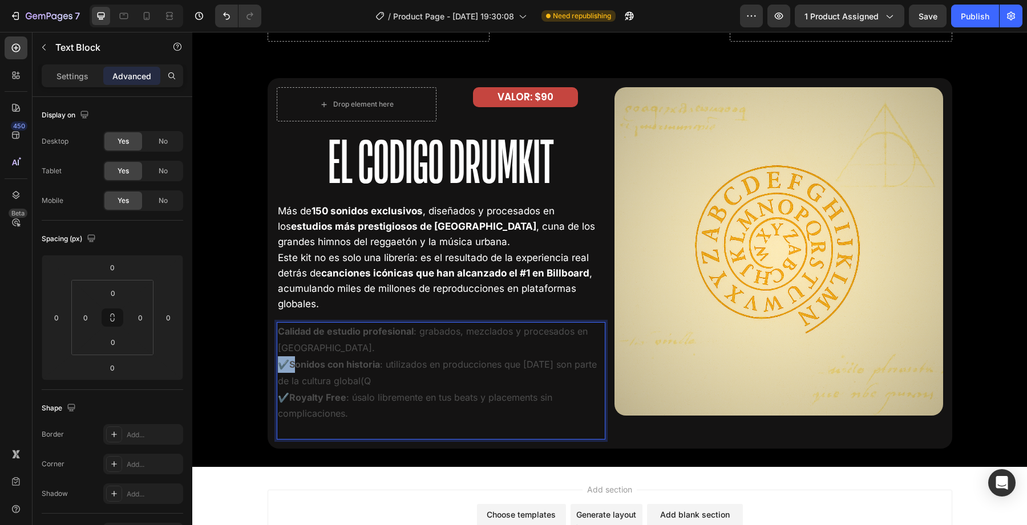
drag, startPoint x: 293, startPoint y: 362, endPoint x: 275, endPoint y: 362, distance: 17.7
click at [276, 362] on div "Drop element here VALOR: $90 Text Block Row El Codigo Drumkit Heading Más de 15…" at bounding box center [610, 263] width 685 height 371
click at [292, 367] on strong "Sonidos con historia" at bounding box center [334, 364] width 91 height 11
drag, startPoint x: 290, startPoint y: 367, endPoint x: 260, endPoint y: 367, distance: 30.2
click at [262, 367] on div "Drop element here VALOR: $90 Text Block Row El Codigo Drumkit Heading Más de 15…" at bounding box center [609, 263] width 835 height 371
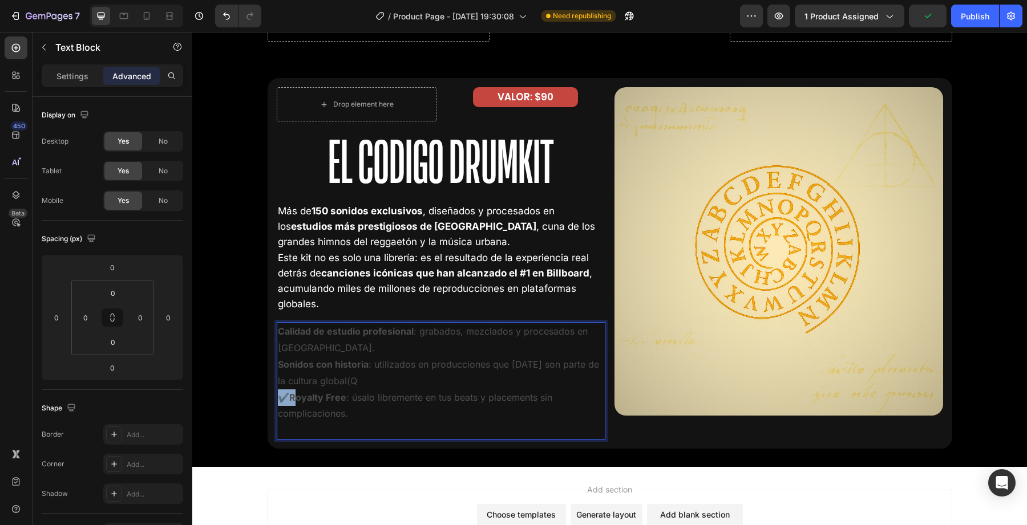
drag, startPoint x: 292, startPoint y: 401, endPoint x: 279, endPoint y: 401, distance: 13.1
click at [279, 401] on p "Calidad de estudio profesional : grabados, mezclados y procesados en Miami. Son…" at bounding box center [441, 373] width 326 height 99
drag, startPoint x: 362, startPoint y: 384, endPoint x: 348, endPoint y: 383, distance: 14.3
click at [348, 383] on p "Calidad de estudio profesional : grabados, mezclados y procesados en Miami. ✔️ …" at bounding box center [441, 373] width 326 height 99
click at [286, 398] on p "Calidad de estudio profesional : grabados, mezclados y procesados en Miami. ✔️ …" at bounding box center [441, 373] width 326 height 99
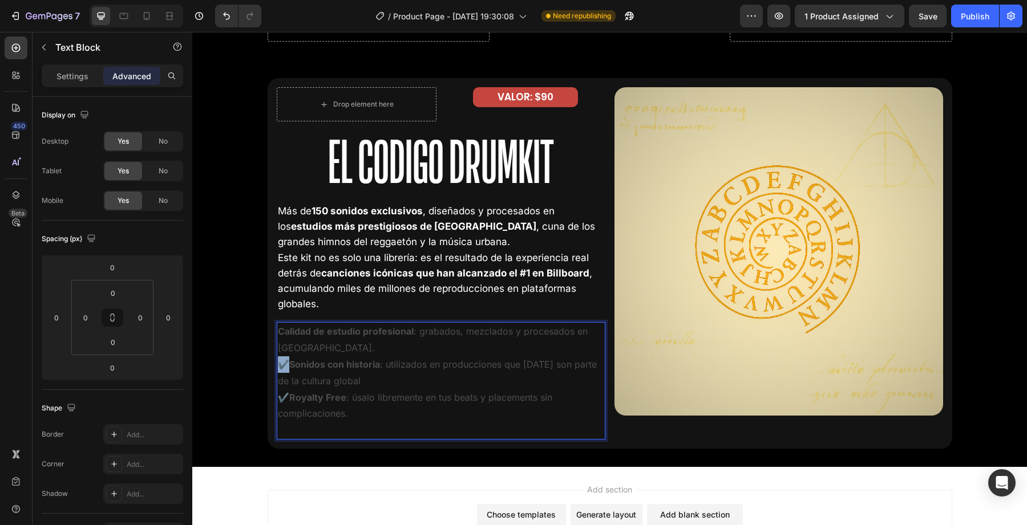
drag, startPoint x: 286, startPoint y: 362, endPoint x: 280, endPoint y: 362, distance: 6.3
click at [280, 362] on p "Calidad de estudio profesional : grabados, mezclados y procesados en Miami. ✔️ …" at bounding box center [441, 373] width 326 height 99
copy p "✔️"
click at [316, 355] on p "✔️Calidad de estudio profesional : grabados, mezclados y procesados en Miami. ✔…" at bounding box center [441, 373] width 326 height 99
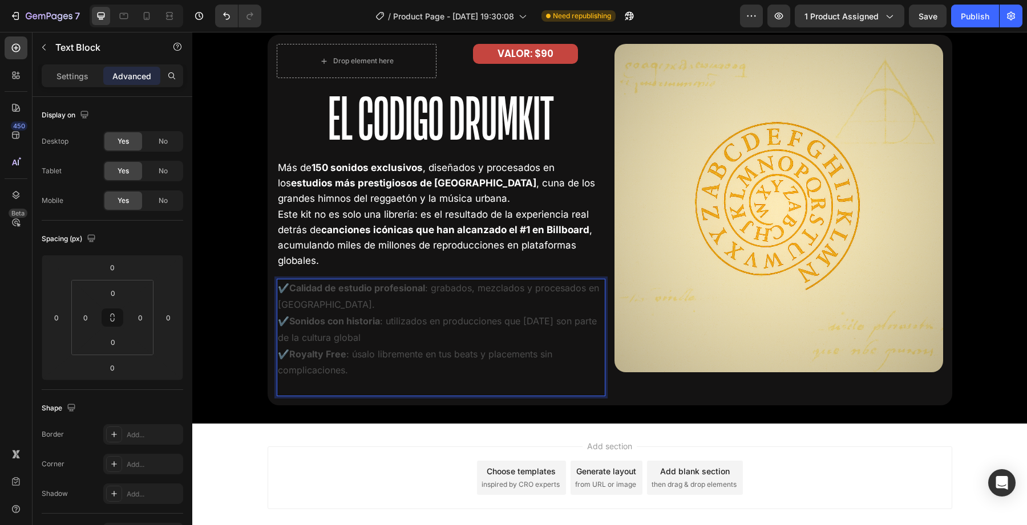
scroll to position [2221, 0]
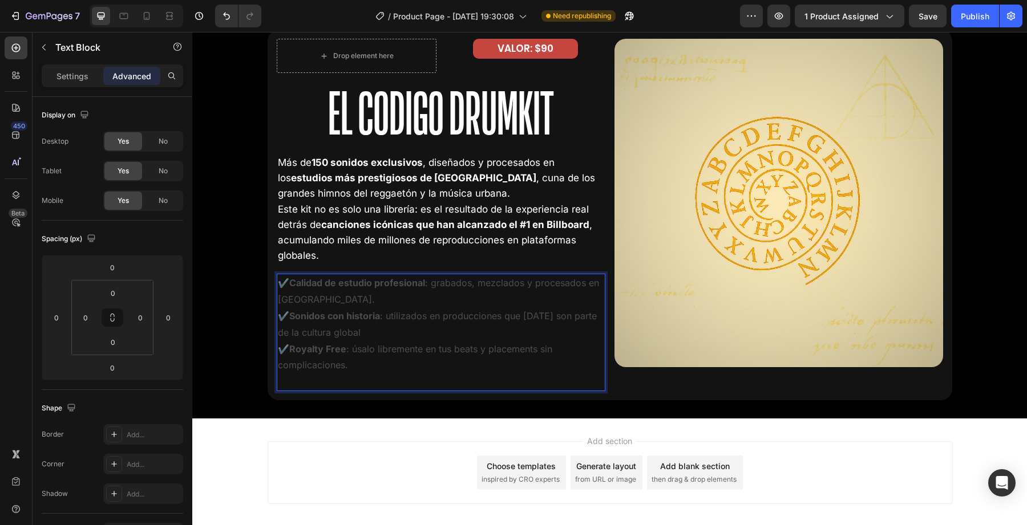
click at [337, 280] on strong "✔️Calidad de estudio profesional" at bounding box center [351, 282] width 147 height 11
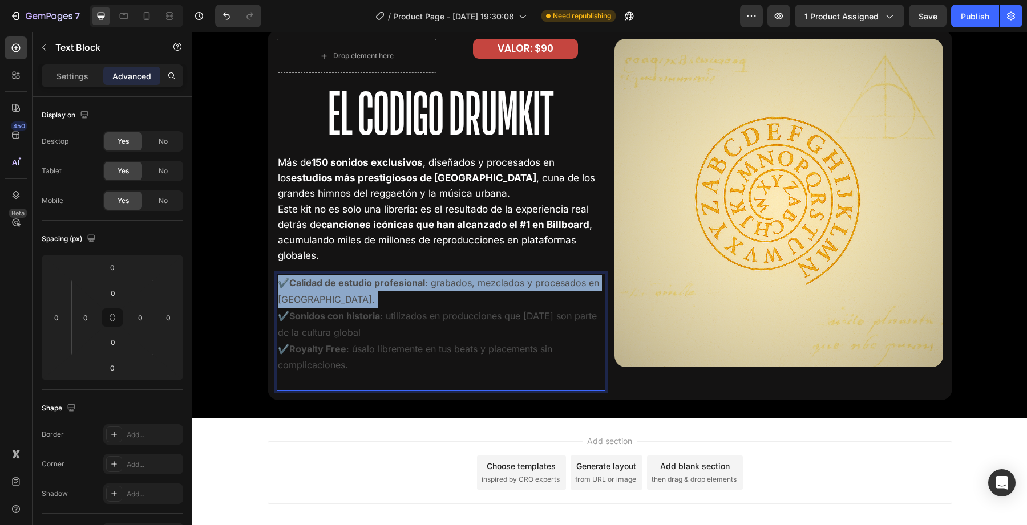
click at [337, 280] on strong "✔️Calidad de estudio profesional" at bounding box center [351, 282] width 147 height 11
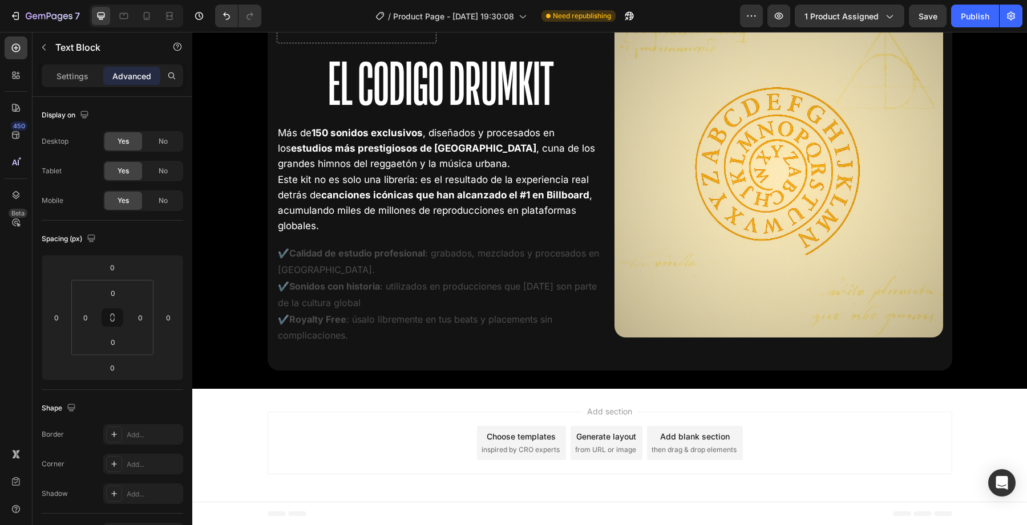
scroll to position [2251, 0]
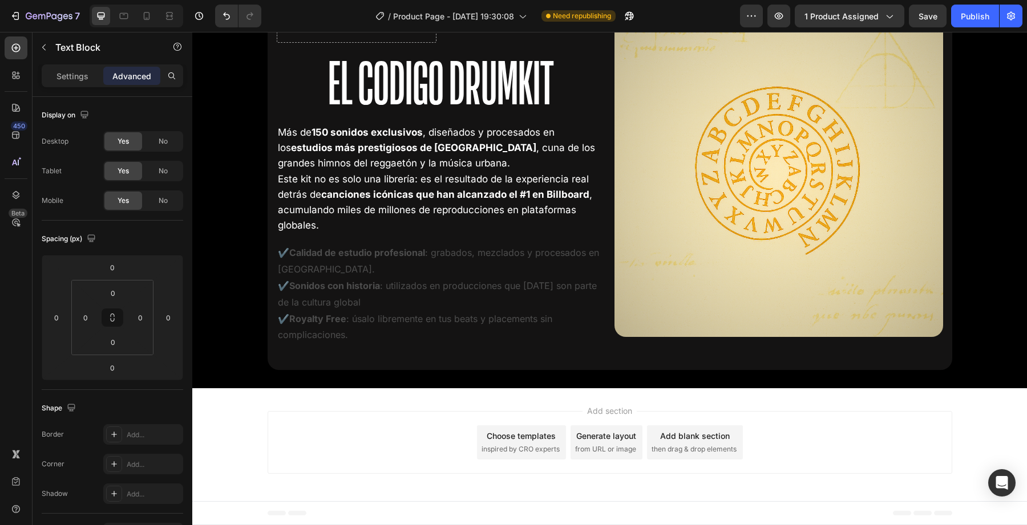
click at [322, 258] on strong "✔️Calidad de estudio profesional" at bounding box center [351, 252] width 147 height 11
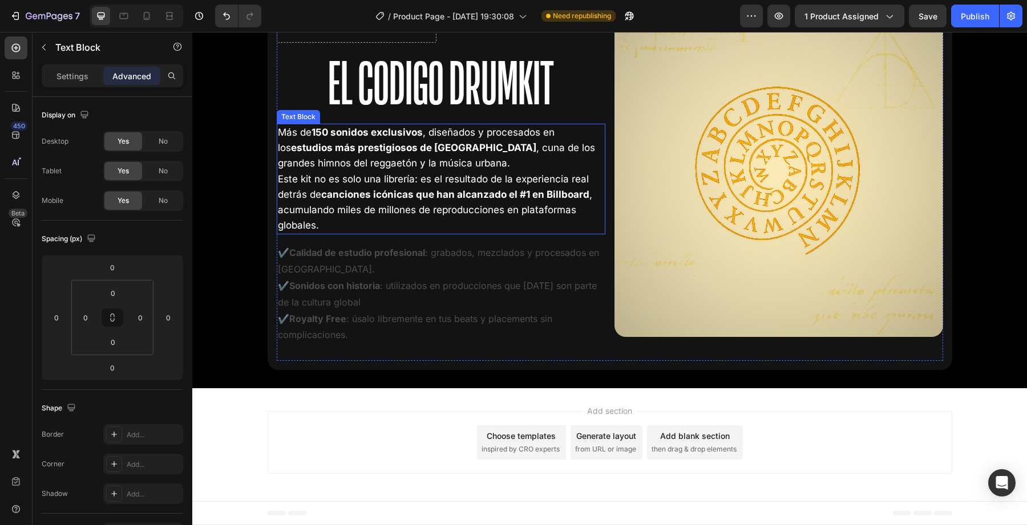
click at [459, 215] on p "Este kit no es solo una librería: es el resultado de la experiencia real detrás…" at bounding box center [441, 203] width 326 height 62
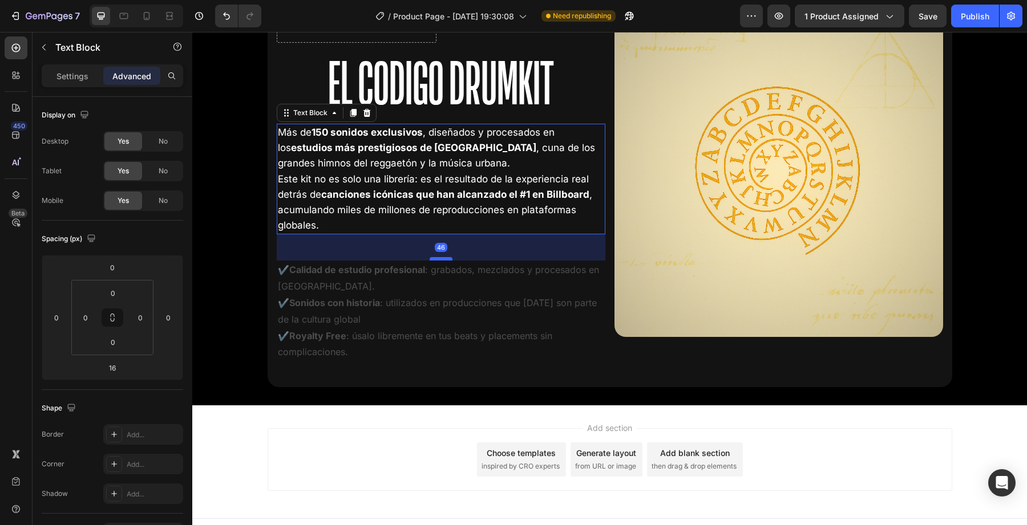
drag, startPoint x: 444, startPoint y: 242, endPoint x: 443, endPoint y: 258, distance: 16.6
click at [443, 258] on div at bounding box center [441, 258] width 23 height 3
type input "45"
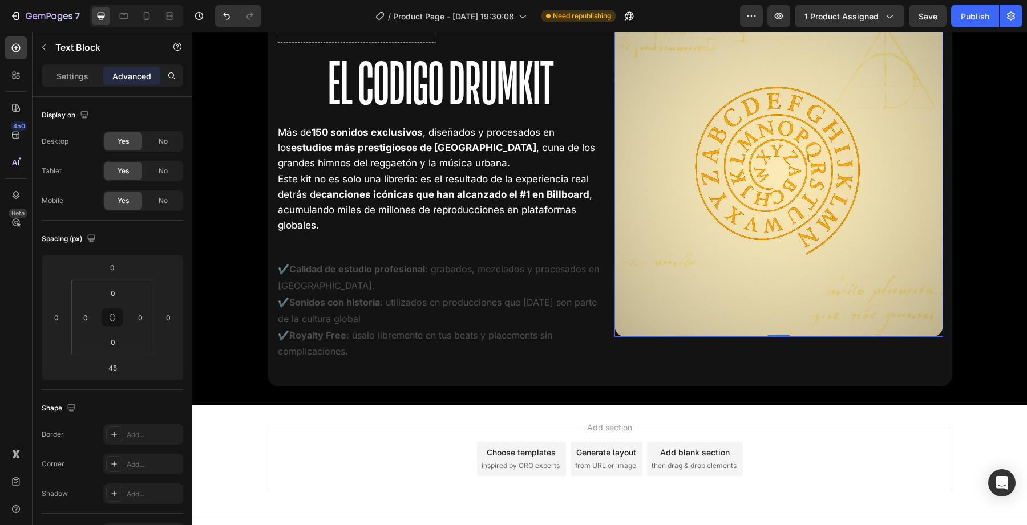
click at [723, 240] on img at bounding box center [778, 173] width 329 height 329
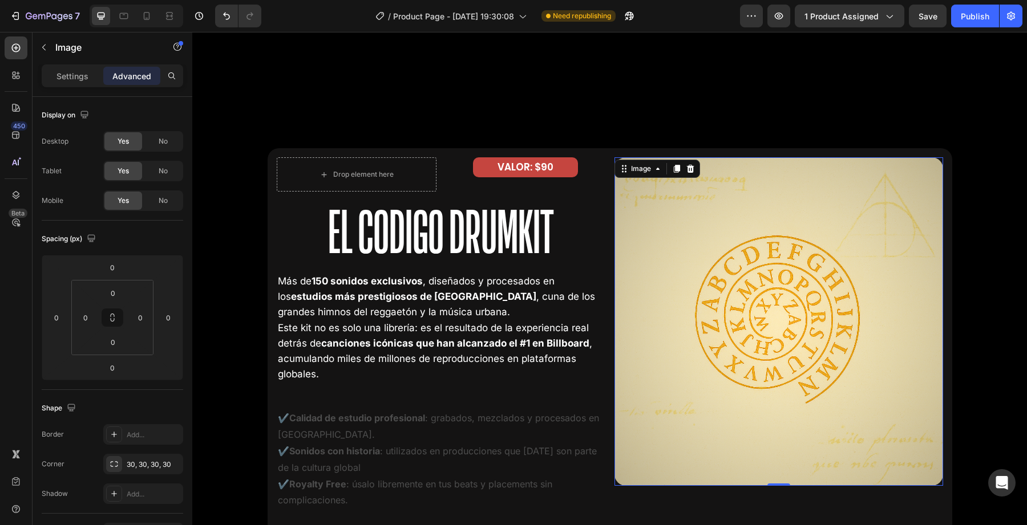
scroll to position [2081, 0]
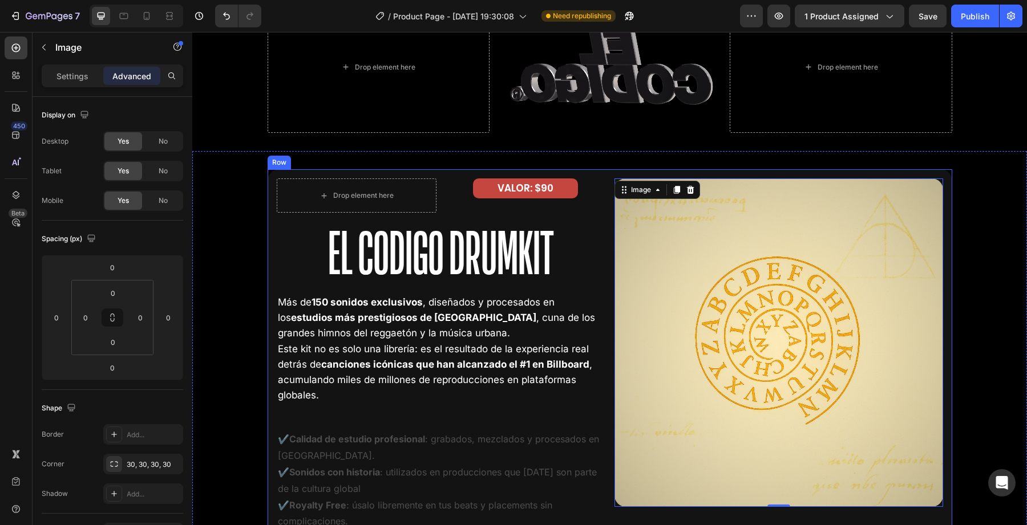
click at [756, 173] on div "Drop element here VALOR: $90 Text Block Row El Codigo Drumkit Heading Más de 15…" at bounding box center [610, 362] width 685 height 387
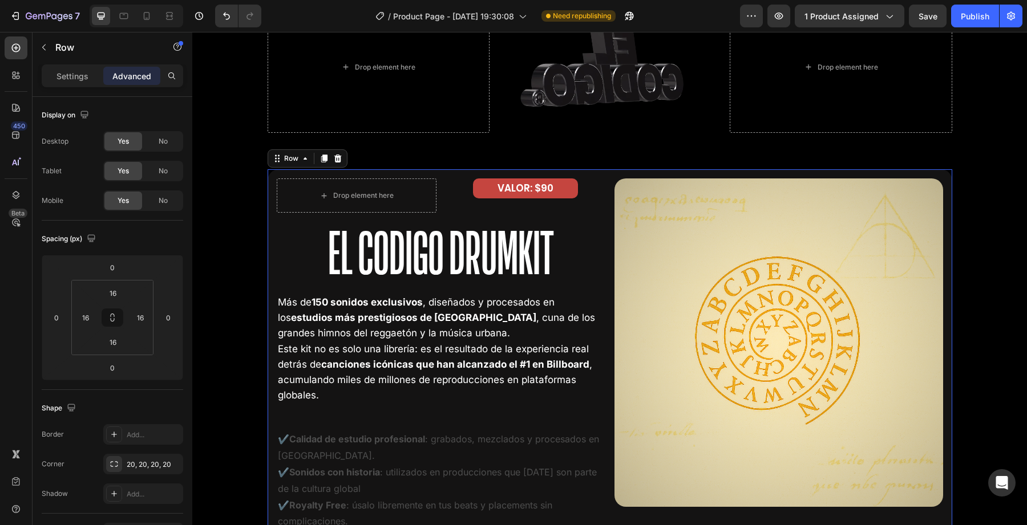
click at [770, 169] on div "Drop element here VALOR: $90 Text Block Row El Codigo Drumkit Heading Más de 15…" at bounding box center [609, 363] width 835 height 424
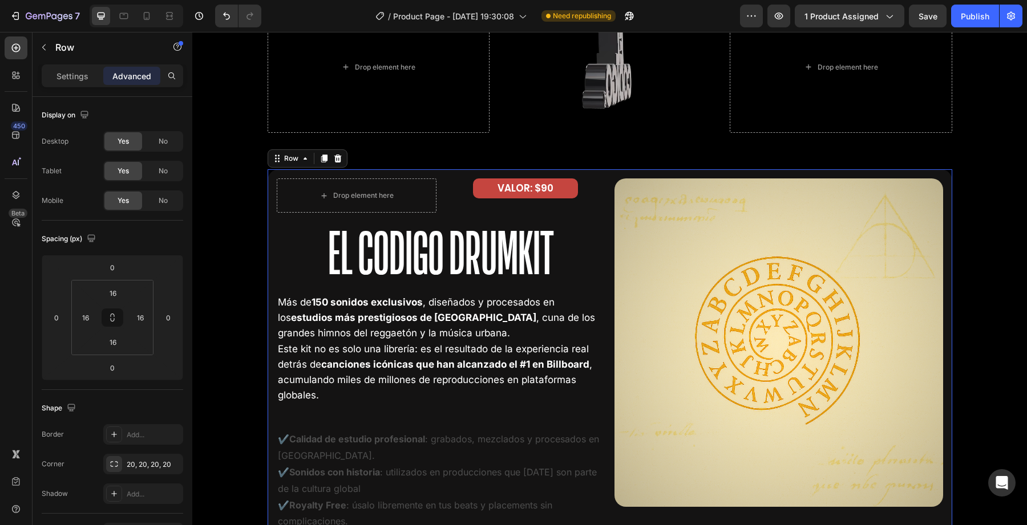
click at [763, 174] on div "Drop element here VALOR: $90 Text Block Row El Codigo Drumkit Heading Más de 15…" at bounding box center [610, 362] width 685 height 387
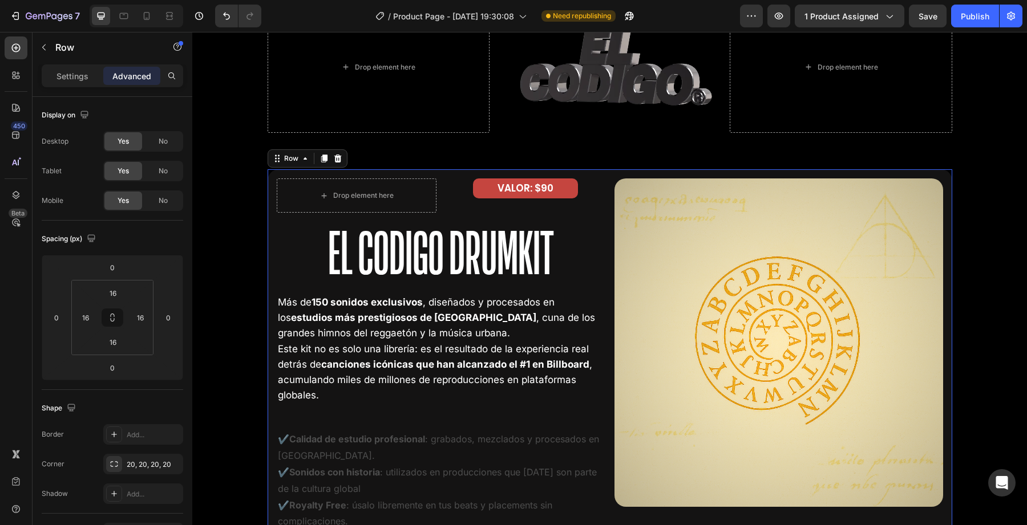
click at [763, 174] on div "Drop element here VALOR: $90 Text Block Row El Codigo Drumkit Heading Más de 15…" at bounding box center [610, 362] width 685 height 387
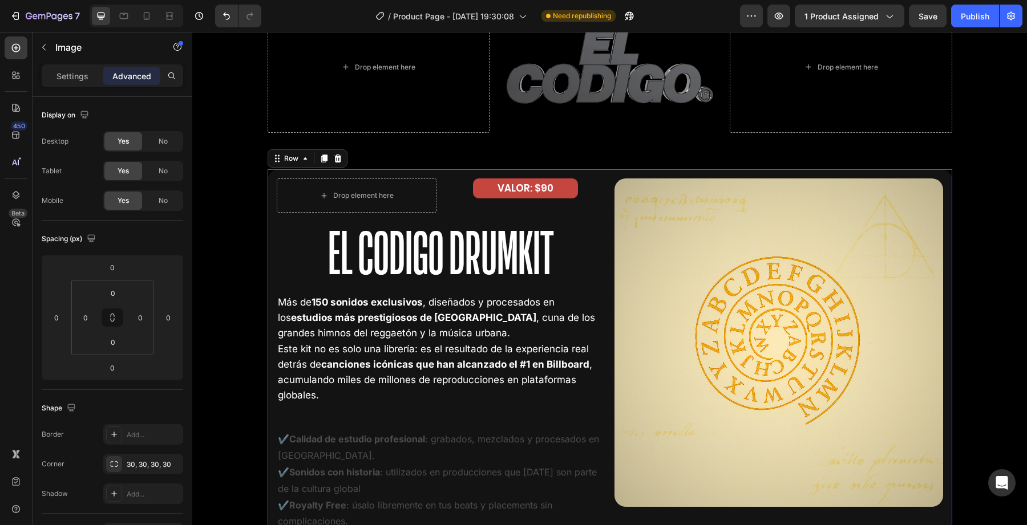
click at [762, 180] on img at bounding box center [778, 343] width 329 height 329
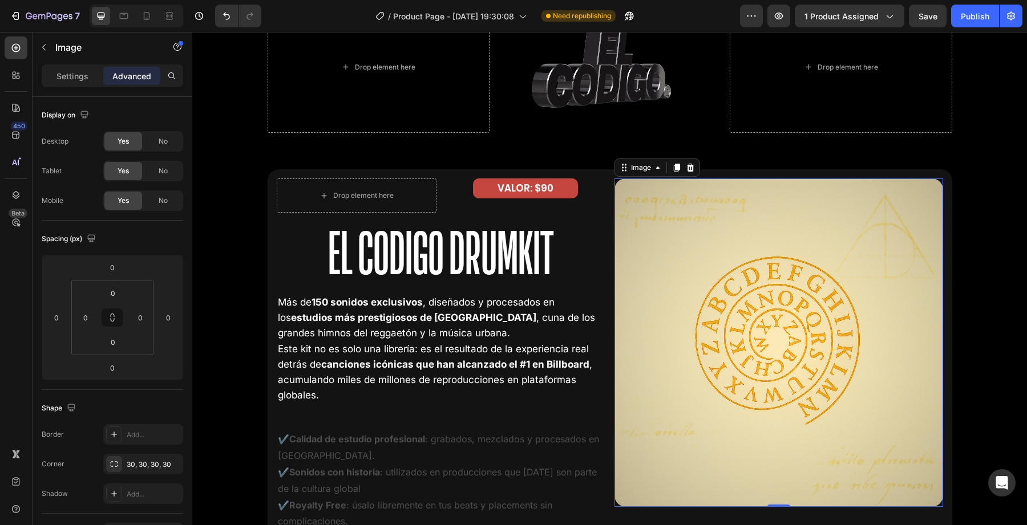
click at [762, 180] on img at bounding box center [778, 343] width 329 height 329
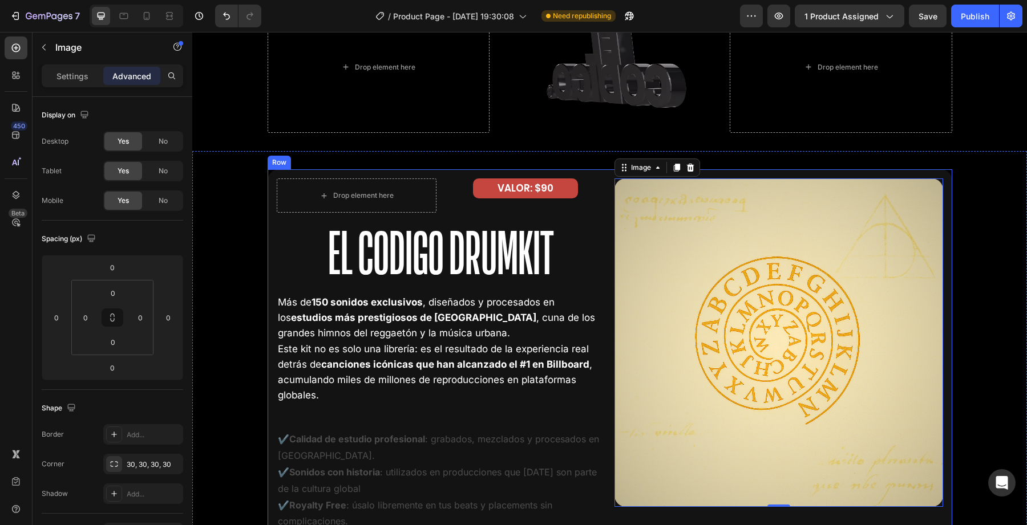
click at [771, 176] on div "Drop element here VALOR: $90 Text Block Row El Codigo Drumkit Heading Más de 15…" at bounding box center [610, 362] width 685 height 387
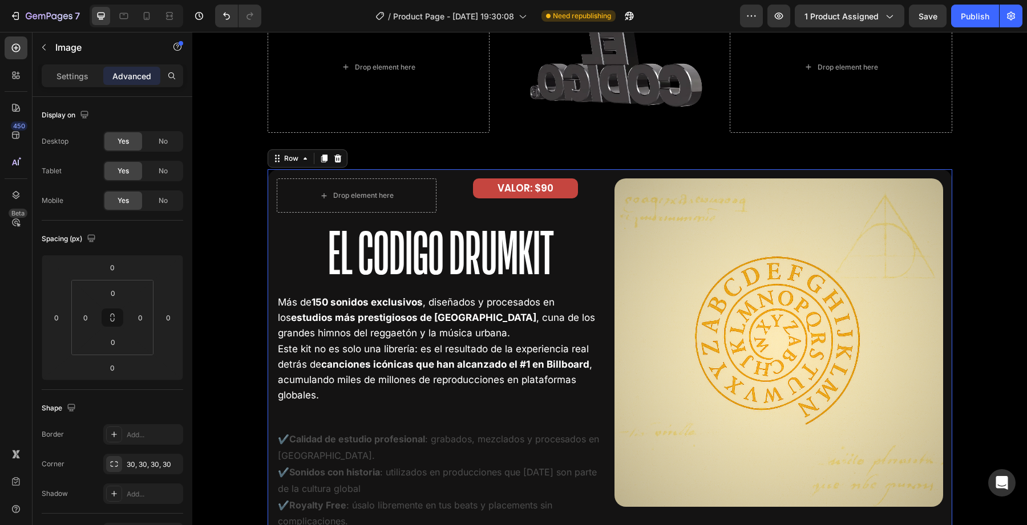
click at [770, 181] on img at bounding box center [778, 343] width 329 height 329
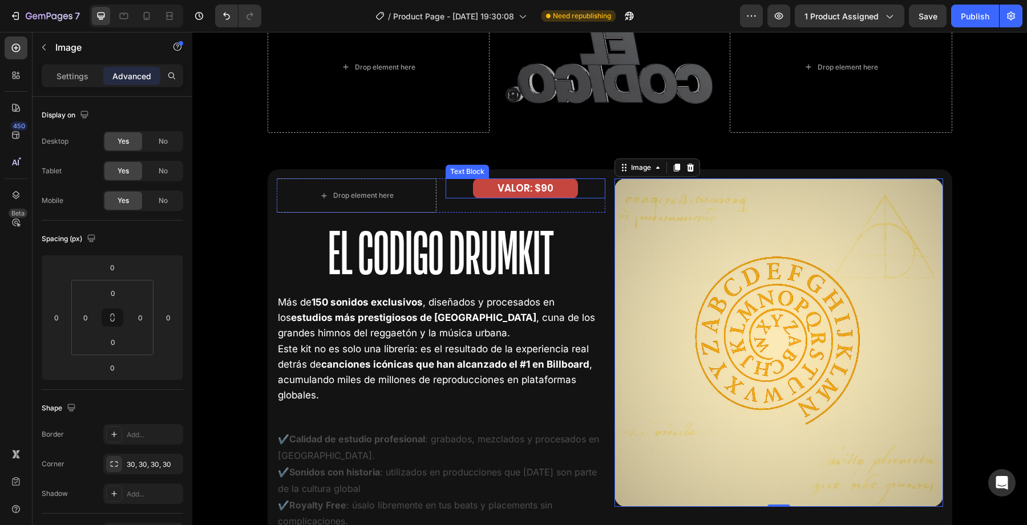
click at [575, 176] on div "Drop element here VALOR: $90 Text Block Row El Codigo Drumkit Heading Más de 15…" at bounding box center [610, 362] width 685 height 387
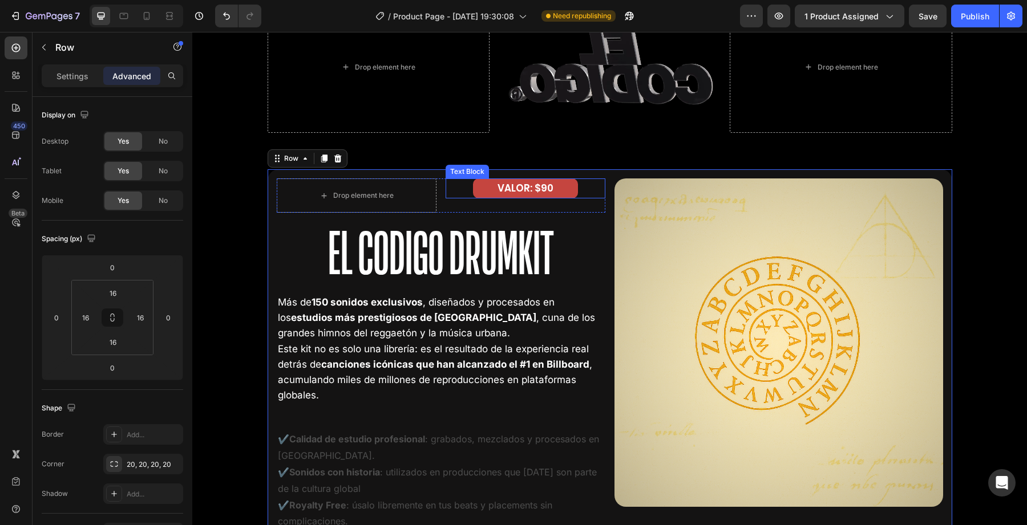
click at [575, 181] on p "VALOR: $90" at bounding box center [525, 189] width 103 height 18
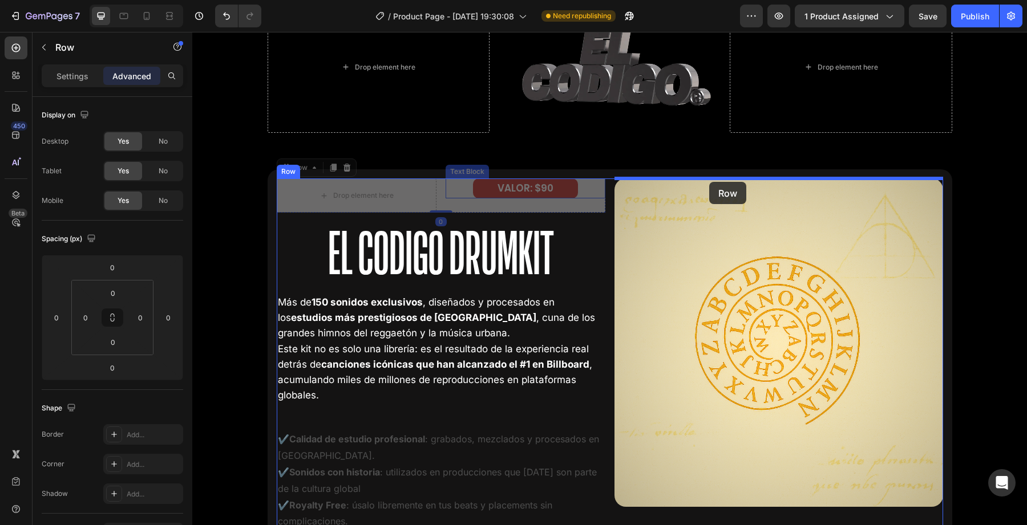
drag, startPoint x: 420, startPoint y: 198, endPoint x: 709, endPoint y: 182, distance: 289.1
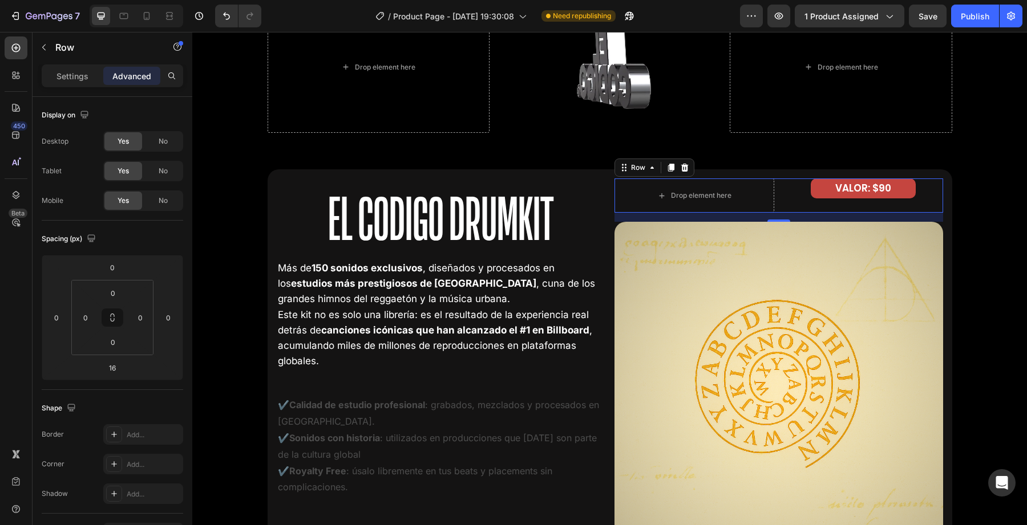
type input "0"
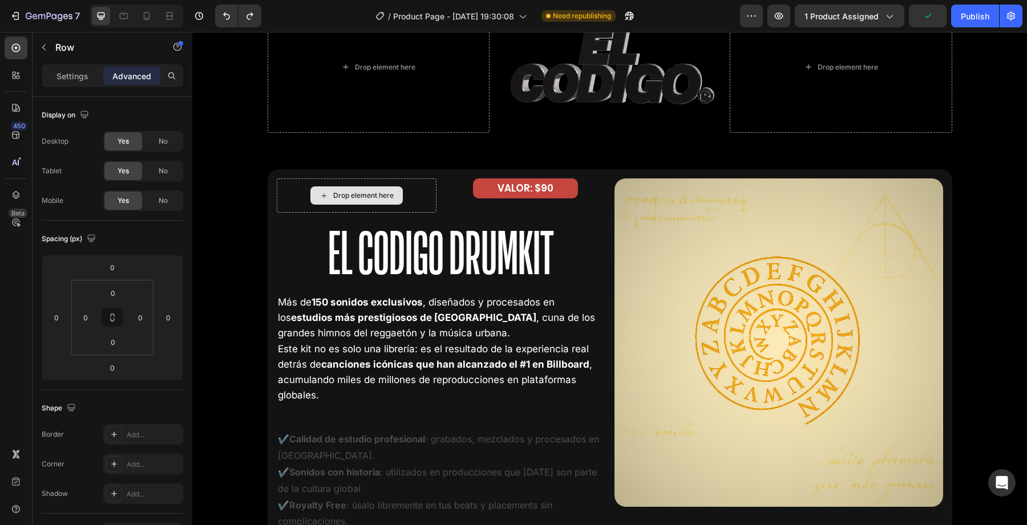
click at [456, 203] on div "VALOR: $90 Text Block" at bounding box center [526, 196] width 160 height 34
click at [430, 193] on div "Drop element here" at bounding box center [357, 196] width 160 height 34
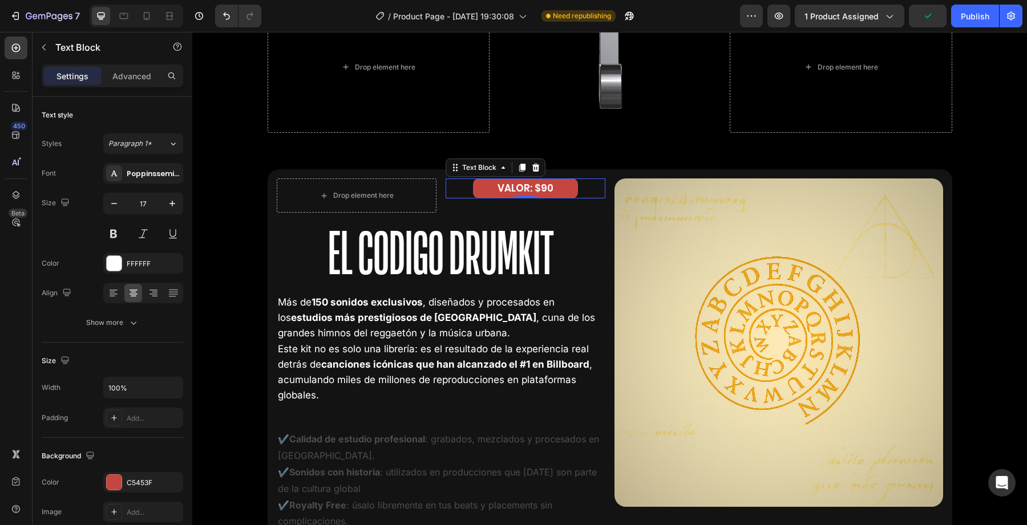
click at [447, 187] on div "VALOR: $90 Text Block 0" at bounding box center [526, 189] width 160 height 20
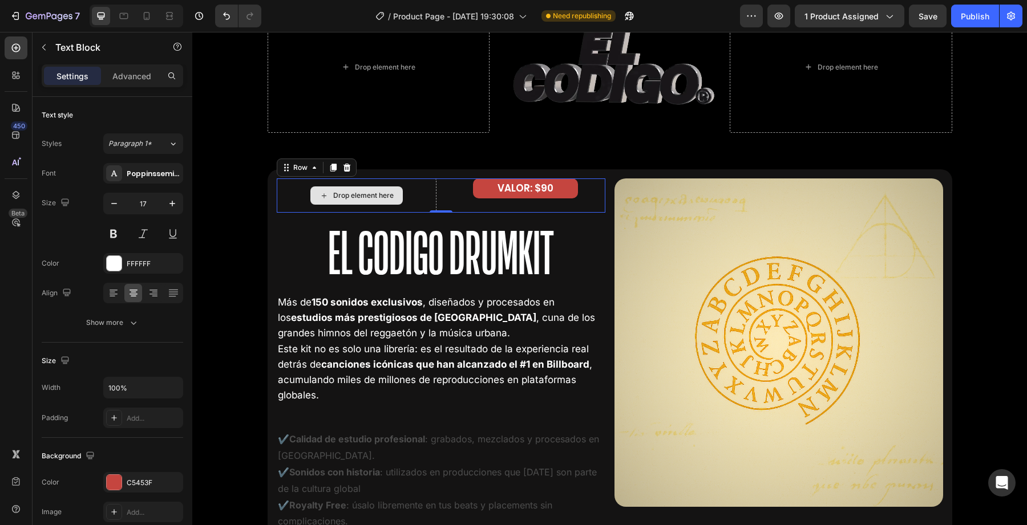
click at [424, 192] on div "Drop element here" at bounding box center [357, 196] width 160 height 34
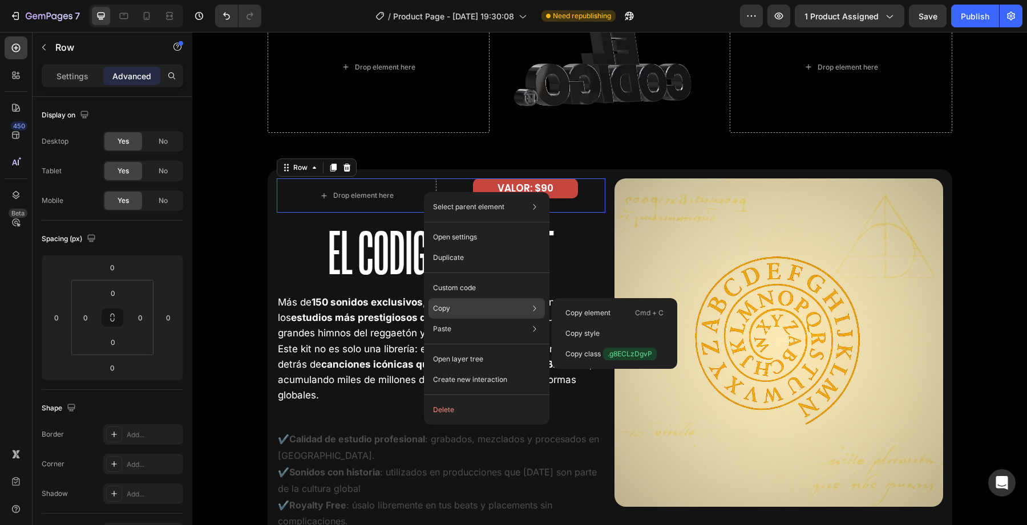
click at [443, 312] on p "Copy" at bounding box center [441, 309] width 17 height 10
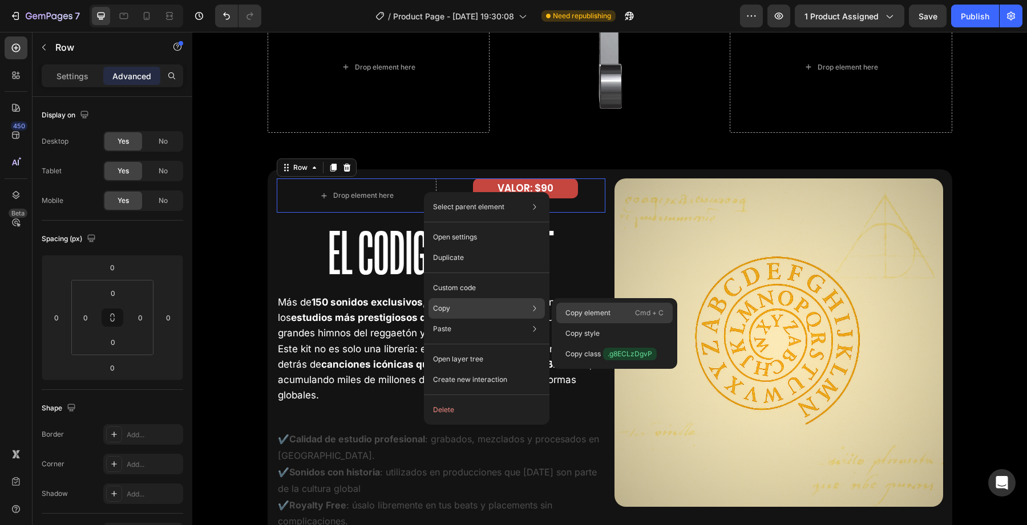
click at [559, 310] on div "Copy element Cmd + C" at bounding box center [614, 313] width 116 height 21
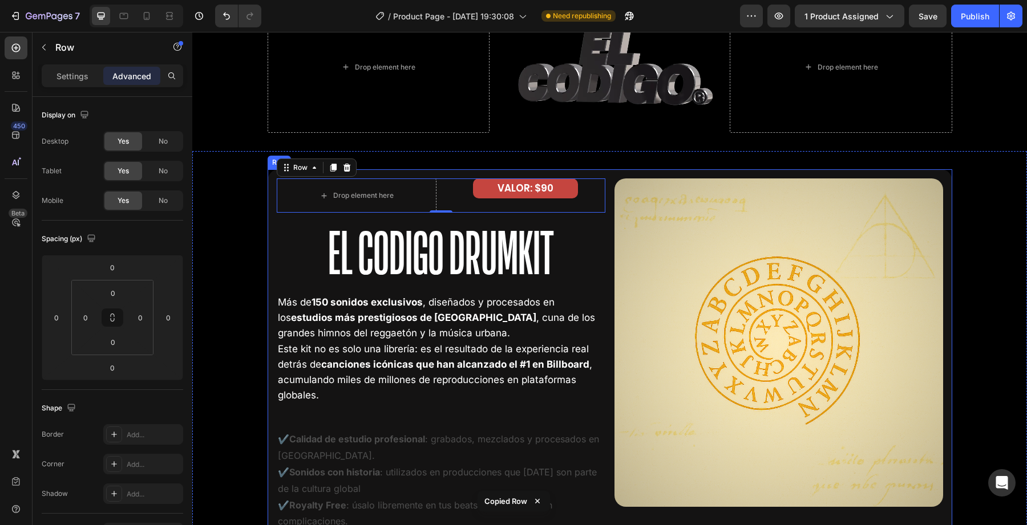
click at [688, 175] on div "Drop element here VALOR: $90 Text Block Row 0 El Codigo Drumkit Heading Más de …" at bounding box center [610, 362] width 685 height 387
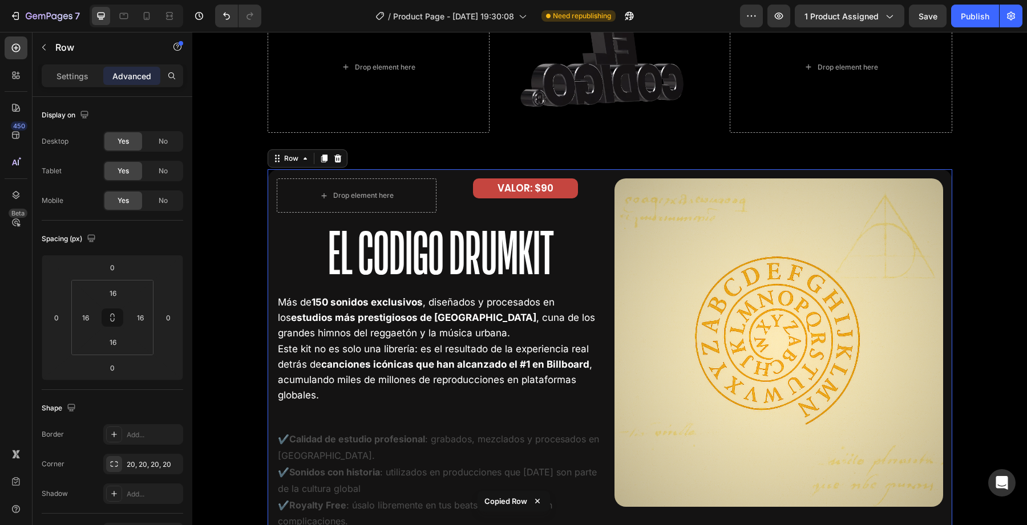
click at [686, 177] on div "Drop element here VALOR: $90 Text Block Row El Codigo Drumkit Heading Más de 15…" at bounding box center [610, 362] width 685 height 387
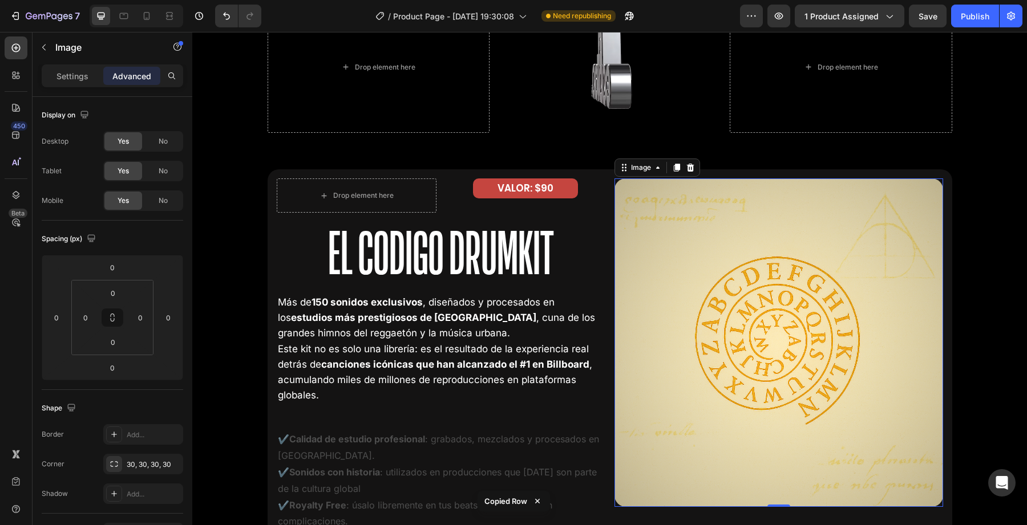
click at [618, 182] on img at bounding box center [778, 343] width 329 height 329
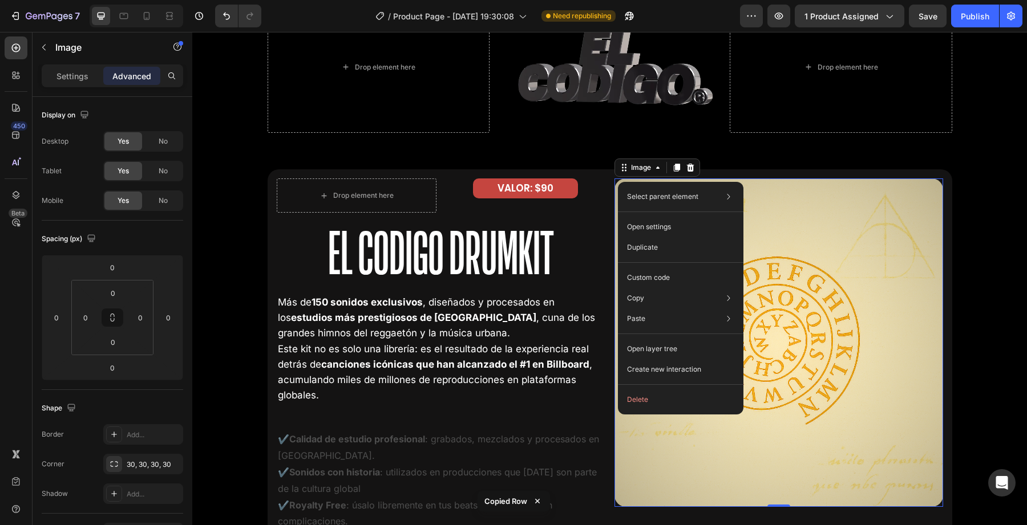
drag, startPoint x: 618, startPoint y: 182, endPoint x: 810, endPoint y: 214, distance: 194.9
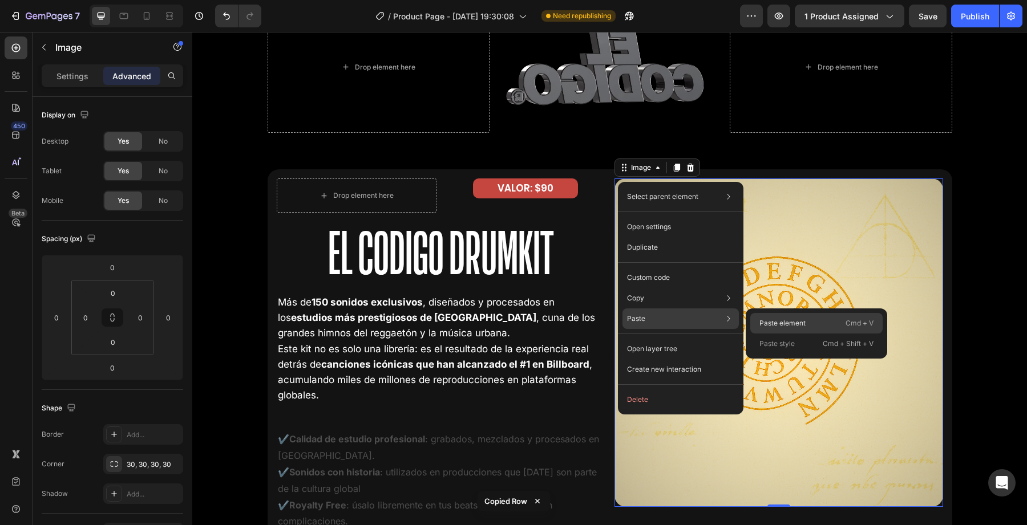
click at [767, 322] on p "Paste element" at bounding box center [782, 323] width 46 height 10
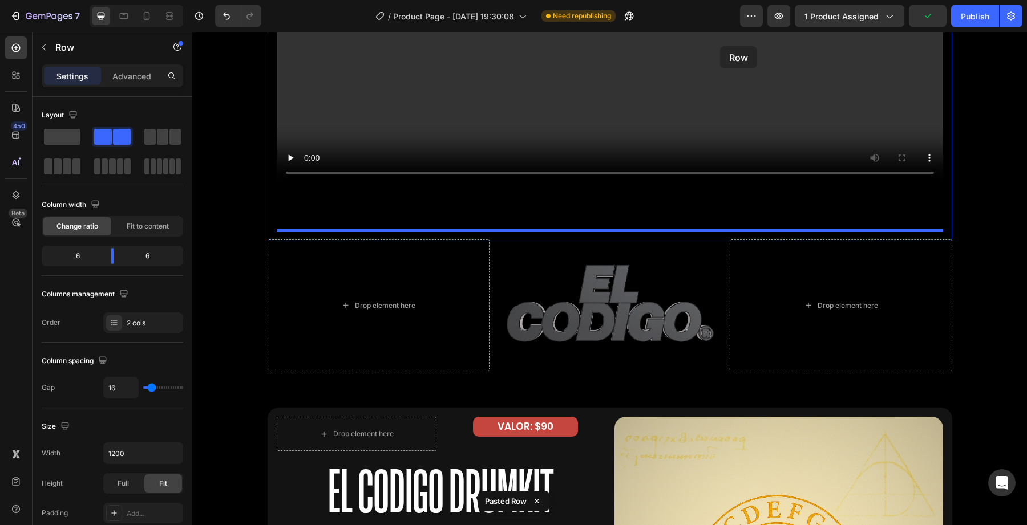
scroll to position [1826, 0]
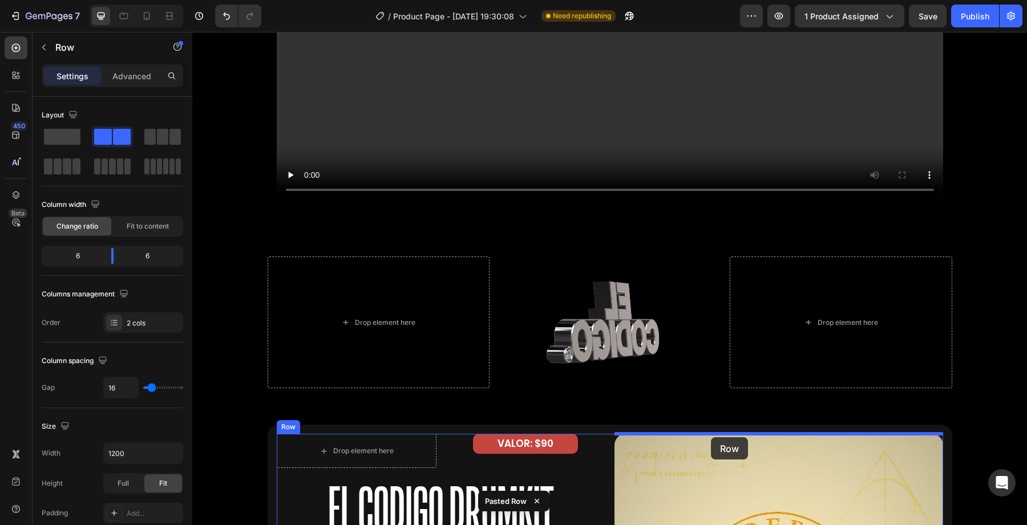
drag, startPoint x: 770, startPoint y: 336, endPoint x: 711, endPoint y: 438, distance: 117.6
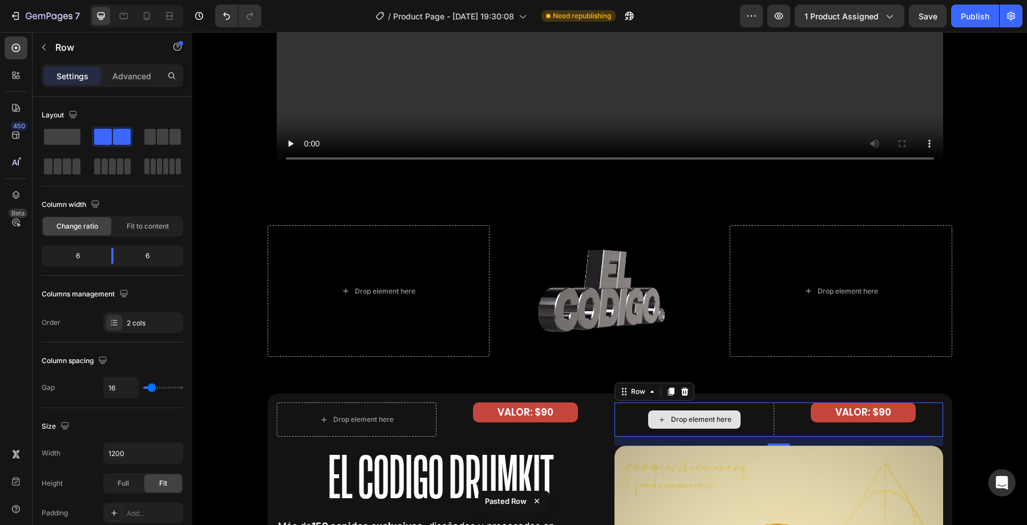
scroll to position [1858, 0]
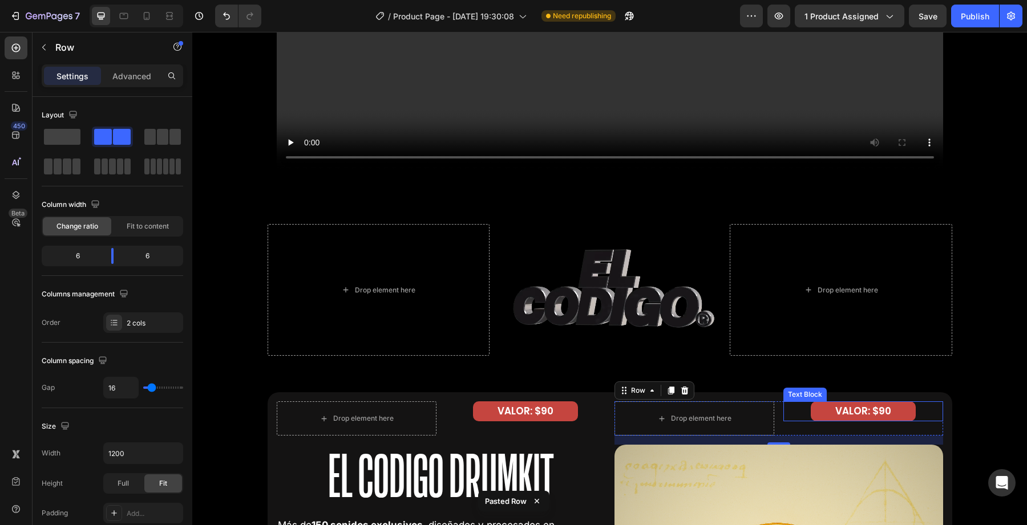
click at [832, 419] on p "VALOR: $90" at bounding box center [863, 412] width 103 height 18
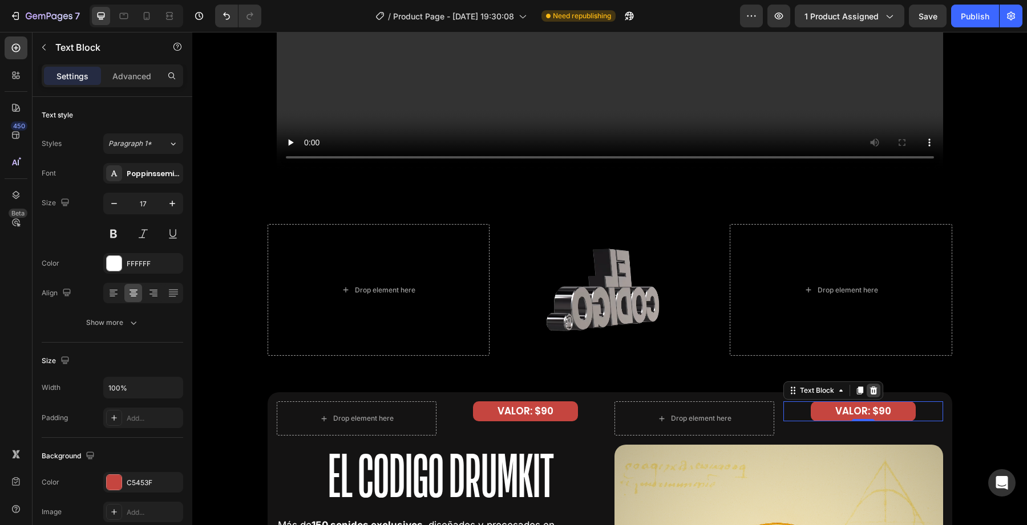
click at [873, 385] on div at bounding box center [874, 391] width 14 height 14
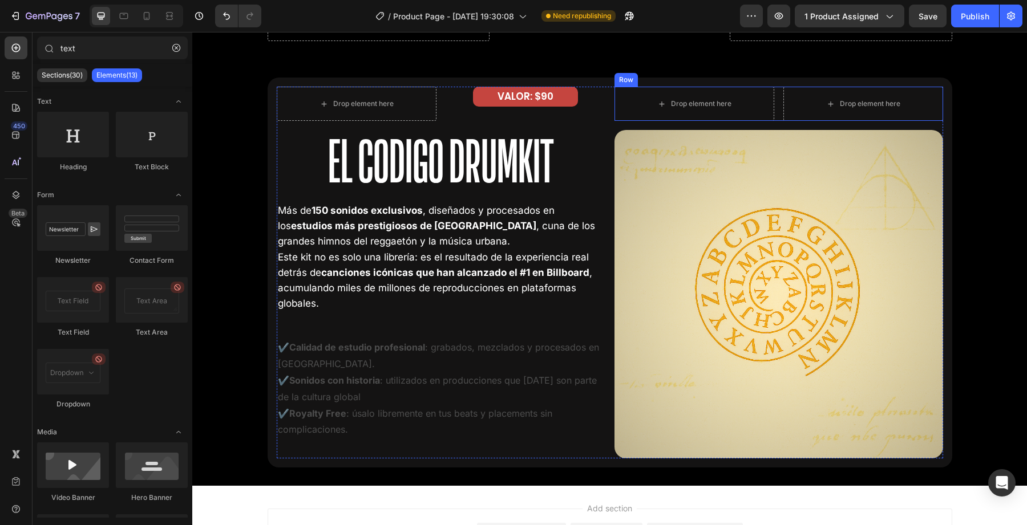
scroll to position [2196, 0]
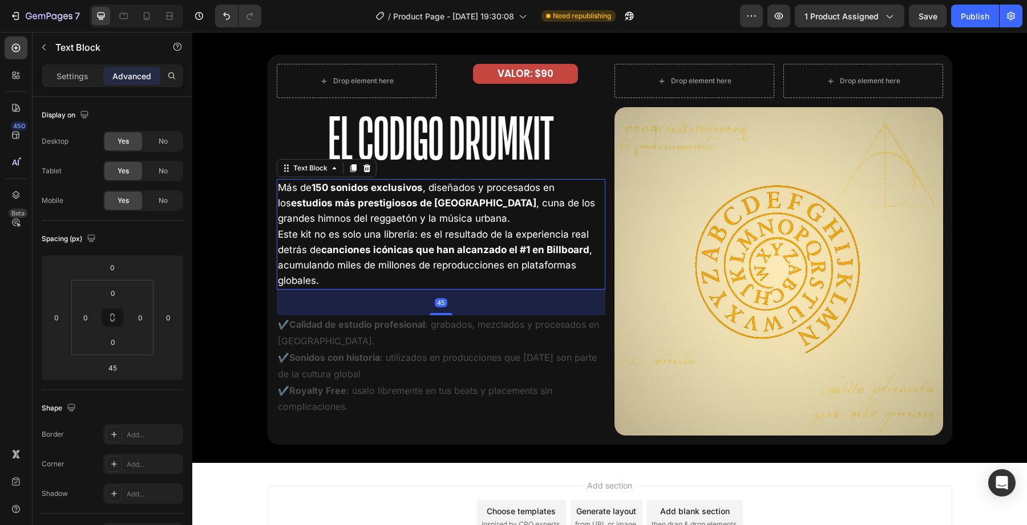
click at [409, 263] on p "Este kit no es solo una librería: es el resultado de la experiencia real detrás…" at bounding box center [441, 258] width 326 height 62
click at [352, 301] on div "45" at bounding box center [441, 303] width 329 height 26
click at [327, 312] on div "45" at bounding box center [441, 303] width 329 height 26
drag, startPoint x: 436, startPoint y: 315, endPoint x: 436, endPoint y: 308, distance: 7.4
click at [436, 308] on div at bounding box center [441, 306] width 23 height 3
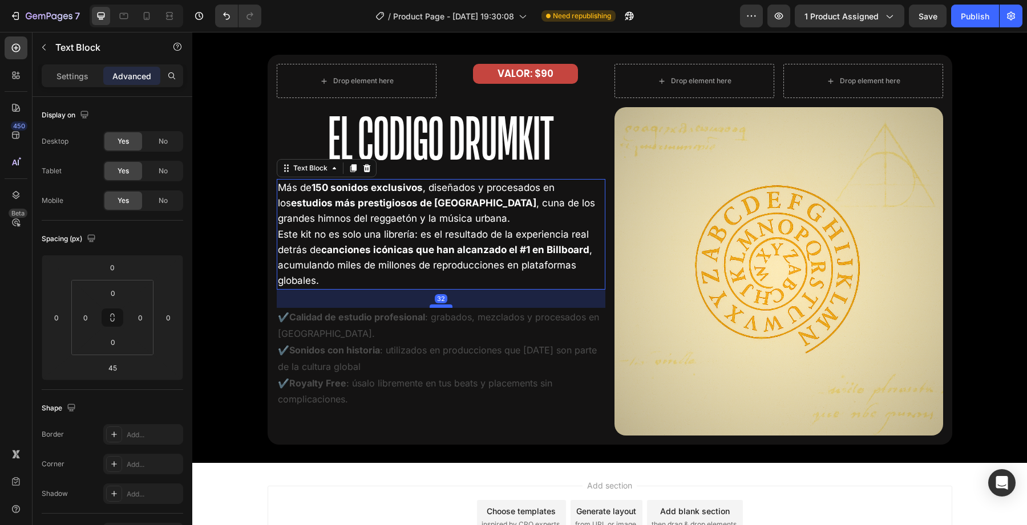
type input "32"
click at [309, 320] on strong "✔️Calidad de estudio profesional" at bounding box center [351, 317] width 147 height 11
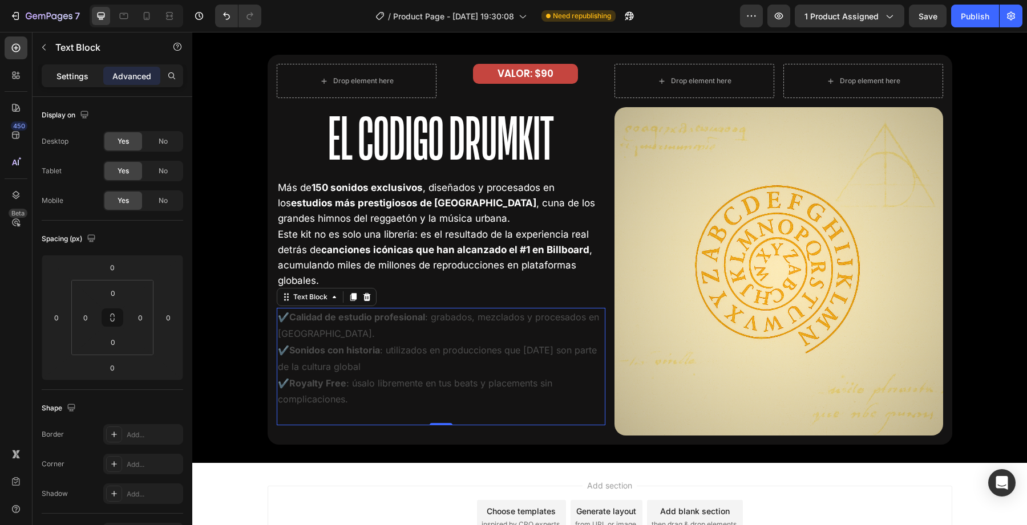
click at [56, 78] on div "Settings" at bounding box center [72, 76] width 57 height 18
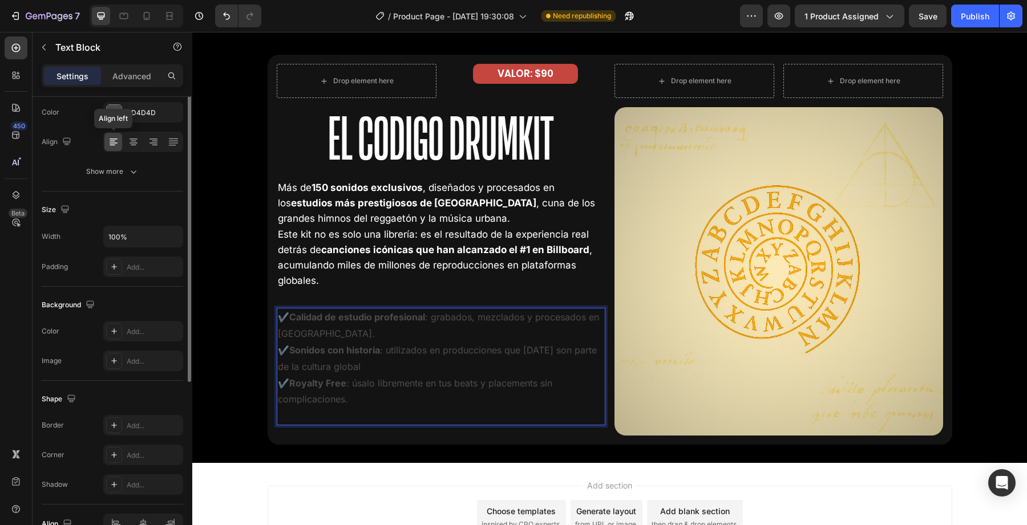
scroll to position [215, 0]
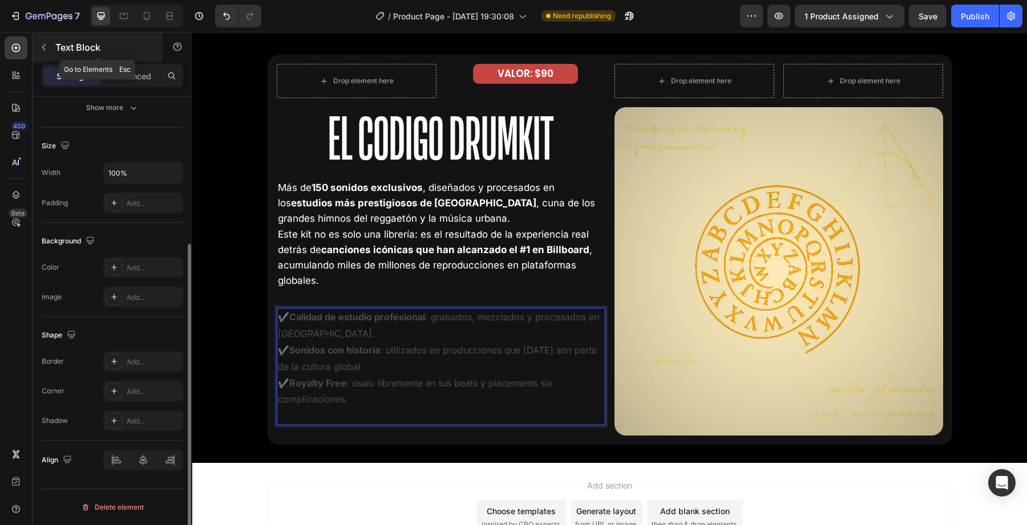
click at [51, 45] on button "button" at bounding box center [44, 47] width 18 height 18
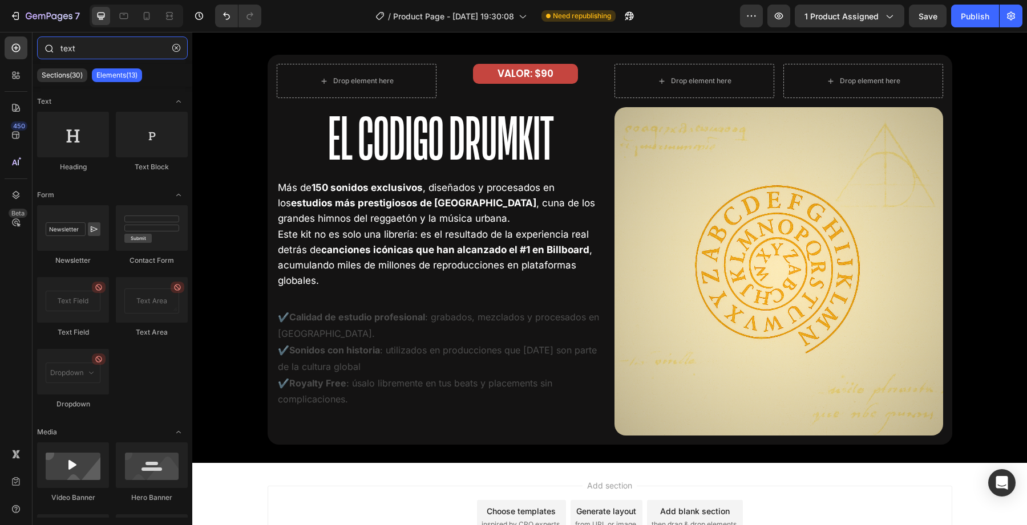
click at [84, 41] on input "text" at bounding box center [112, 48] width 151 height 23
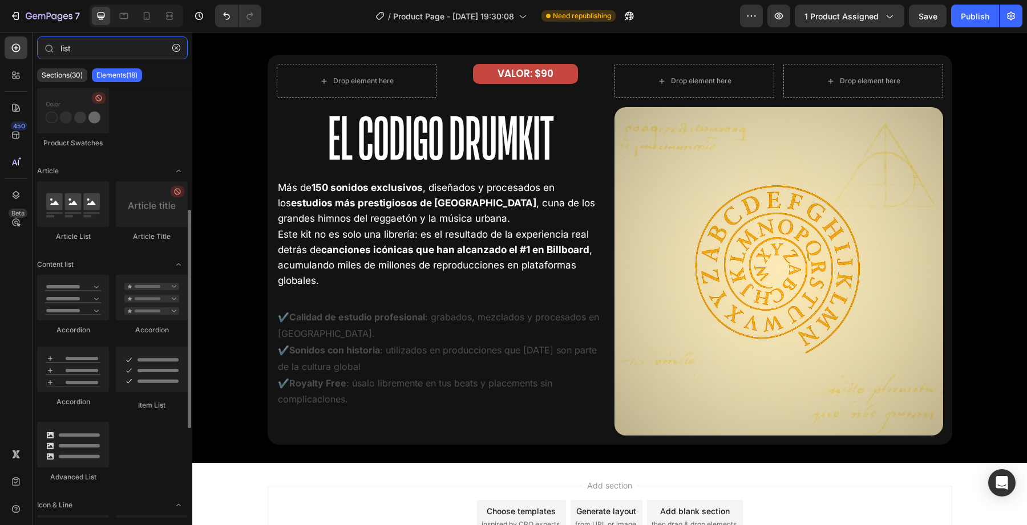
scroll to position [256, 0]
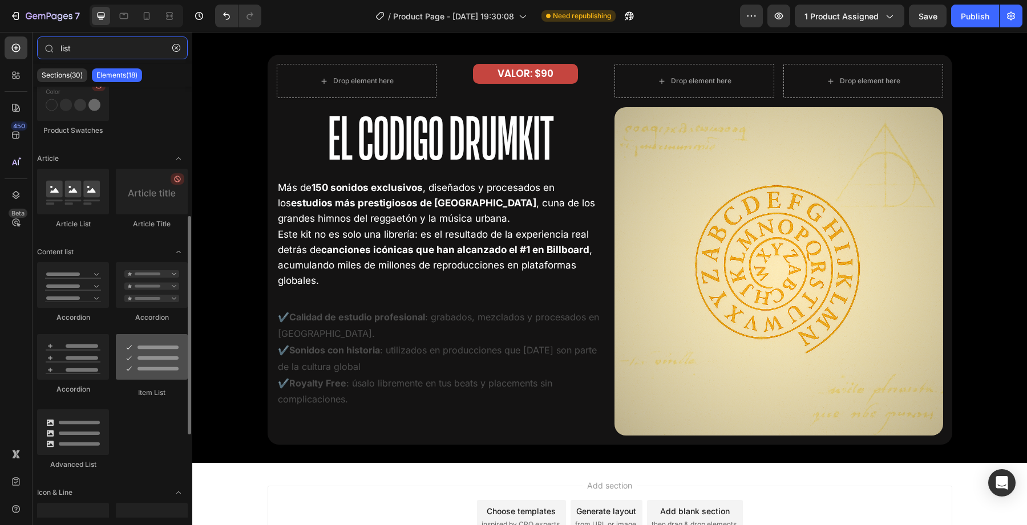
type input "list"
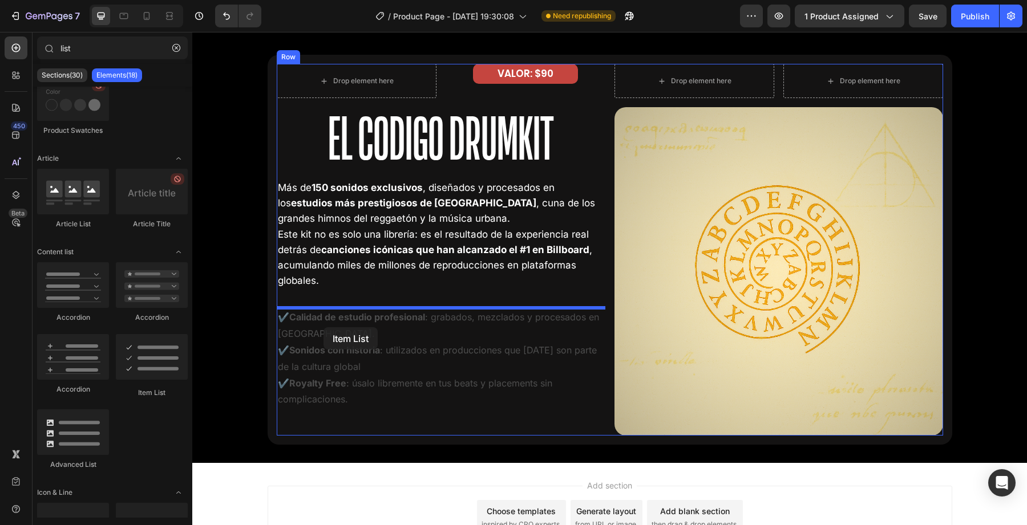
drag, startPoint x: 333, startPoint y: 388, endPoint x: 324, endPoint y: 326, distance: 62.2
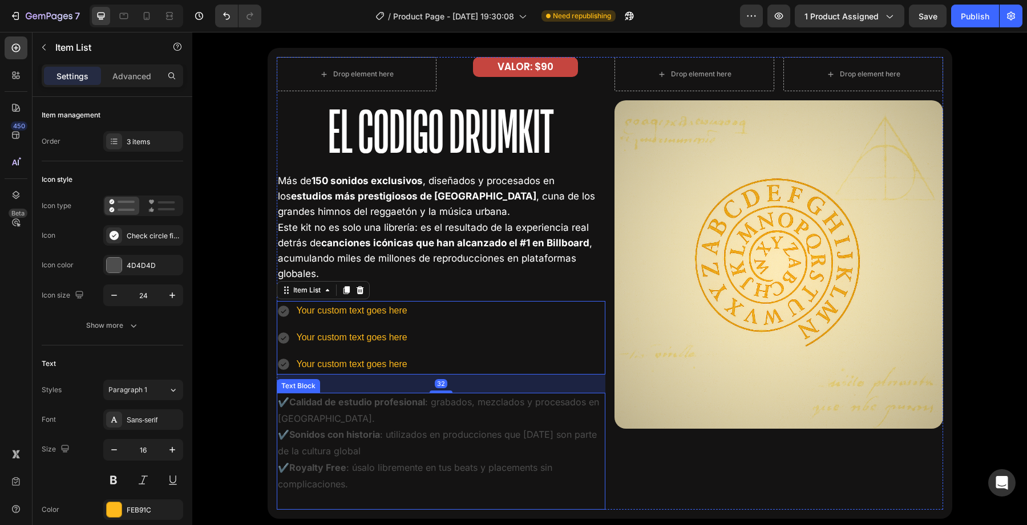
scroll to position [2213, 0]
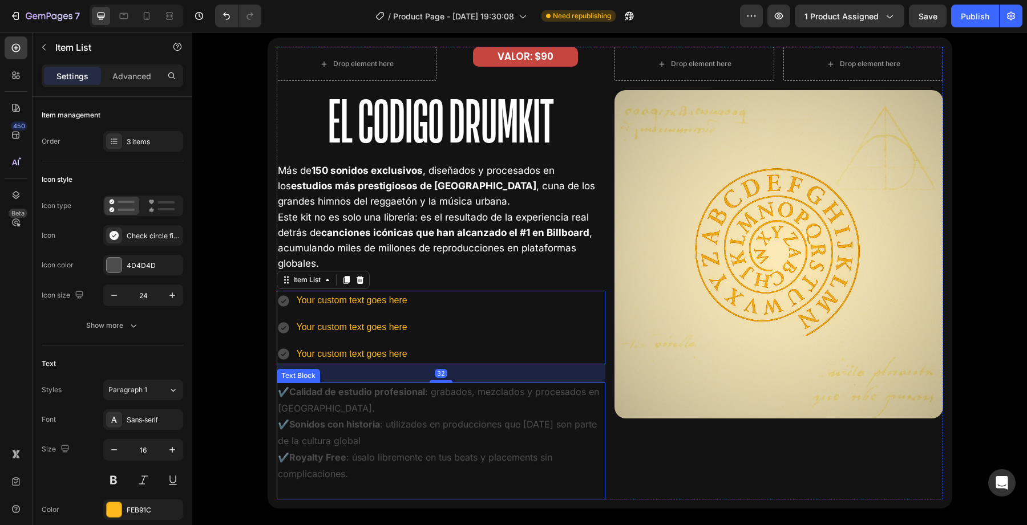
click at [338, 393] on strong "✔️Calidad de estudio profesional" at bounding box center [351, 391] width 147 height 11
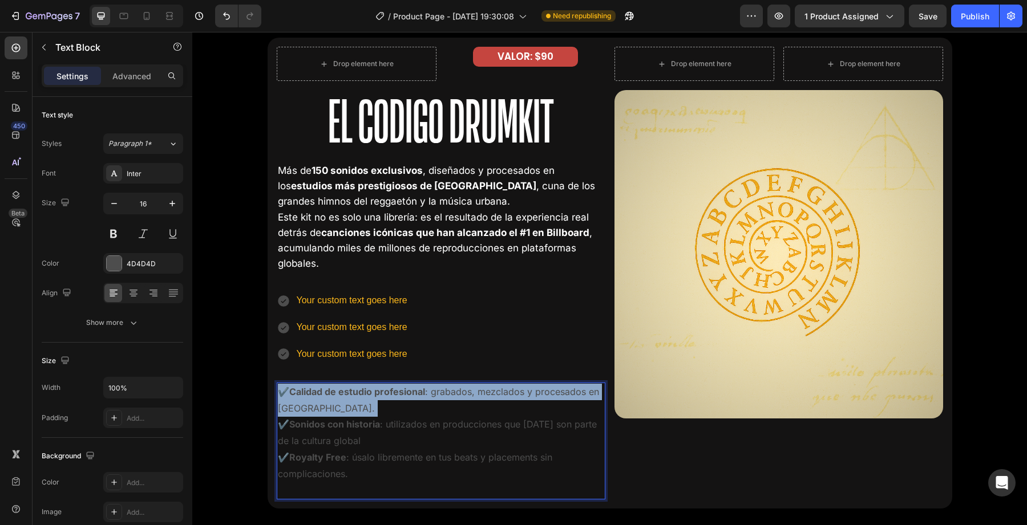
click at [338, 393] on strong "✔️Calidad de estudio profesional" at bounding box center [351, 391] width 147 height 11
click at [329, 398] on p "✔️Calidad de estudio profesional : grabados, mezclados y procesados en Miami. ✔…" at bounding box center [441, 433] width 326 height 99
drag, startPoint x: 330, startPoint y: 406, endPoint x: 289, endPoint y: 395, distance: 41.9
click at [289, 395] on p "✔️Calidad de estudio profesional : grabados, mezclados y procesados en Miami. ✔…" at bounding box center [441, 433] width 326 height 99
copy p "Calidad de estudio profesional : grabados, mezclados y procesados en Miami."
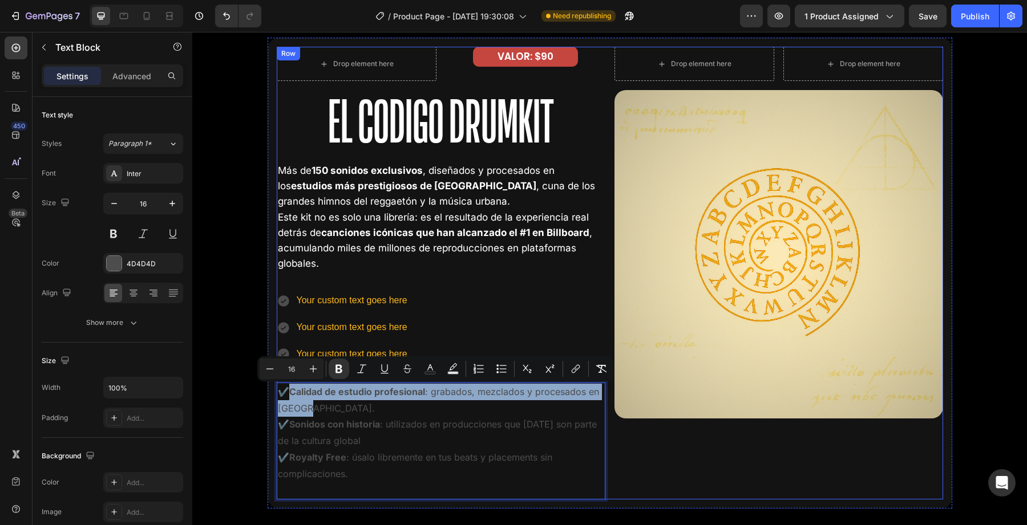
click at [396, 310] on div "Your custom text goes here" at bounding box center [352, 301] width 114 height 20
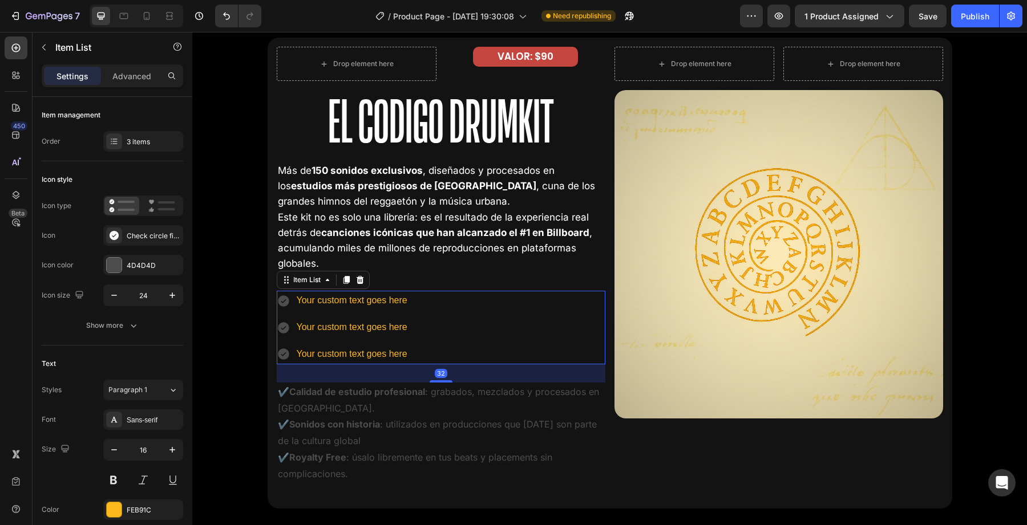
click at [396, 310] on div "Your custom text goes here" at bounding box center [352, 301] width 114 height 20
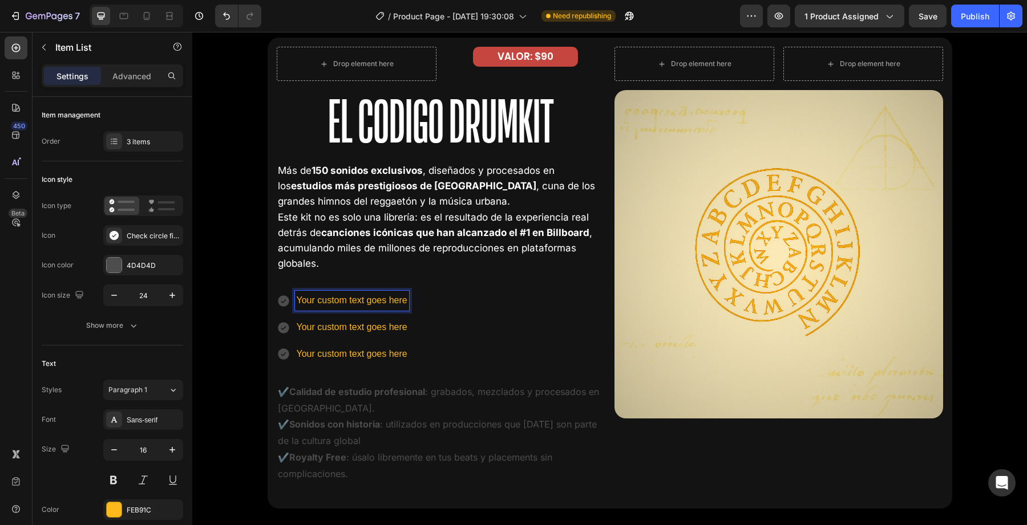
click at [396, 310] on div "Your custom text goes here" at bounding box center [352, 301] width 114 height 20
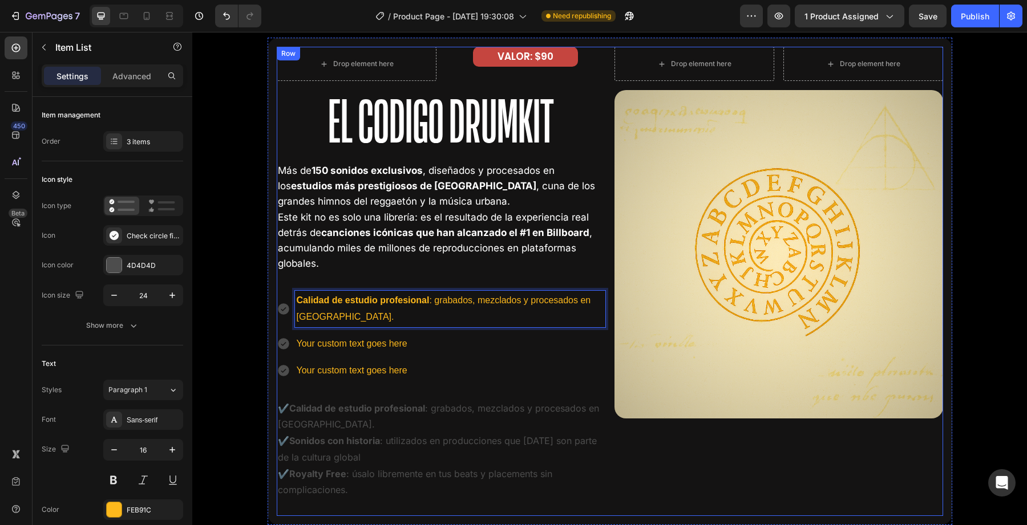
scroll to position [2225, 0]
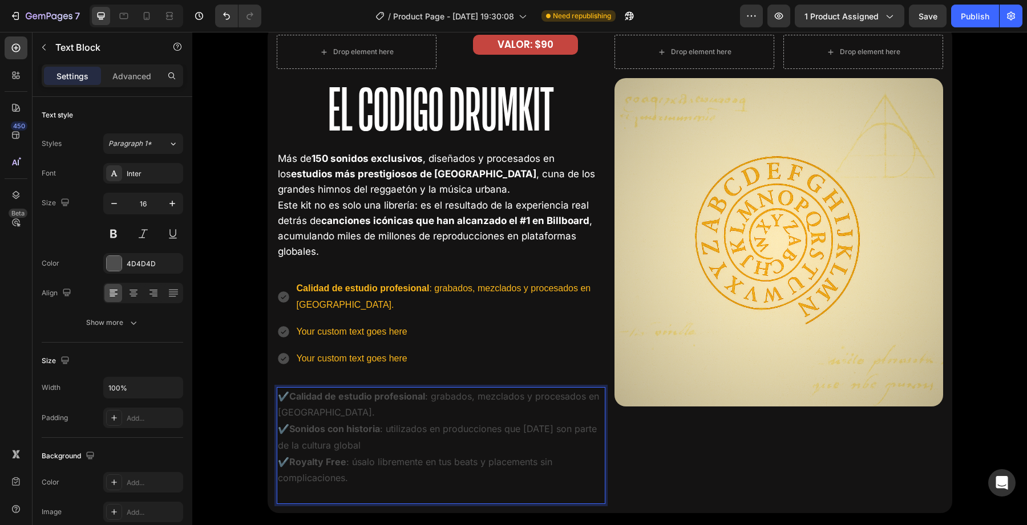
click at [343, 441] on p "✔️Calidad de estudio profesional : grabados, mezclados y procesados en Miami. ✔…" at bounding box center [441, 438] width 326 height 99
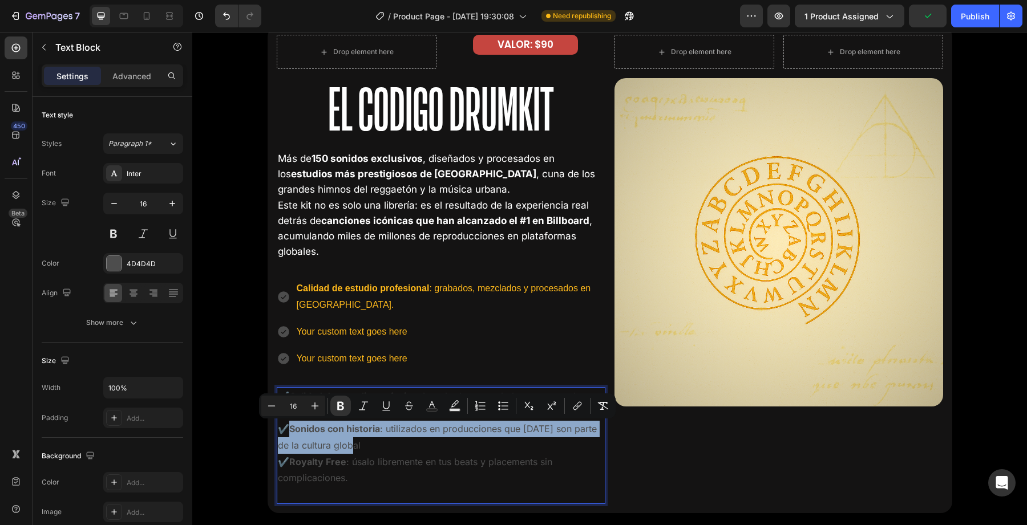
drag, startPoint x: 346, startPoint y: 442, endPoint x: 290, endPoint y: 428, distance: 57.6
click at [290, 428] on p "✔️Calidad de estudio profesional : grabados, mezclados y procesados en Miami. ✔…" at bounding box center [441, 438] width 326 height 99
copy p "Sonidos con historia : utilizados en producciones que hoy son parte de la cultu…"
click at [330, 332] on p "Your custom text goes here" at bounding box center [450, 332] width 307 height 17
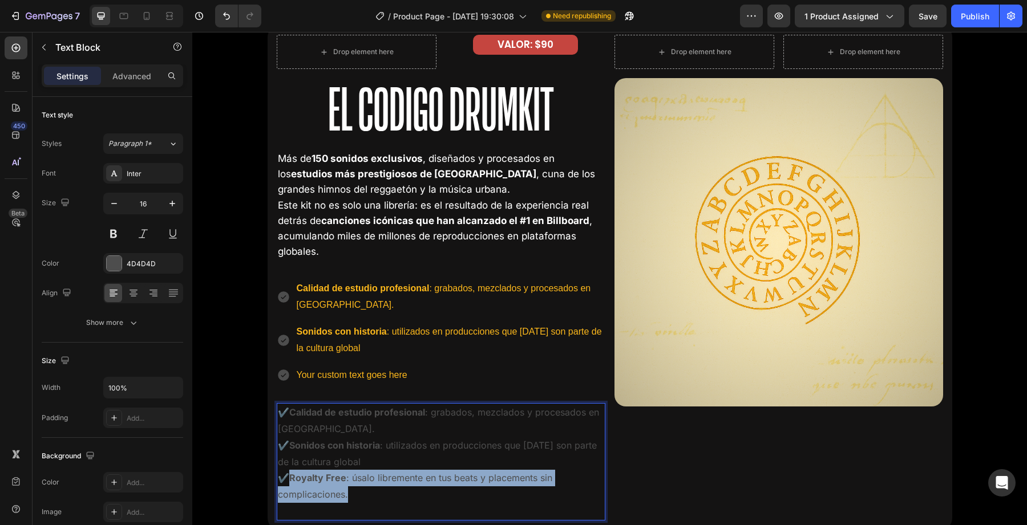
drag, startPoint x: 347, startPoint y: 496, endPoint x: 288, endPoint y: 482, distance: 61.6
click at [288, 482] on p "✔️Calidad de estudio profesional : grabados, mezclados y procesados en Miami. ✔…" at bounding box center [441, 454] width 326 height 99
copy p "Royalty Free : úsalo libremente en tus beats y placements sin complicaciones."
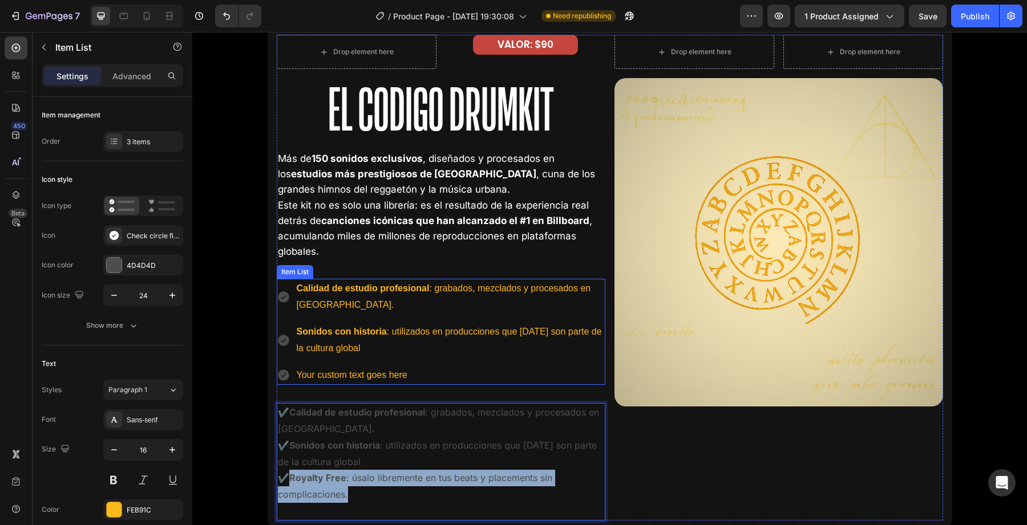
click at [314, 373] on p "Your custom text goes here" at bounding box center [450, 375] width 307 height 17
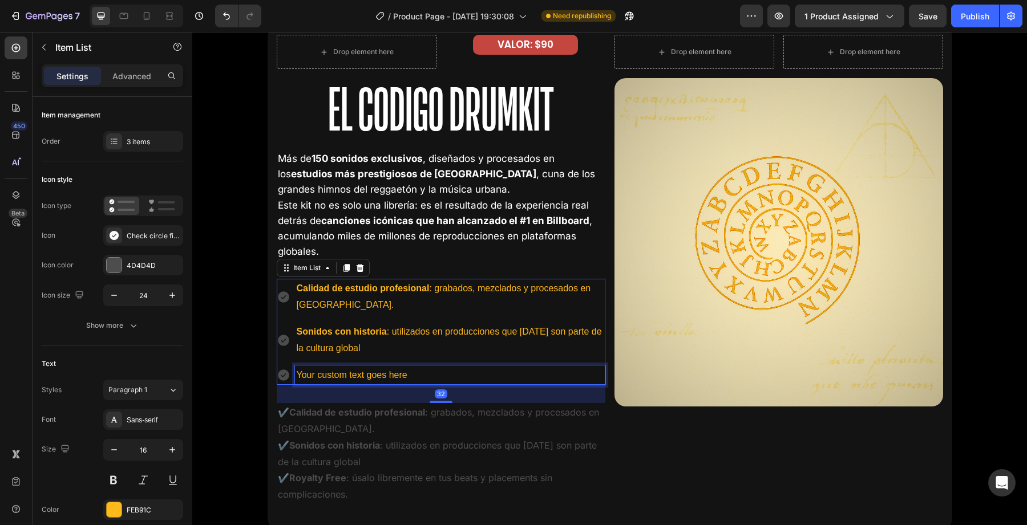
click at [314, 373] on p "Your custom text goes here" at bounding box center [450, 375] width 307 height 17
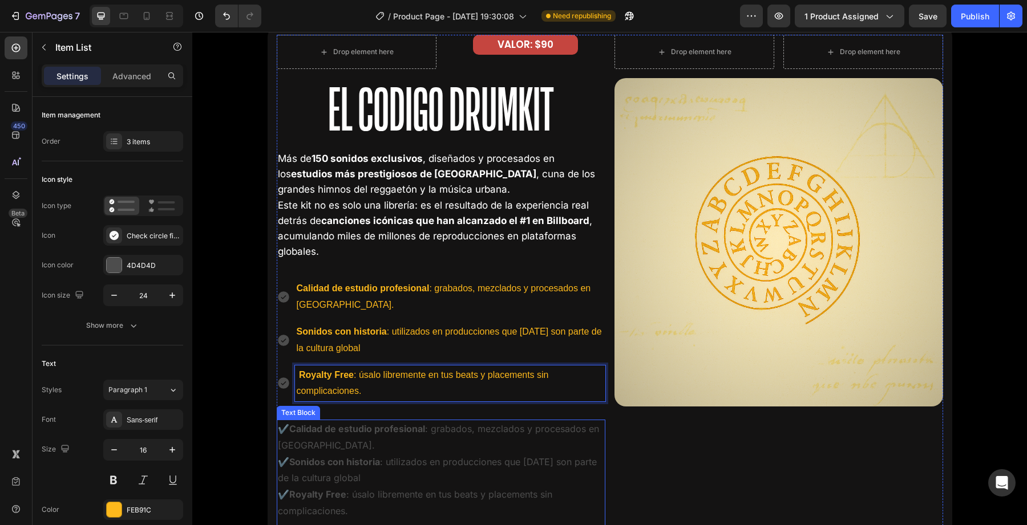
click at [337, 478] on p "✔️Calidad de estudio profesional : grabados, mezclados y procesados en Miami. ✔…" at bounding box center [441, 470] width 326 height 99
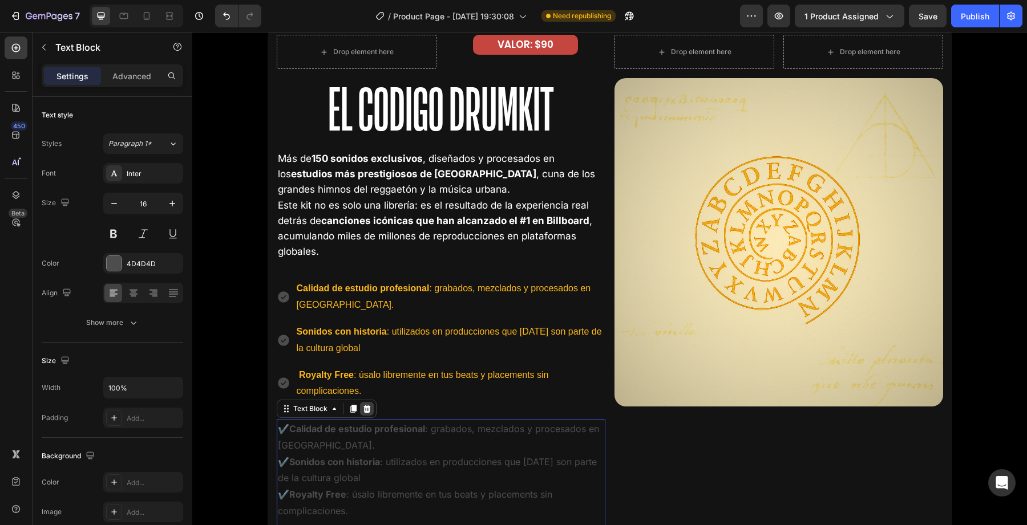
click at [366, 414] on div at bounding box center [367, 409] width 14 height 14
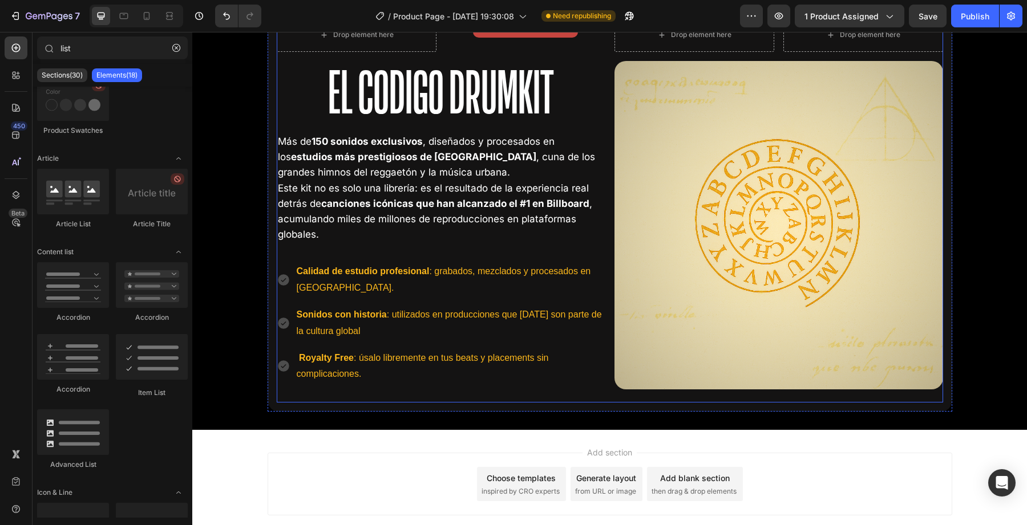
scroll to position [2243, 0]
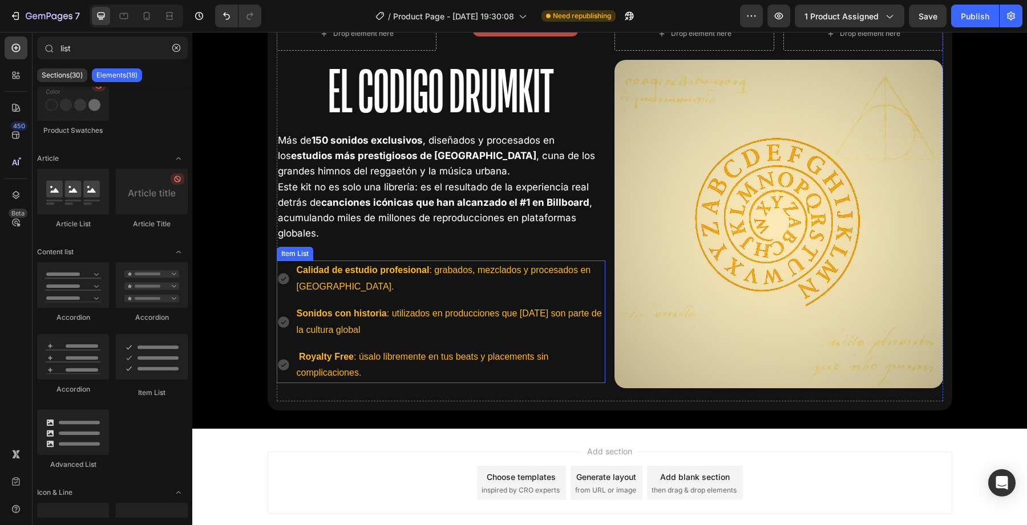
click at [284, 280] on icon at bounding box center [283, 278] width 11 height 11
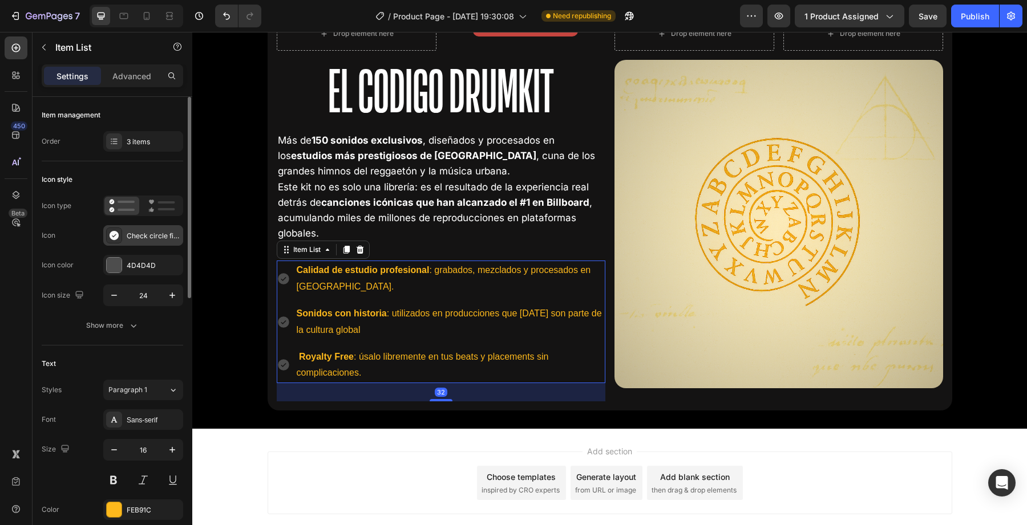
click at [118, 237] on icon at bounding box center [114, 235] width 9 height 9
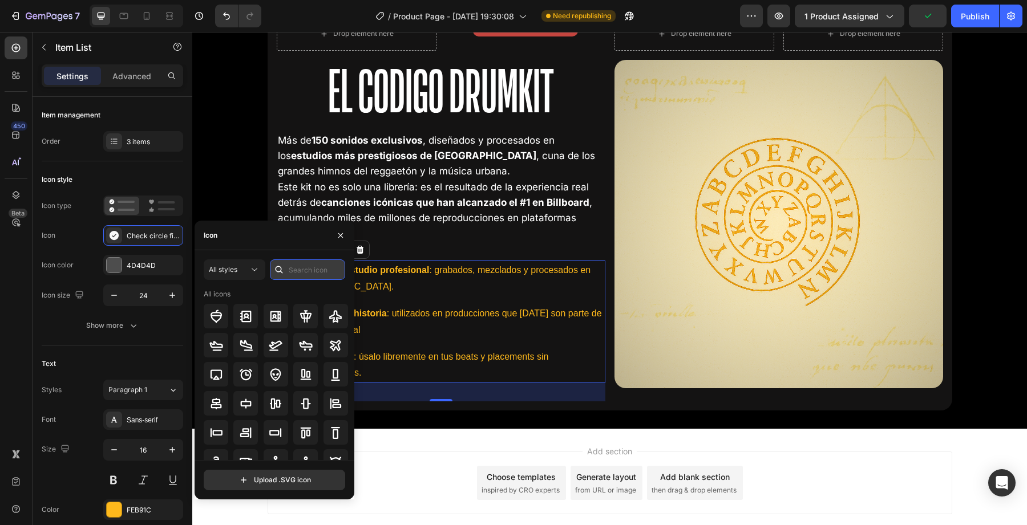
click at [289, 266] on input "text" at bounding box center [307, 270] width 75 height 21
type input "ticket"
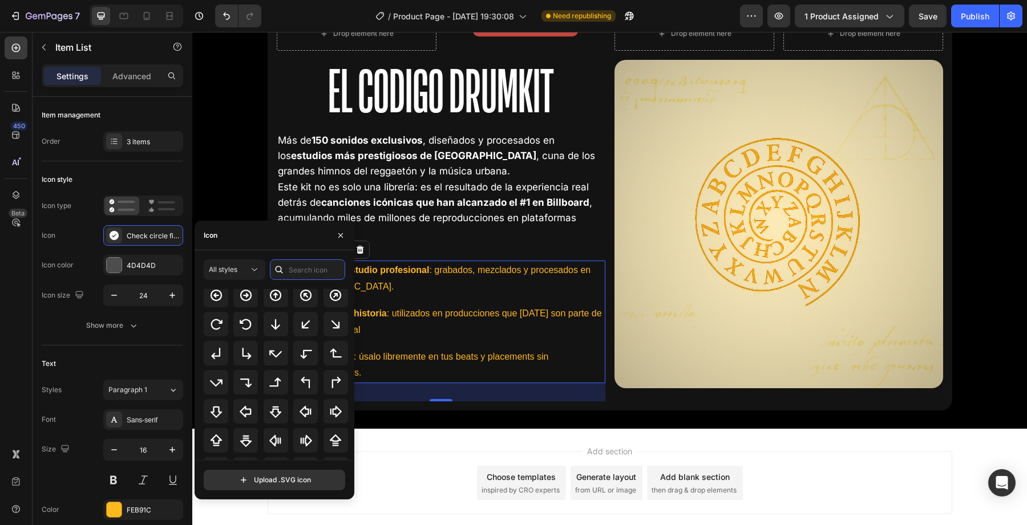
scroll to position [293, 0]
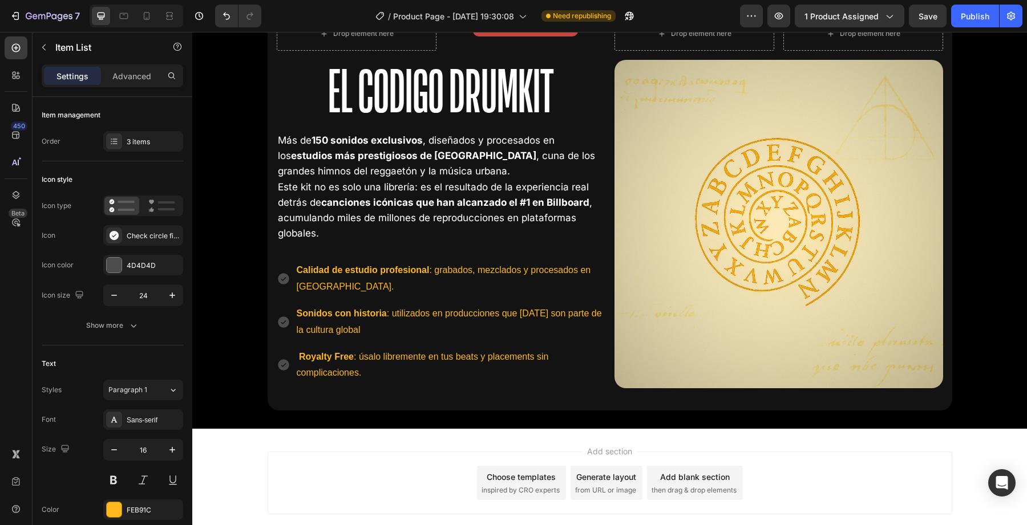
click at [289, 280] on icon at bounding box center [284, 279] width 14 height 14
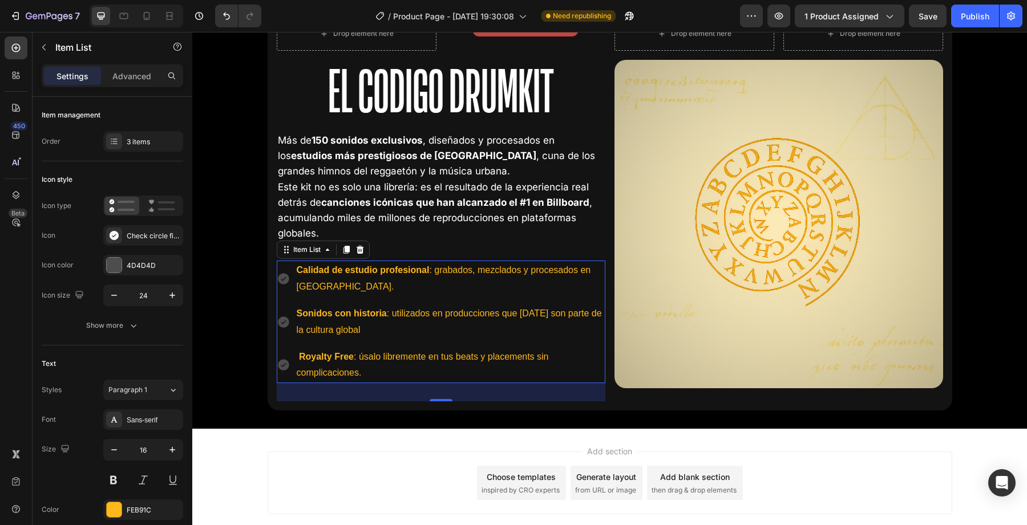
click at [284, 280] on icon at bounding box center [283, 278] width 11 height 11
click at [278, 282] on icon at bounding box center [284, 279] width 14 height 14
click at [108, 264] on div at bounding box center [114, 265] width 15 height 15
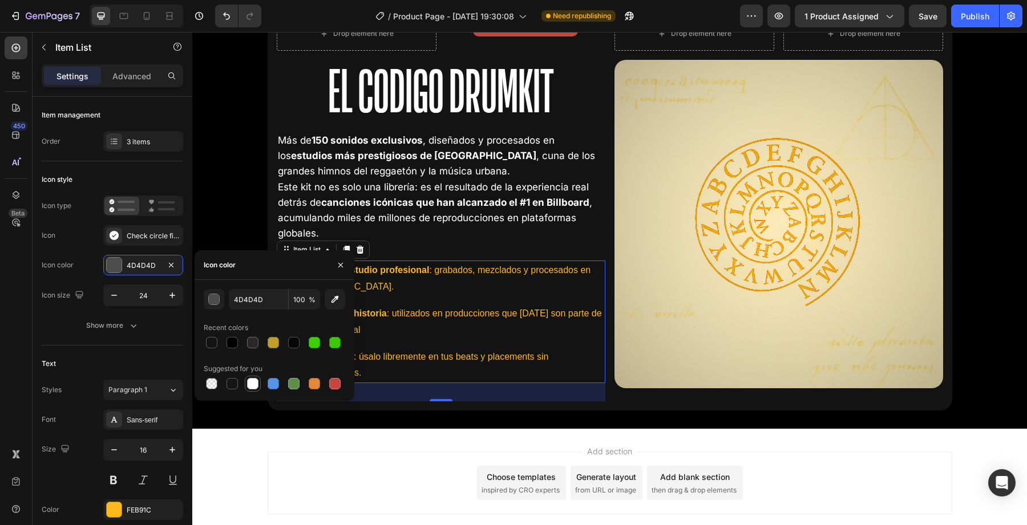
click at [245, 385] on div at bounding box center [253, 384] width 16 height 16
type input "FFFFFF"
click at [252, 385] on div at bounding box center [252, 383] width 11 height 11
click at [339, 264] on icon "button" at bounding box center [340, 265] width 9 height 9
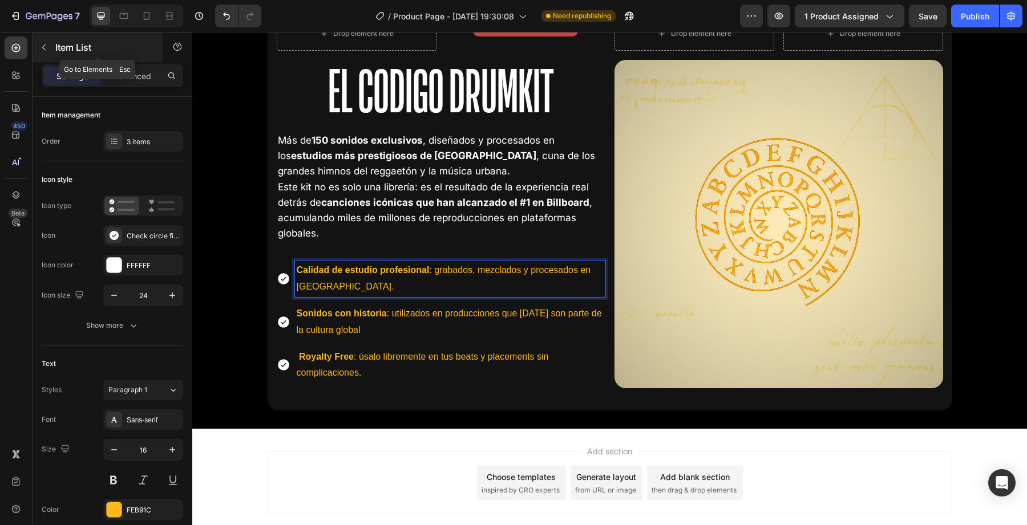
click at [48, 52] on button "button" at bounding box center [44, 47] width 18 height 18
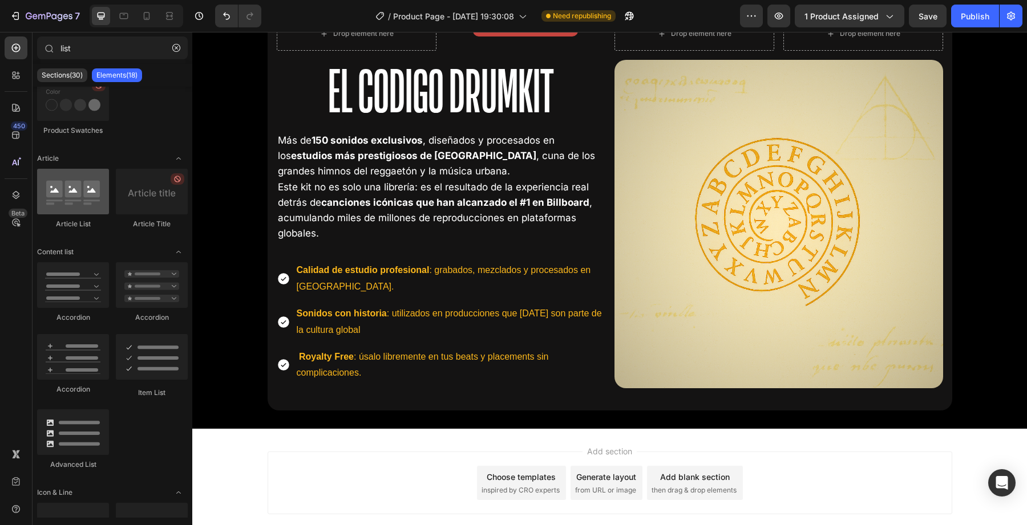
scroll to position [0, 0]
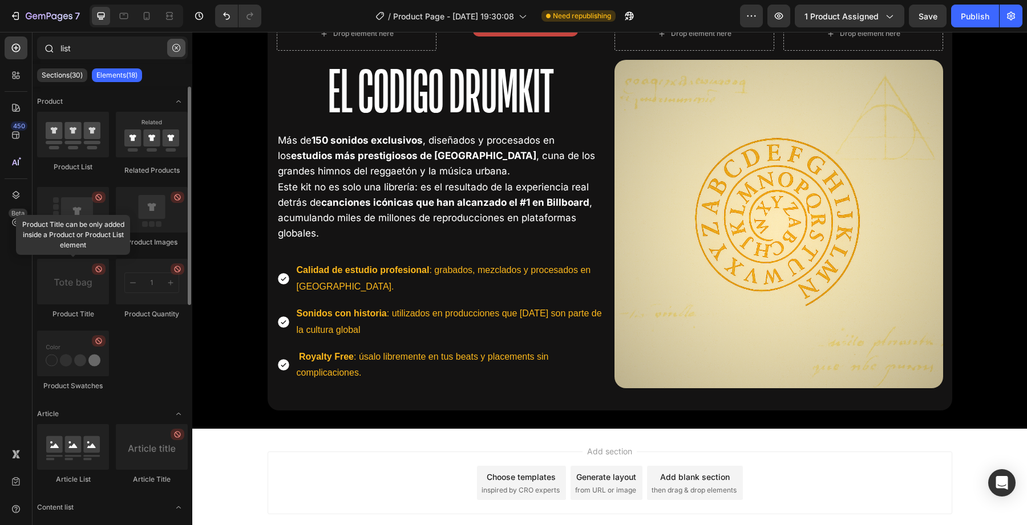
click at [180, 46] on button "button" at bounding box center [176, 48] width 18 height 18
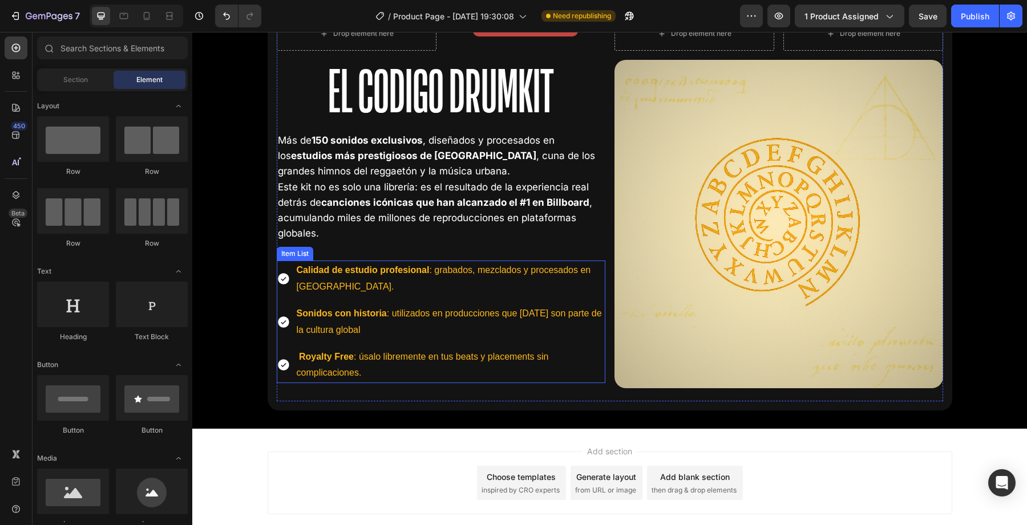
click at [379, 282] on p "Calidad de estudio profesional : grabados, mezclados y procesados en Miami." at bounding box center [450, 278] width 307 height 33
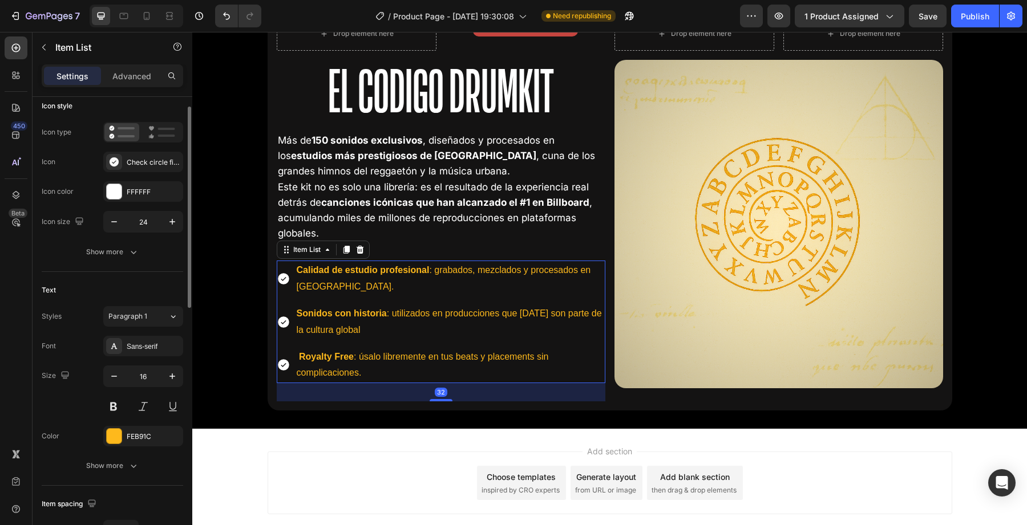
scroll to position [104, 0]
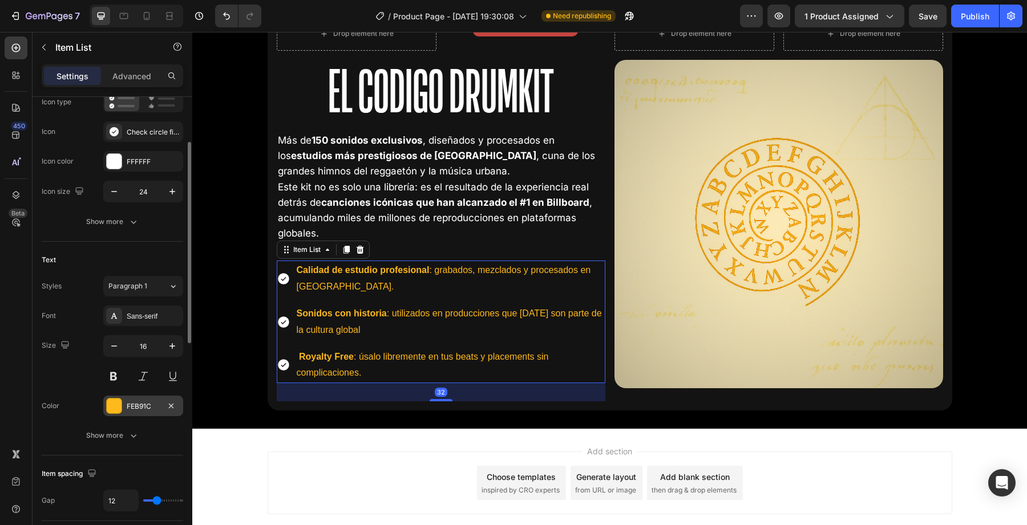
click at [113, 412] on div at bounding box center [114, 406] width 15 height 15
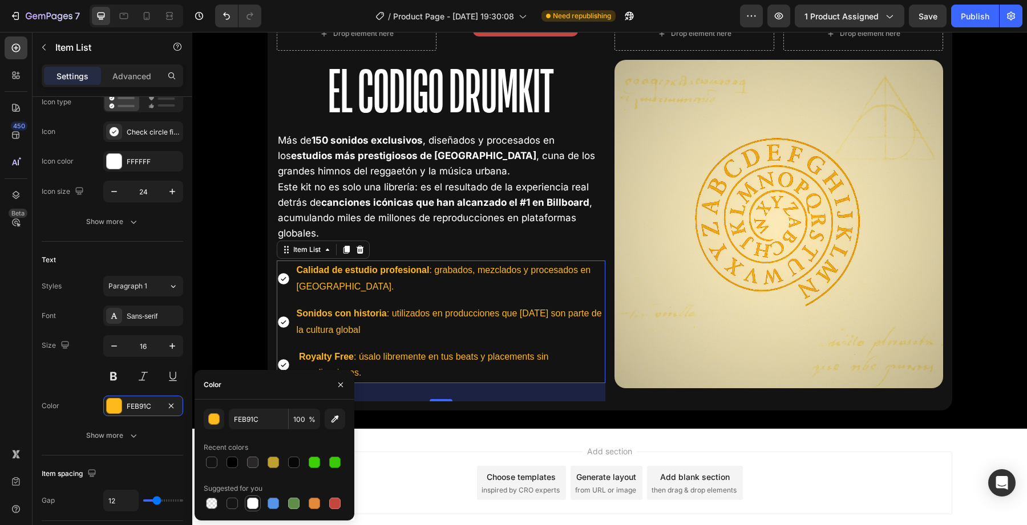
click at [252, 503] on div at bounding box center [252, 503] width 11 height 11
type input "FFFFFF"
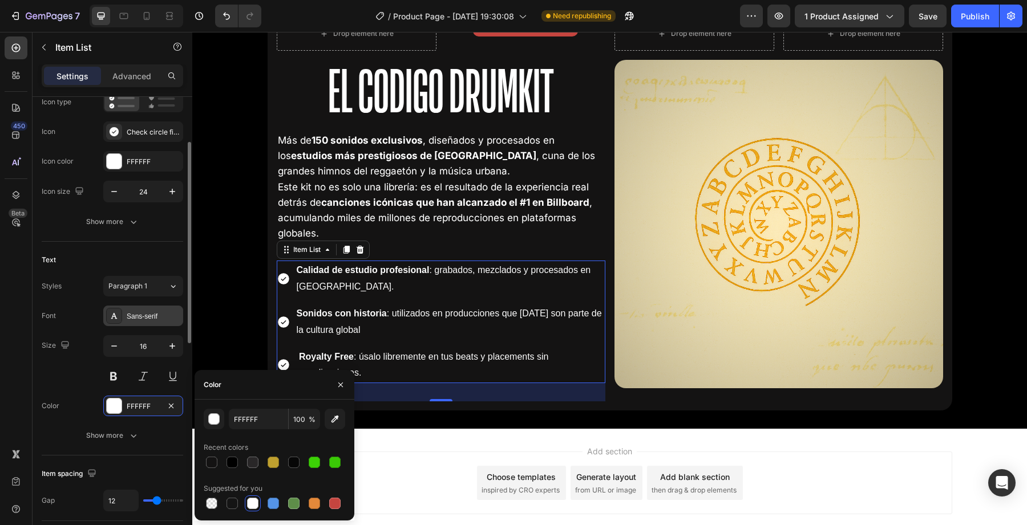
click at [149, 323] on div "Sans-serif" at bounding box center [143, 316] width 80 height 21
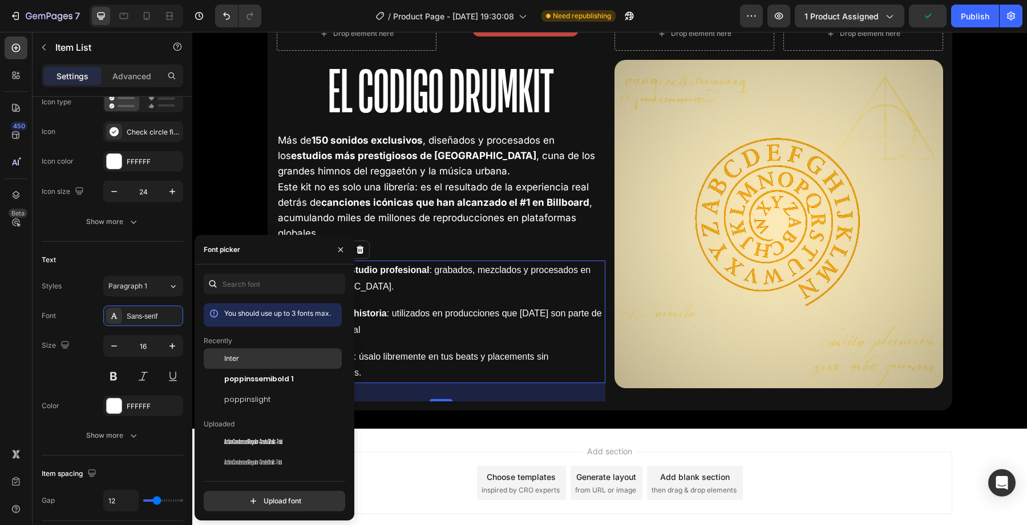
click at [245, 359] on div "Inter" at bounding box center [281, 359] width 115 height 10
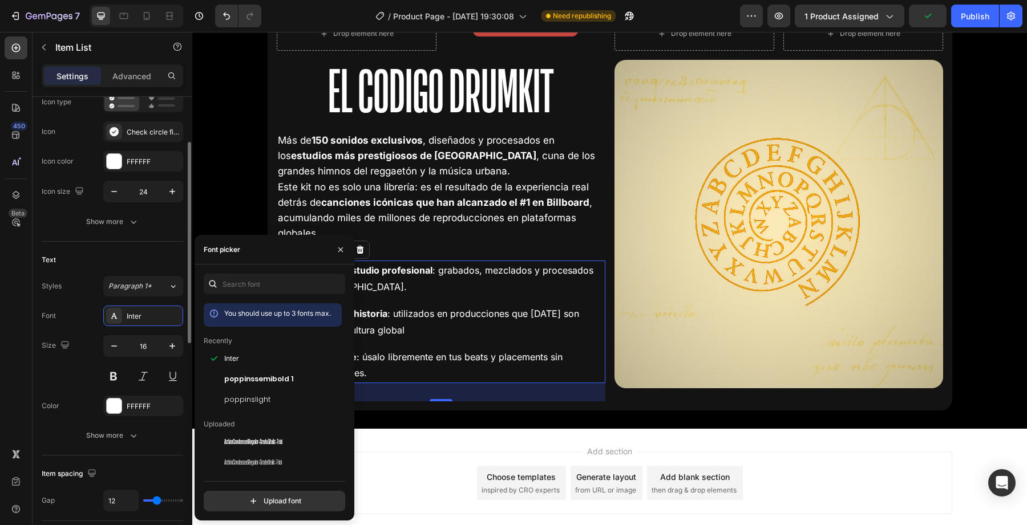
click at [96, 278] on div "Styles Paragraph 1*" at bounding box center [112, 286] width 141 height 21
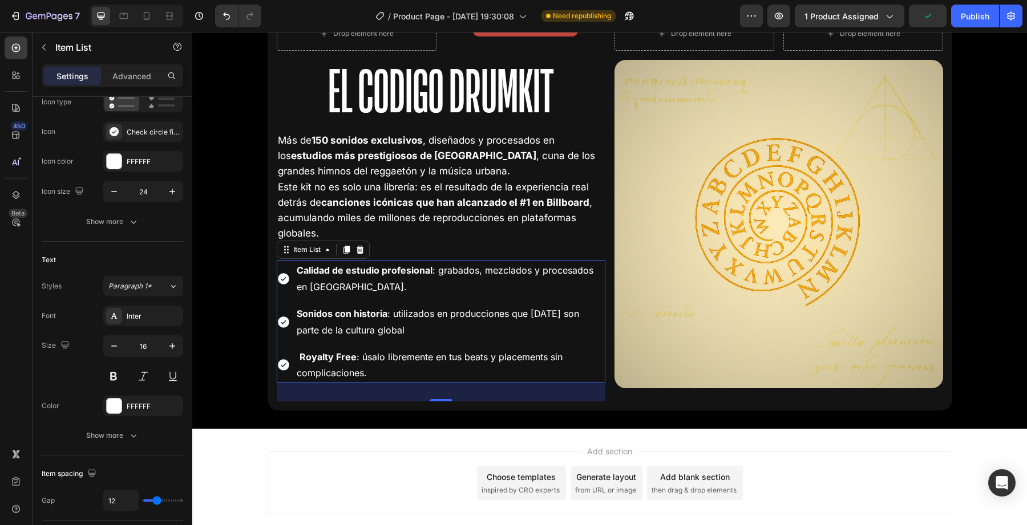
click at [288, 339] on div "Sonidos con historia : utilizados en producciones que hoy son parte de la cultu…" at bounding box center [441, 322] width 329 height 37
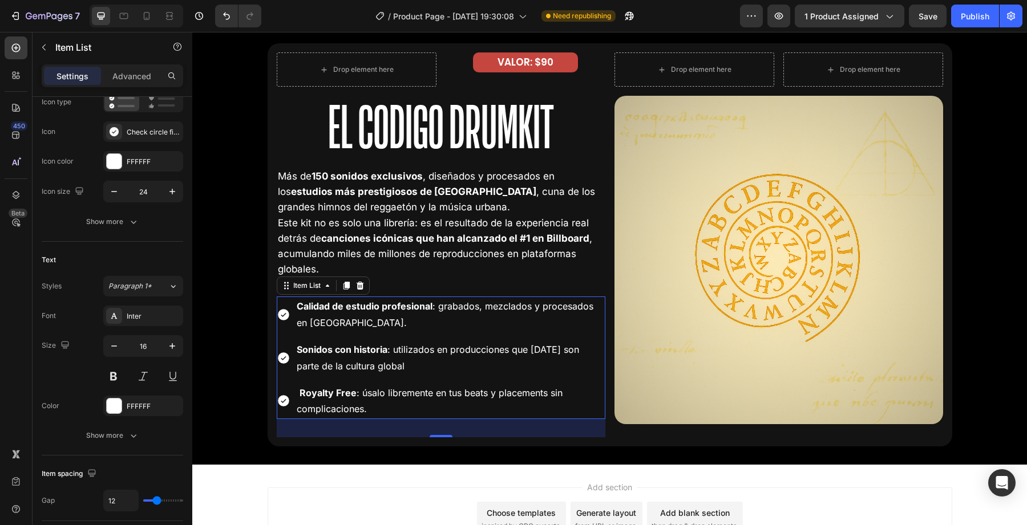
scroll to position [2195, 0]
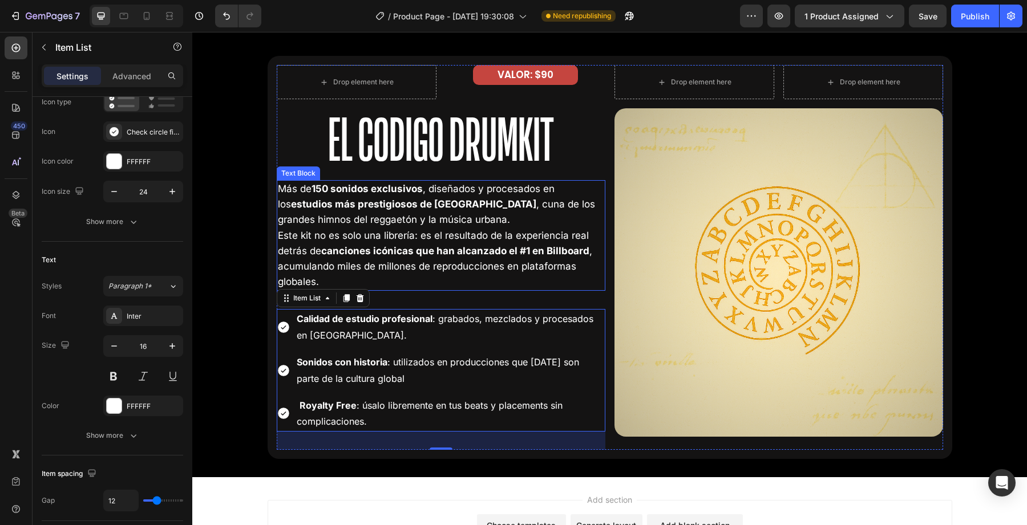
click at [403, 237] on p "Este kit no es solo una librería: es el resultado de la experiencia real detrás…" at bounding box center [441, 259] width 326 height 62
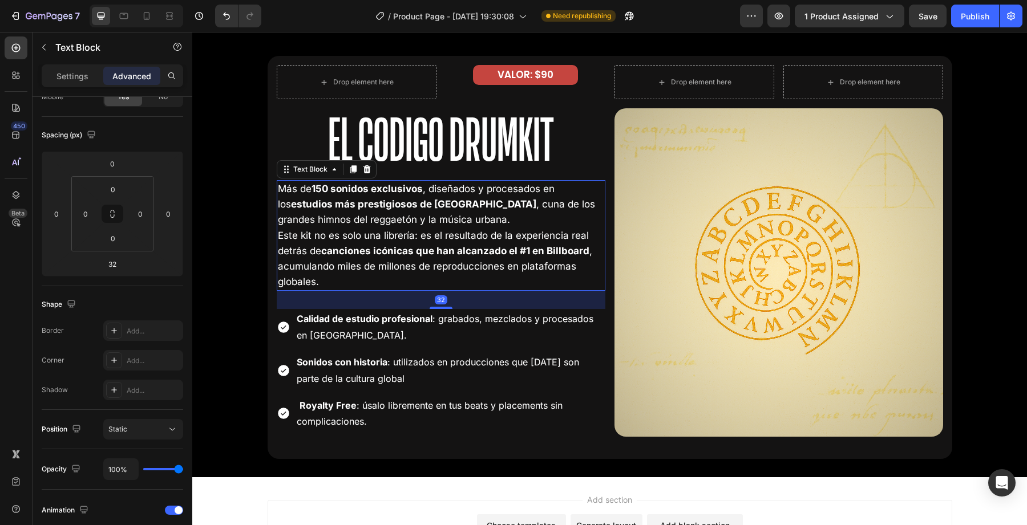
scroll to position [0, 0]
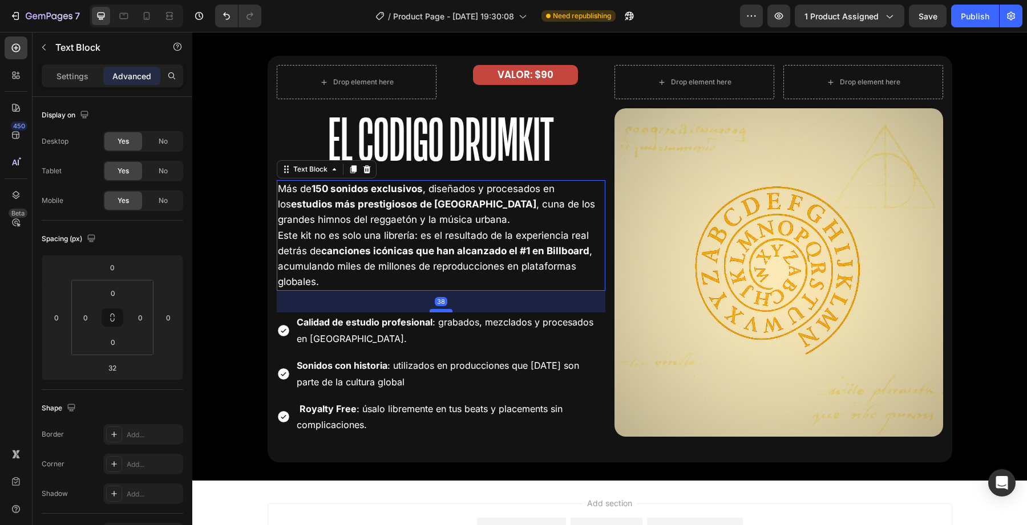
click at [444, 311] on div at bounding box center [441, 310] width 23 height 3
type input "38"
click at [409, 301] on div "38" at bounding box center [441, 302] width 329 height 22
click at [450, 288] on p "Este kit no es solo una librería: es el resultado de la experiencia real detrás…" at bounding box center [441, 259] width 326 height 62
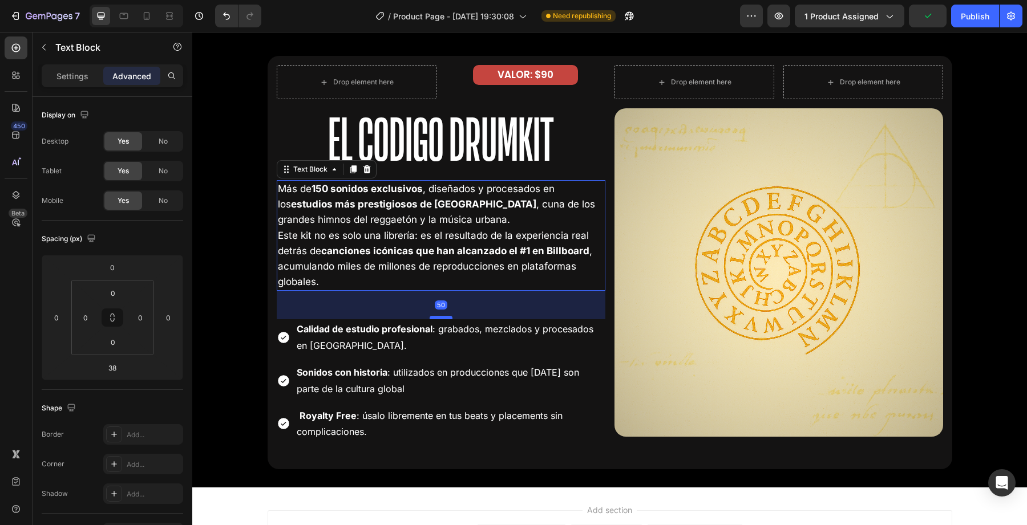
drag, startPoint x: 443, startPoint y: 310, endPoint x: 440, endPoint y: 316, distance: 6.1
click at [440, 316] on div at bounding box center [441, 317] width 23 height 3
type input "48"
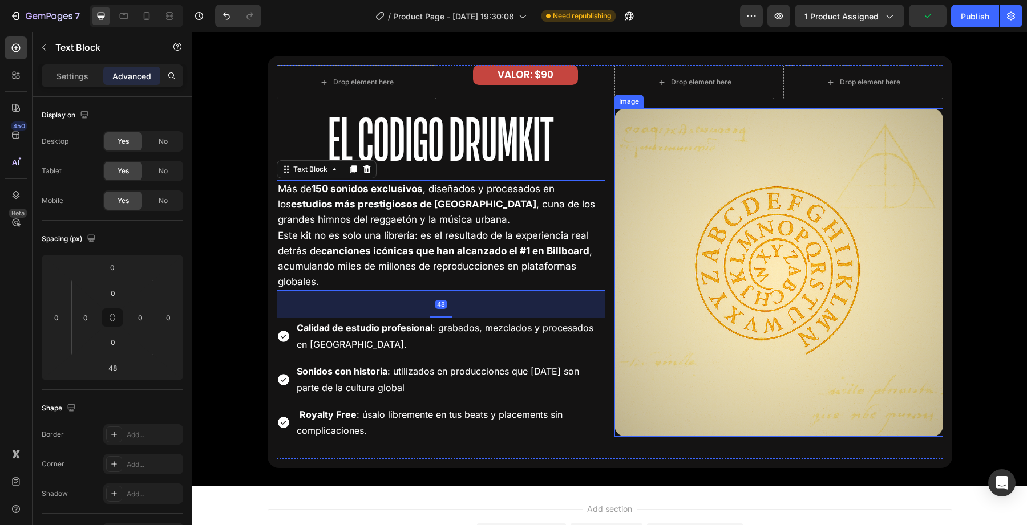
click at [640, 248] on img at bounding box center [778, 272] width 329 height 329
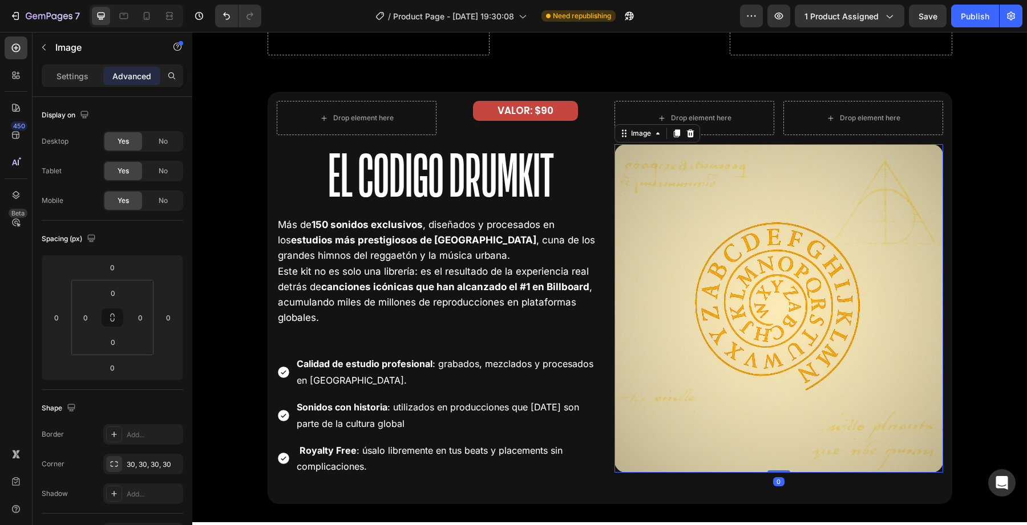
scroll to position [2145, 0]
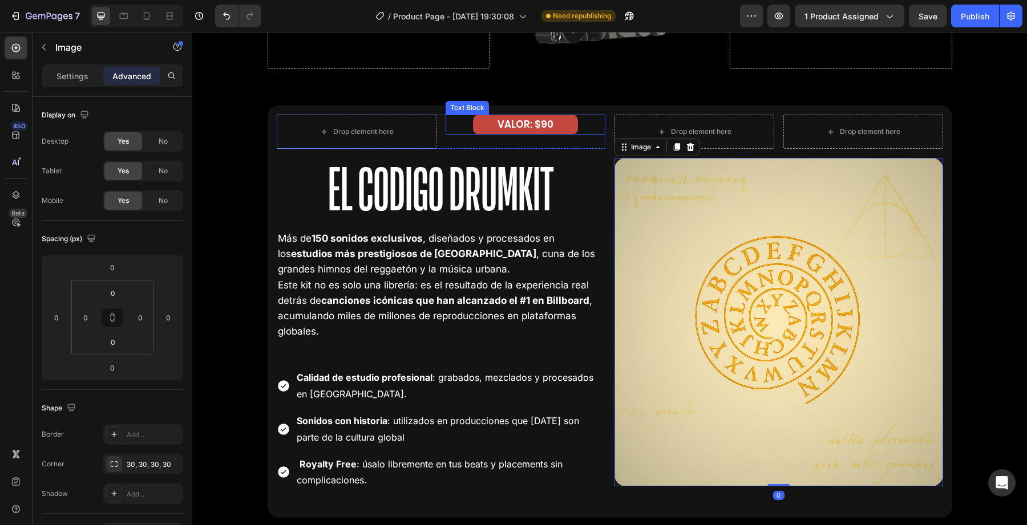
click at [515, 123] on p "VALOR: $90" at bounding box center [525, 125] width 103 height 18
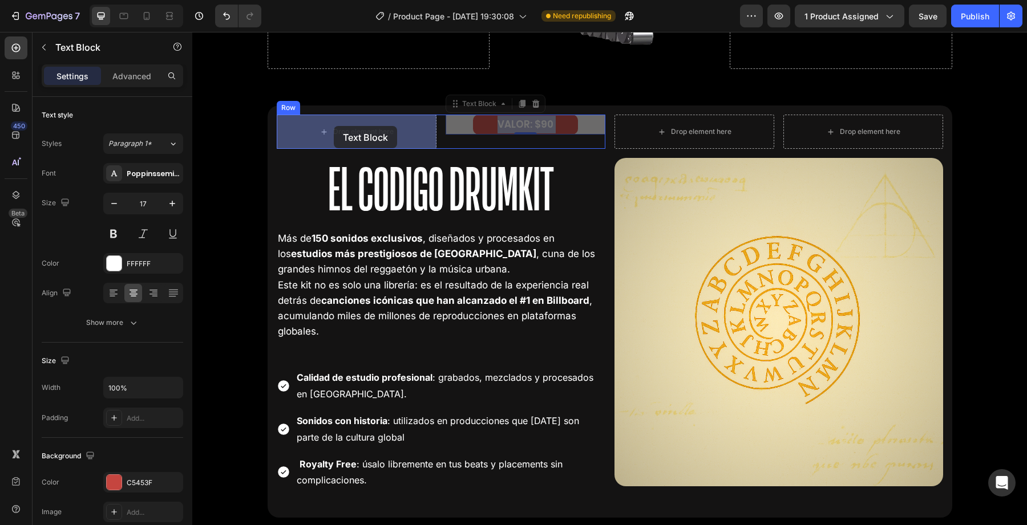
drag, startPoint x: 497, startPoint y: 126, endPoint x: 333, endPoint y: 126, distance: 163.7
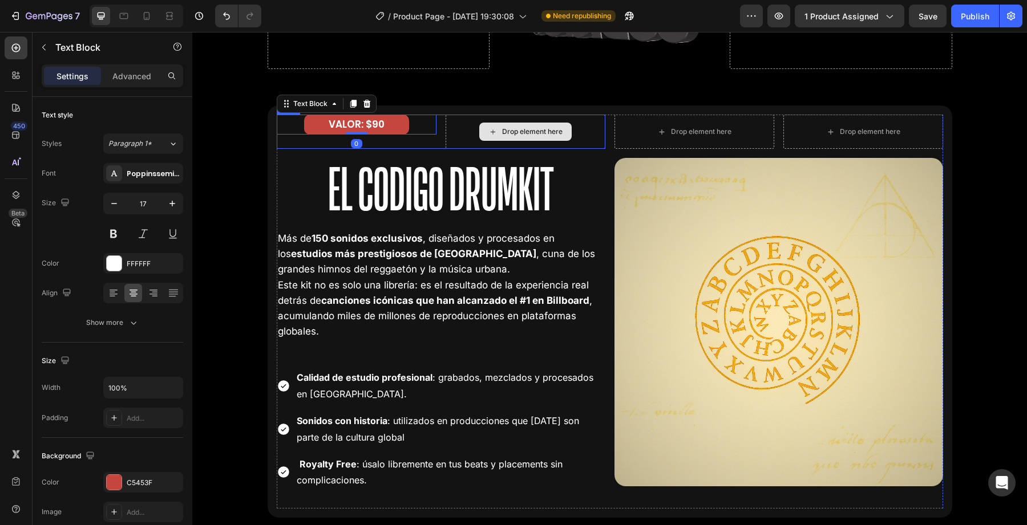
click at [464, 143] on div "Drop element here" at bounding box center [526, 132] width 160 height 34
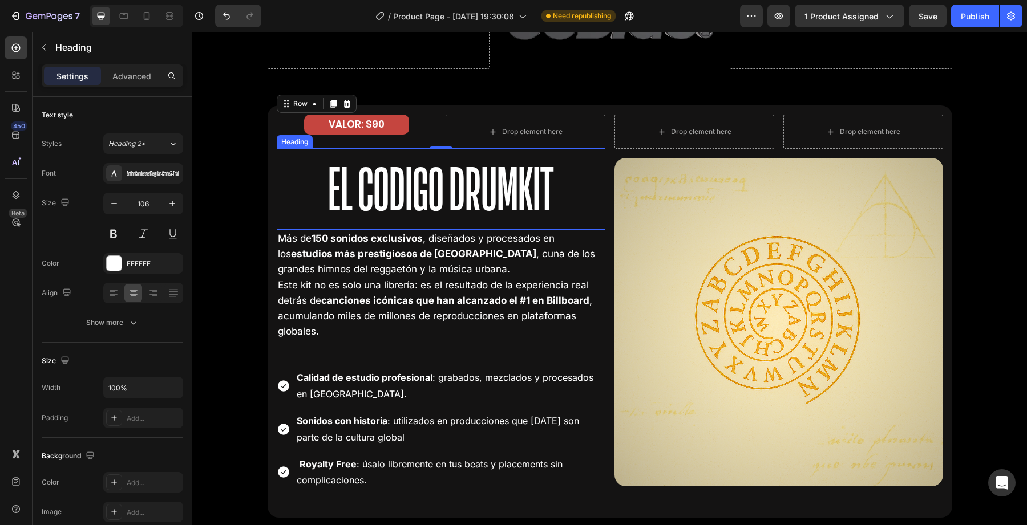
click at [333, 172] on h2 "El Codigo Drumkit" at bounding box center [441, 189] width 329 height 81
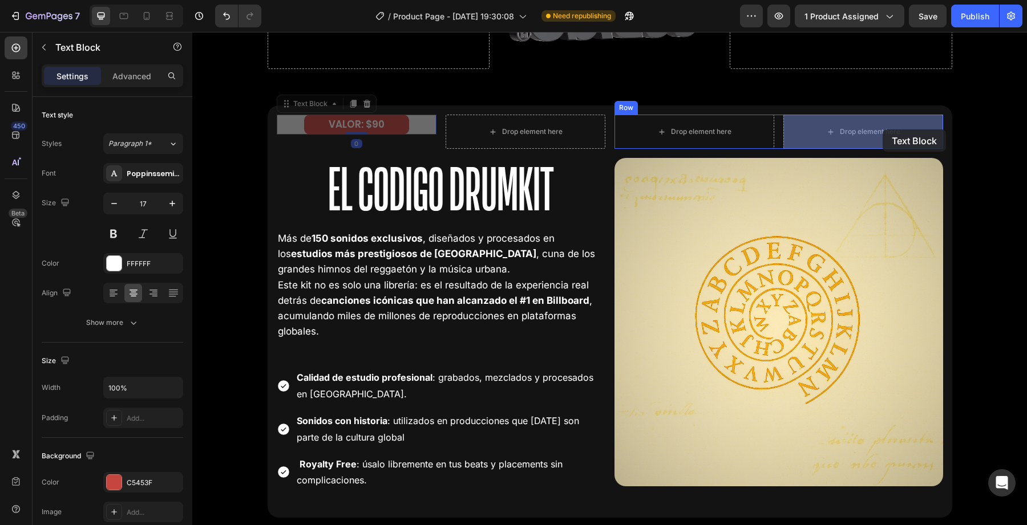
drag, startPoint x: 343, startPoint y: 117, endPoint x: 867, endPoint y: 133, distance: 524.0
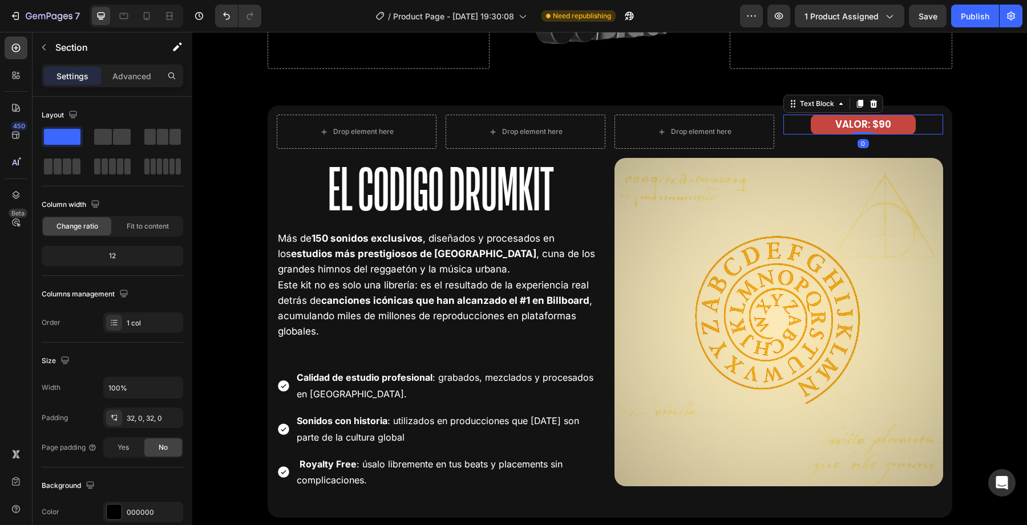
click at [743, 96] on div "Drop element here Drop element here Row El Codigo Drumkit Heading Más de 150 so…" at bounding box center [609, 311] width 835 height 449
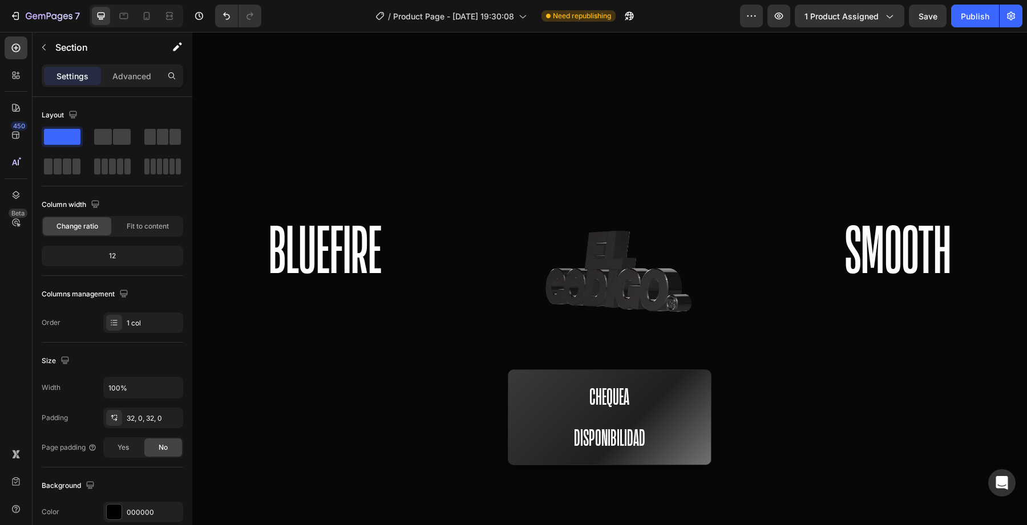
scroll to position [50, 0]
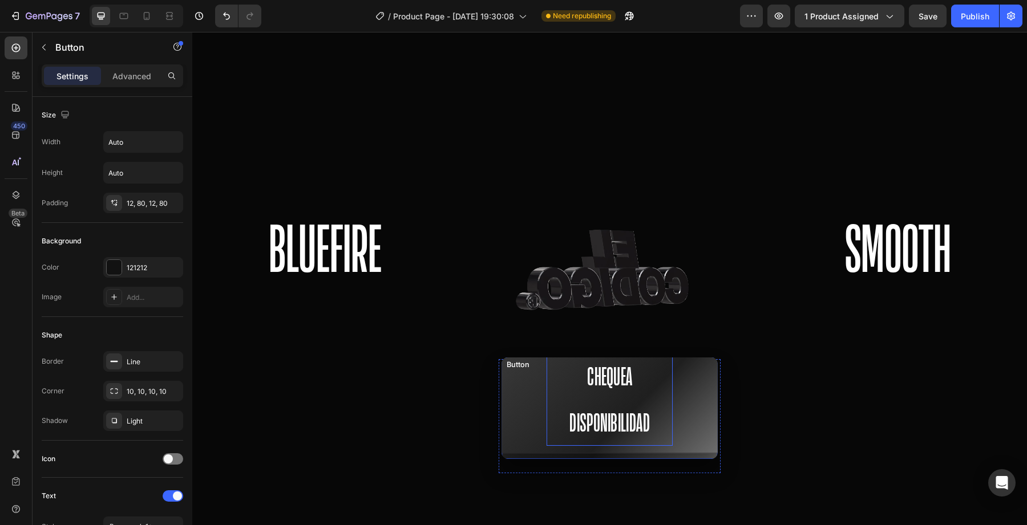
click at [662, 394] on p "Chequea Disponibilidad" at bounding box center [610, 400] width 127 height 92
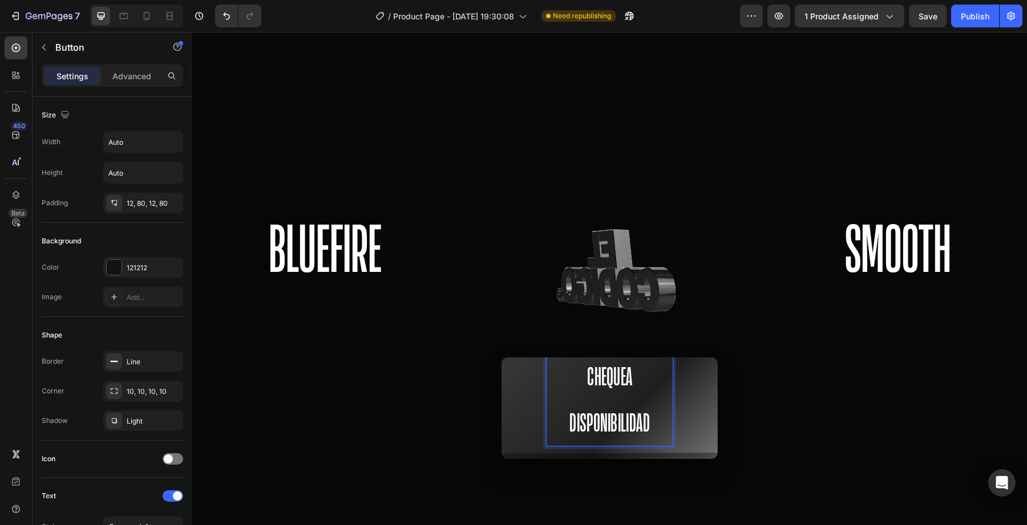
click at [649, 383] on strong "Chequea Disponibilidad" at bounding box center [609, 400] width 80 height 72
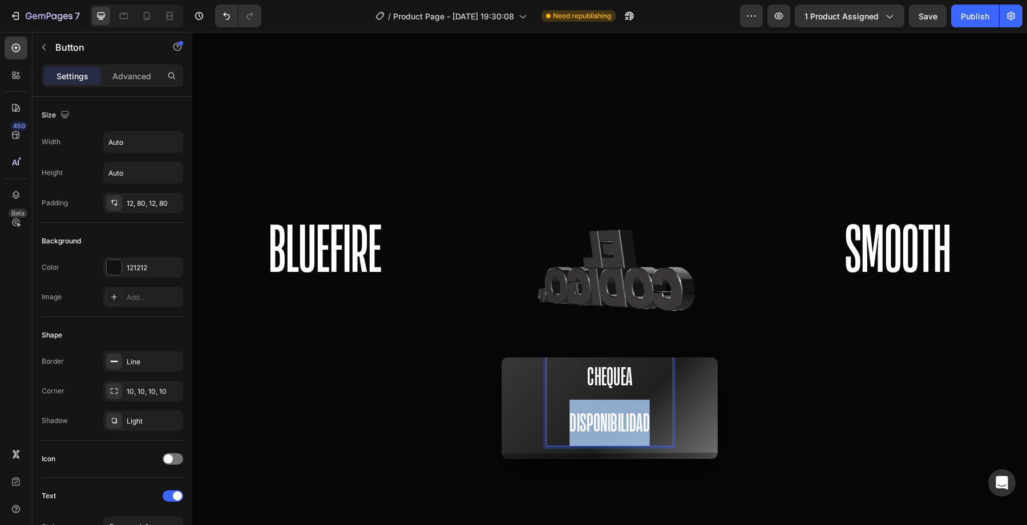
click at [661, 383] on p "Chequea Disponibilidad" at bounding box center [610, 400] width 127 height 92
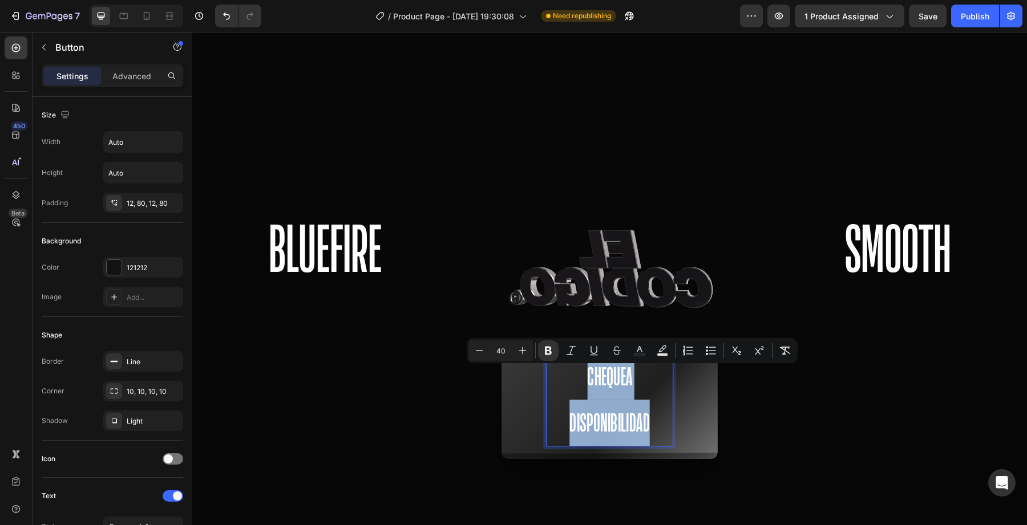
click at [661, 383] on p "Chequea Disponibilidad" at bounding box center [610, 400] width 127 height 92
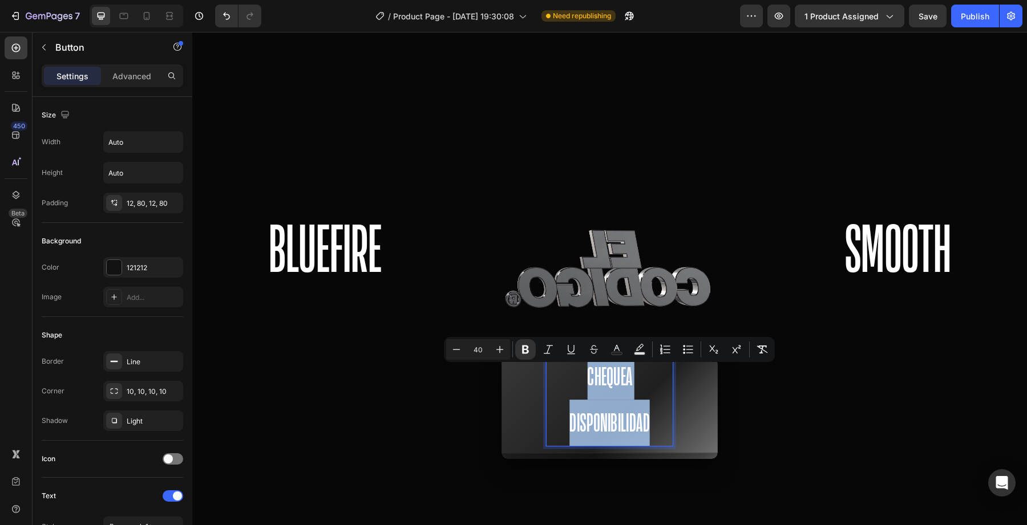
click at [661, 383] on p "Chequea Disponibilidad" at bounding box center [610, 400] width 127 height 92
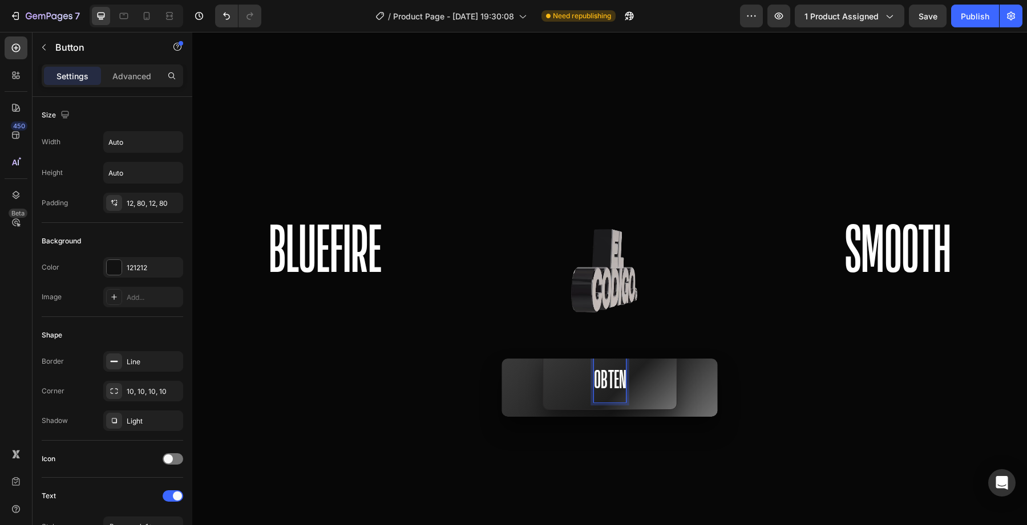
click at [543, 349] on button "OBTEN" at bounding box center [610, 380] width 135 height 62
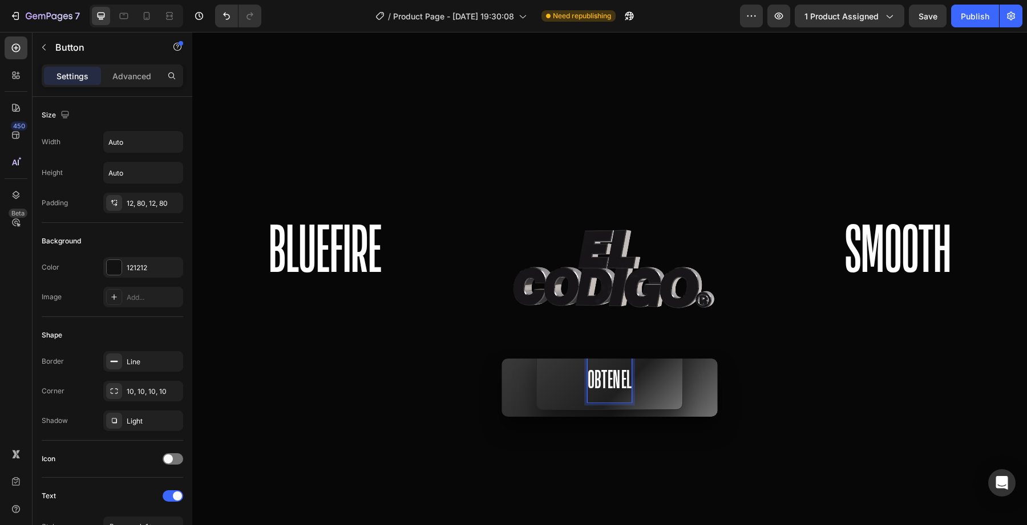
click at [536, 349] on button "OBTEN EL" at bounding box center [609, 380] width 147 height 62
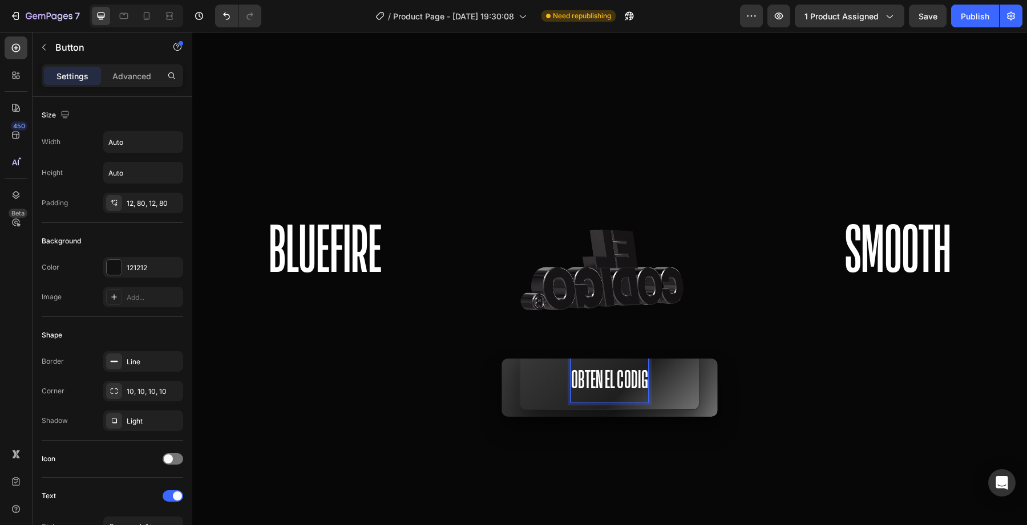
click at [520, 349] on button "OBTEN EL CODIG" at bounding box center [610, 380] width 180 height 62
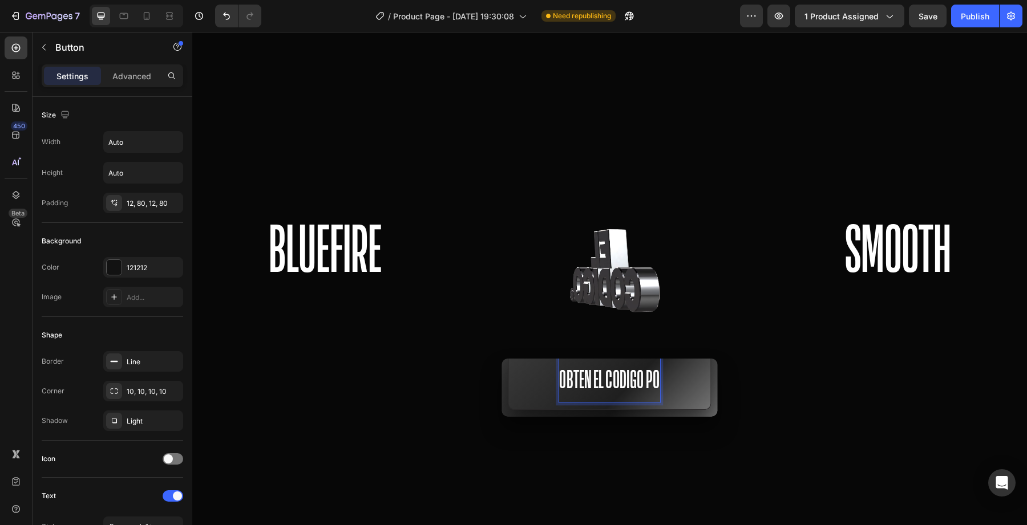
click at [508, 349] on button "OBTEN EL CODIGO PO" at bounding box center [609, 380] width 203 height 62
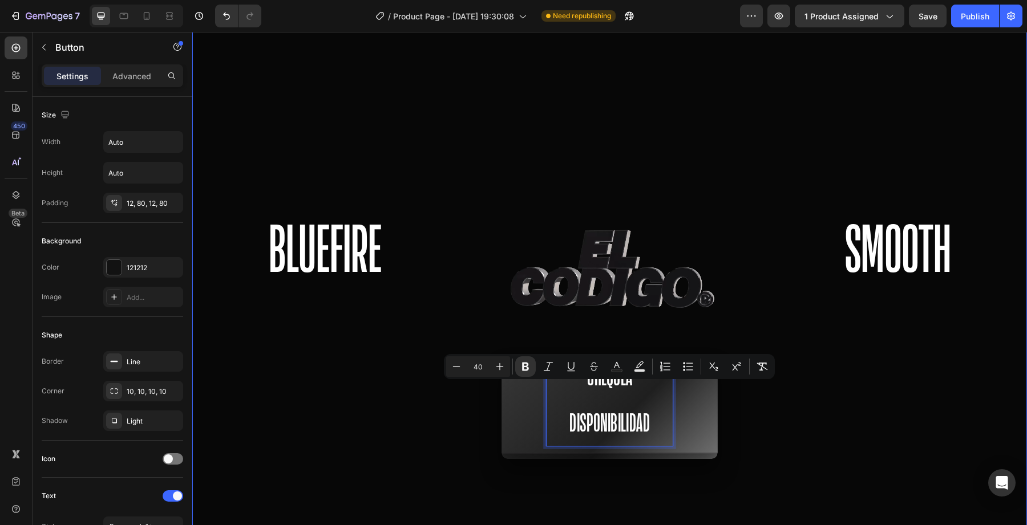
click at [630, 448] on div at bounding box center [609, 339] width 835 height 668
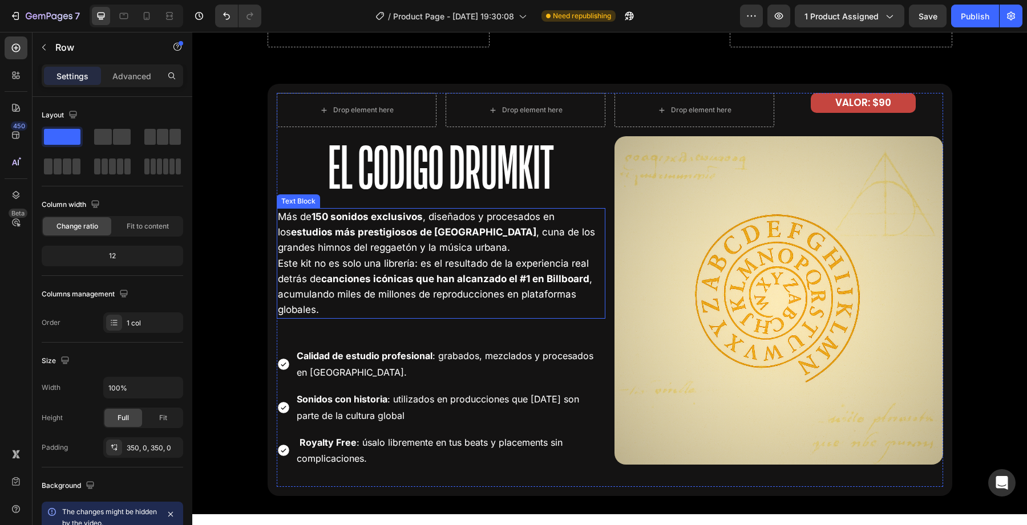
scroll to position [2162, 0]
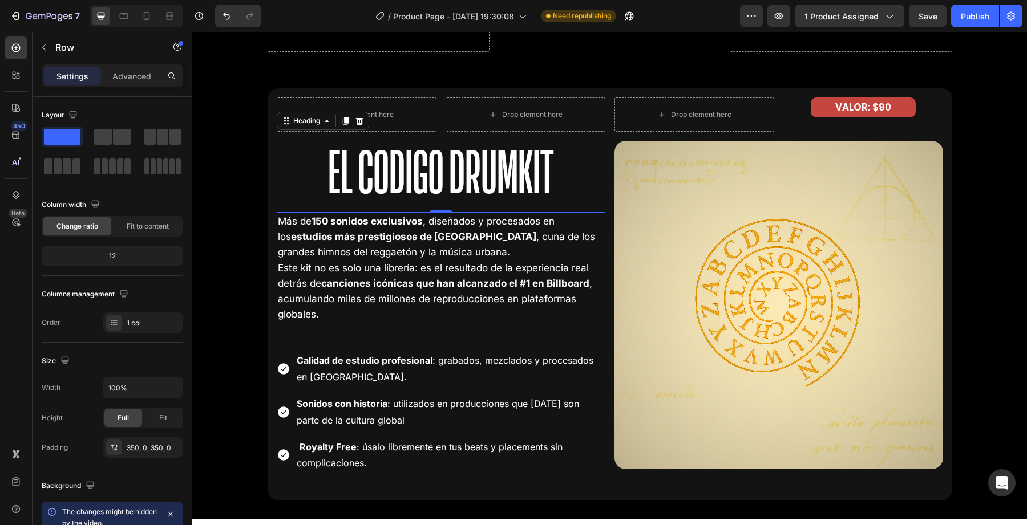
click at [447, 183] on h2 "El Codigo Drumkit" at bounding box center [441, 172] width 329 height 81
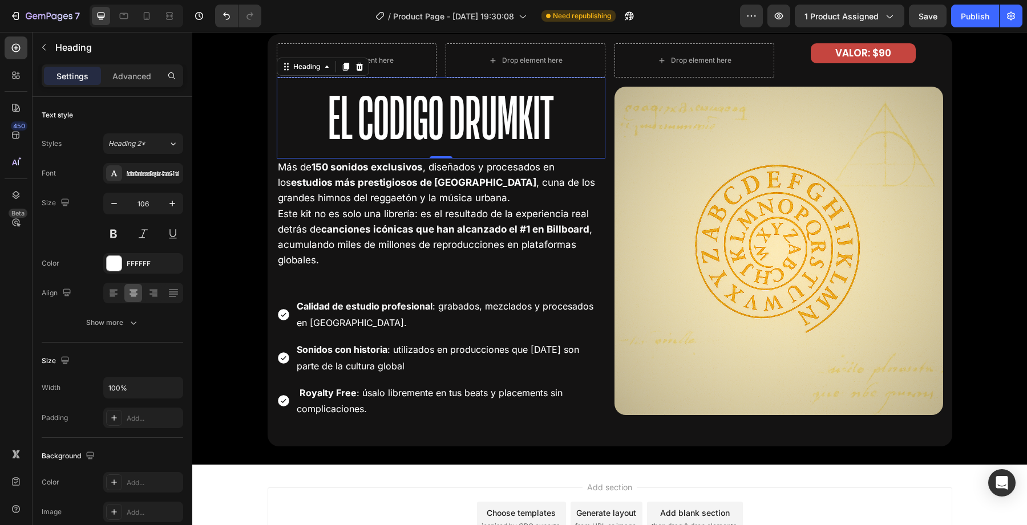
scroll to position [2249, 0]
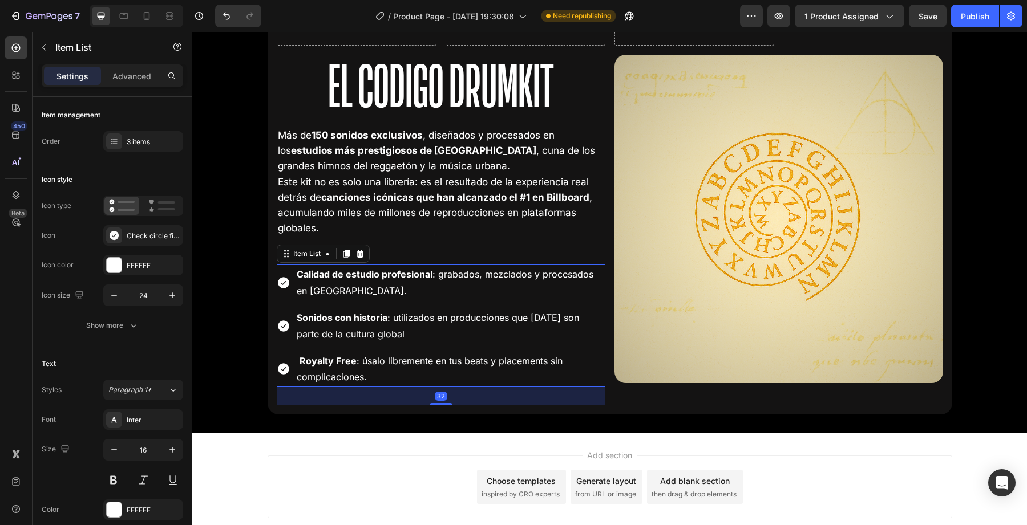
click at [368, 272] on strong "Calidad de estudio profesional" at bounding box center [365, 274] width 136 height 11
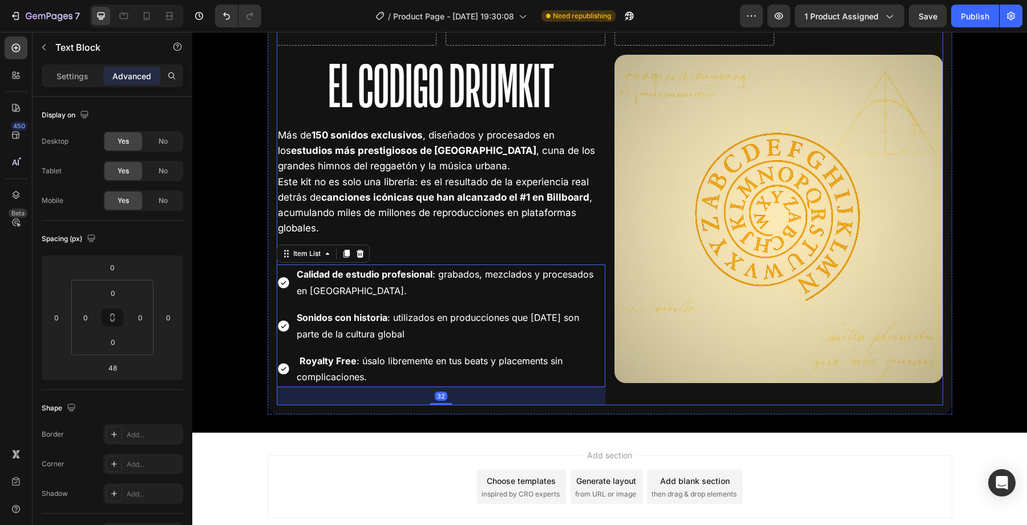
click at [406, 225] on p "Este kit no es solo una librería: es el resultado de la experiencia real detrás…" at bounding box center [441, 206] width 326 height 62
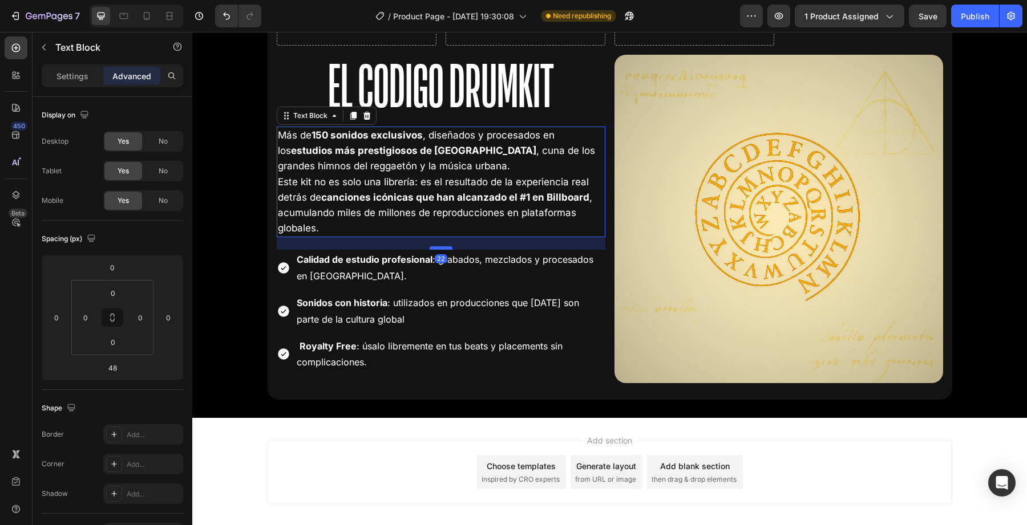
drag, startPoint x: 442, startPoint y: 264, endPoint x: 442, endPoint y: 249, distance: 14.8
click at [442, 249] on div at bounding box center [441, 247] width 23 height 3
type input "22"
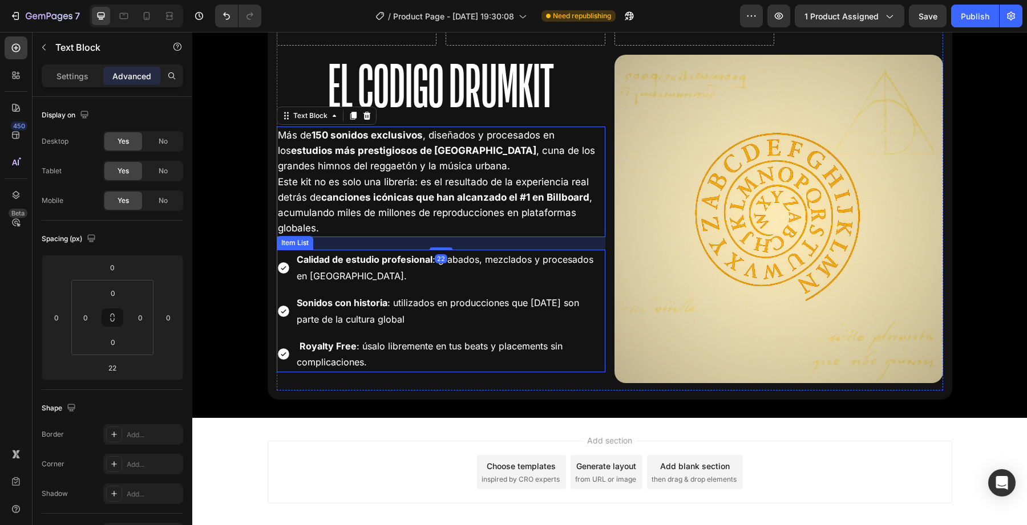
click at [521, 393] on div "Drop element here Drop element here Row El Codigo Drumkit Heading Más de 150 so…" at bounding box center [610, 201] width 685 height 398
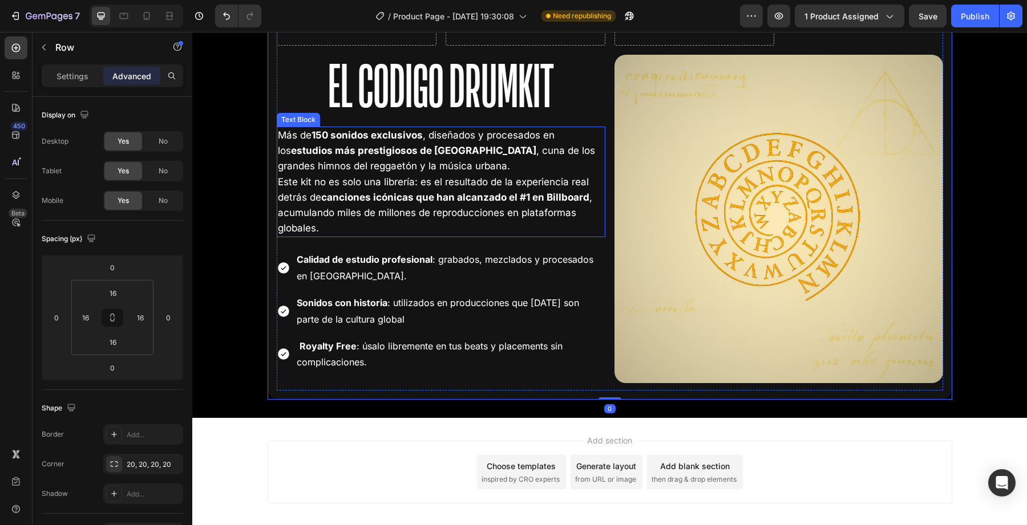
click at [426, 170] on p "Más de 150 sonidos exclusivos , diseñados y procesados en los estudios más pres…" at bounding box center [441, 151] width 326 height 47
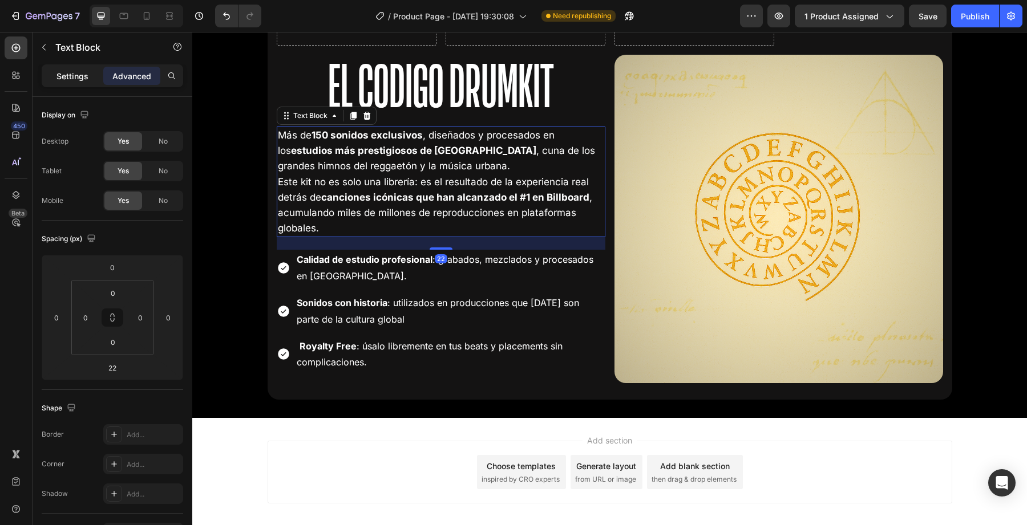
click at [79, 83] on div "Settings" at bounding box center [72, 76] width 57 height 18
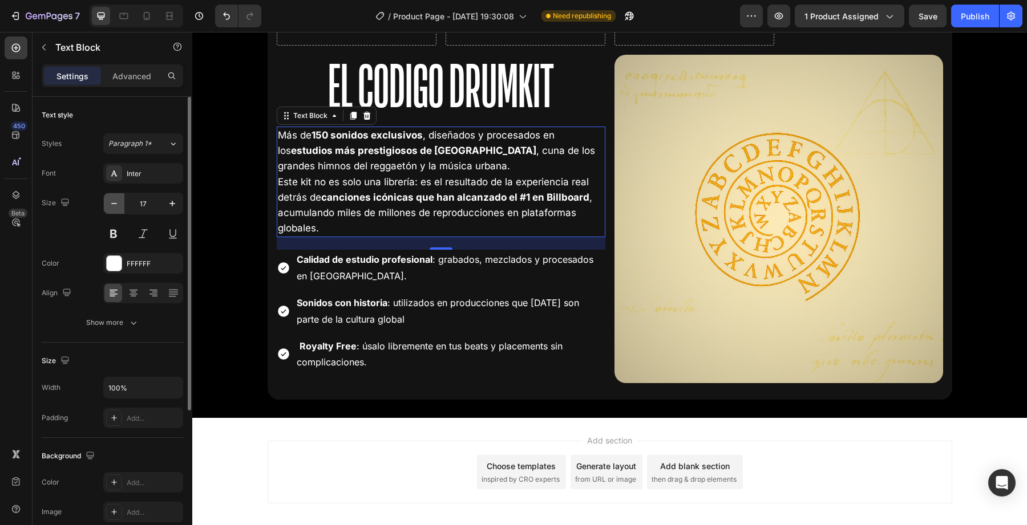
click at [113, 205] on icon "button" at bounding box center [113, 203] width 11 height 11
type input "16"
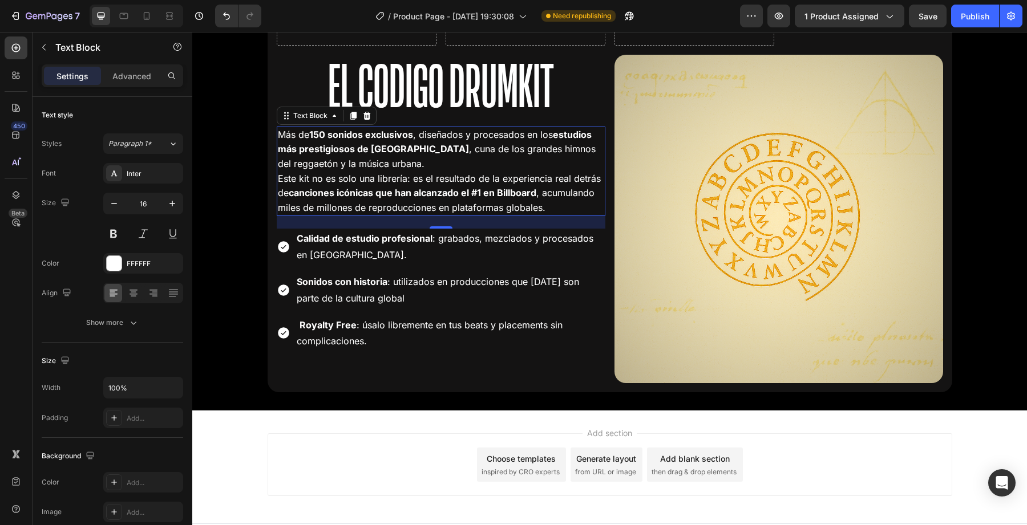
click at [395, 335] on p "Royalty Free : úsalo libremente en tus beats y placements sin complicaciones." at bounding box center [450, 333] width 307 height 33
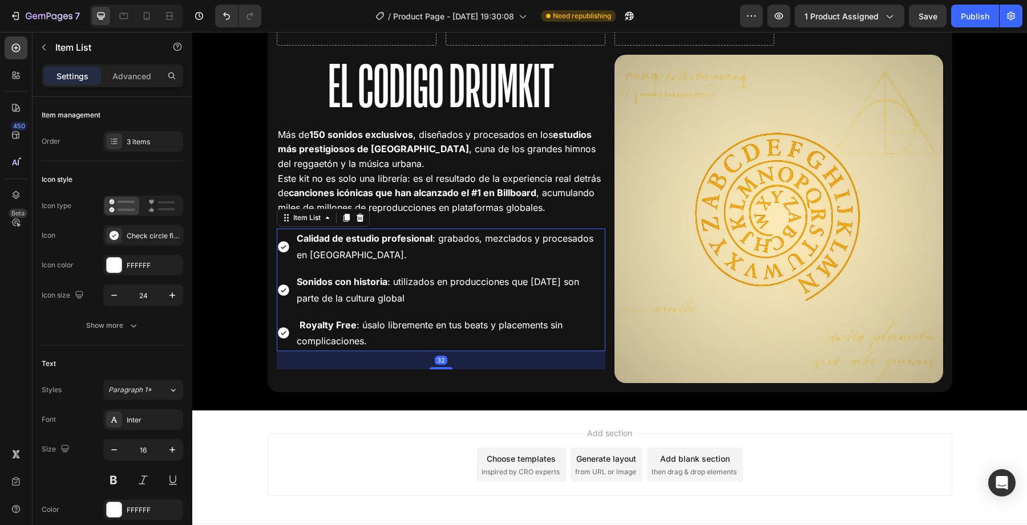
click at [434, 397] on div "Drop element here Drop element here Row El Codigo Drumkit Heading Más de 150 so…" at bounding box center [609, 197] width 835 height 427
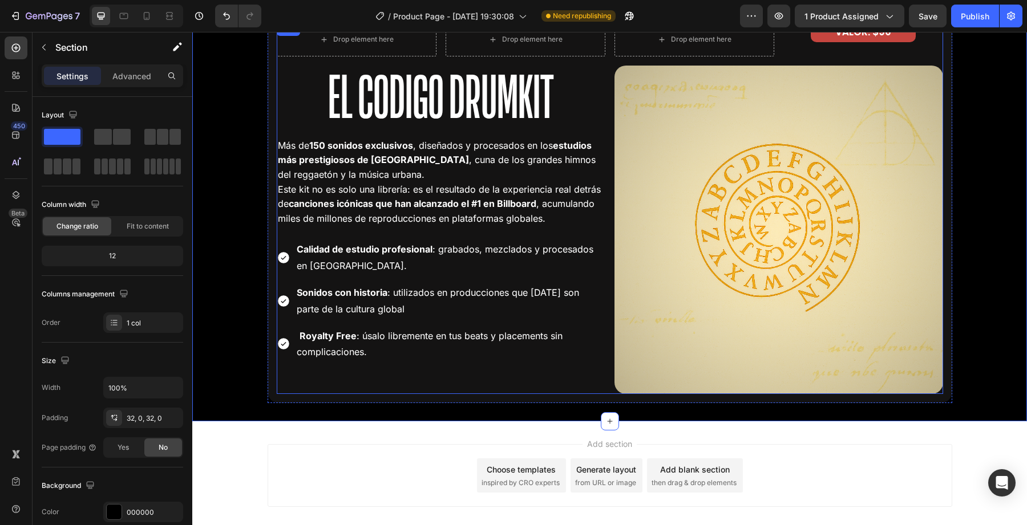
scroll to position [2243, 0]
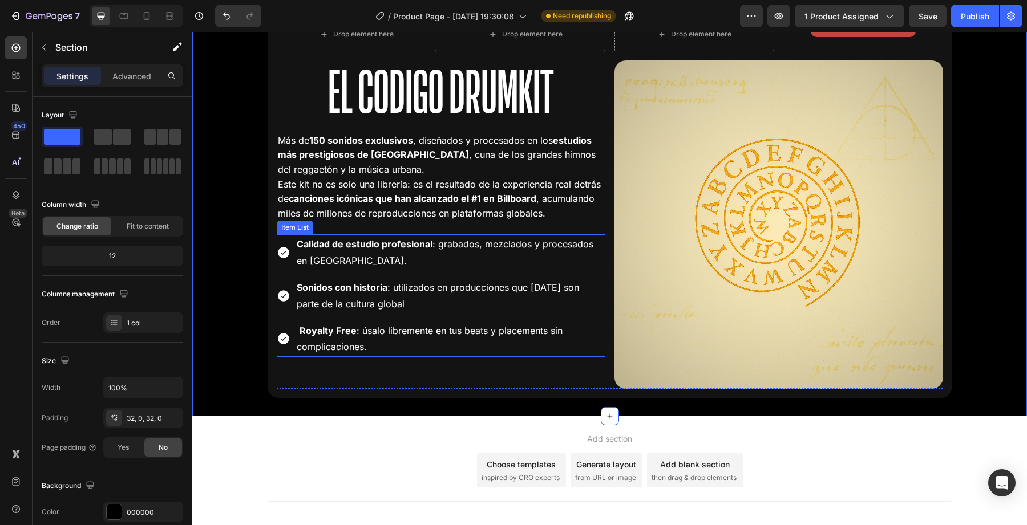
click at [408, 292] on p "Sonidos con historia : utilizados en producciones que hoy son parte de la cultu…" at bounding box center [450, 296] width 307 height 33
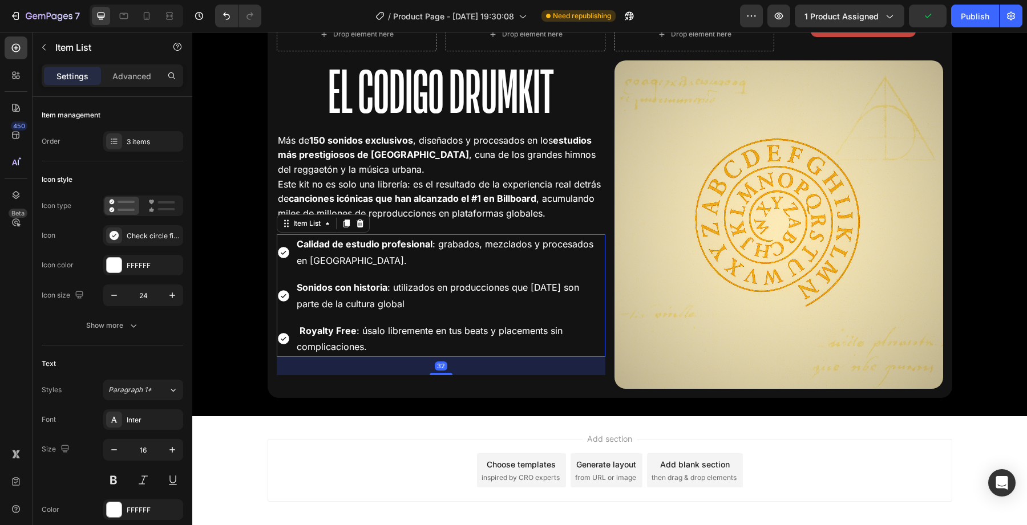
click at [440, 301] on p "Sonidos con historia : utilizados en producciones que hoy son parte de la cultu…" at bounding box center [450, 296] width 307 height 33
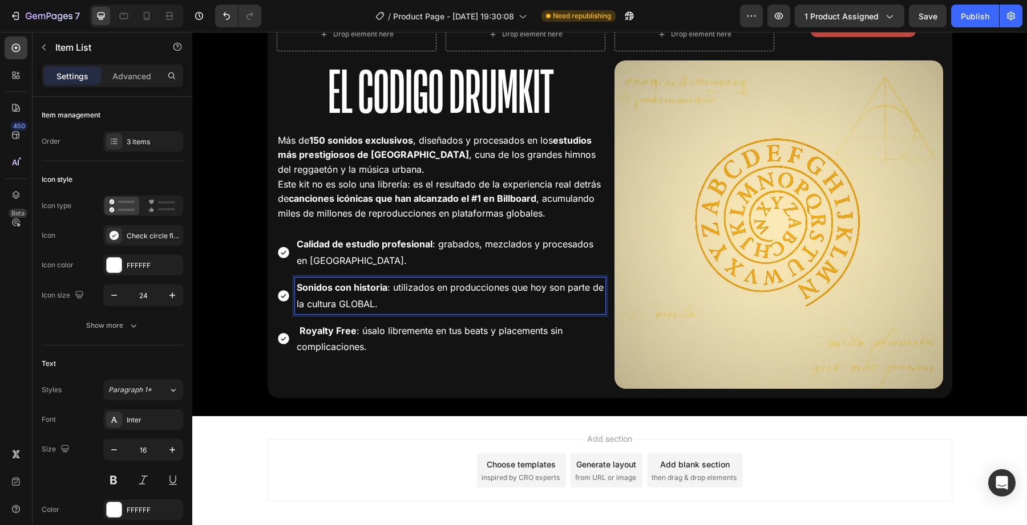
click at [417, 348] on p "Royalty Free : úsalo libremente en tus beats y placements sin complicaciones." at bounding box center [450, 339] width 307 height 33
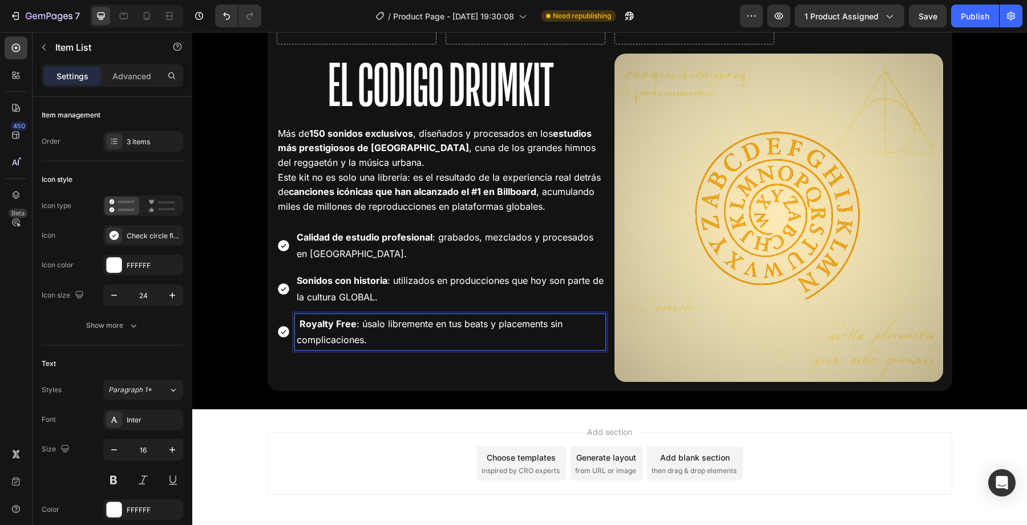
scroll to position [2271, 0]
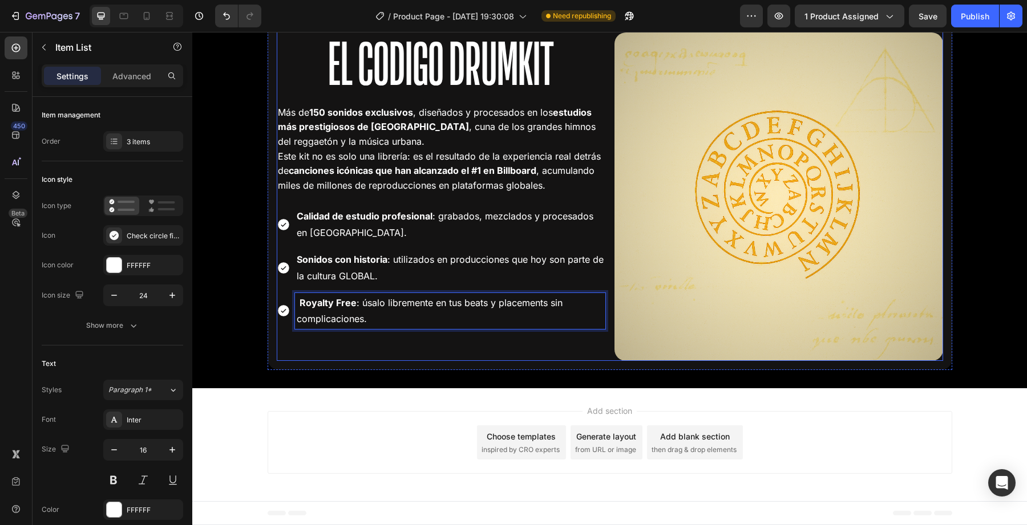
click at [511, 350] on div "Drop element here Drop element here Row El Codigo Drumkit Heading Más de 150 so…" at bounding box center [441, 175] width 329 height 372
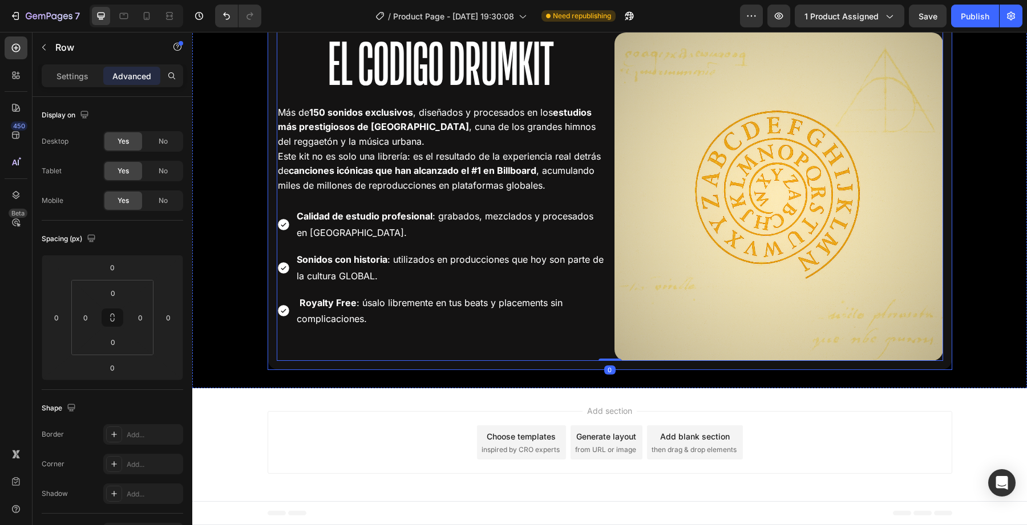
click at [587, 361] on div "Drop element here Drop element here Row El Codigo Drumkit Heading Más de 150 so…" at bounding box center [610, 175] width 685 height 390
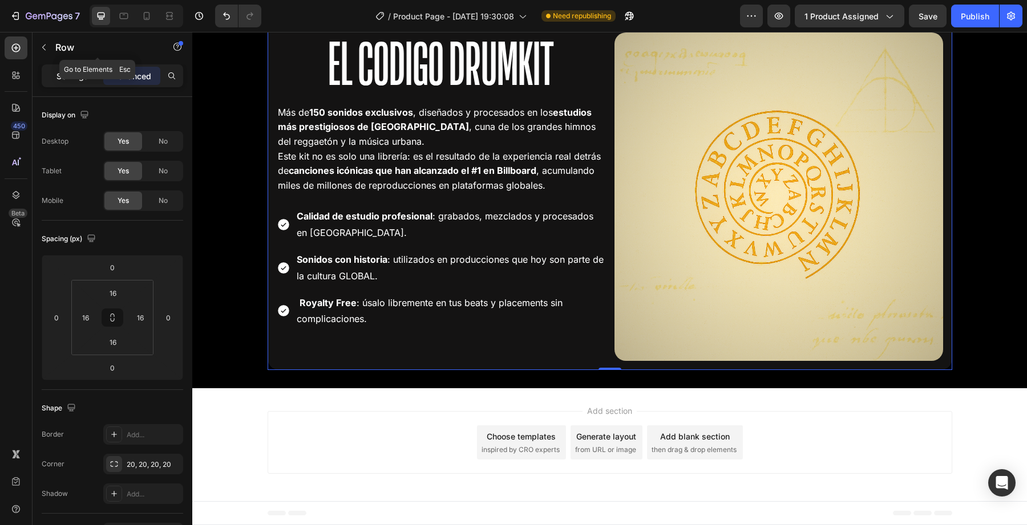
click at [75, 74] on p "Settings" at bounding box center [72, 76] width 32 height 12
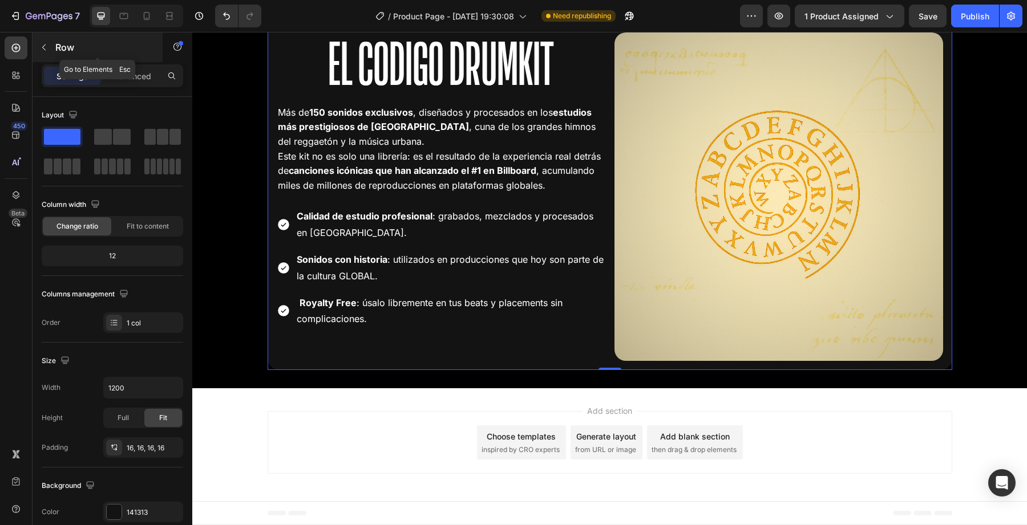
click at [58, 52] on p "Row" at bounding box center [103, 48] width 97 height 14
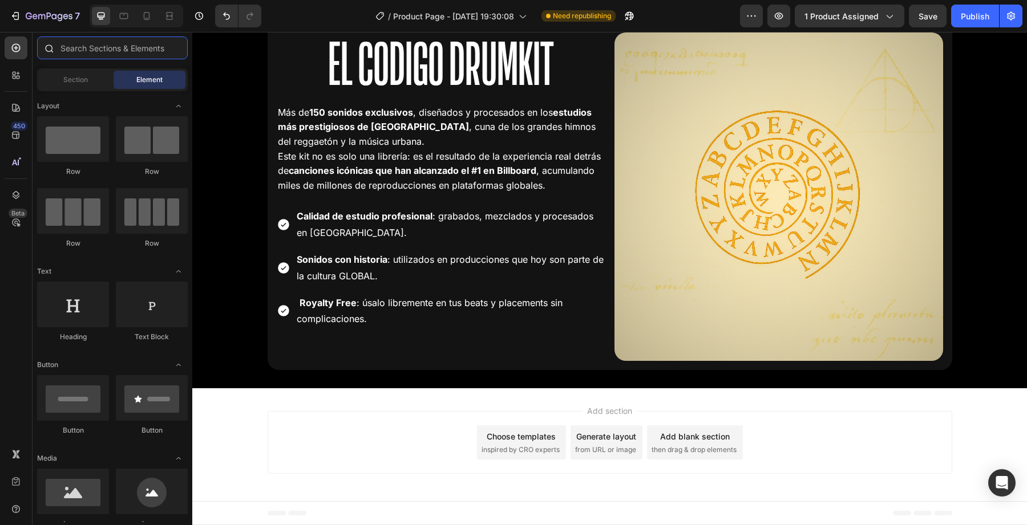
click at [111, 55] on input "text" at bounding box center [112, 48] width 151 height 23
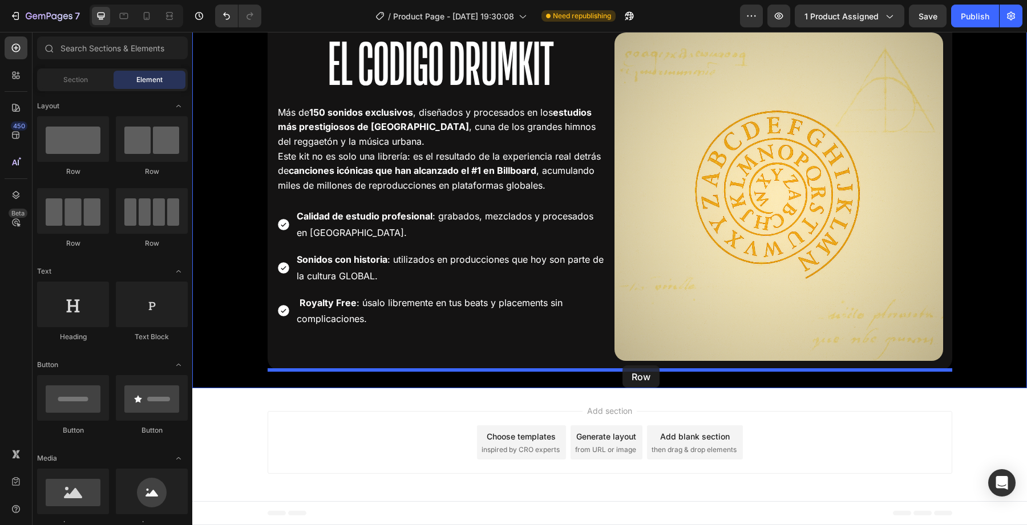
drag, startPoint x: 279, startPoint y: 184, endPoint x: 622, endPoint y: 366, distance: 388.7
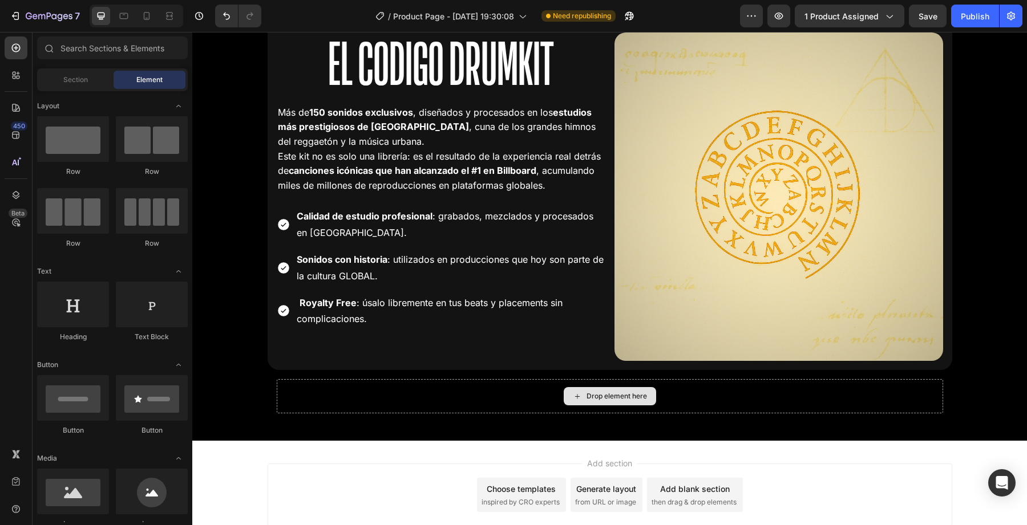
click at [608, 389] on div "Drop element here" at bounding box center [610, 396] width 92 height 18
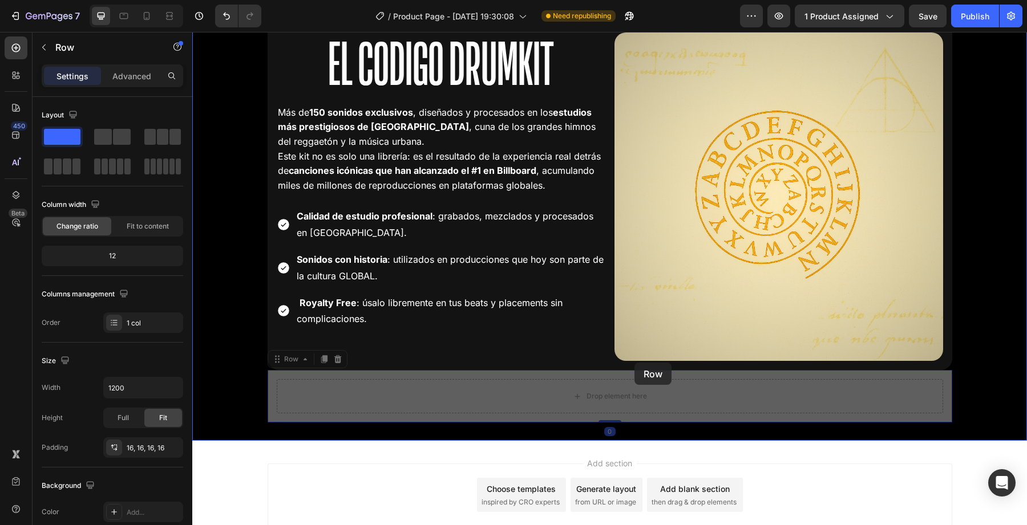
drag, startPoint x: 533, startPoint y: 379, endPoint x: 634, endPoint y: 363, distance: 102.2
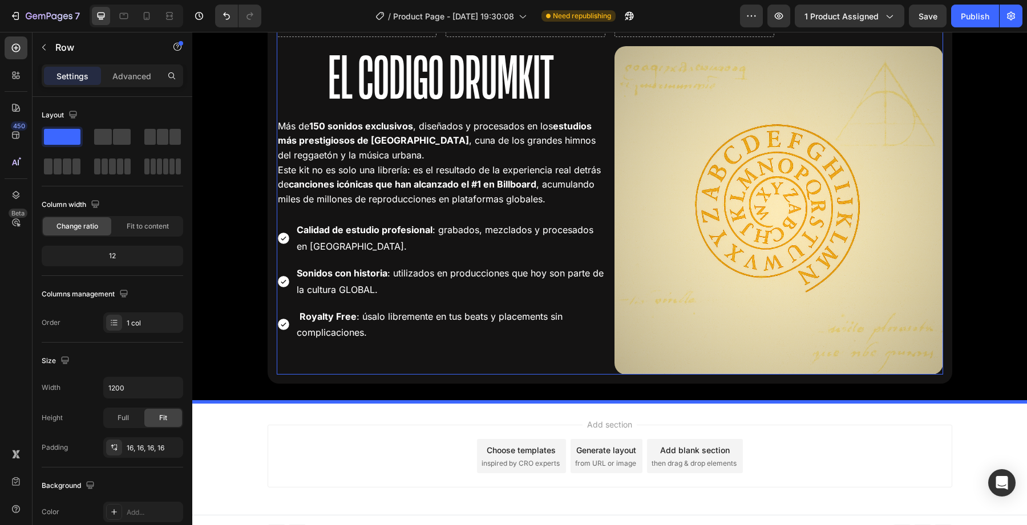
scroll to position [2332, 0]
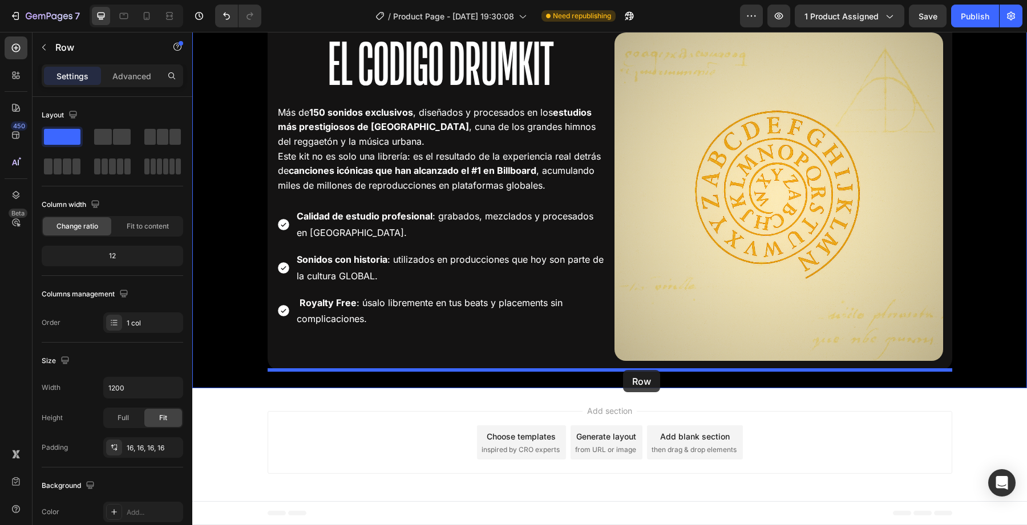
drag, startPoint x: 538, startPoint y: 120, endPoint x: 623, endPoint y: 370, distance: 264.5
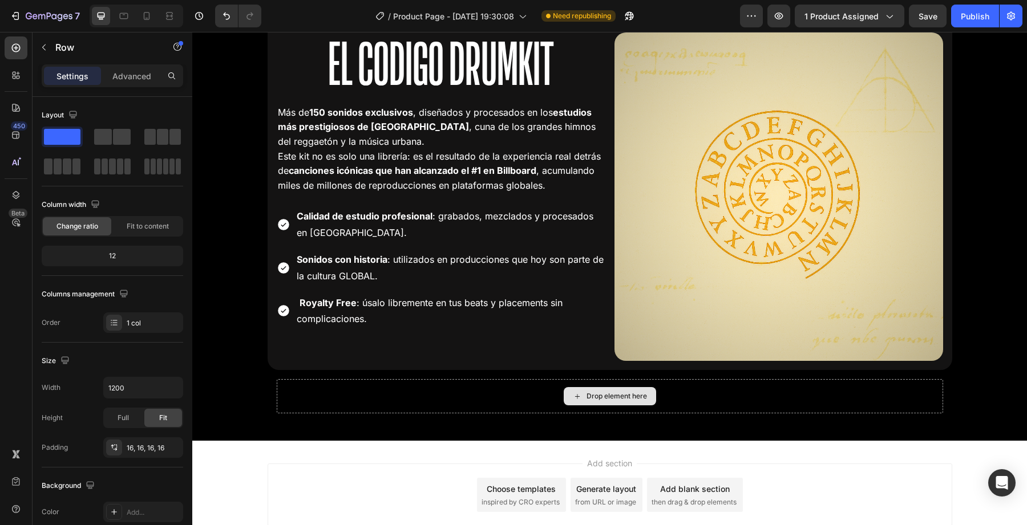
click at [611, 399] on div "Drop element here" at bounding box center [617, 396] width 60 height 9
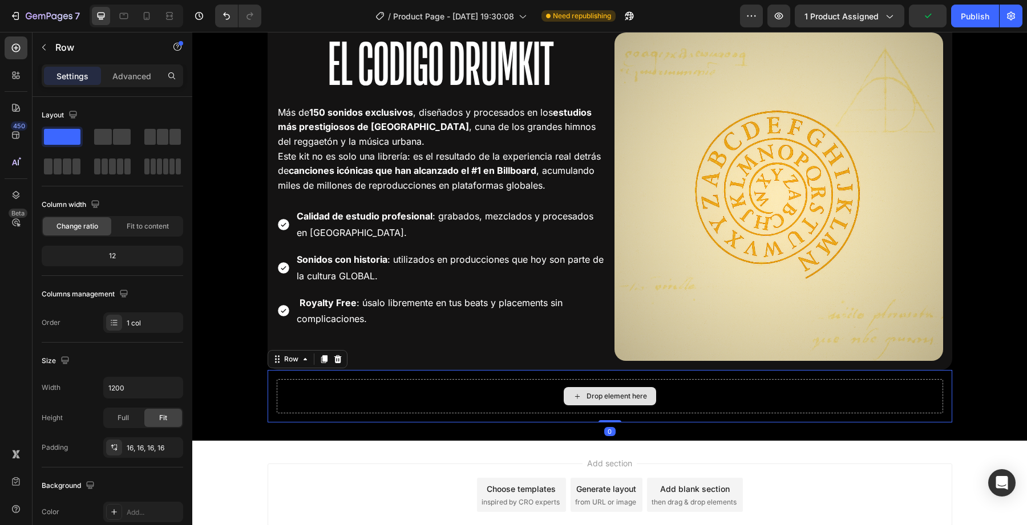
click at [503, 402] on div "Drop element here" at bounding box center [610, 396] width 666 height 34
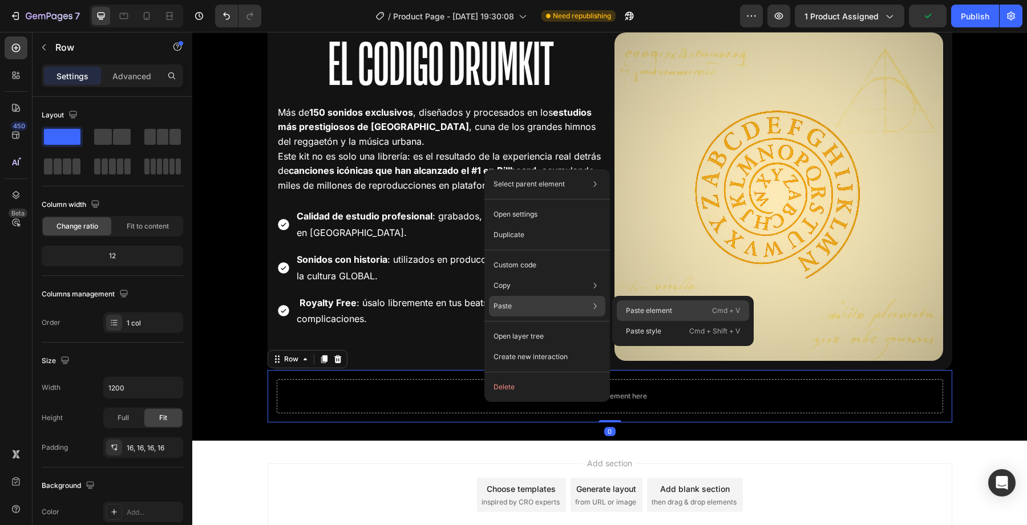
click at [669, 312] on p "Paste element" at bounding box center [649, 311] width 46 height 10
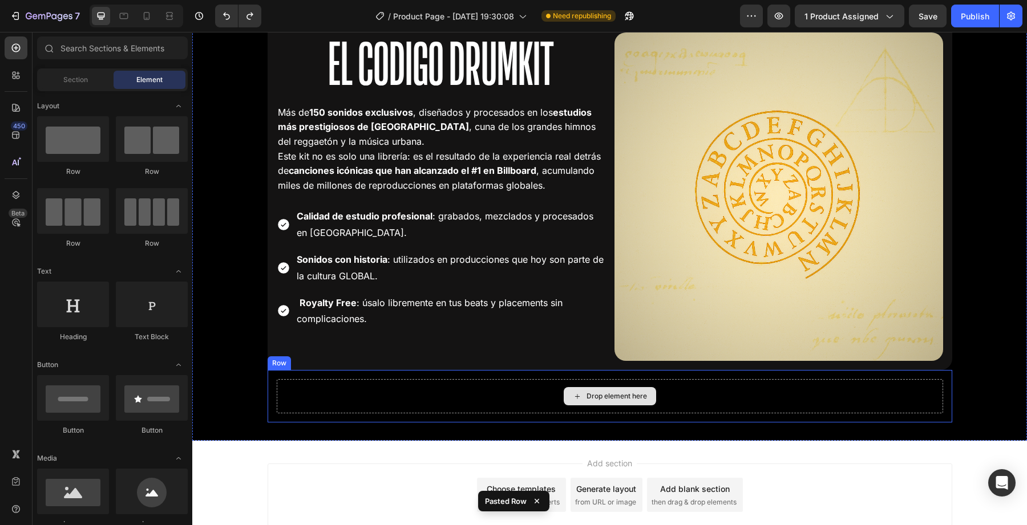
click at [573, 397] on icon at bounding box center [577, 397] width 9 height 10
click at [445, 396] on div "Drop element here" at bounding box center [610, 396] width 666 height 34
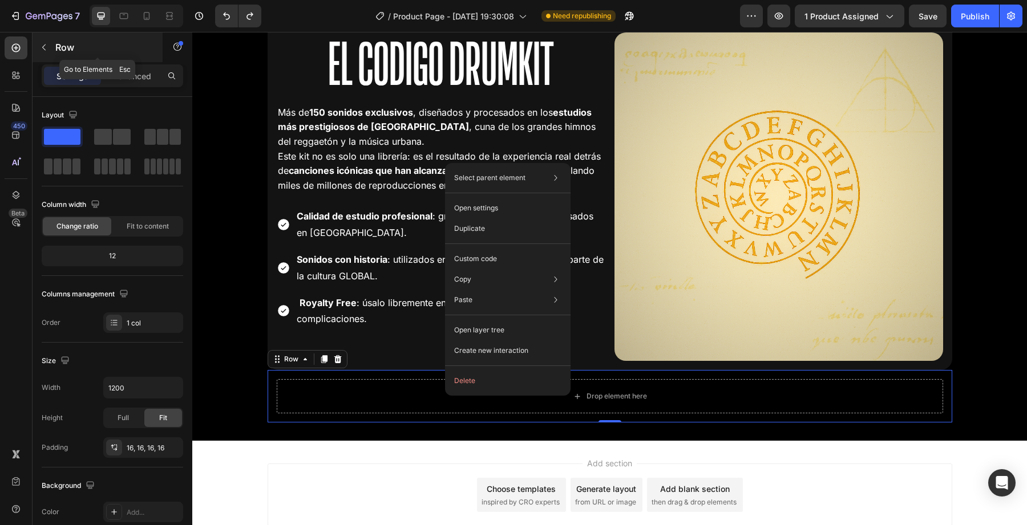
click at [51, 48] on button "button" at bounding box center [44, 47] width 18 height 18
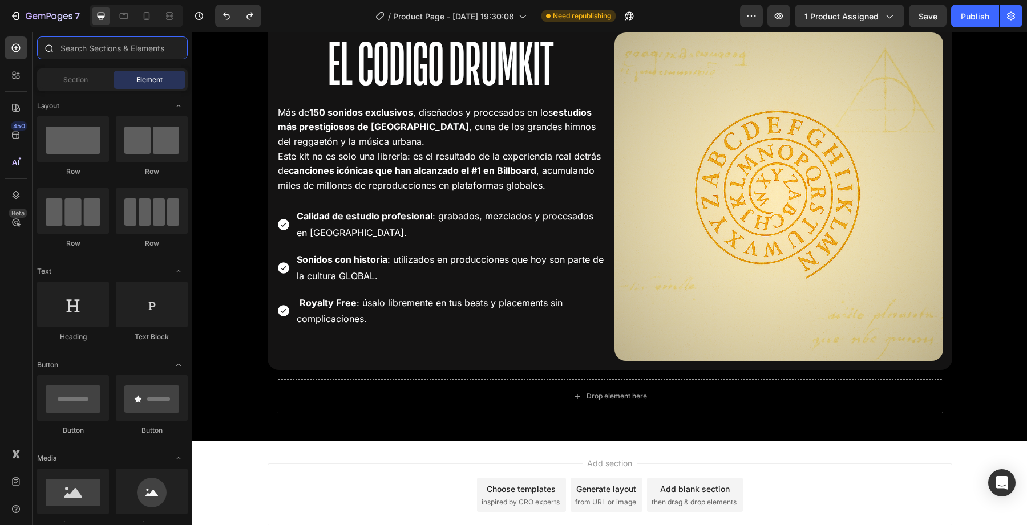
click at [93, 57] on input "text" at bounding box center [112, 48] width 151 height 23
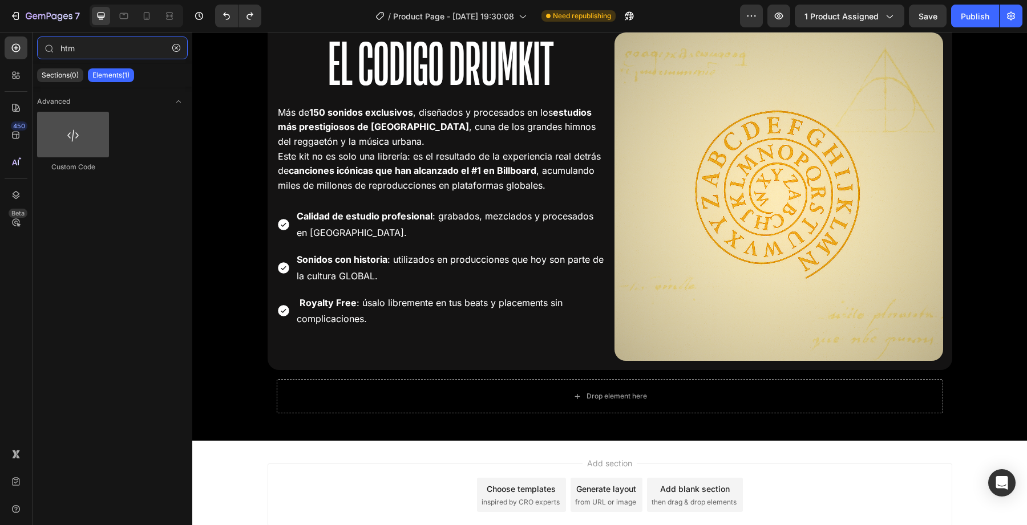
type input "htm"
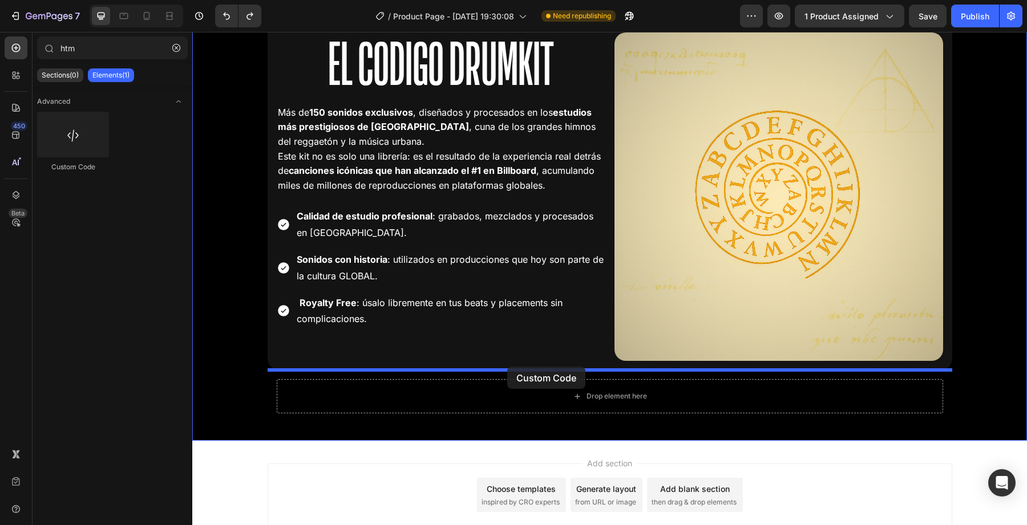
drag, startPoint x: 241, startPoint y: 168, endPoint x: 509, endPoint y: 366, distance: 333.7
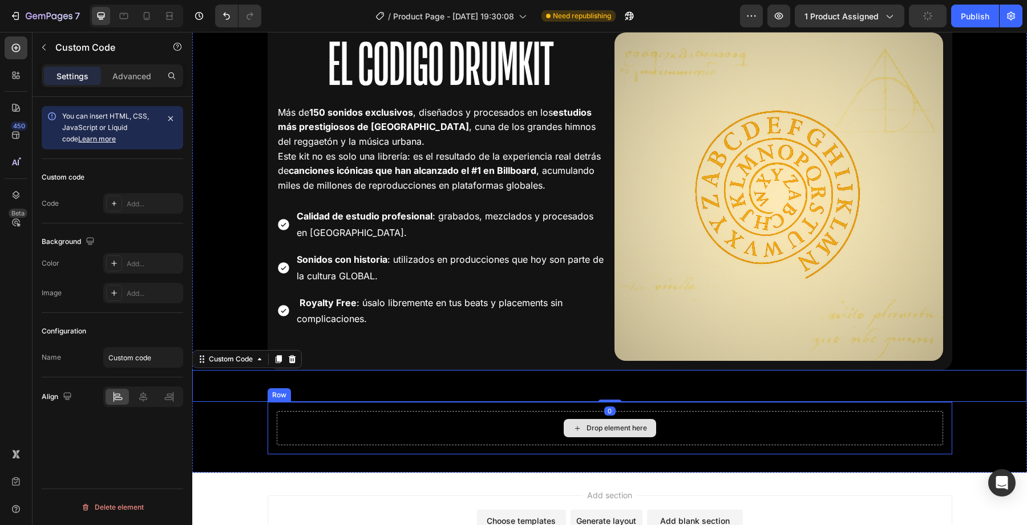
click at [498, 440] on div "Drop element here" at bounding box center [610, 428] width 666 height 34
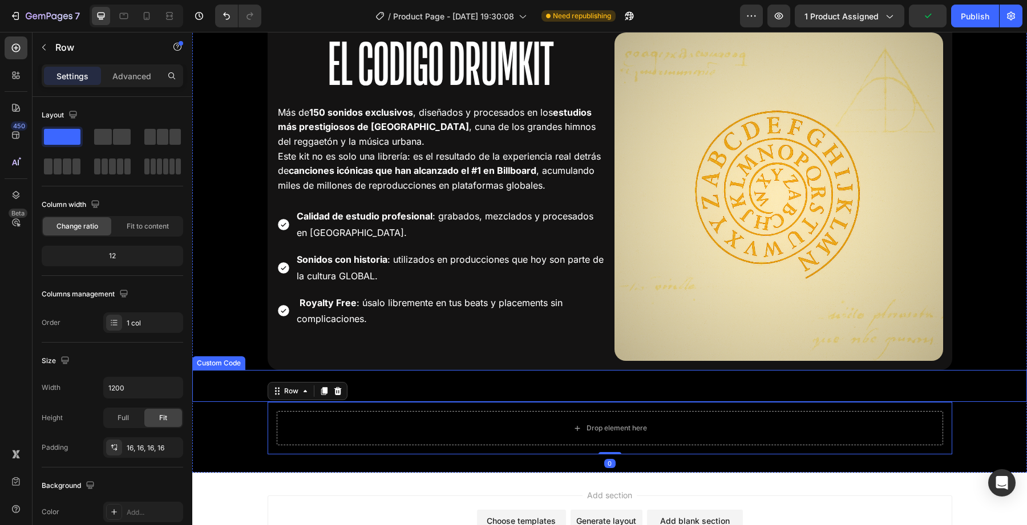
click at [532, 386] on span "Custom code" at bounding box center [609, 386] width 835 height 14
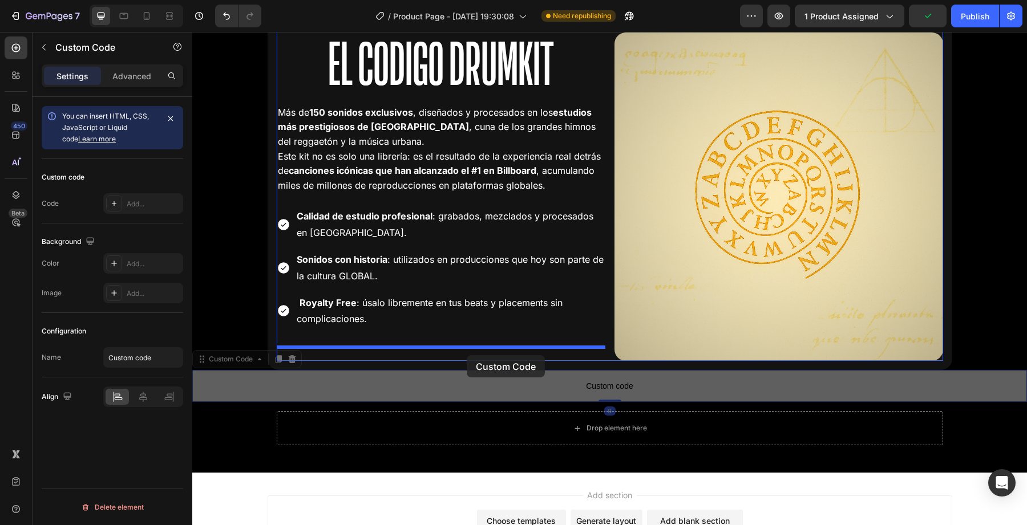
drag, startPoint x: 525, startPoint y: 387, endPoint x: 467, endPoint y: 357, distance: 65.6
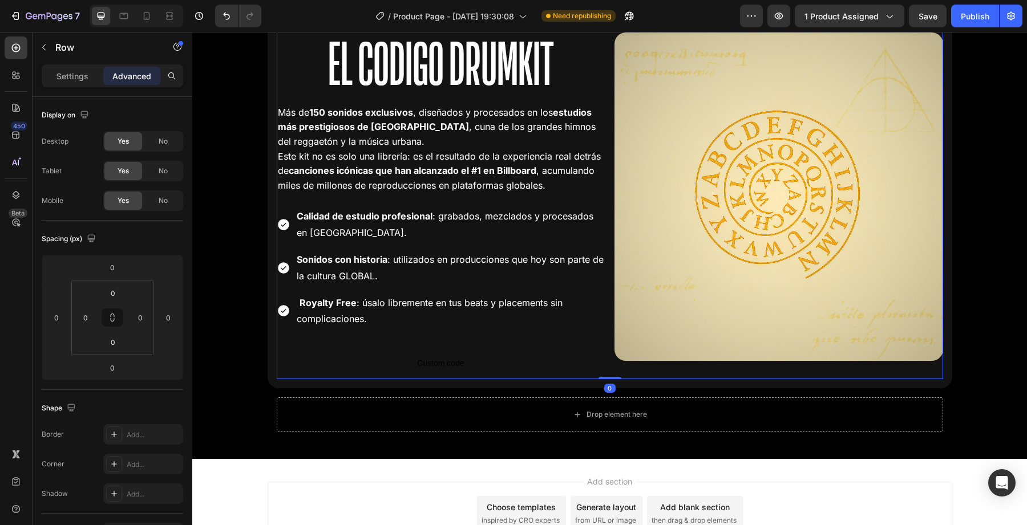
click at [641, 373] on div "Drop element here VALOR: $90 Text Block Row Image" at bounding box center [778, 184] width 329 height 390
click at [637, 384] on div "Drop element here Drop element here Row El Codigo Drumkit Heading Más de 150 so…" at bounding box center [610, 184] width 685 height 409
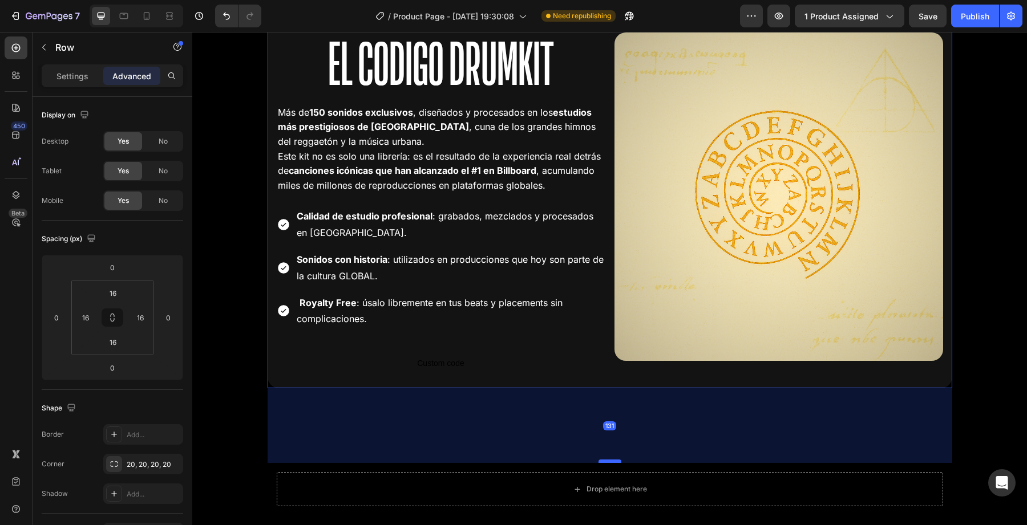
drag, startPoint x: 613, startPoint y: 388, endPoint x: 612, endPoint y: 467, distance: 78.7
click at [612, 463] on div at bounding box center [610, 461] width 23 height 3
type input "138"
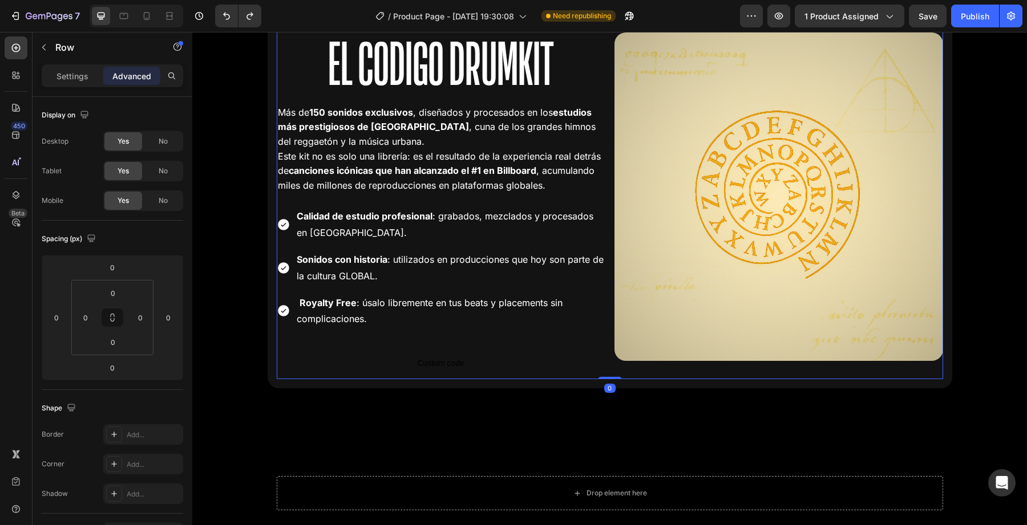
click at [613, 370] on div "Drop element here Drop element here Row El Codigo Drumkit Heading Más de 150 so…" at bounding box center [610, 184] width 666 height 390
click at [642, 378] on div "Drop element here VALOR: $90 Text Block Row Image" at bounding box center [778, 184] width 329 height 390
click at [641, 386] on div "Drop element here Drop element here Row El Codigo Drumkit Heading Más de 150 so…" at bounding box center [610, 184] width 685 height 409
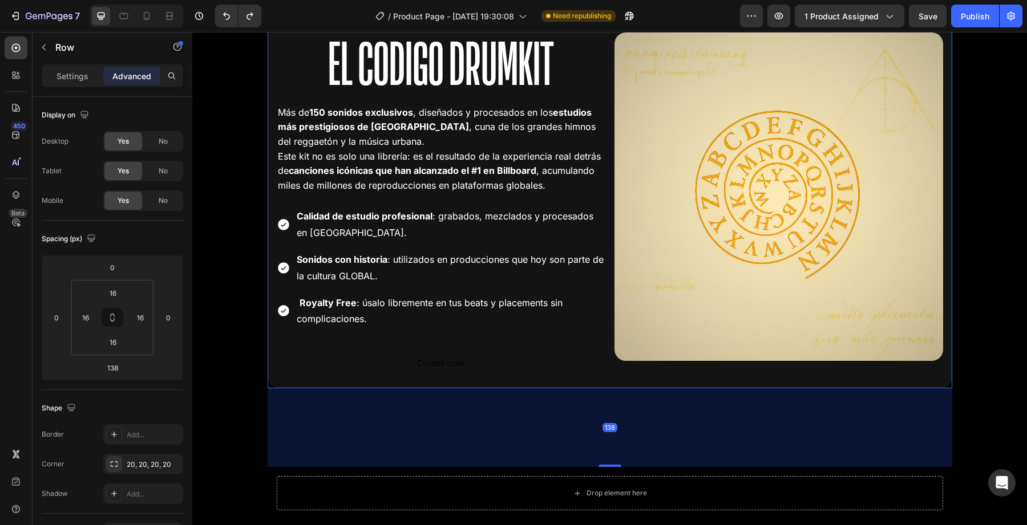
click at [633, 383] on div "Drop element here Drop element here Row El Codigo Drumkit Heading Más de 150 so…" at bounding box center [610, 184] width 685 height 409
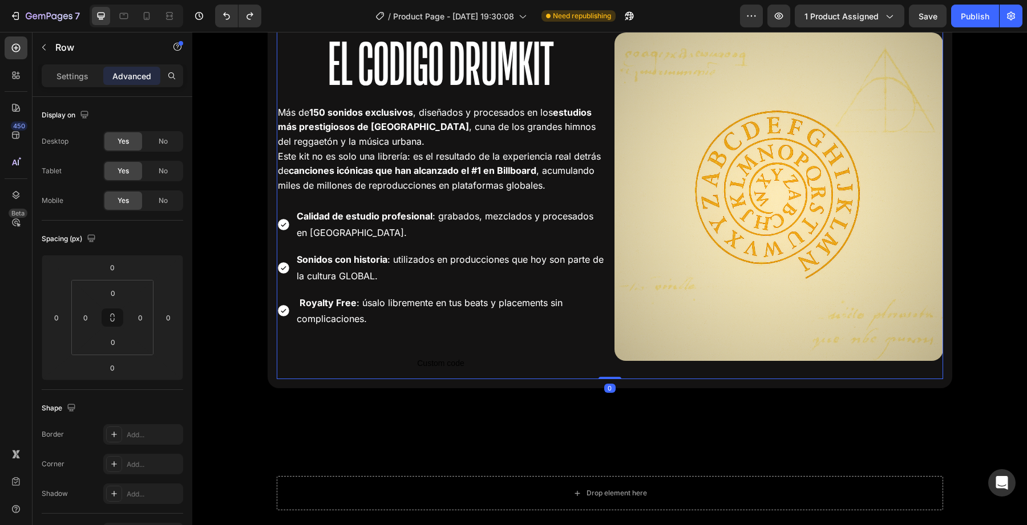
click at [636, 366] on div "Drop element here VALOR: $90 Text Block Row Image" at bounding box center [778, 184] width 329 height 390
click at [474, 331] on div "Drop element here Drop element here Row El Codigo Drumkit Heading Más de 150 so…" at bounding box center [441, 184] width 329 height 390
click at [397, 333] on div "Drop element here Drop element here Row El Codigo Drumkit Heading Más de 150 so…" at bounding box center [441, 184] width 329 height 390
click at [345, 344] on div "Drop element here Drop element here Row El Codigo Drumkit Heading Más de 150 so…" at bounding box center [441, 184] width 329 height 390
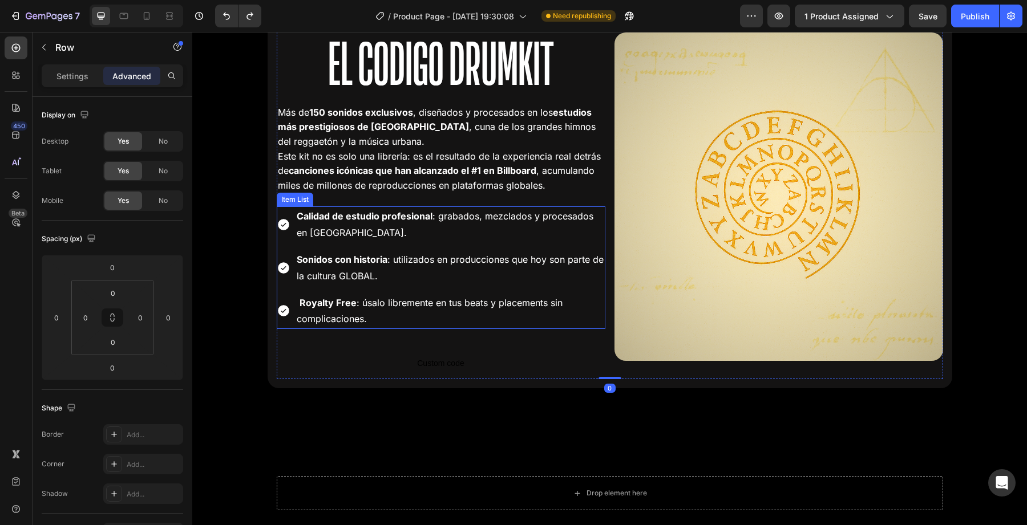
click at [310, 326] on p "Royalty Free : úsalo libremente en tus beats y placements sin complicaciones." at bounding box center [450, 311] width 307 height 33
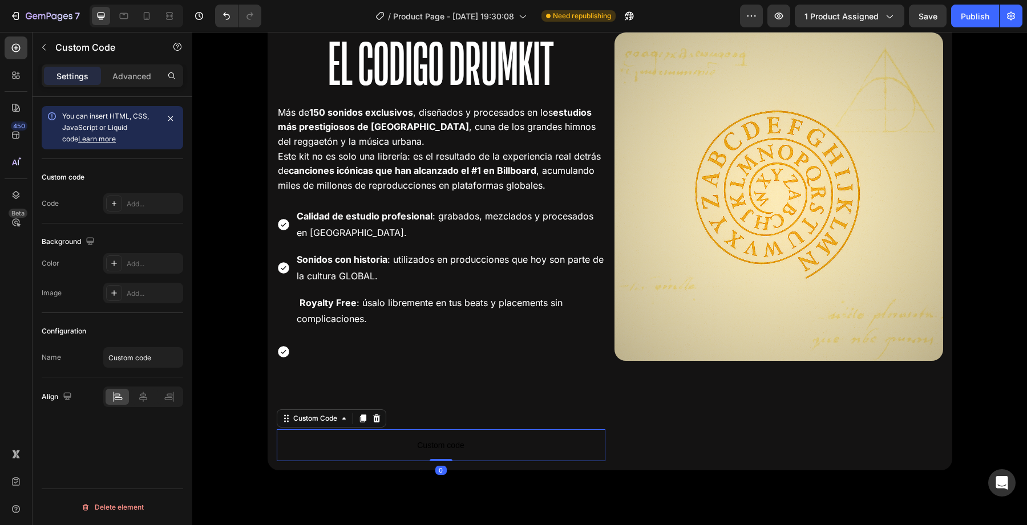
click at [464, 435] on p "Custom code" at bounding box center [441, 446] width 329 height 32
click at [50, 55] on button "button" at bounding box center [44, 47] width 18 height 18
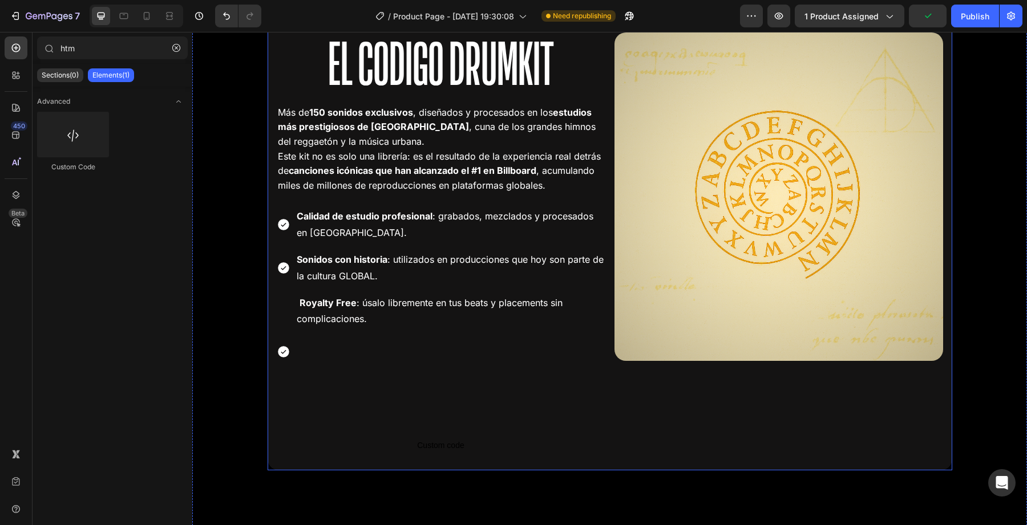
click at [432, 451] on span "Custom code" at bounding box center [441, 446] width 329 height 14
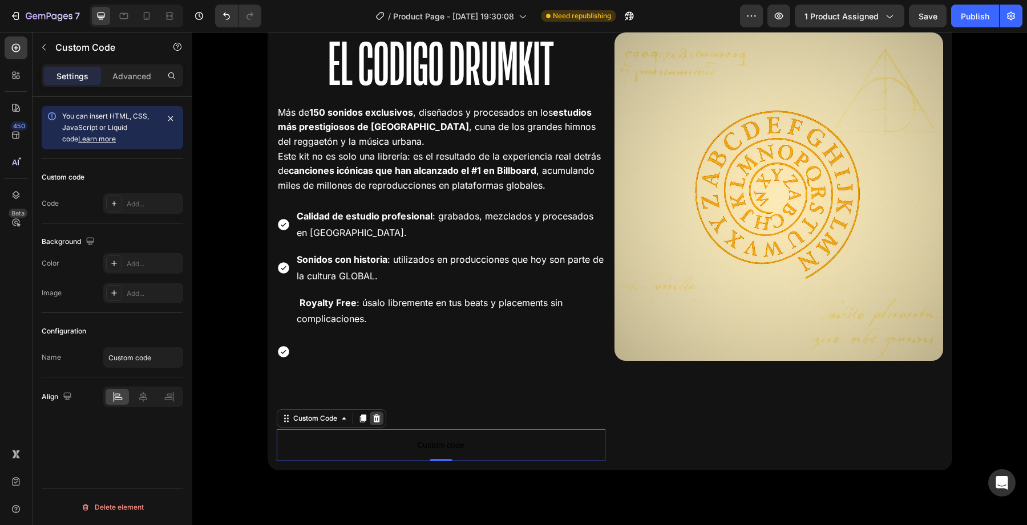
click at [378, 419] on icon at bounding box center [376, 419] width 7 height 8
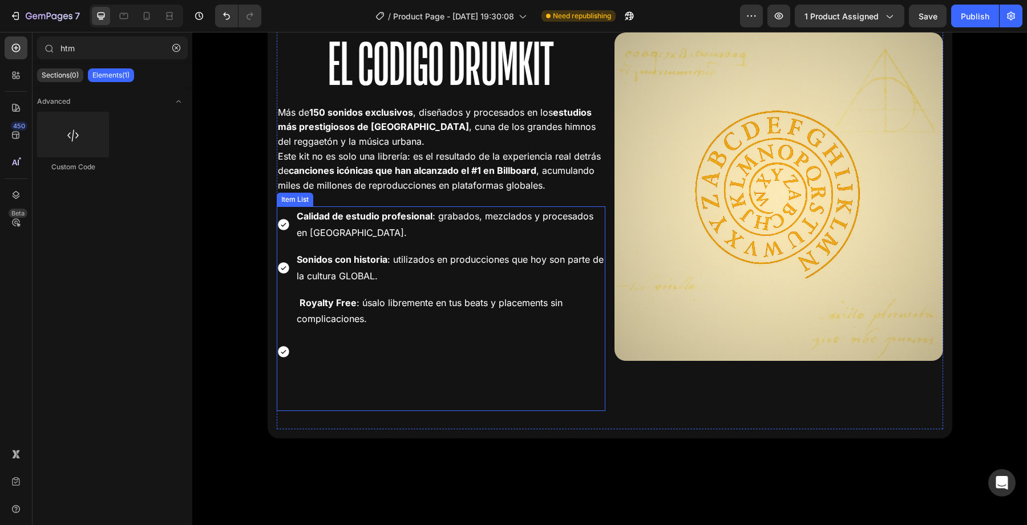
click at [283, 345] on icon at bounding box center [284, 352] width 14 height 14
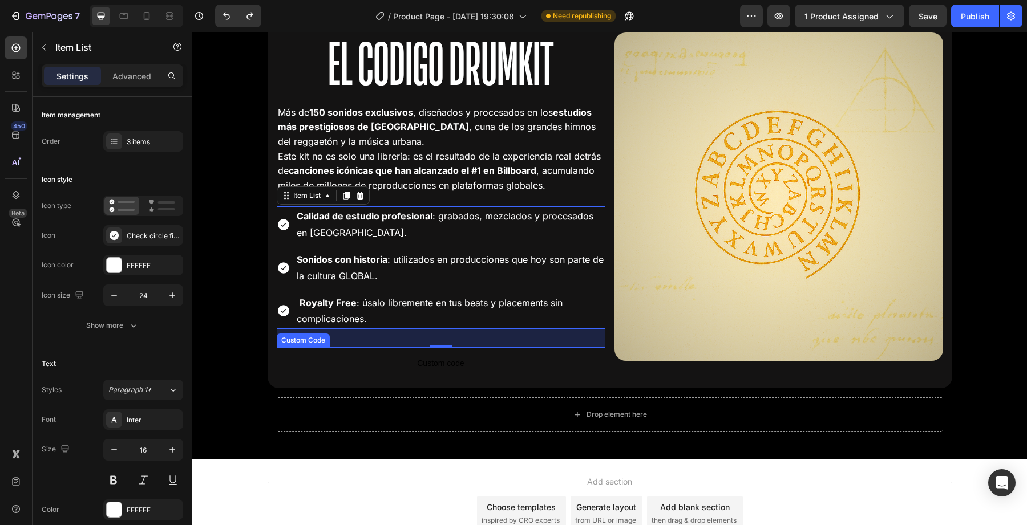
click at [429, 351] on p "Custom code" at bounding box center [441, 363] width 329 height 32
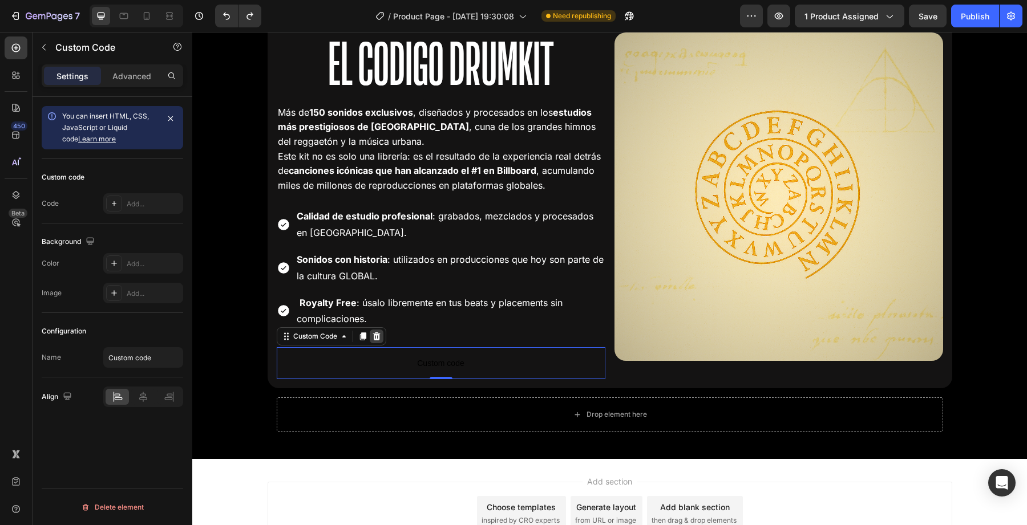
click at [378, 339] on icon at bounding box center [376, 337] width 7 height 8
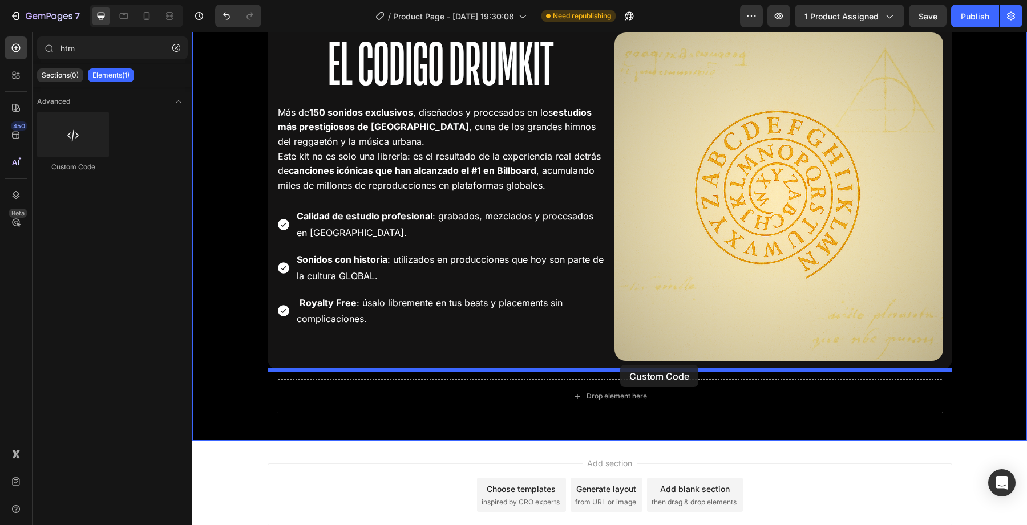
drag, startPoint x: 279, startPoint y: 176, endPoint x: 620, endPoint y: 365, distance: 390.2
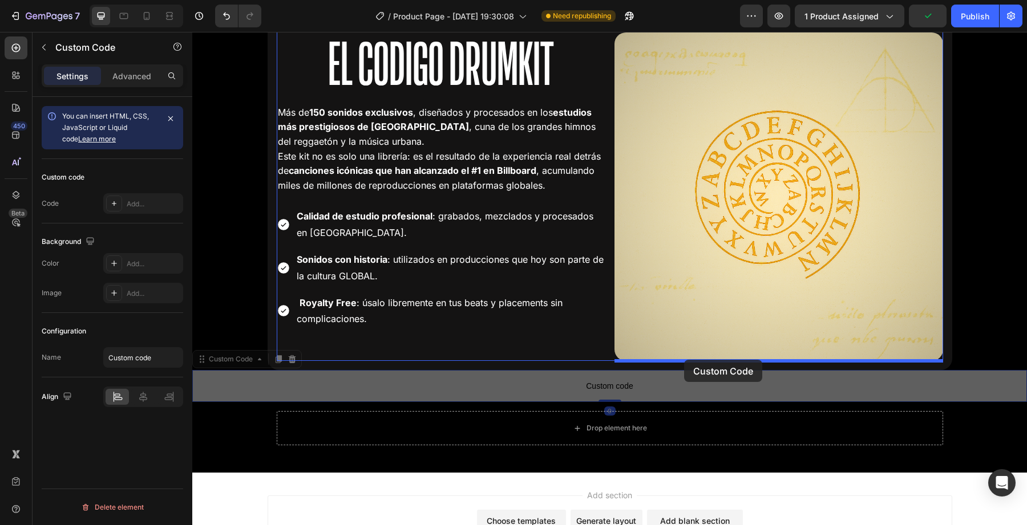
drag, startPoint x: 733, startPoint y: 383, endPoint x: 684, endPoint y: 360, distance: 53.8
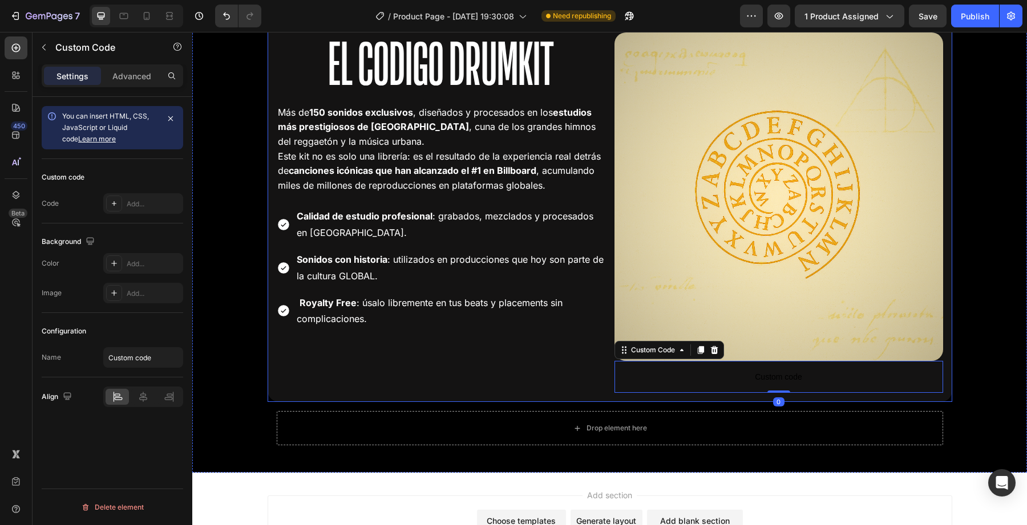
click at [666, 399] on div "Drop element here Drop element here Row El Codigo Drumkit Heading Más de 150 so…" at bounding box center [610, 191] width 685 height 422
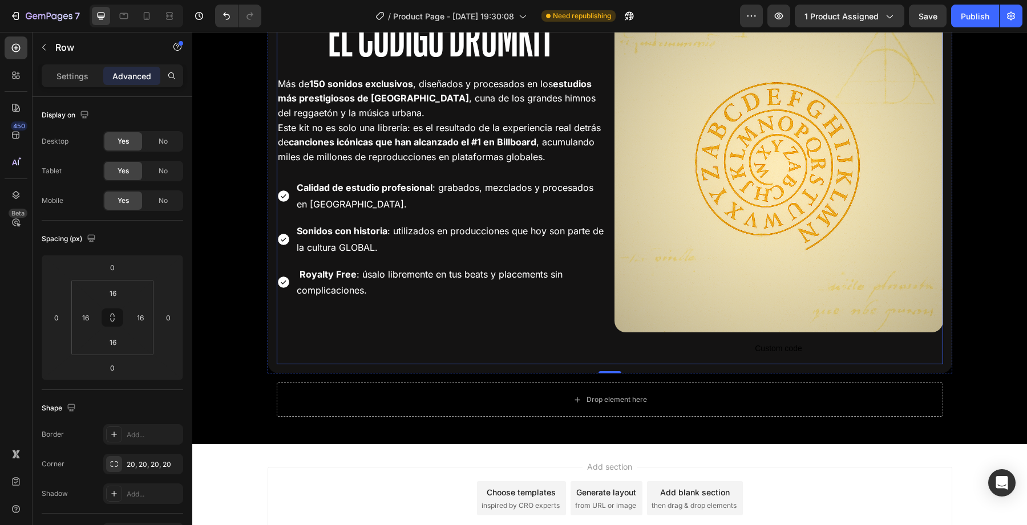
scroll to position [2302, 0]
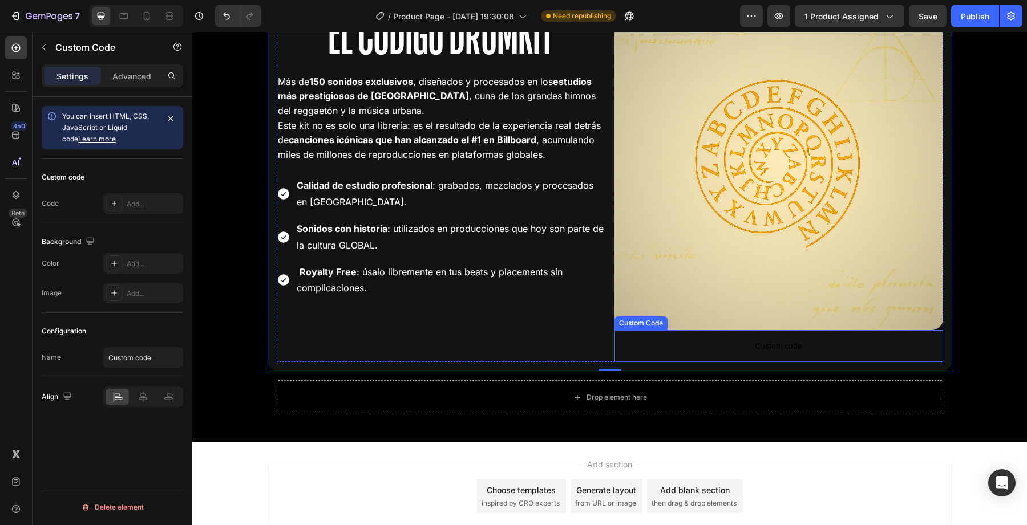
click at [742, 349] on span "Custom code" at bounding box center [778, 346] width 329 height 14
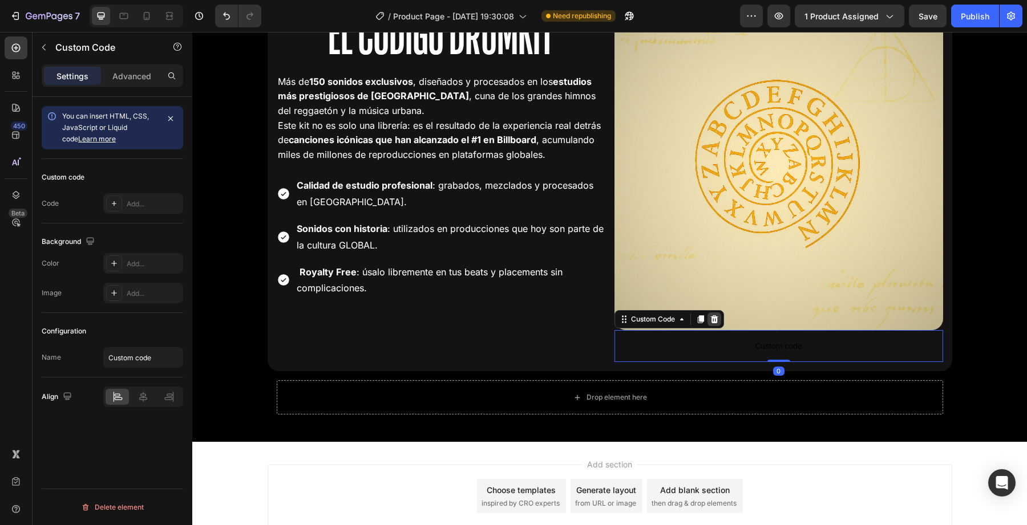
click at [710, 319] on icon at bounding box center [714, 319] width 9 height 9
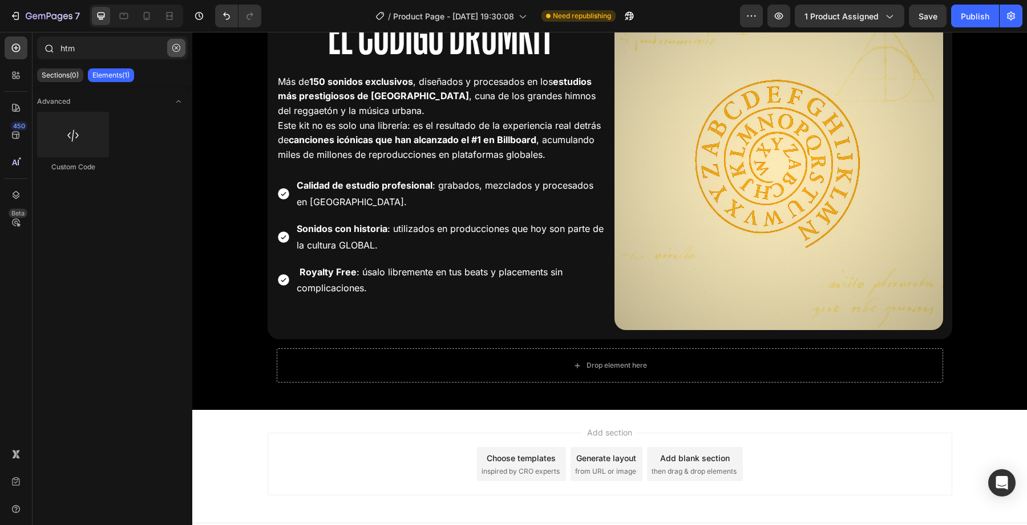
click at [177, 50] on icon "button" at bounding box center [176, 48] width 8 height 8
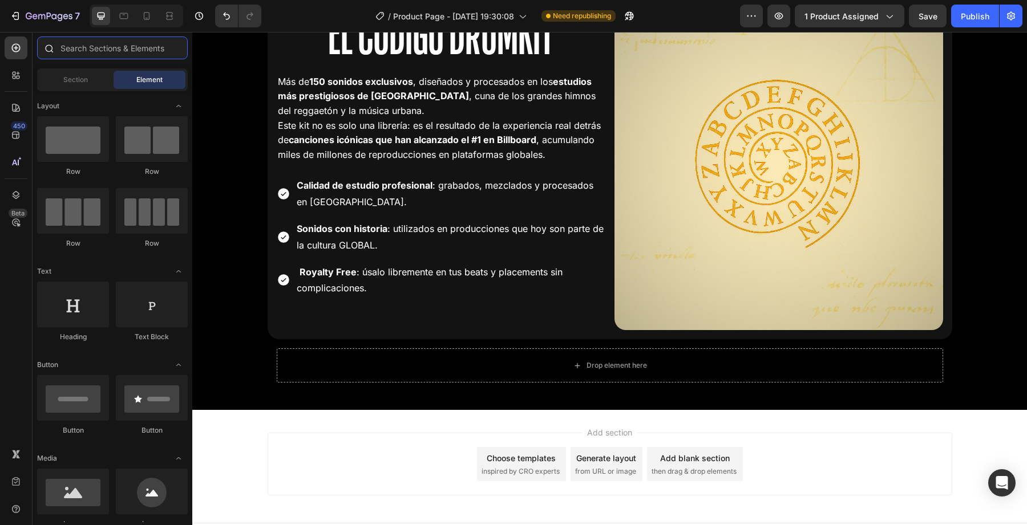
click at [92, 46] on input "text" at bounding box center [112, 48] width 151 height 23
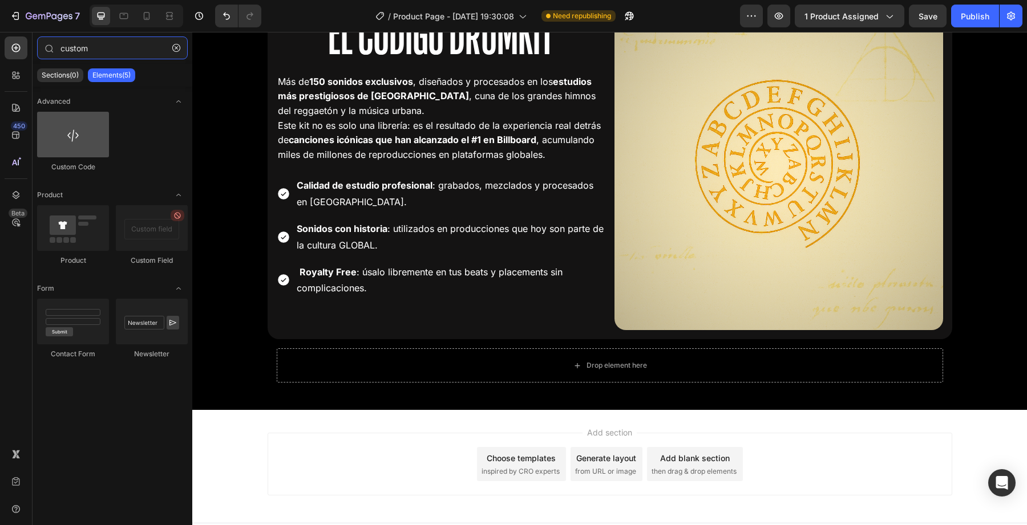
type input "custom"
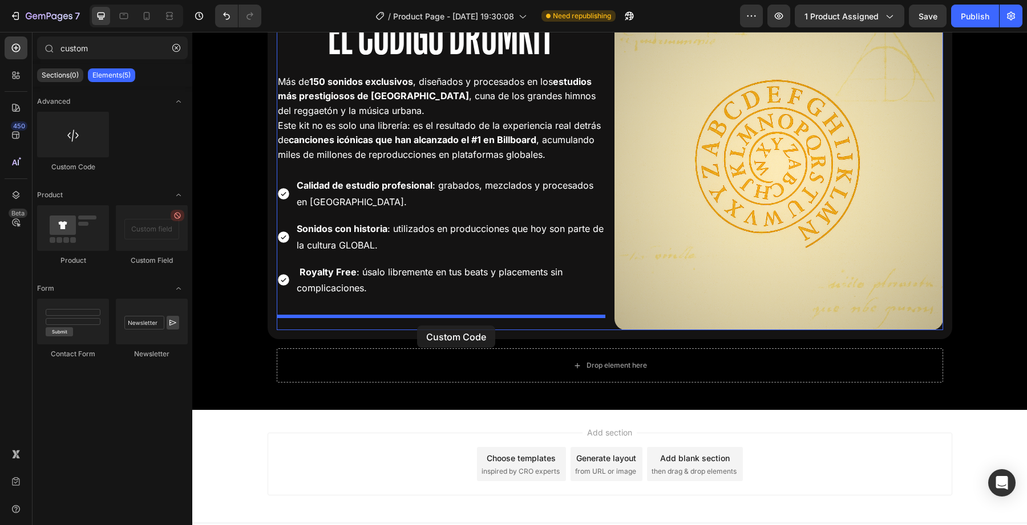
drag, startPoint x: 268, startPoint y: 157, endPoint x: 417, endPoint y: 325, distance: 224.3
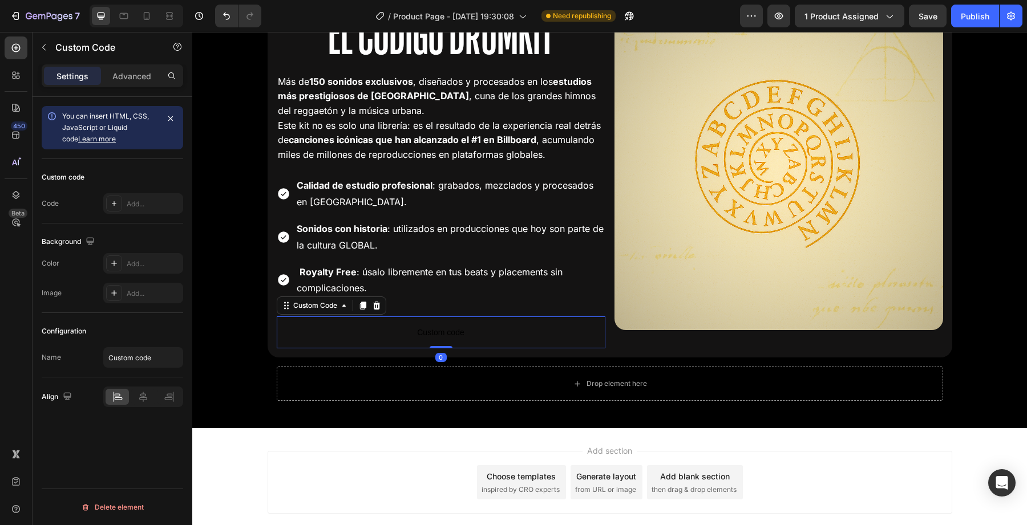
click at [415, 331] on span "Custom code" at bounding box center [441, 333] width 329 height 14
click at [41, 45] on icon "button" at bounding box center [43, 47] width 9 height 9
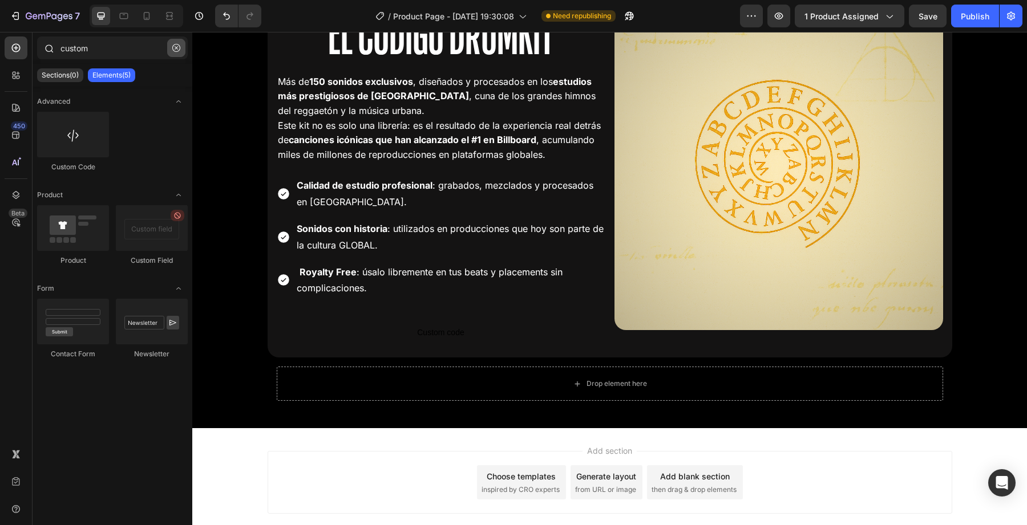
click at [177, 43] on button "button" at bounding box center [176, 48] width 18 height 18
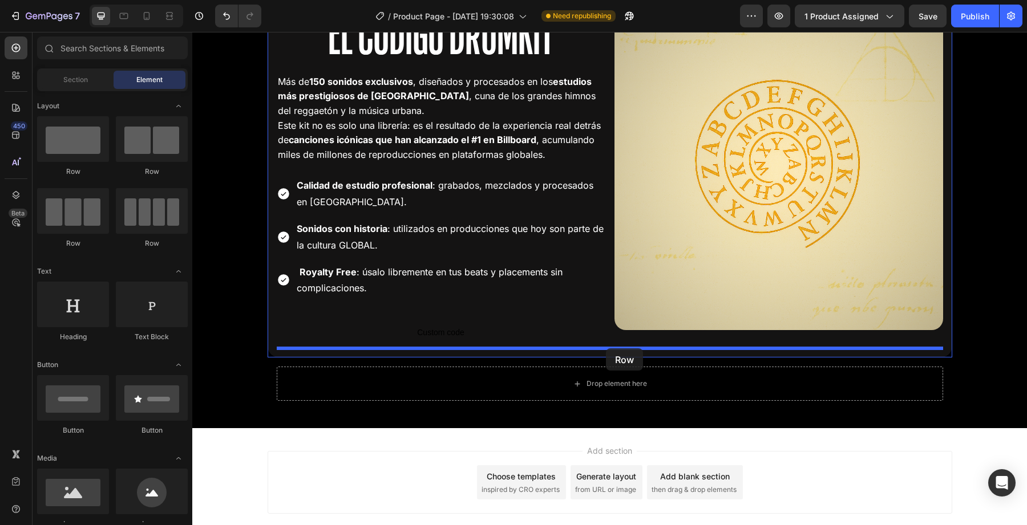
drag, startPoint x: 326, startPoint y: 189, endPoint x: 606, endPoint y: 349, distance: 321.7
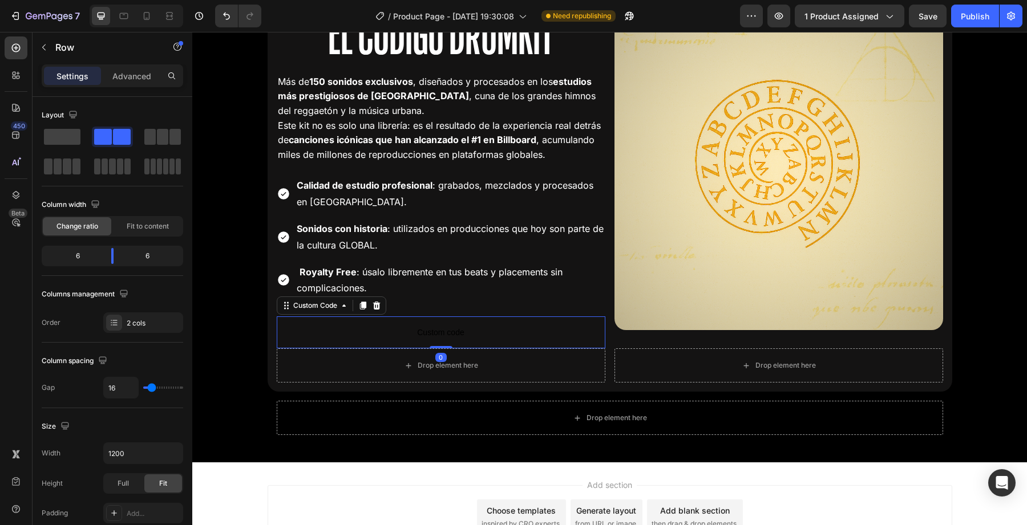
click at [467, 337] on span "Custom code" at bounding box center [441, 333] width 329 height 14
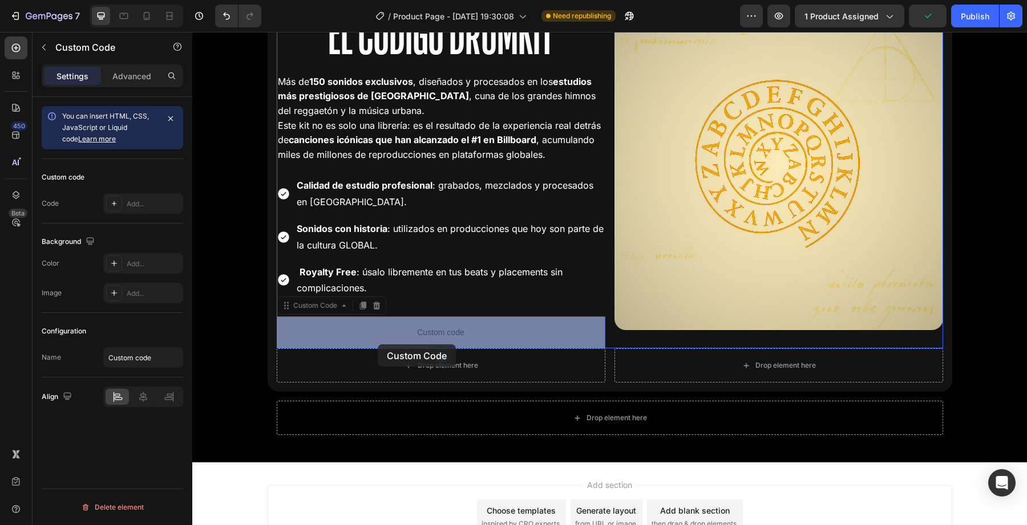
drag, startPoint x: 443, startPoint y: 334, endPoint x: 377, endPoint y: 345, distance: 67.1
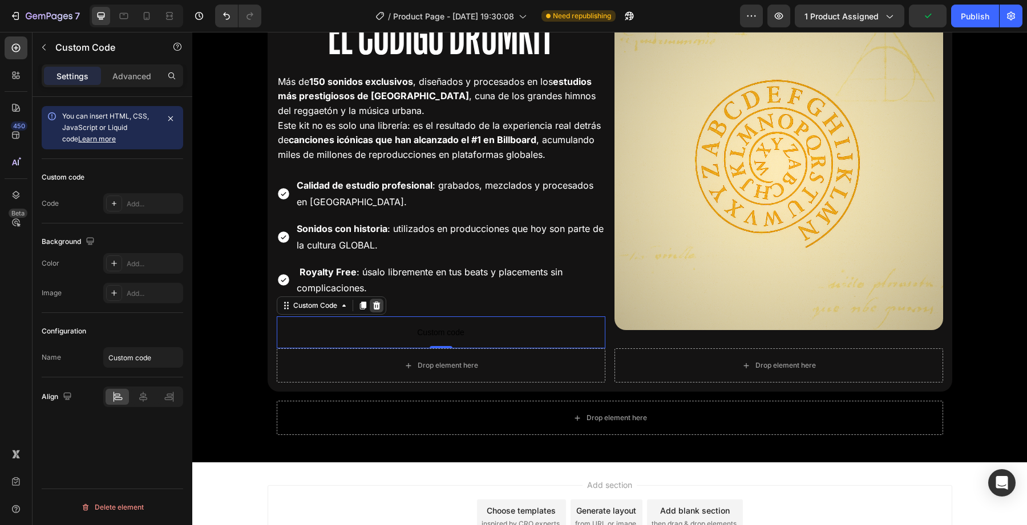
click at [373, 305] on icon at bounding box center [376, 305] width 9 height 9
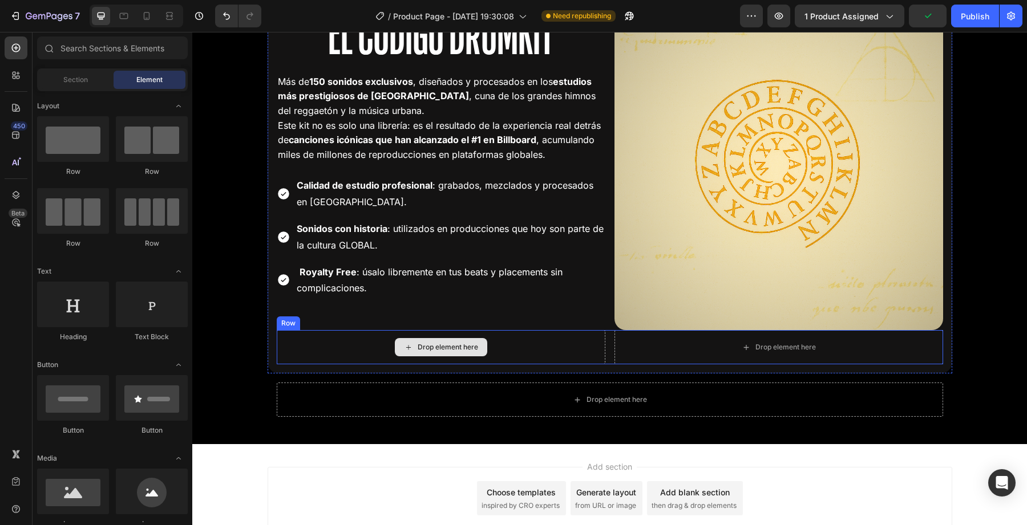
click at [423, 340] on div "Drop element here" at bounding box center [441, 347] width 92 height 18
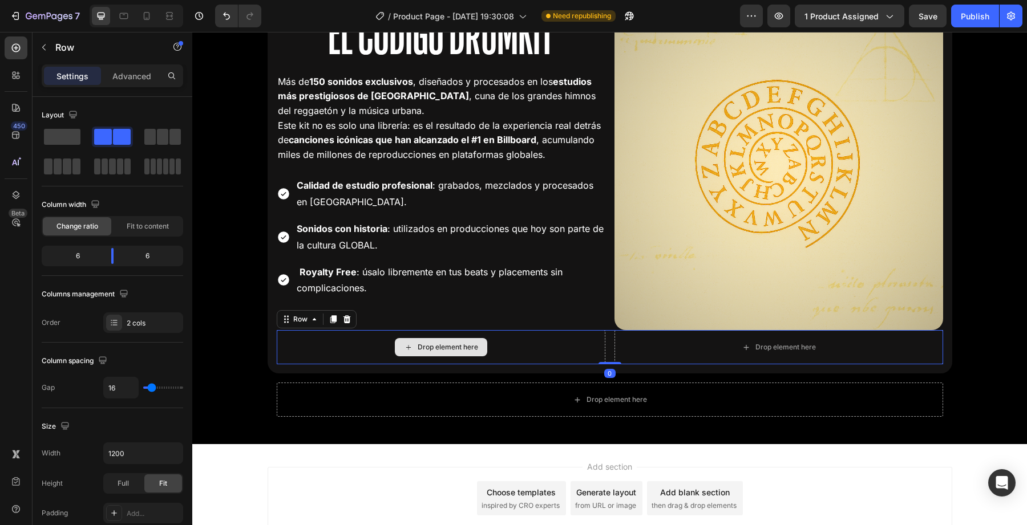
click at [318, 342] on div "Drop element here" at bounding box center [441, 347] width 329 height 34
click at [344, 318] on icon at bounding box center [346, 320] width 7 height 8
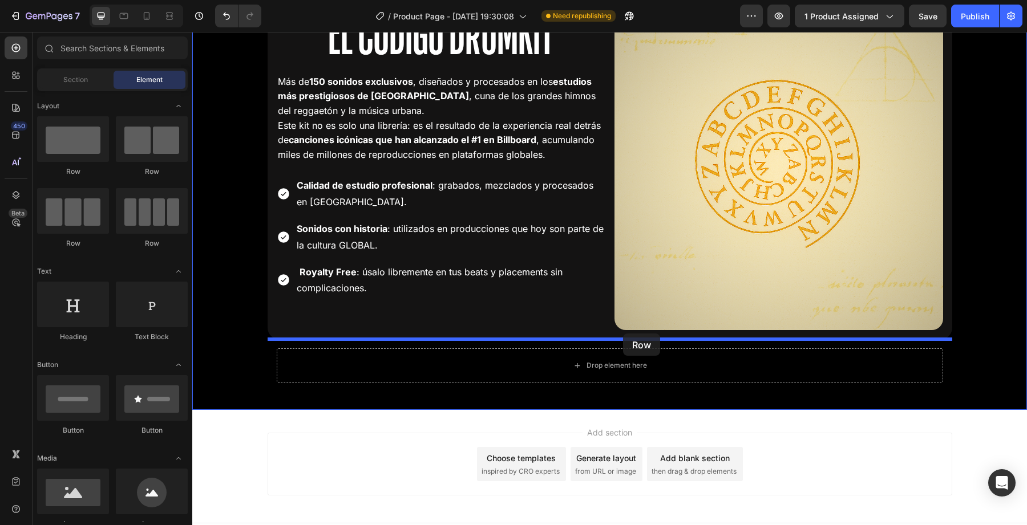
drag, startPoint x: 260, startPoint y: 163, endPoint x: 622, endPoint y: 333, distance: 400.7
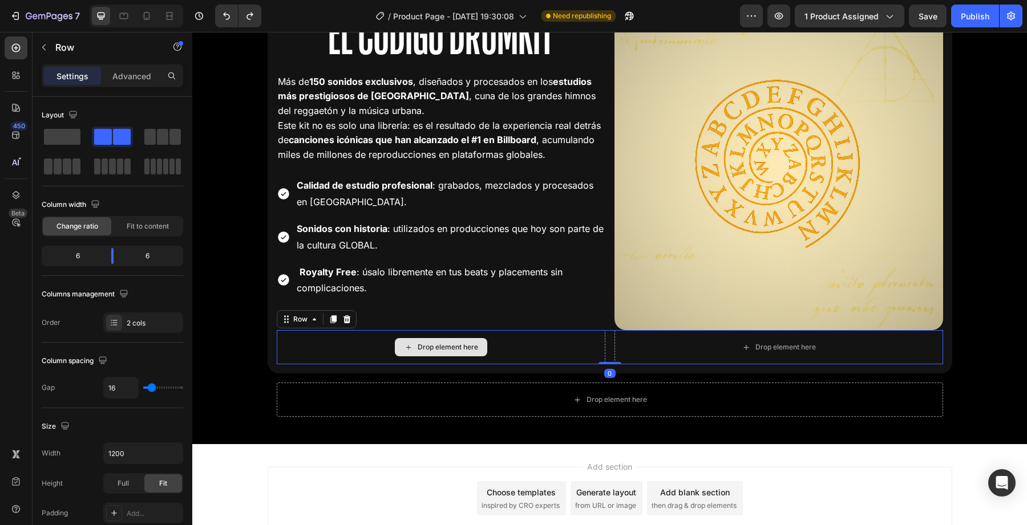
click at [576, 349] on div "Drop element here" at bounding box center [441, 347] width 329 height 34
click at [45, 140] on span at bounding box center [62, 137] width 37 height 16
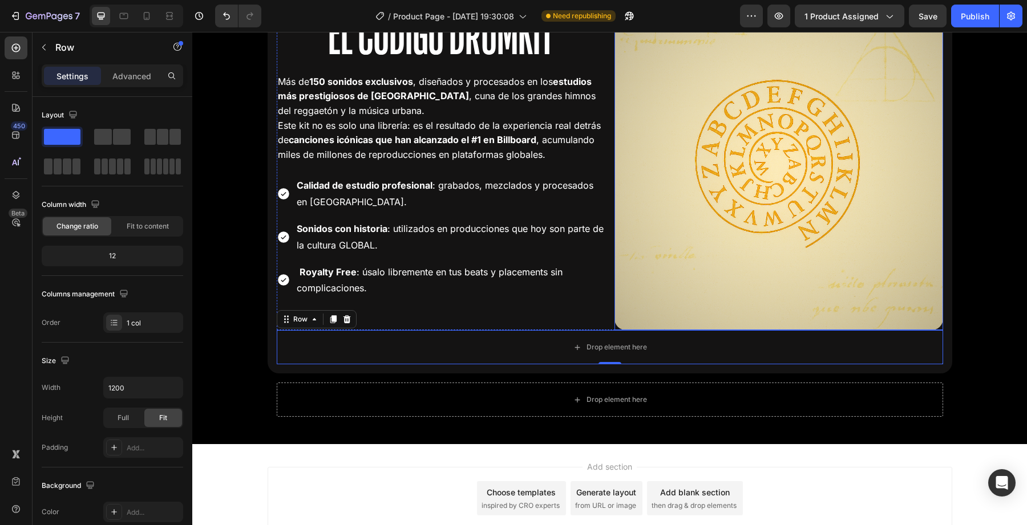
click at [636, 322] on img at bounding box center [778, 166] width 329 height 329
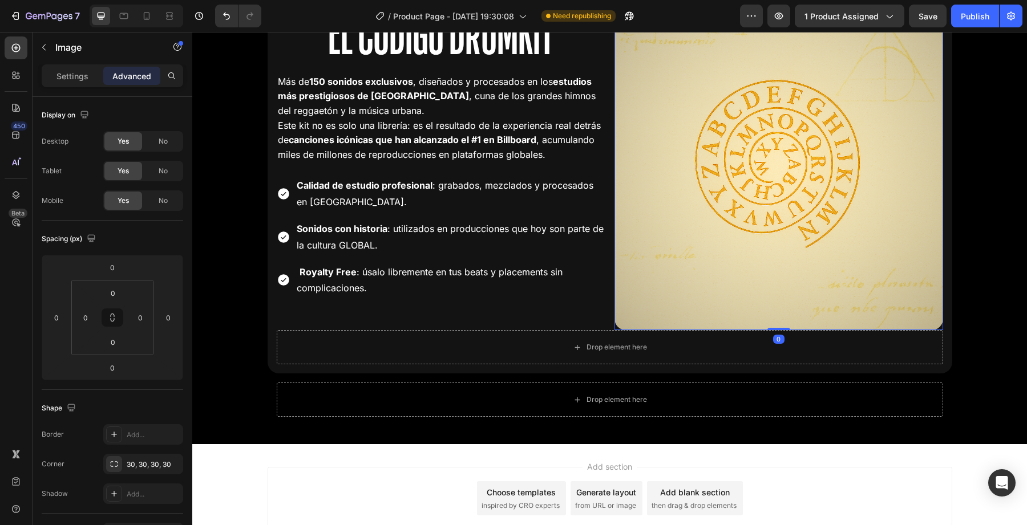
click at [618, 329] on div "Drop element here Drop element here Row El Codigo Drumkit Heading Más de 150 so…" at bounding box center [610, 144] width 666 height 372
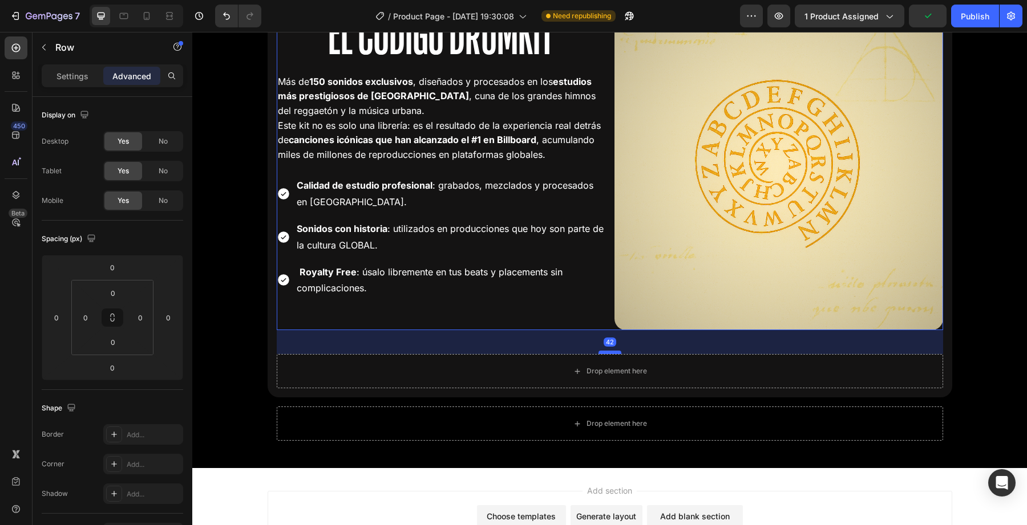
drag, startPoint x: 613, startPoint y: 328, endPoint x: 612, endPoint y: 352, distance: 24.0
click at [612, 352] on div at bounding box center [610, 352] width 23 height 3
type input "42"
click at [589, 383] on div "Drop element here" at bounding box center [610, 371] width 666 height 34
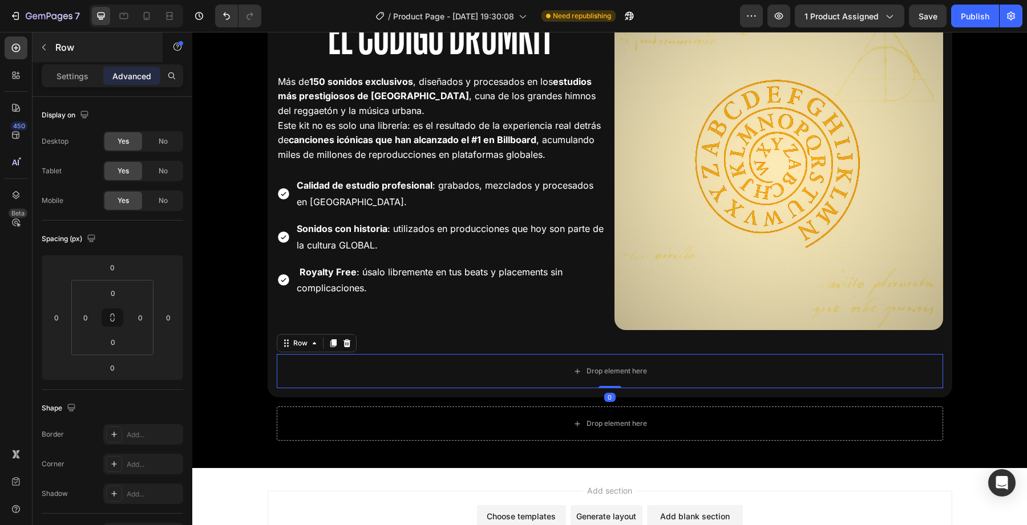
click at [51, 57] on div "Row" at bounding box center [98, 48] width 130 height 30
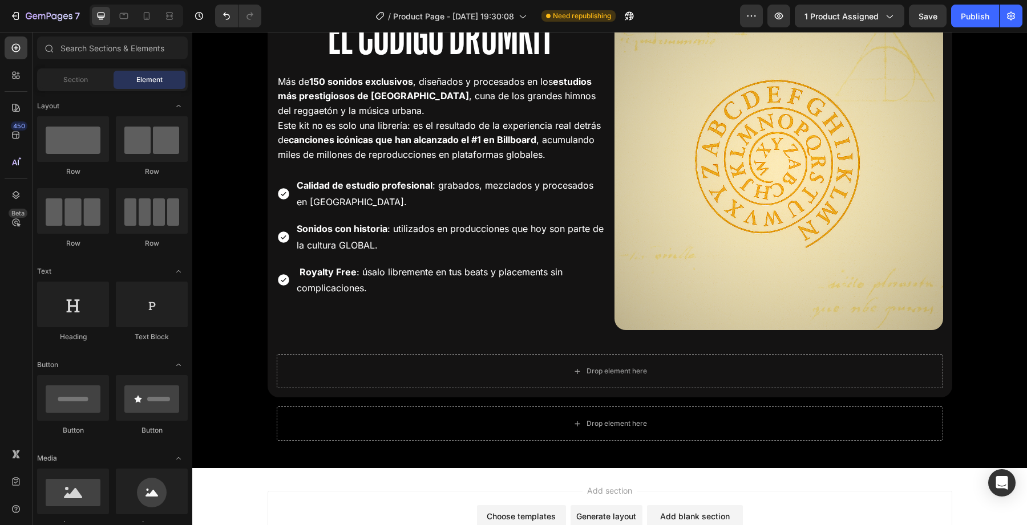
click at [83, 69] on div "Section Element" at bounding box center [112, 79] width 151 height 23
click at [94, 54] on input "text" at bounding box center [112, 48] width 151 height 23
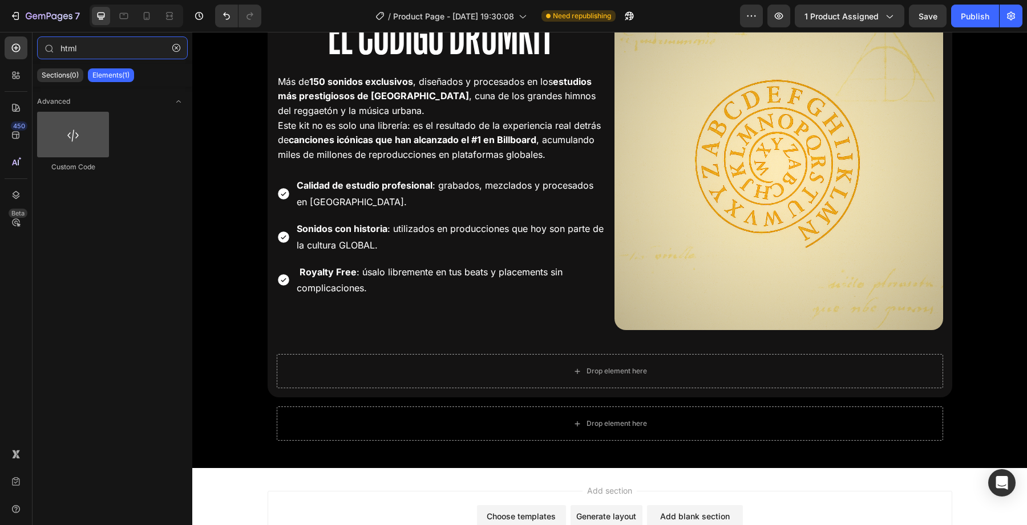
type input "html"
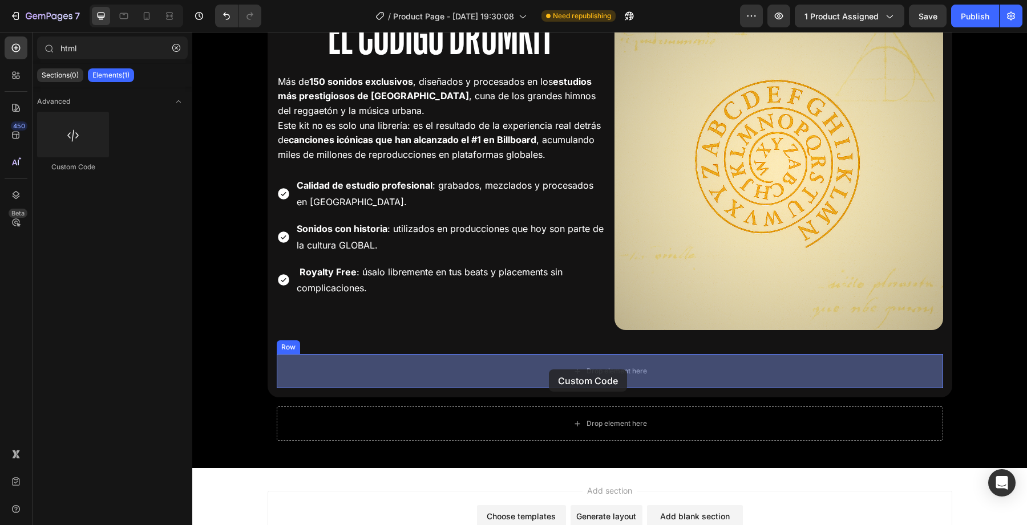
drag, startPoint x: 271, startPoint y: 179, endPoint x: 549, endPoint y: 370, distance: 337.2
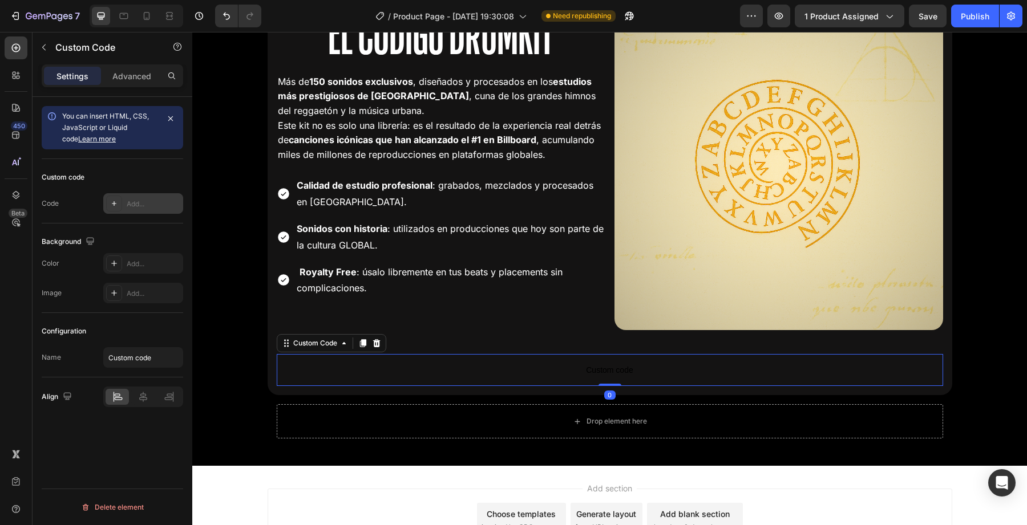
click at [144, 211] on div "Add..." at bounding box center [143, 203] width 80 height 21
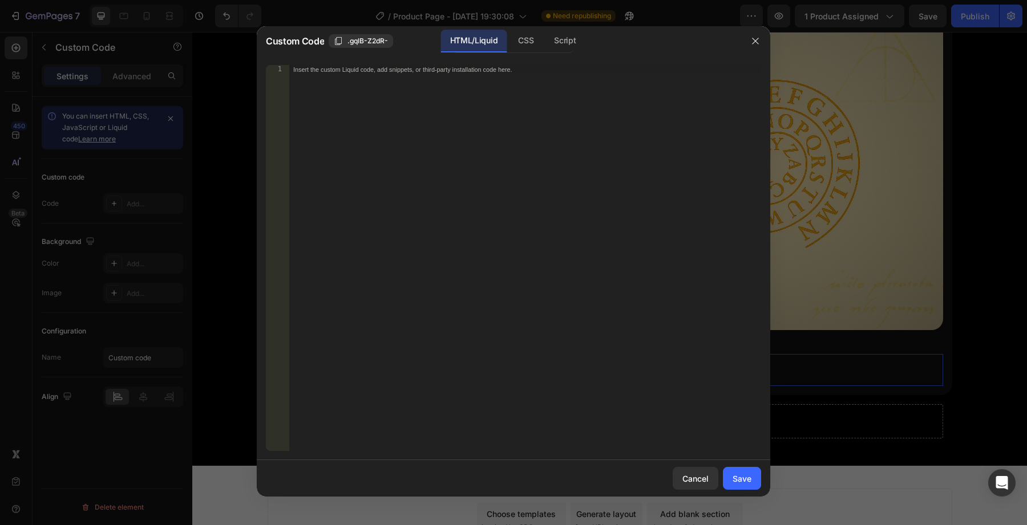
click at [330, 90] on div "Insert the custom Liquid code, add snippets, or third-party installation code h…" at bounding box center [525, 267] width 472 height 405
paste textarea "</script>"
type textarea "</script>"
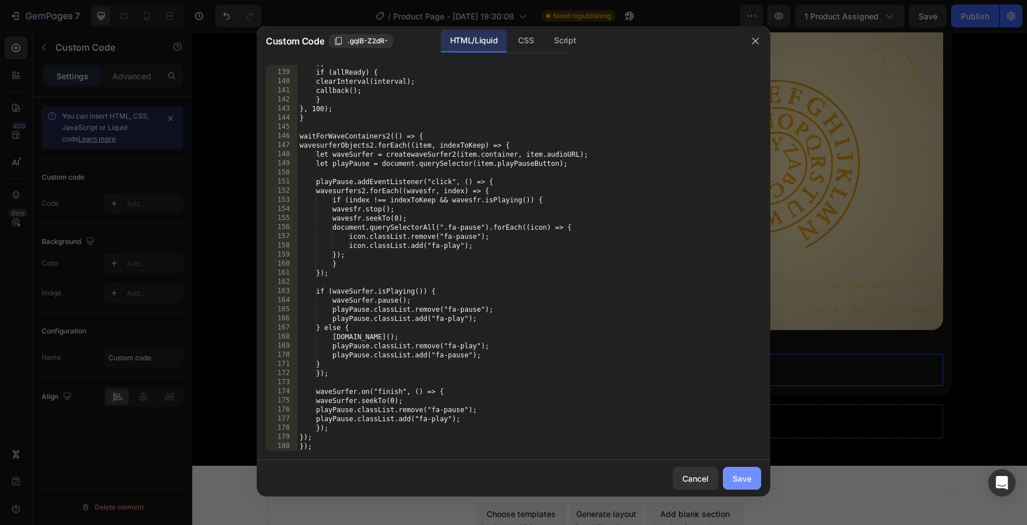
click at [759, 484] on button "Save" at bounding box center [742, 478] width 38 height 23
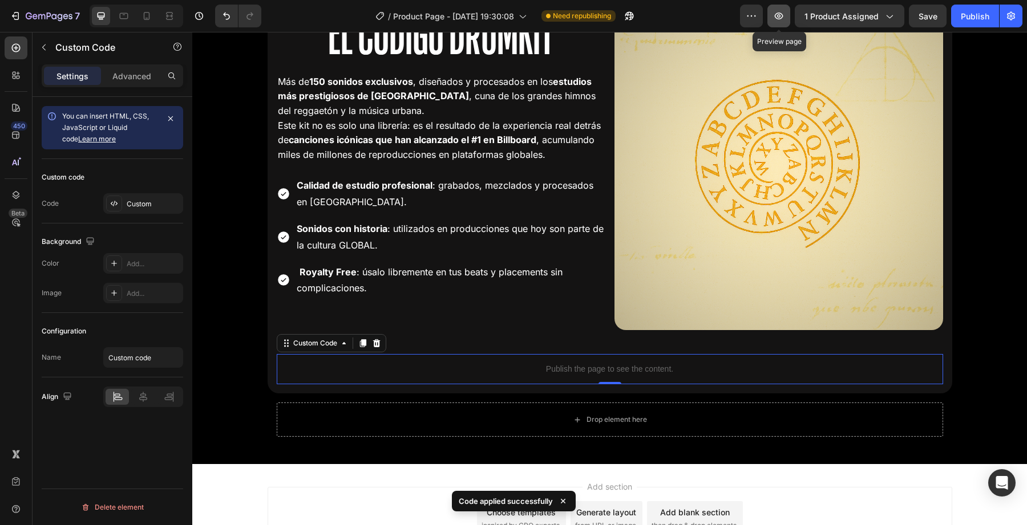
click at [779, 25] on button "button" at bounding box center [778, 16] width 23 height 23
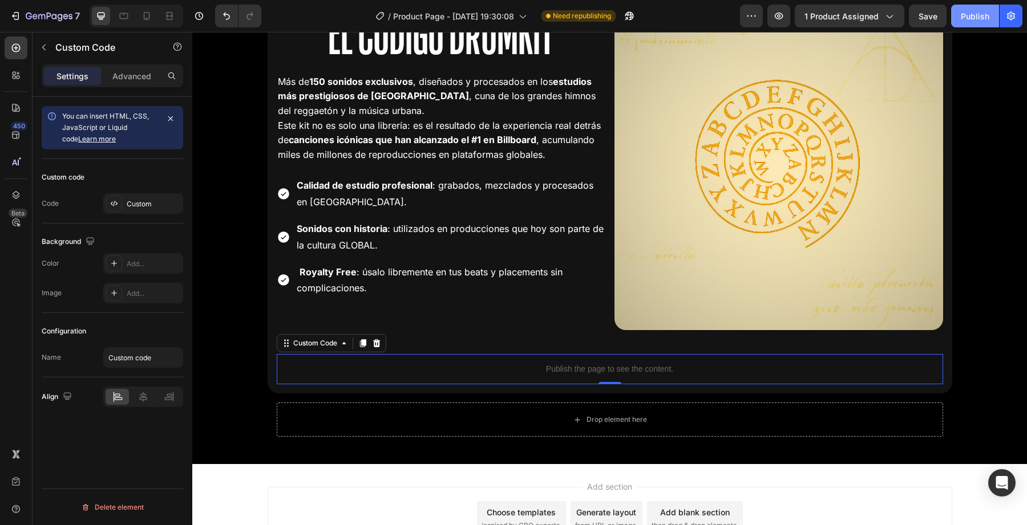
click at [972, 15] on div "Publish" at bounding box center [975, 16] width 29 height 12
click at [447, 367] on p "Publish the page to see the content." at bounding box center [610, 369] width 666 height 12
click at [318, 342] on div "Custom Code" at bounding box center [315, 343] width 48 height 10
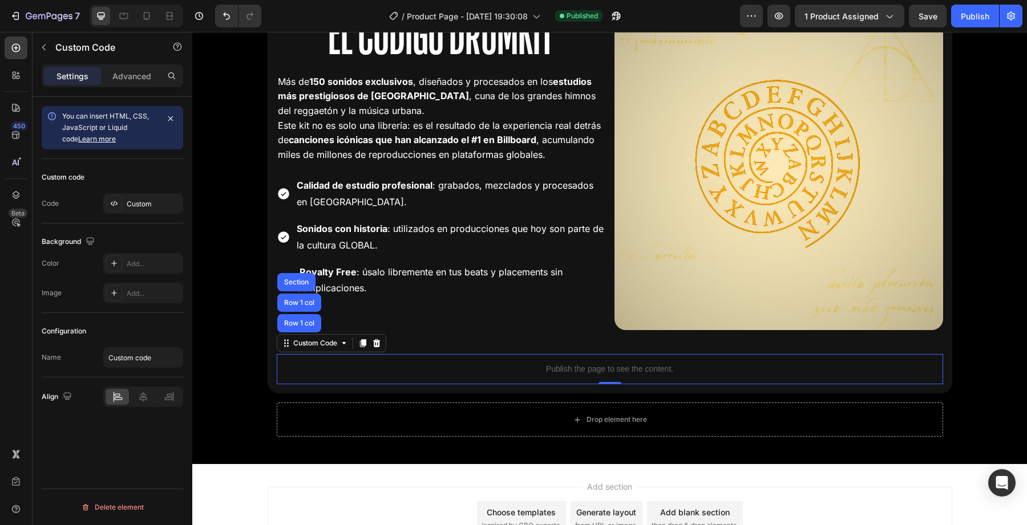
click at [364, 369] on p "Publish the page to see the content." at bounding box center [610, 369] width 666 height 12
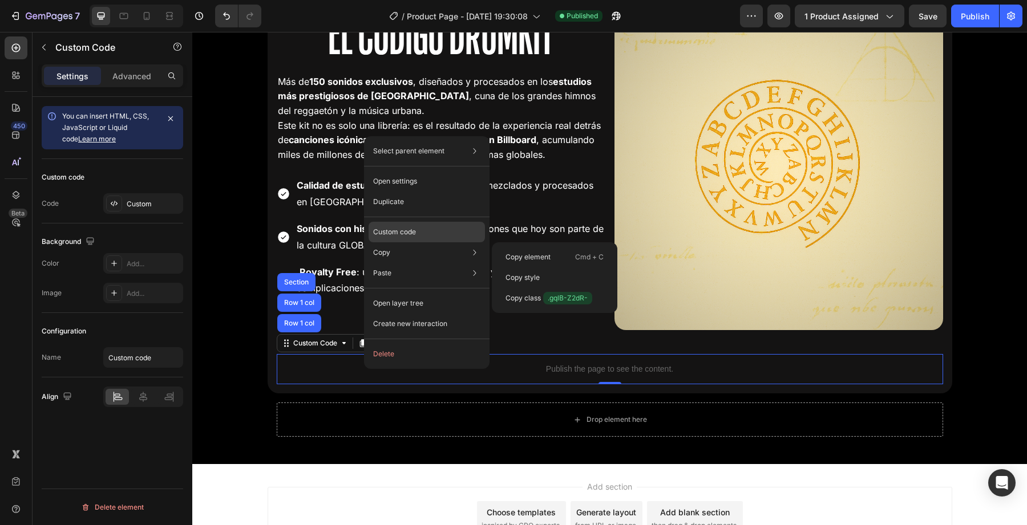
click at [411, 234] on p "Custom code" at bounding box center [394, 232] width 43 height 10
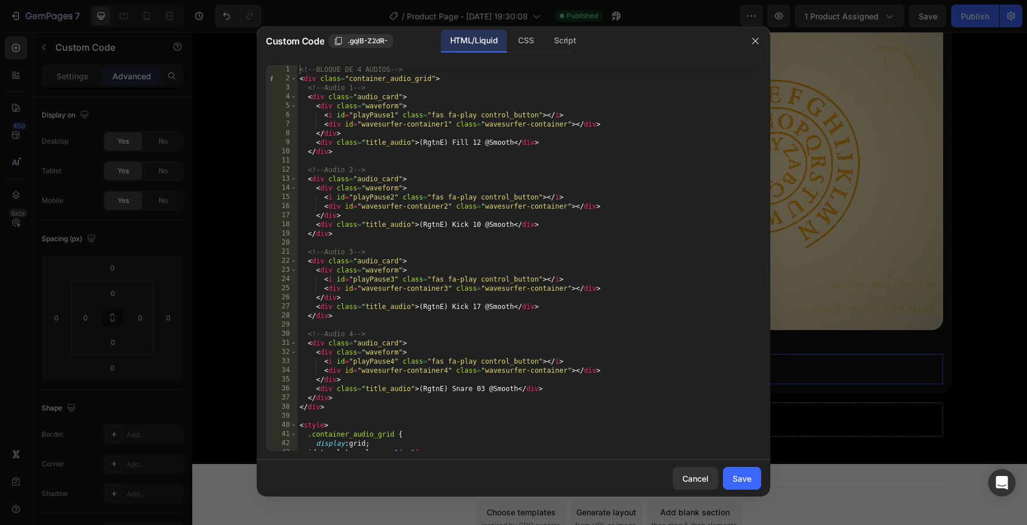
click at [472, 439] on div "<!-- BLOQUE DE 4 AUDIOS --> < div class = "container_audio_grid" > <!-- Audio 1…" at bounding box center [529, 267] width 464 height 405
type textarea "}); </script>"
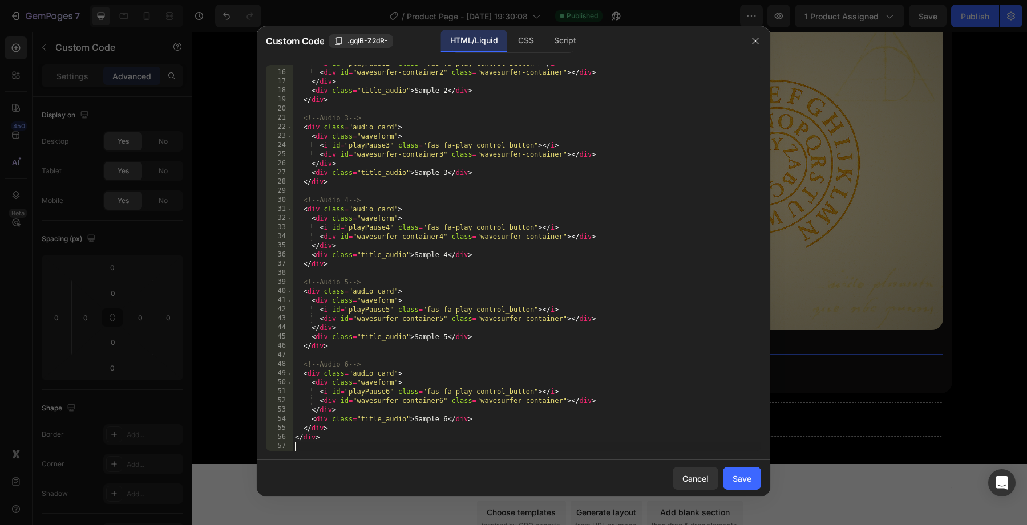
scroll to position [0, 0]
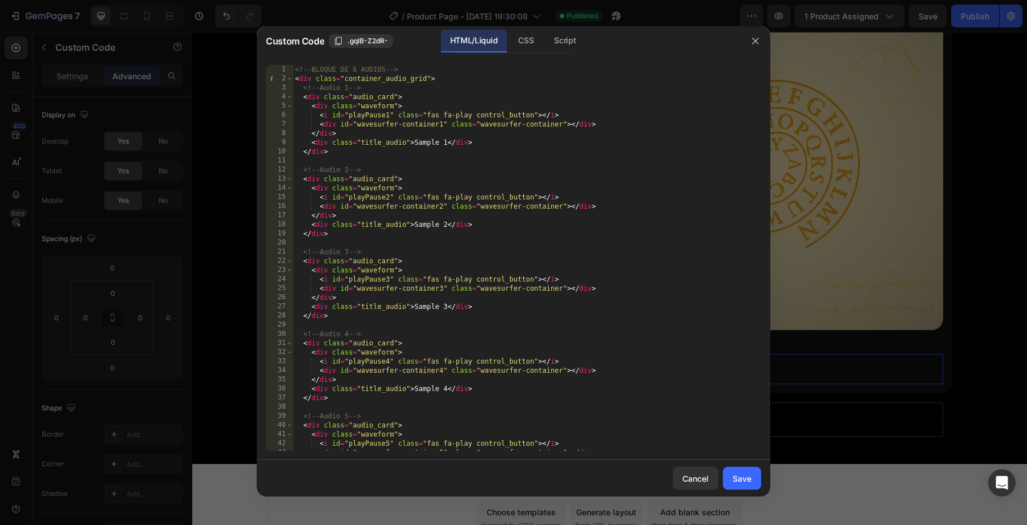
click at [535, 52] on div "HTML/Liquid CSS Script" at bounding box center [513, 41] width 122 height 23
click at [524, 41] on div "CSS" at bounding box center [526, 41] width 34 height 23
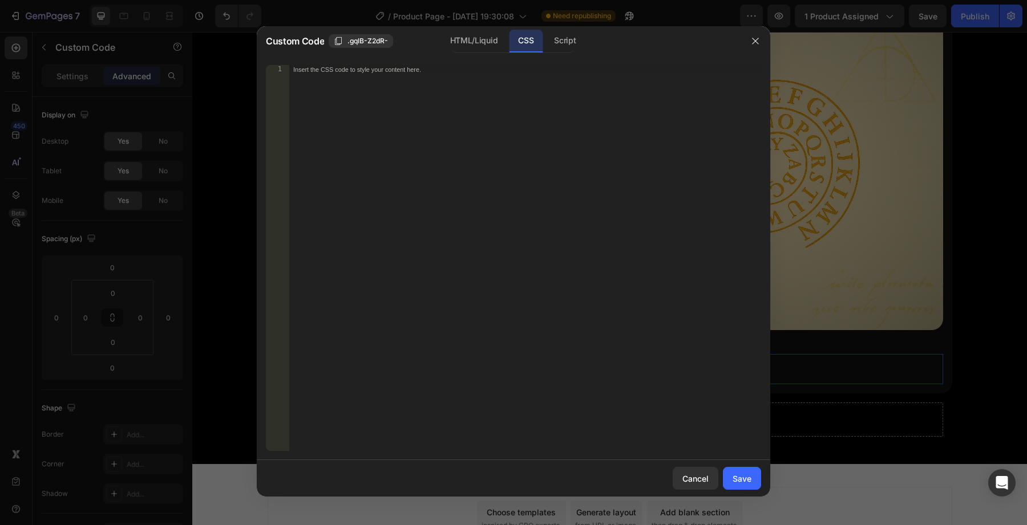
click at [362, 151] on div "Insert the CSS code to style your content here." at bounding box center [525, 267] width 472 height 405
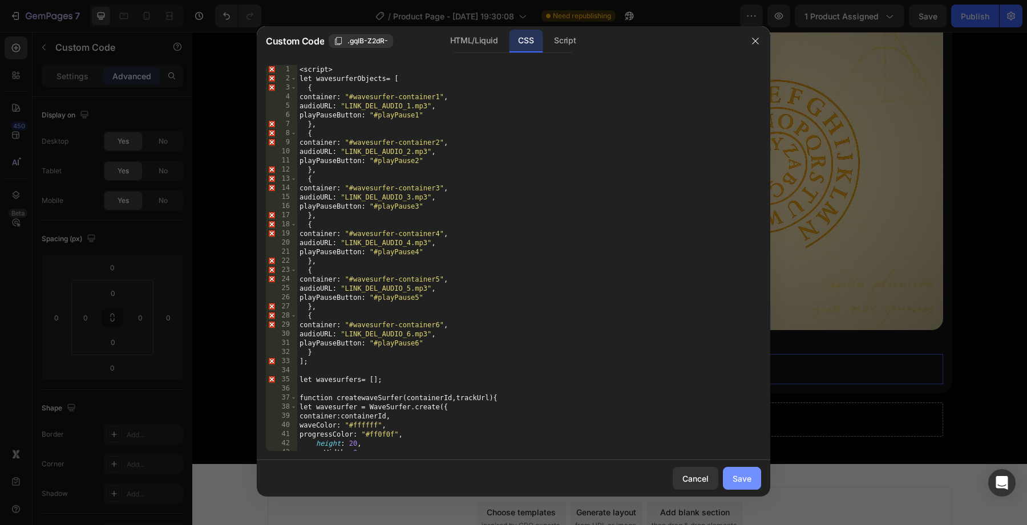
click at [745, 483] on div "Save" at bounding box center [742, 479] width 19 height 12
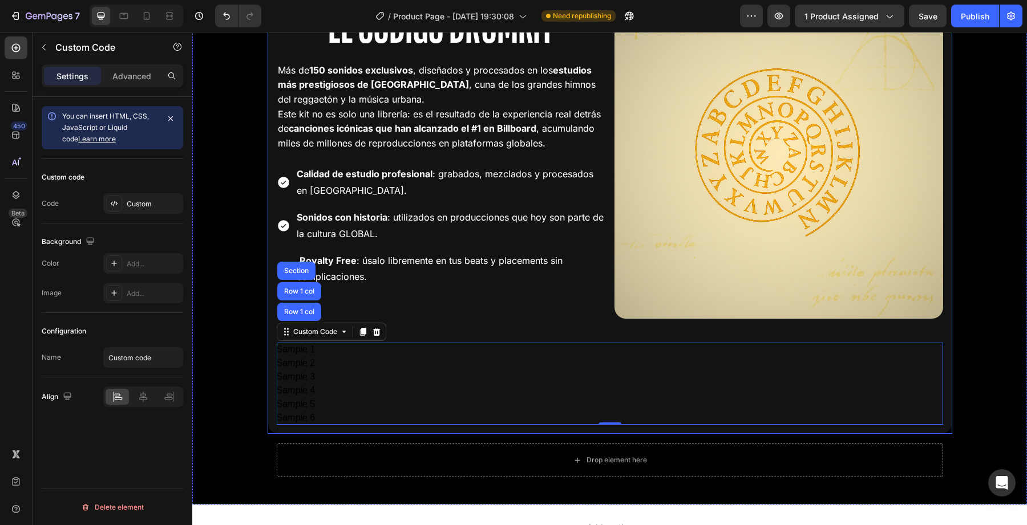
scroll to position [2317, 0]
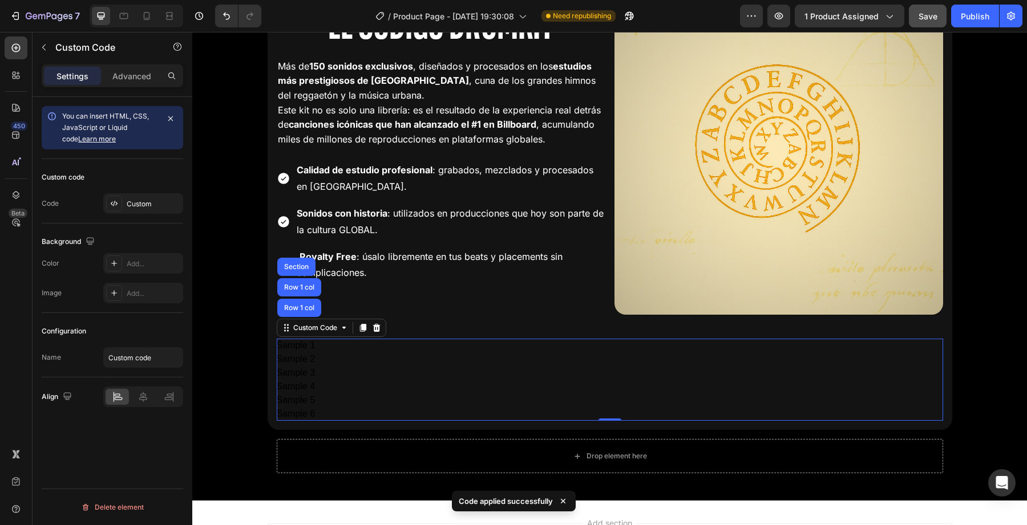
click at [918, 20] on button "Save" at bounding box center [928, 16] width 38 height 23
click at [785, 7] on button "button" at bounding box center [778, 16] width 23 height 23
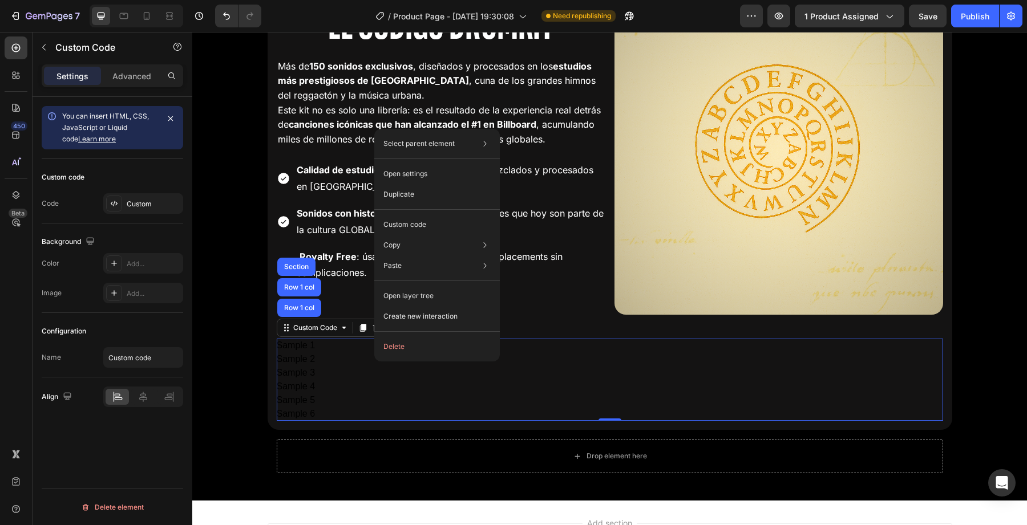
drag, startPoint x: 374, startPoint y: 362, endPoint x: 572, endPoint y: 390, distance: 199.4
click at [419, 219] on div "Custom code" at bounding box center [437, 225] width 116 height 21
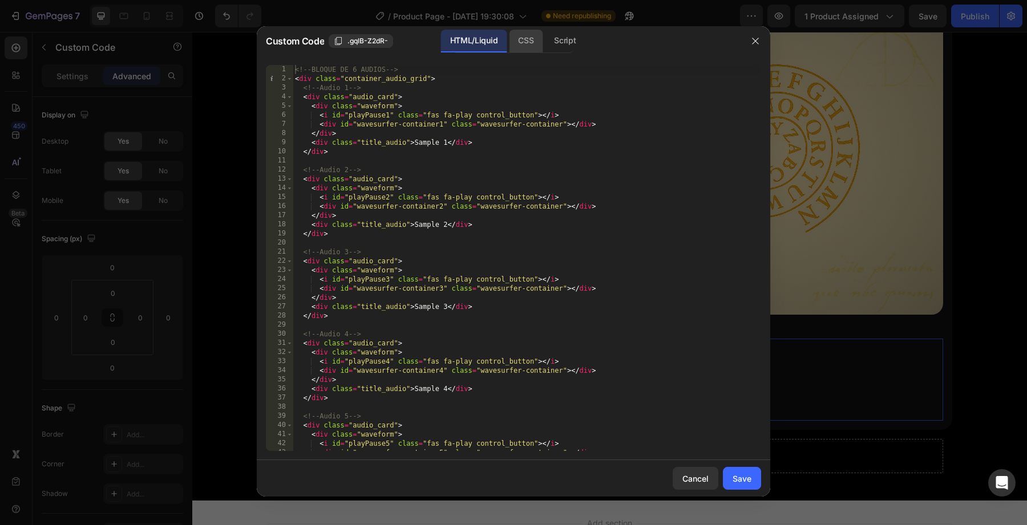
click at [521, 35] on div "CSS" at bounding box center [526, 41] width 34 height 23
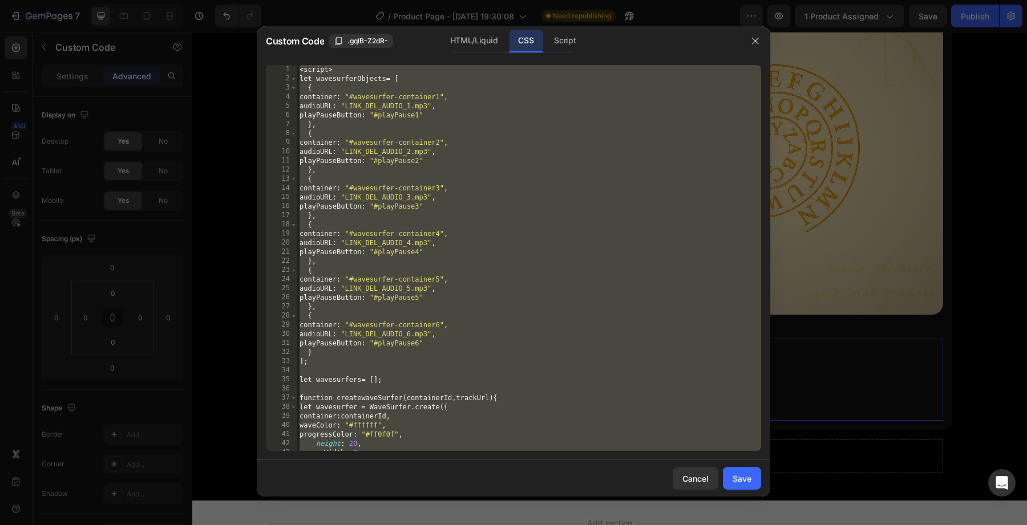
click at [465, 197] on div "< script > let wavesurferObjects = [ { container : " #wavesurfer-container1 " ,…" at bounding box center [529, 267] width 464 height 405
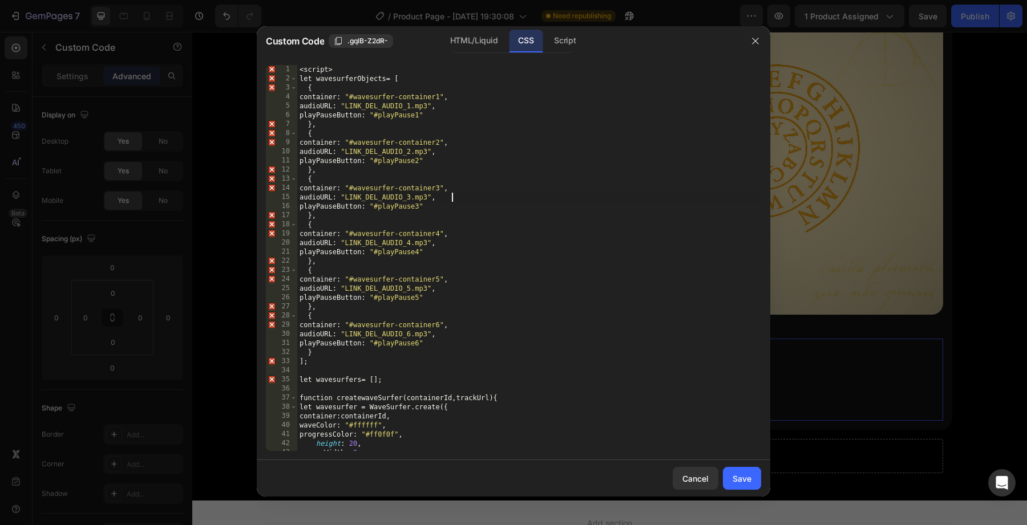
type textarea "</script>"
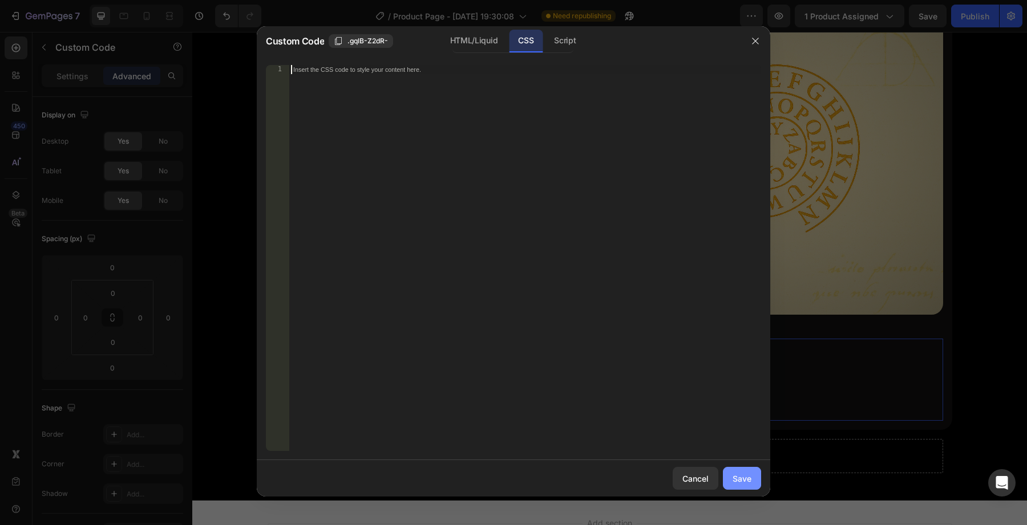
click at [731, 471] on button "Save" at bounding box center [742, 478] width 38 height 23
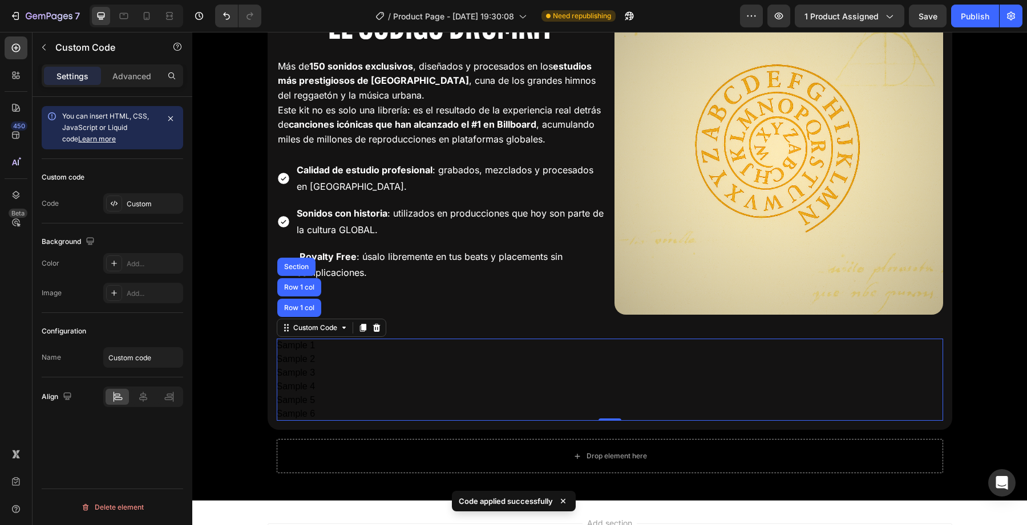
click at [553, 376] on div "Sample 3" at bounding box center [610, 373] width 666 height 14
click at [418, 369] on div "Sample 3" at bounding box center [610, 373] width 666 height 14
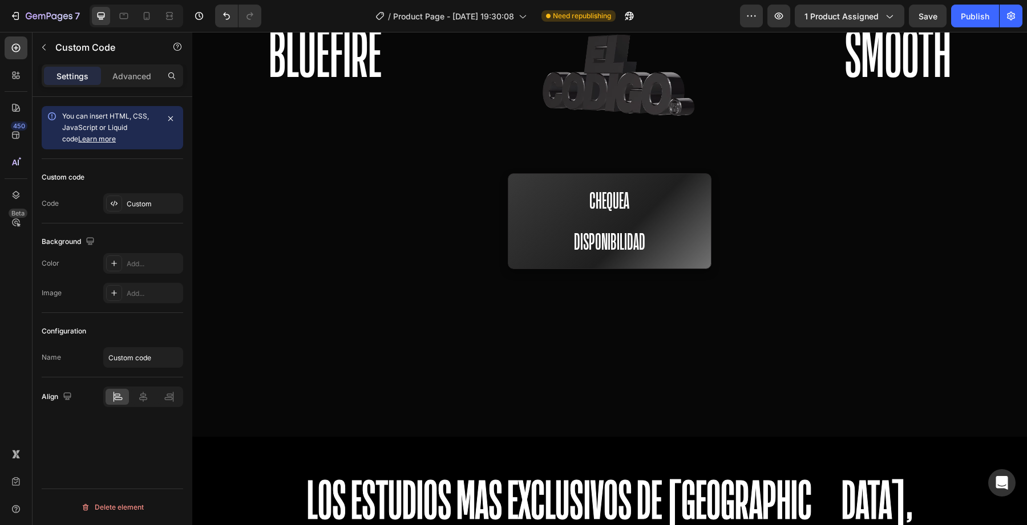
scroll to position [0, 0]
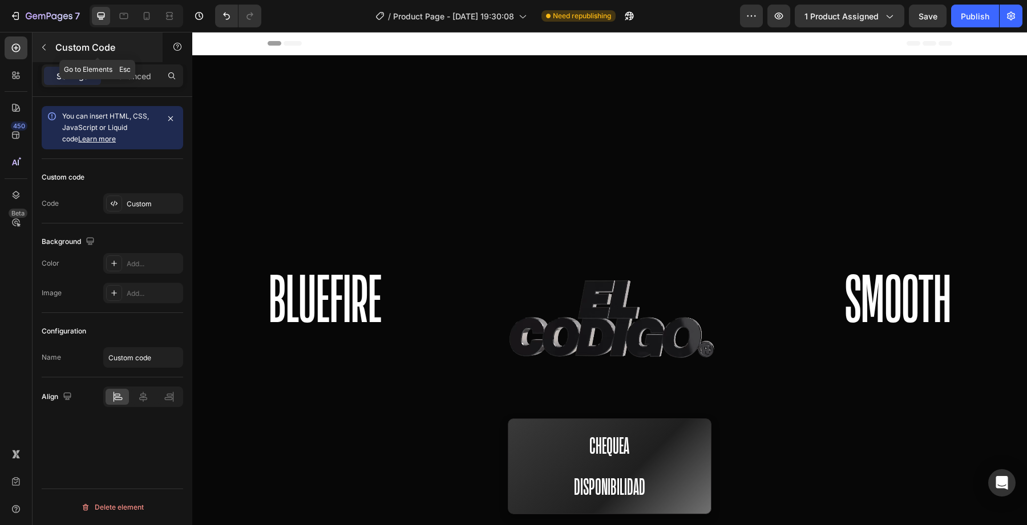
click at [47, 48] on icon "button" at bounding box center [43, 47] width 9 height 9
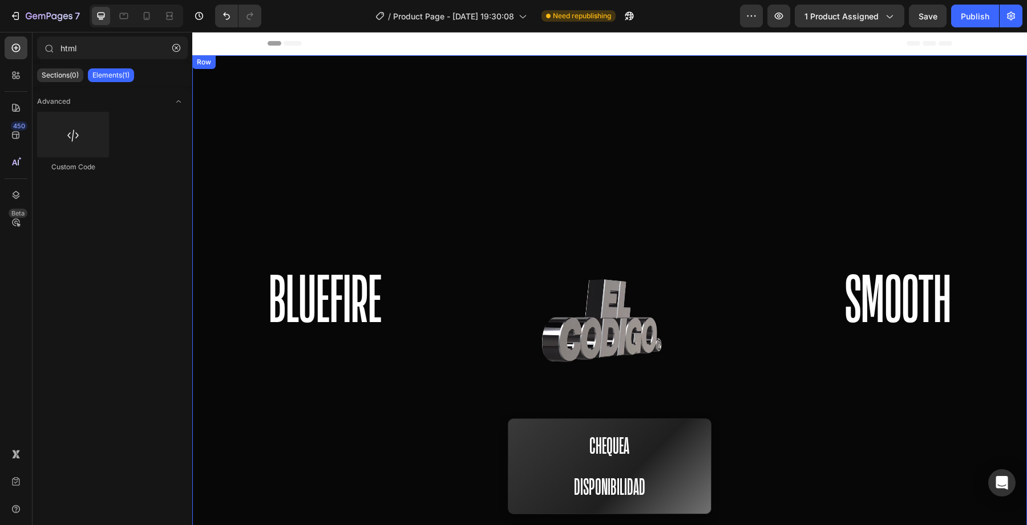
click at [304, 133] on div at bounding box center [609, 389] width 835 height 668
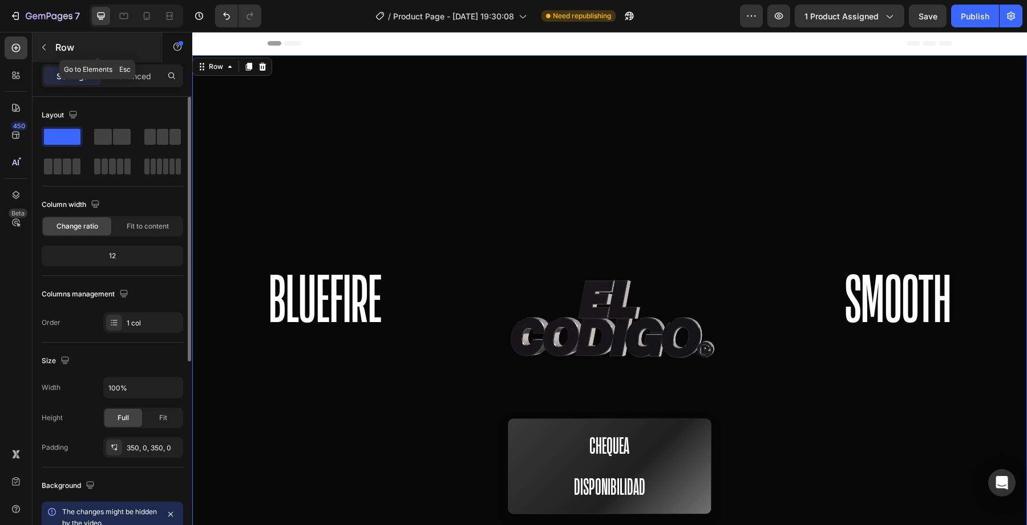
click at [48, 51] on button "button" at bounding box center [44, 47] width 18 height 18
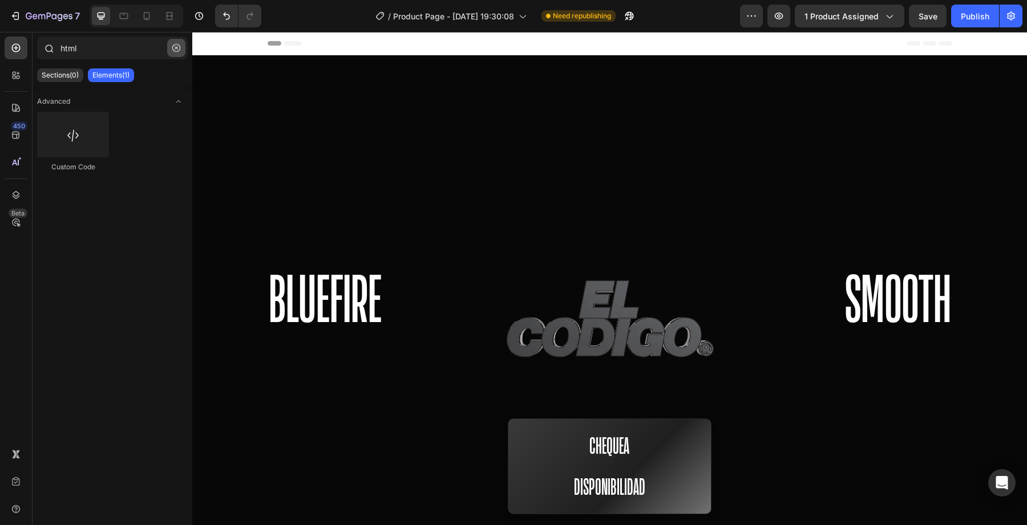
click at [179, 46] on icon "button" at bounding box center [176, 48] width 8 height 8
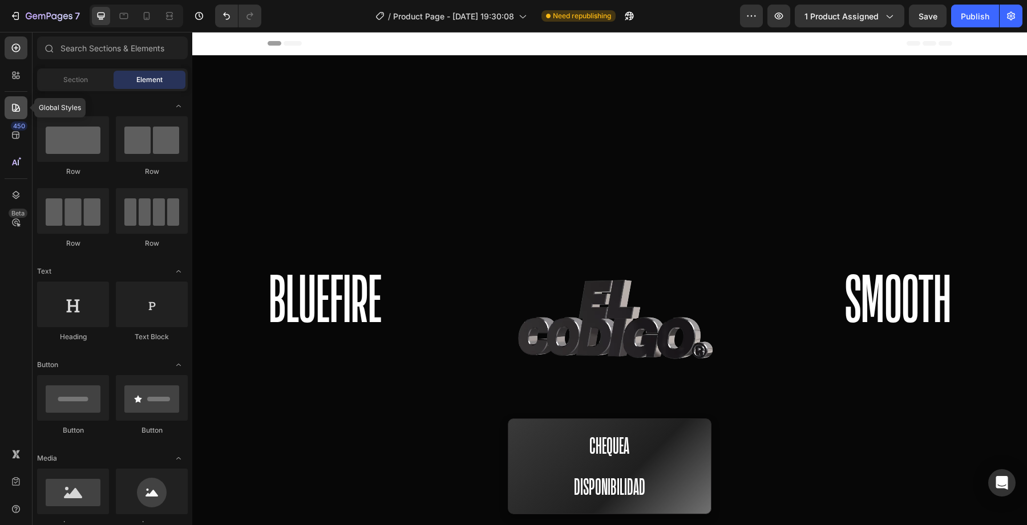
click at [18, 108] on icon at bounding box center [15, 107] width 11 height 11
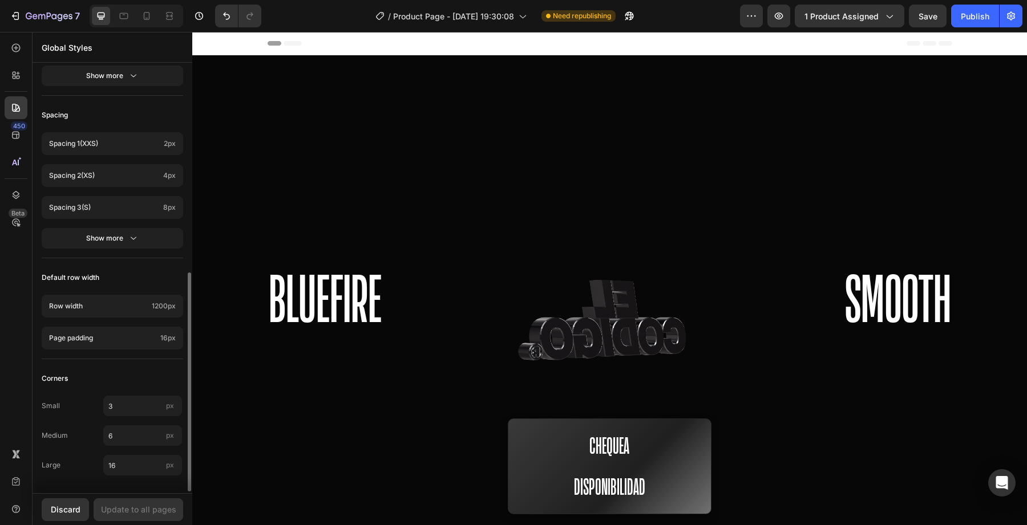
scroll to position [407, 0]
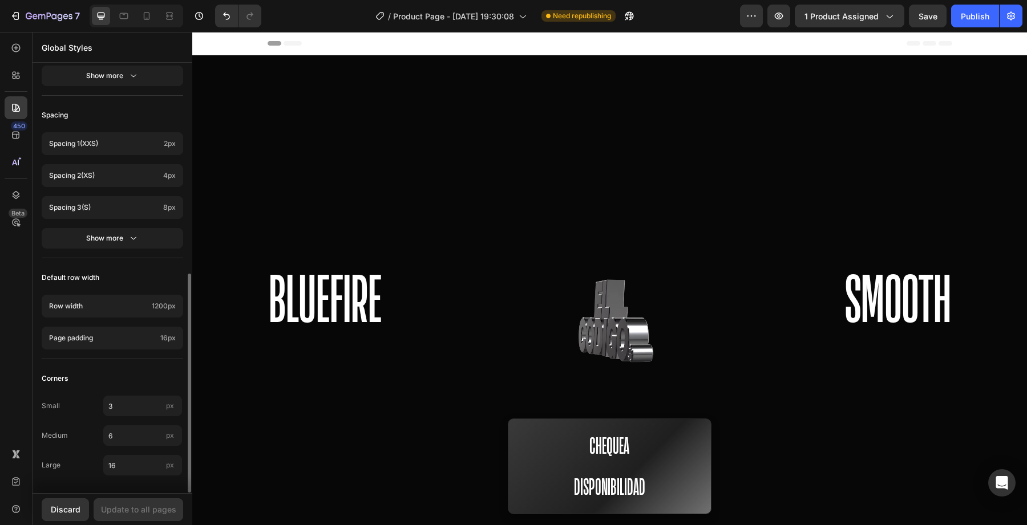
click at [90, 88] on div "Heading 1 52px Heading 2 46px Heading 3 41px Show more" at bounding box center [112, 22] width 141 height 146
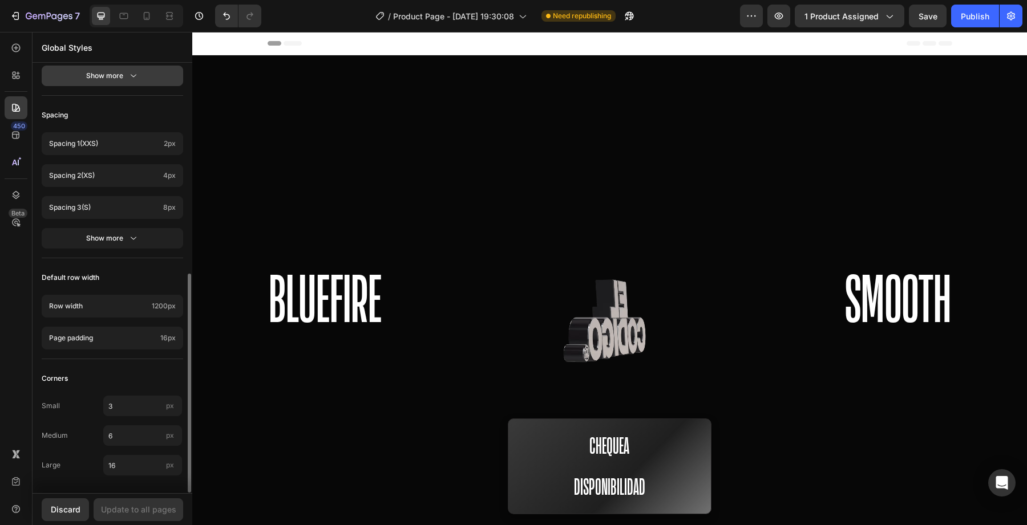
click at [96, 80] on div "Show more" at bounding box center [112, 75] width 53 height 11
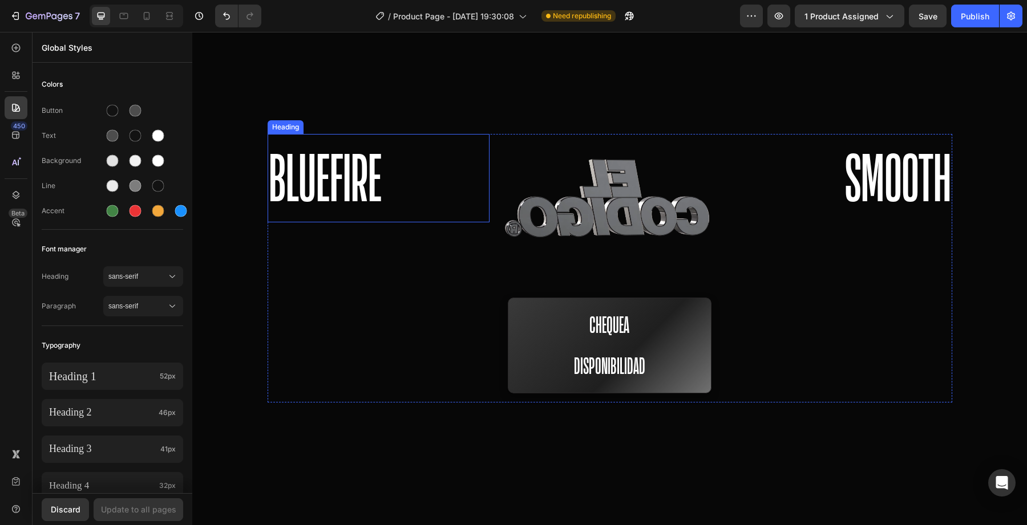
scroll to position [0, 0]
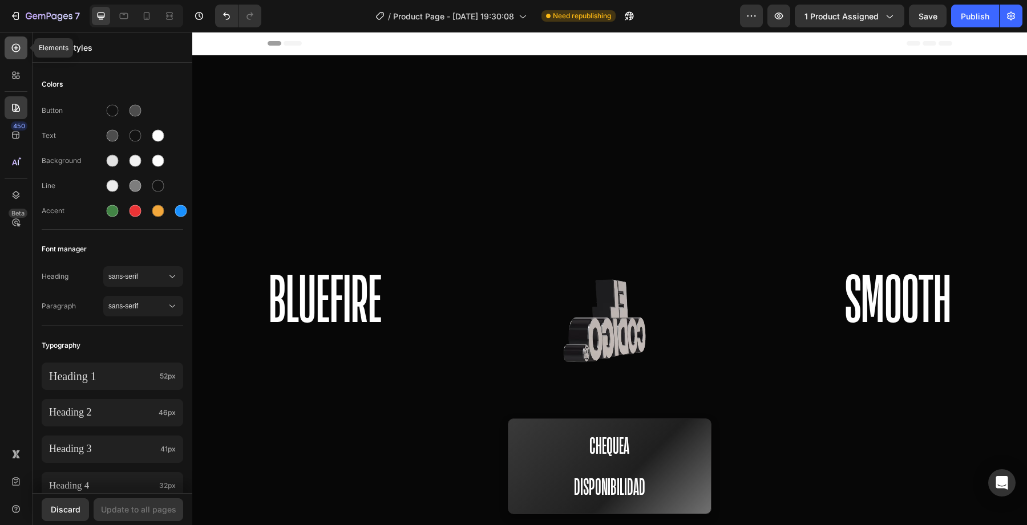
click at [11, 58] on div at bounding box center [16, 48] width 23 height 23
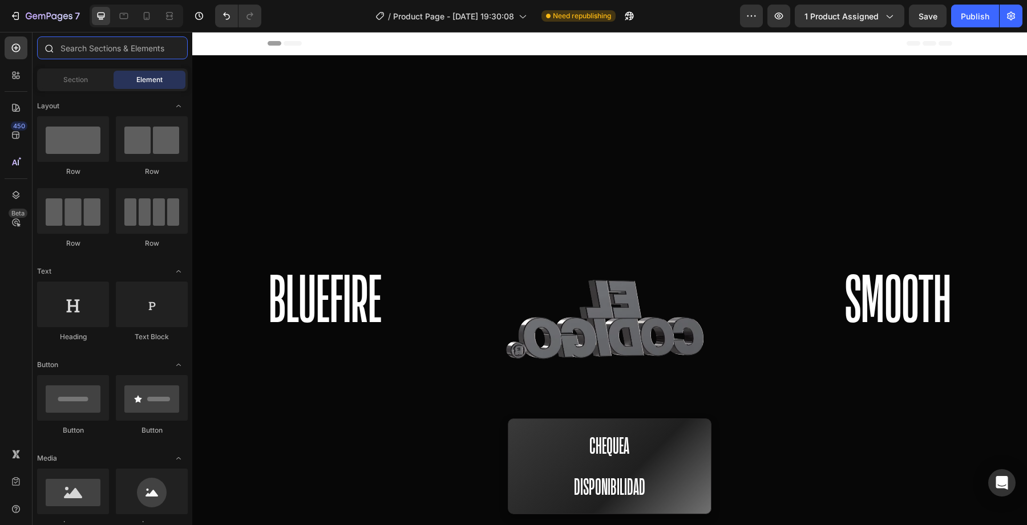
click at [97, 50] on input "text" at bounding box center [112, 48] width 151 height 23
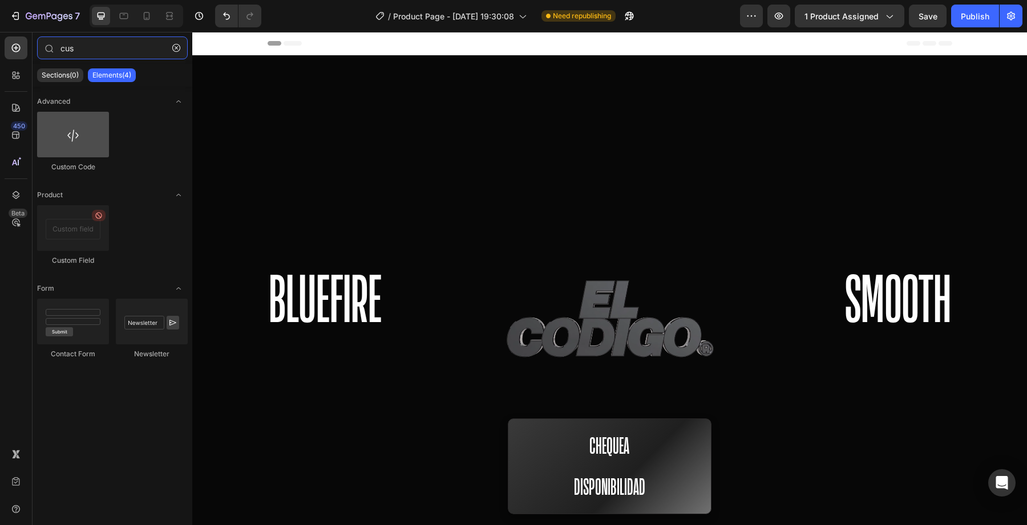
type input "cus"
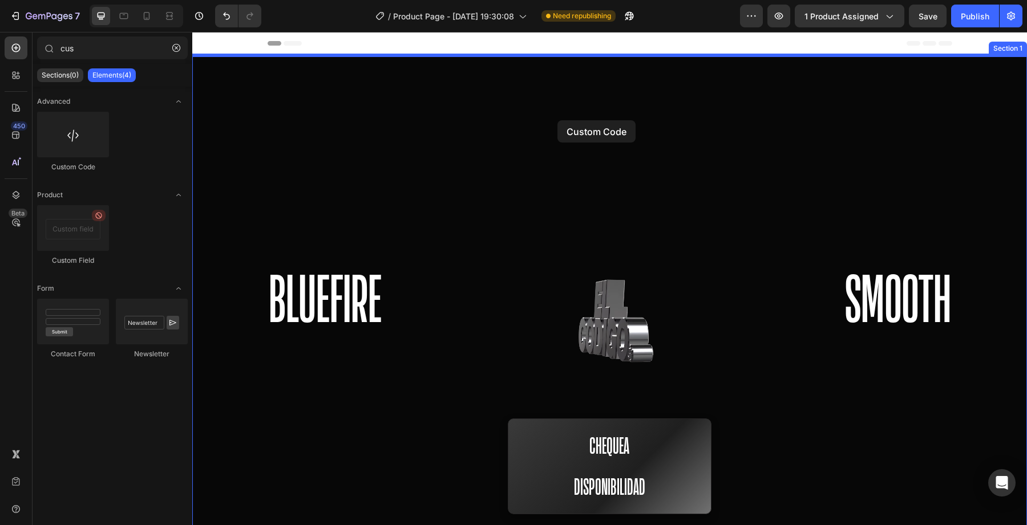
drag, startPoint x: 274, startPoint y: 161, endPoint x: 560, endPoint y: 113, distance: 289.4
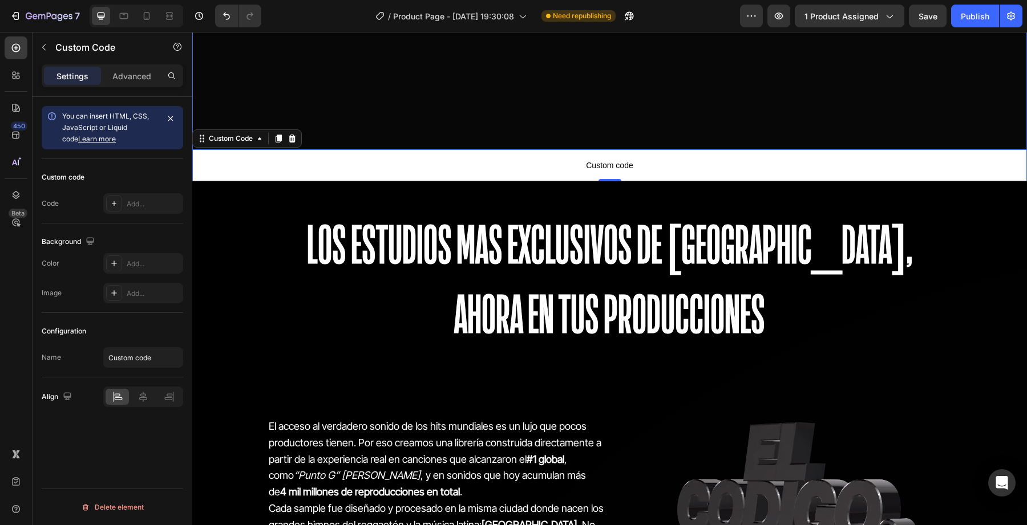
scroll to position [571, 0]
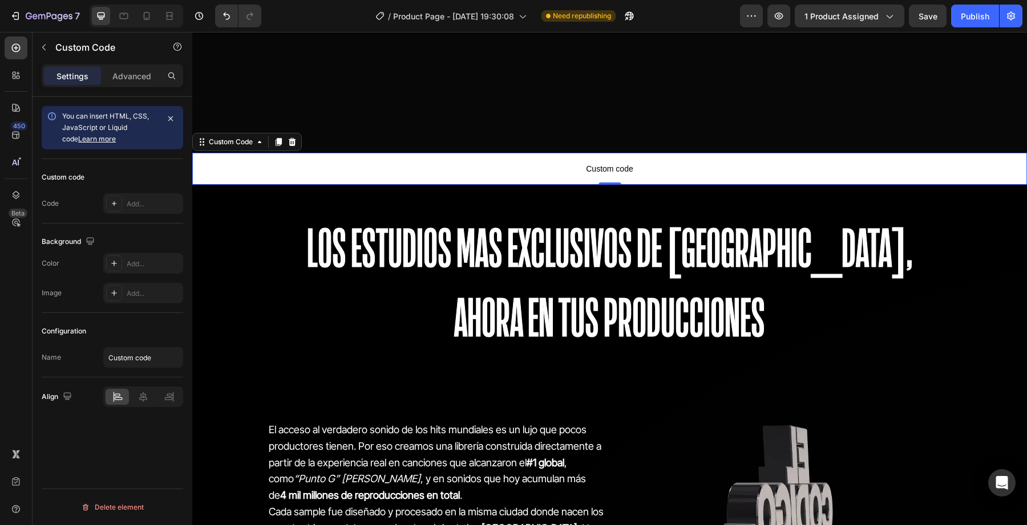
click at [540, 162] on span "Custom code" at bounding box center [609, 169] width 835 height 14
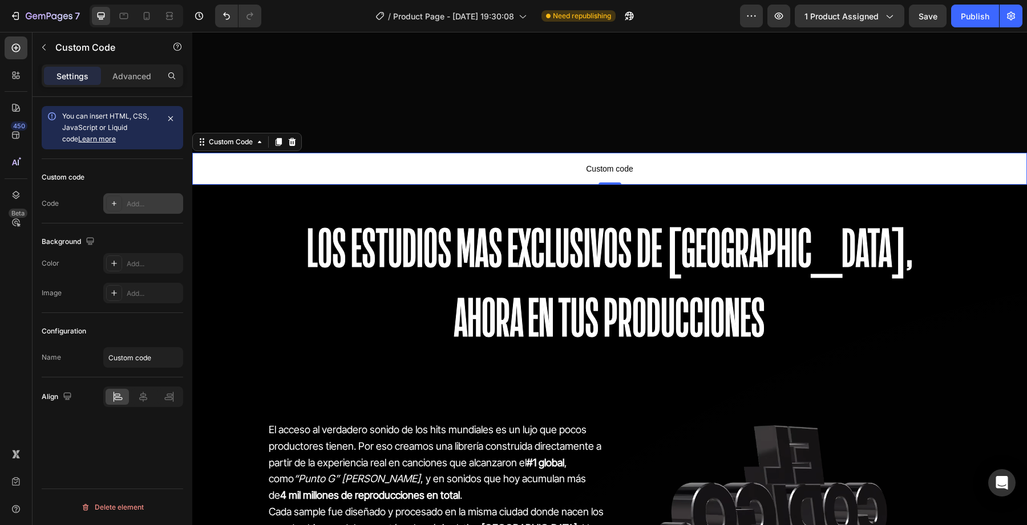
click at [119, 200] on div at bounding box center [114, 204] width 16 height 16
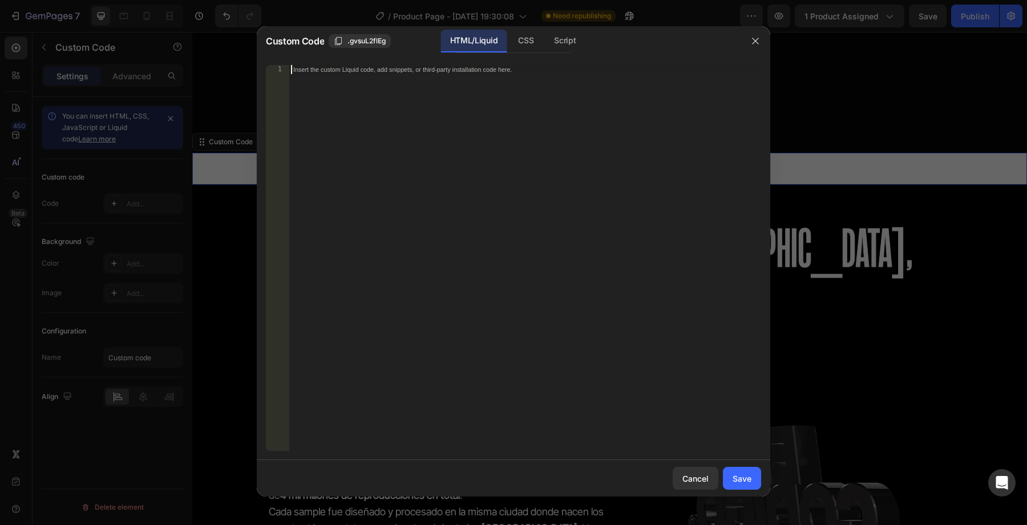
click at [394, 159] on div "Insert the custom Liquid code, add snippets, or third-party installation code h…" at bounding box center [525, 267] width 472 height 405
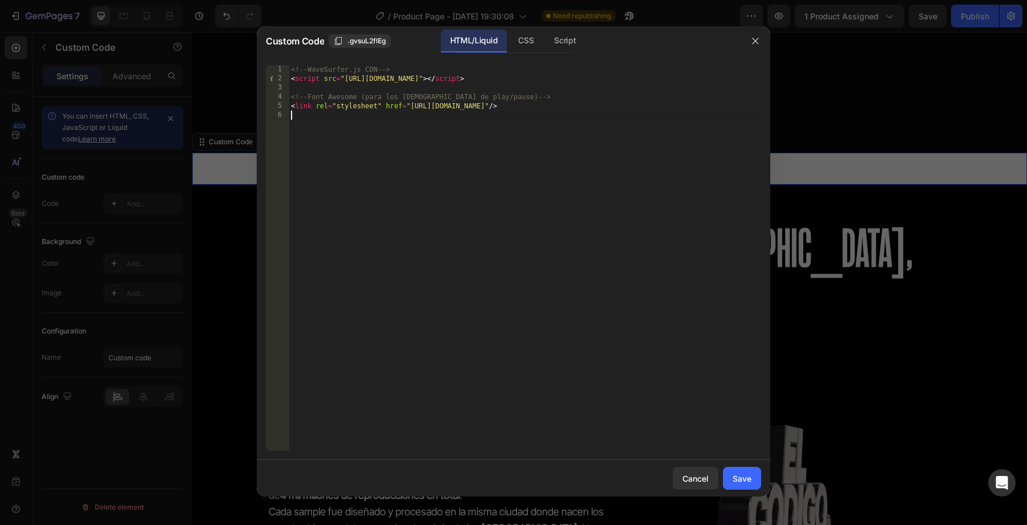
click at [436, 169] on div "<!-- WaveSurfer.js CDN --> < script src = "[URL][DOMAIN_NAME]" > </ script > <!…" at bounding box center [525, 267] width 472 height 405
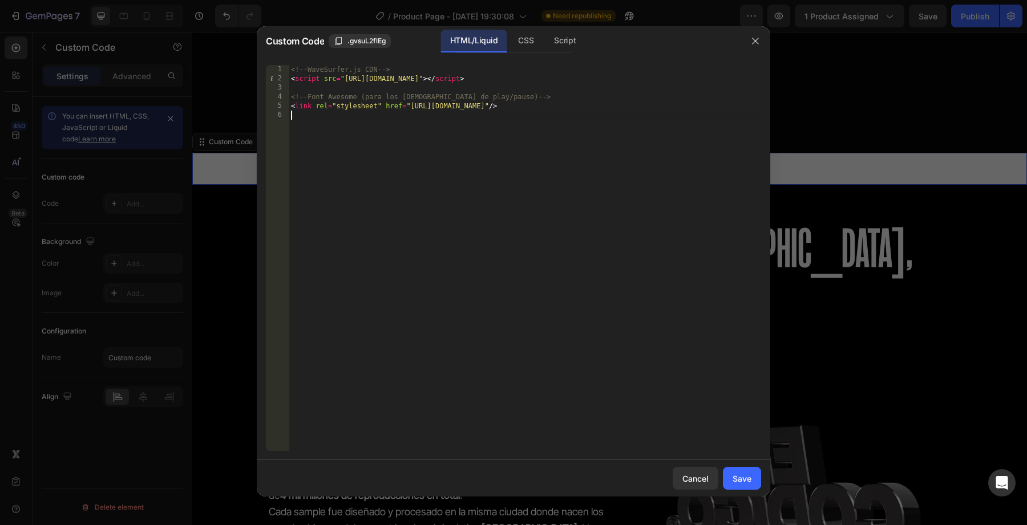
click at [436, 169] on div "<!-- WaveSurfer.js CDN --> < script src = "[URL][DOMAIN_NAME]" > </ script > <!…" at bounding box center [525, 267] width 472 height 405
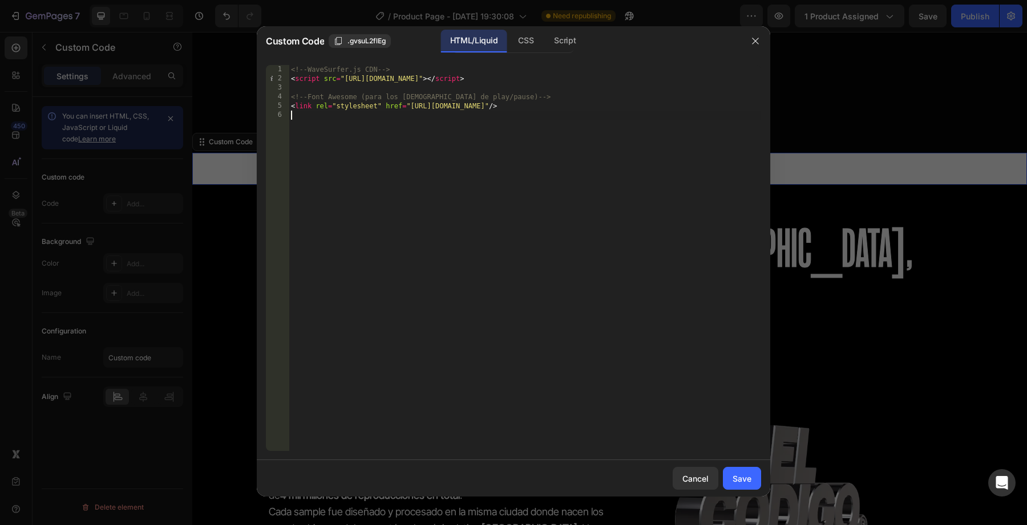
click at [436, 169] on div "<!-- WaveSurfer.js CDN --> < script src = "[URL][DOMAIN_NAME]" > </ script > <!…" at bounding box center [525, 267] width 472 height 405
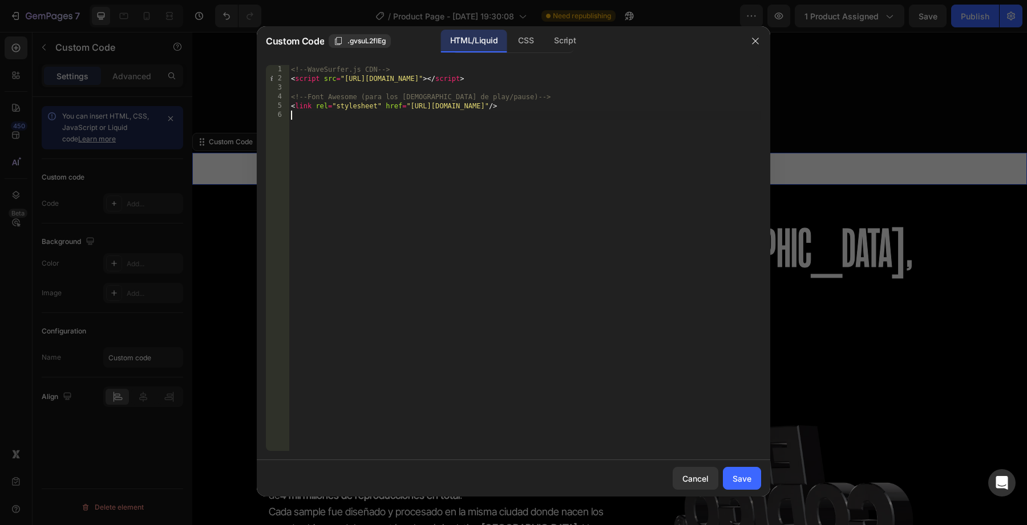
click at [442, 144] on div "<!-- WaveSurfer.js CDN --> < script src = "[URL][DOMAIN_NAME]" > </ script > <!…" at bounding box center [525, 267] width 472 height 405
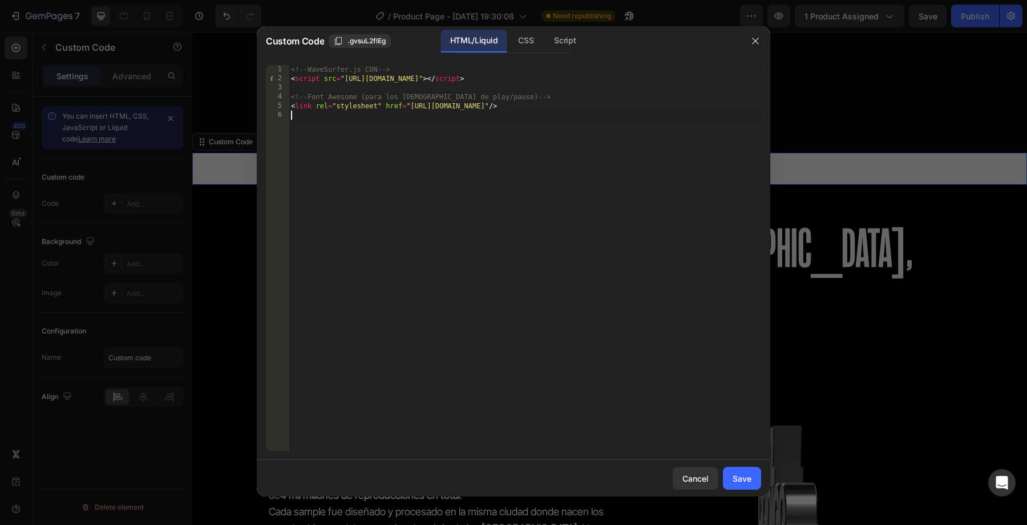
click at [442, 144] on div "<!-- WaveSurfer.js CDN --> < script src = "[URL][DOMAIN_NAME]" > </ script > <!…" at bounding box center [525, 267] width 472 height 405
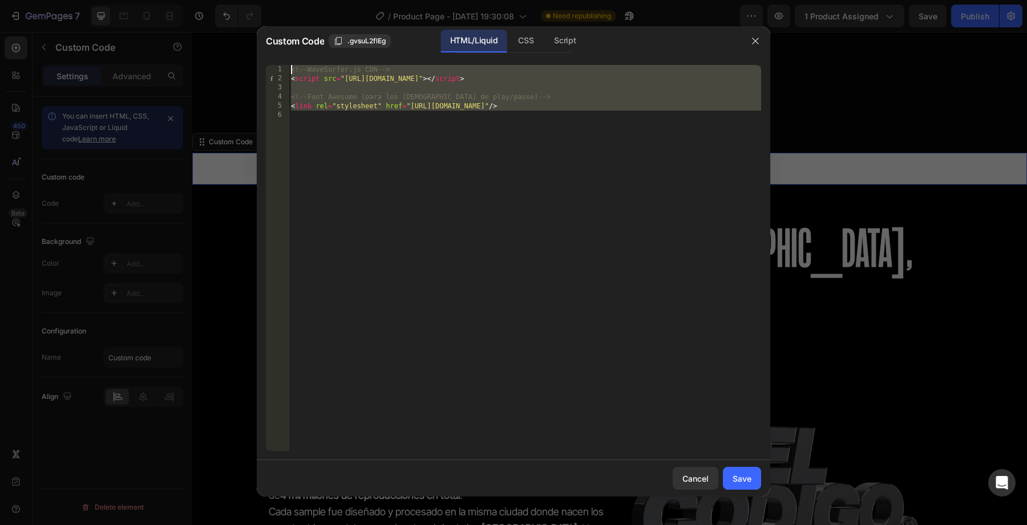
drag, startPoint x: 421, startPoint y: 120, endPoint x: 272, endPoint y: 35, distance: 172.2
click at [272, 35] on div "Custom Code .gvsuL2flEg HTML/Liquid CSS Script 1 2 3 4 5 6 <!-- WaveSurfer.js C…" at bounding box center [513, 261] width 513 height 471
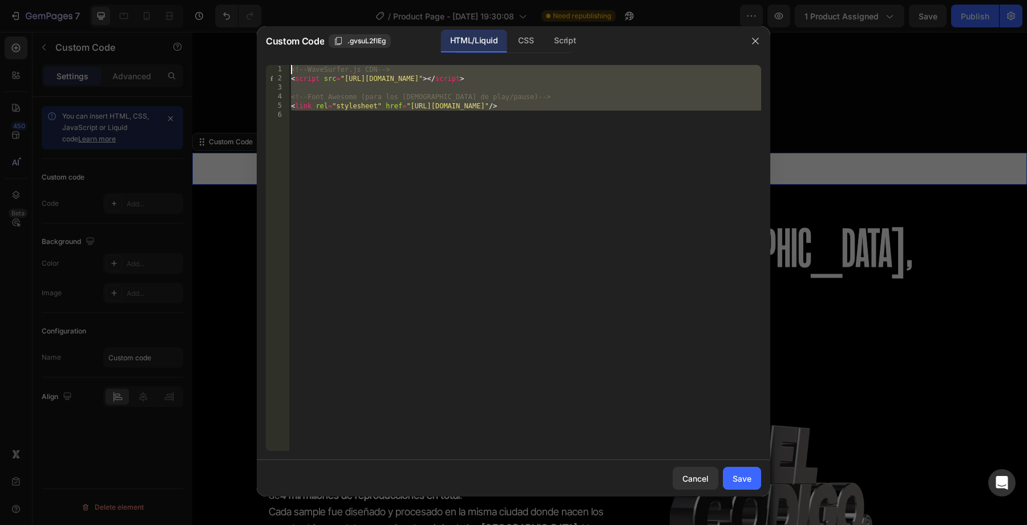
type textarea "<!-- WaveSurfer.js CDN --> <script src="[URL][DOMAIN_NAME]"></script>"
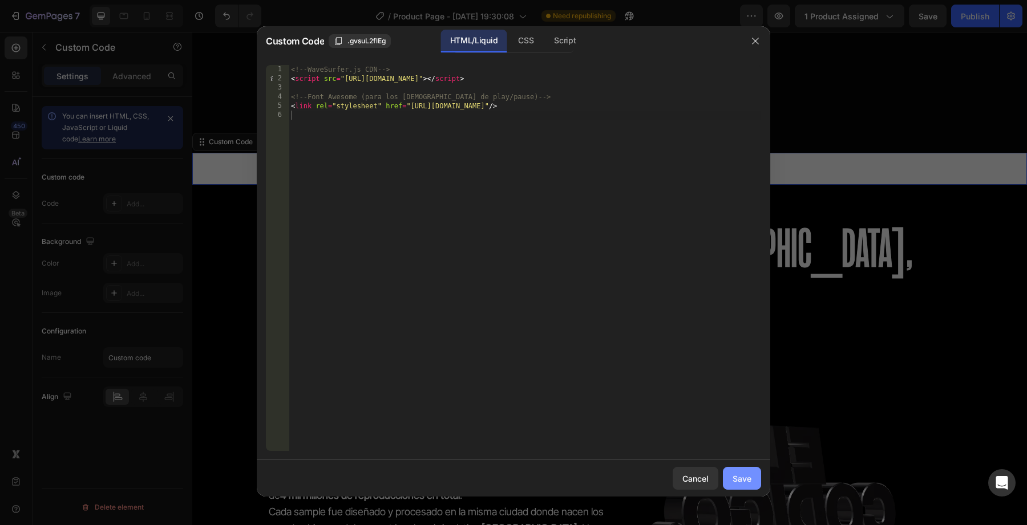
click at [745, 472] on button "Save" at bounding box center [742, 478] width 38 height 23
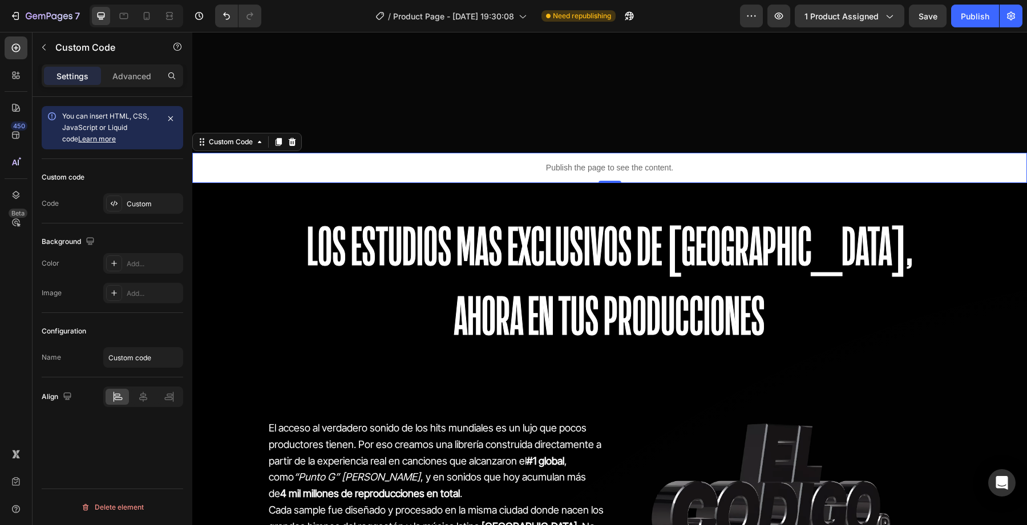
click at [488, 162] on p "Publish the page to see the content." at bounding box center [609, 168] width 835 height 12
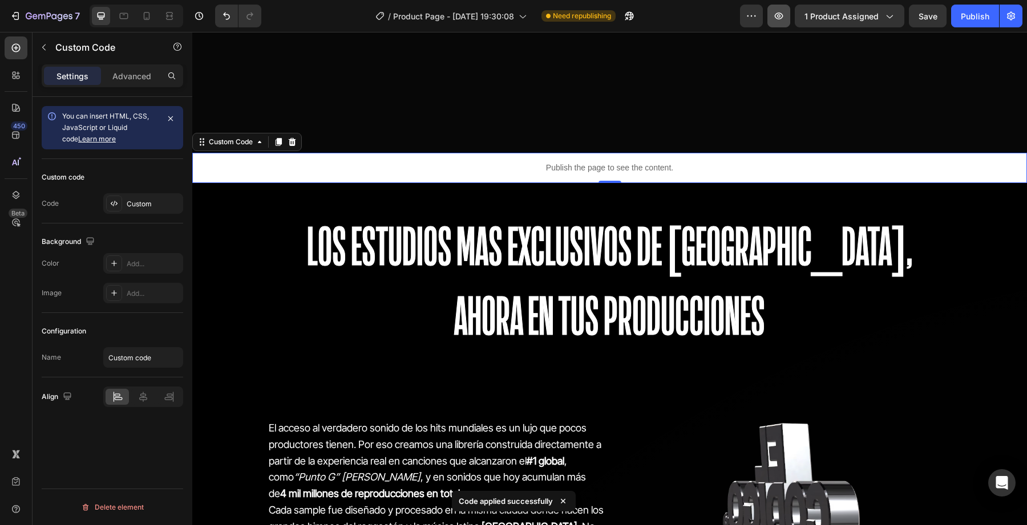
click at [788, 24] on button "button" at bounding box center [778, 16] width 23 height 23
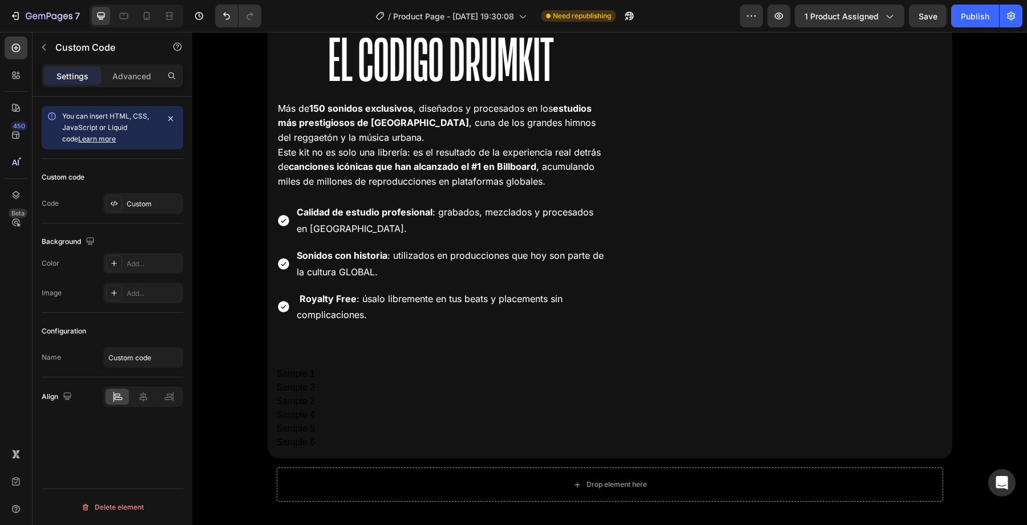
scroll to position [2341, 0]
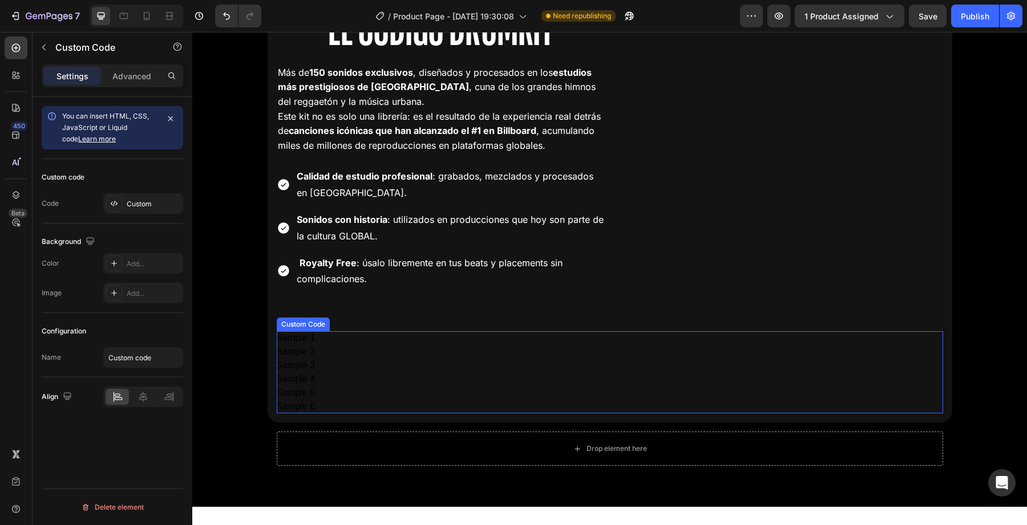
click at [331, 359] on div "Sample 2" at bounding box center [610, 352] width 666 height 14
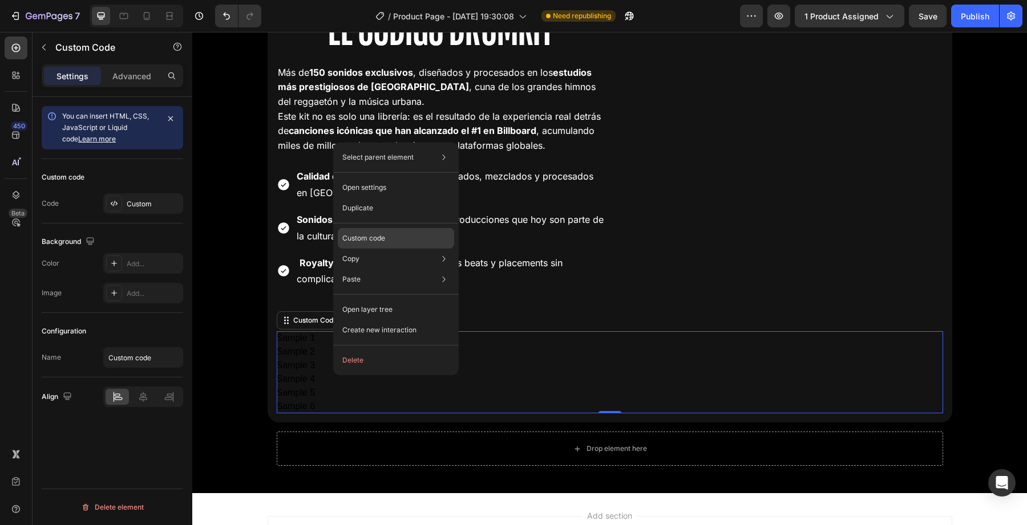
click at [357, 242] on p "Custom code" at bounding box center [363, 238] width 43 height 10
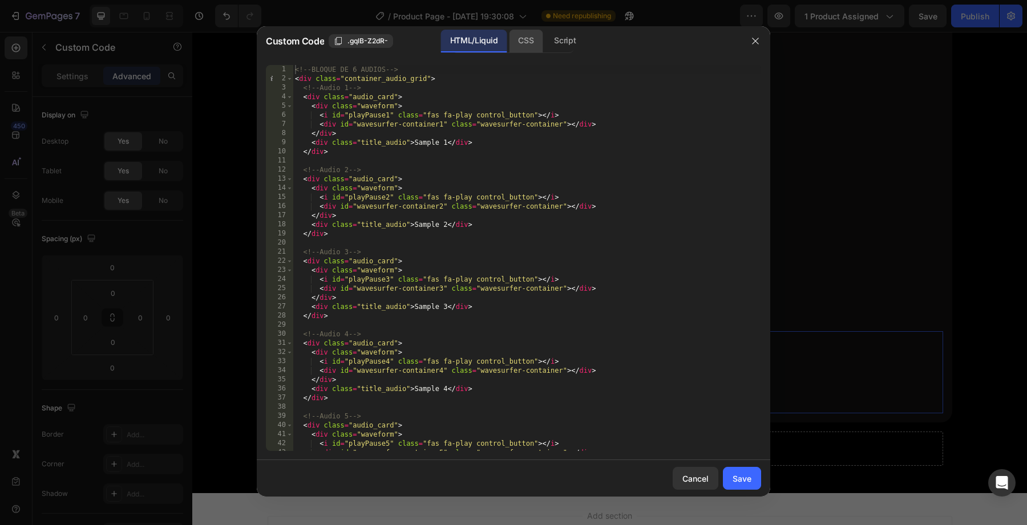
click at [516, 39] on div "CSS" at bounding box center [526, 41] width 34 height 23
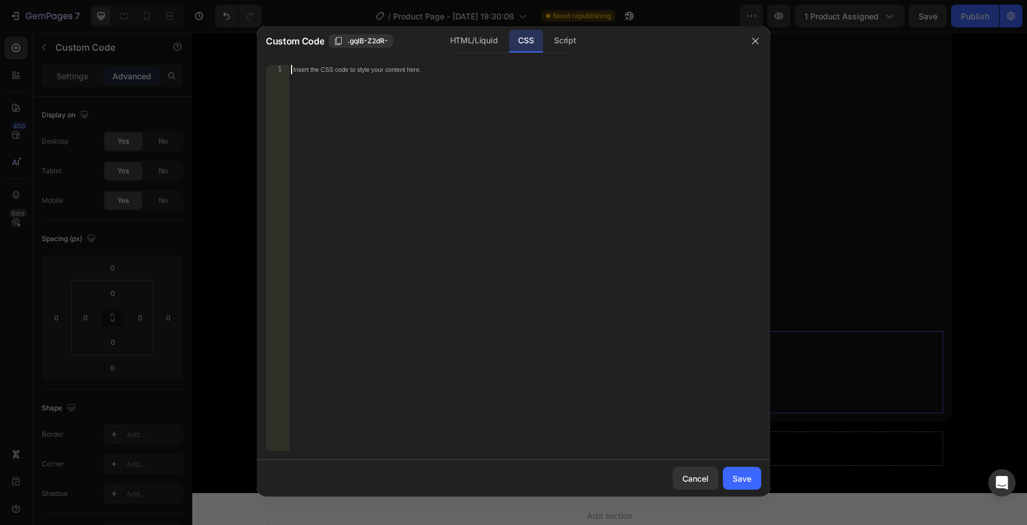
click at [472, 104] on div "Insert the CSS code to style your content here." at bounding box center [525, 267] width 472 height 405
click at [360, 113] on div "Insert the CSS code to style your content here." at bounding box center [525, 267] width 472 height 405
click at [463, 33] on div "HTML/Liquid" at bounding box center [474, 41] width 66 height 23
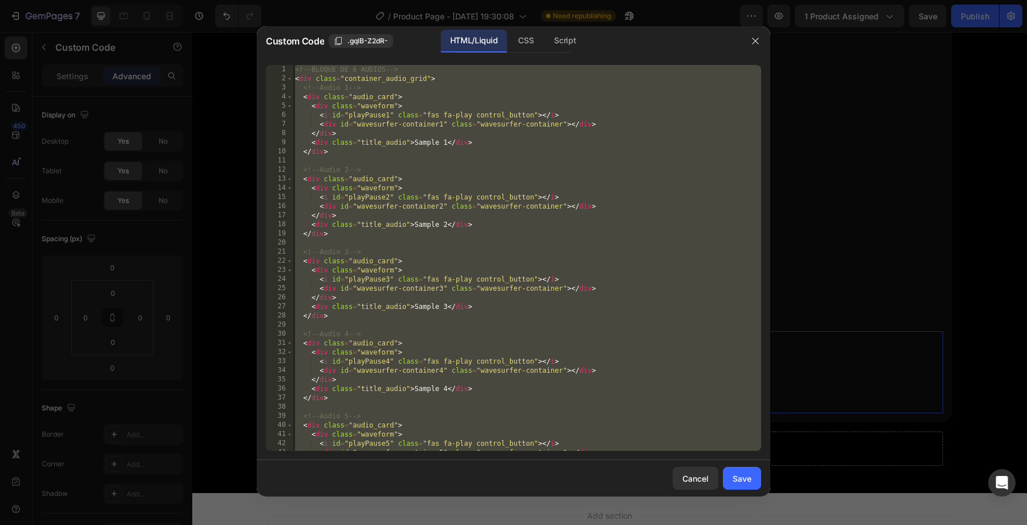
click at [395, 149] on div "<!-- BLOQUE DE 6 AUDIOS --> < div class = "container_audio_grid" > <!-- Audio 1…" at bounding box center [527, 267] width 468 height 405
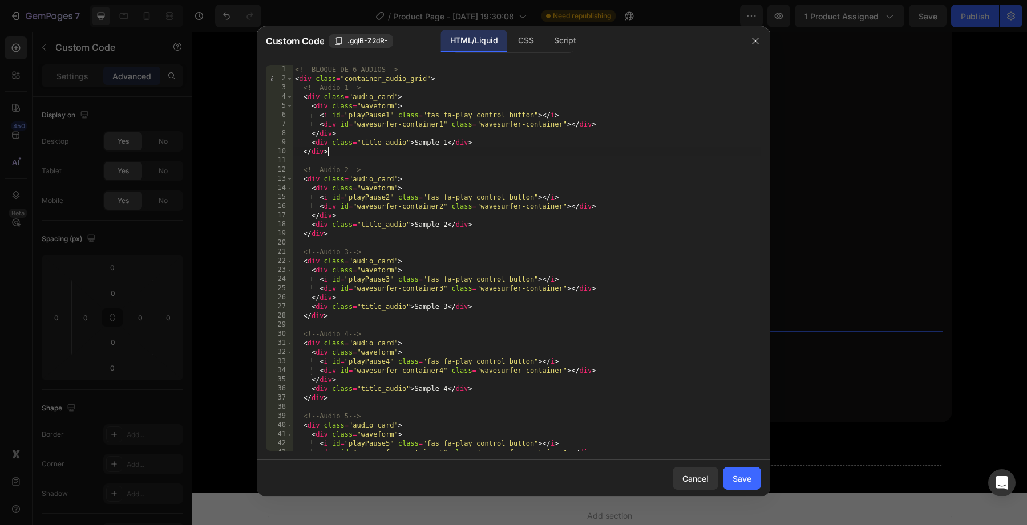
type textarea "</div>"
click at [529, 42] on div "CSS" at bounding box center [526, 41] width 34 height 23
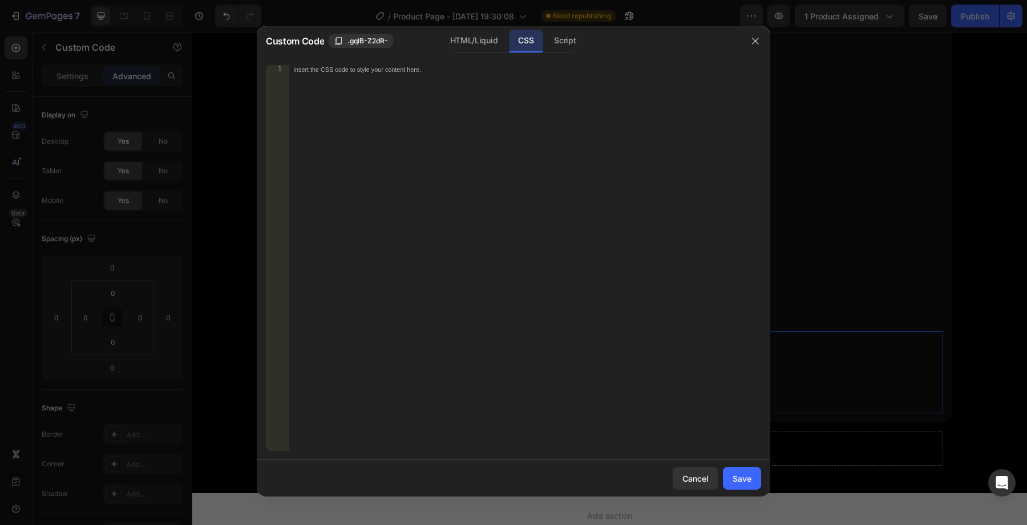
click at [381, 129] on div "Insert the CSS code to style your content here." at bounding box center [525, 267] width 472 height 405
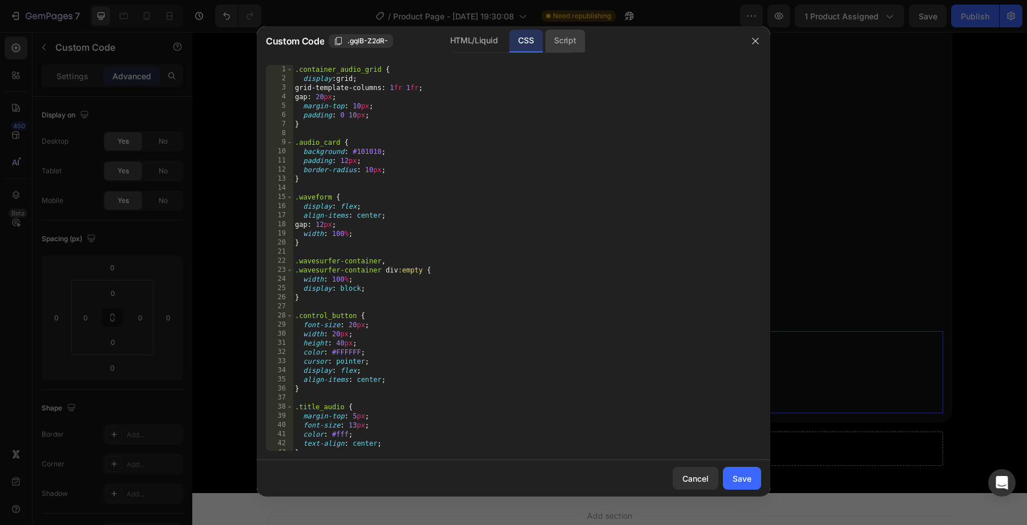
click at [569, 43] on div "Script" at bounding box center [565, 41] width 40 height 23
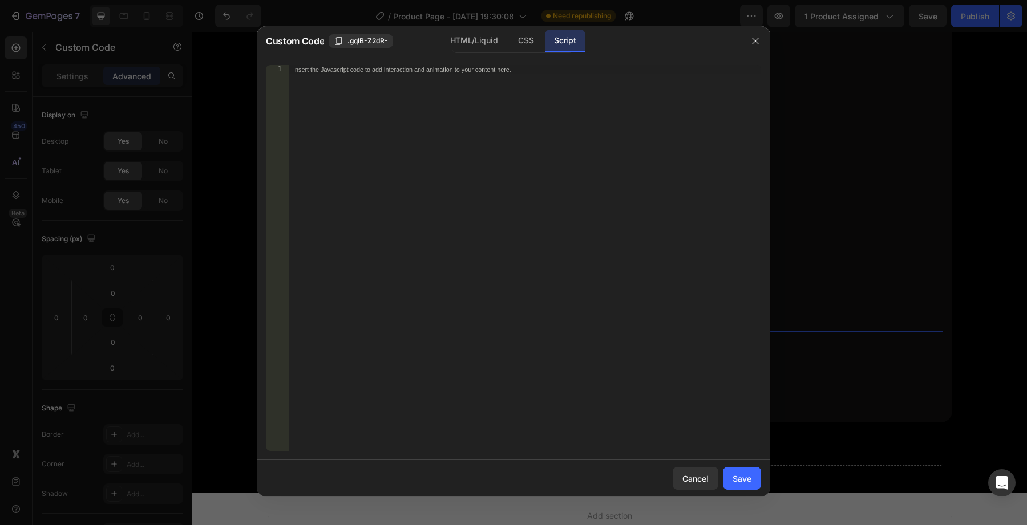
click at [518, 26] on div "Custom Code .gqlB-Z2dR- HTML/Liquid CSS Script" at bounding box center [499, 41] width 484 height 30
click at [520, 34] on div "CSS" at bounding box center [526, 41] width 34 height 23
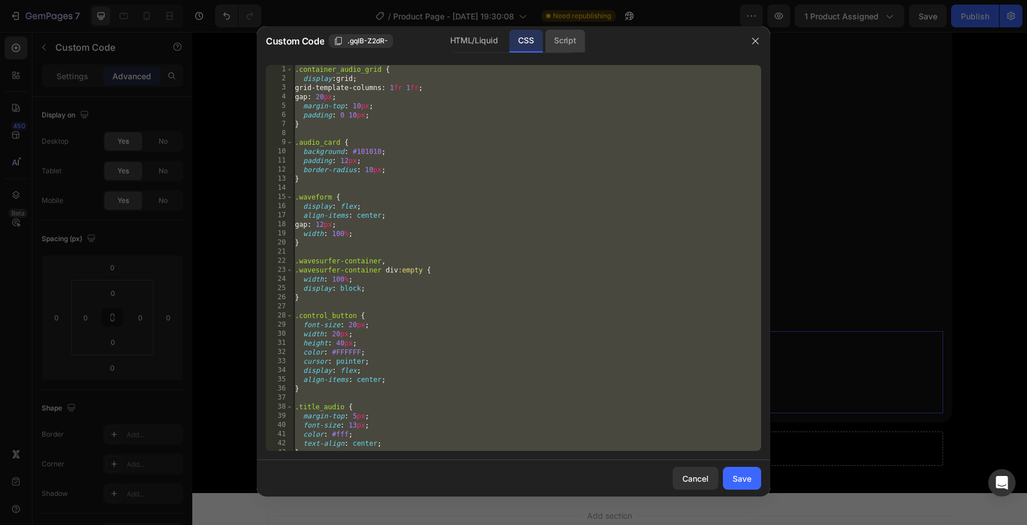
click at [574, 41] on div "Script" at bounding box center [565, 41] width 40 height 23
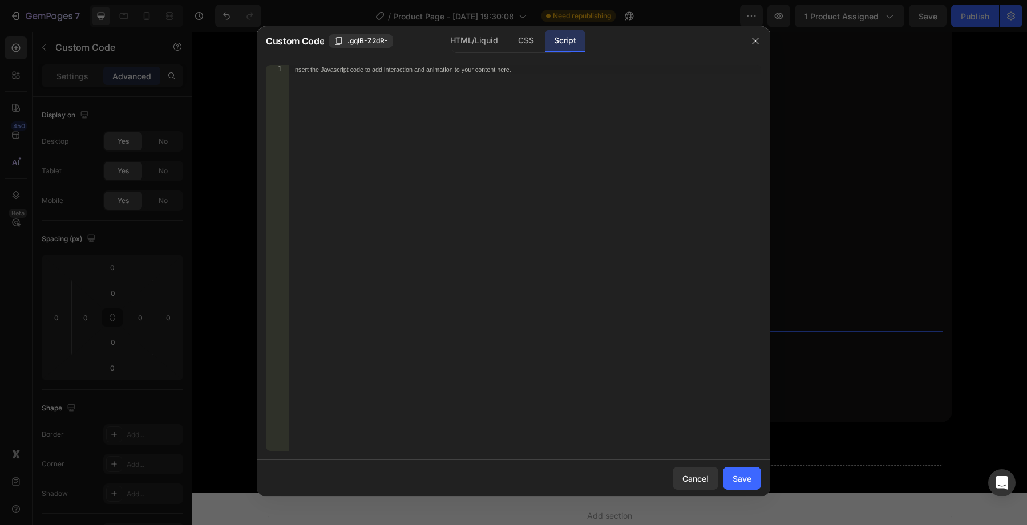
click at [536, 111] on div "Insert the Javascript code to add interaction and animation to your content her…" at bounding box center [525, 267] width 472 height 405
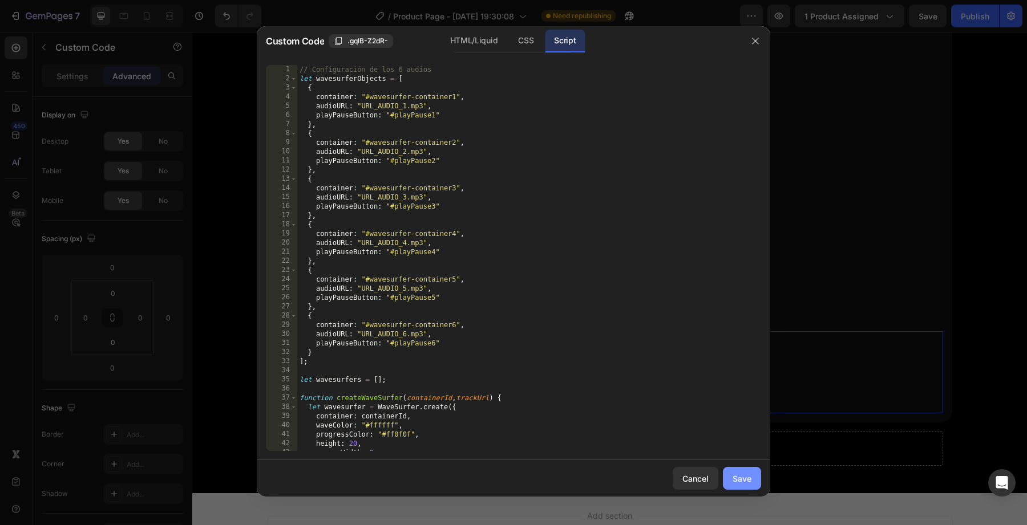
click at [738, 489] on button "Save" at bounding box center [742, 478] width 38 height 23
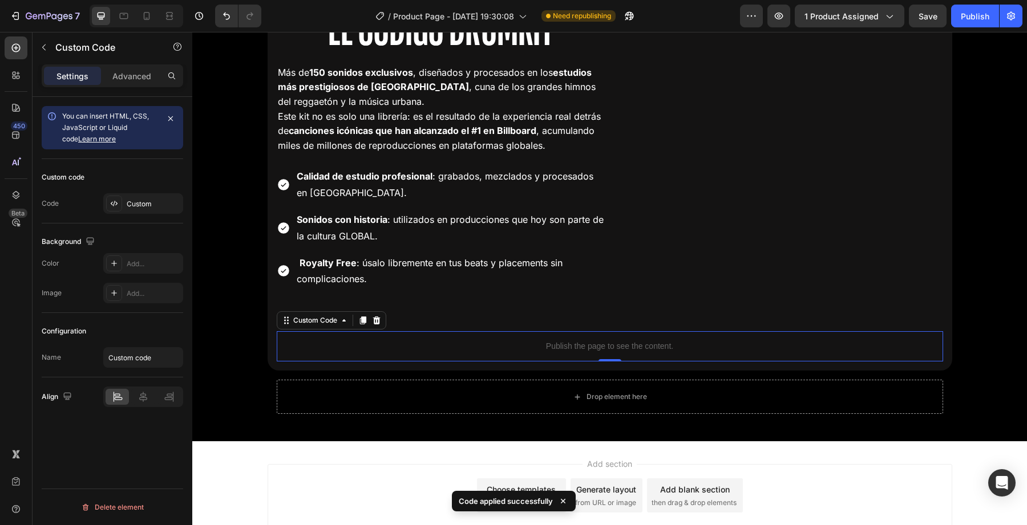
click at [768, 13] on div "Preview 1 product assigned Save Publish" at bounding box center [881, 16] width 282 height 23
click at [773, 13] on button "button" at bounding box center [778, 16] width 23 height 23
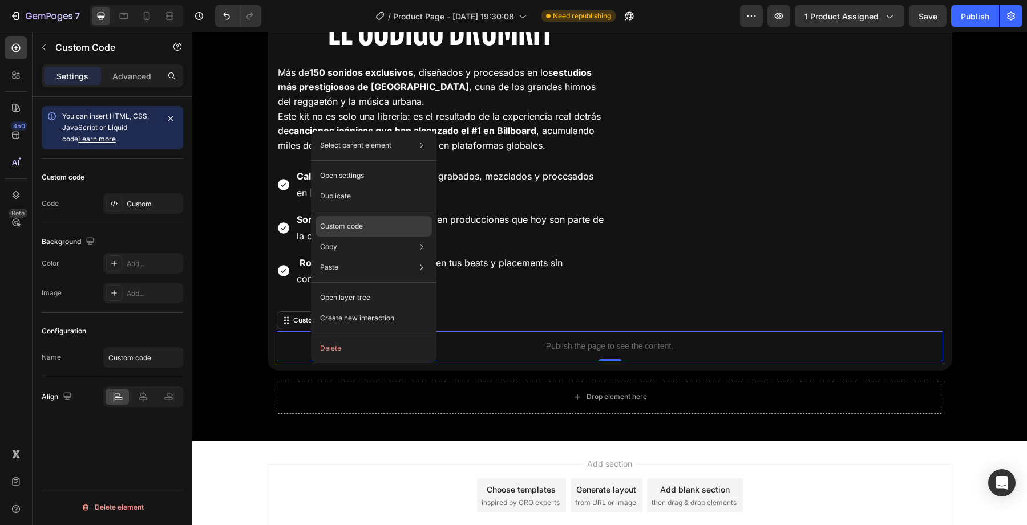
click at [367, 232] on div "Custom code" at bounding box center [374, 226] width 116 height 21
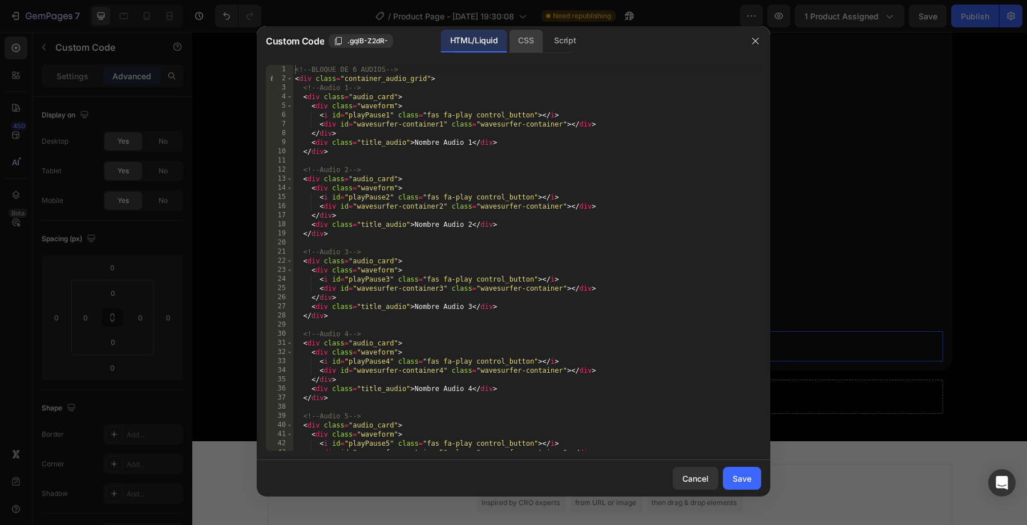
click at [509, 33] on div "CSS" at bounding box center [526, 41] width 34 height 23
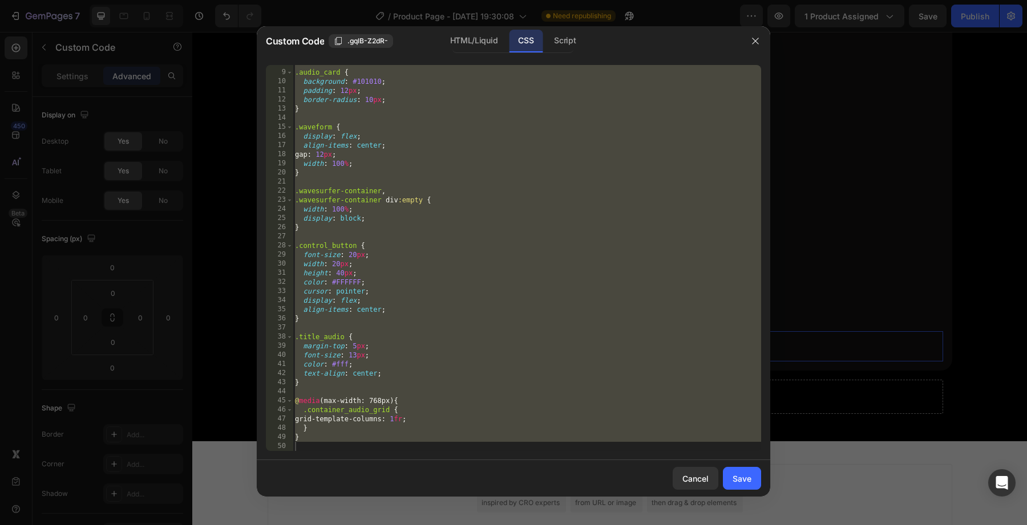
scroll to position [70, 0]
click at [569, 47] on div "Script" at bounding box center [565, 41] width 40 height 23
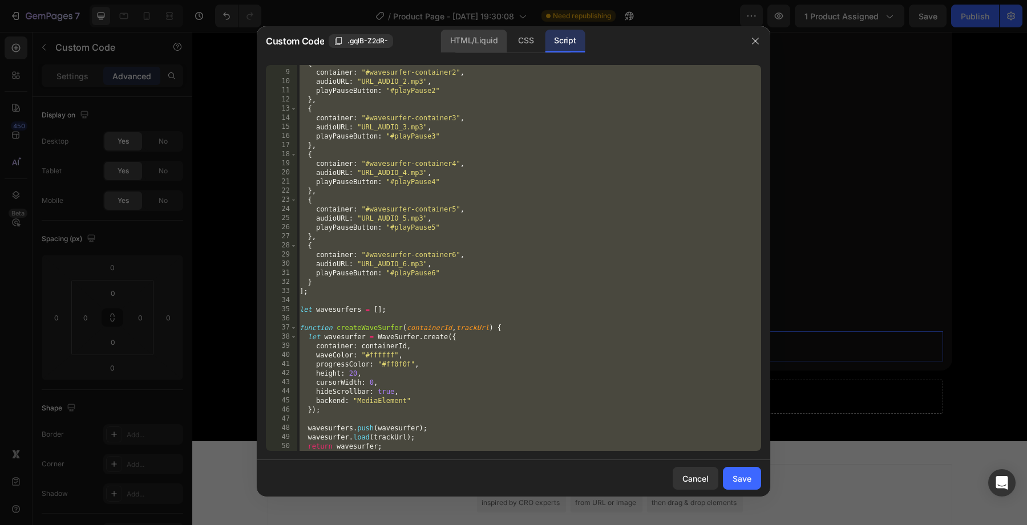
click at [484, 47] on div "HTML/Liquid" at bounding box center [474, 41] width 66 height 23
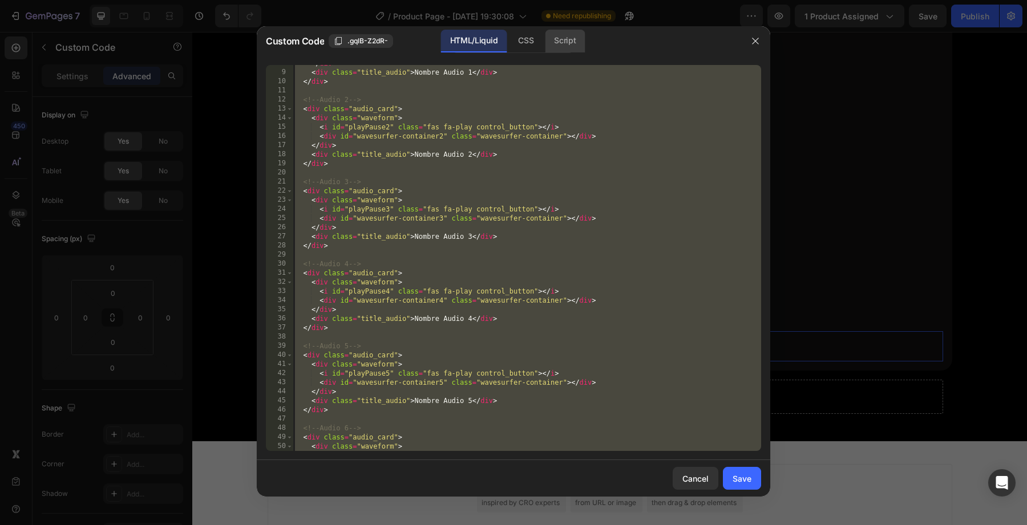
click at [560, 32] on div "Script" at bounding box center [565, 41] width 40 height 23
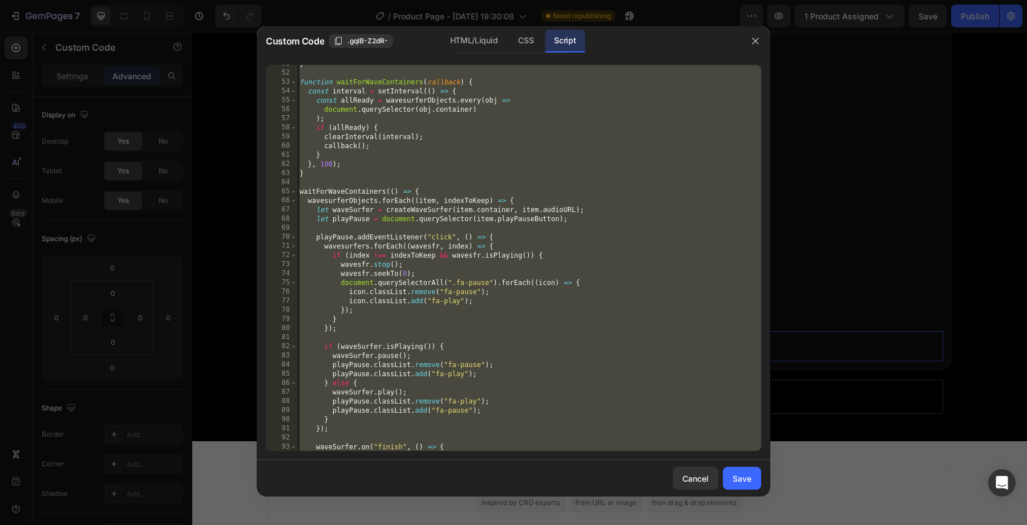
scroll to position [463, 0]
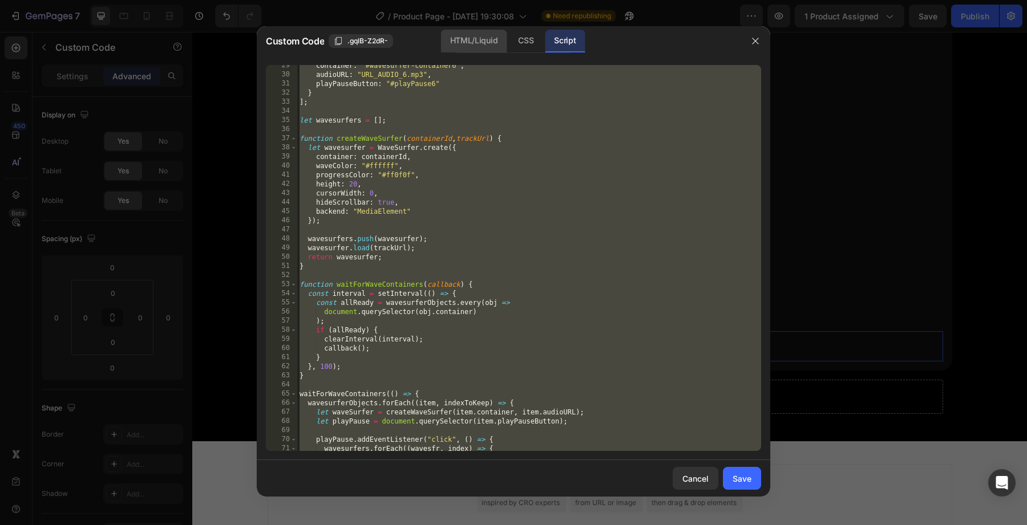
click at [450, 47] on div "HTML/Liquid" at bounding box center [474, 41] width 66 height 23
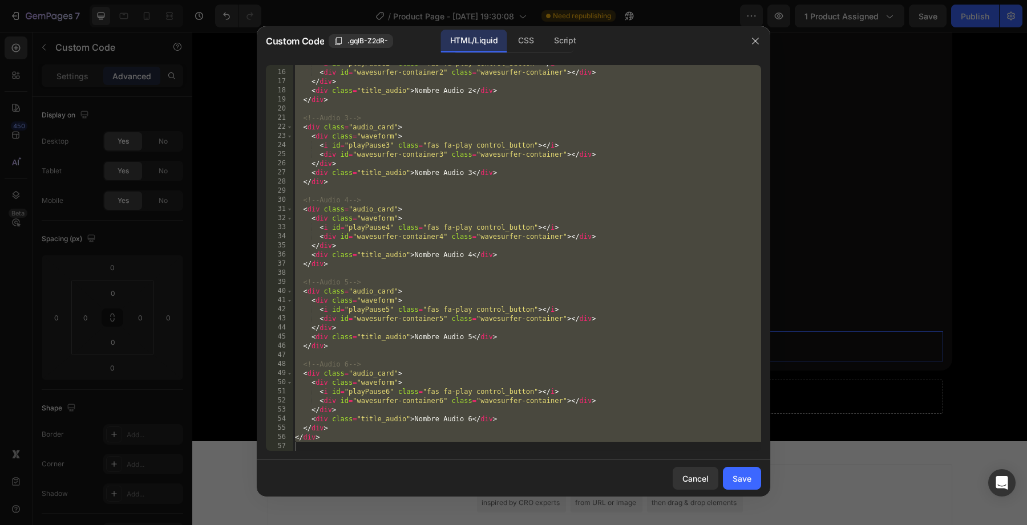
scroll to position [134, 0]
click at [544, 39] on div "HTML/Liquid CSS Script" at bounding box center [513, 41] width 122 height 23
click at [549, 39] on div "Script" at bounding box center [565, 41] width 40 height 23
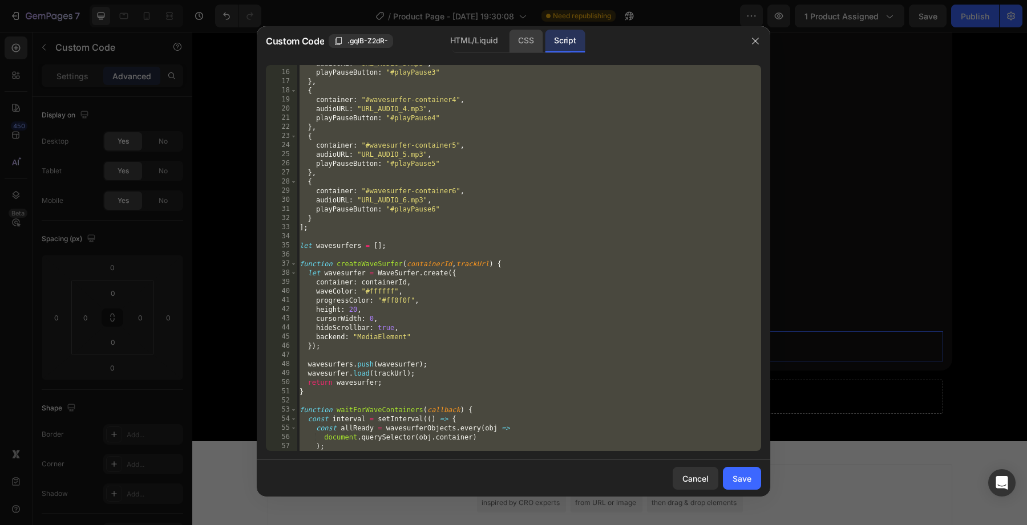
click at [531, 38] on div "CSS" at bounding box center [526, 41] width 34 height 23
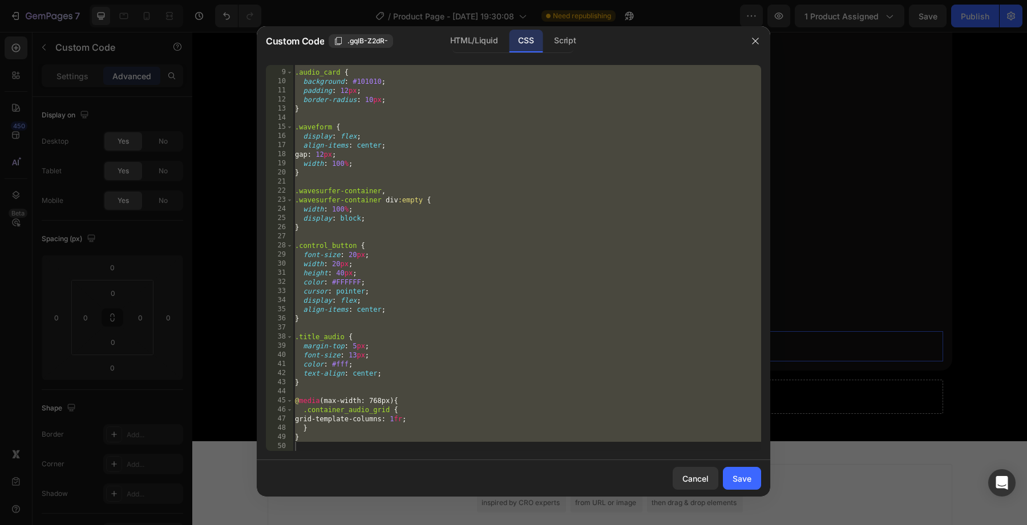
scroll to position [70, 0]
click at [567, 46] on div "Script" at bounding box center [565, 41] width 40 height 23
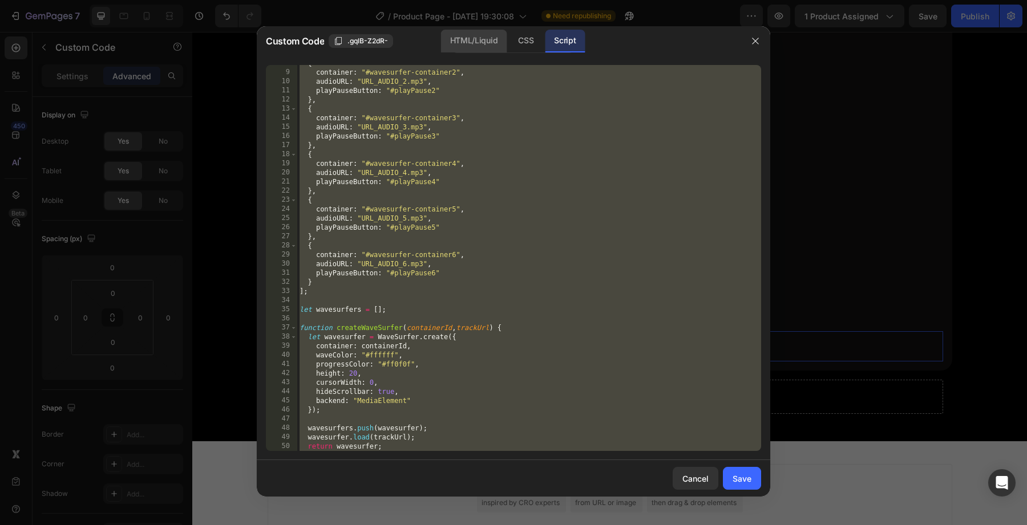
click at [490, 45] on div "HTML/Liquid" at bounding box center [474, 41] width 66 height 23
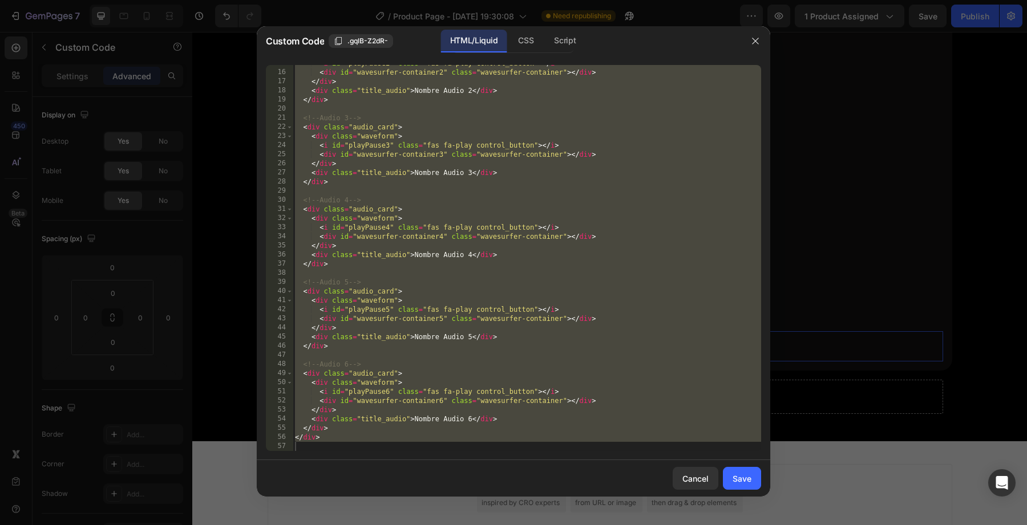
scroll to position [0, 0]
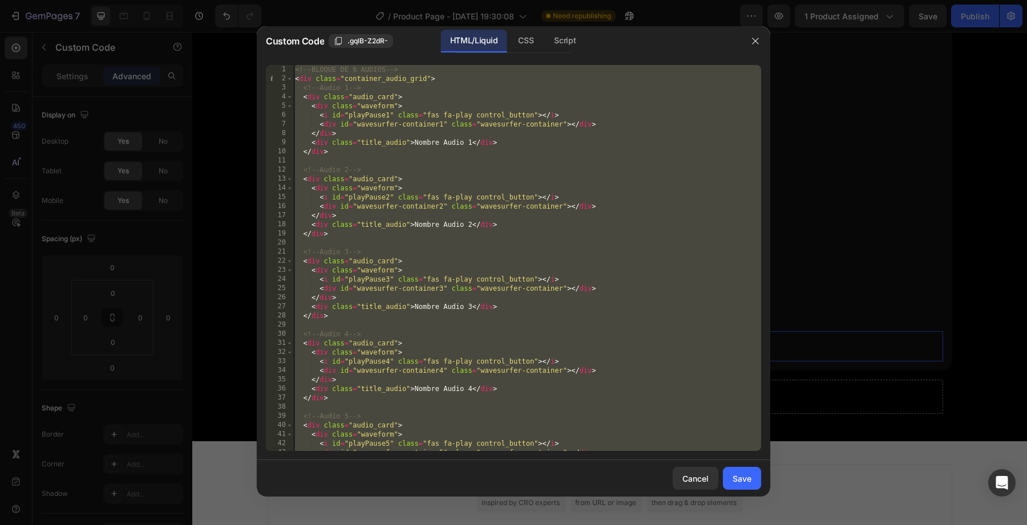
click at [743, 42] on div at bounding box center [756, 41] width 30 height 30
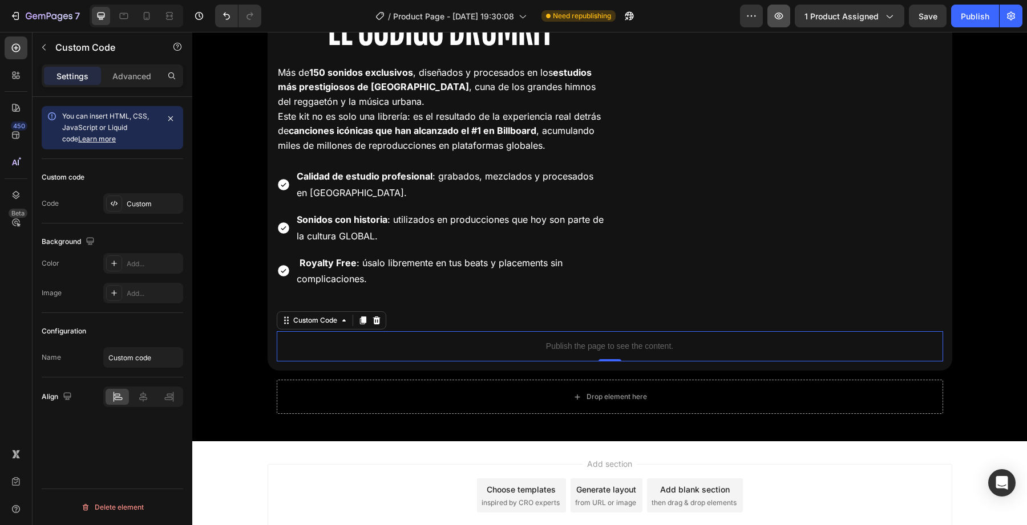
click at [775, 19] on icon "button" at bounding box center [778, 15] width 11 height 11
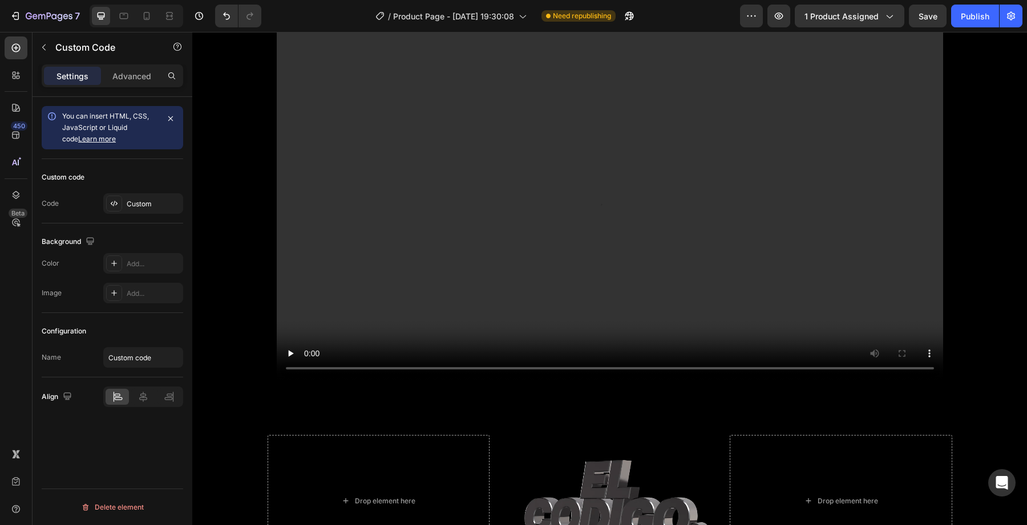
scroll to position [2408, 0]
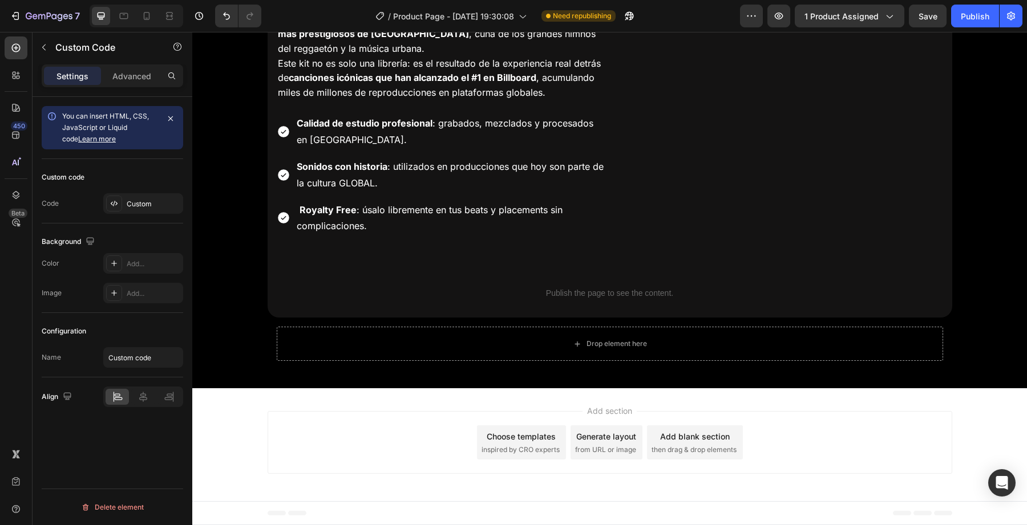
click at [682, 451] on span "then drag & drop elements" at bounding box center [694, 450] width 85 height 10
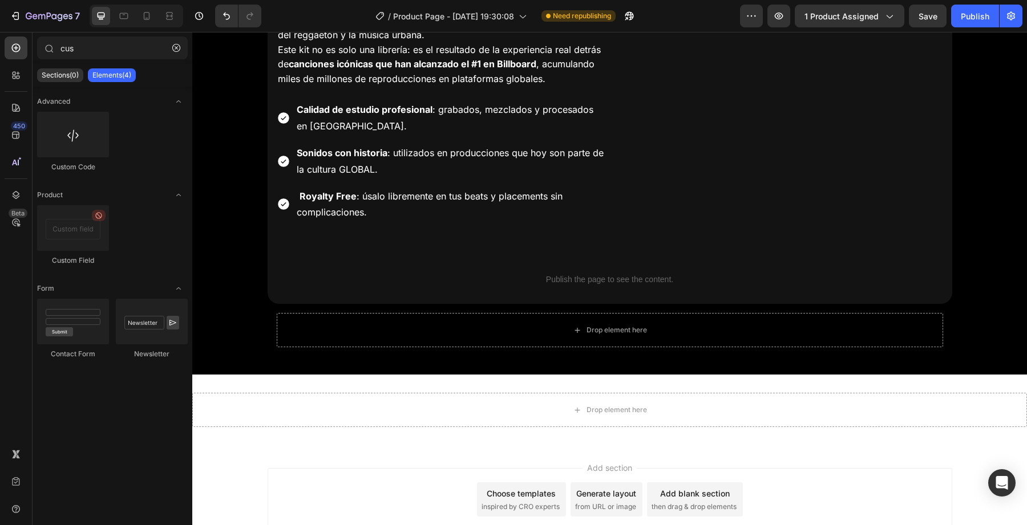
scroll to position [2478, 0]
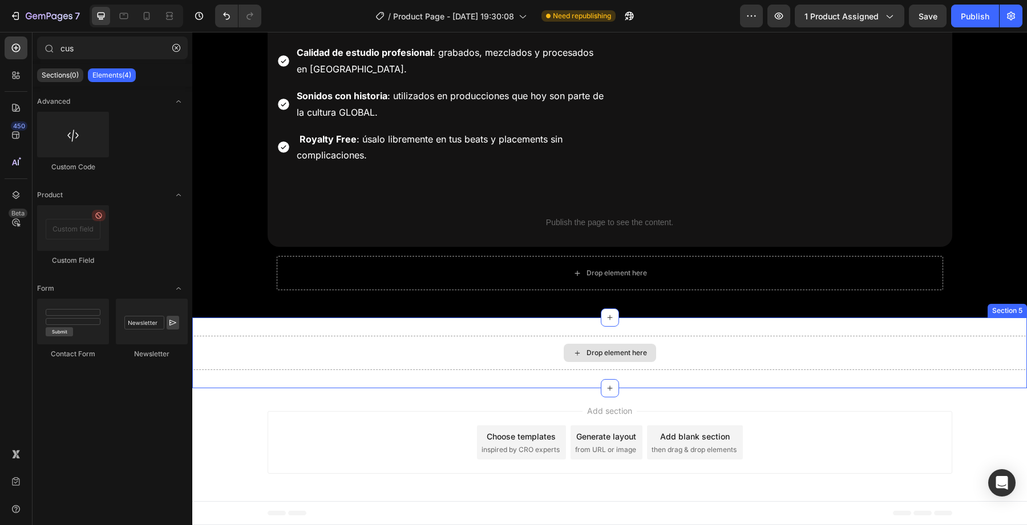
click at [246, 352] on div "Drop element here" at bounding box center [609, 353] width 835 height 34
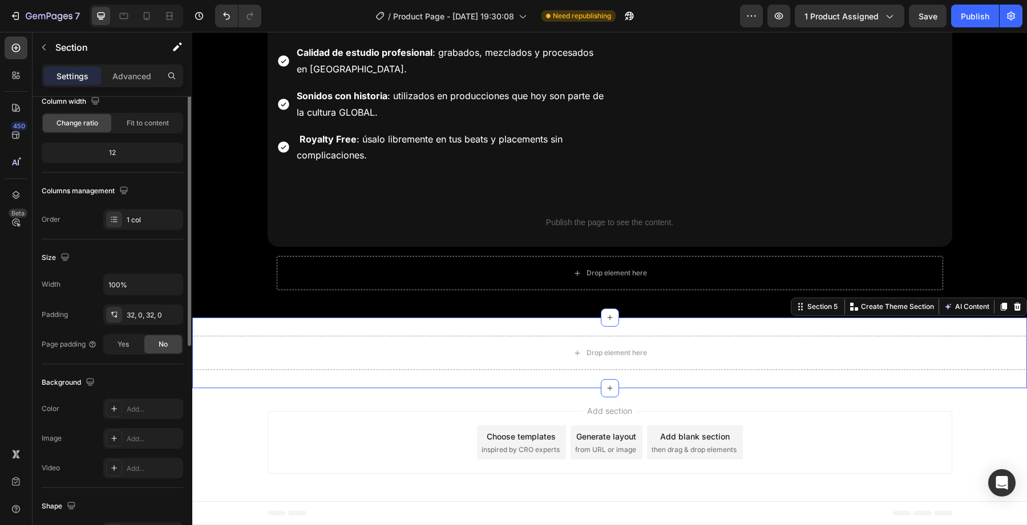
scroll to position [235, 0]
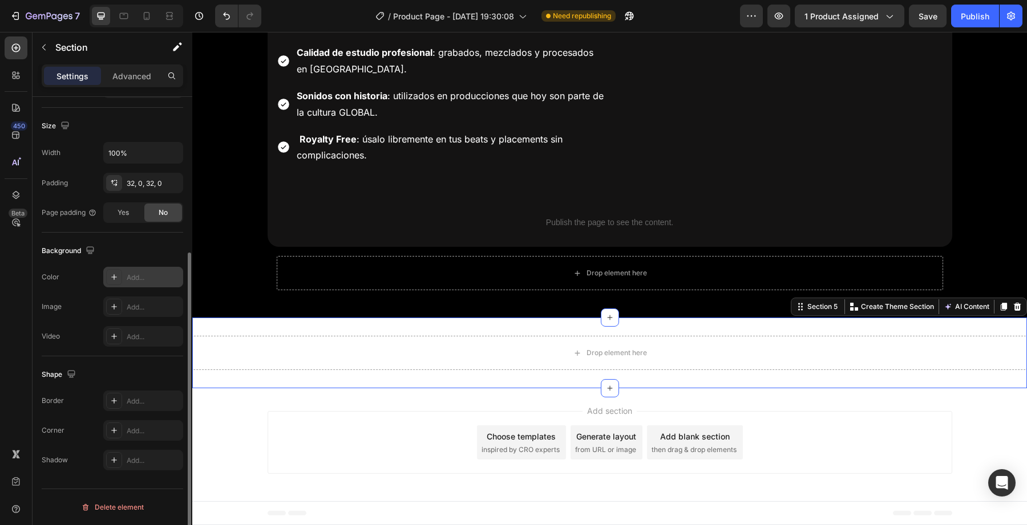
click at [151, 276] on div "Add..." at bounding box center [154, 278] width 54 height 10
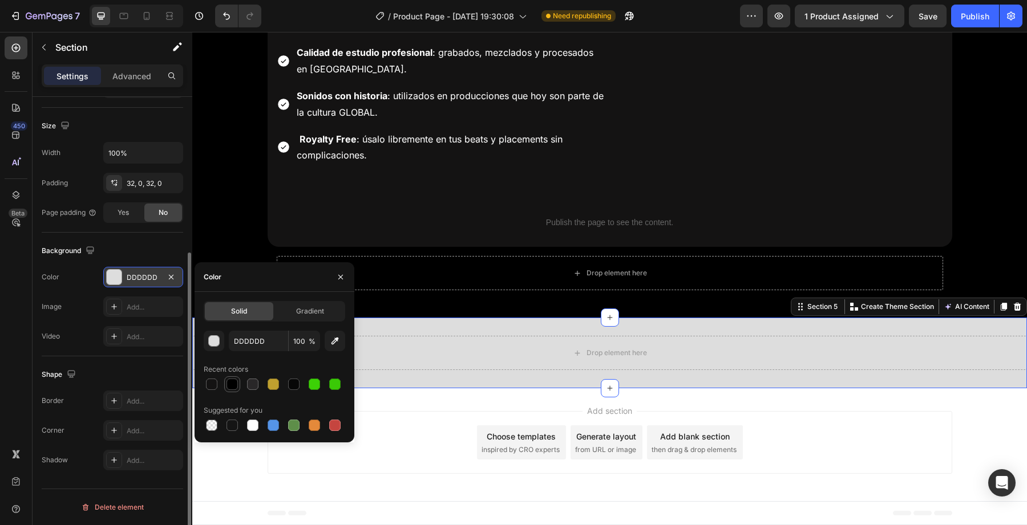
click at [234, 386] on div at bounding box center [232, 384] width 11 height 11
type input "000000"
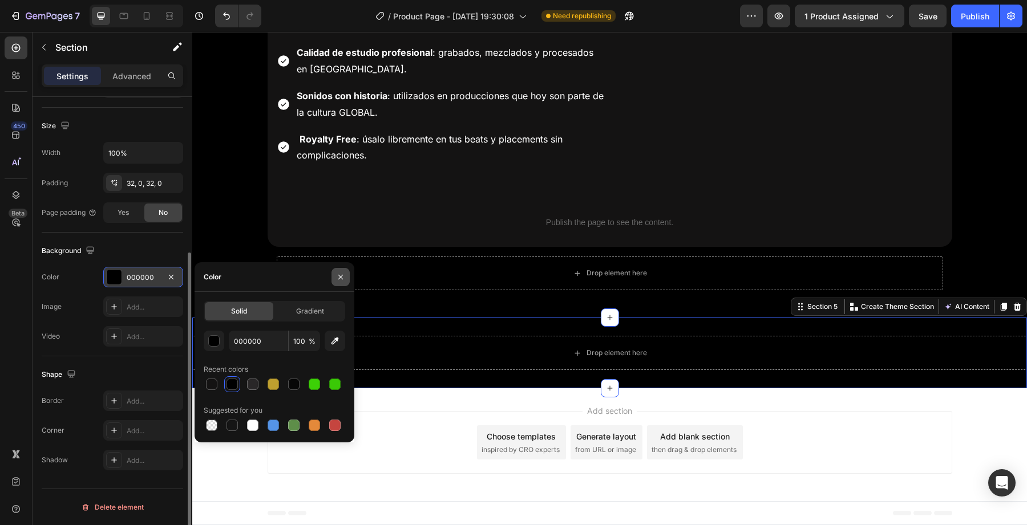
click at [337, 277] on icon "button" at bounding box center [340, 277] width 9 height 9
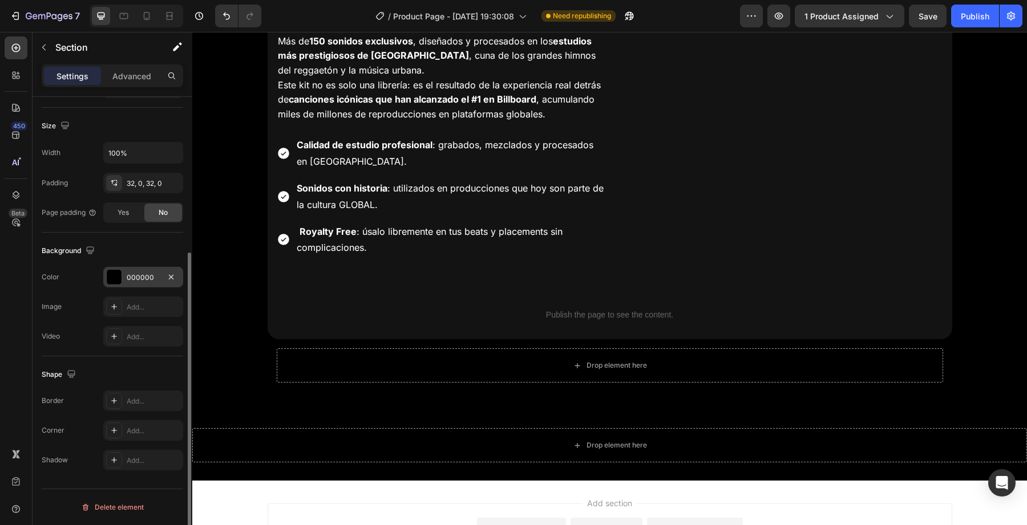
scroll to position [2381, 0]
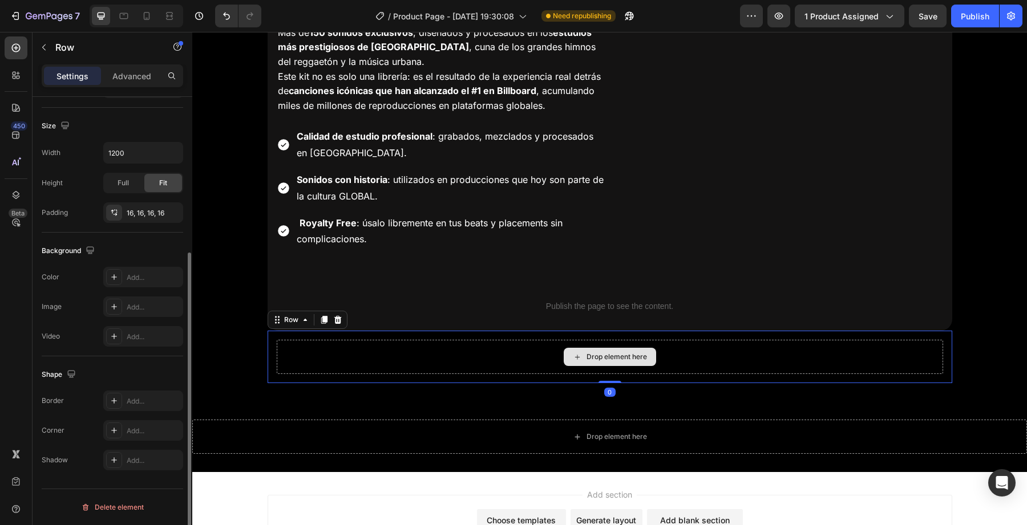
click at [375, 373] on div "Drop element here" at bounding box center [610, 357] width 666 height 34
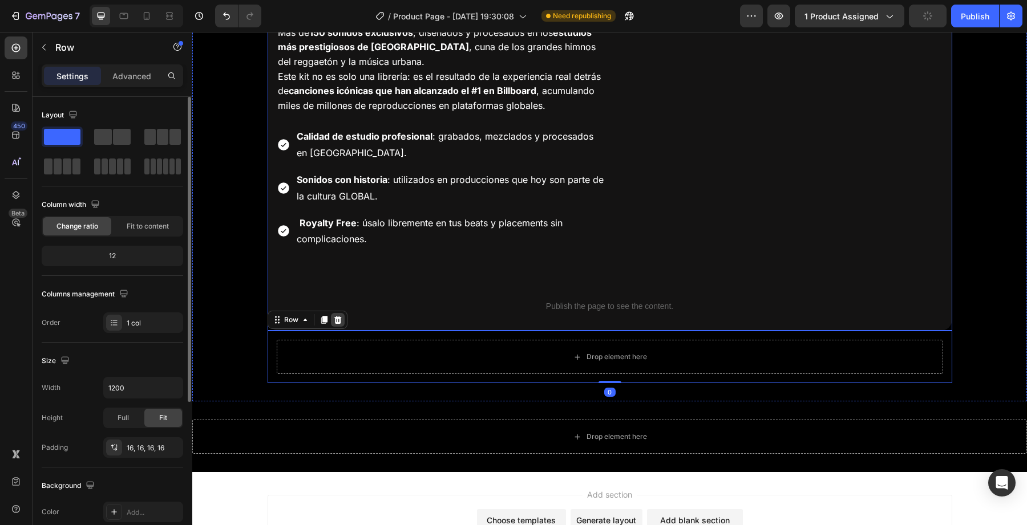
click at [336, 325] on icon at bounding box center [337, 320] width 9 height 9
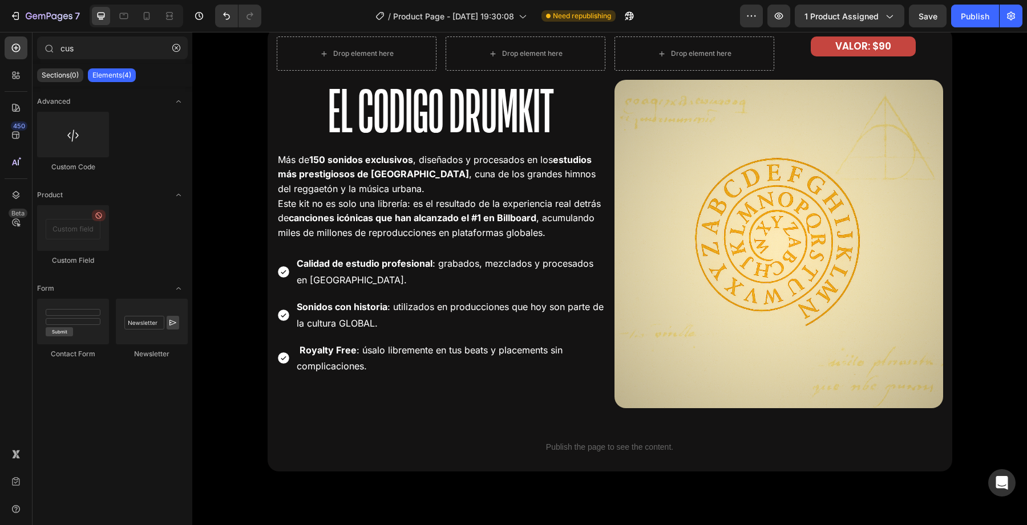
scroll to position [2426, 0]
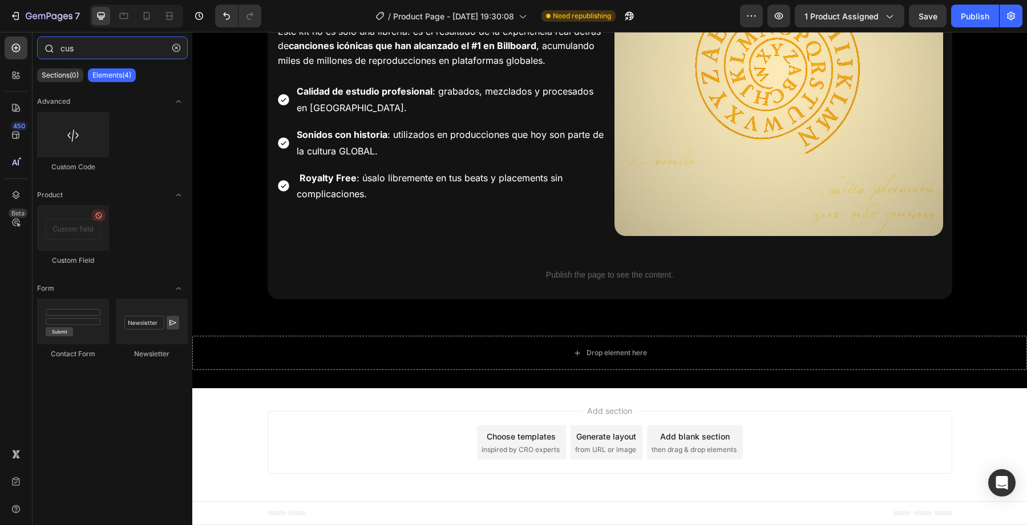
click at [80, 54] on input "cus" at bounding box center [112, 48] width 151 height 23
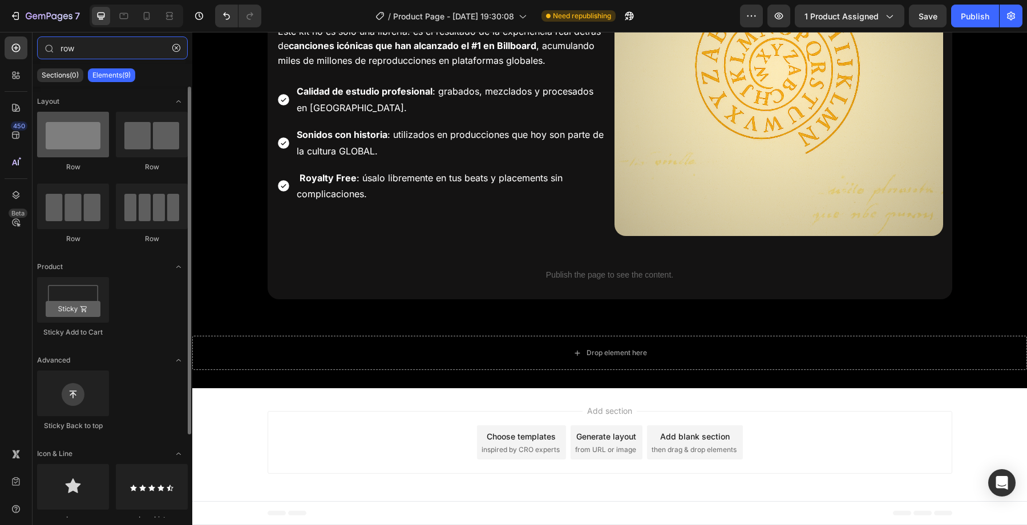
type input "row"
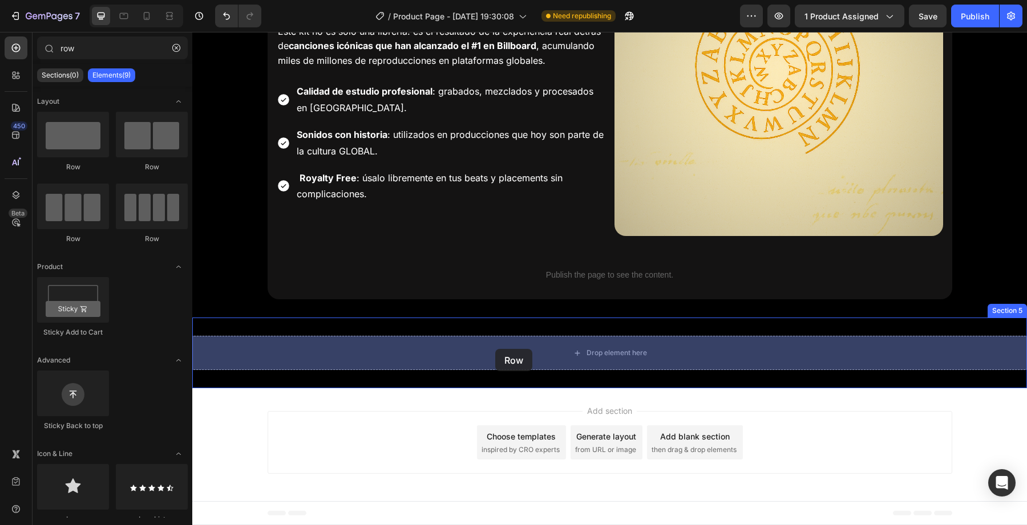
drag, startPoint x: 259, startPoint y: 155, endPoint x: 495, endPoint y: 349, distance: 305.7
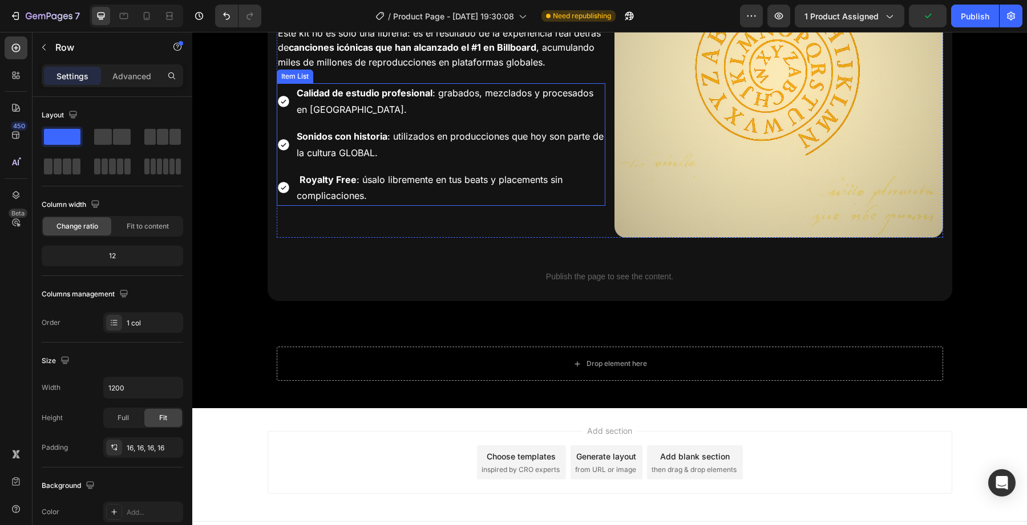
scroll to position [2444, 0]
